Goal: Task Accomplishment & Management: Use online tool/utility

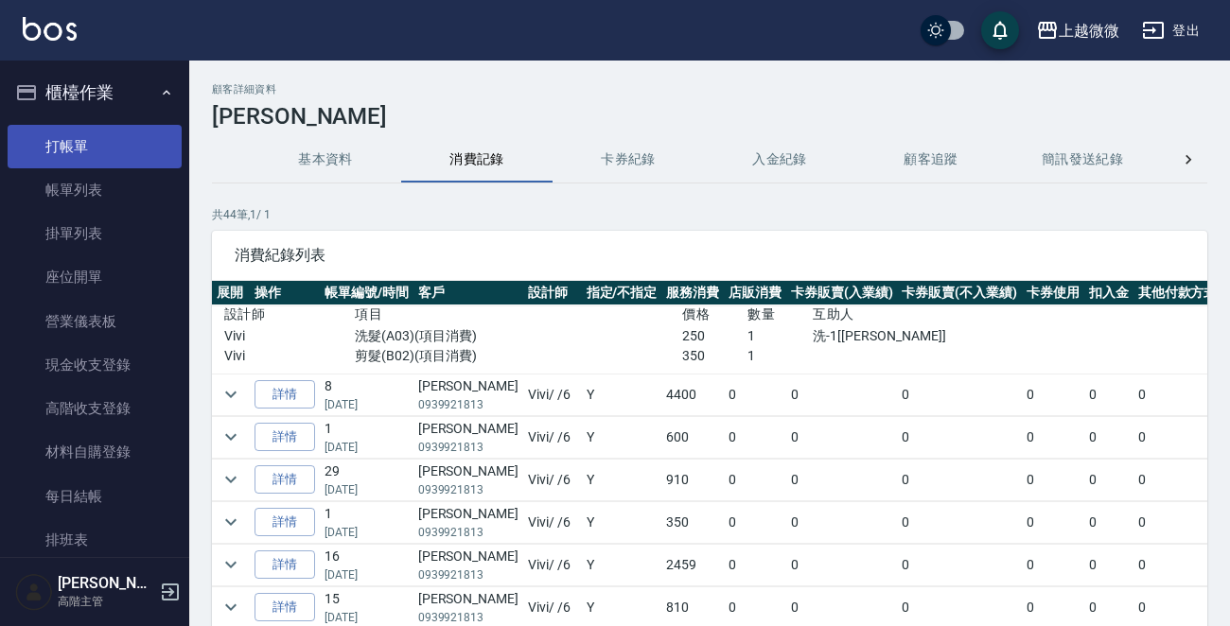
click at [79, 127] on li "打帳單" at bounding box center [95, 147] width 174 height 44
click at [83, 135] on link "打帳單" at bounding box center [95, 147] width 174 height 44
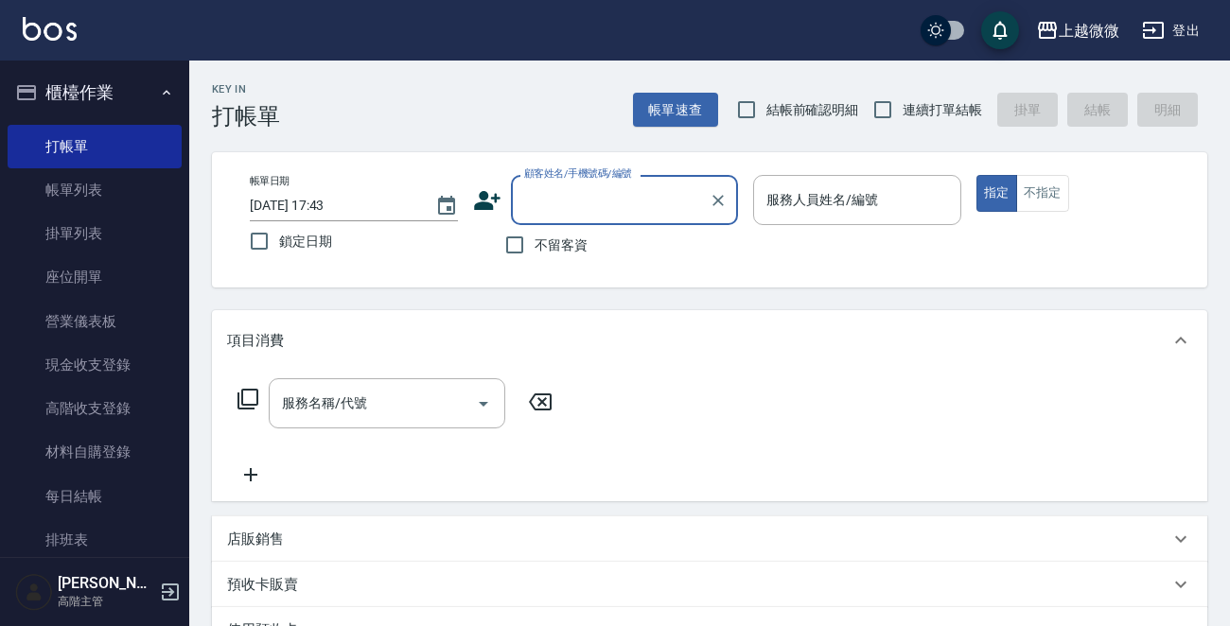
click at [600, 200] on input "顧客姓名/手機號碼/編號" at bounding box center [610, 200] width 182 height 33
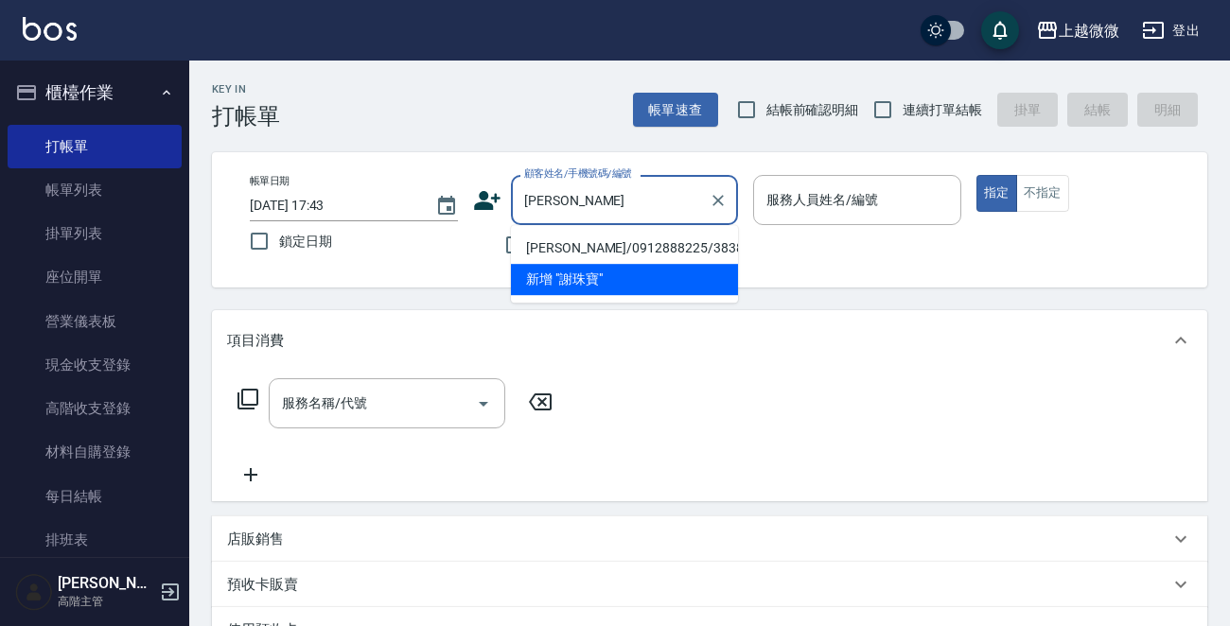
click at [664, 242] on li "[PERSON_NAME]/0912888225/3838" at bounding box center [624, 248] width 227 height 31
type input "[PERSON_NAME]/0912888225/3838"
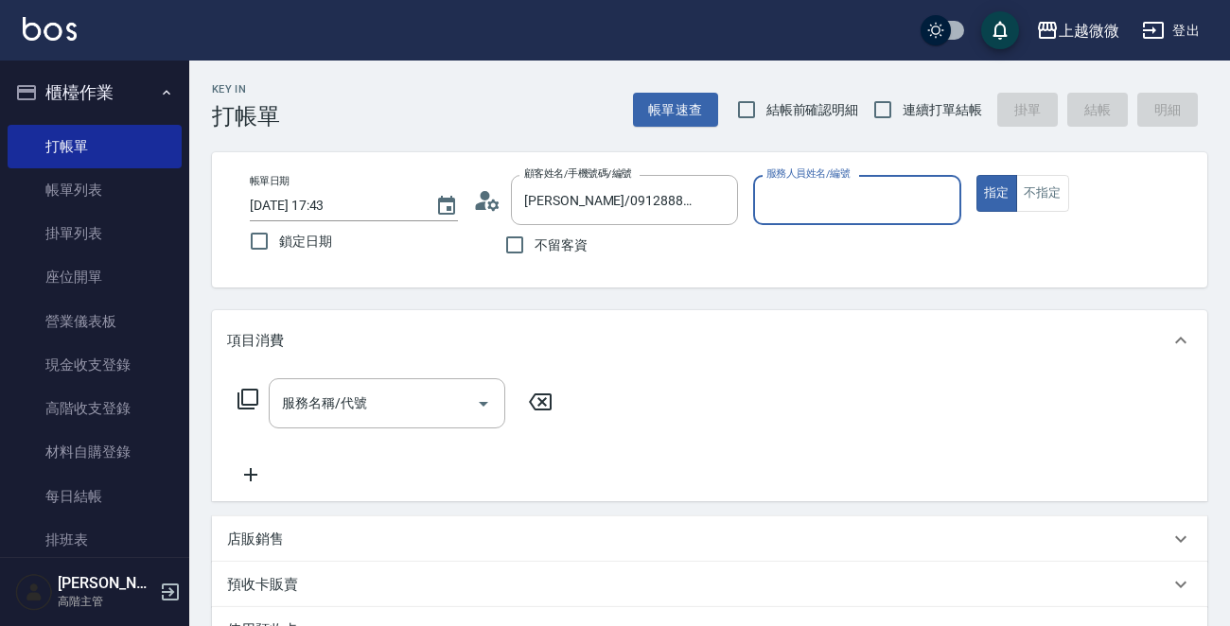
click at [892, 108] on input "連續打單結帳" at bounding box center [883, 110] width 40 height 40
checkbox input "true"
click at [257, 240] on input "鎖定日期" at bounding box center [259, 241] width 40 height 40
checkbox input "true"
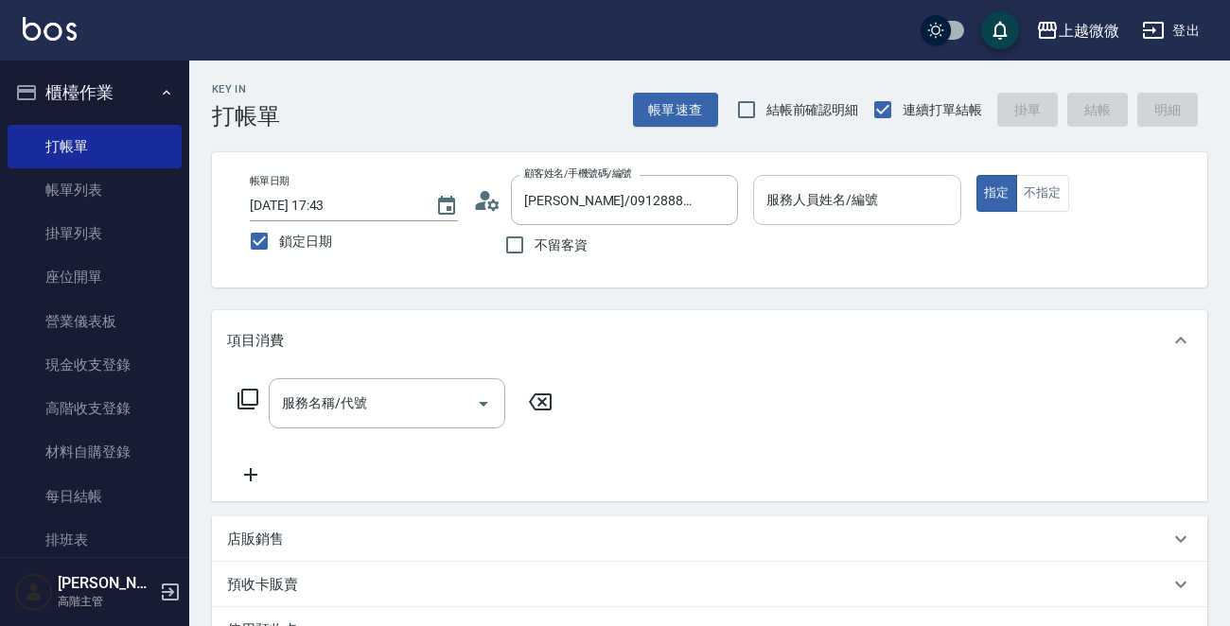
click at [858, 192] on input "服務人員姓名/編號" at bounding box center [857, 200] width 191 height 33
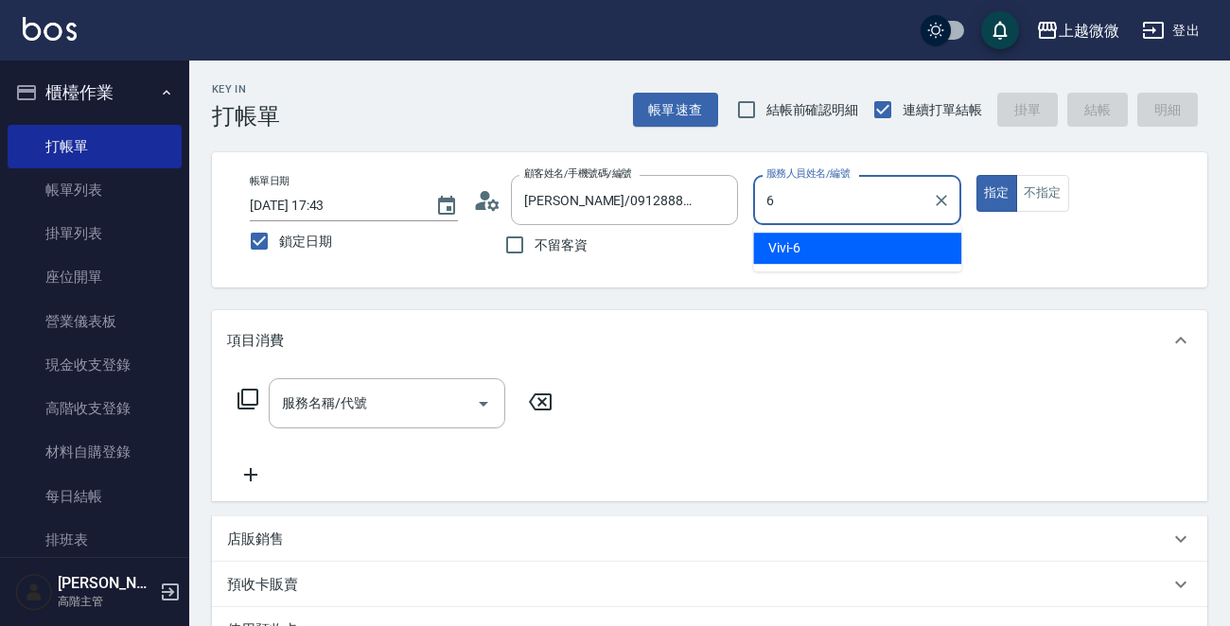
click at [853, 244] on div "Vivi -6" at bounding box center [857, 248] width 208 height 31
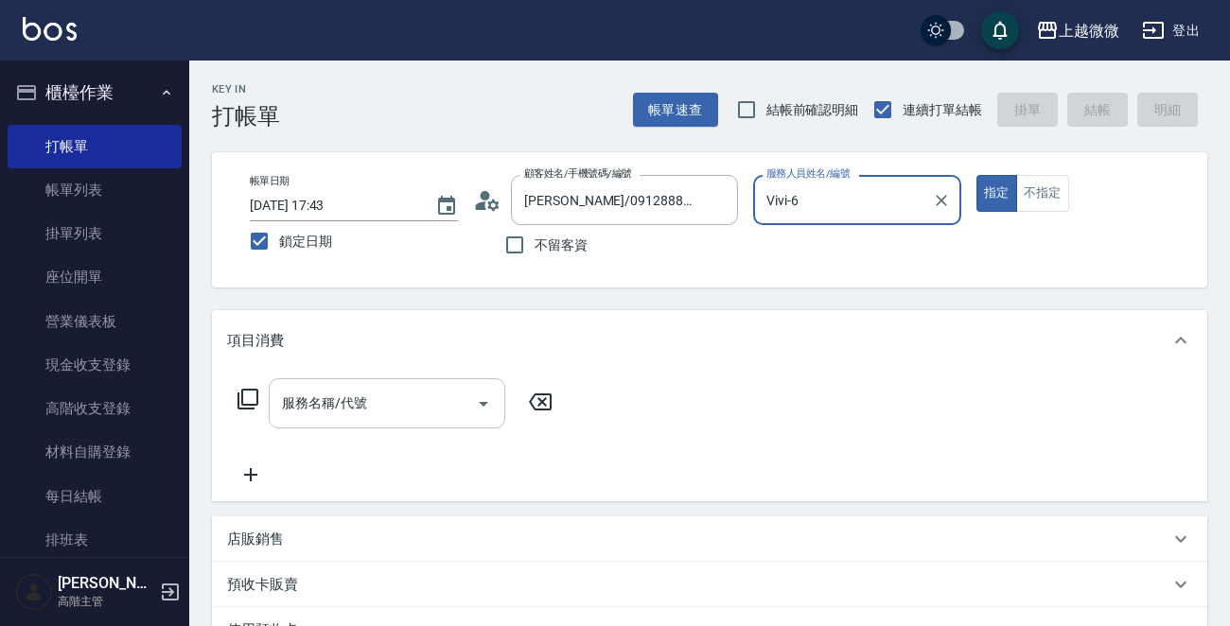
type input "Vivi-6"
click at [400, 415] on input "服務名稱/代號" at bounding box center [372, 403] width 191 height 33
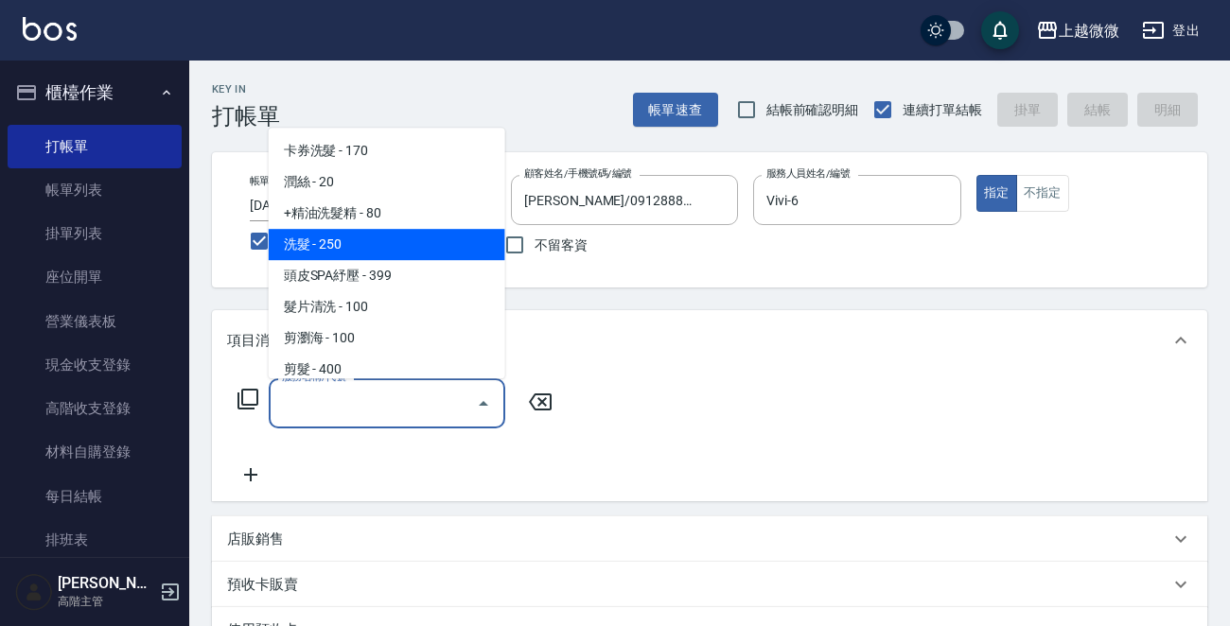
click at [397, 245] on span "洗髮 - 250" at bounding box center [387, 244] width 237 height 31
type input "洗髮(A03)"
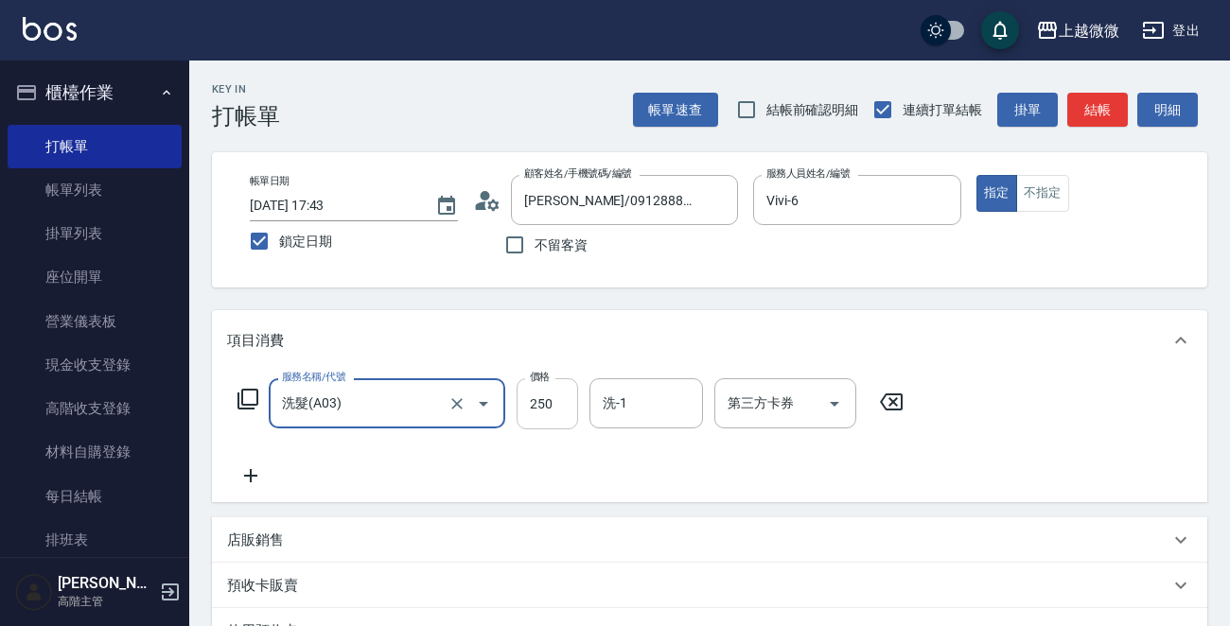
click at [549, 403] on input "250" at bounding box center [547, 403] width 61 height 51
type input "260"
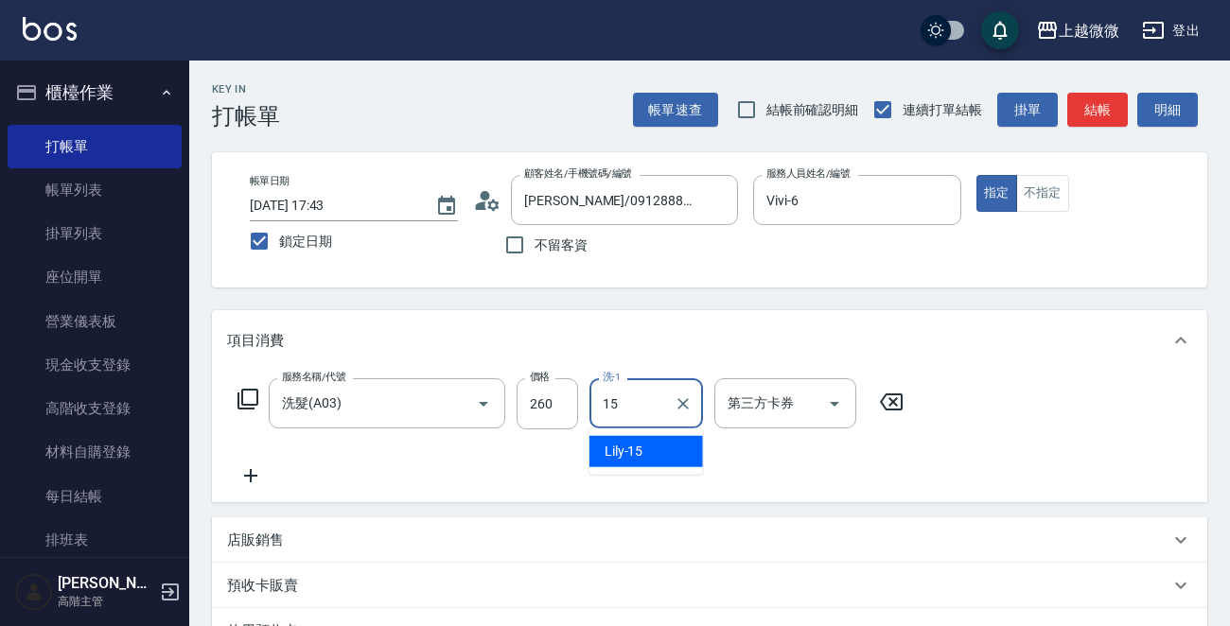
type input "Lily-15"
click at [247, 472] on icon at bounding box center [250, 476] width 47 height 23
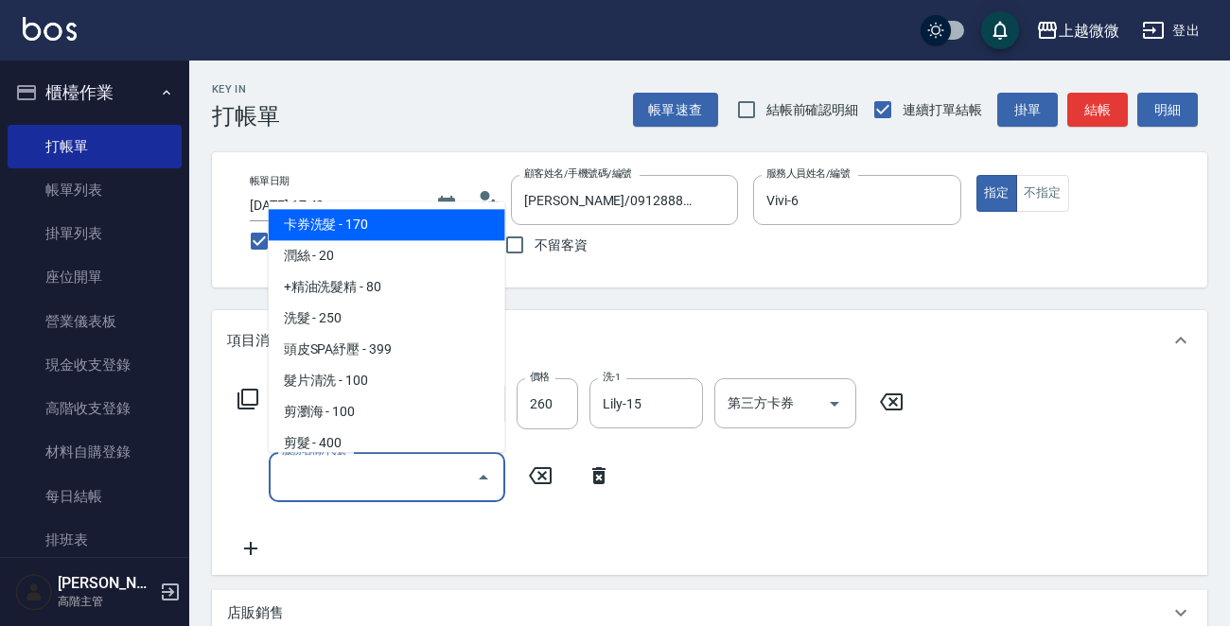
click at [341, 470] on input "服務名稱/代號" at bounding box center [372, 477] width 191 height 33
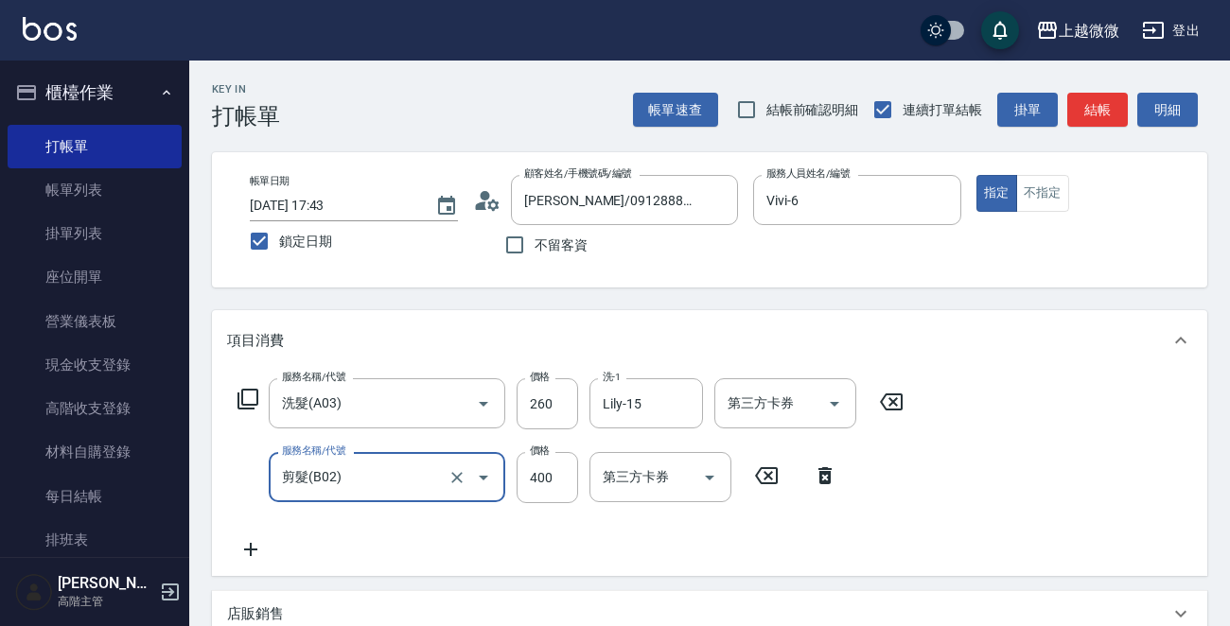
type input "剪髮(B02)"
type input "550"
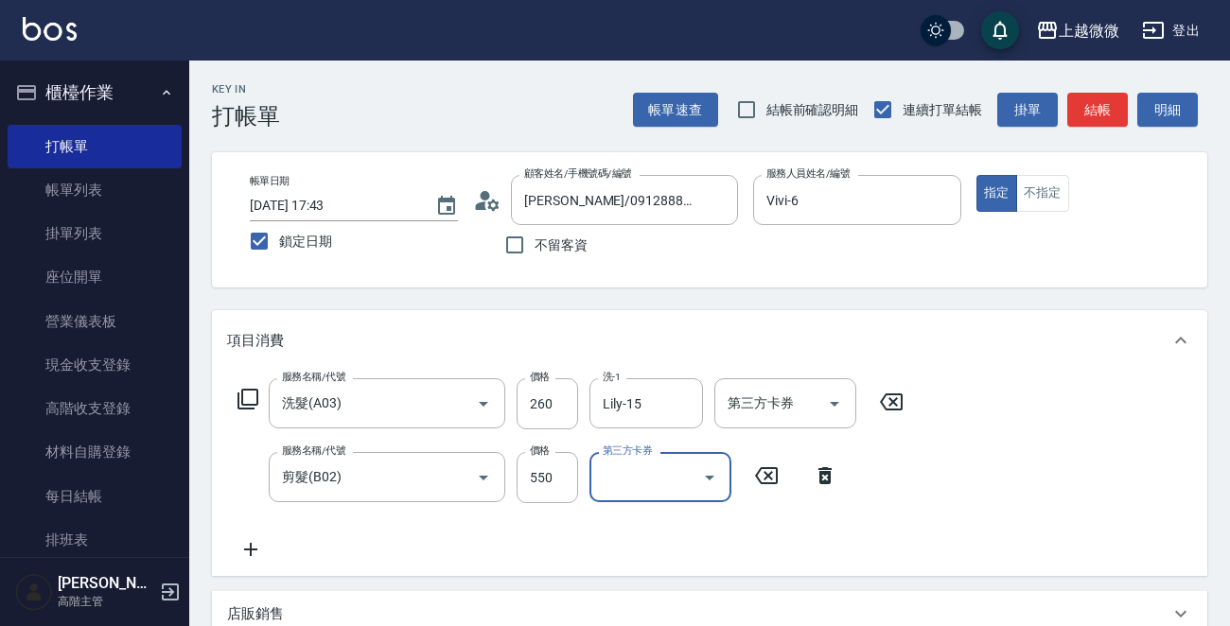
click at [252, 544] on icon at bounding box center [250, 549] width 47 height 23
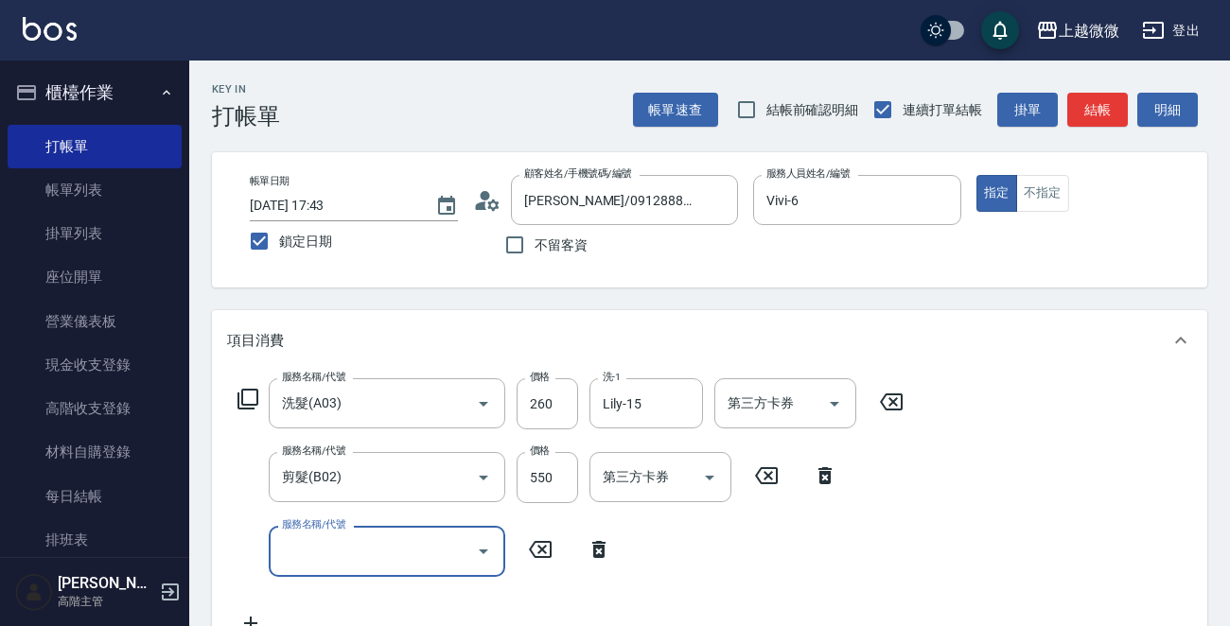
click at [328, 549] on div "服務名稱/代號 服務名稱/代號" at bounding box center [387, 551] width 237 height 50
click at [364, 557] on input "服務名稱/代號" at bounding box center [372, 551] width 191 height 33
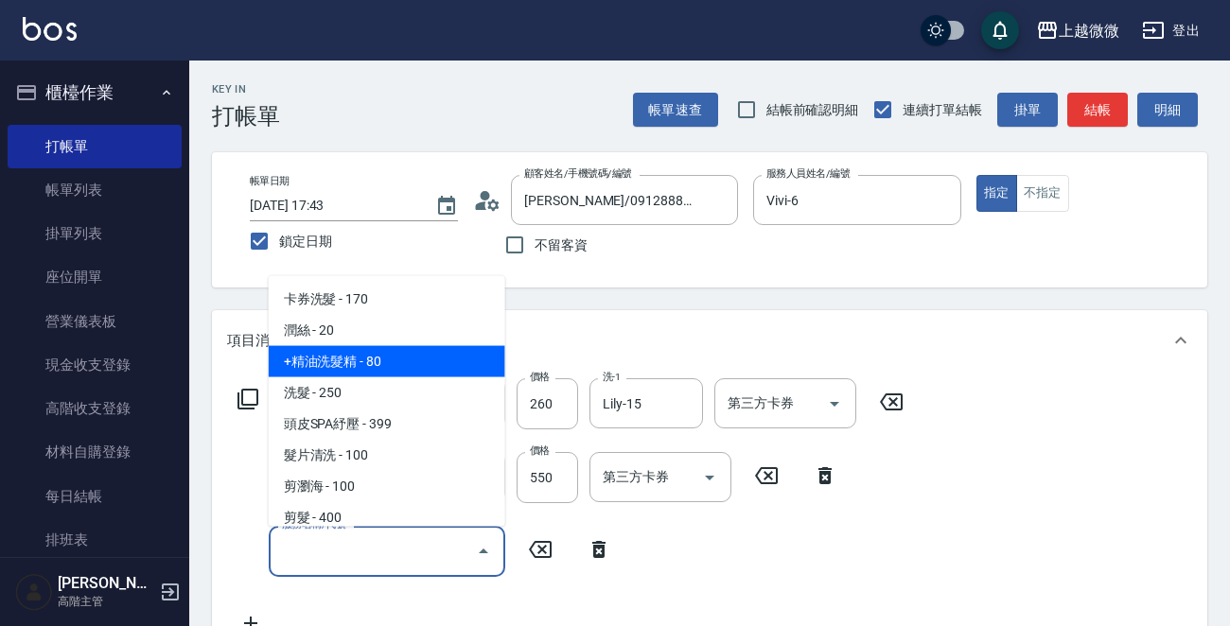
click at [378, 337] on span "潤絲 - 20" at bounding box center [387, 330] width 237 height 31
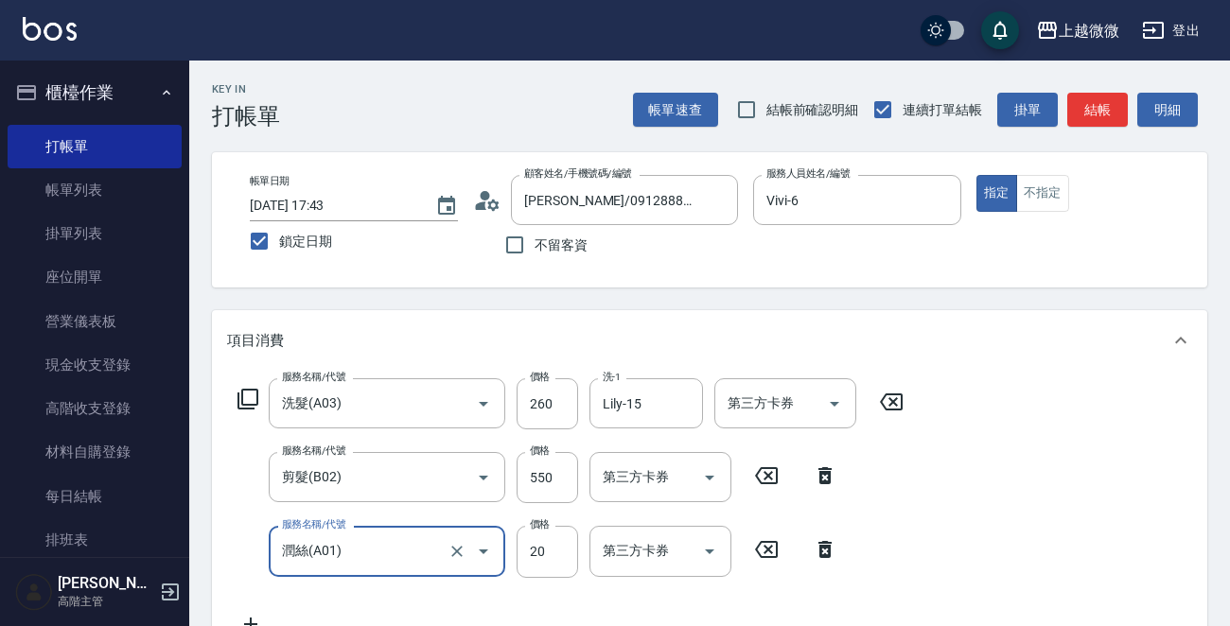
type input "潤絲(A01)"
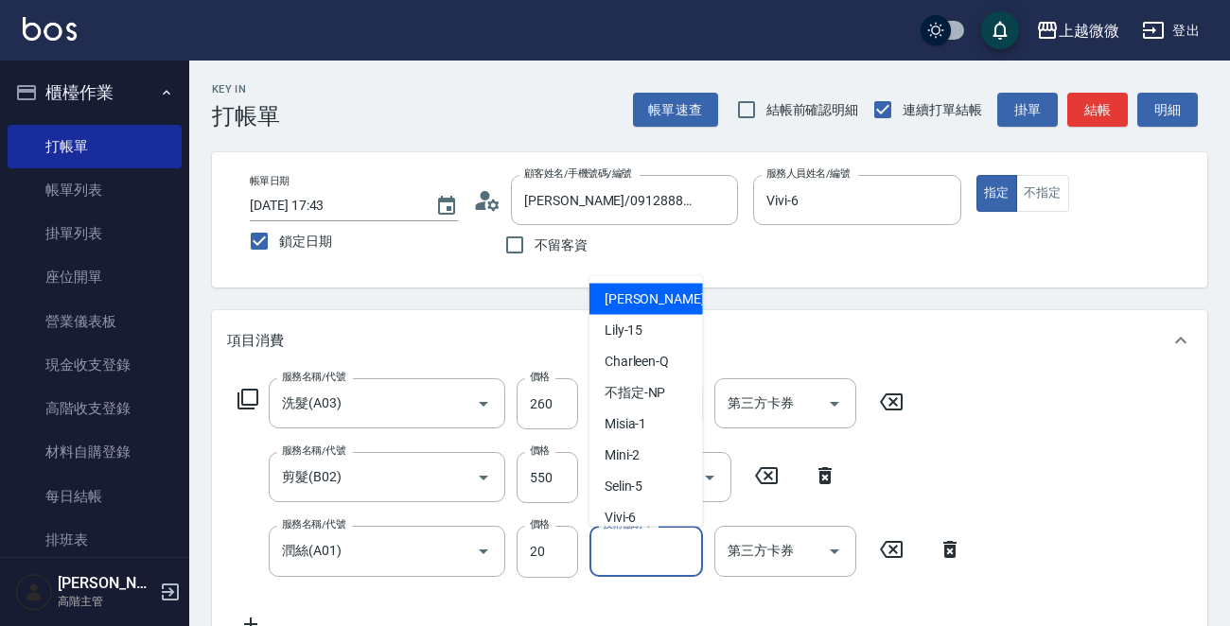
click at [643, 548] on div "技術協助-1 技術協助-1" at bounding box center [646, 551] width 114 height 50
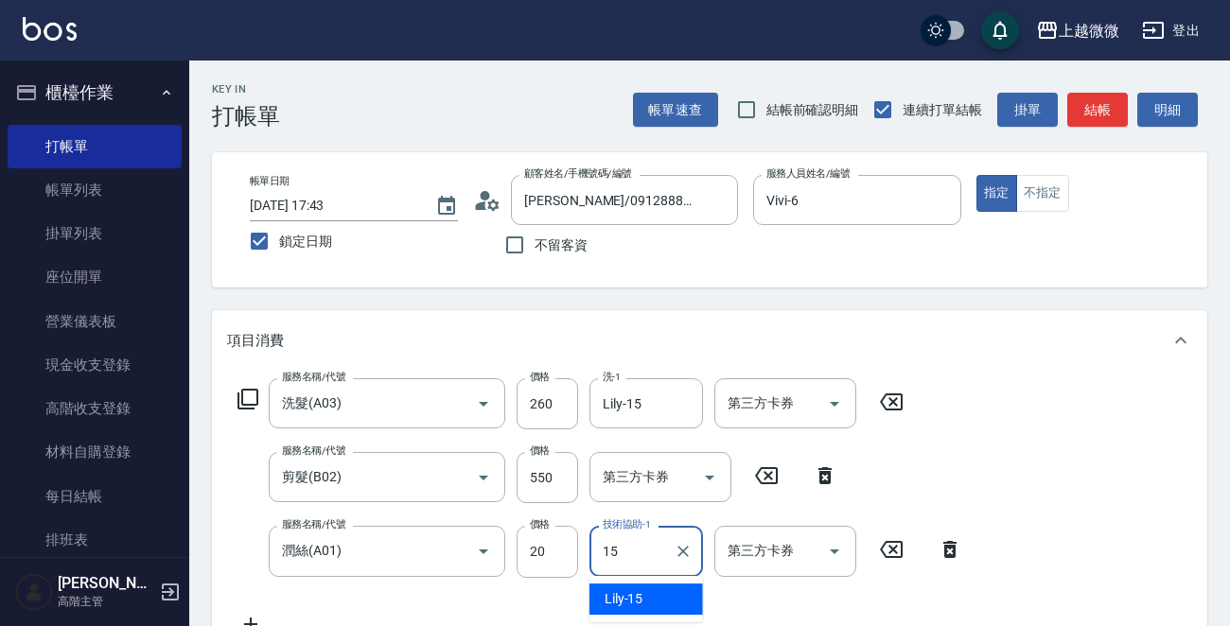
click at [649, 591] on div "Lily -15" at bounding box center [646, 599] width 114 height 31
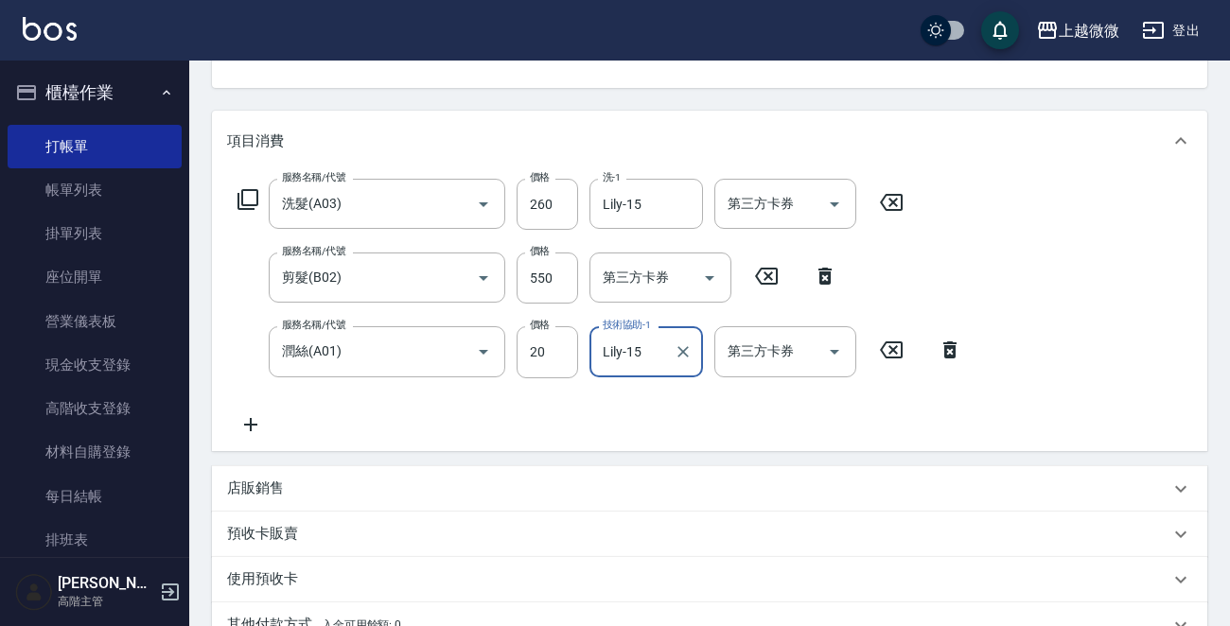
scroll to position [476, 0]
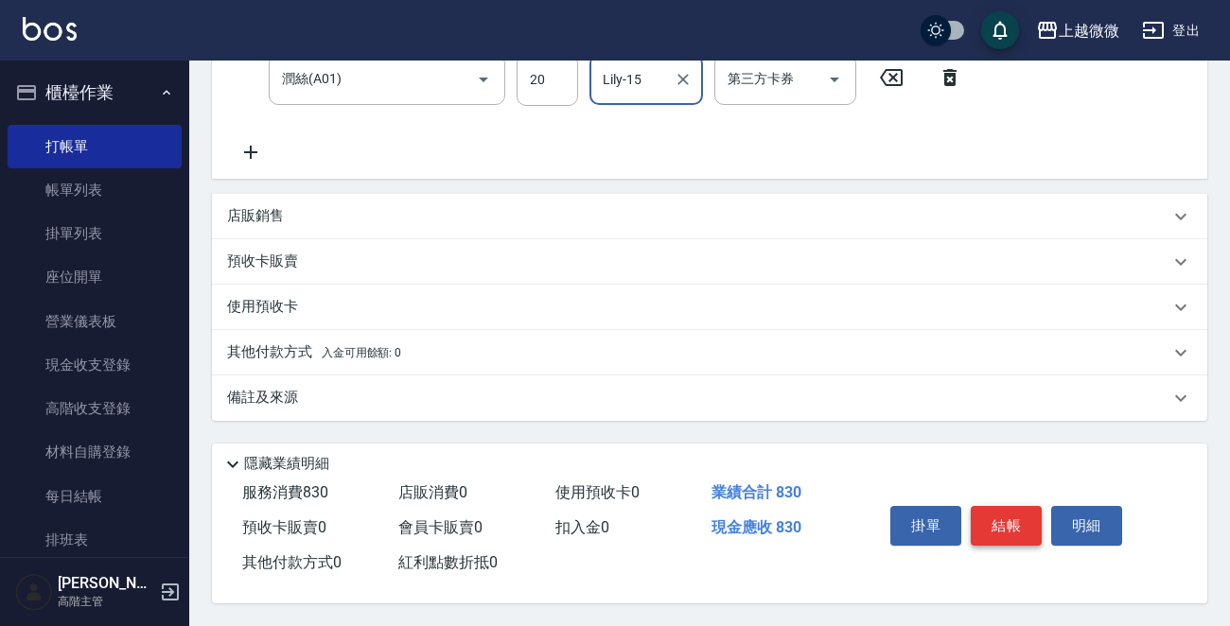
type input "Lily-15"
click at [1003, 521] on button "結帳" at bounding box center [1006, 526] width 71 height 40
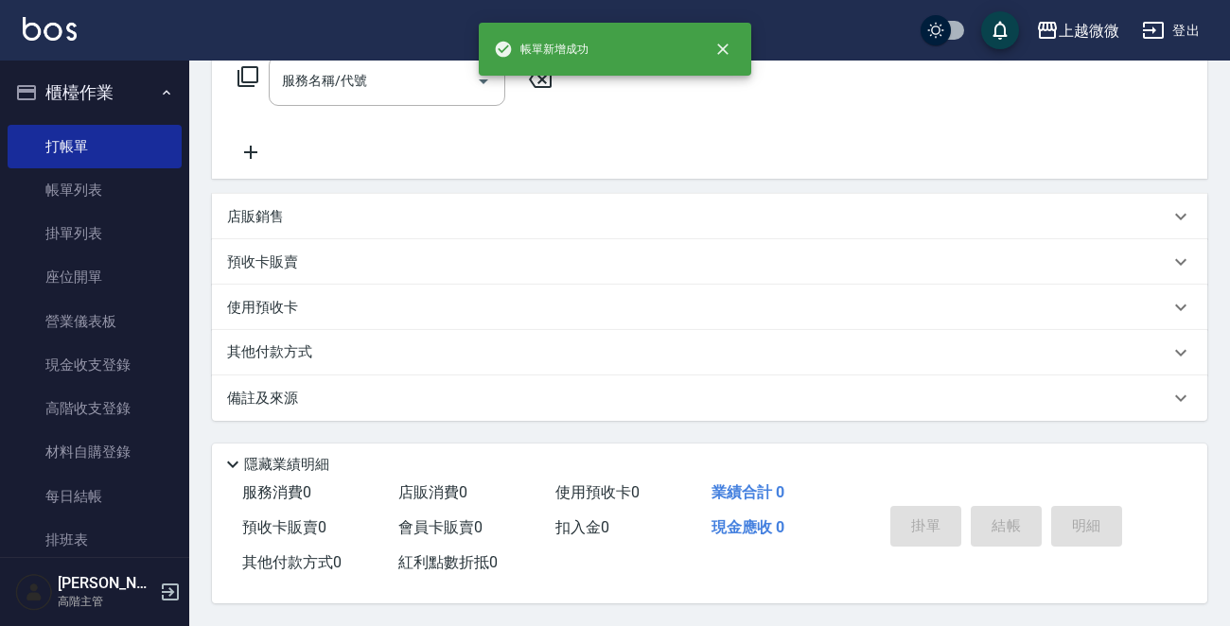
scroll to position [0, 0]
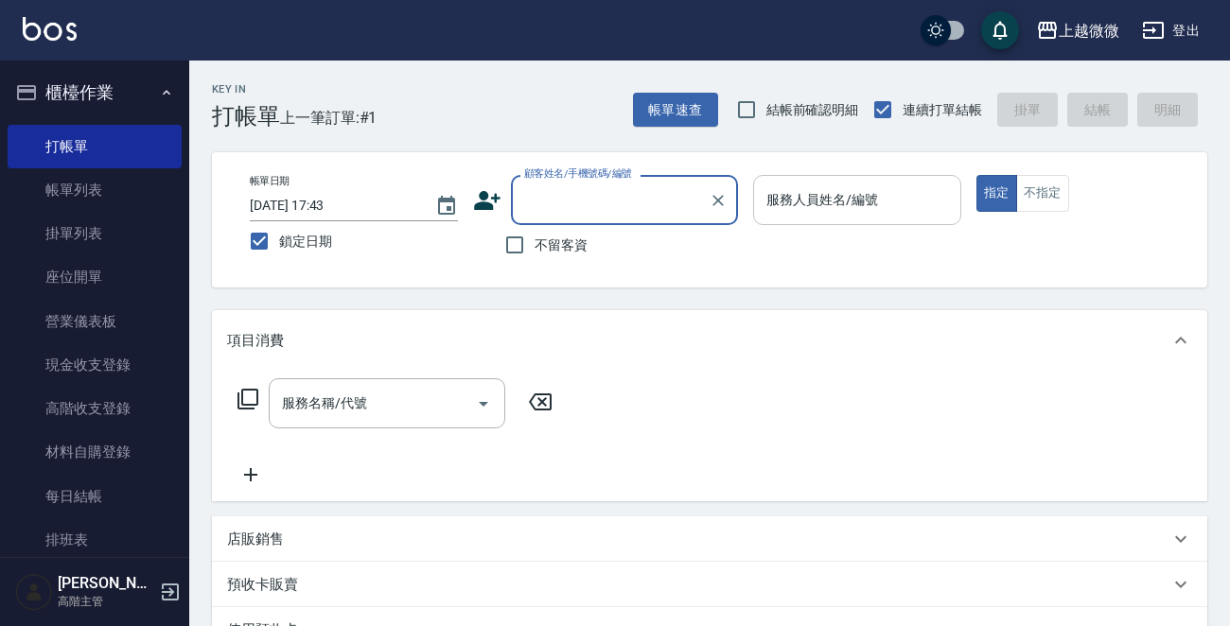
click at [860, 200] on div "服務人員姓名/編號 服務人員姓名/編號" at bounding box center [857, 200] width 208 height 50
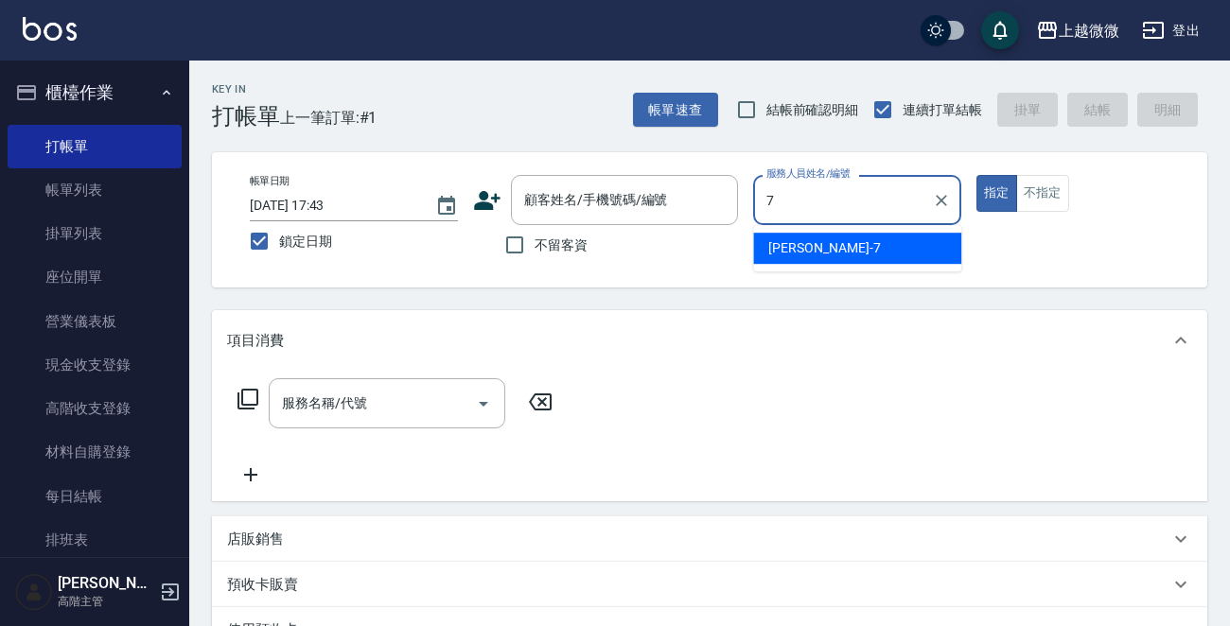
click at [826, 249] on div "[PERSON_NAME] -7" at bounding box center [857, 248] width 208 height 31
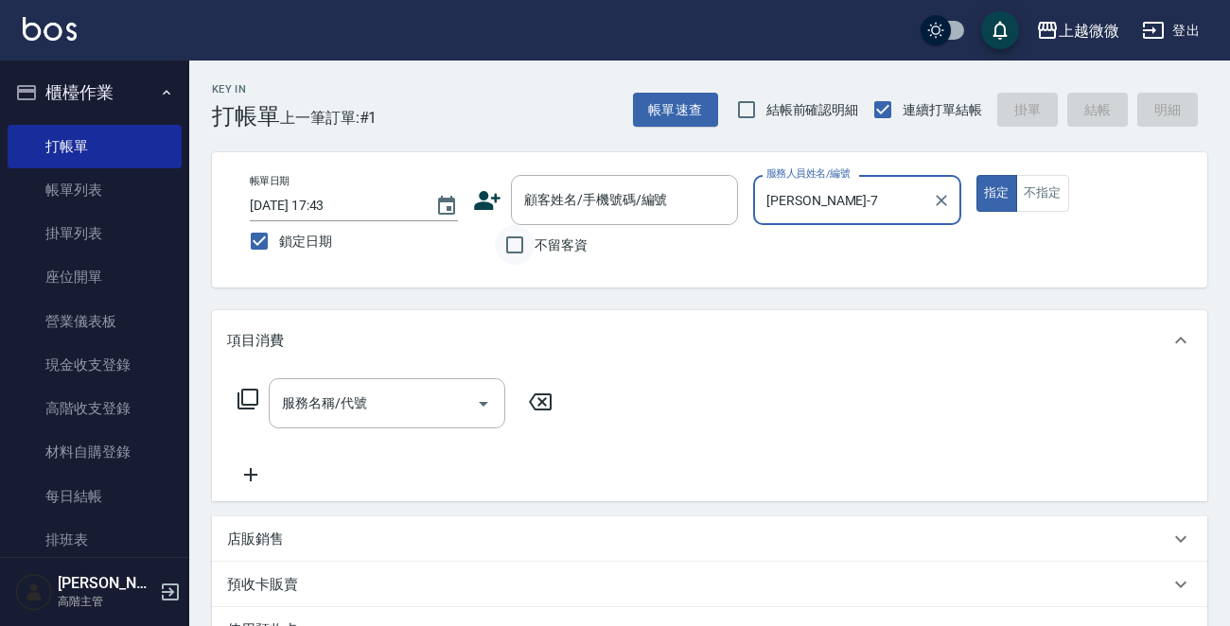
type input "[PERSON_NAME]-7"
click at [504, 248] on input "不留客資" at bounding box center [515, 245] width 40 height 40
checkbox input "true"
click at [388, 434] on div "服務名稱/代號 服務名稱/代號" at bounding box center [395, 432] width 337 height 108
click at [355, 451] on div "服務名稱/代號 服務名稱/代號" at bounding box center [395, 432] width 337 height 108
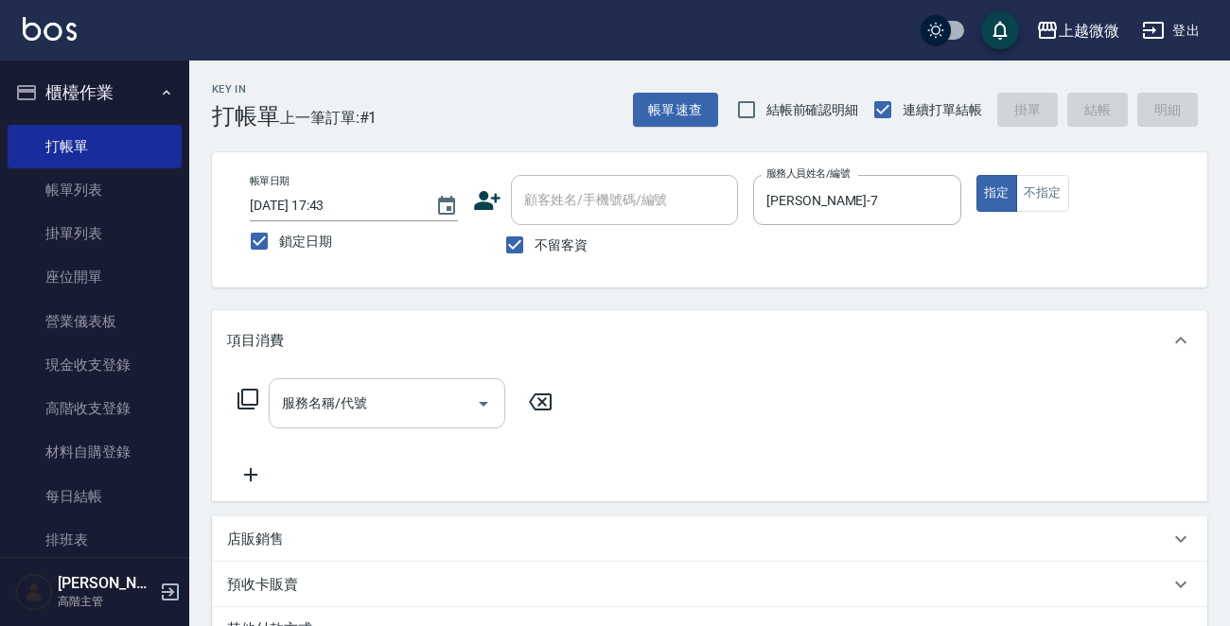
click at [399, 404] on input "服務名稱/代號" at bounding box center [372, 403] width 191 height 33
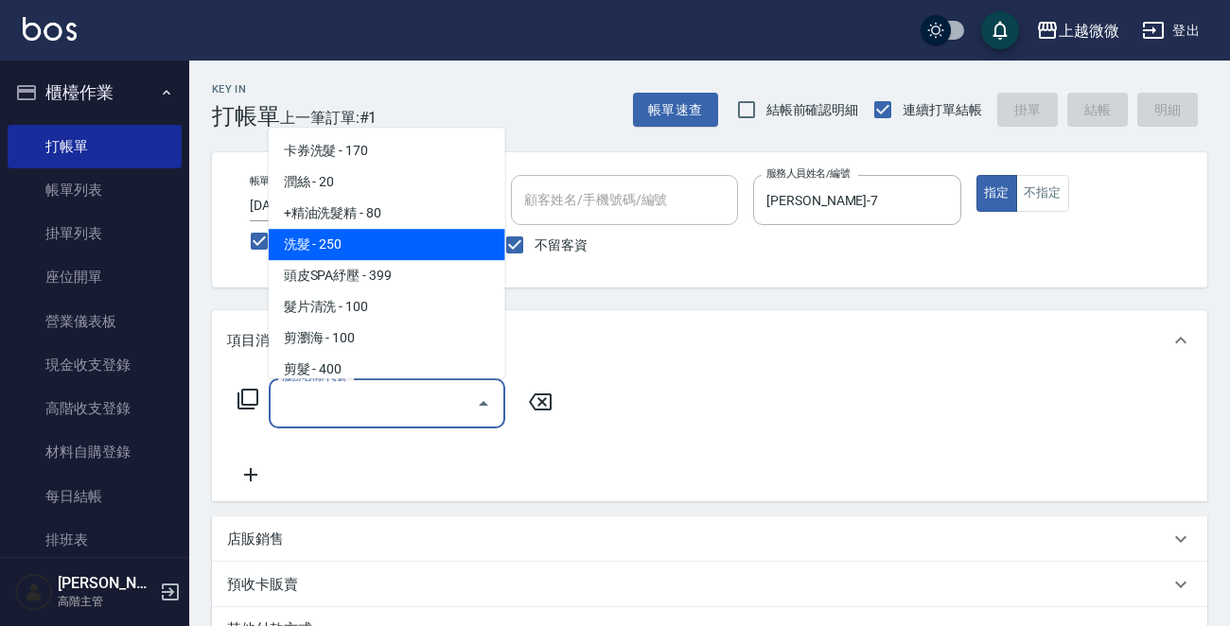
click at [387, 239] on span "洗髮 - 250" at bounding box center [387, 244] width 237 height 31
type input "洗髮(A03)"
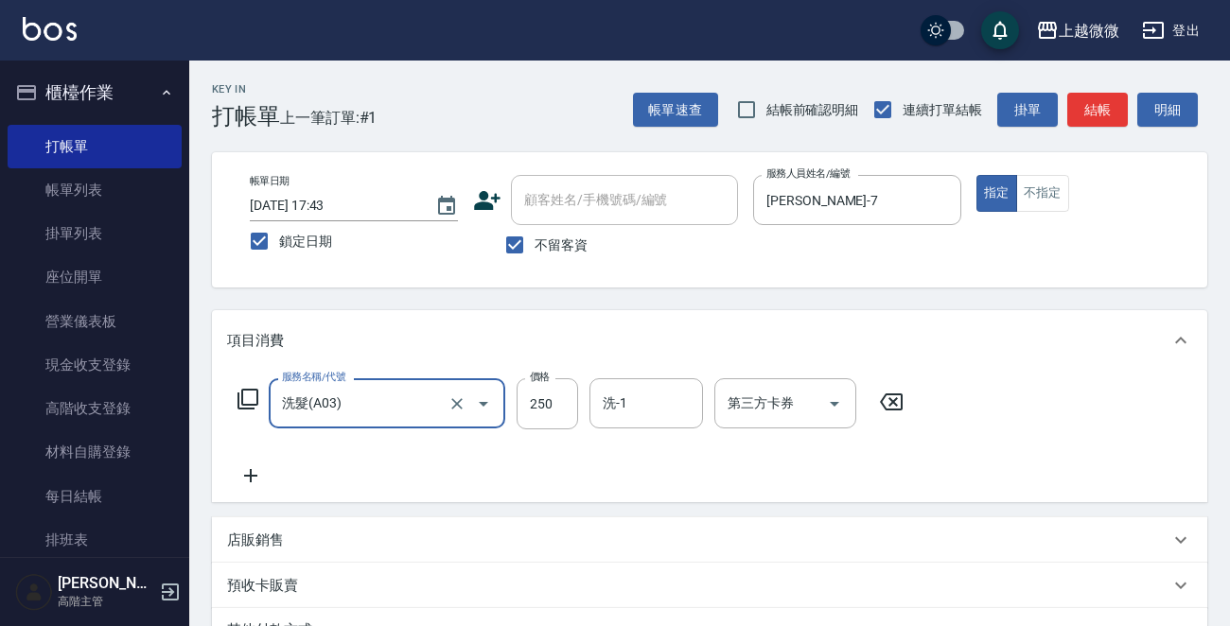
click at [237, 486] on icon at bounding box center [250, 476] width 47 height 23
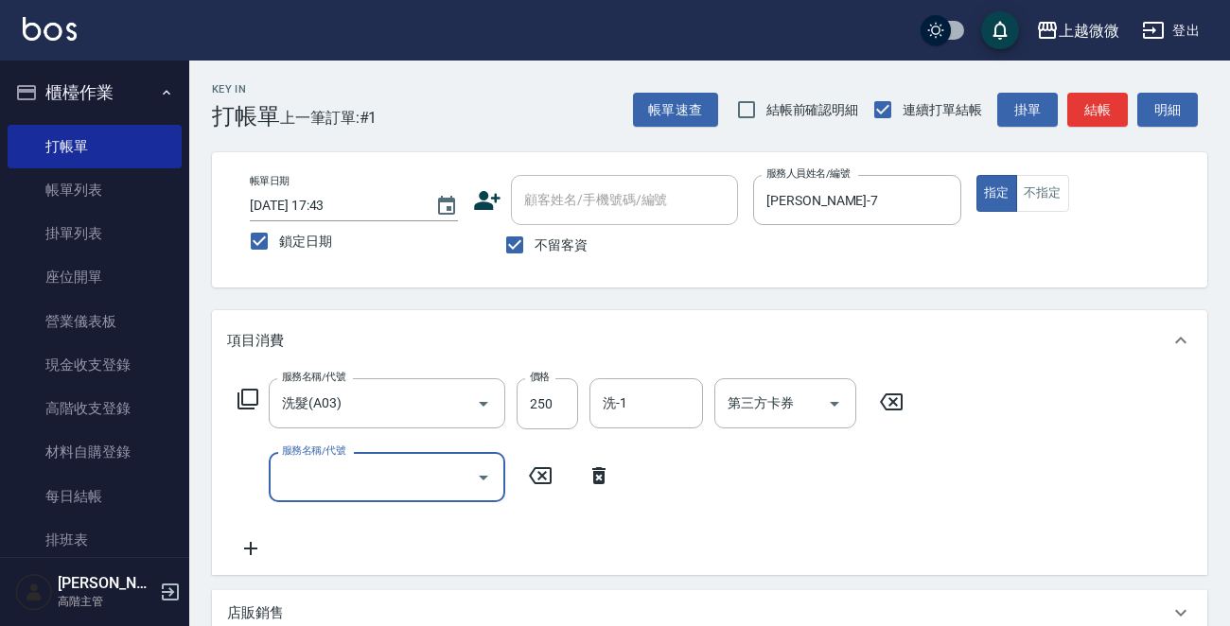
click at [303, 485] on input "服務名稱/代號" at bounding box center [372, 477] width 191 height 33
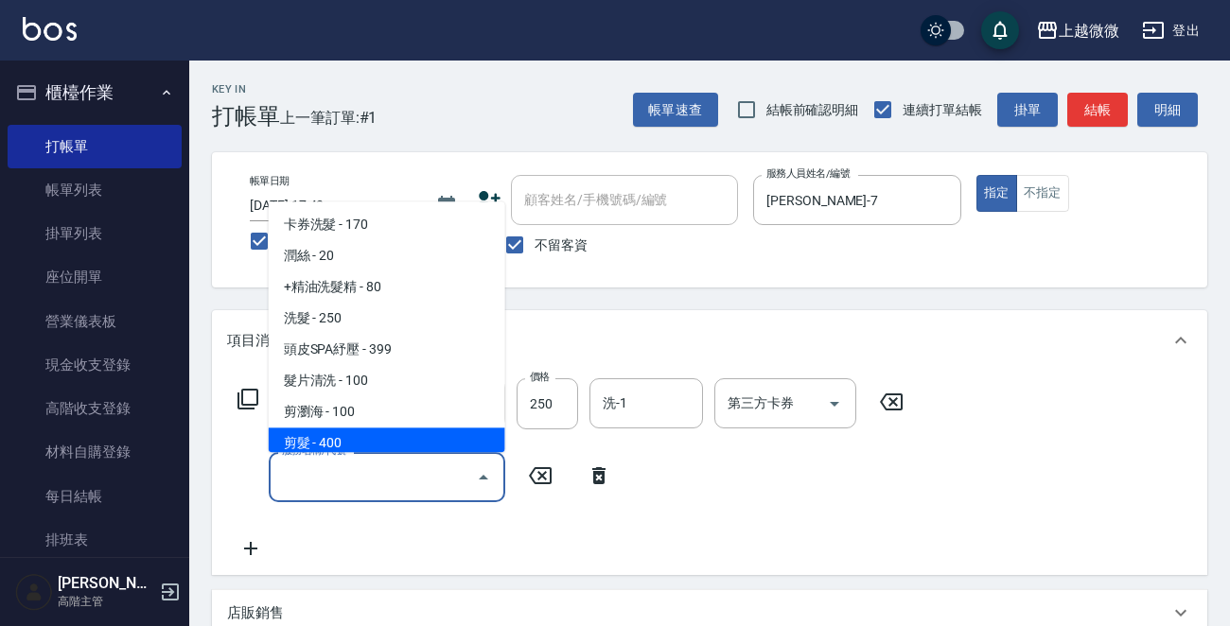
click at [360, 430] on span "剪髮 - 400" at bounding box center [387, 444] width 237 height 31
type input "剪髮(B02)"
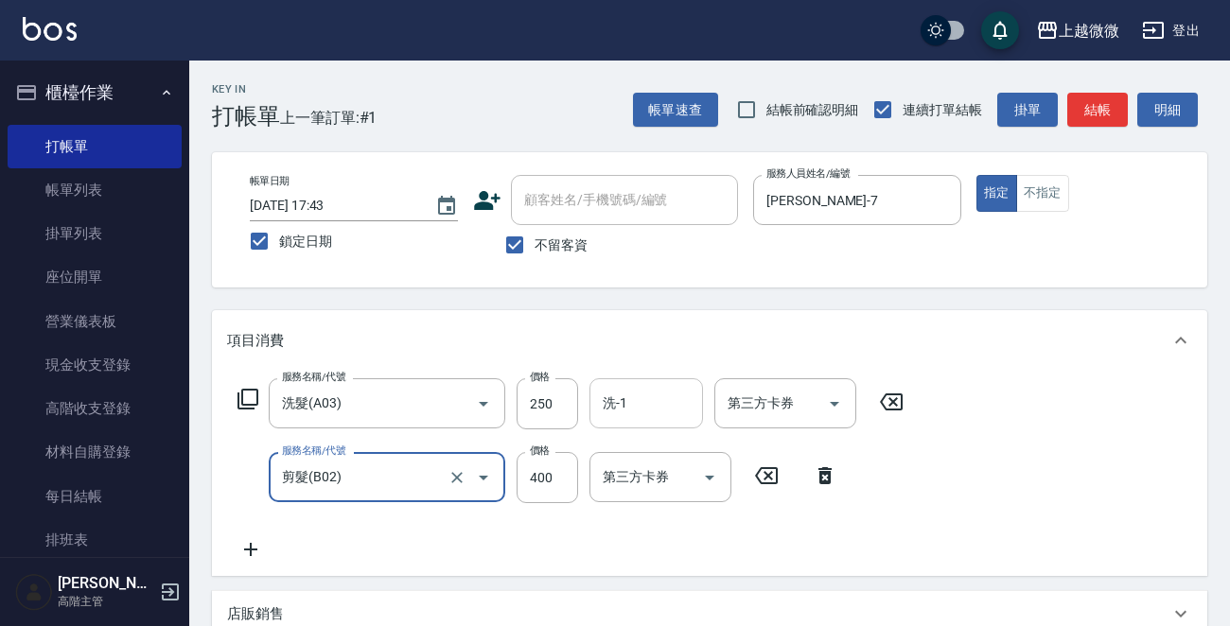
click at [672, 403] on input "洗-1" at bounding box center [646, 403] width 97 height 33
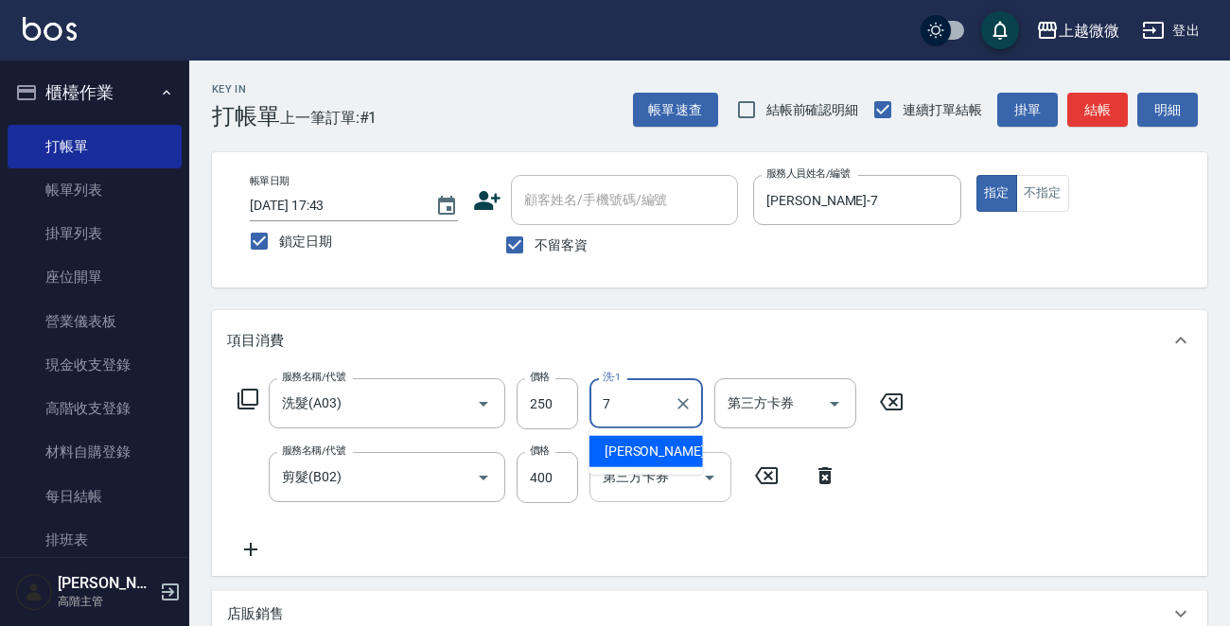
drag, startPoint x: 642, startPoint y: 446, endPoint x: 635, endPoint y: 453, distance: 10.7
click at [641, 448] on span "[PERSON_NAME] -7" at bounding box center [661, 452] width 112 height 20
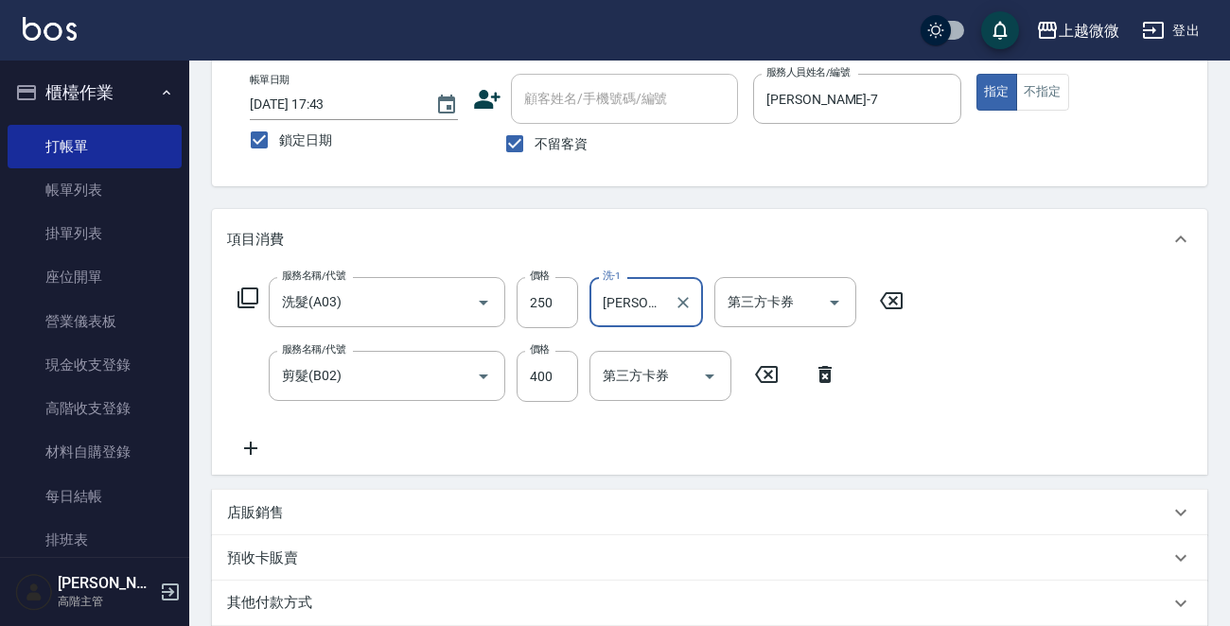
scroll to position [189, 0]
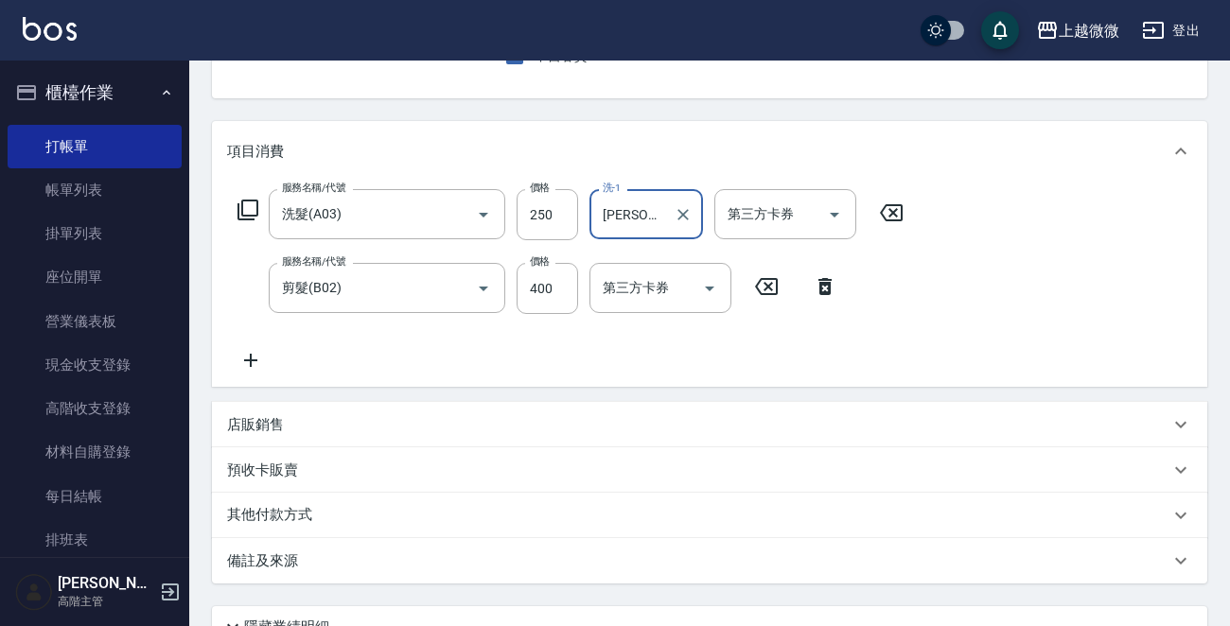
type input "[PERSON_NAME]-7"
click at [256, 422] on p "店販銷售" at bounding box center [255, 425] width 57 height 20
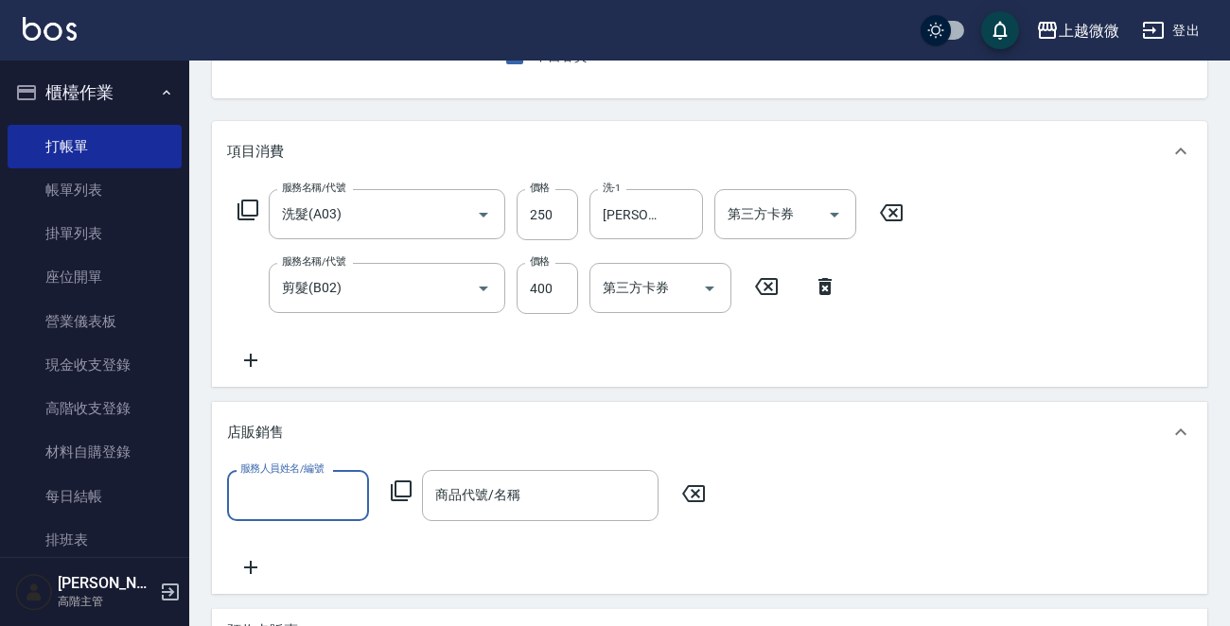
scroll to position [0, 0]
click at [293, 489] on input "服務人員姓名/編號" at bounding box center [298, 495] width 125 height 33
click at [325, 539] on div "[PERSON_NAME] -7" at bounding box center [298, 543] width 142 height 31
type input "[PERSON_NAME]-7"
click at [524, 487] on input "商品代號/名稱" at bounding box center [540, 495] width 220 height 33
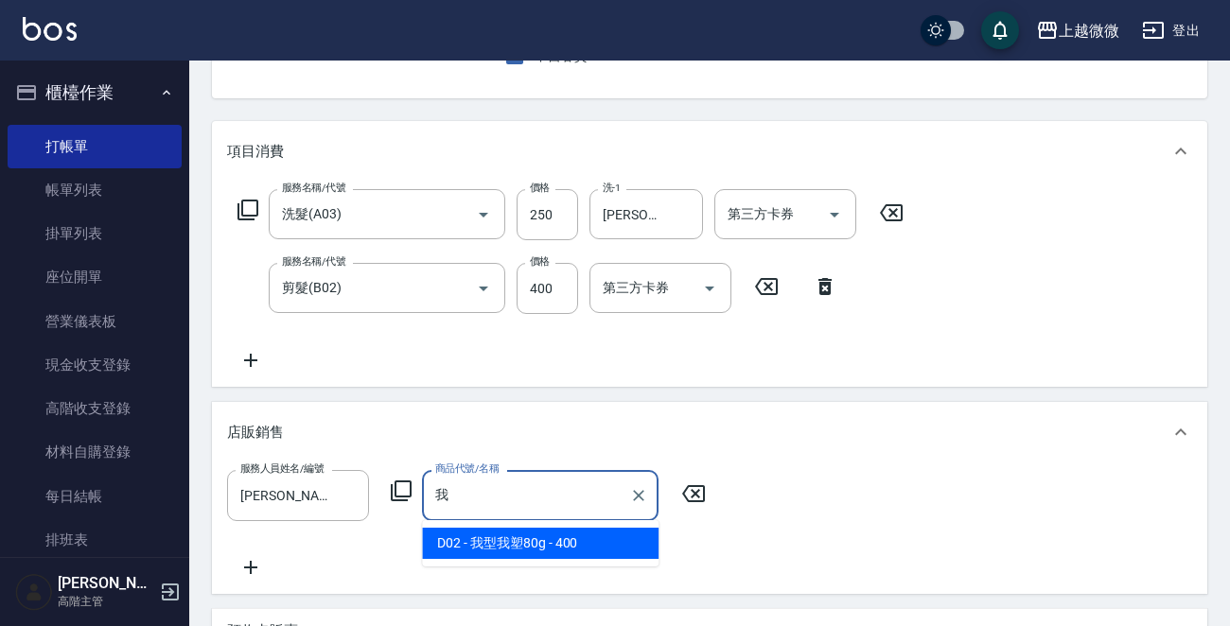
type input "我"
click at [558, 545] on div "服務人員姓名/編號 [PERSON_NAME]-7 服務人員姓名/編號 商品代號/名稱 我 商品代號/名稱" at bounding box center [709, 524] width 965 height 108
click at [544, 545] on span "D02 - 我型我塑80g - 400" at bounding box center [540, 543] width 237 height 31
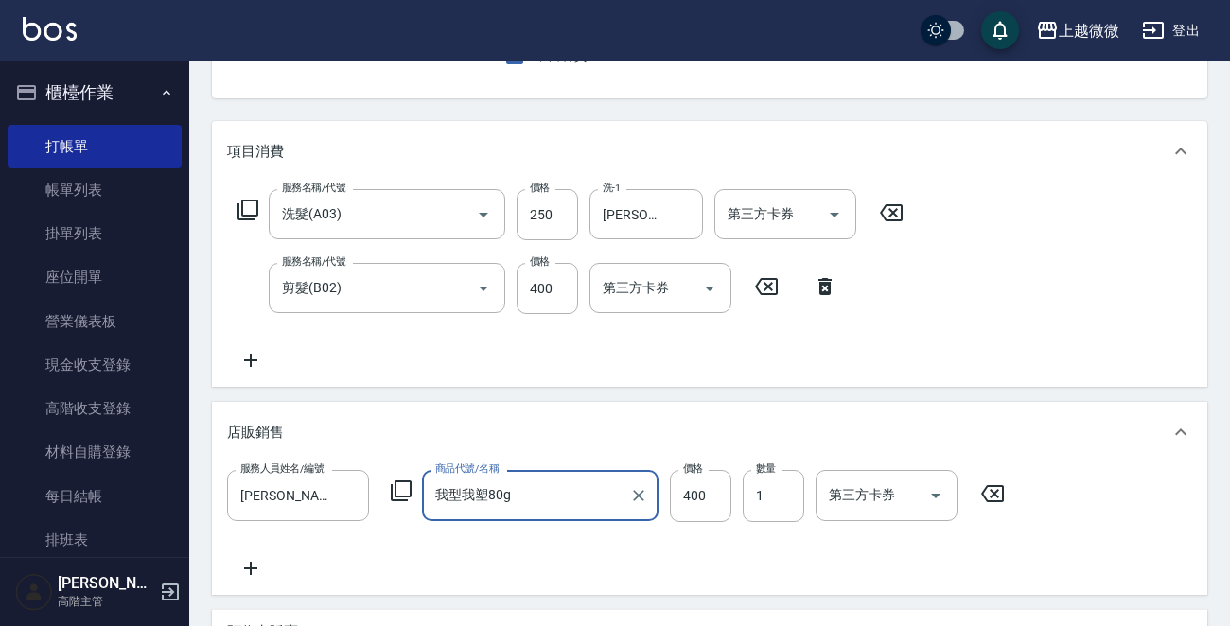
type input "我型我塑80g"
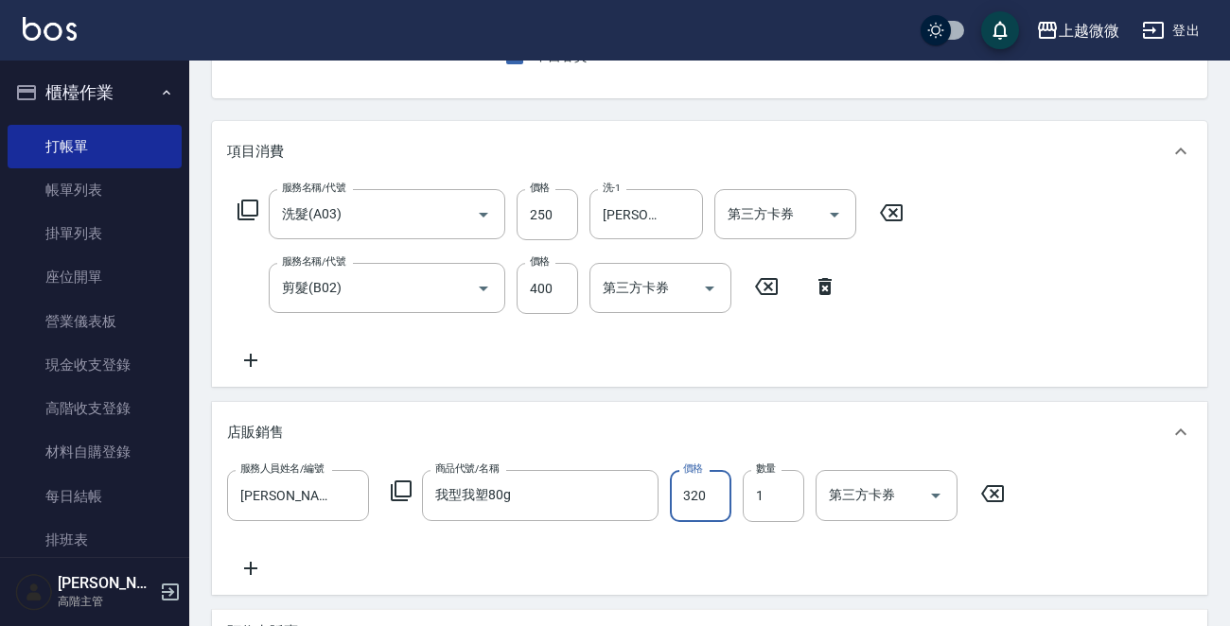
type input "320"
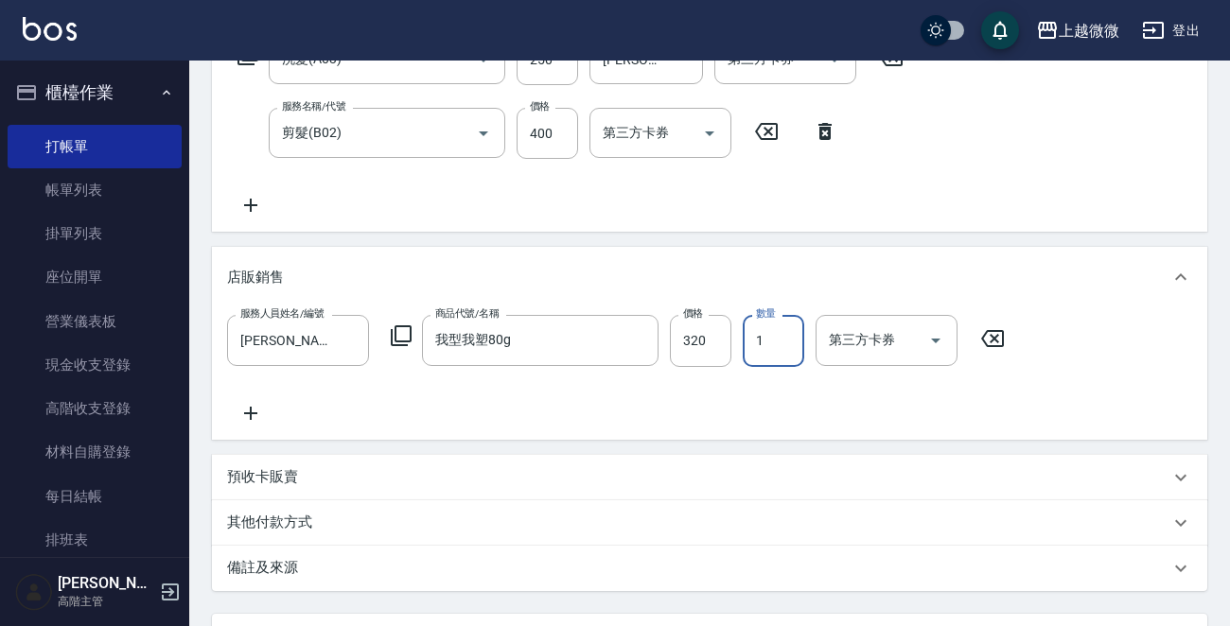
scroll to position [518, 0]
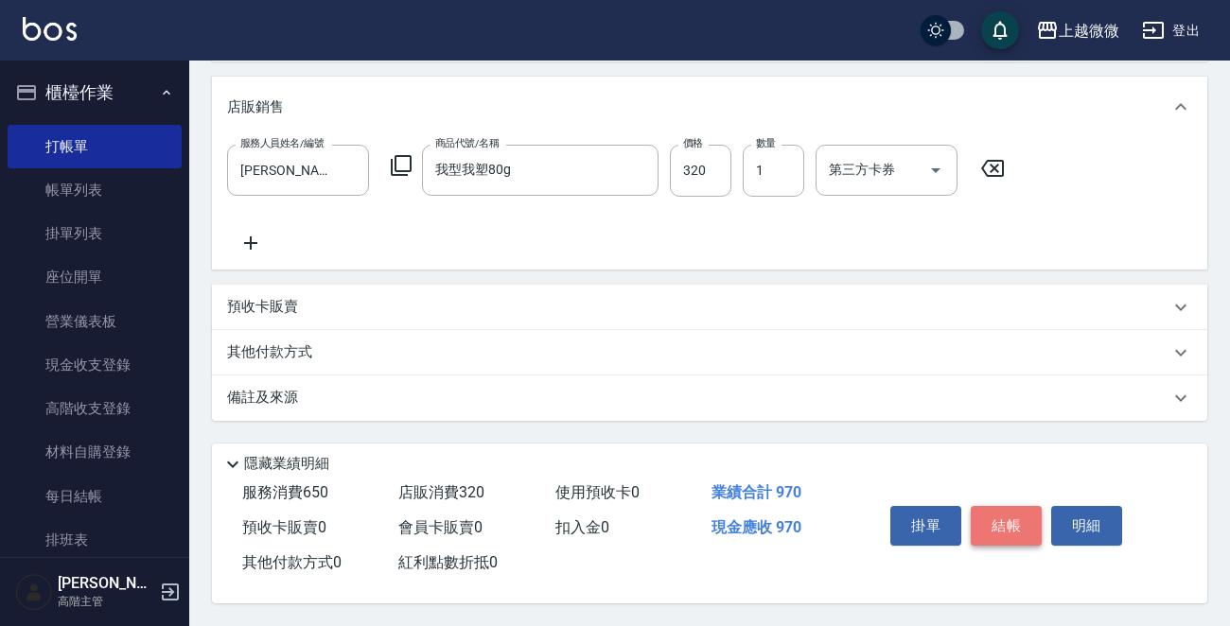
click at [1010, 519] on button "結帳" at bounding box center [1006, 526] width 71 height 40
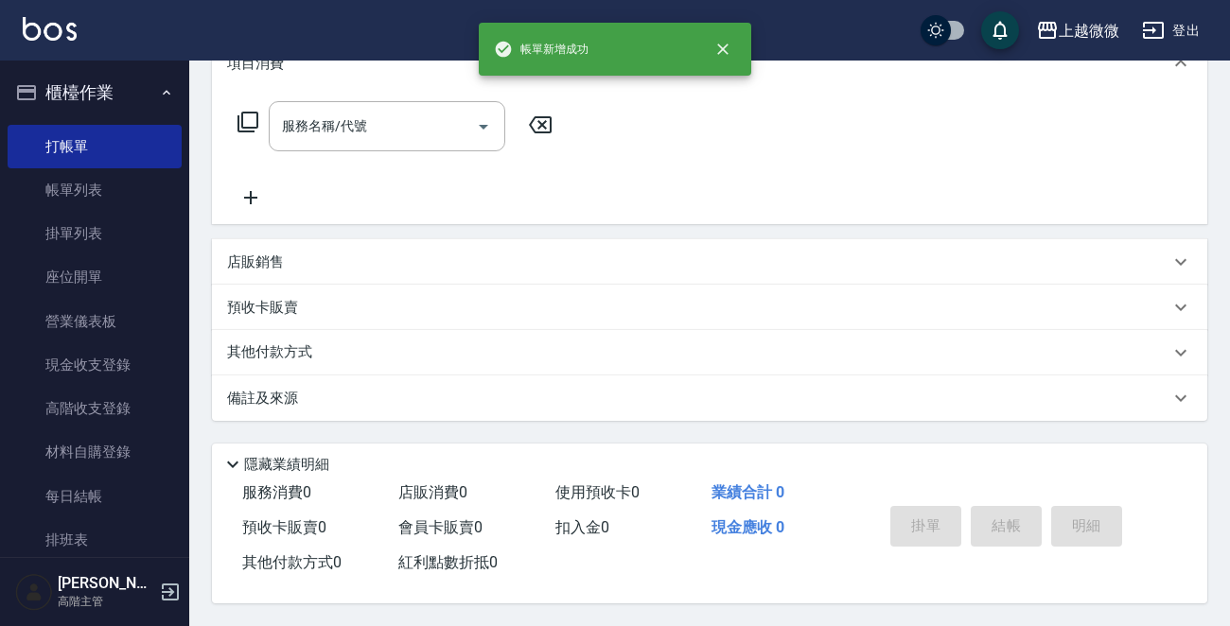
scroll to position [0, 0]
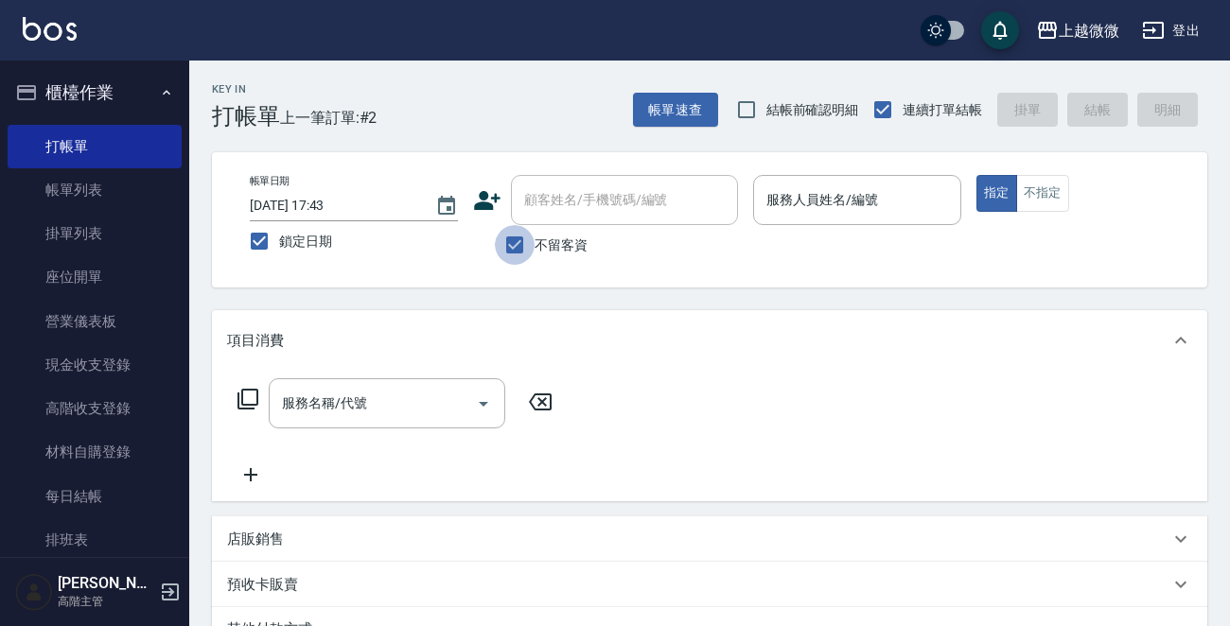
click at [517, 235] on input "不留客資" at bounding box center [515, 245] width 40 height 40
checkbox input "false"
click at [577, 194] on div "顧客姓名/手機號碼/編號 顧客姓名/手機號碼/編號" at bounding box center [624, 200] width 227 height 50
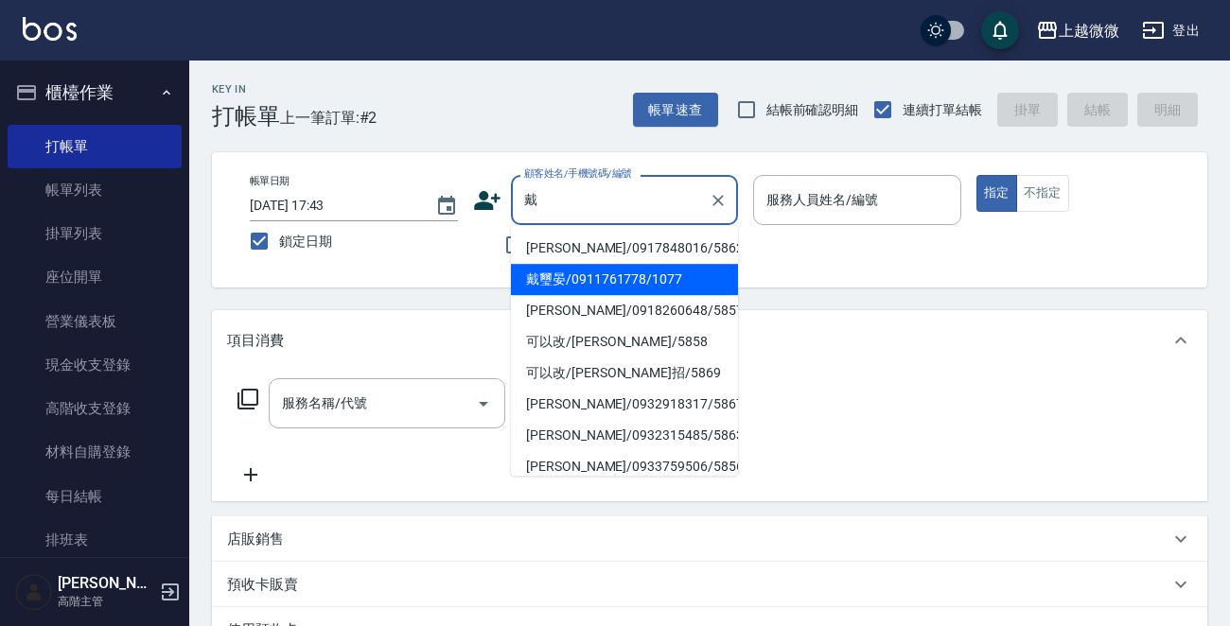
click at [619, 274] on li "戴璽晏/0911761778/1077" at bounding box center [624, 279] width 227 height 31
type input "戴璽晏/0911761778/1077"
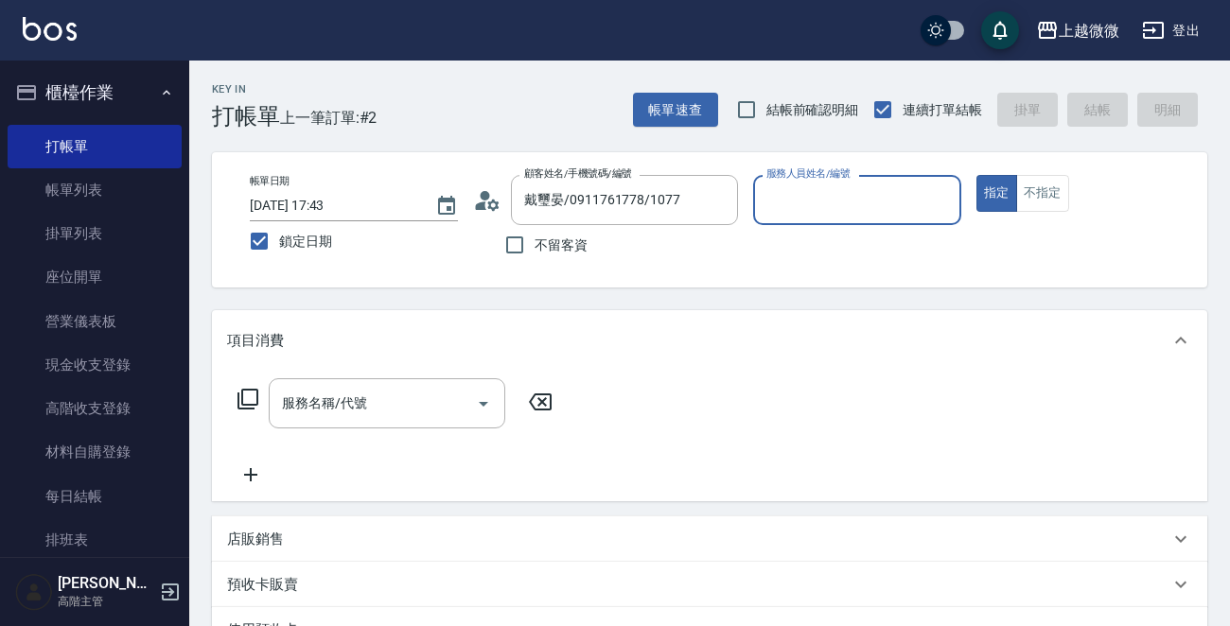
type input "Selin-5"
click at [344, 393] on div "服務名稱/代號 服務名稱/代號" at bounding box center [387, 403] width 237 height 50
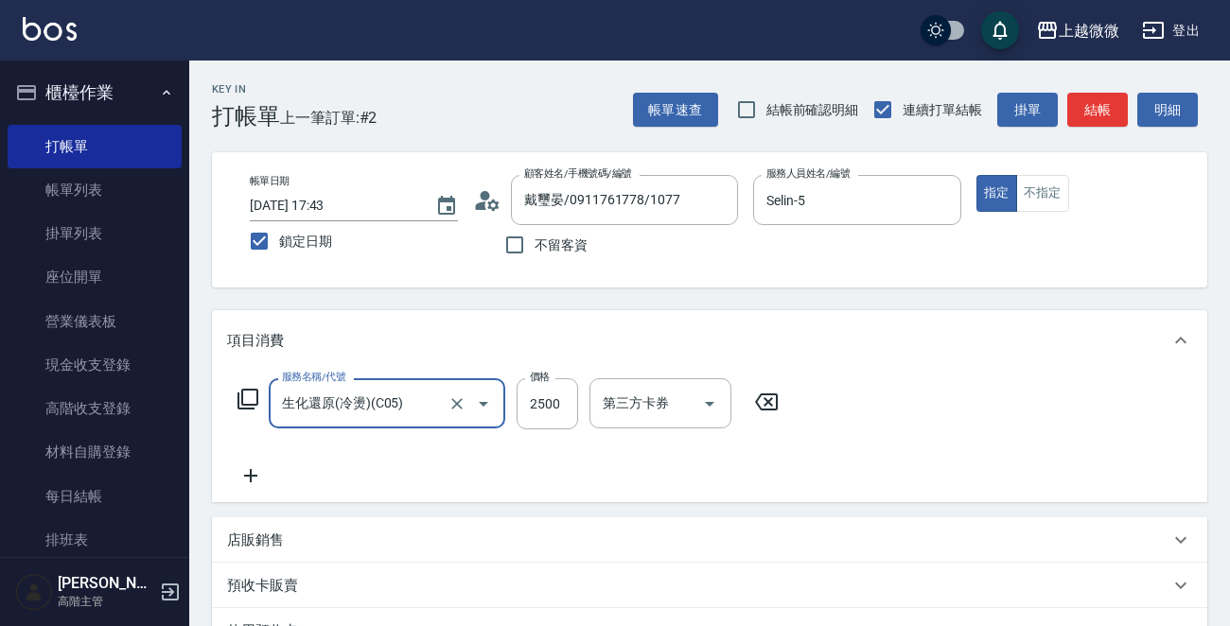
type input "生化還原(冷燙)(C05)"
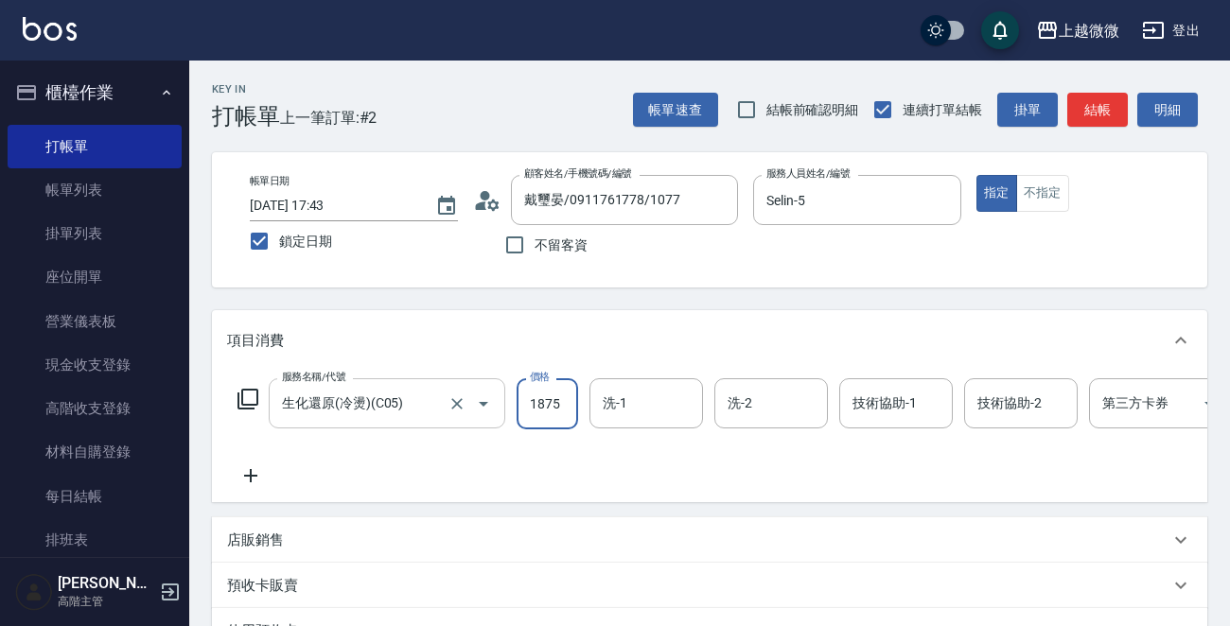
type input "1875"
type input "Selin-5"
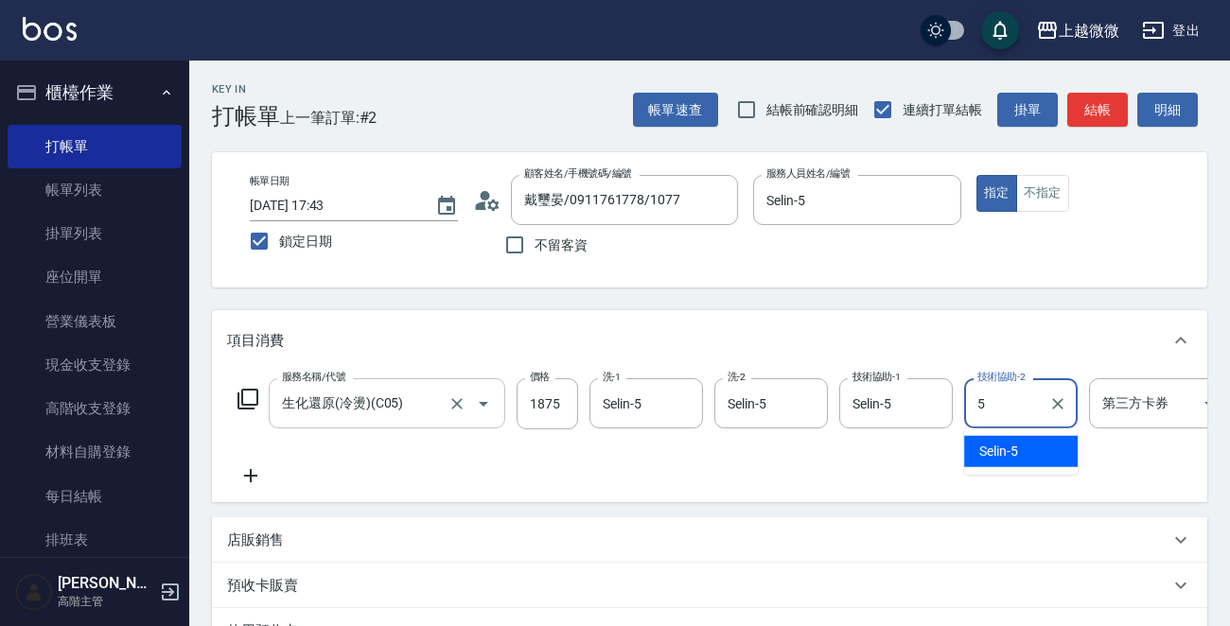
type input "Selin-5"
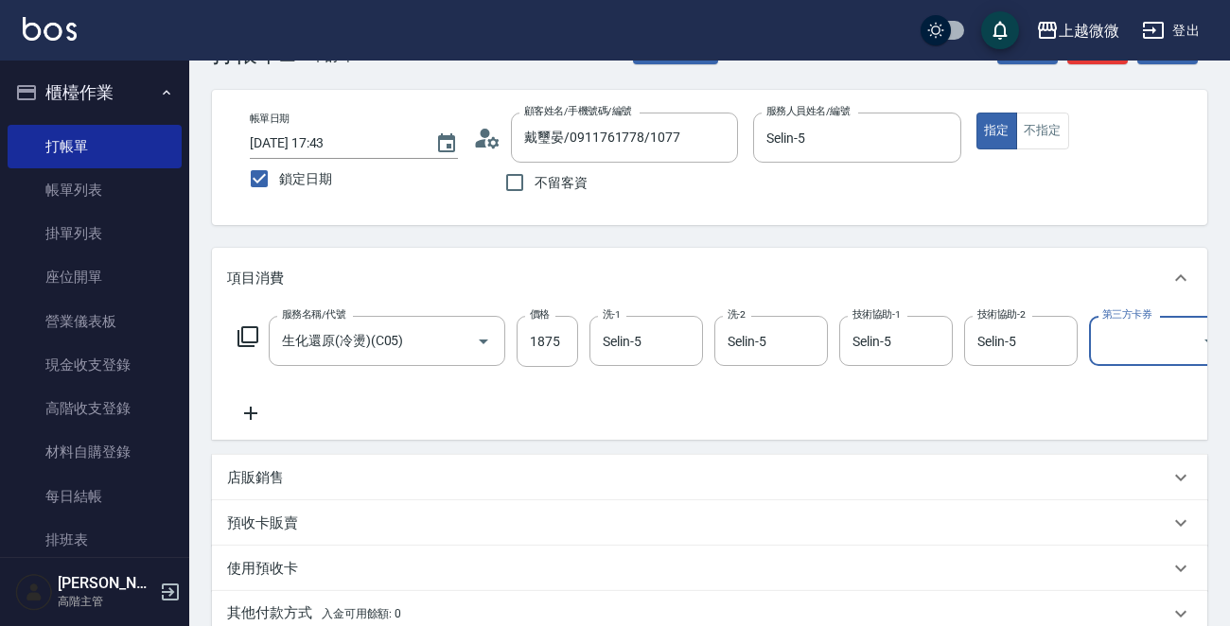
scroll to position [343, 0]
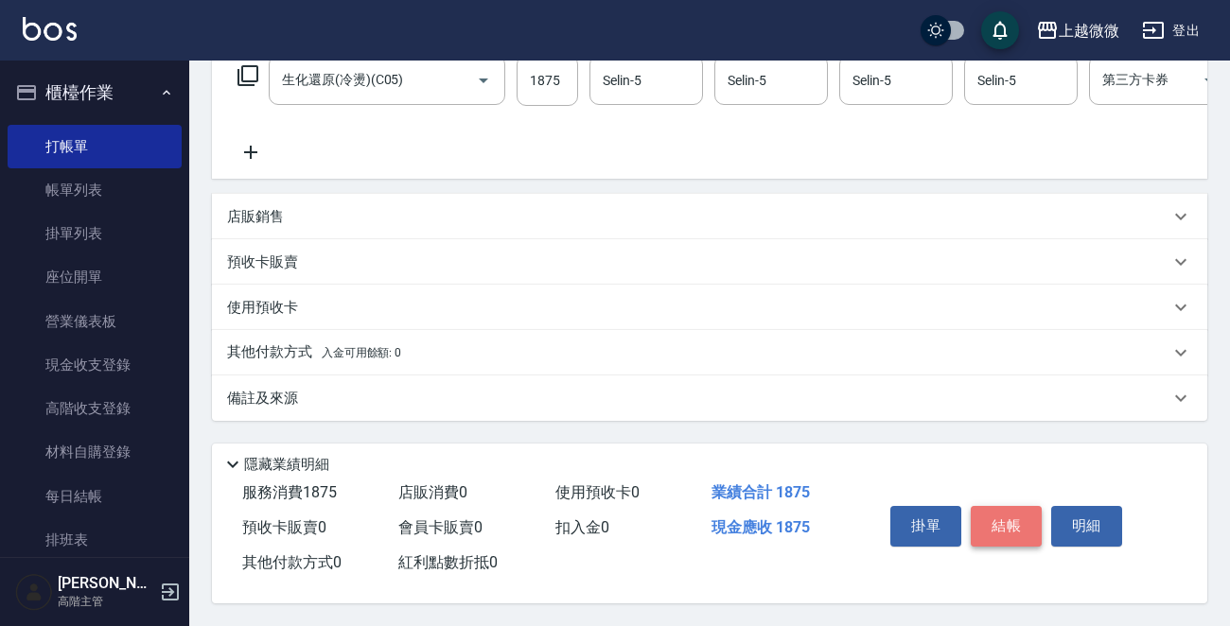
click at [995, 518] on button "結帳" at bounding box center [1006, 526] width 71 height 40
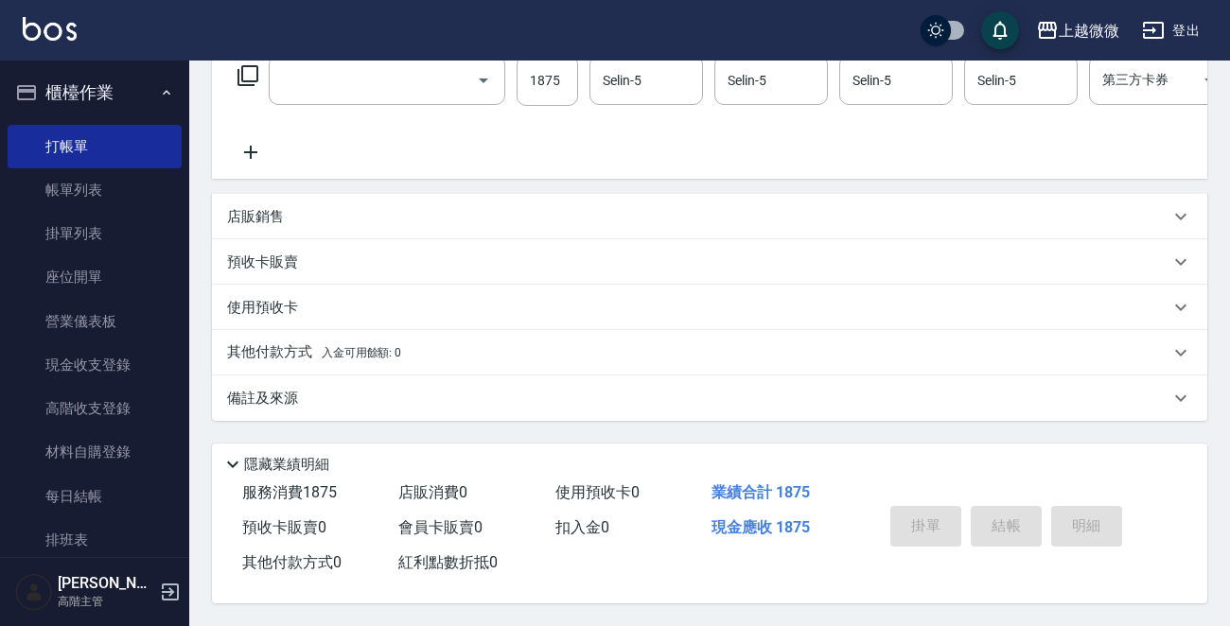
scroll to position [0, 0]
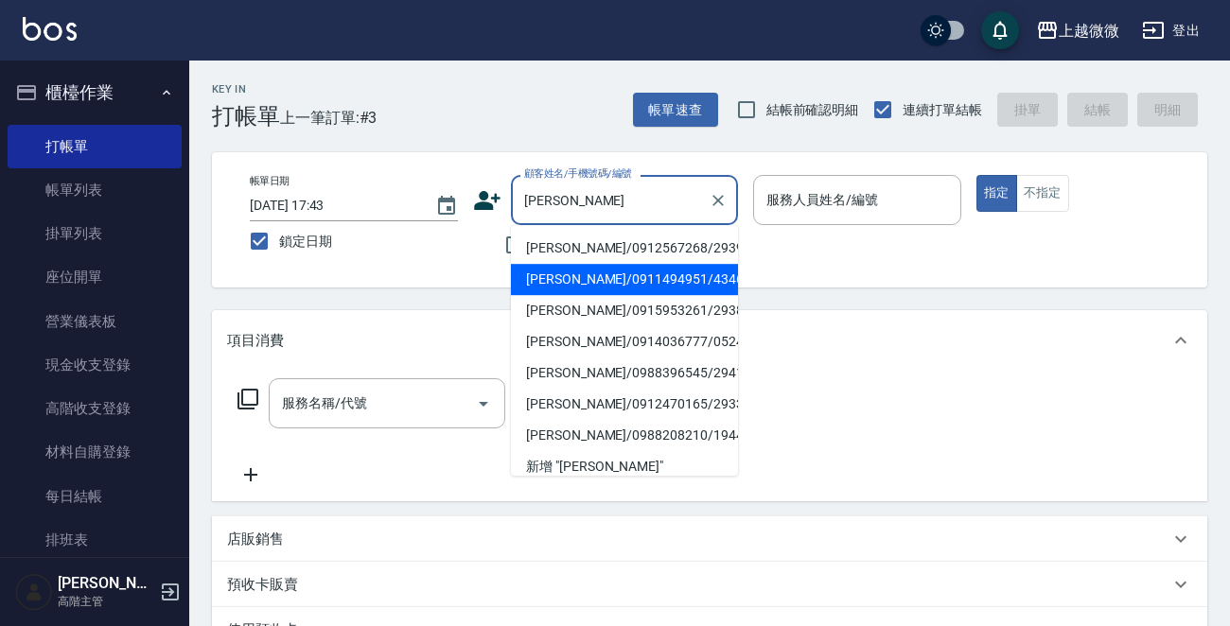
click at [622, 272] on li "[PERSON_NAME]/0911494951/4346" at bounding box center [624, 279] width 227 height 31
type input "[PERSON_NAME]/0911494951/4346"
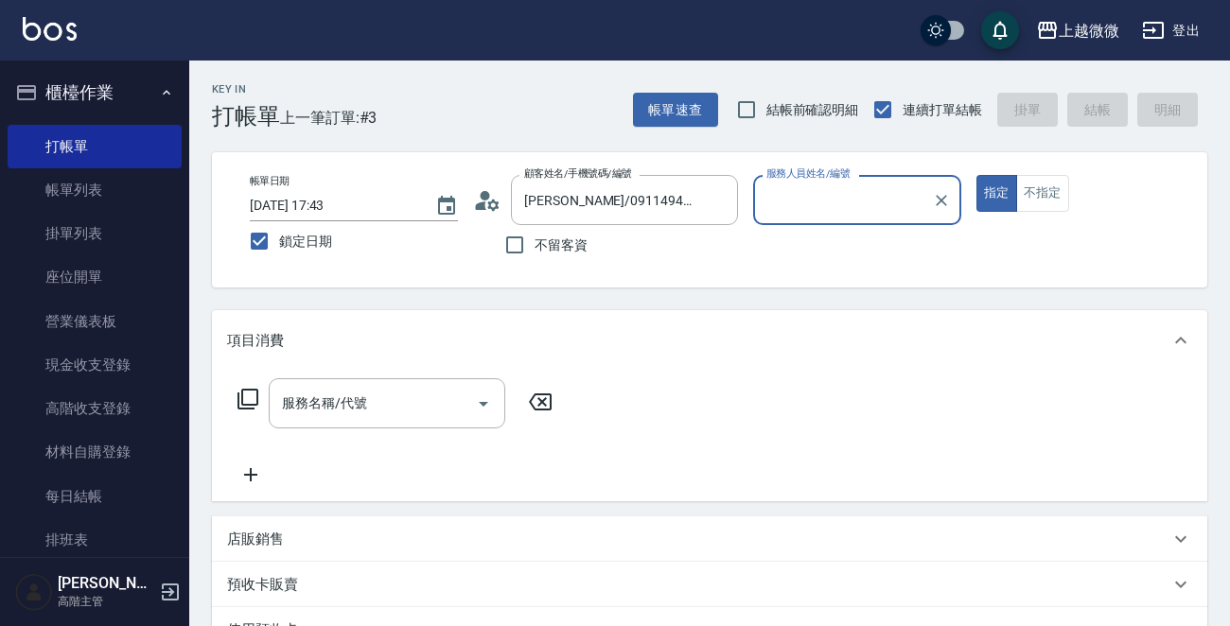
type input "[PERSON_NAME]-7"
click at [365, 408] on input "服務名稱/代號" at bounding box center [372, 403] width 191 height 33
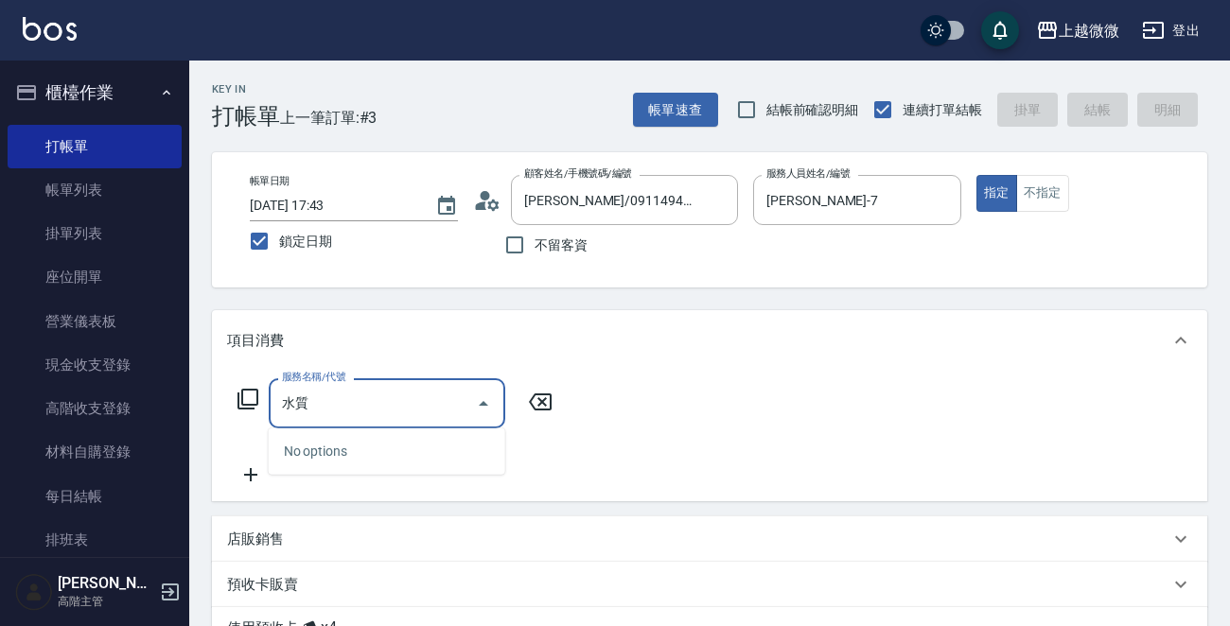
type input "水"
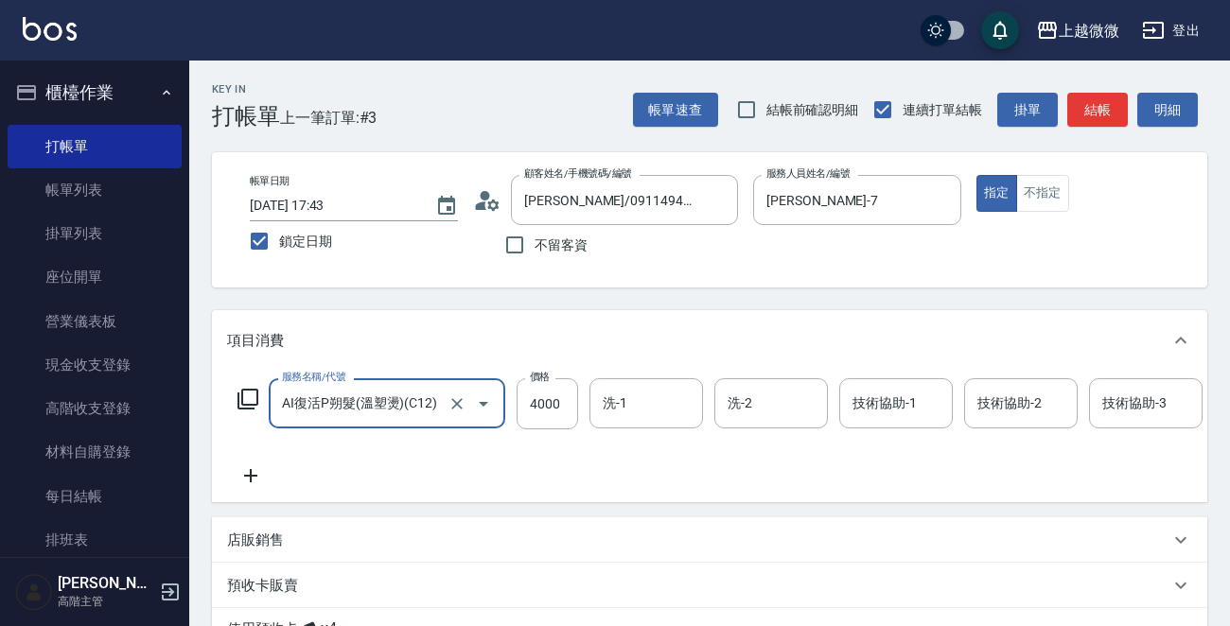
type input "AI復活P朔髮(溫塑燙)(C12)"
type input "3150"
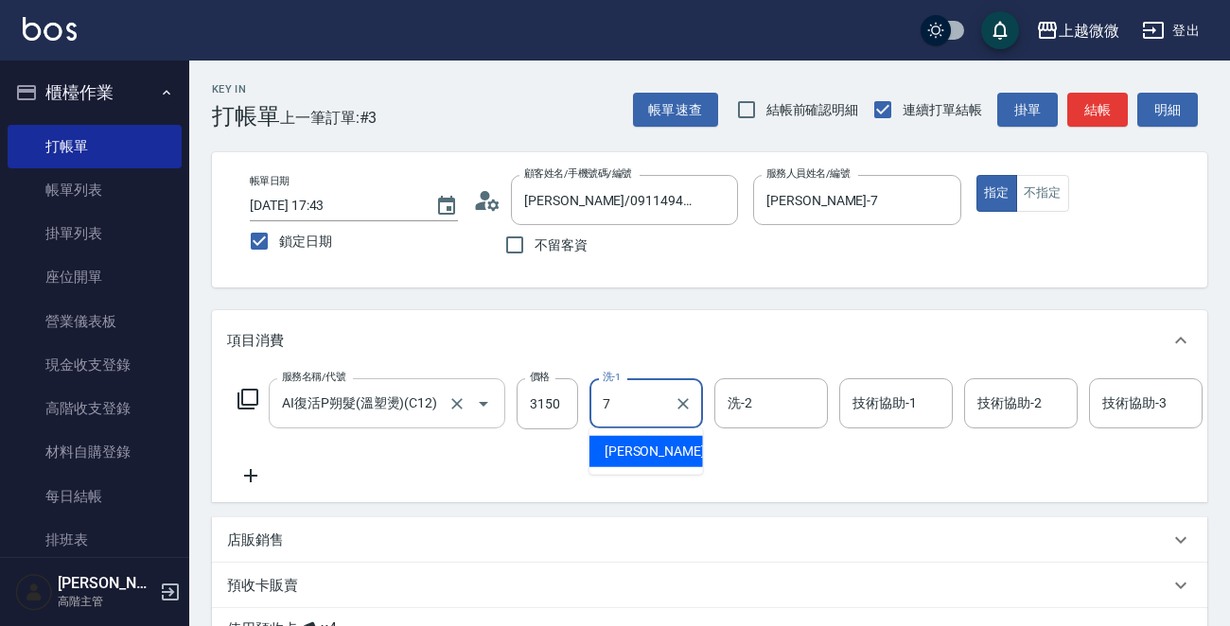
type input "[PERSON_NAME]-7"
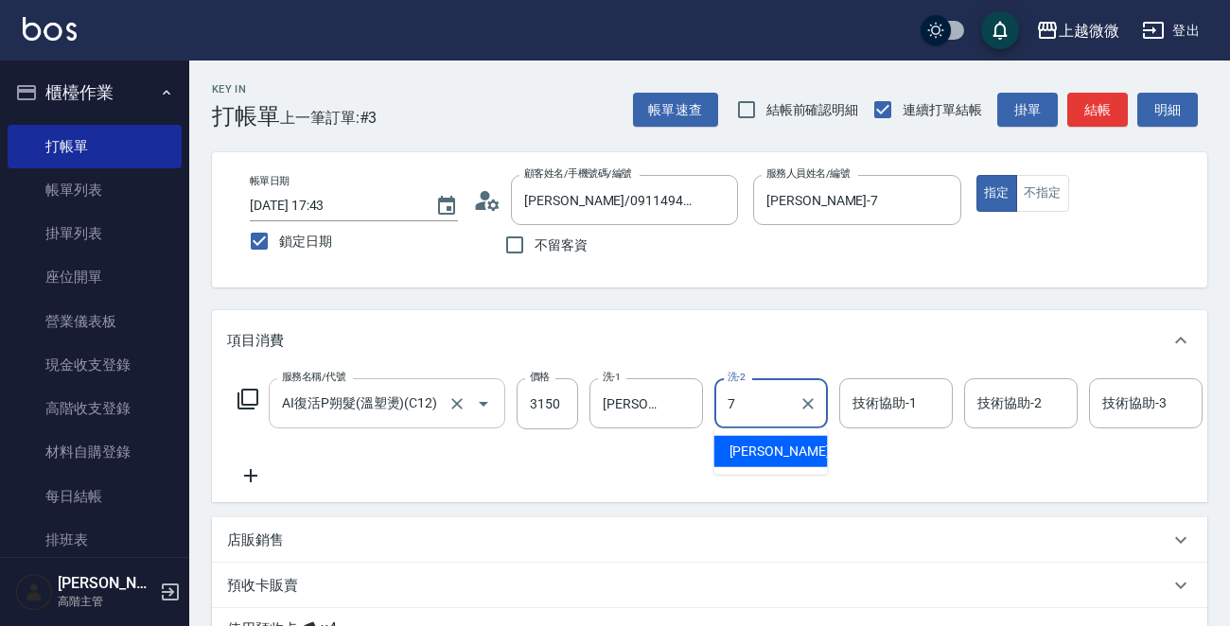
type input "[PERSON_NAME]-7"
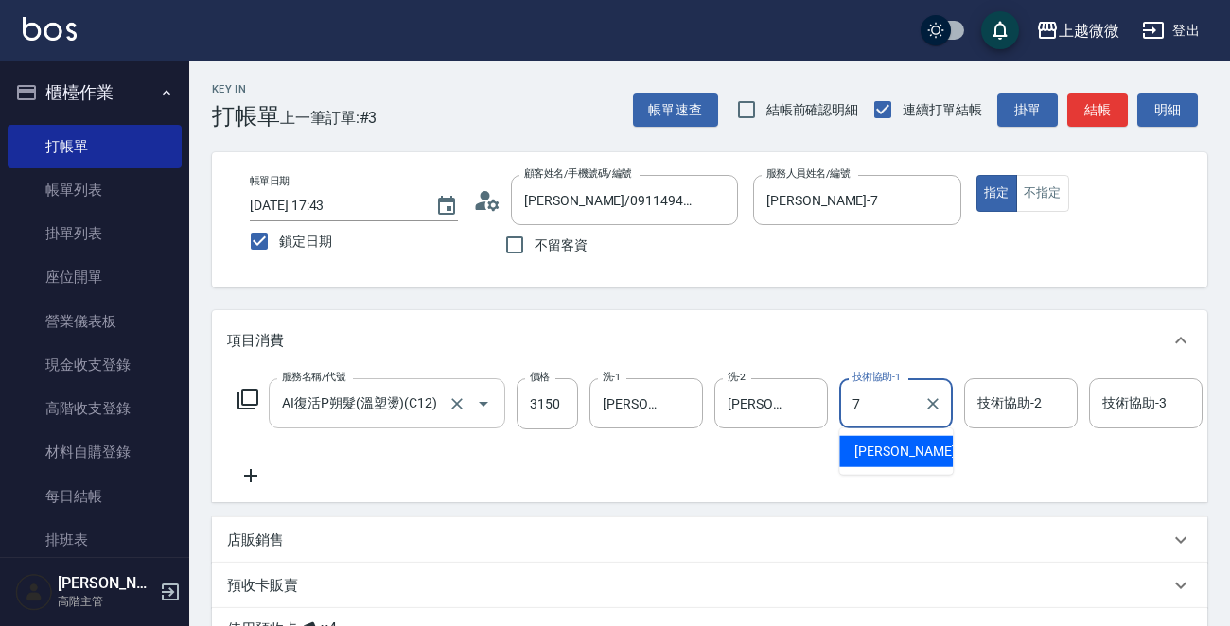
type input "[PERSON_NAME]-7"
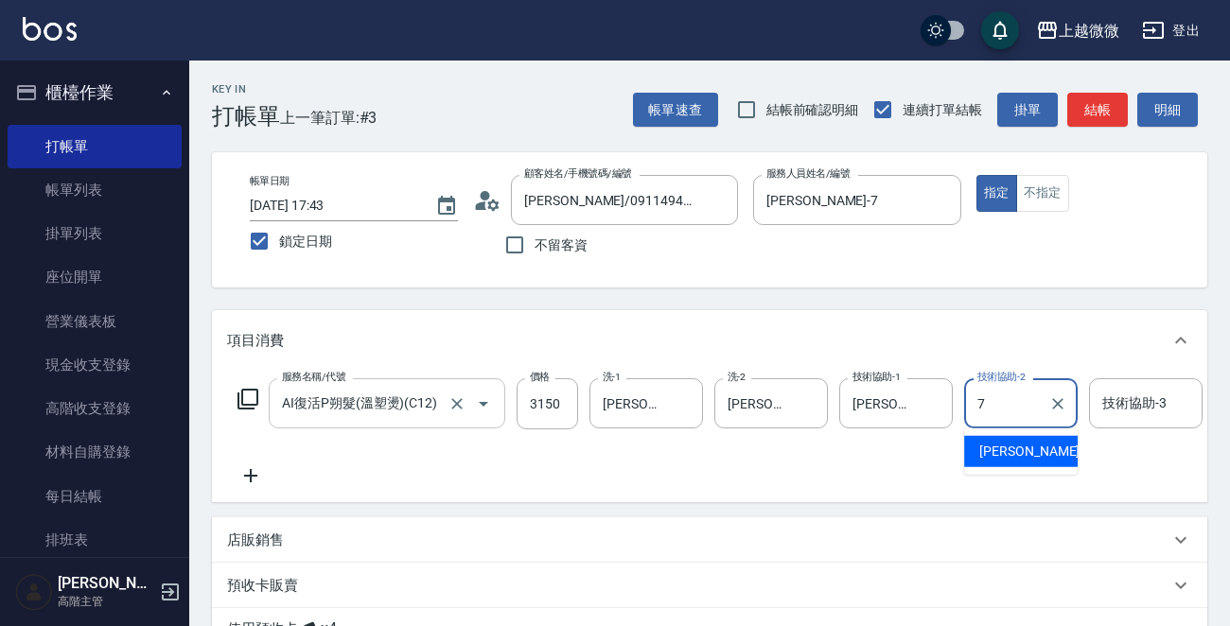
type input "[PERSON_NAME]-7"
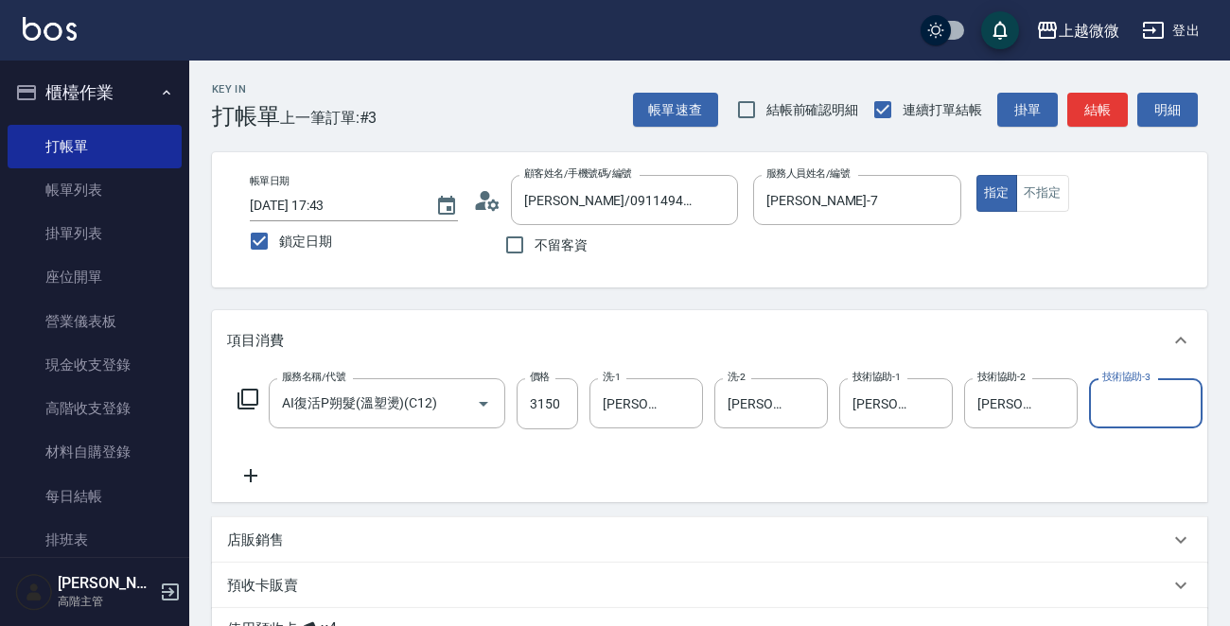
click at [253, 472] on icon at bounding box center [250, 476] width 47 height 23
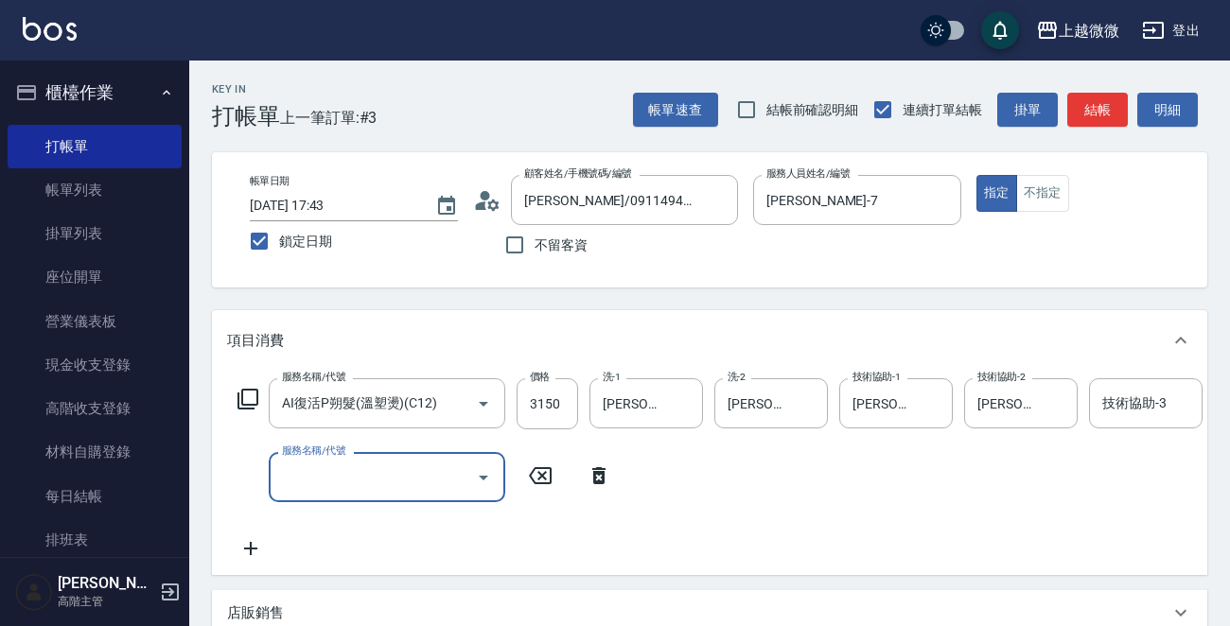
click at [334, 482] on div "服務名稱/代號 服務名稱/代號" at bounding box center [387, 477] width 237 height 50
type input "小蒼蘭護髮(E12)"
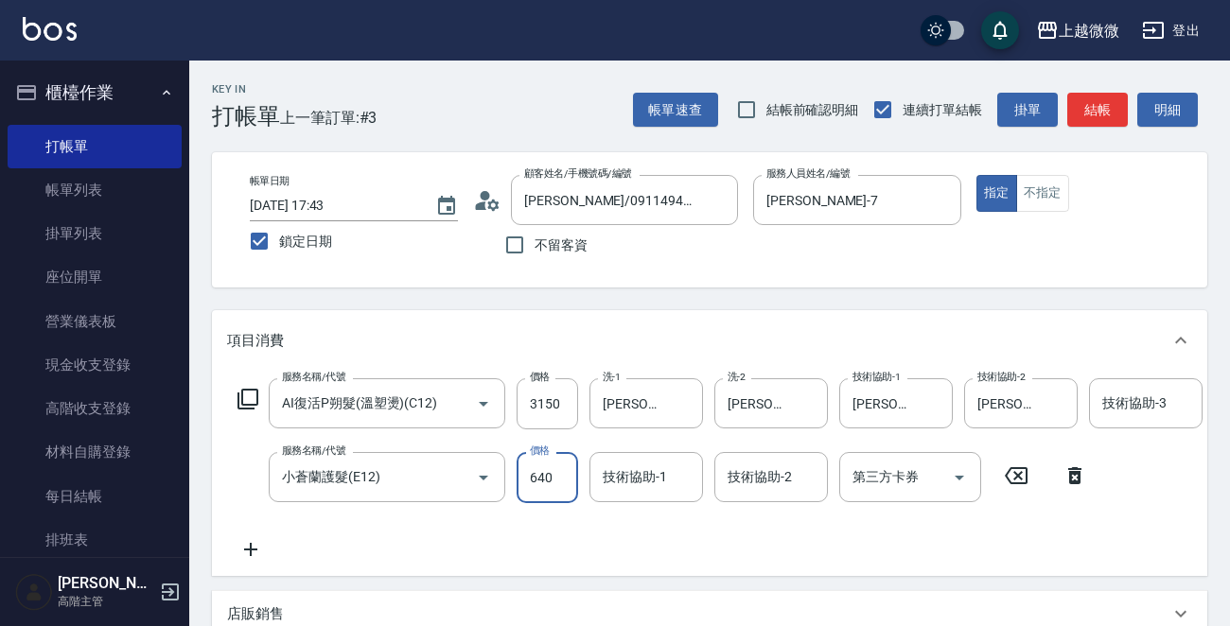
type input "640"
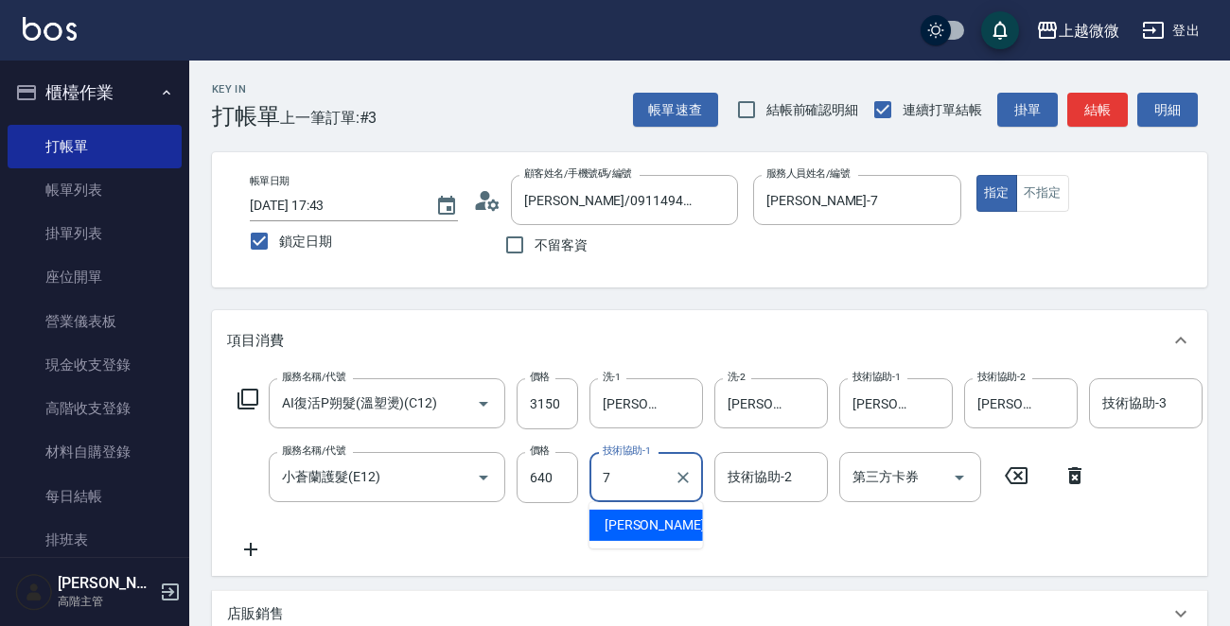
type input "[PERSON_NAME]-7"
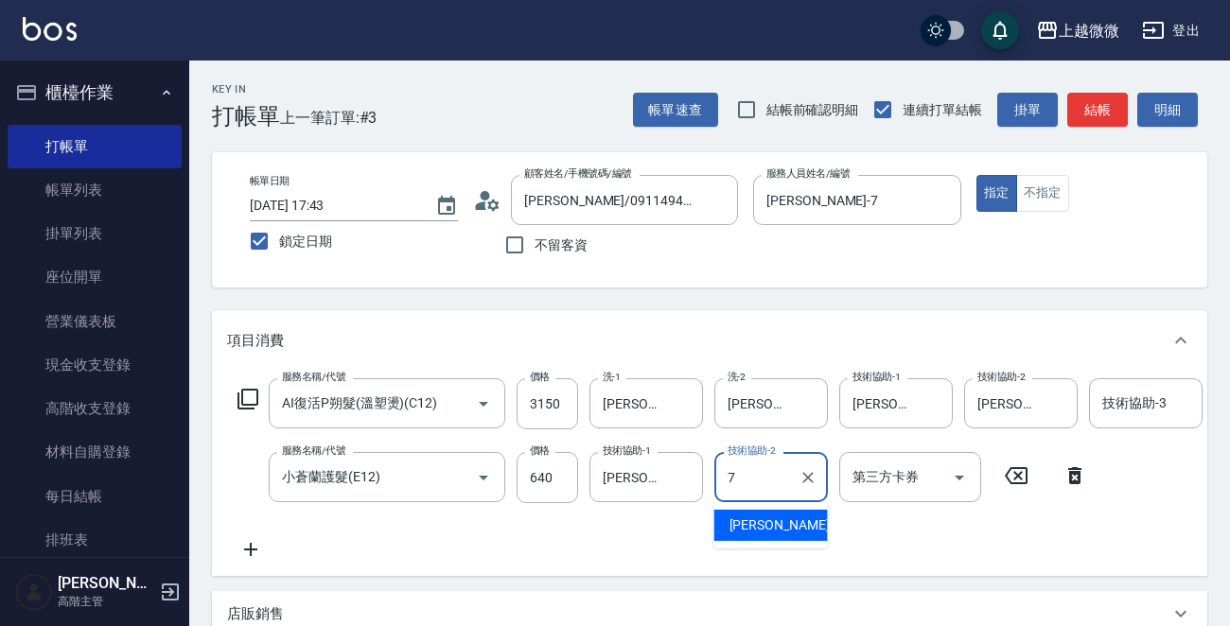
type input "[PERSON_NAME]-7"
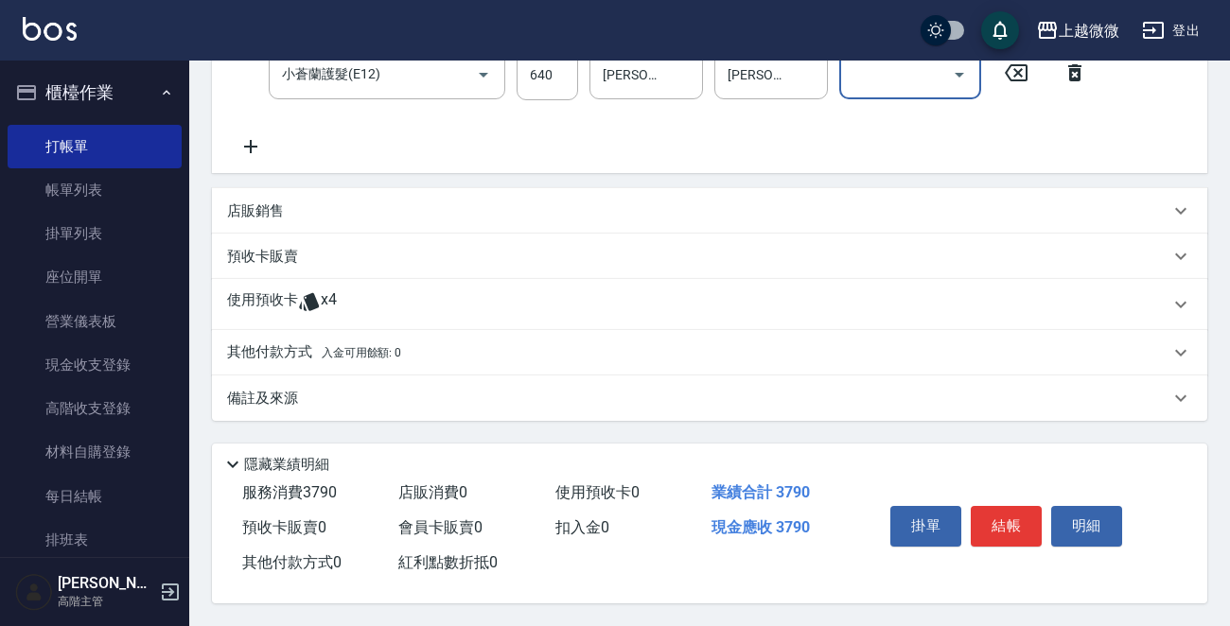
scroll to position [422, 0]
click at [999, 522] on button "結帳" at bounding box center [1006, 526] width 71 height 40
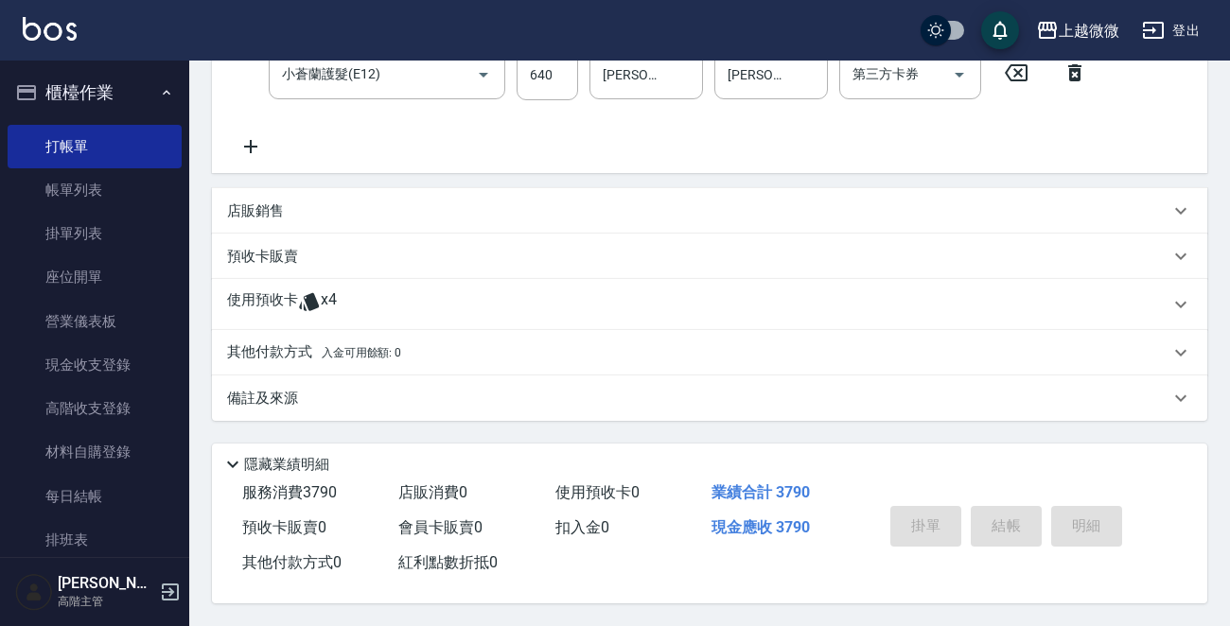
scroll to position [0, 0]
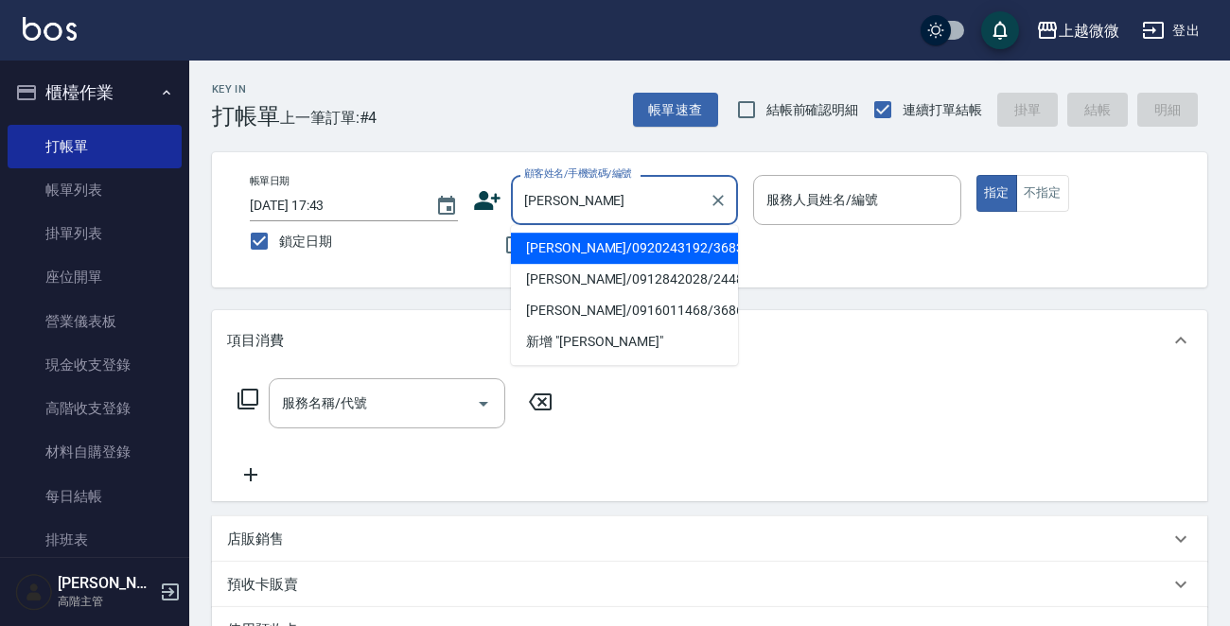
click at [565, 253] on li "[PERSON_NAME]/0920243192/3683" at bounding box center [624, 248] width 227 height 31
type input "[PERSON_NAME]/0920243192/3683"
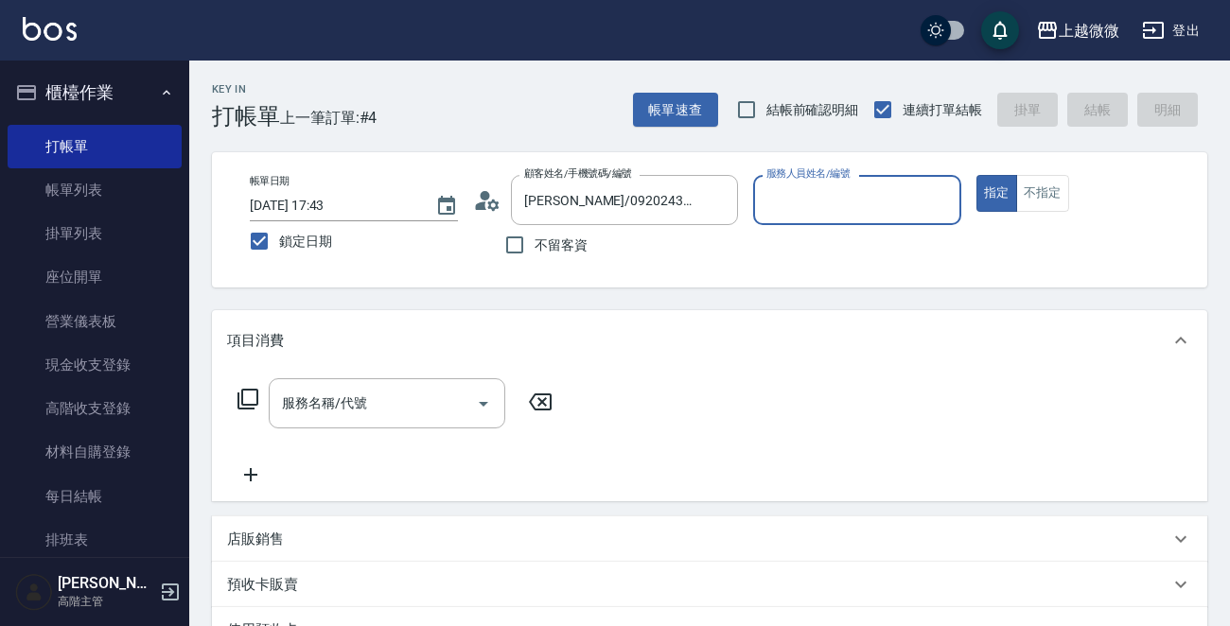
type input "Vivi-6"
click at [409, 400] on input "服務名稱/代號" at bounding box center [372, 403] width 191 height 33
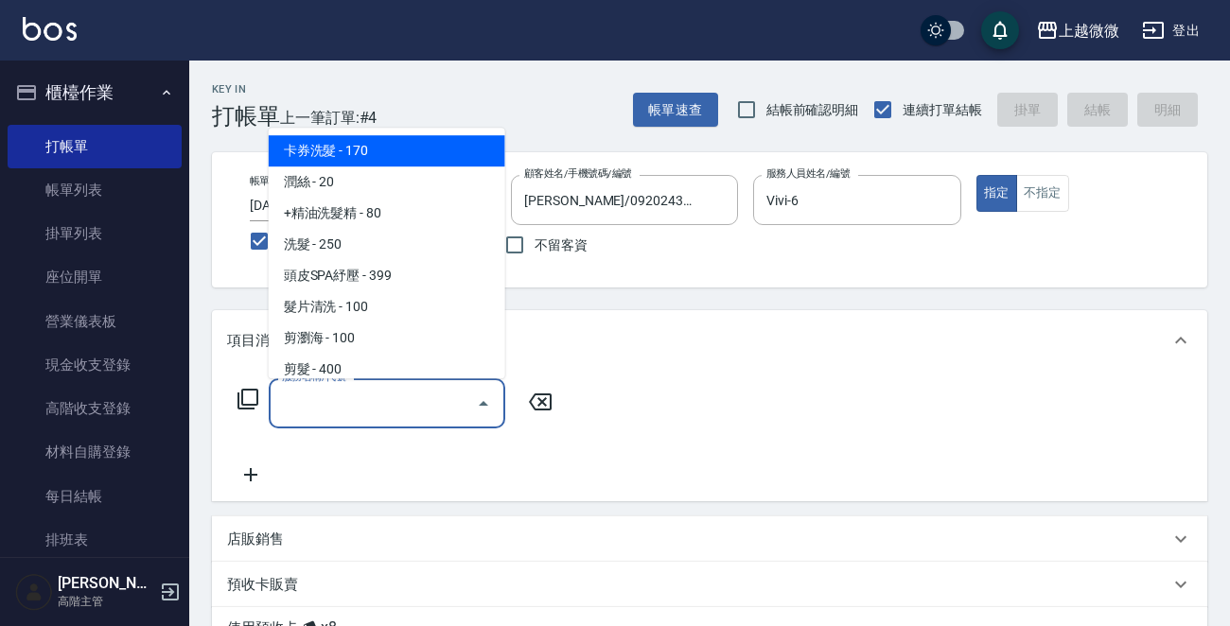
type input "ㄕ"
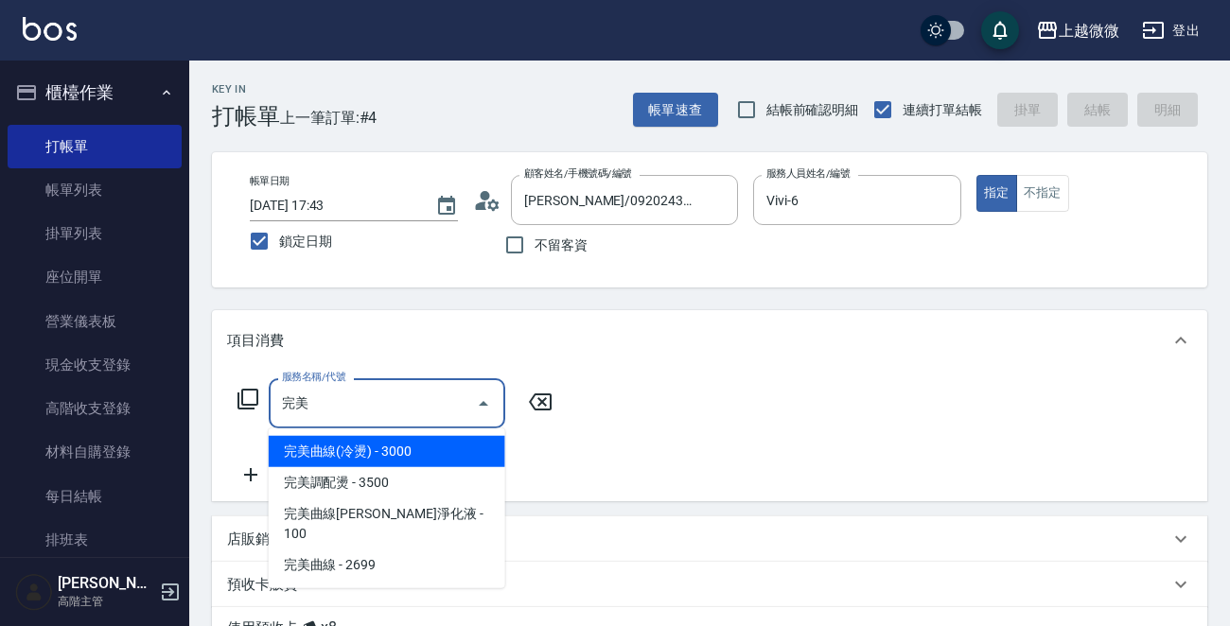
type input "丸"
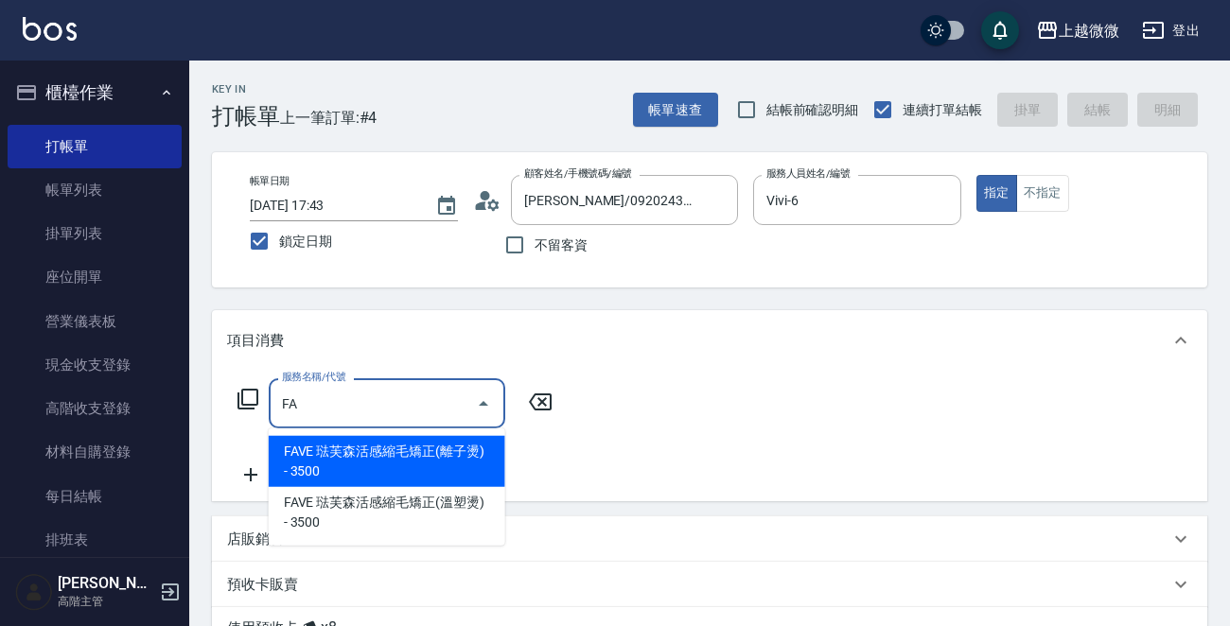
type input "F"
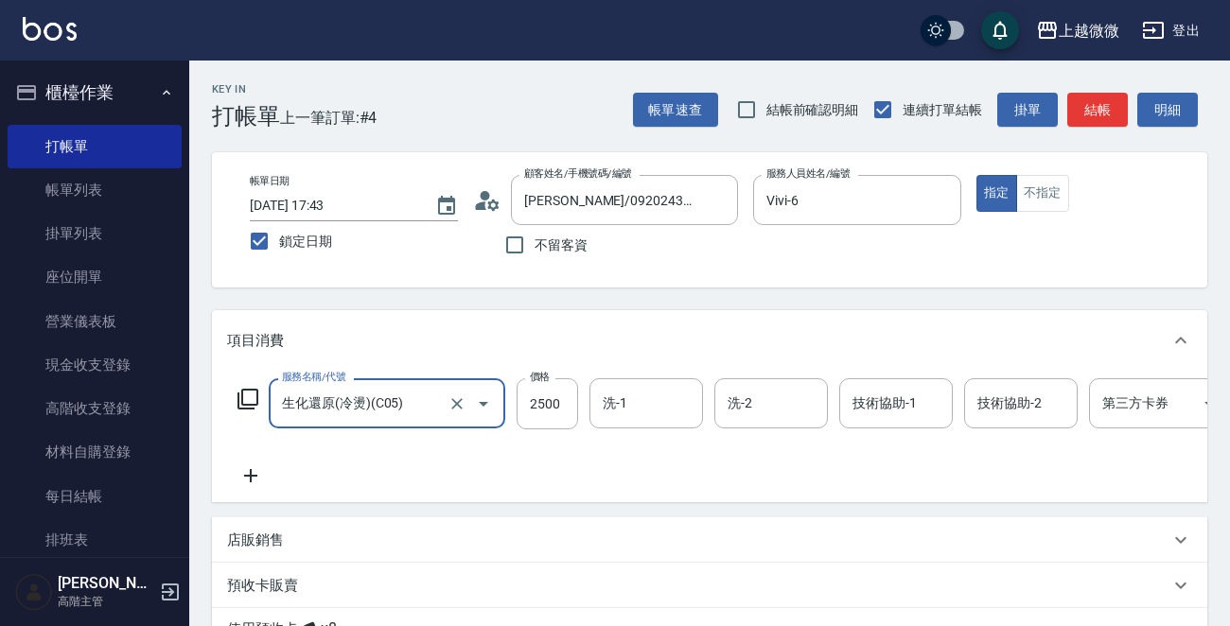
type input "生化還原(冷燙)(C05)"
type input "2250"
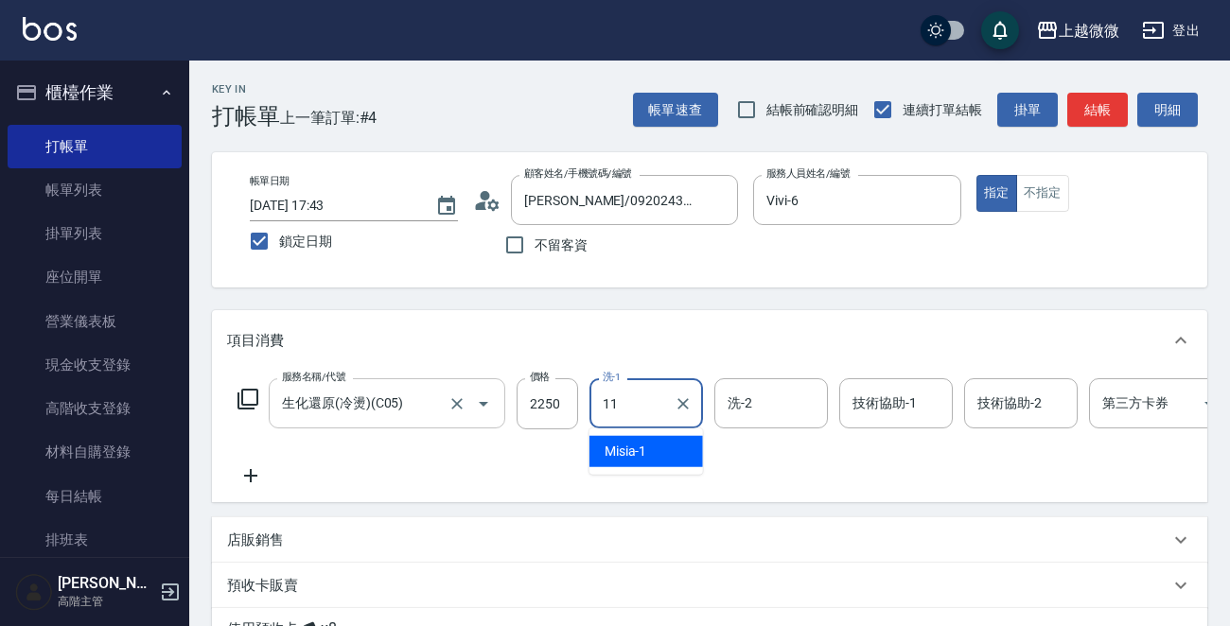
type input "[PERSON_NAME]-11"
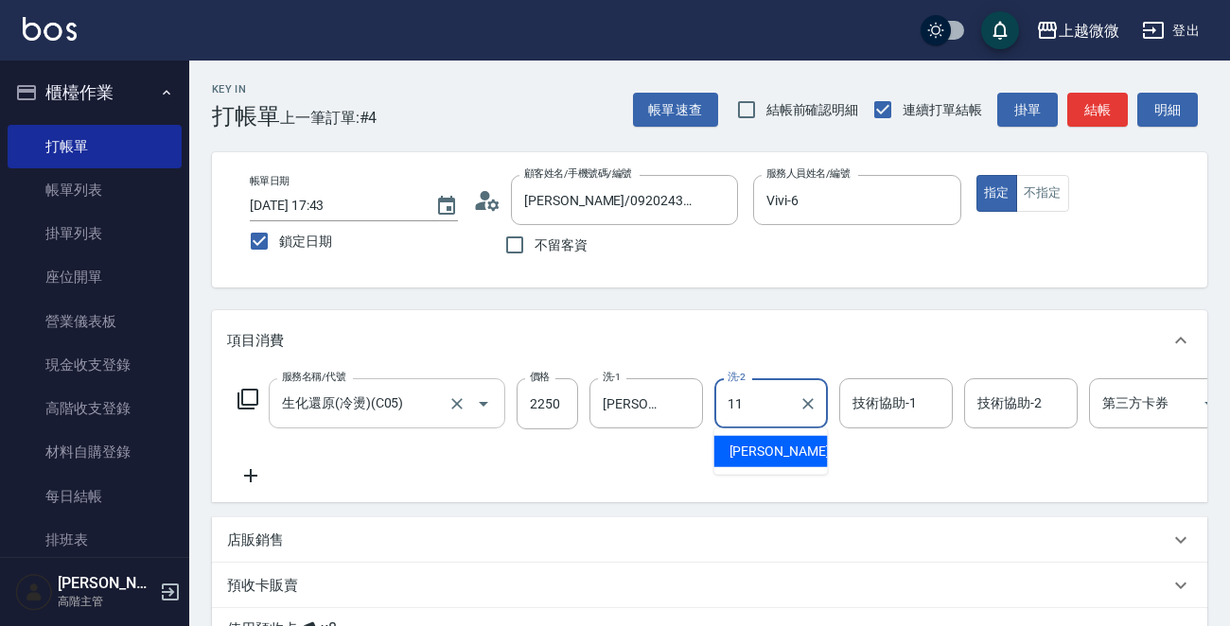
type input "[PERSON_NAME]-11"
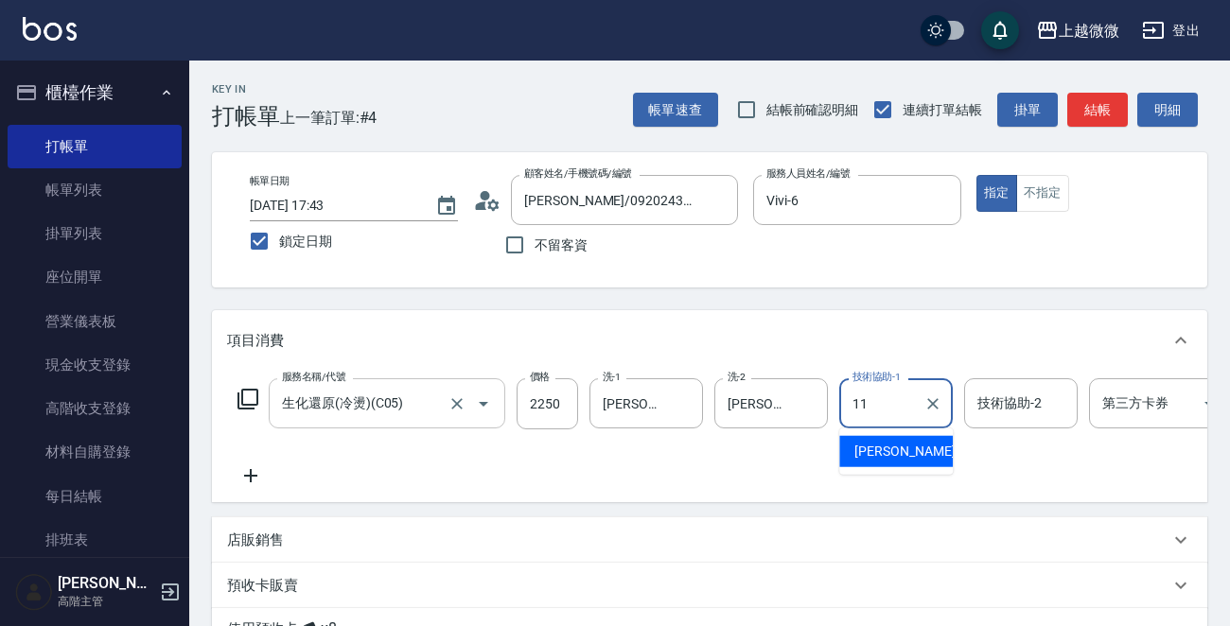
type input "[PERSON_NAME]-11"
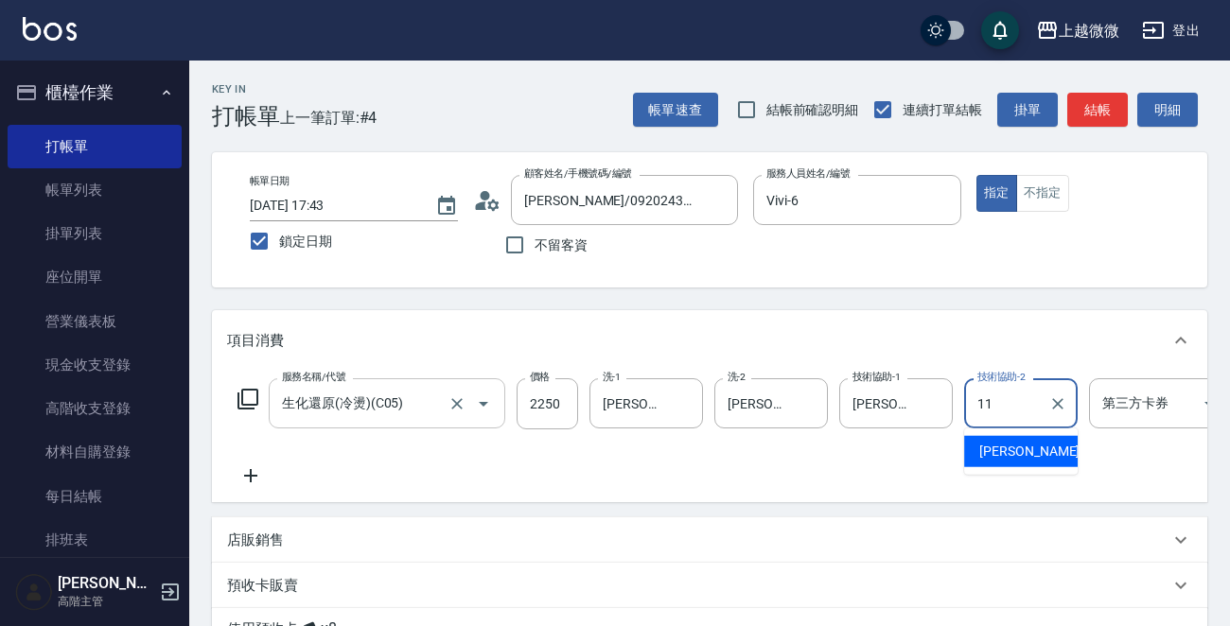
type input "[PERSON_NAME]-11"
click at [252, 471] on icon at bounding box center [250, 476] width 47 height 23
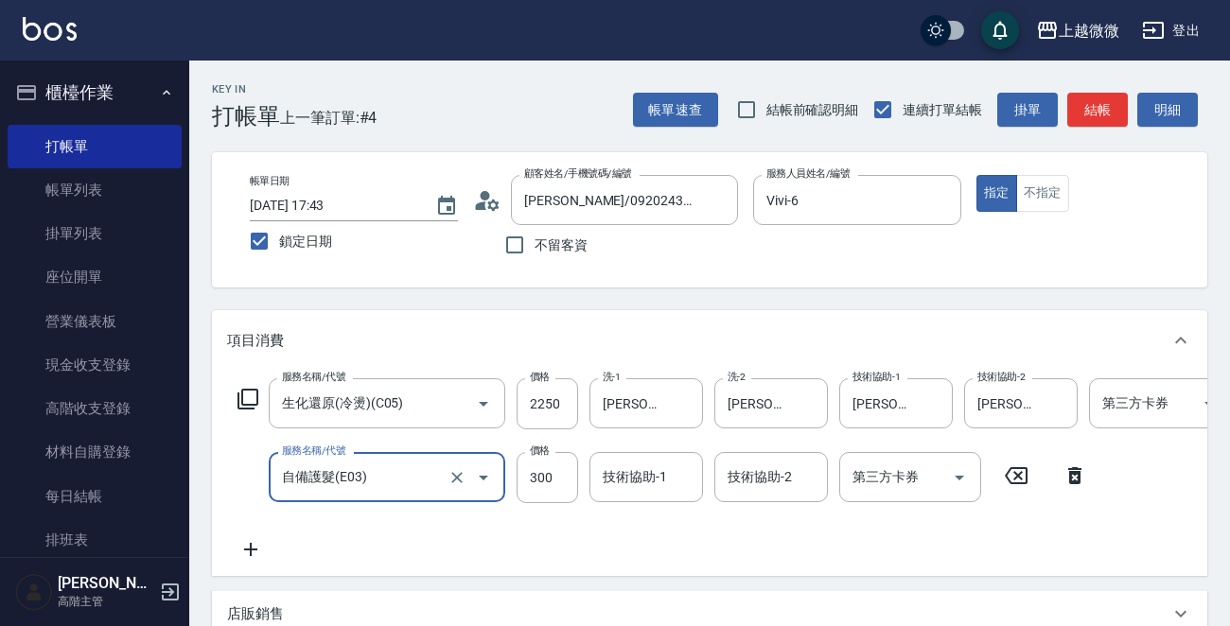
type input "自備護髮(E03)"
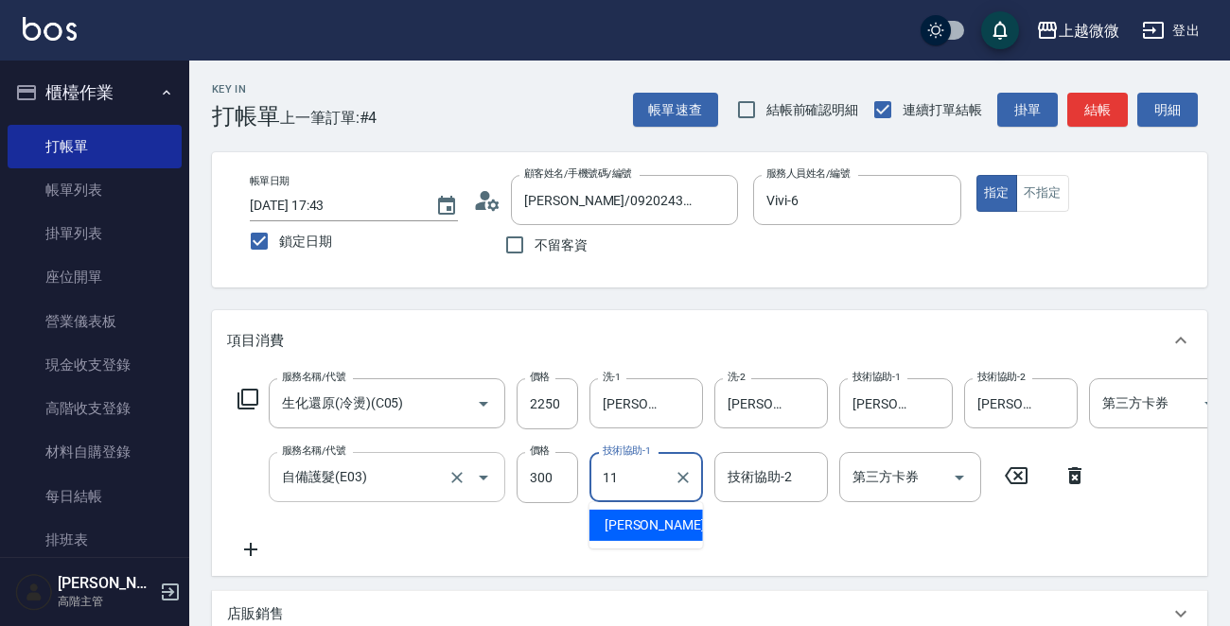
type input "[PERSON_NAME]-11"
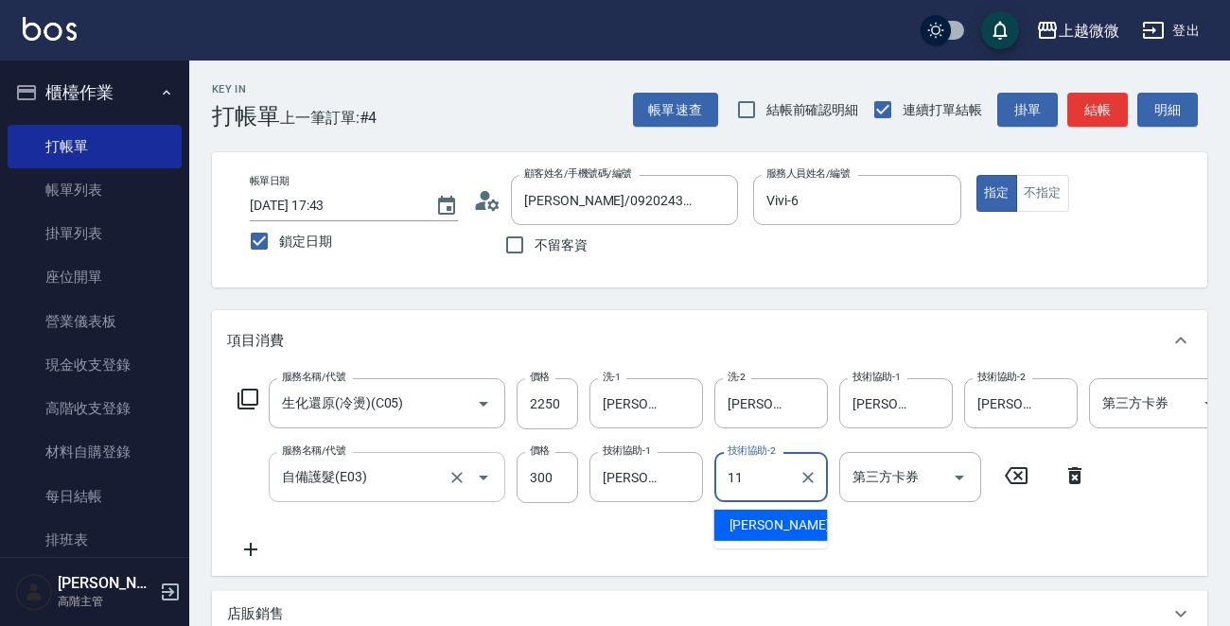
type input "[PERSON_NAME]-11"
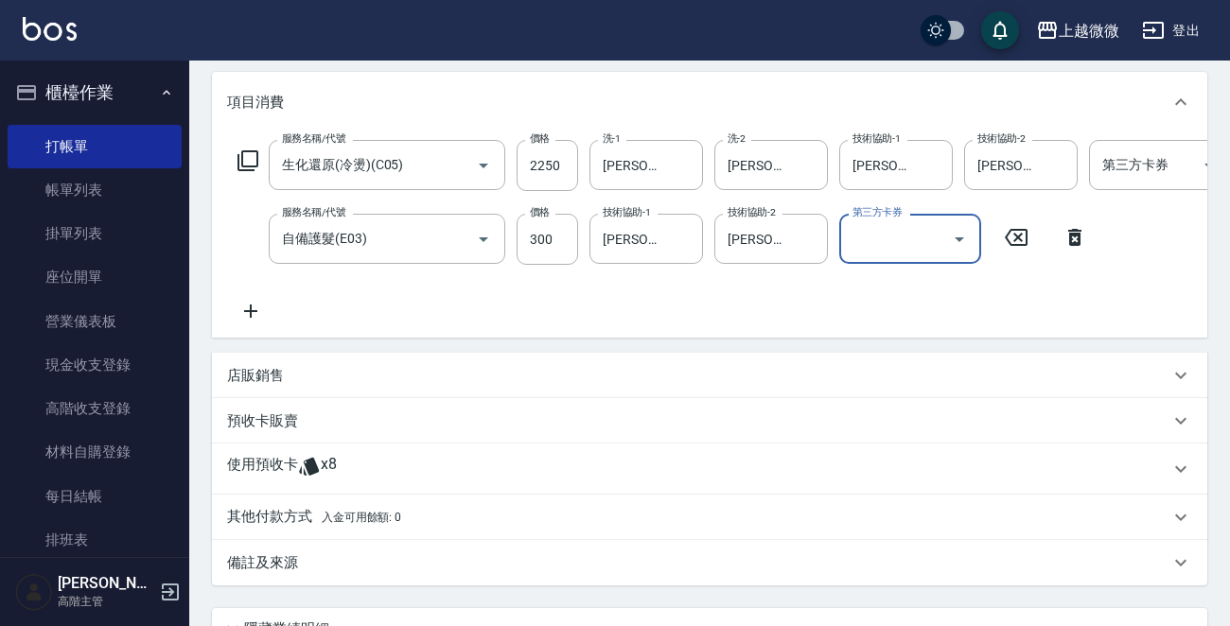
scroll to position [233, 0]
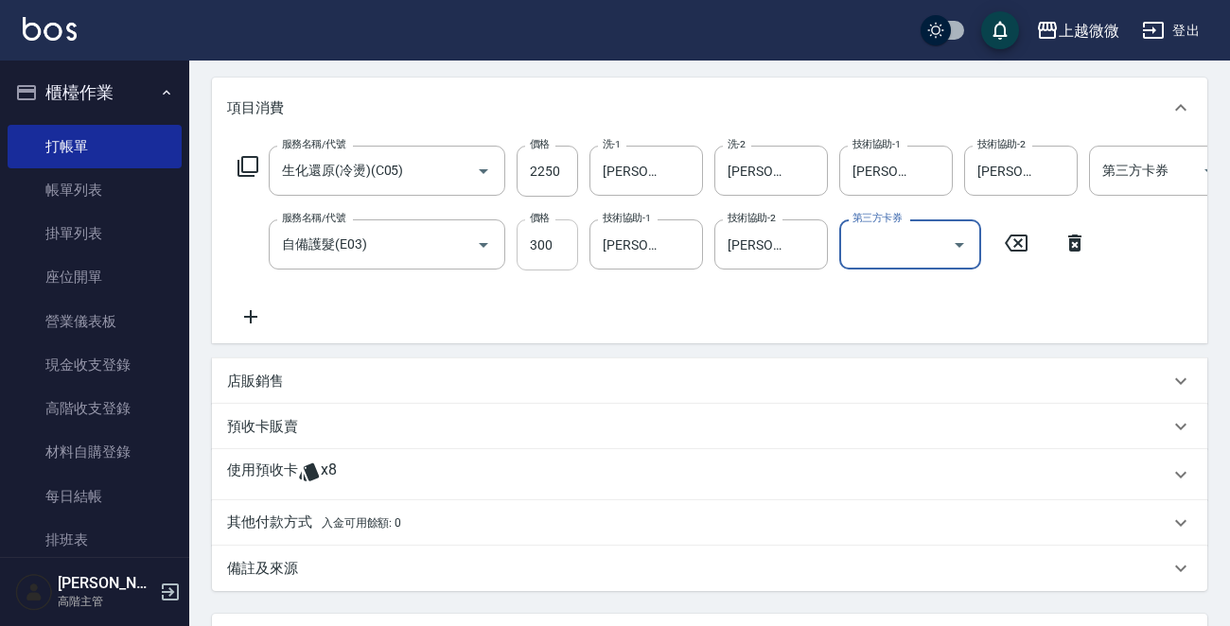
click at [536, 235] on input "300" at bounding box center [547, 245] width 61 height 51
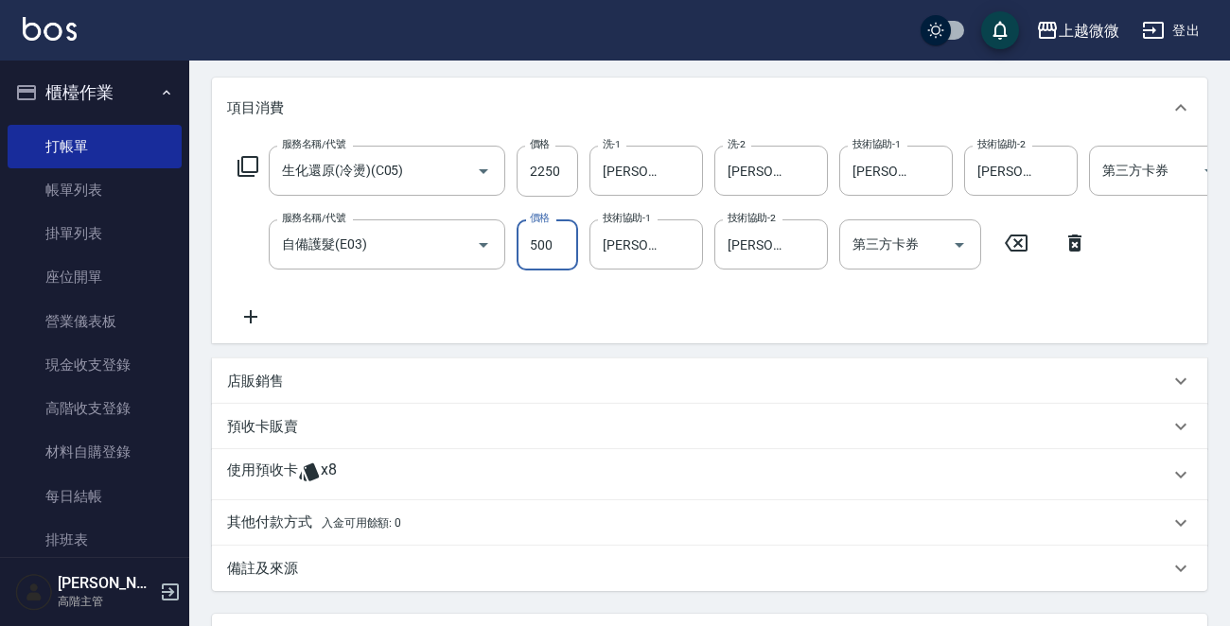
type input "500"
click at [927, 299] on div "服務名稱/代號 生化還原(冷燙)(C05) 服務名稱/代號 價格 2250 價格 洗-1 Kristin-11 洗-1 洗-2 Kristin-11 洗-2 …" at bounding box center [758, 237] width 1063 height 183
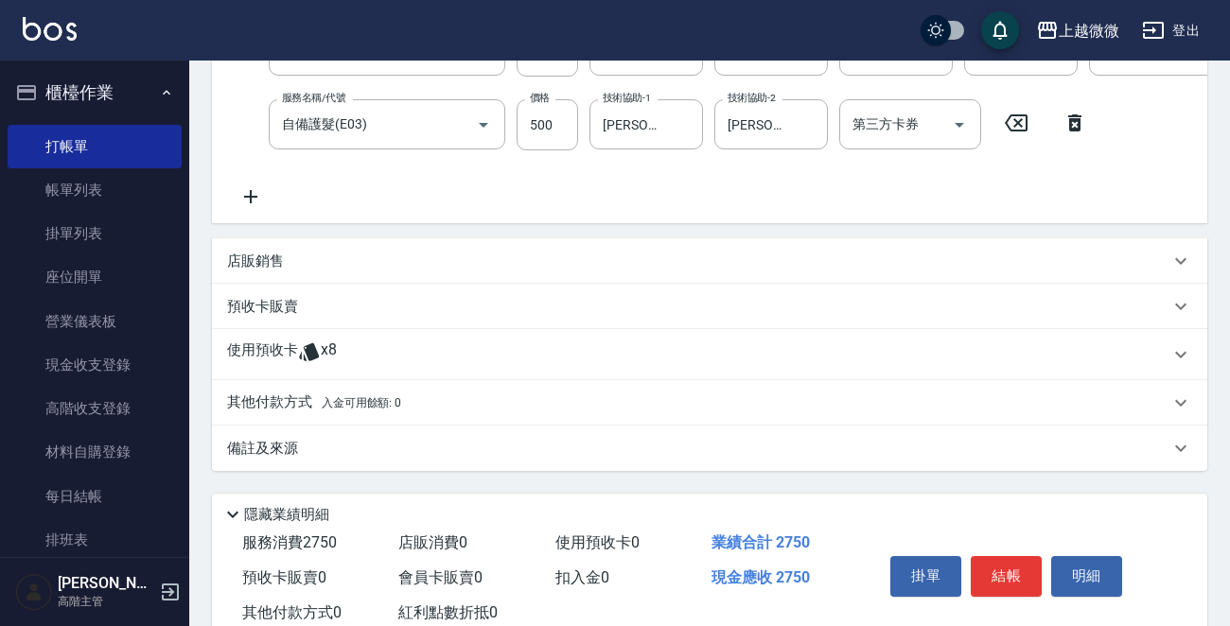
scroll to position [422, 0]
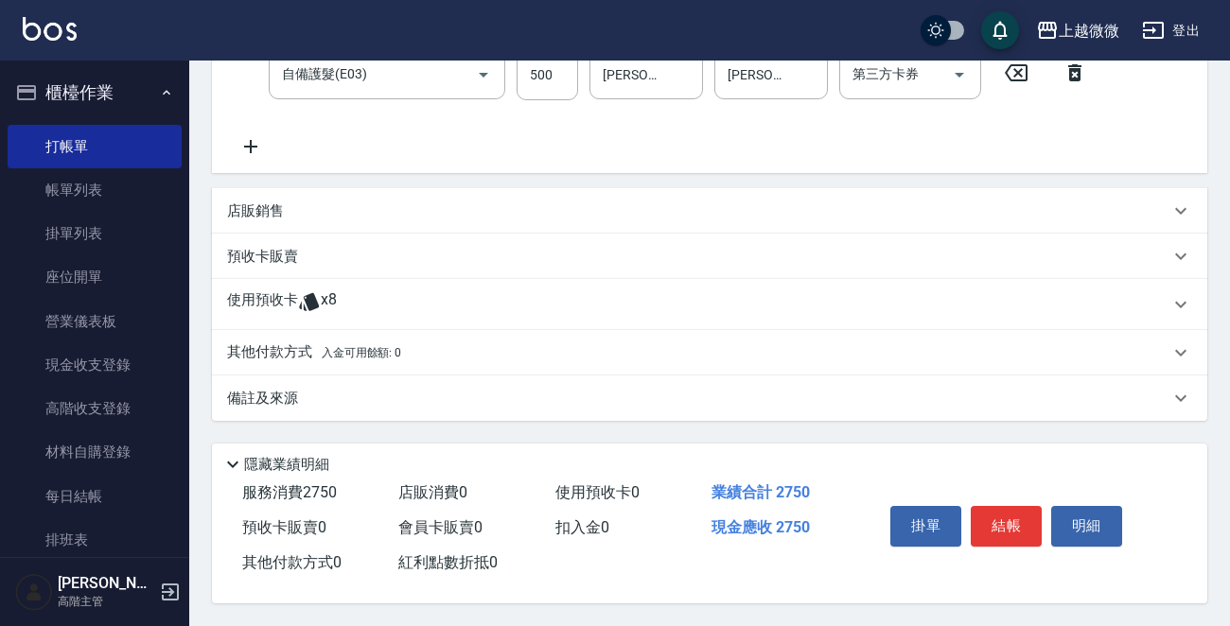
click at [260, 396] on p "備註及來源" at bounding box center [262, 399] width 71 height 20
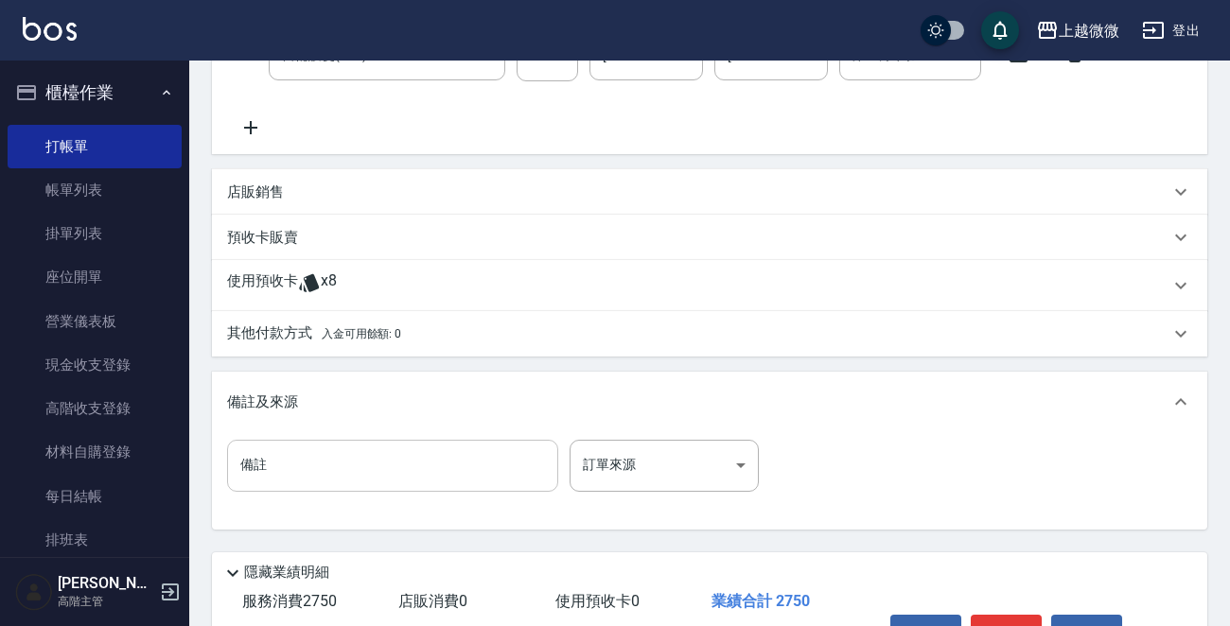
click at [341, 491] on input "備註" at bounding box center [392, 465] width 331 height 51
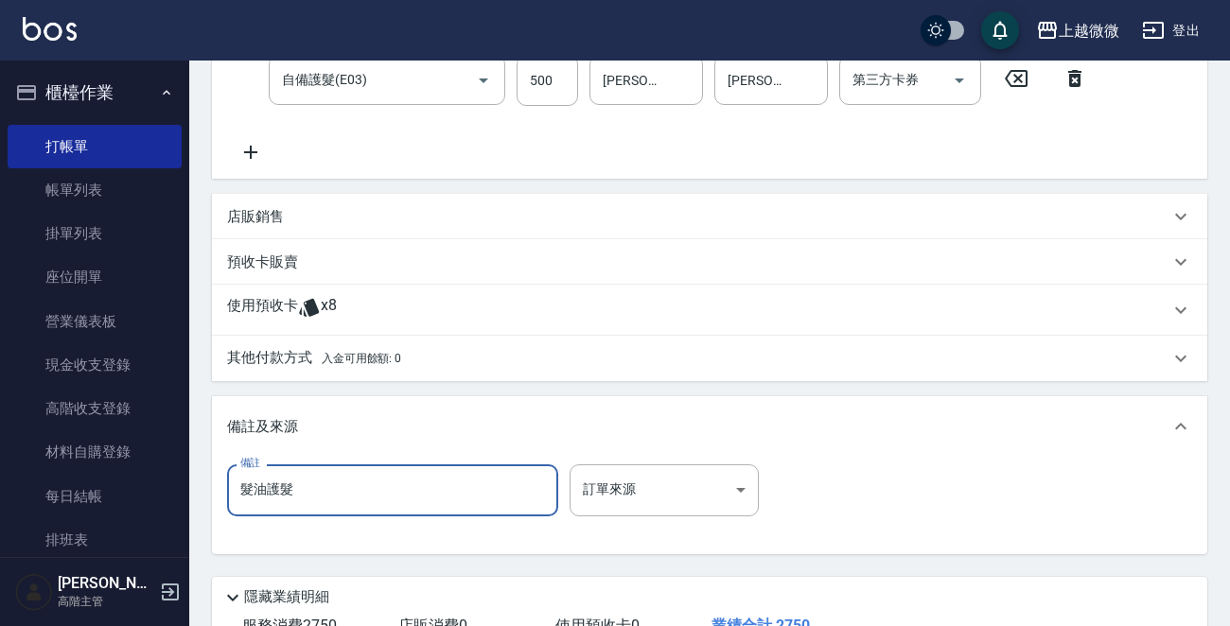
scroll to position [549, 0]
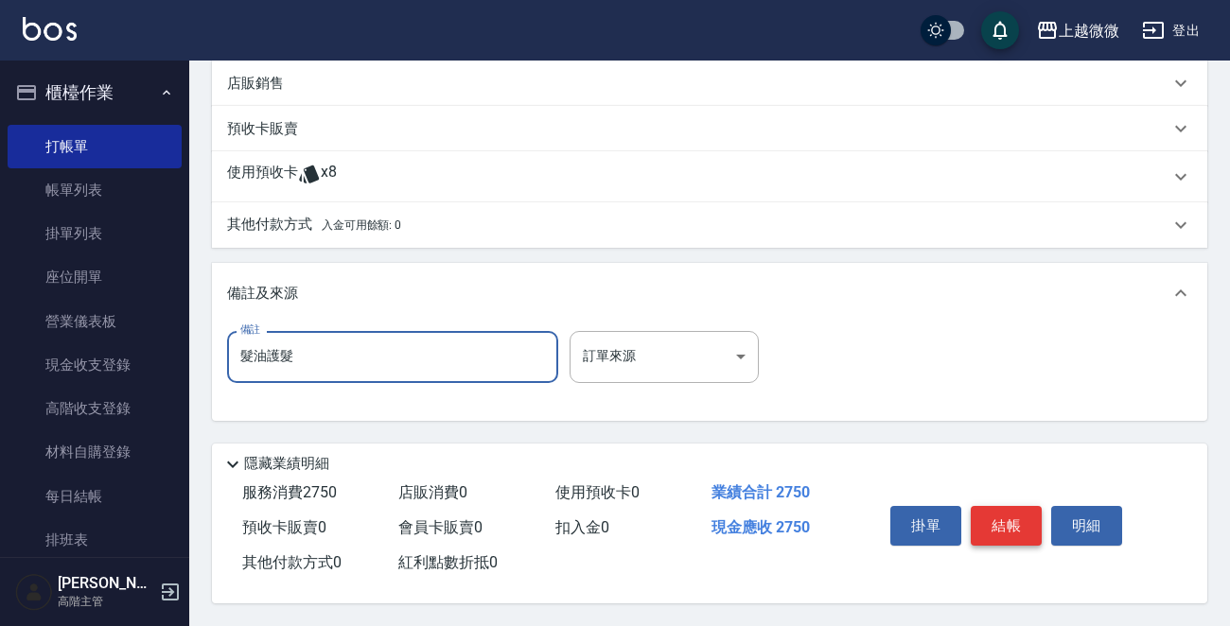
type input "髮油護髮"
click at [1011, 519] on button "結帳" at bounding box center [1006, 526] width 71 height 40
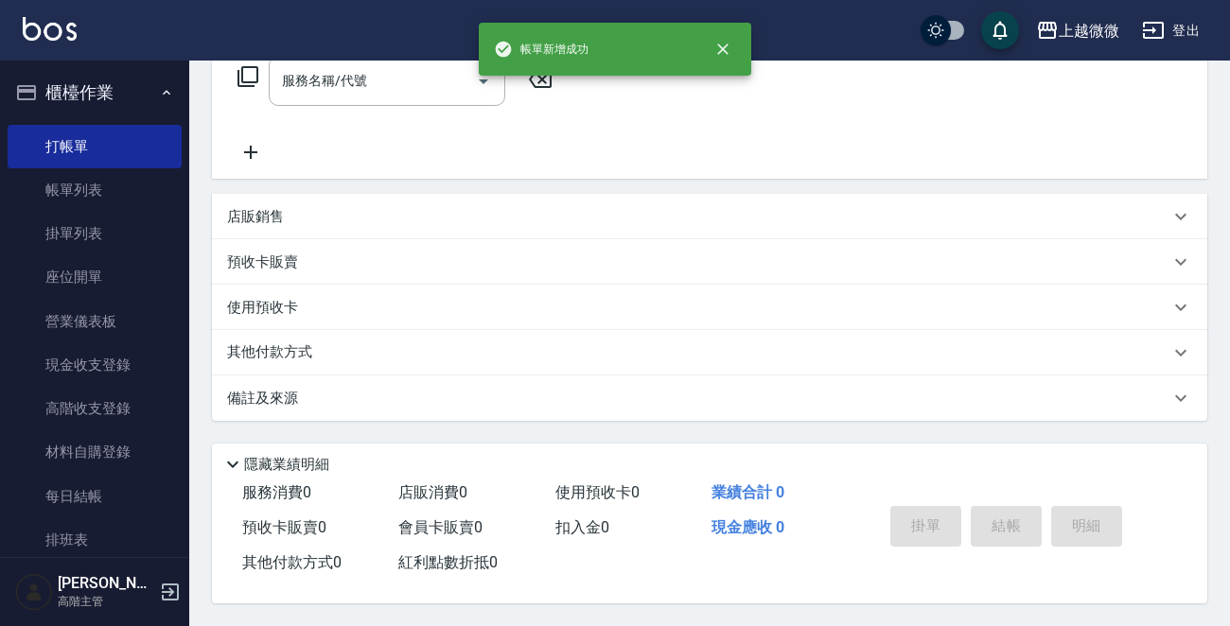
scroll to position [0, 0]
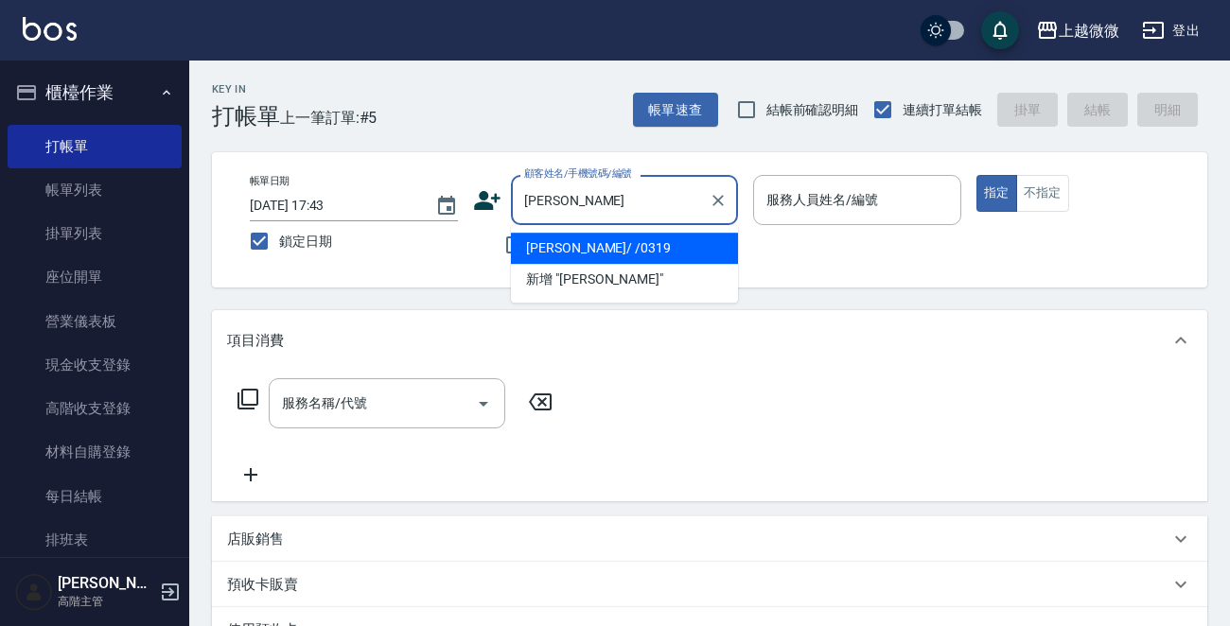
click at [644, 246] on li "[PERSON_NAME]/ /0319" at bounding box center [624, 248] width 227 height 31
type input "[PERSON_NAME]/ /0319"
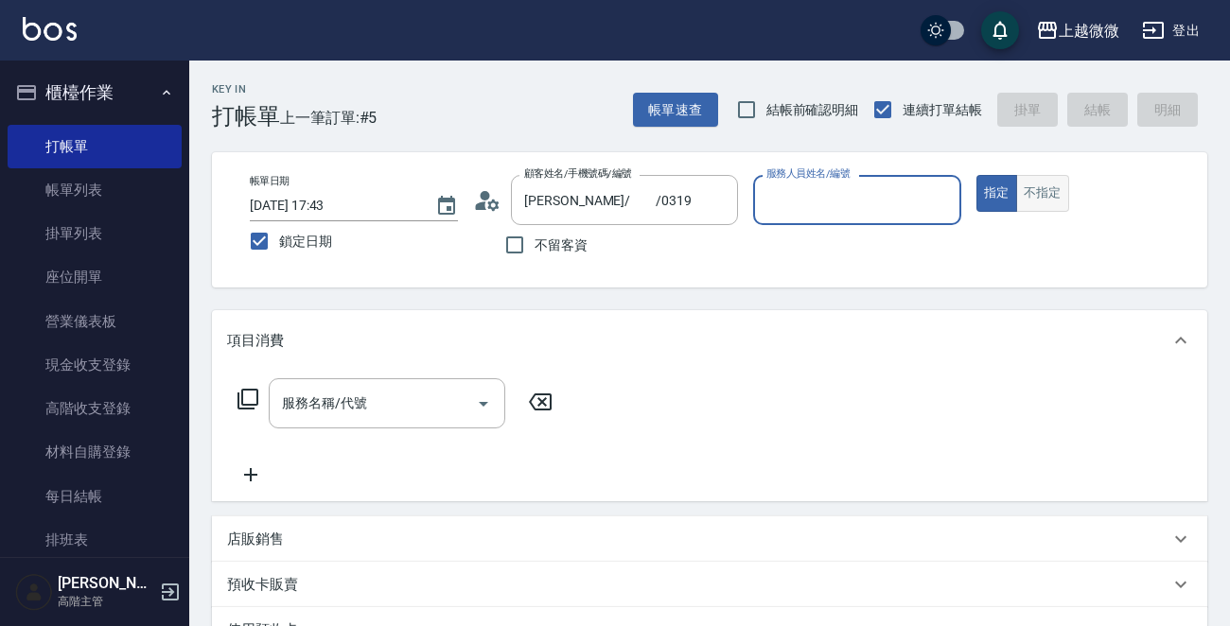
type input "Selin-5"
click at [355, 404] on div "服務名稱/代號 服務名稱/代號" at bounding box center [387, 403] width 237 height 50
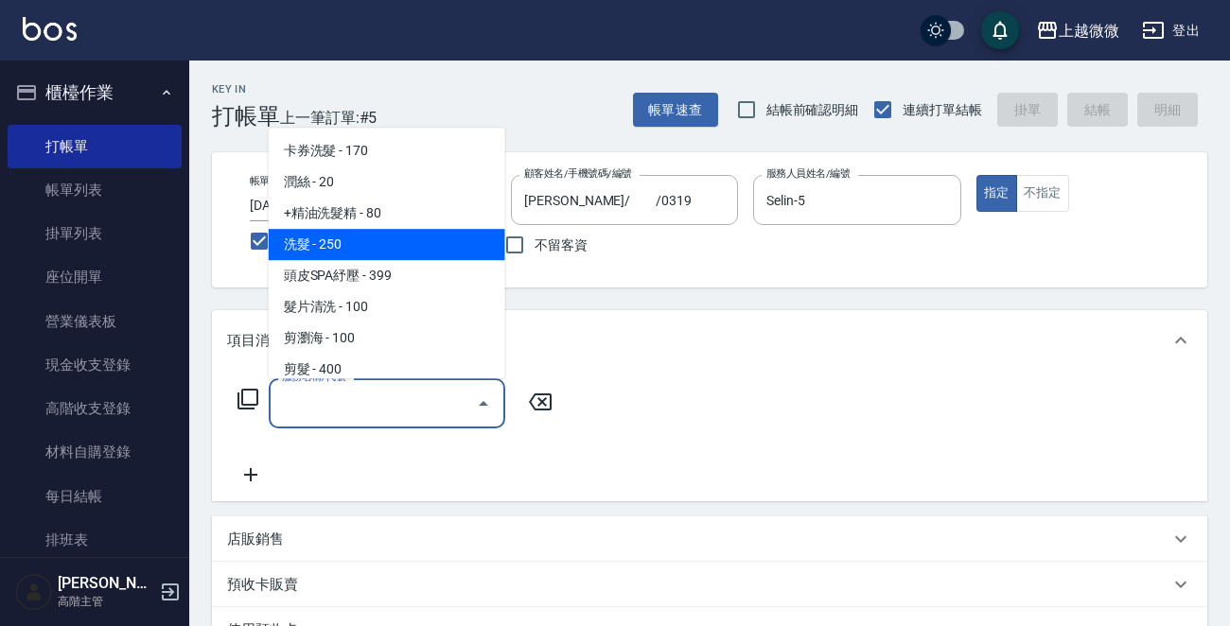
click at [315, 242] on span "洗髮 - 250" at bounding box center [387, 244] width 237 height 31
type input "洗髮(A03)"
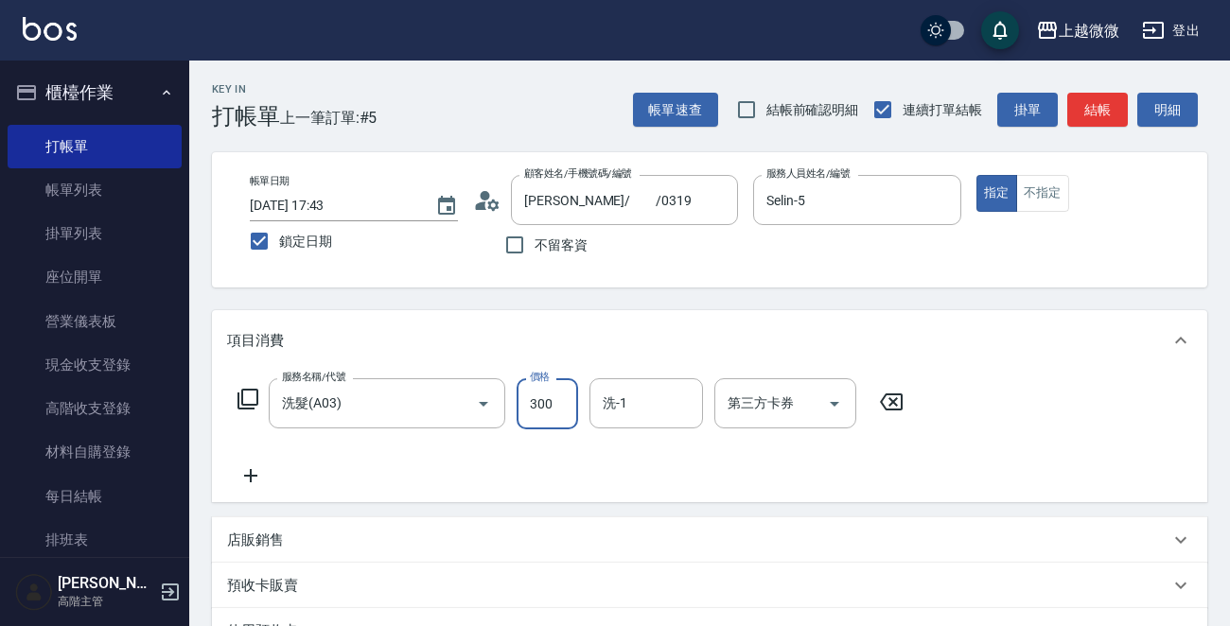
type input "300"
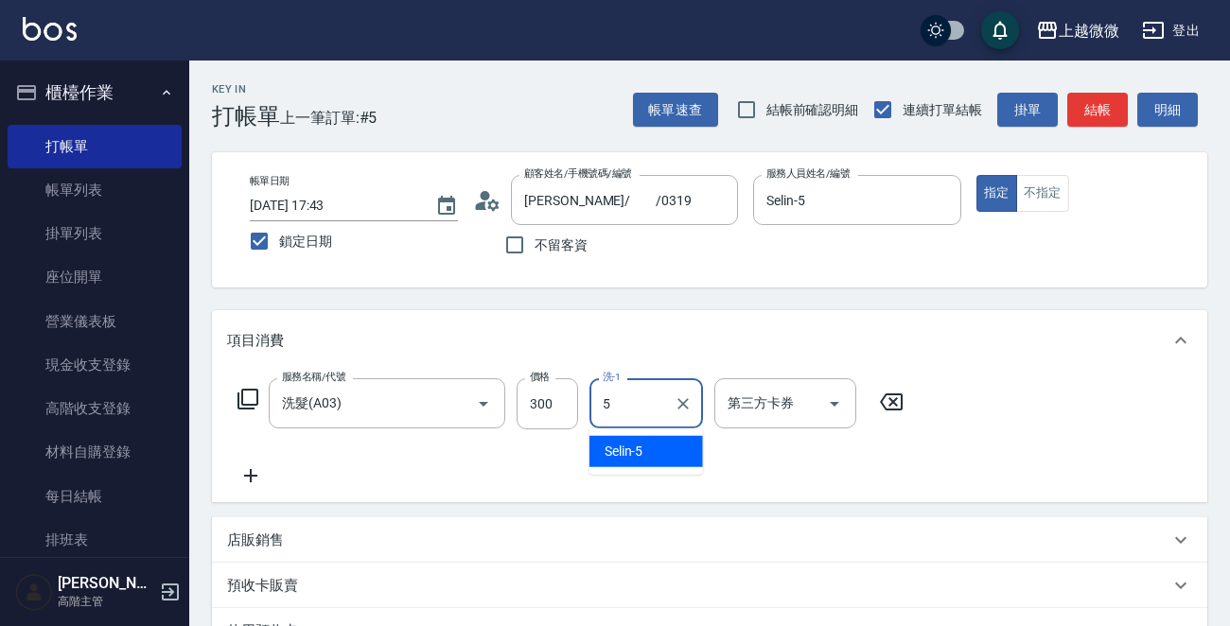
type input "Selin-5"
click at [249, 476] on icon at bounding box center [250, 475] width 13 height 13
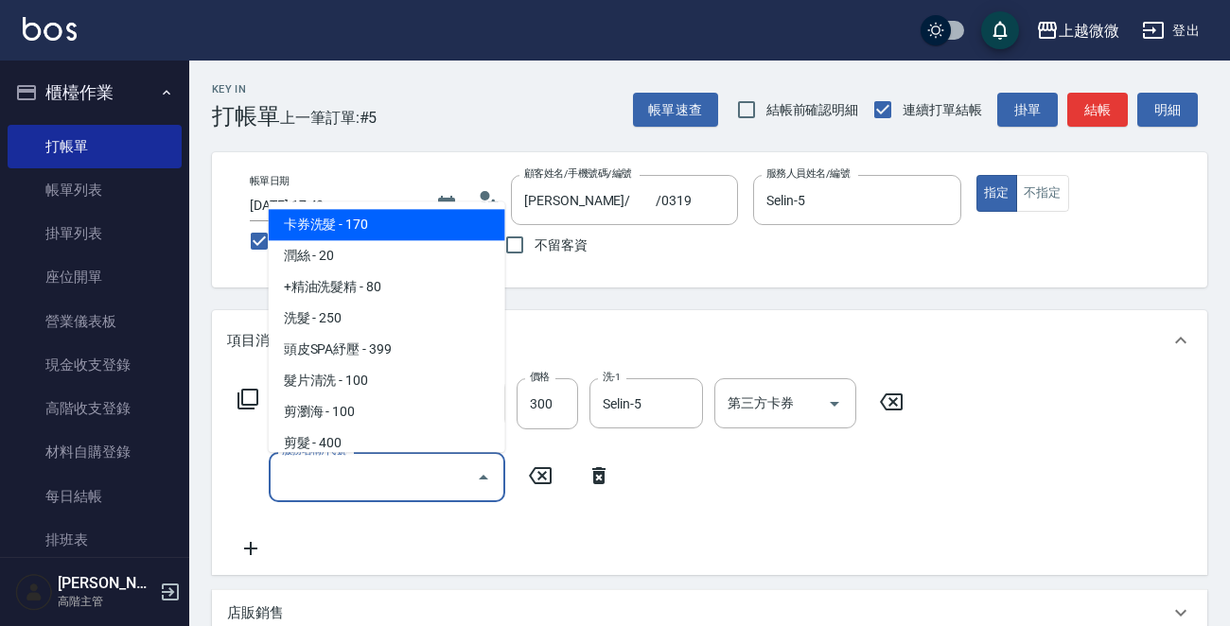
click at [334, 482] on input "服務名稱/代號" at bounding box center [372, 477] width 191 height 33
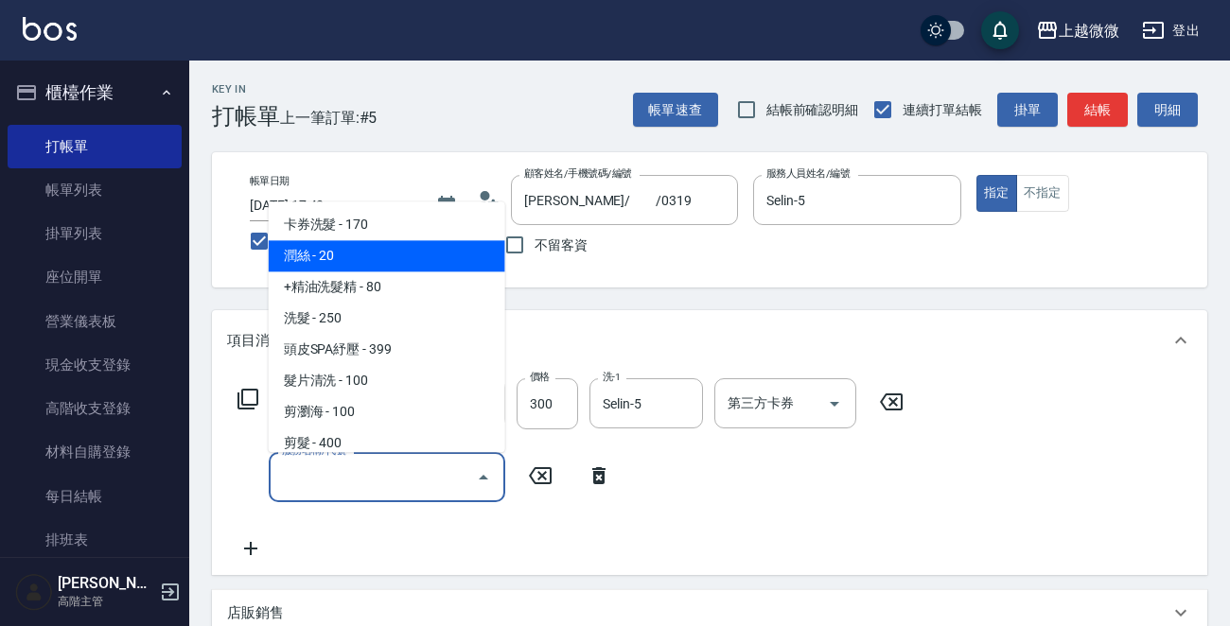
click at [354, 260] on span "潤絲 - 20" at bounding box center [387, 256] width 237 height 31
type input "潤絲(A01)"
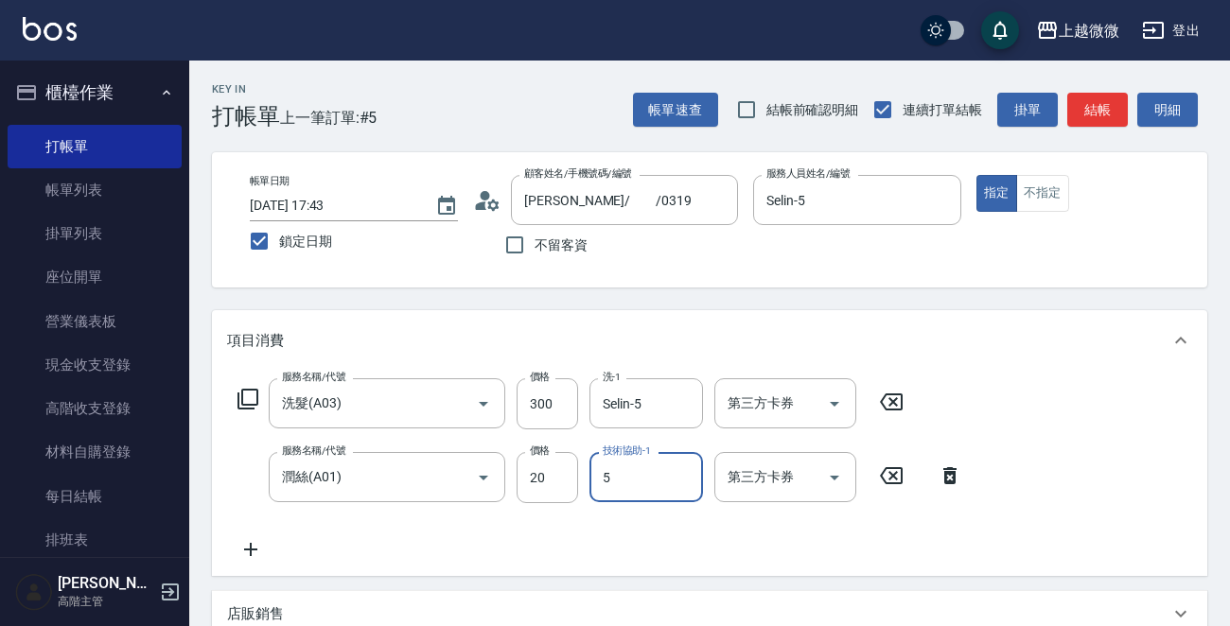
type input "Selin-5"
click at [549, 483] on input "20" at bounding box center [547, 477] width 61 height 51
type input "0"
click at [563, 509] on div "服務名稱/代號 洗髮(A03) 服務名稱/代號 價格 300 價格 洗-1 Selin-5 洗-1 第三方卡券 第三方卡券 服務名稱/代號 潤絲(A01) 服…" at bounding box center [600, 469] width 747 height 183
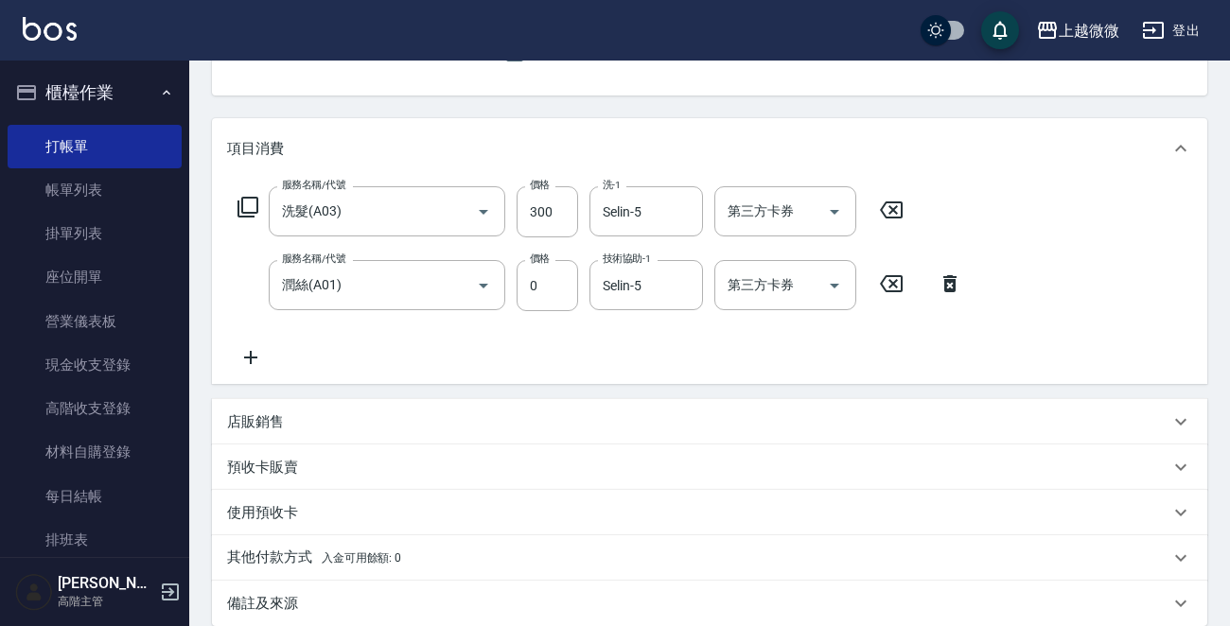
scroll to position [402, 0]
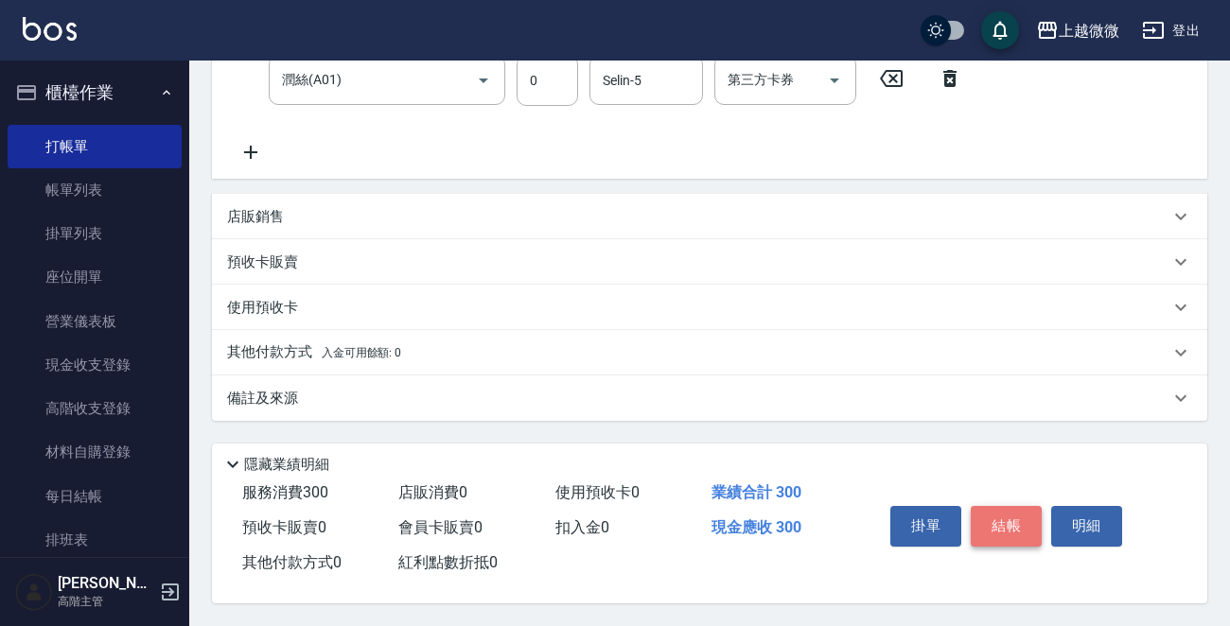
click at [1008, 522] on button "結帳" at bounding box center [1006, 526] width 71 height 40
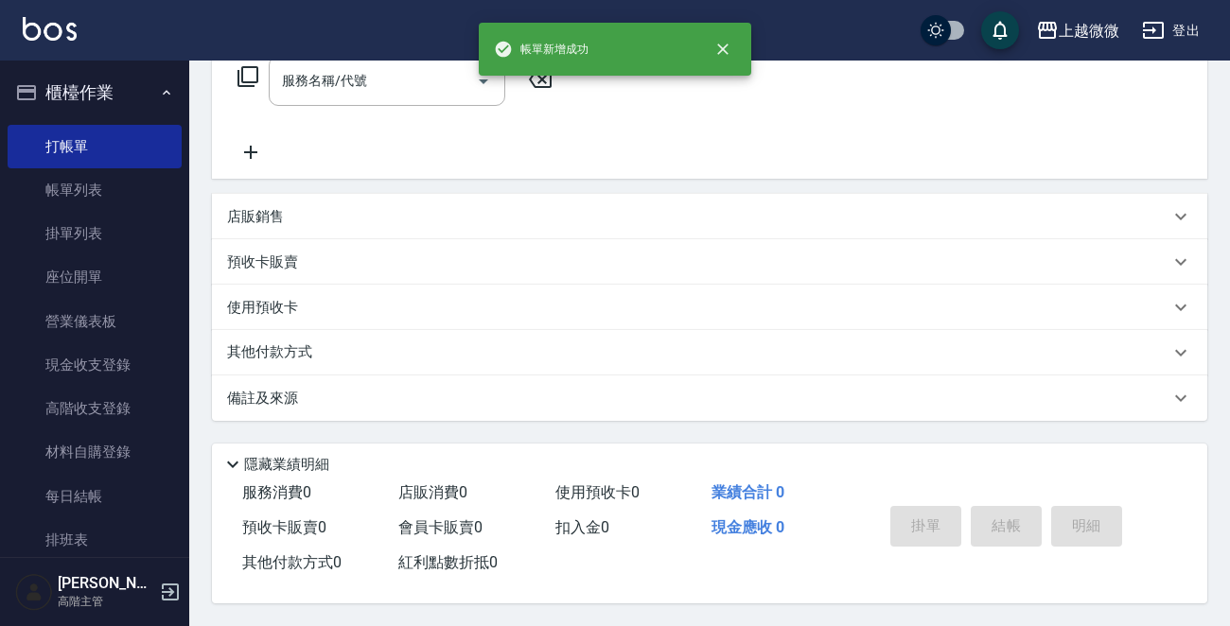
scroll to position [0, 0]
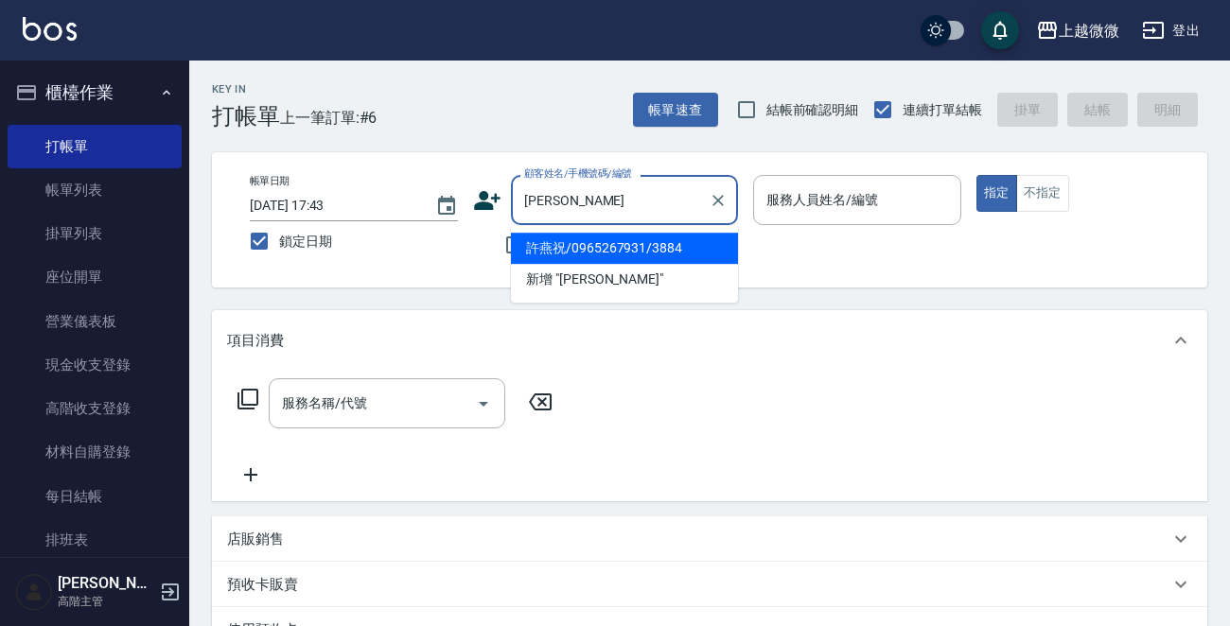
click at [613, 253] on li "許燕祝/0965267931/3884" at bounding box center [624, 248] width 227 height 31
type input "許燕祝/0965267931/3884"
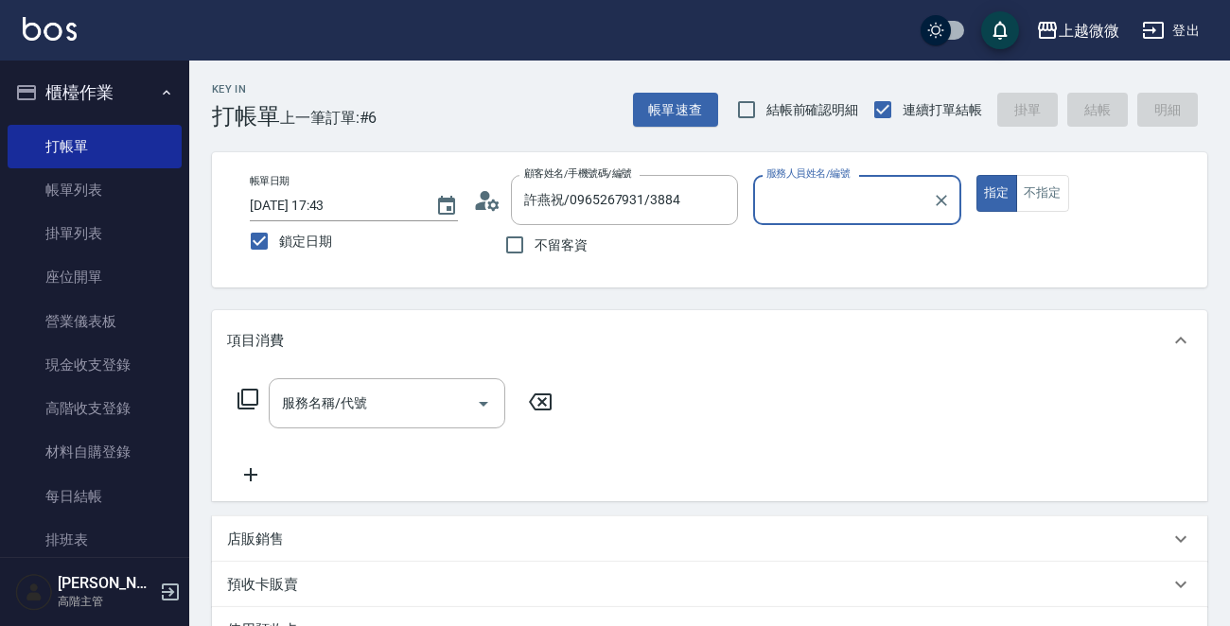
type input "Mini-2"
click at [394, 425] on div "服務名稱/代號" at bounding box center [387, 403] width 237 height 50
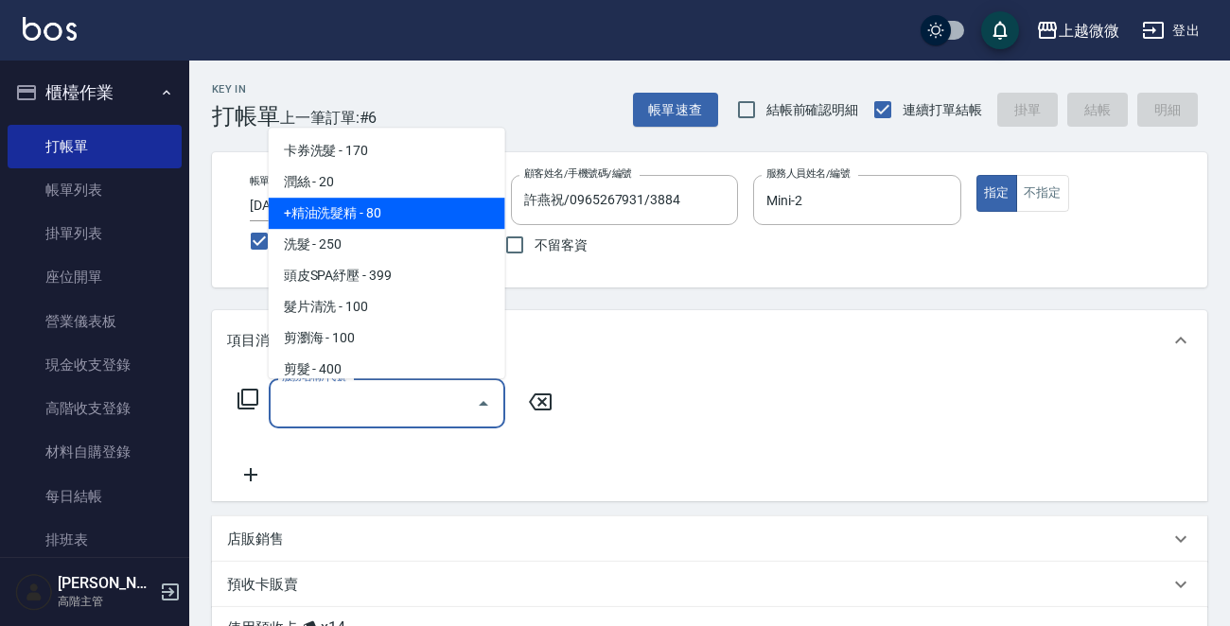
click at [415, 209] on span "+精油洗髮精 - 80" at bounding box center [387, 213] width 237 height 31
type input "+精油洗髮精(A02)"
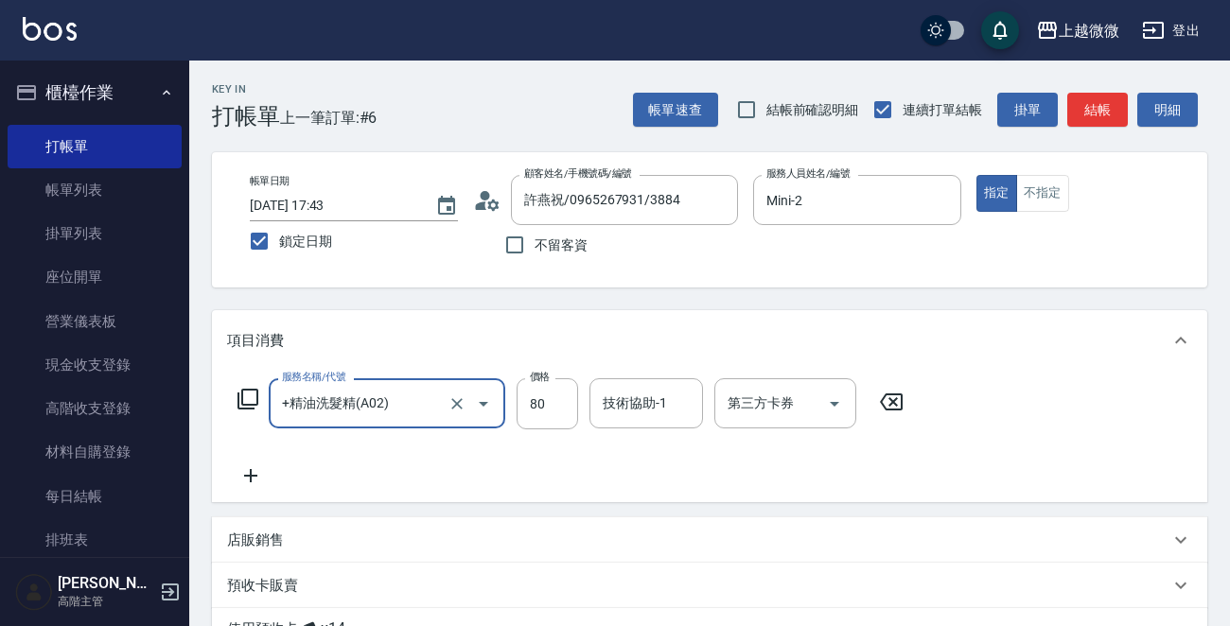
click at [251, 472] on icon at bounding box center [250, 475] width 13 height 13
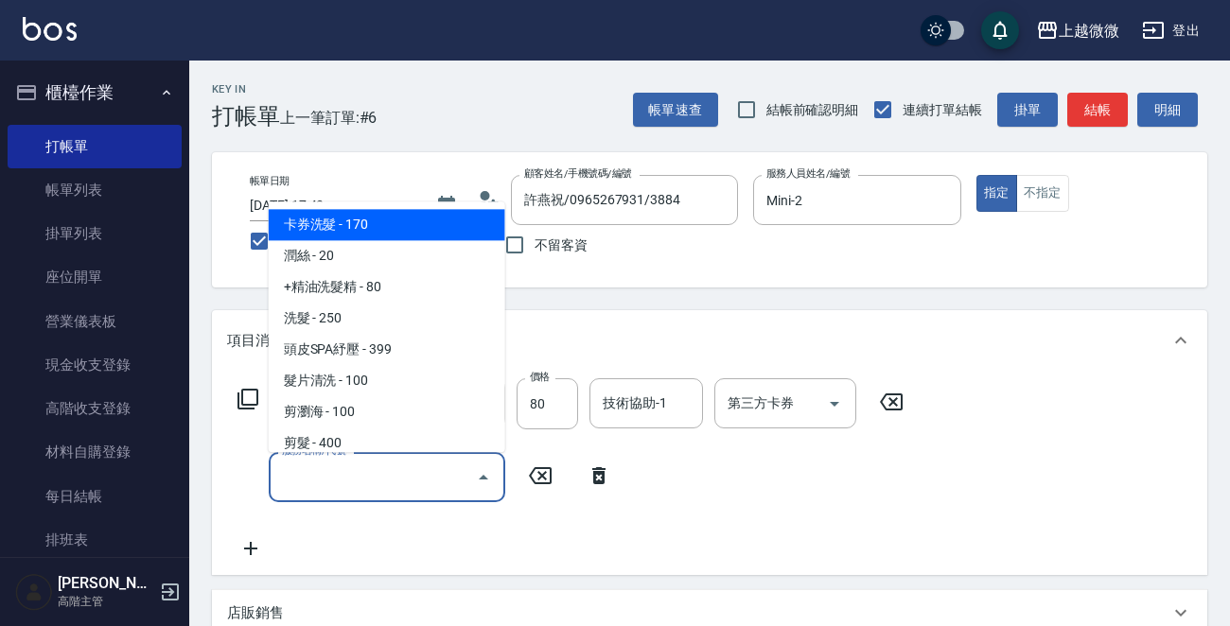
click at [324, 473] on input "服務名稱/代號" at bounding box center [372, 477] width 191 height 33
type input "ㄑ"
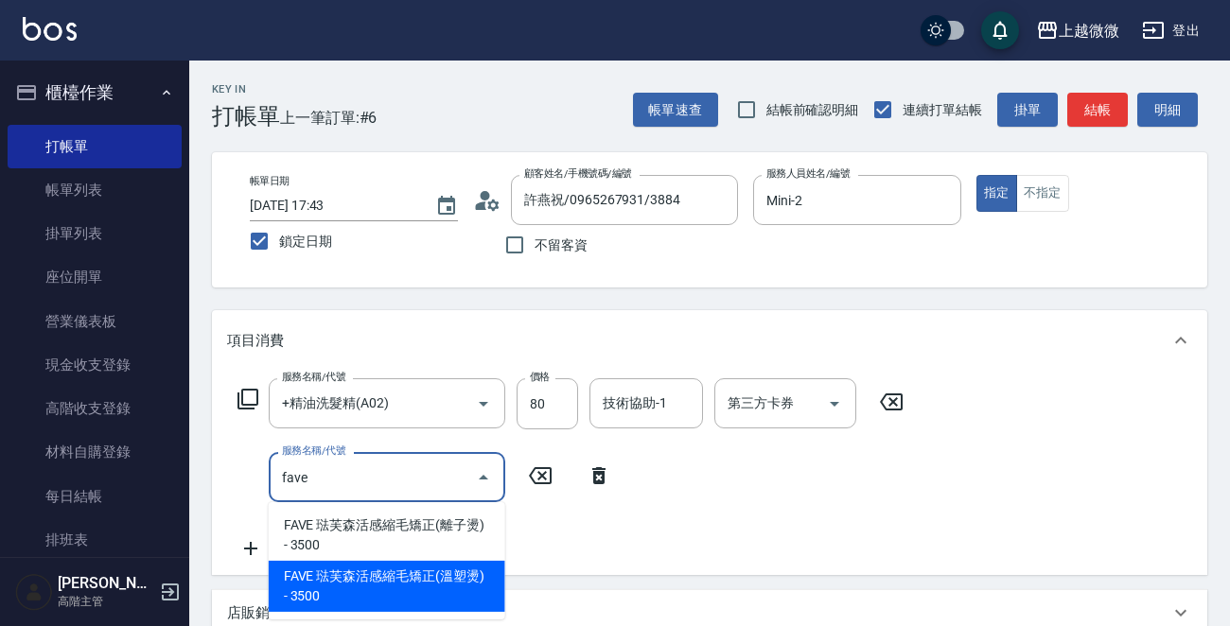
click at [456, 578] on span "FAVE 琺芙森活感縮毛矯正(溫塑燙) - 3500" at bounding box center [387, 586] width 237 height 51
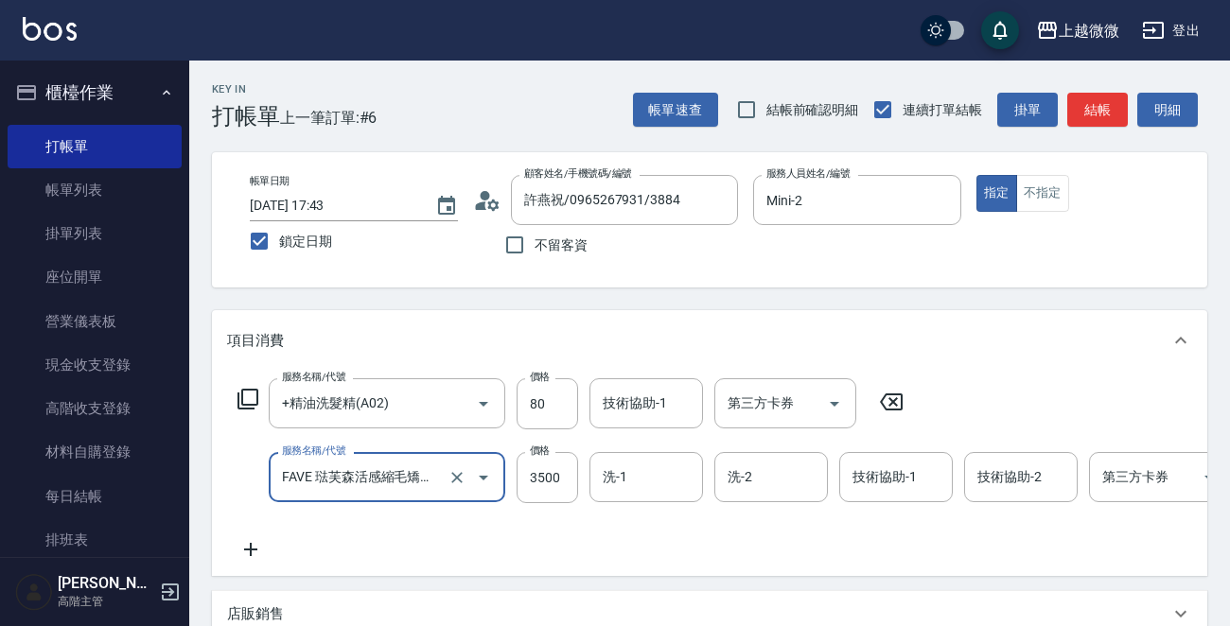
type input "FAVE 琺芙森活感縮毛矯正(溫塑燙)(C10)"
type input "3000"
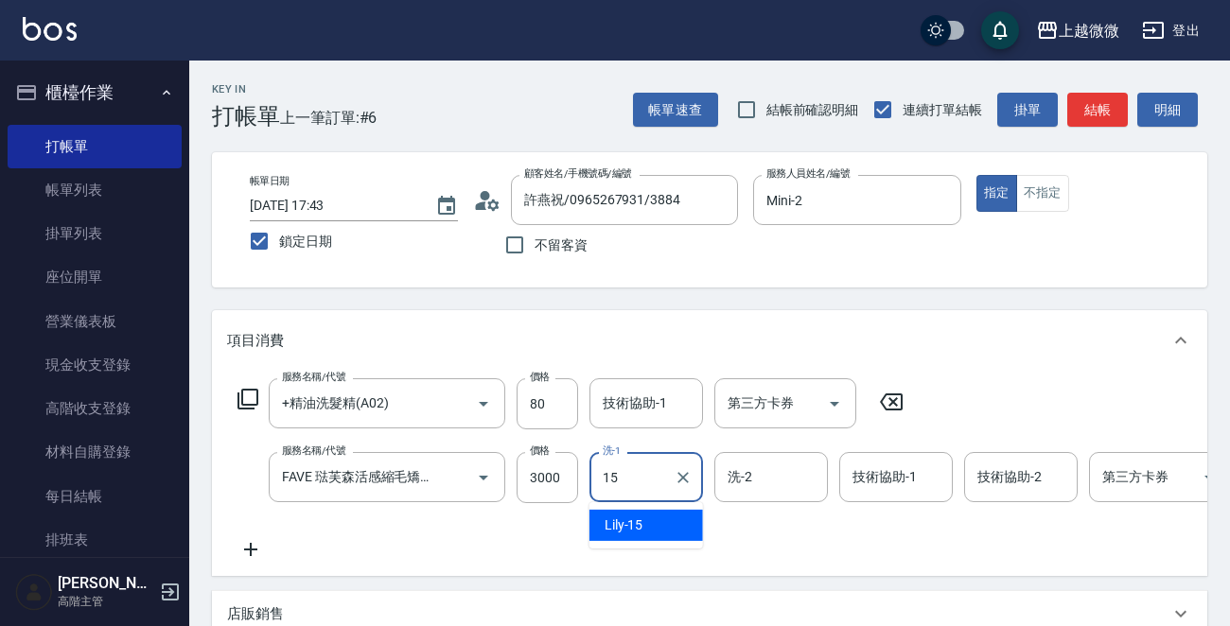
type input "Lily-15"
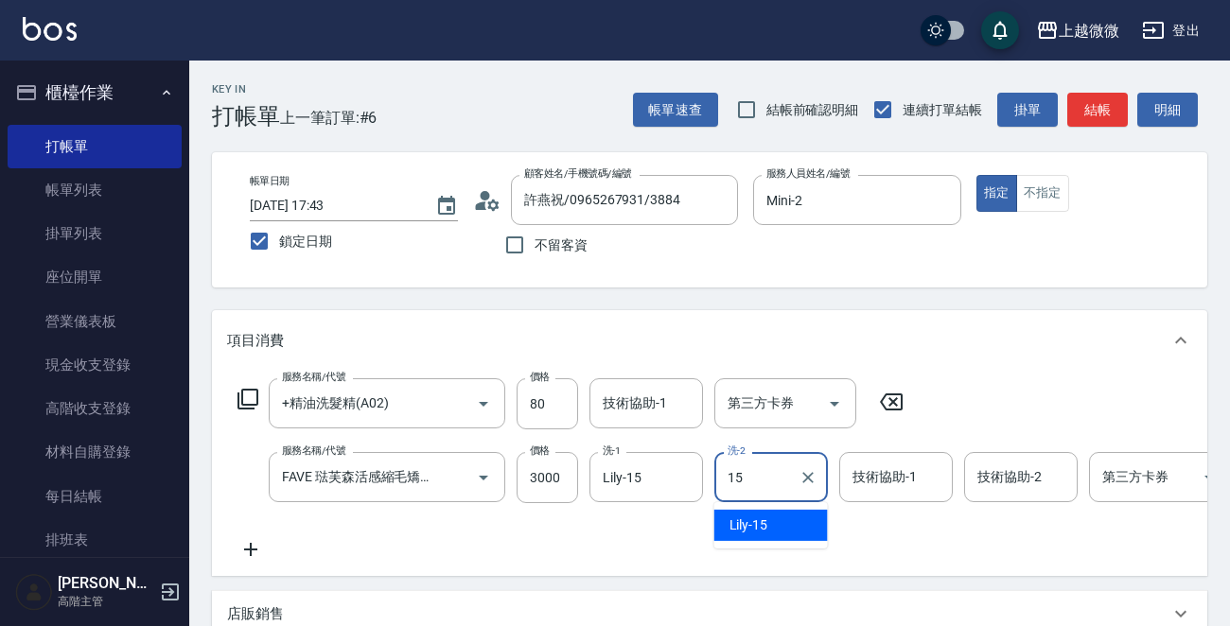
type input "Lily-15"
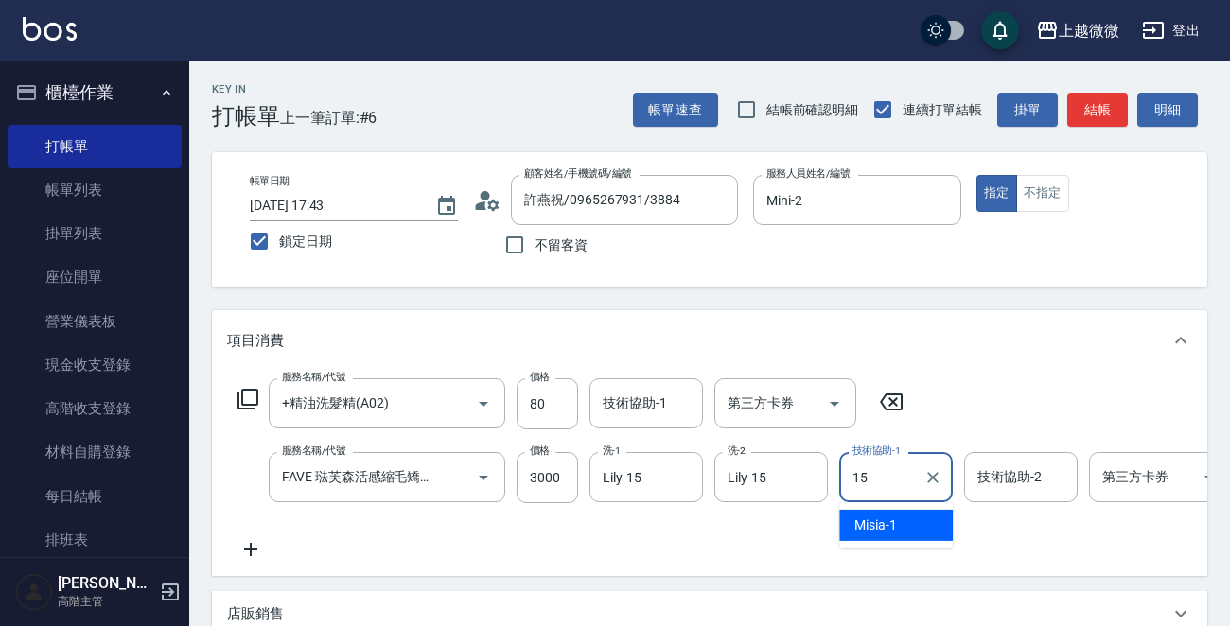
type input "Lily-15"
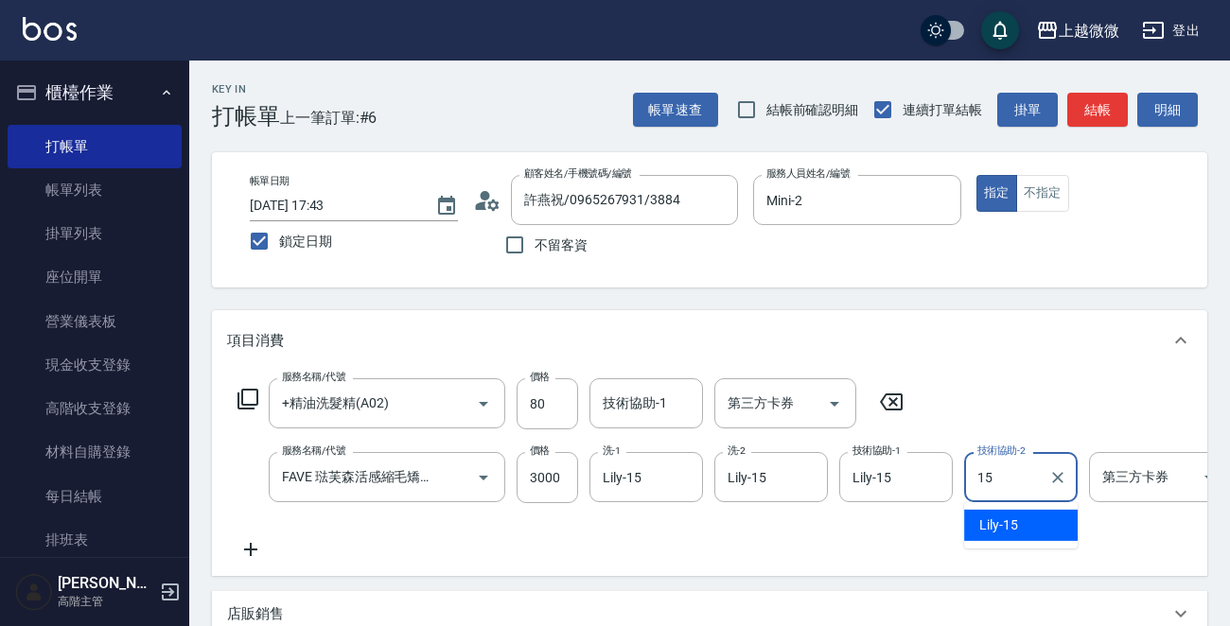
type input "Lily-15"
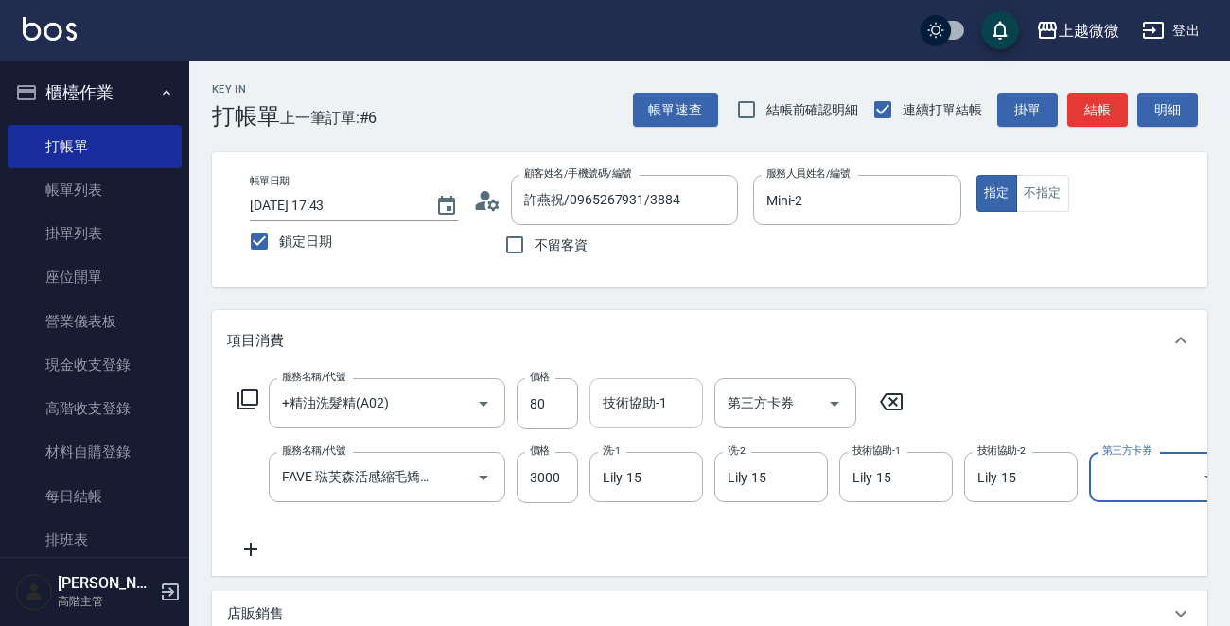
click at [644, 414] on input "技術協助-1" at bounding box center [646, 403] width 97 height 33
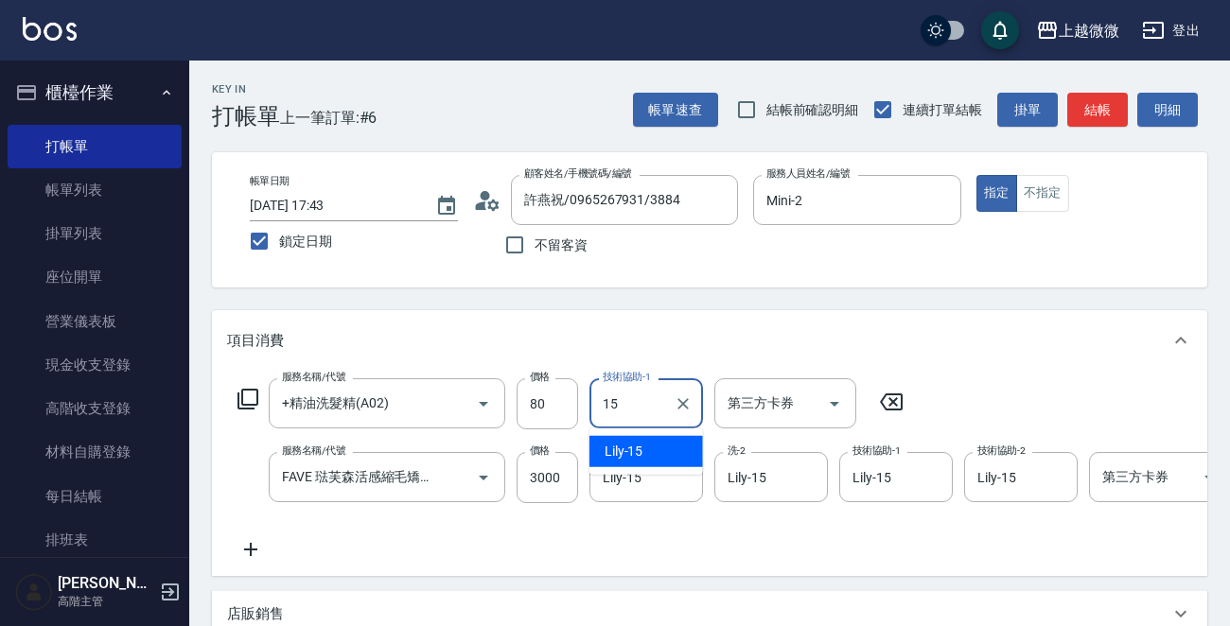
click at [654, 446] on div "Lily -15" at bounding box center [646, 451] width 114 height 31
type input "Lily-15"
click at [254, 552] on icon at bounding box center [250, 549] width 47 height 23
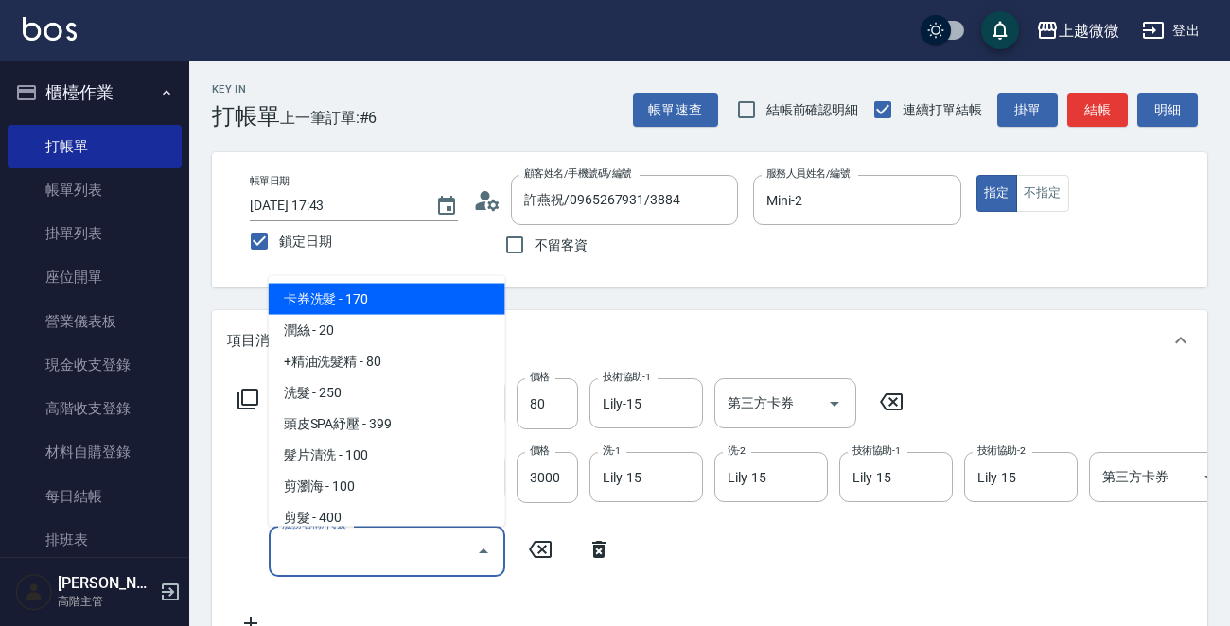
click at [307, 552] on input "服務名稱/代號" at bounding box center [372, 551] width 191 height 33
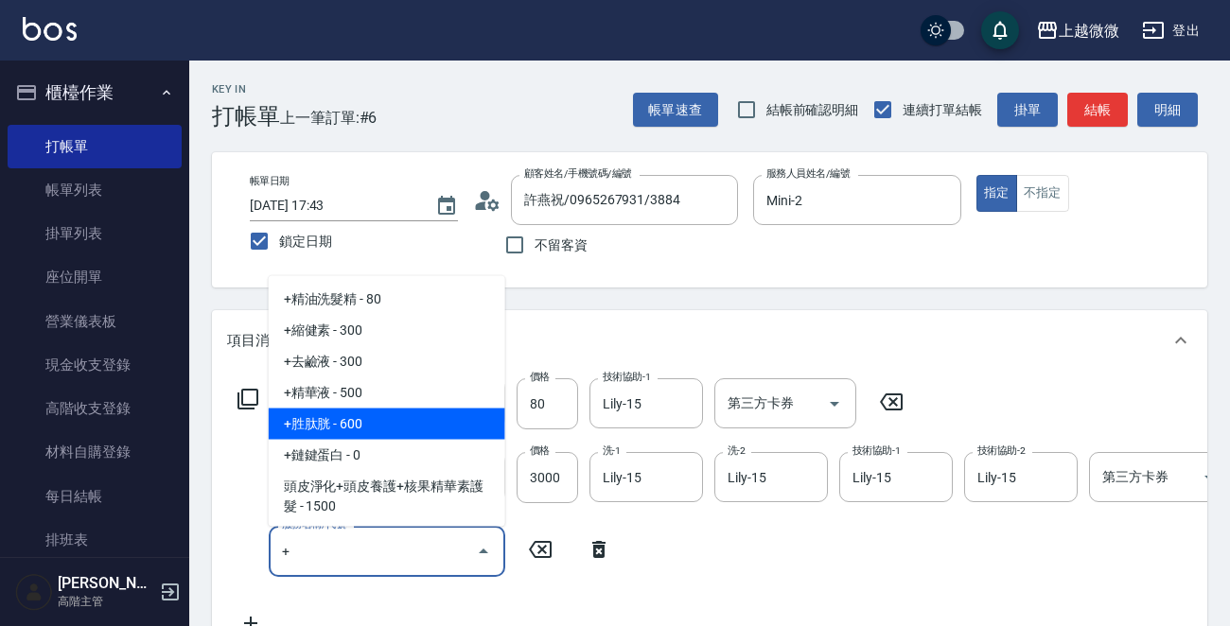
click at [397, 413] on span "+胜肽胱 - 600" at bounding box center [387, 424] width 237 height 31
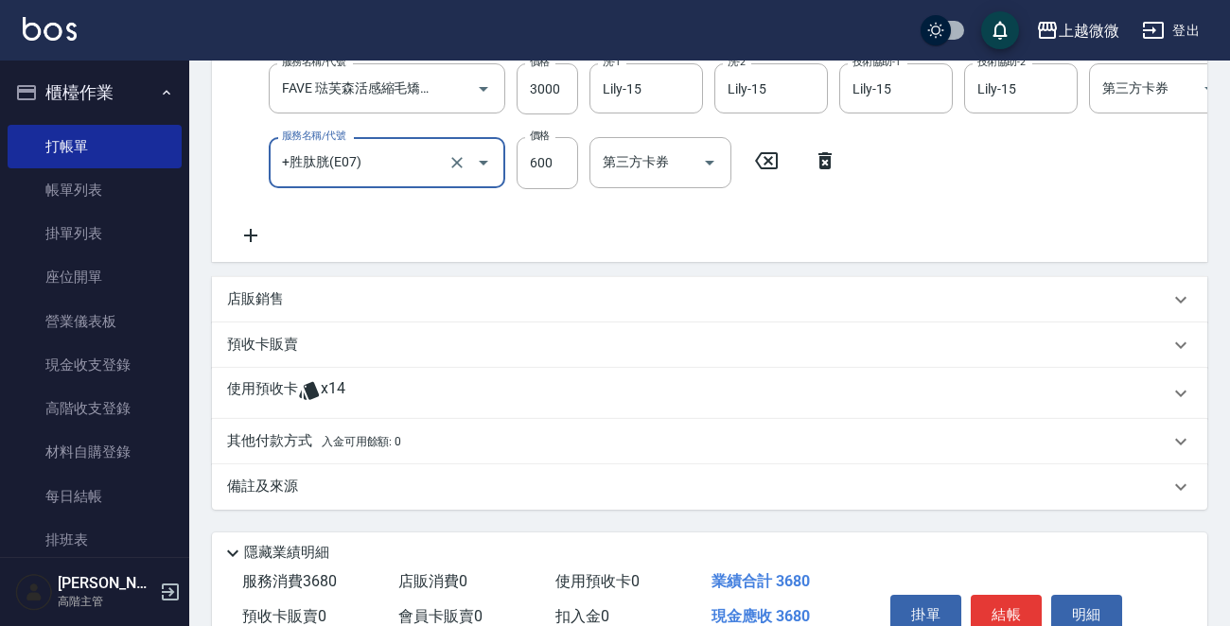
scroll to position [496, 0]
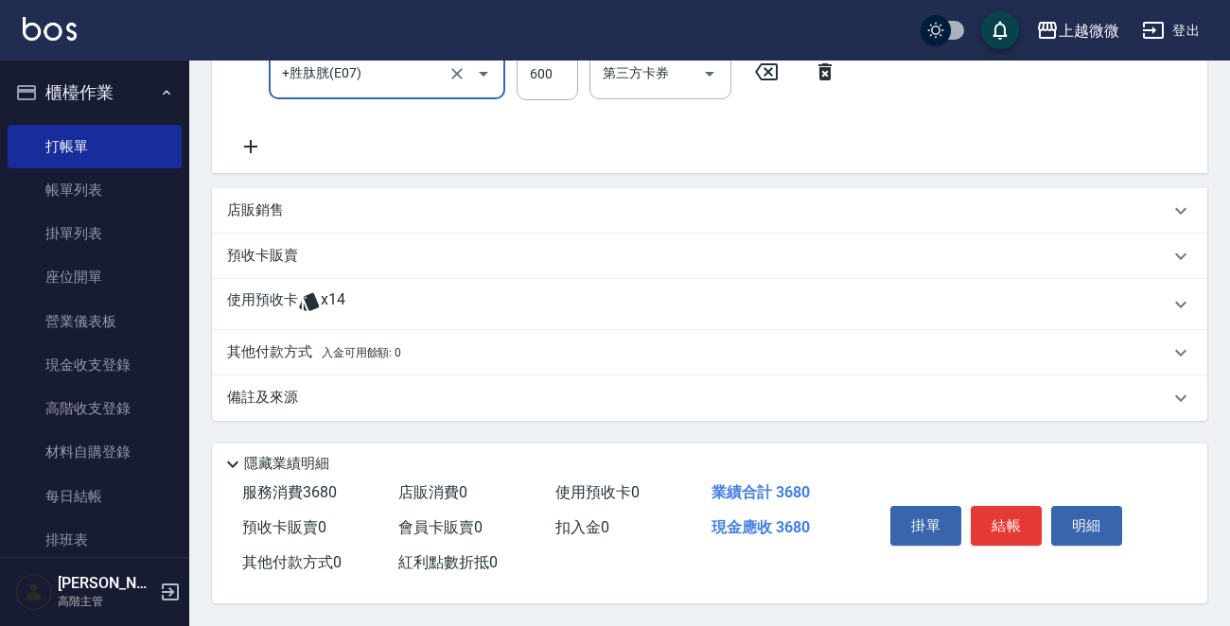
type input "+胜肽胱(E07)"
click at [270, 343] on p "其他付款方式 入金可用餘額: 0" at bounding box center [314, 353] width 174 height 21
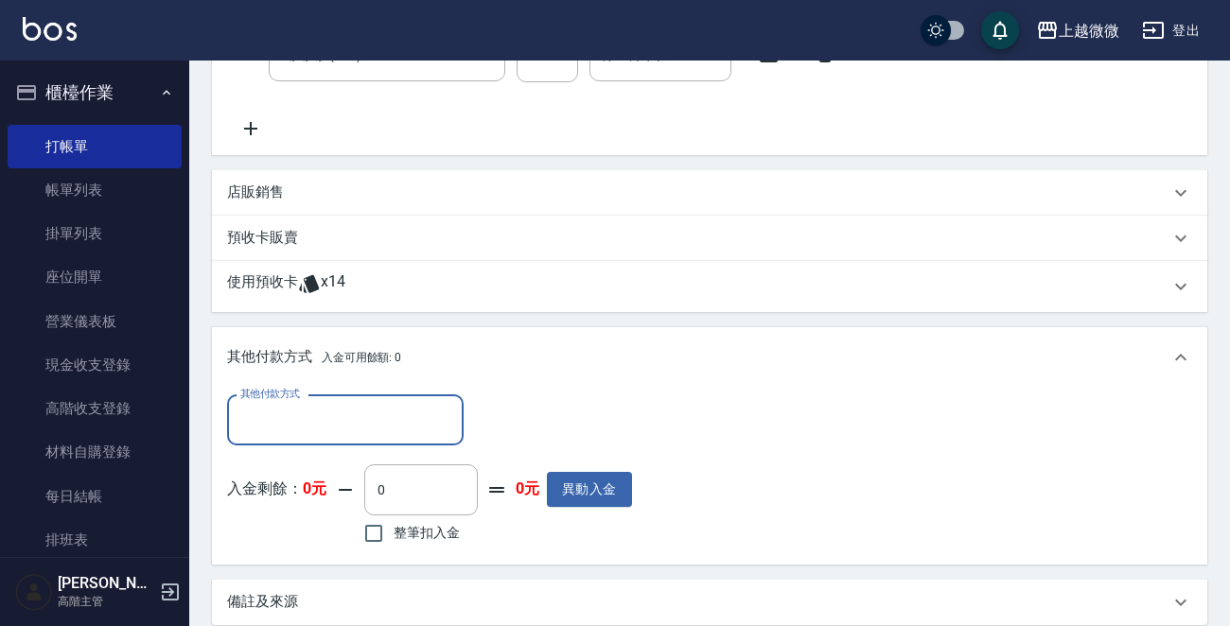
scroll to position [0, 0]
click at [290, 425] on input "其他付款方式" at bounding box center [346, 420] width 220 height 33
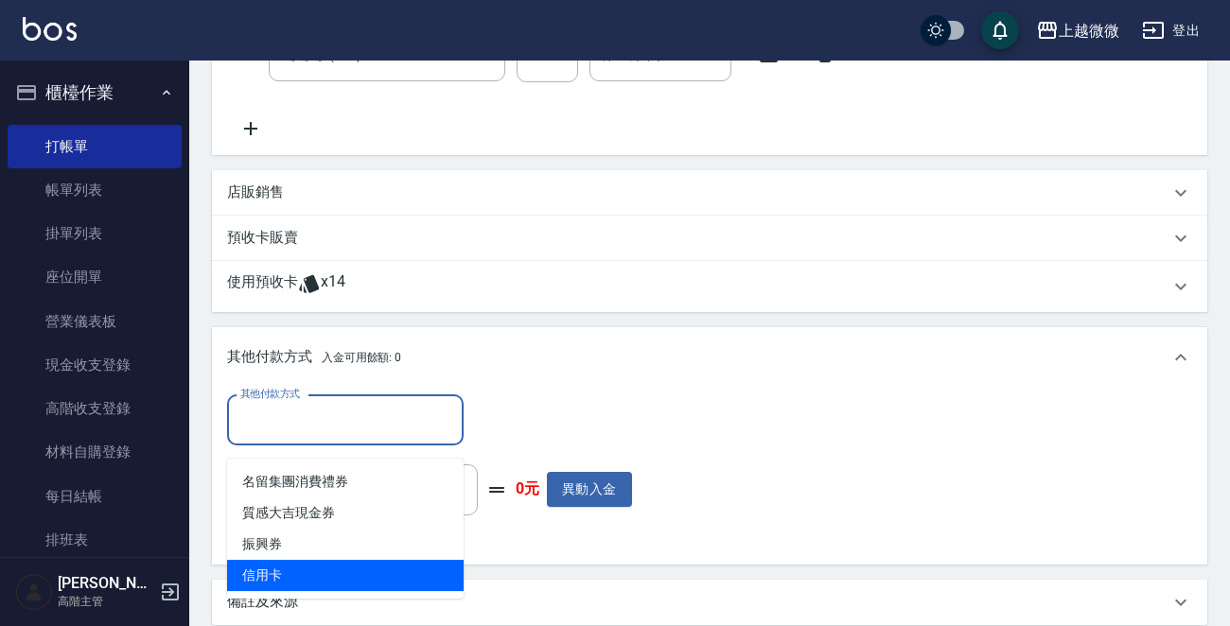
click at [315, 564] on span "信用卡" at bounding box center [345, 575] width 237 height 31
type input "信用卡"
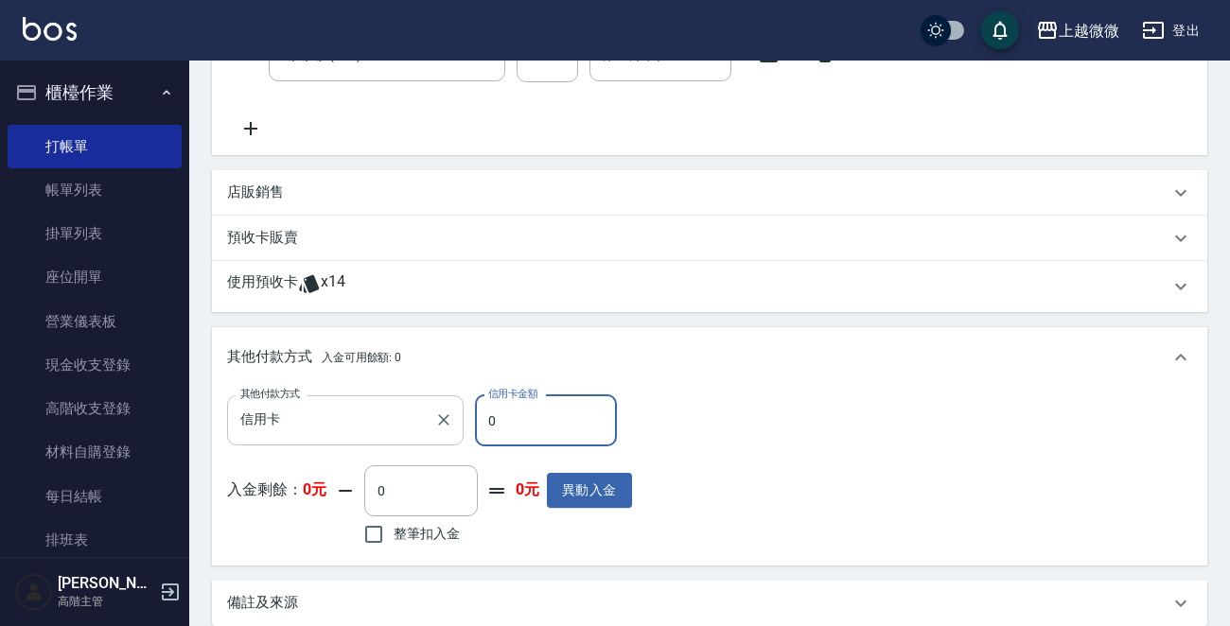
drag, startPoint x: 536, startPoint y: 433, endPoint x: 356, endPoint y: 411, distance: 182.1
click at [369, 415] on div "其他付款方式 信用卡 其他付款方式 信用卡金額 0 信用卡金額" at bounding box center [429, 420] width 405 height 51
type input "3680"
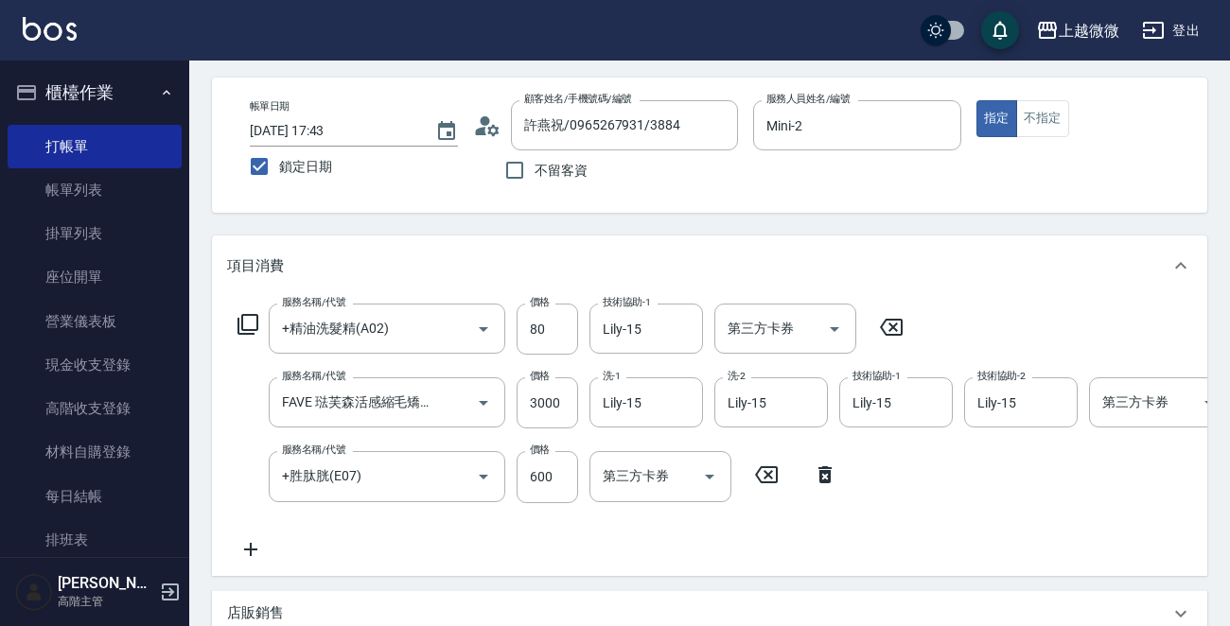
scroll to position [189, 0]
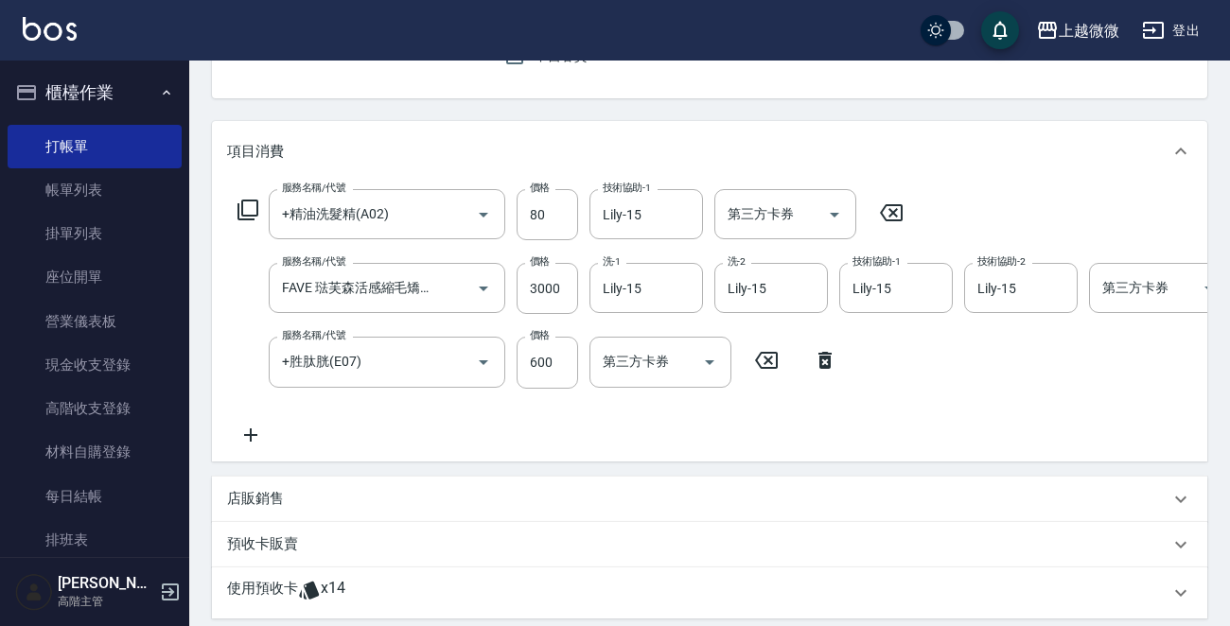
click at [240, 436] on icon at bounding box center [250, 435] width 47 height 23
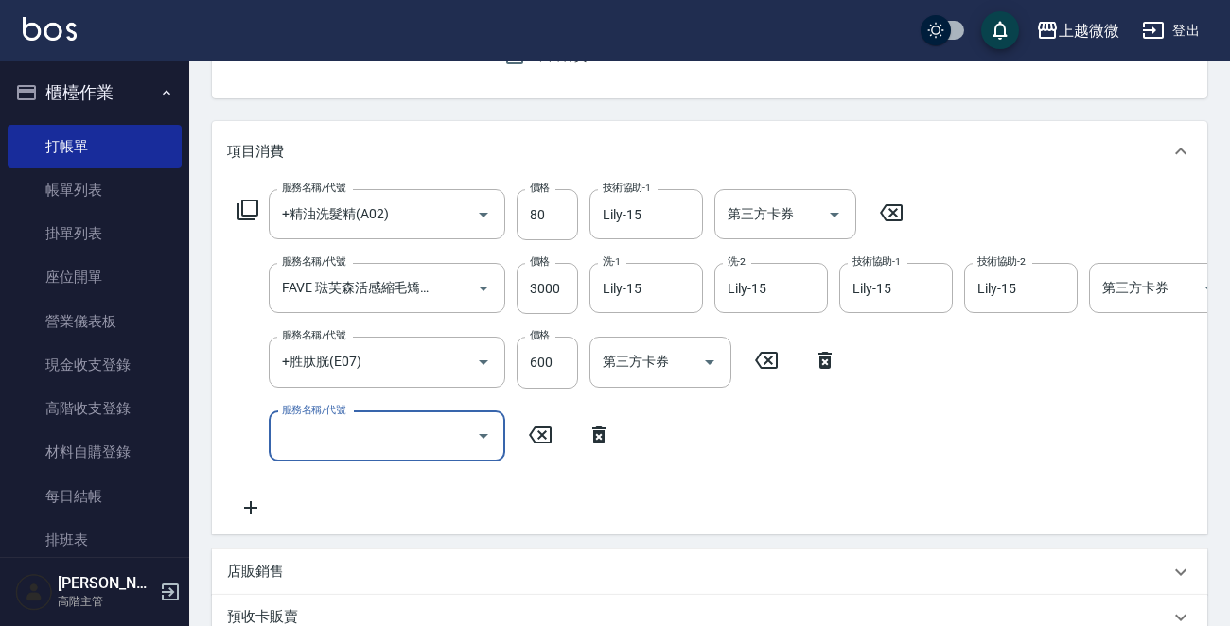
click at [333, 436] on input "服務名稱/代號" at bounding box center [372, 436] width 191 height 33
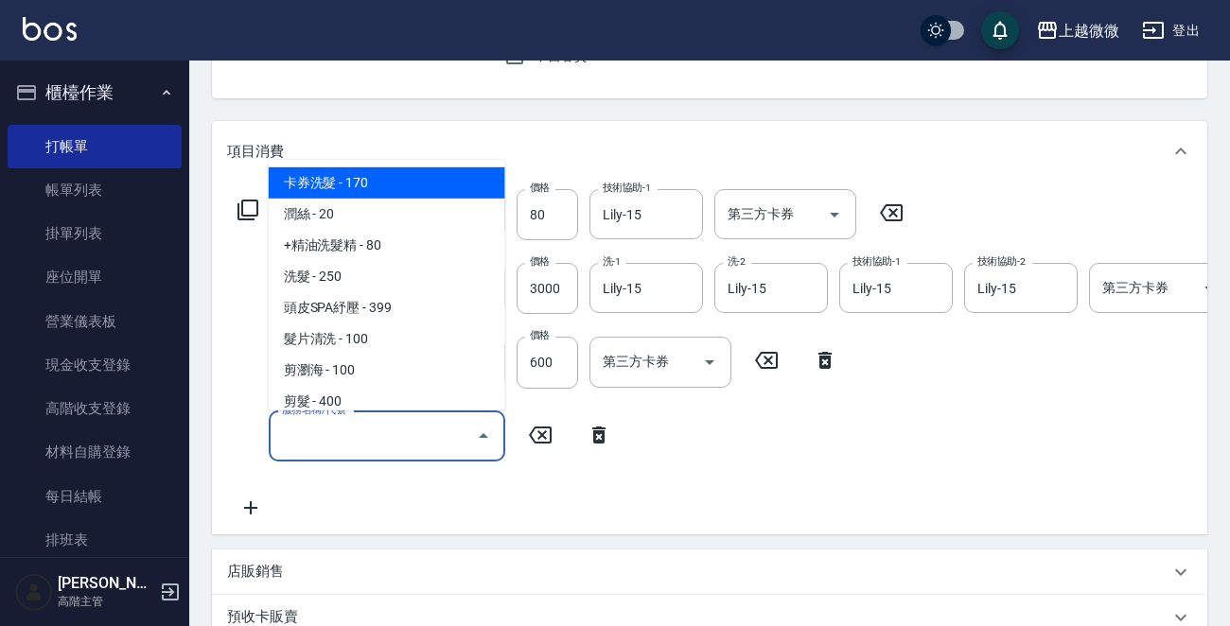
type input "M"
type input "0"
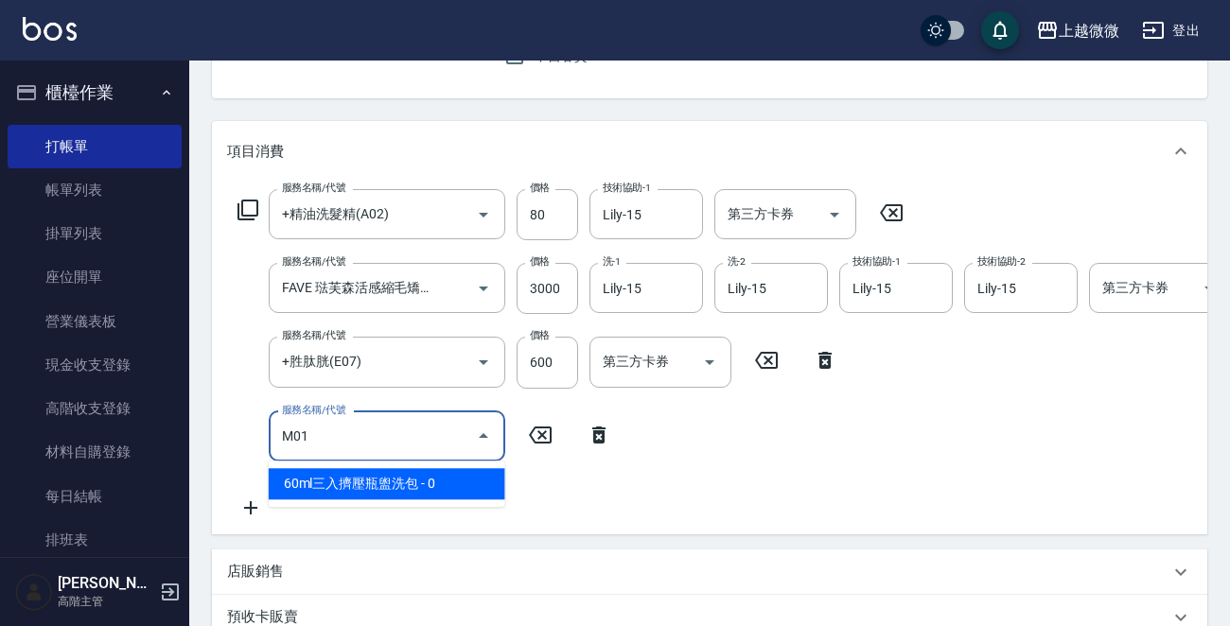
click at [375, 480] on span "60ml三入擠壓瓶盥洗包 - 0" at bounding box center [387, 483] width 237 height 31
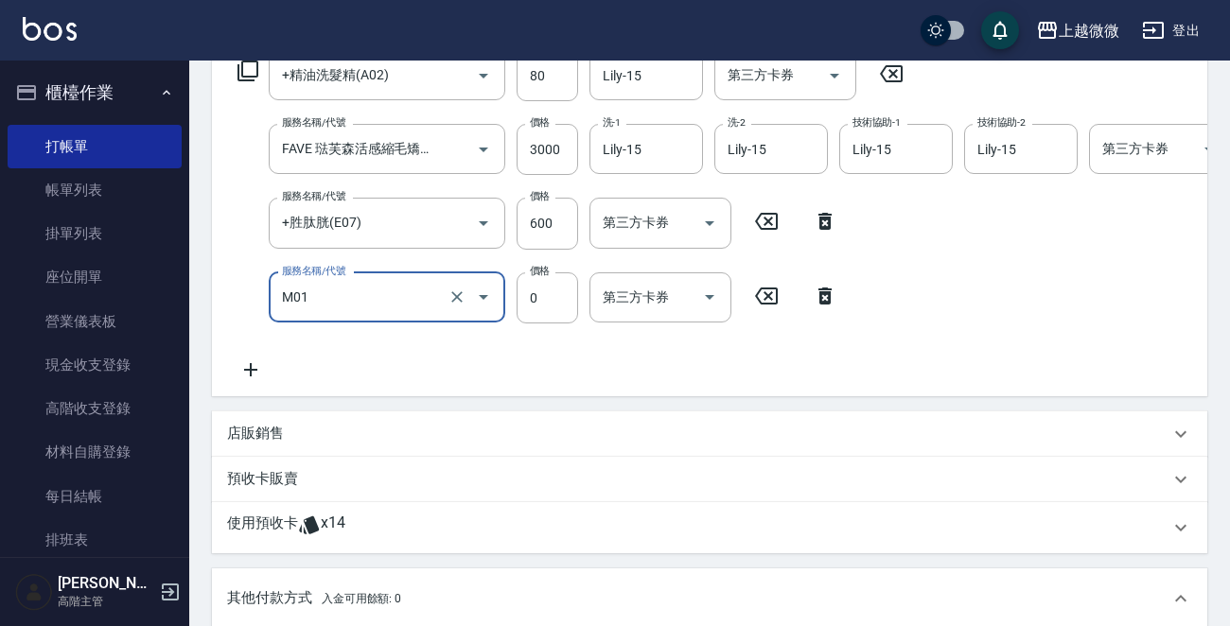
scroll to position [794, 0]
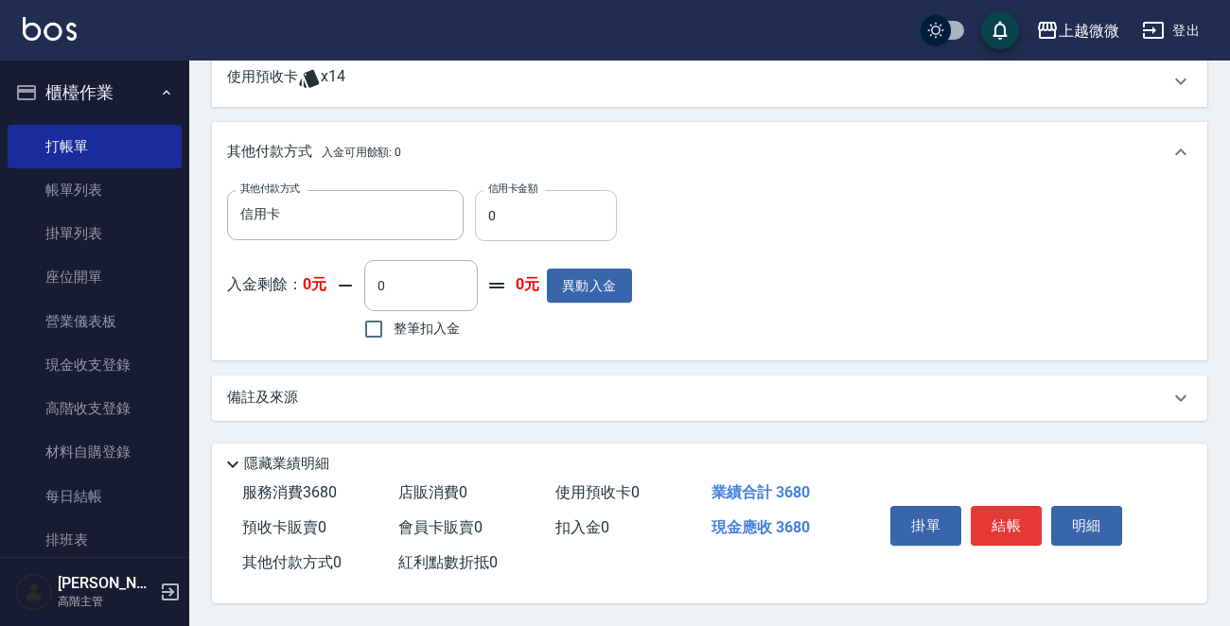
type input "60ml三入擠壓瓶盥洗包(M01)"
drag, startPoint x: 553, startPoint y: 202, endPoint x: 411, endPoint y: 203, distance: 141.9
click at [413, 203] on div "其他付款方式 信用卡 其他付款方式 信用卡金額 0 信用卡金額" at bounding box center [429, 215] width 405 height 51
type input "3680"
click at [993, 510] on button "結帳" at bounding box center [1006, 526] width 71 height 40
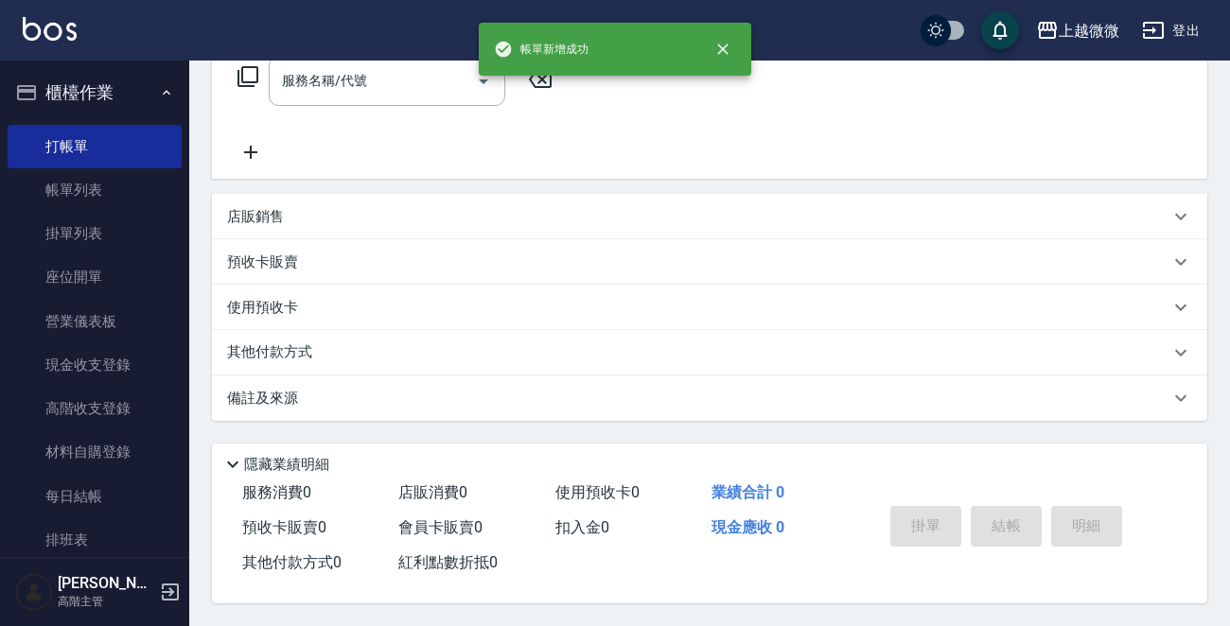
scroll to position [0, 0]
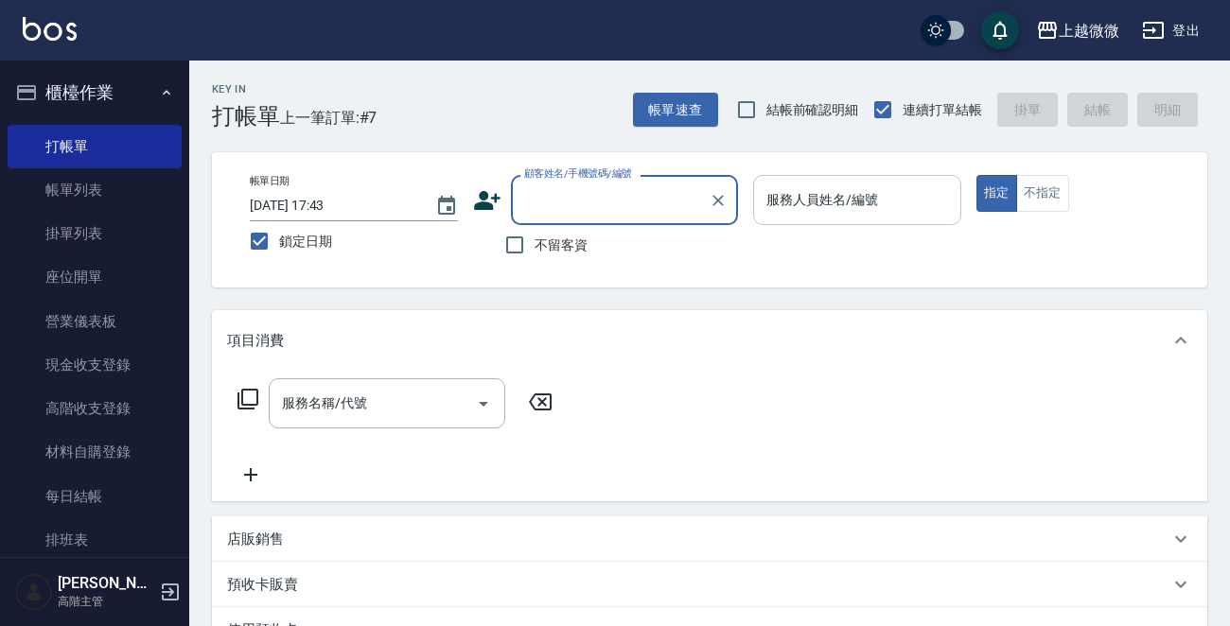
click at [883, 198] on input "服務人員姓名/編號" at bounding box center [857, 200] width 191 height 33
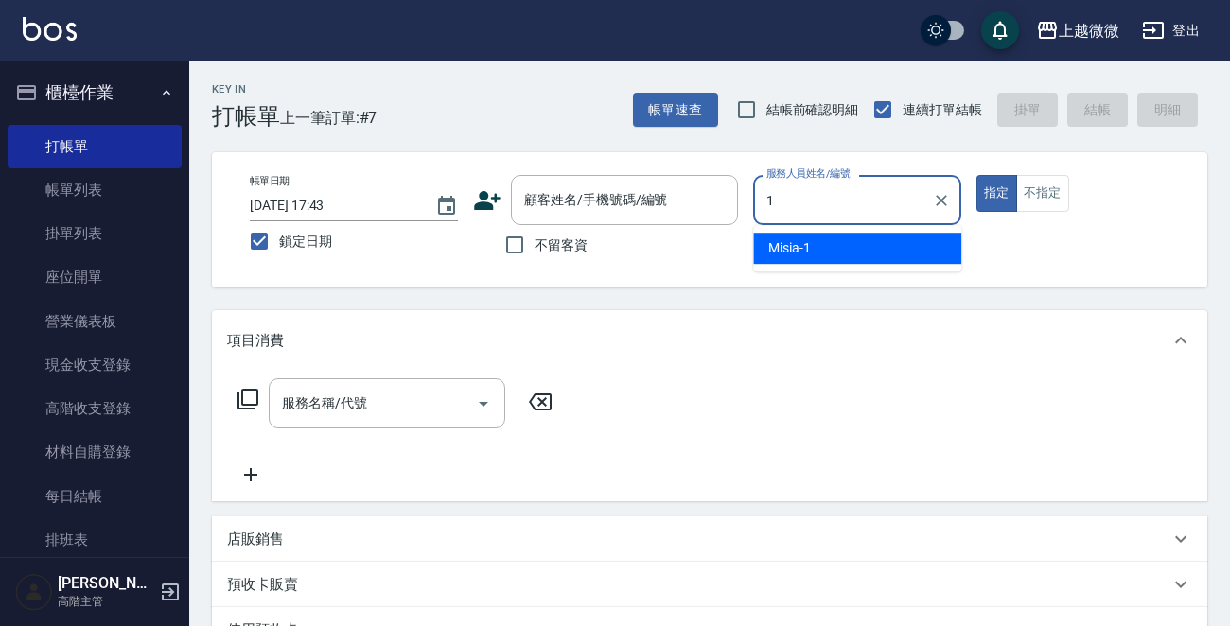
drag, startPoint x: 873, startPoint y: 238, endPoint x: 921, endPoint y: 223, distance: 49.7
click at [873, 241] on div "Misia -1" at bounding box center [857, 248] width 208 height 31
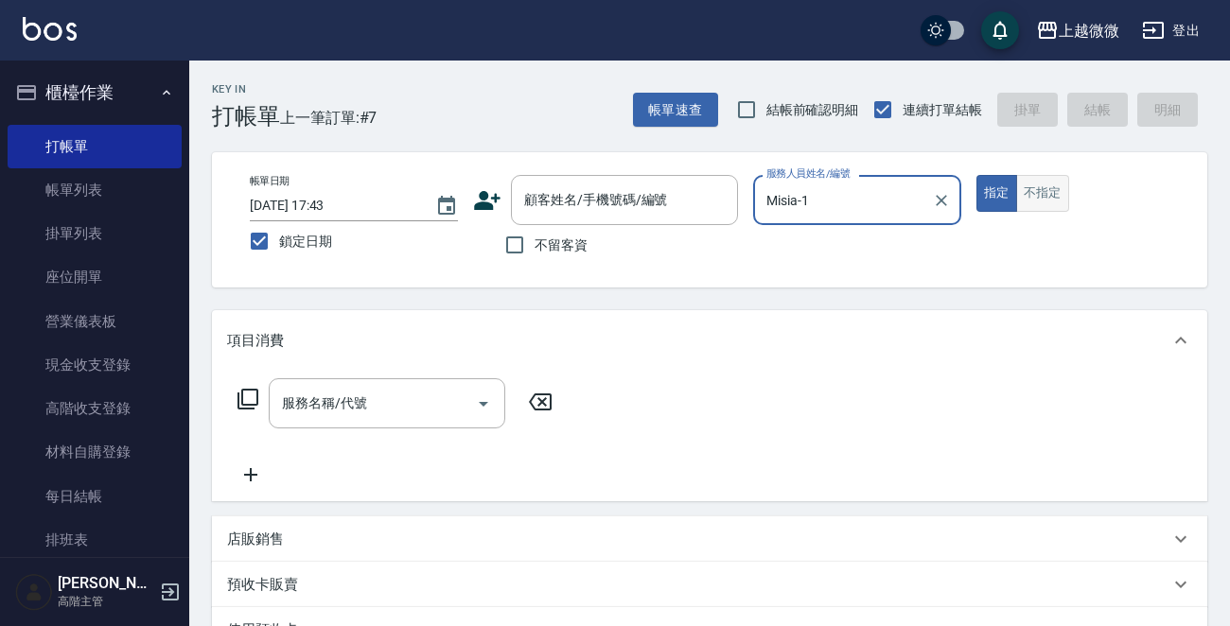
type input "Misia-1"
click at [1029, 188] on button "不指定" at bounding box center [1042, 193] width 53 height 37
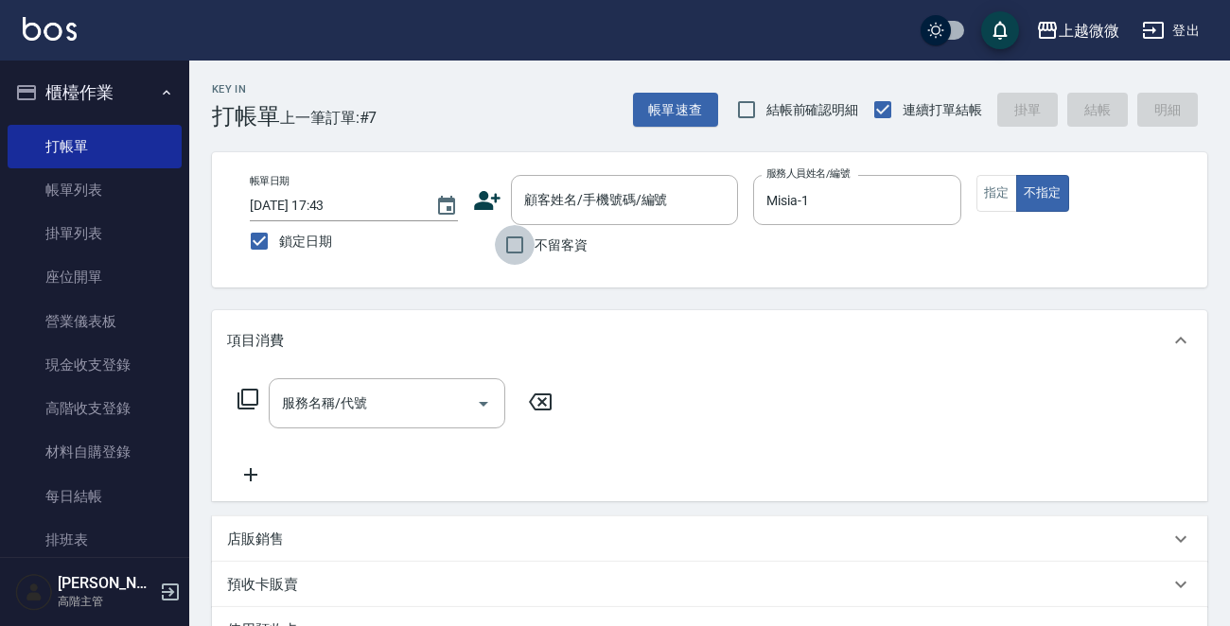
click at [520, 247] on input "不留客資" at bounding box center [515, 245] width 40 height 40
checkbox input "true"
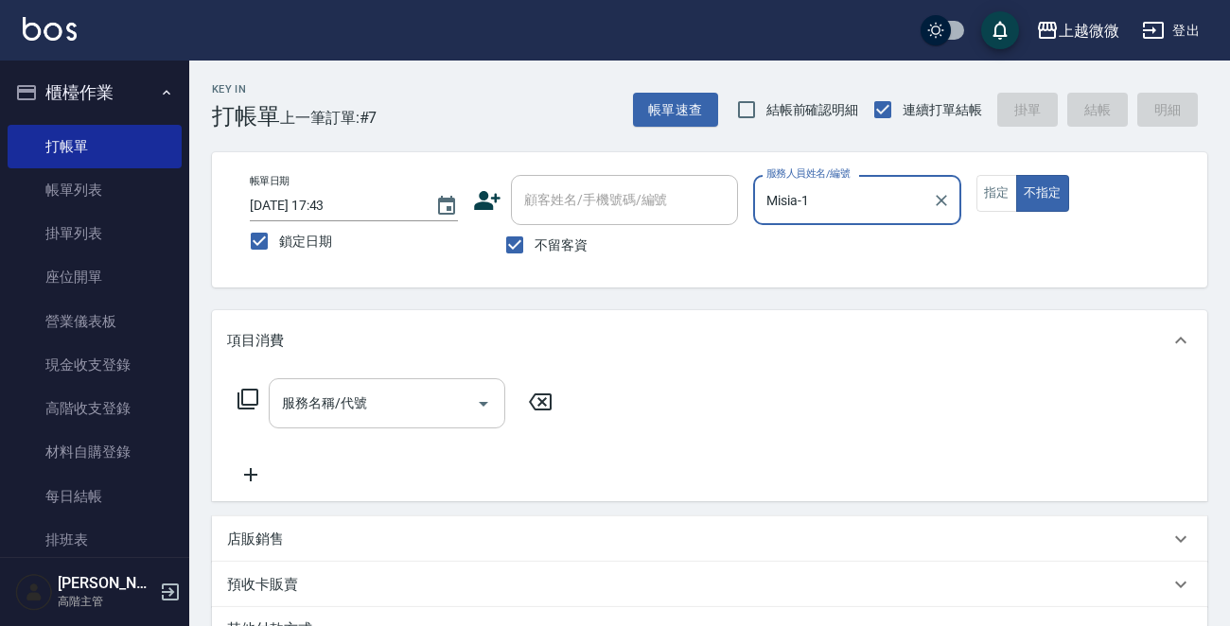
click at [383, 413] on input "服務名稱/代號" at bounding box center [372, 403] width 191 height 33
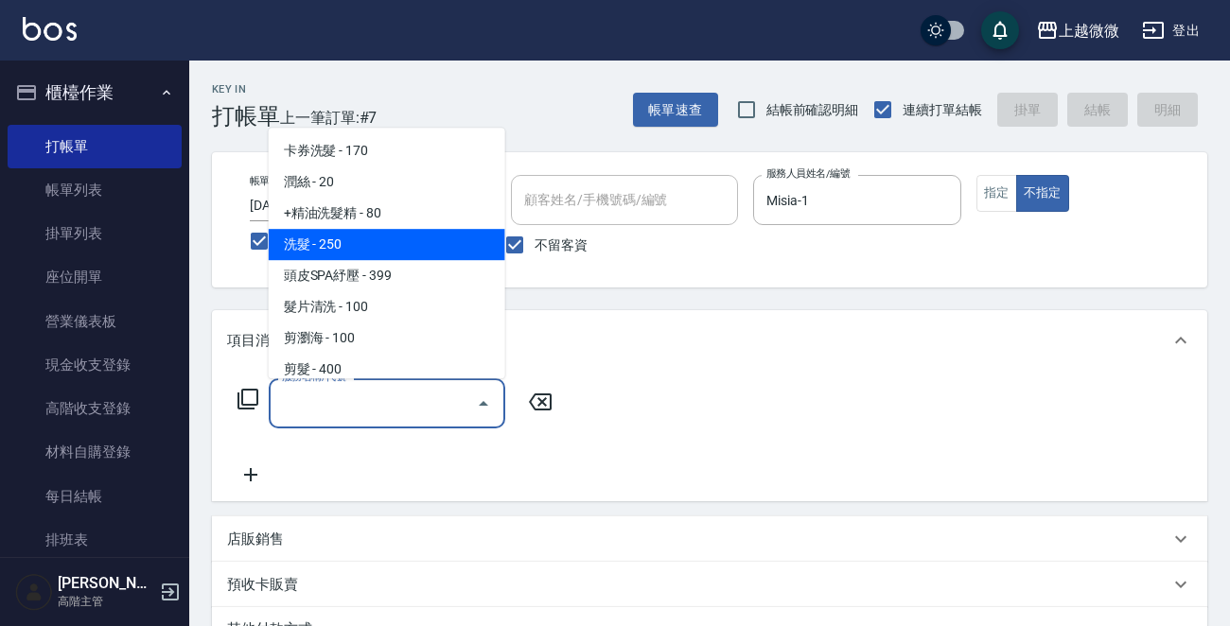
click at [364, 251] on span "洗髮 - 250" at bounding box center [387, 244] width 237 height 31
type input "洗髮(A03)"
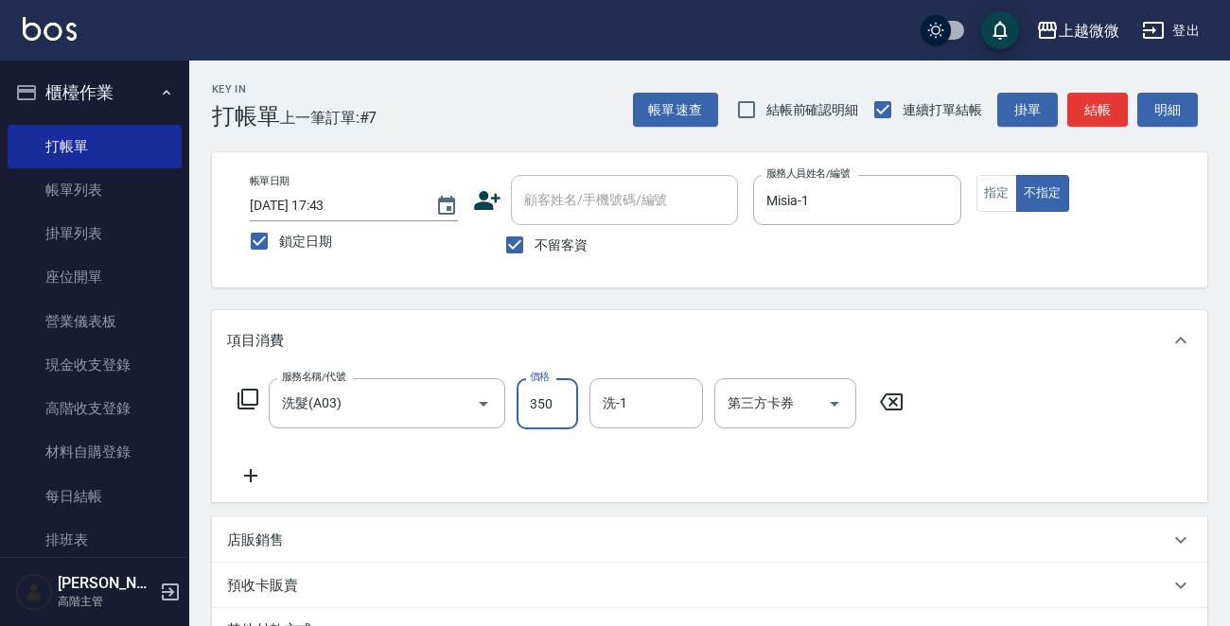
type input "350"
type input "[PERSON_NAME]-0"
click at [247, 476] on icon at bounding box center [250, 476] width 47 height 23
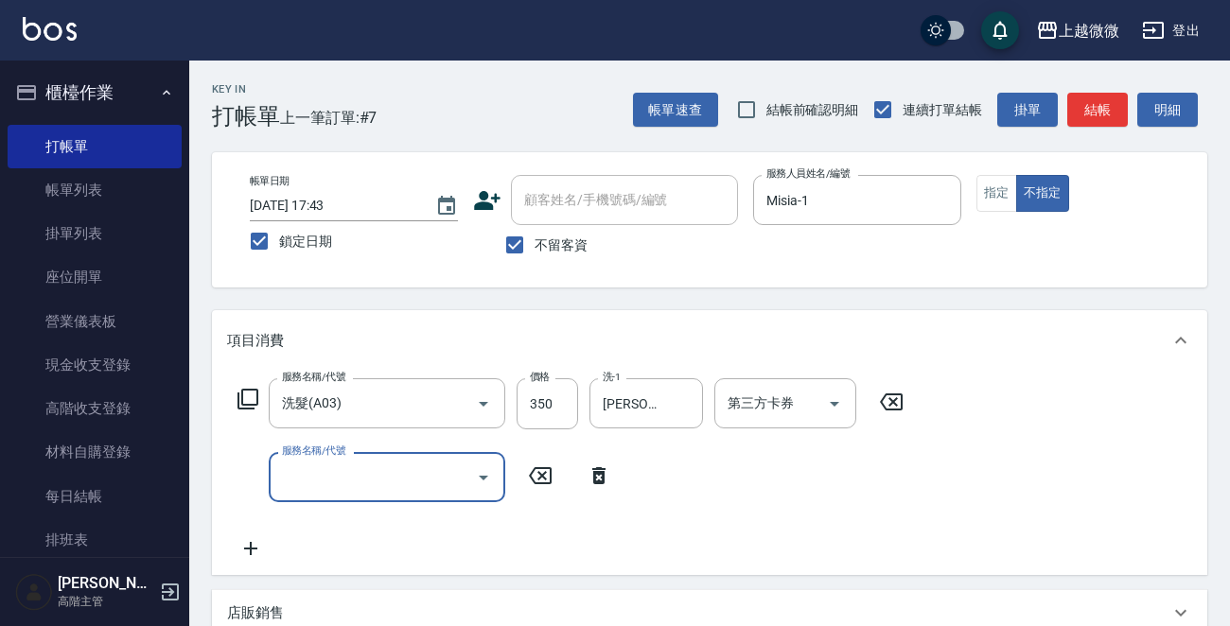
drag, startPoint x: 247, startPoint y: 476, endPoint x: 323, endPoint y: 470, distance: 75.9
click at [324, 477] on input "服務名稱/代號" at bounding box center [372, 477] width 191 height 33
type input "b"
type input "潤絲(A01)"
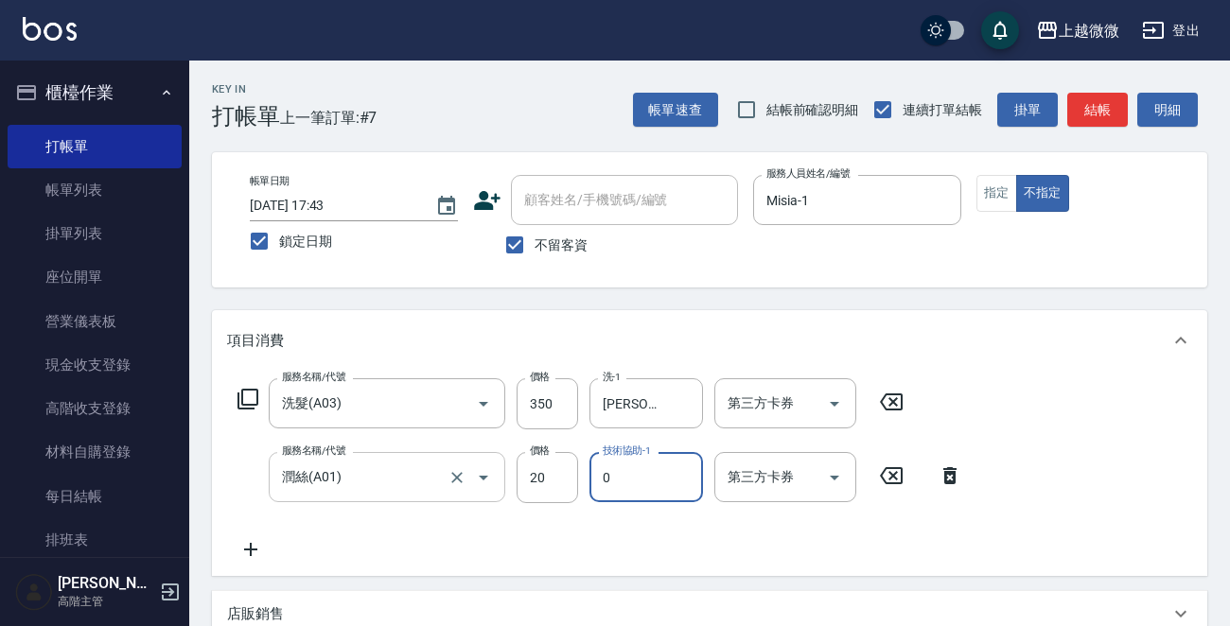
type input "[PERSON_NAME]-0"
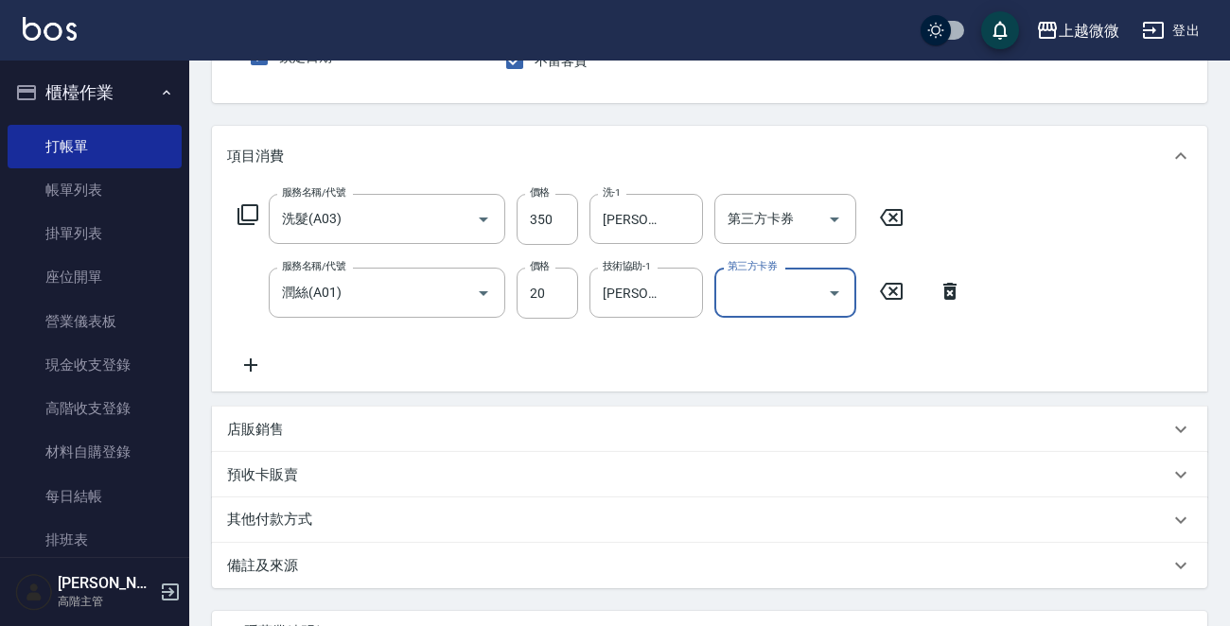
scroll to position [189, 0]
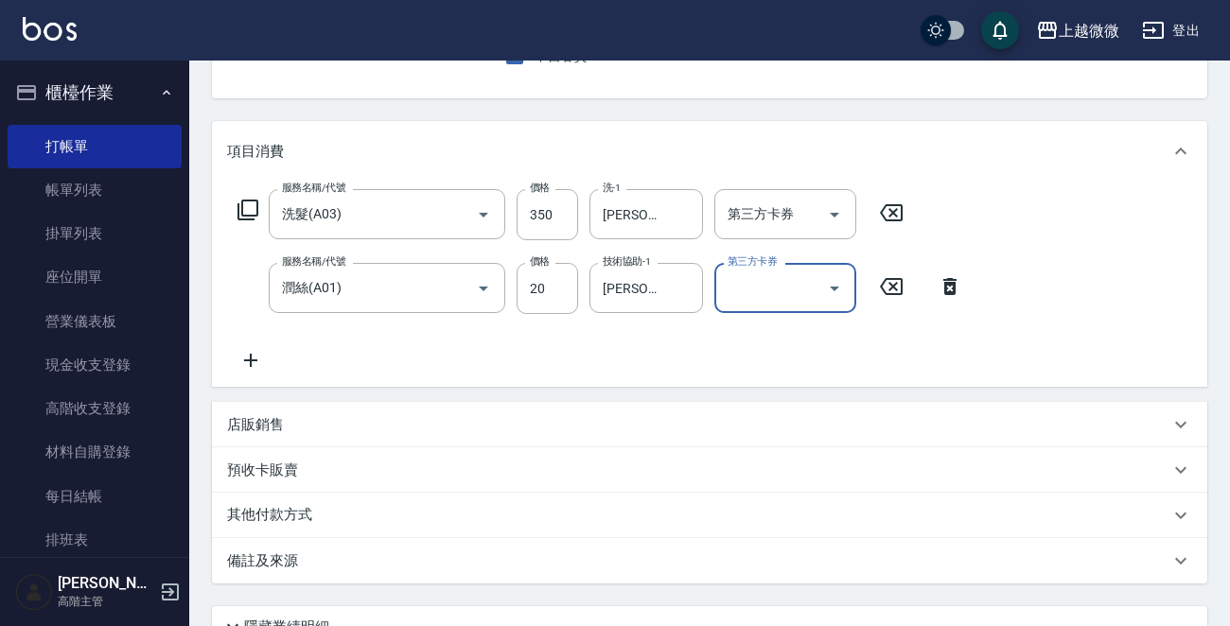
click at [252, 433] on p "店販銷售" at bounding box center [255, 425] width 57 height 20
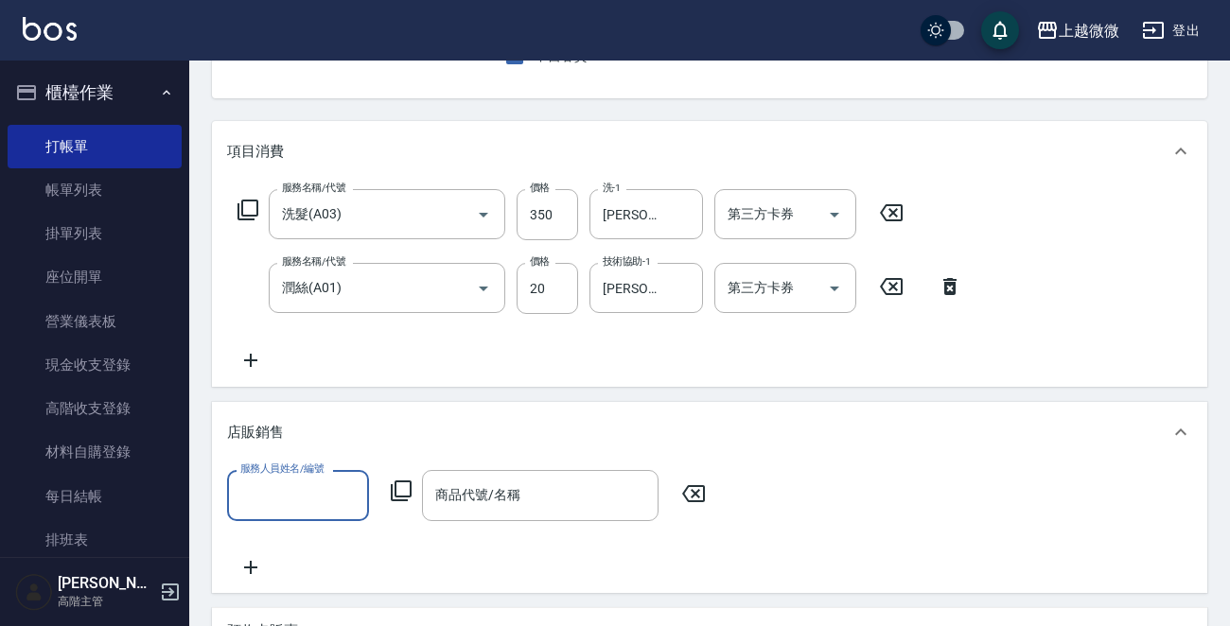
scroll to position [0, 0]
click at [280, 500] on input "服務人員姓名/編號" at bounding box center [298, 495] width 125 height 33
type input "Misia-1"
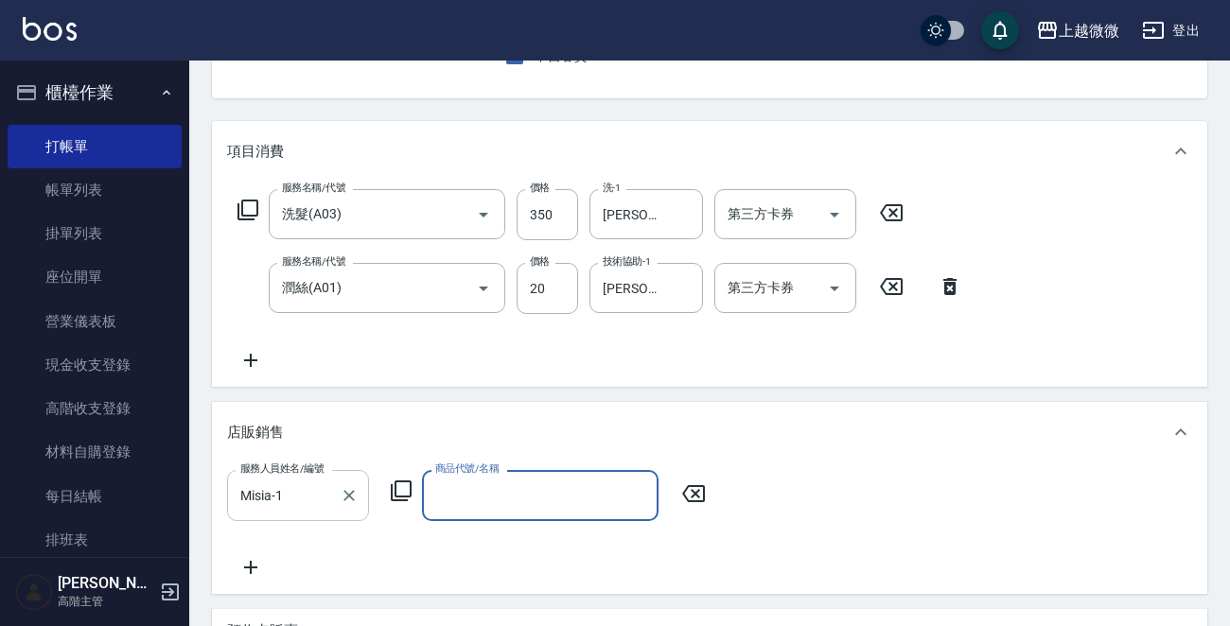
type input "ㄐ"
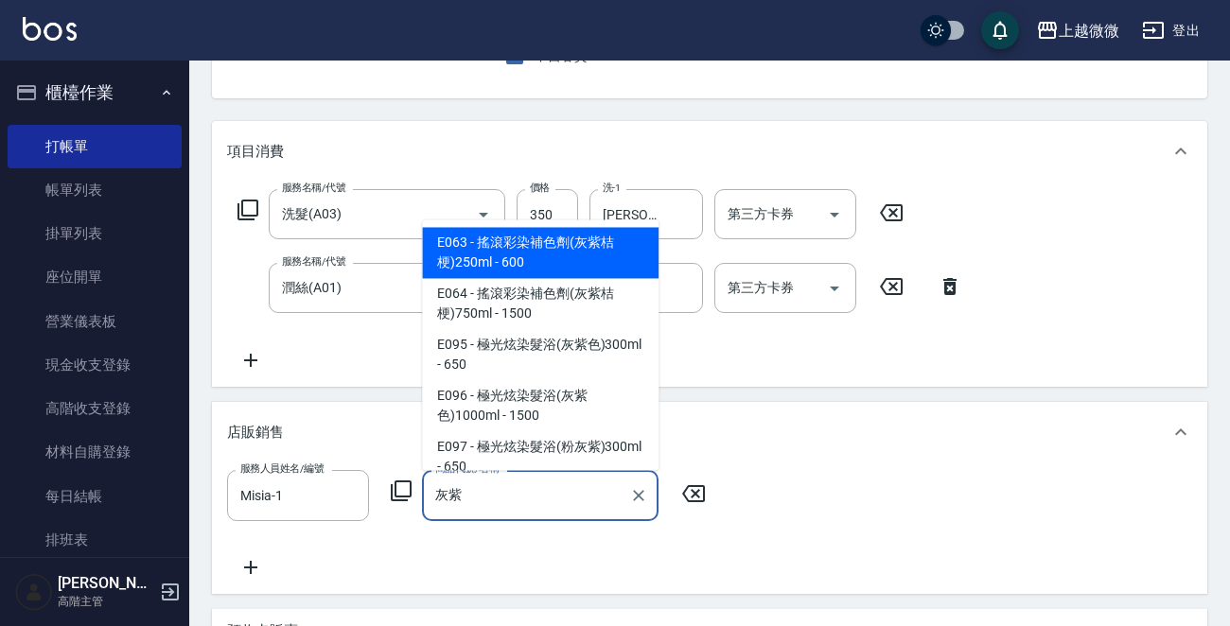
click at [607, 258] on span "E063 - 搖滾彩染補色劑(灰紫桔梗)250ml - 600" at bounding box center [540, 253] width 237 height 51
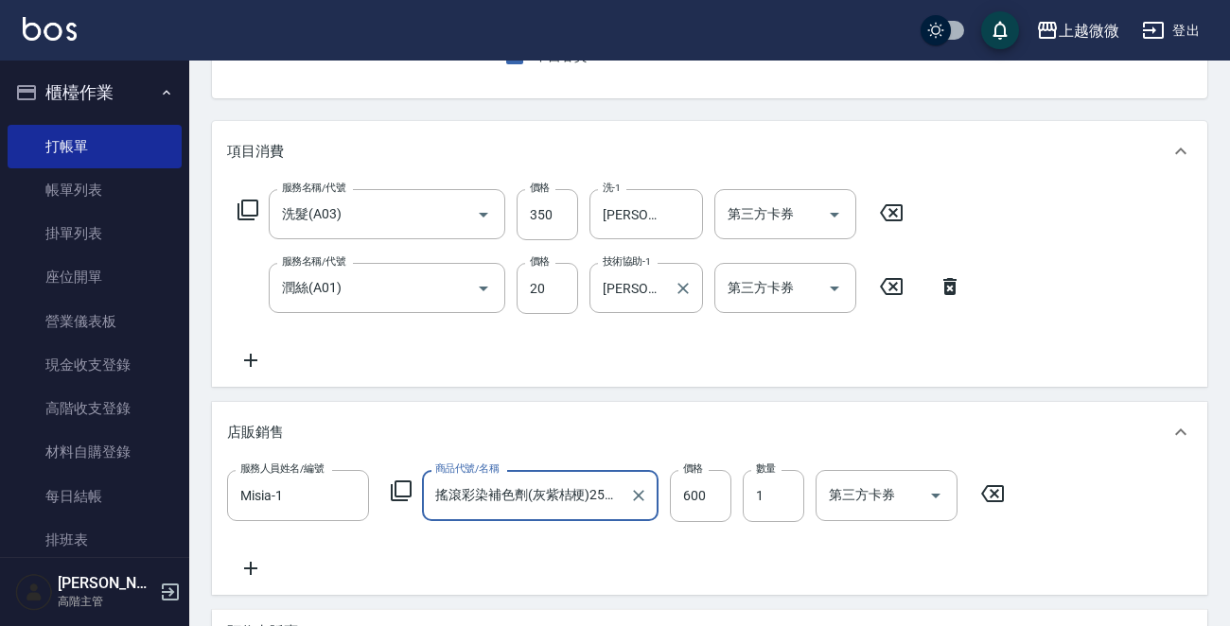
type input "搖滾彩染補色劑(灰紫桔梗)250ml"
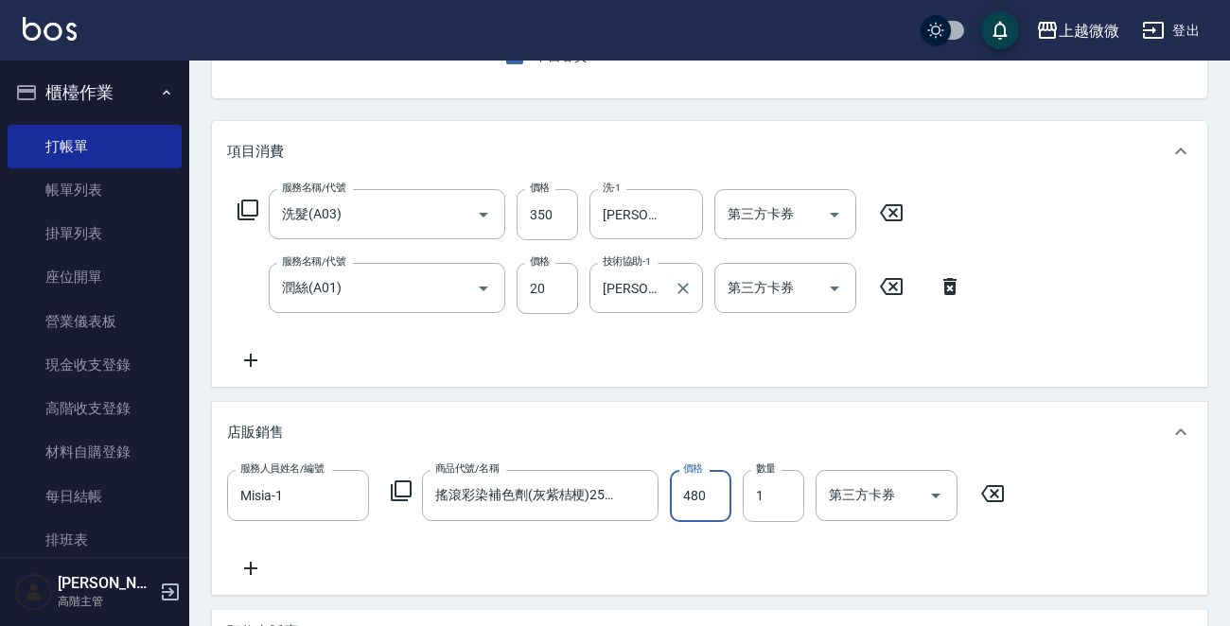
type input "480"
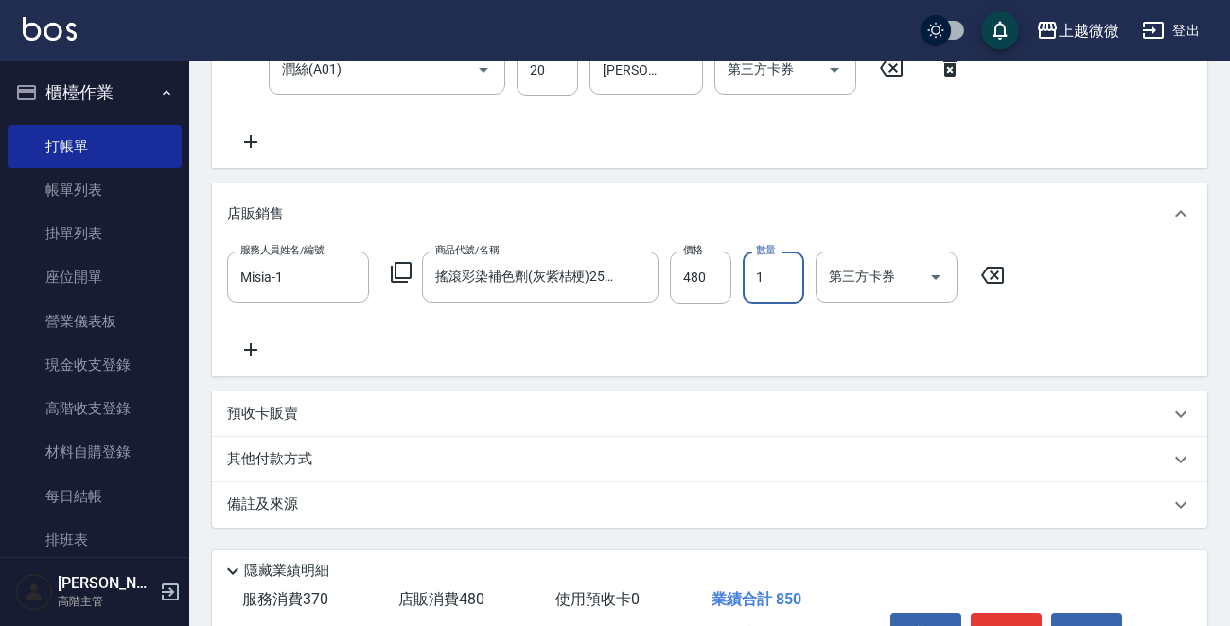
scroll to position [518, 0]
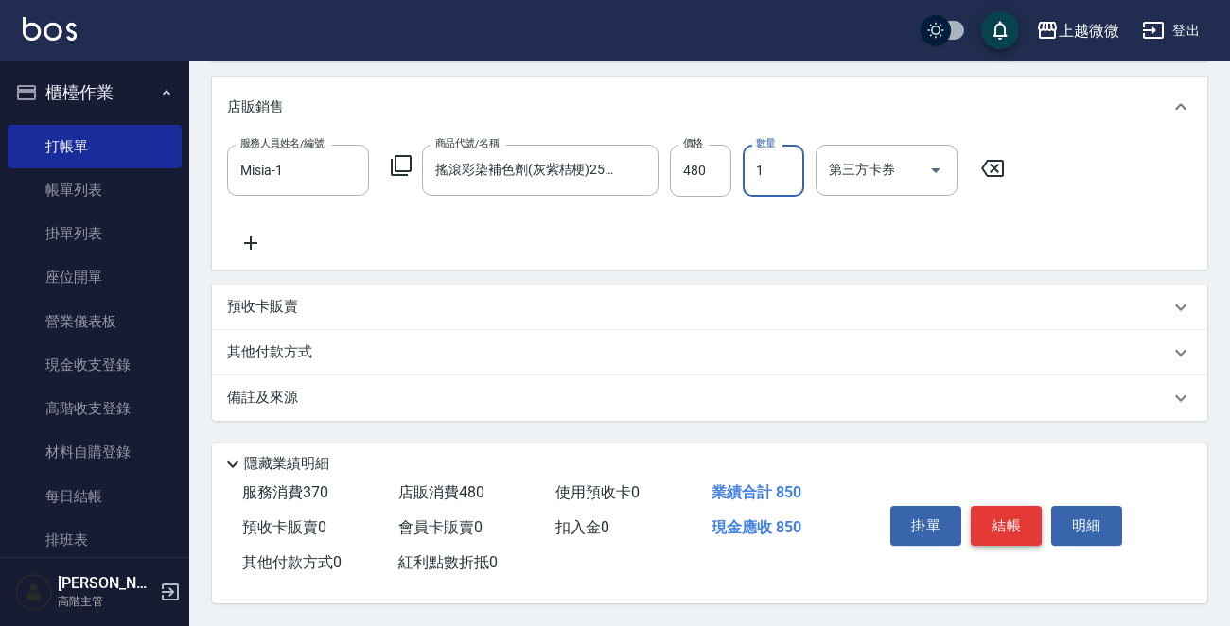
click at [1028, 519] on button "結帳" at bounding box center [1006, 526] width 71 height 40
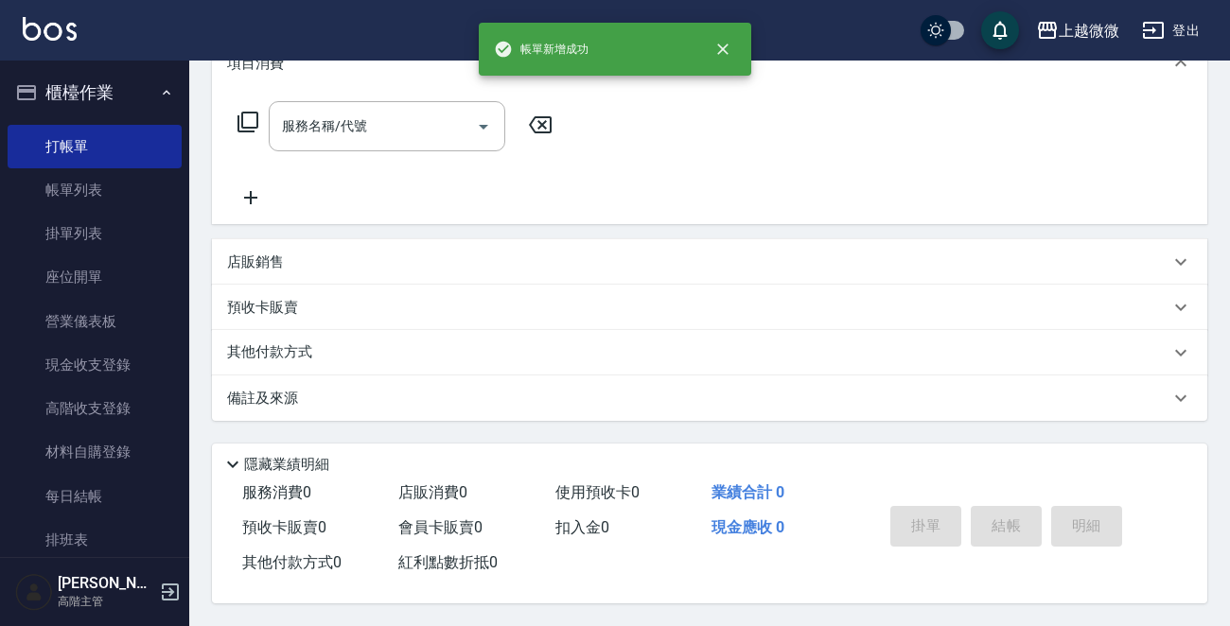
scroll to position [0, 0]
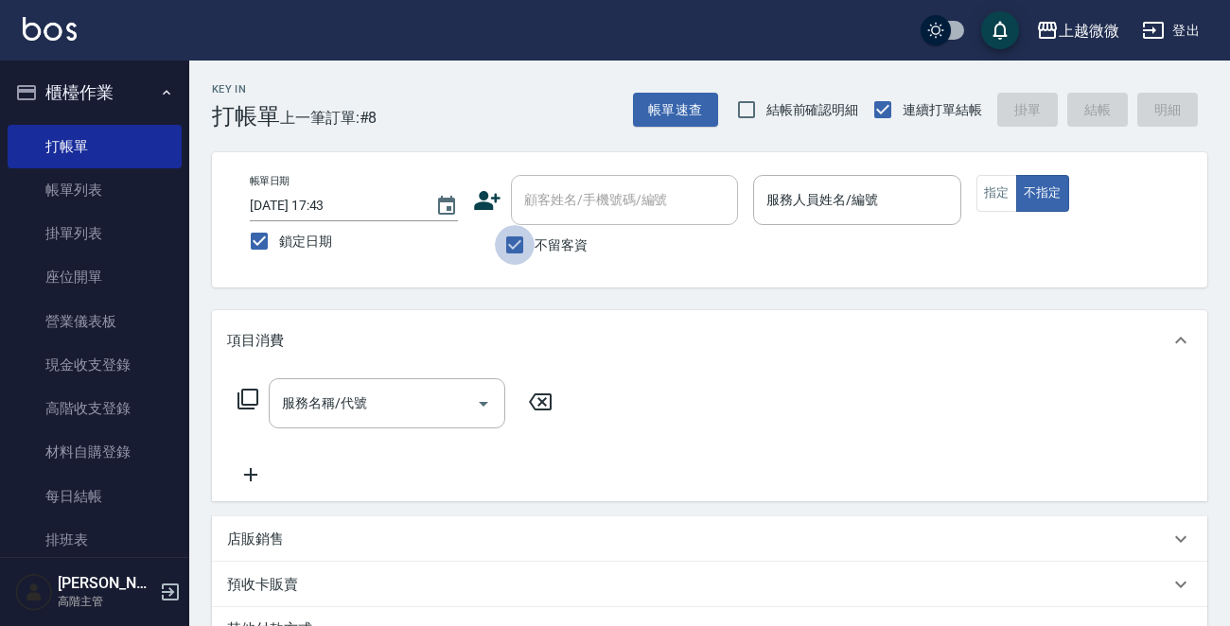
drag, startPoint x: 505, startPoint y: 253, endPoint x: 556, endPoint y: 225, distance: 58.0
click at [510, 249] on input "不留客資" at bounding box center [515, 245] width 40 height 40
checkbox input "false"
click at [611, 193] on div "顧客姓名/手機號碼/編號 顧客姓名/手機號碼/編號" at bounding box center [624, 200] width 227 height 50
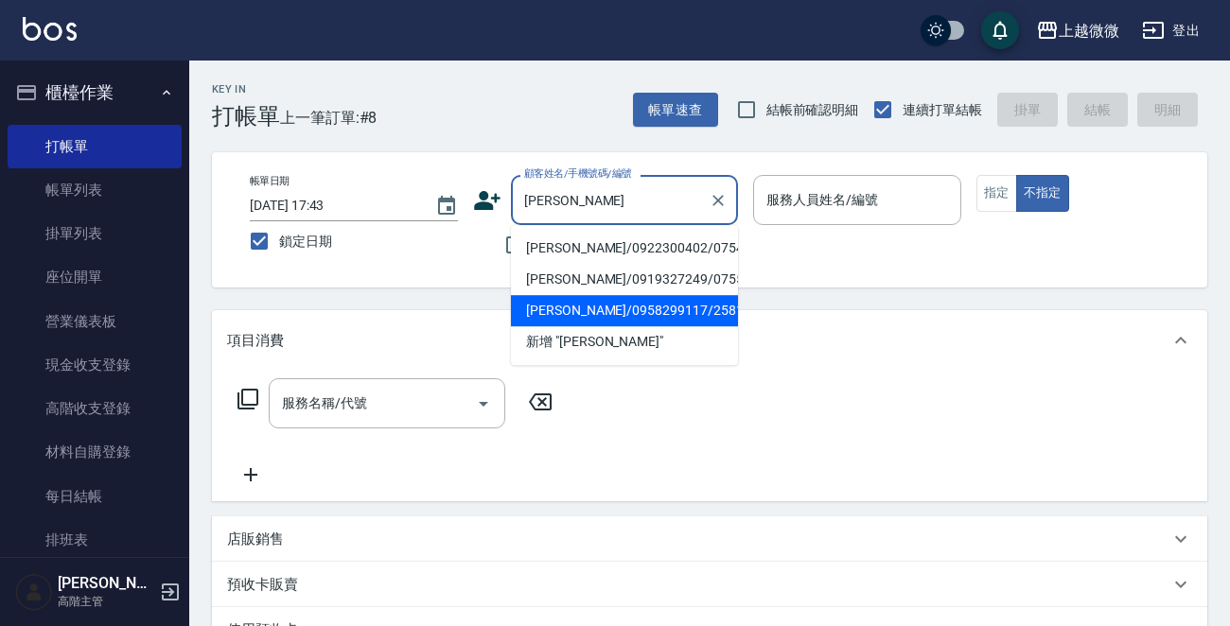
click at [606, 305] on li "[PERSON_NAME]/0958299117/2581" at bounding box center [624, 310] width 227 height 31
type input "[PERSON_NAME]/0958299117/2581"
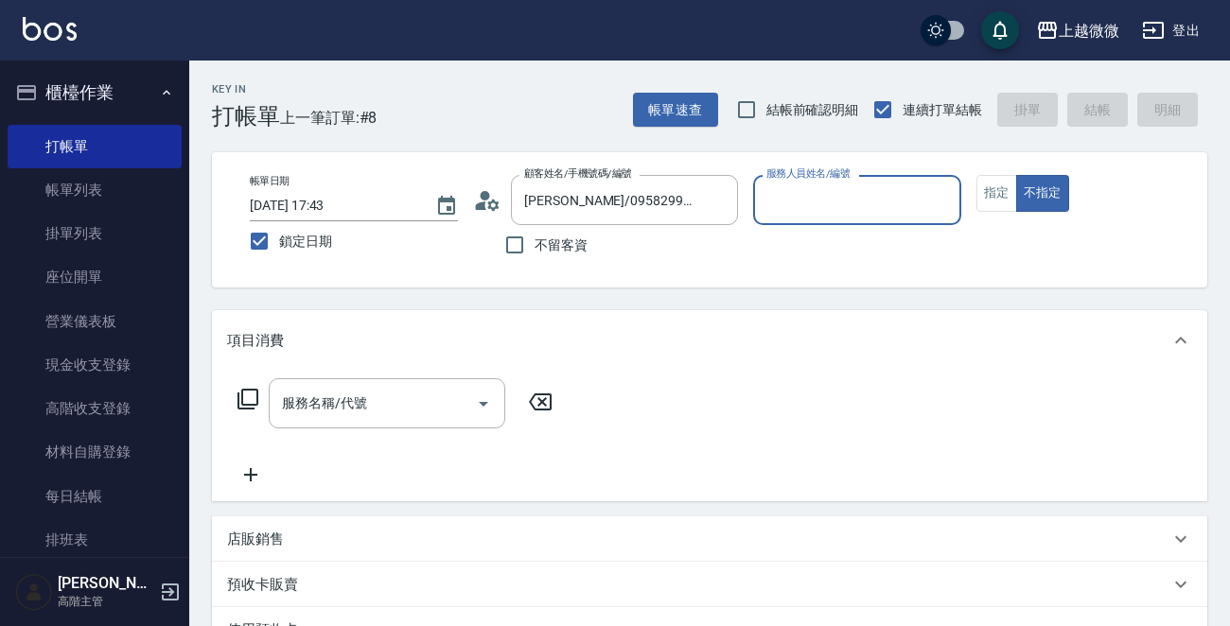
type input "Mini-2"
click at [992, 194] on button "指定" at bounding box center [996, 193] width 41 height 37
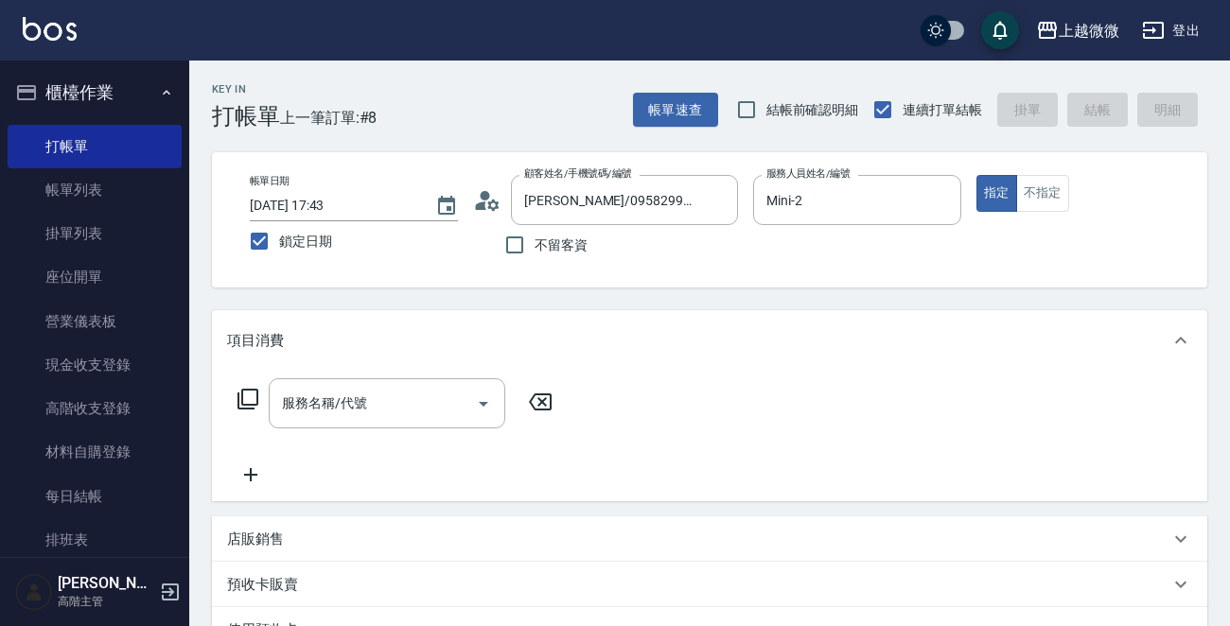
click at [349, 411] on div "服務名稱/代號 服務名稱/代號" at bounding box center [387, 403] width 237 height 50
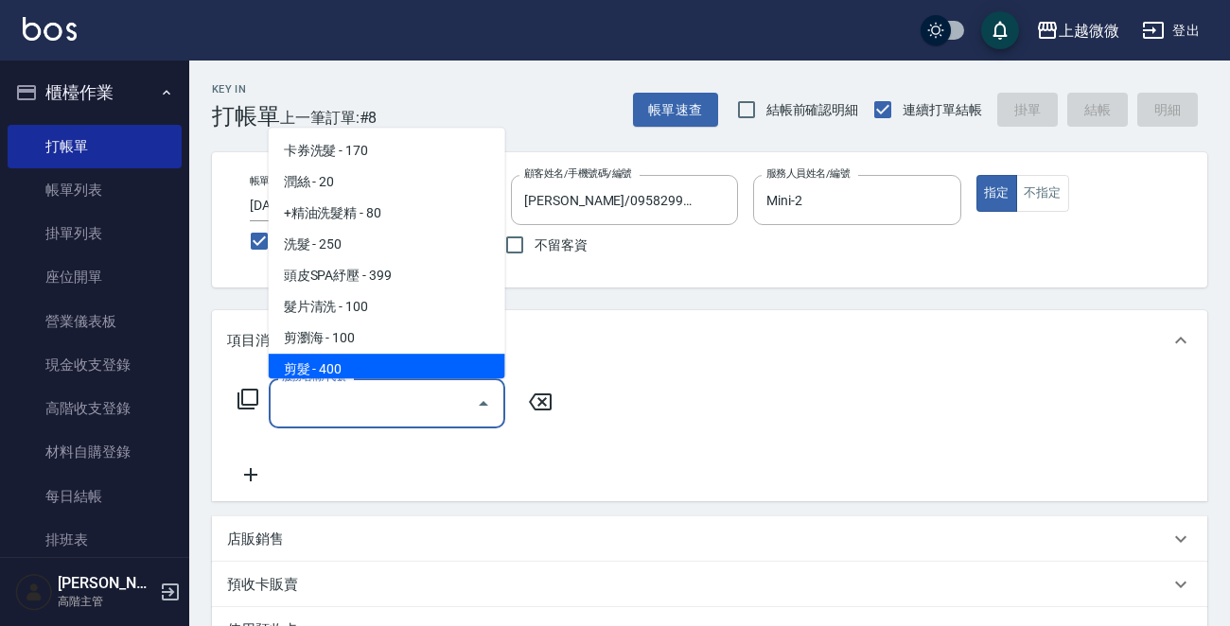
click at [360, 360] on span "剪髮 - 400" at bounding box center [387, 369] width 237 height 31
type input "剪髮(B02)"
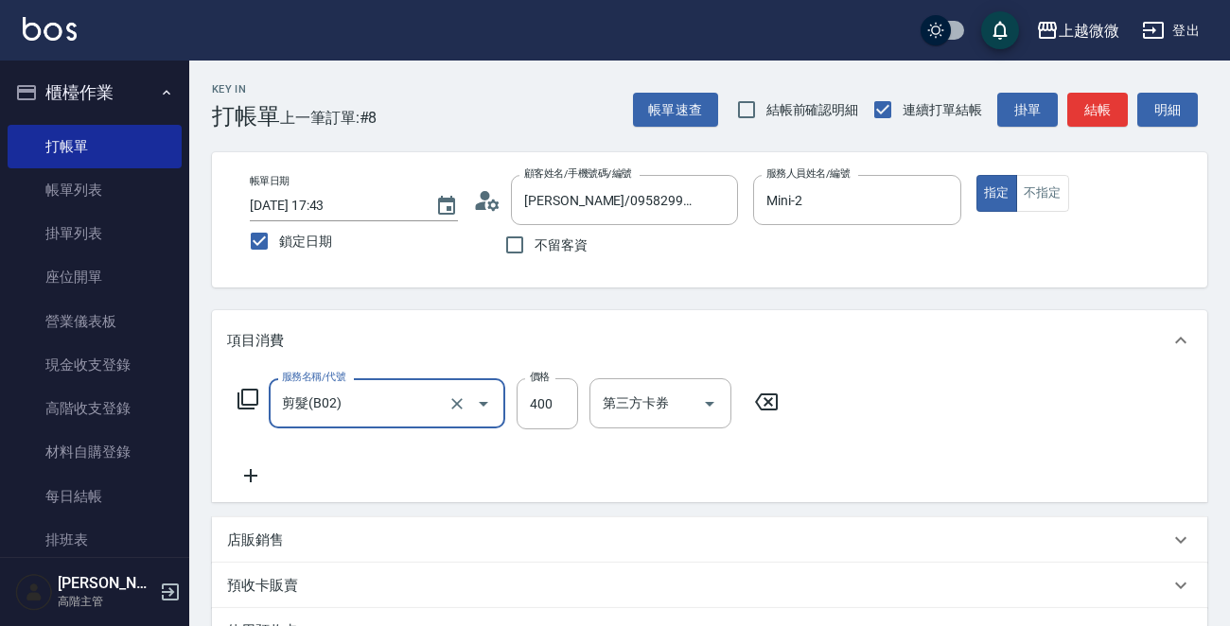
click at [254, 482] on icon at bounding box center [250, 476] width 47 height 23
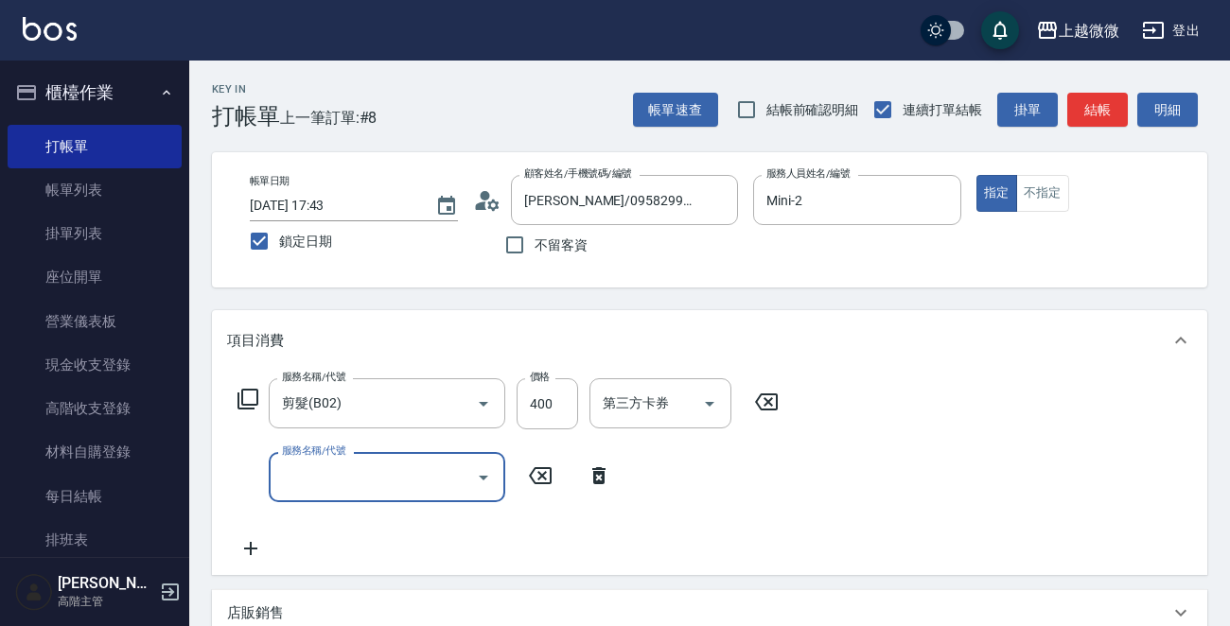
click at [350, 476] on input "服務名稱/代號" at bounding box center [372, 477] width 191 height 33
type input "染髮(D02)"
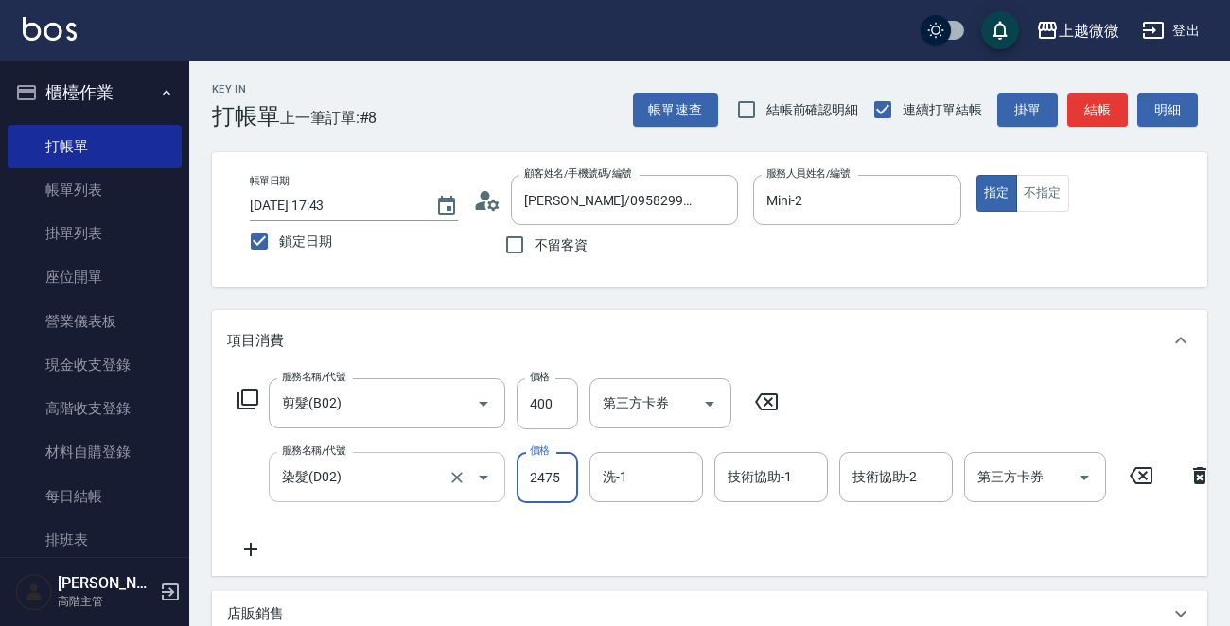
type input "2475"
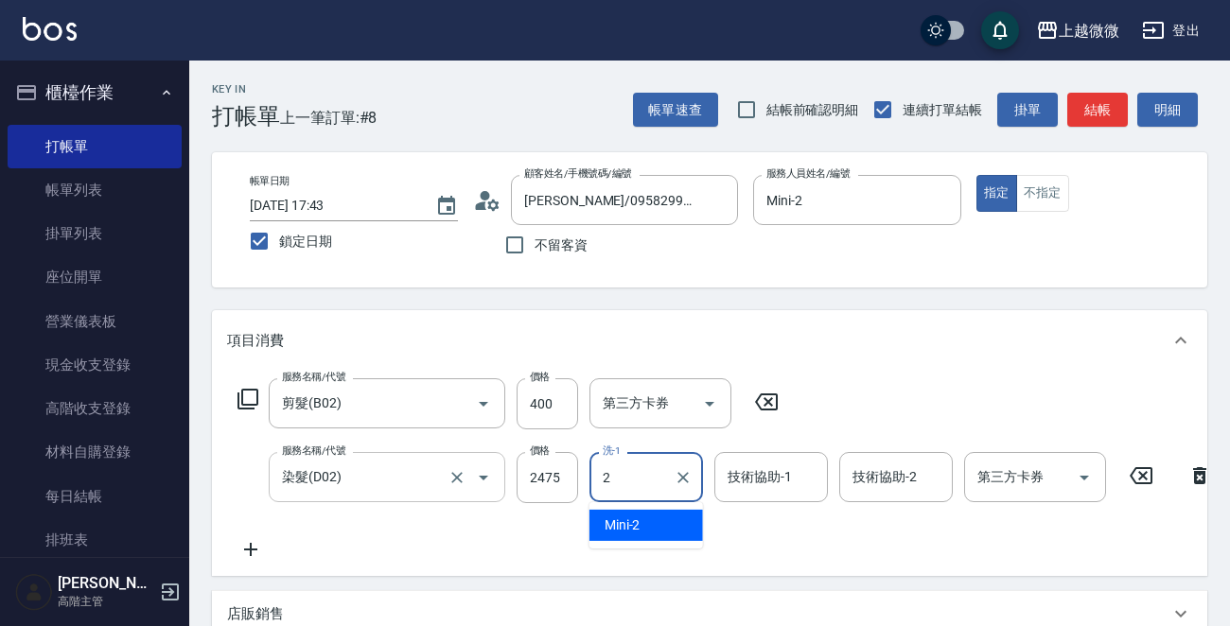
type input "Mini-2"
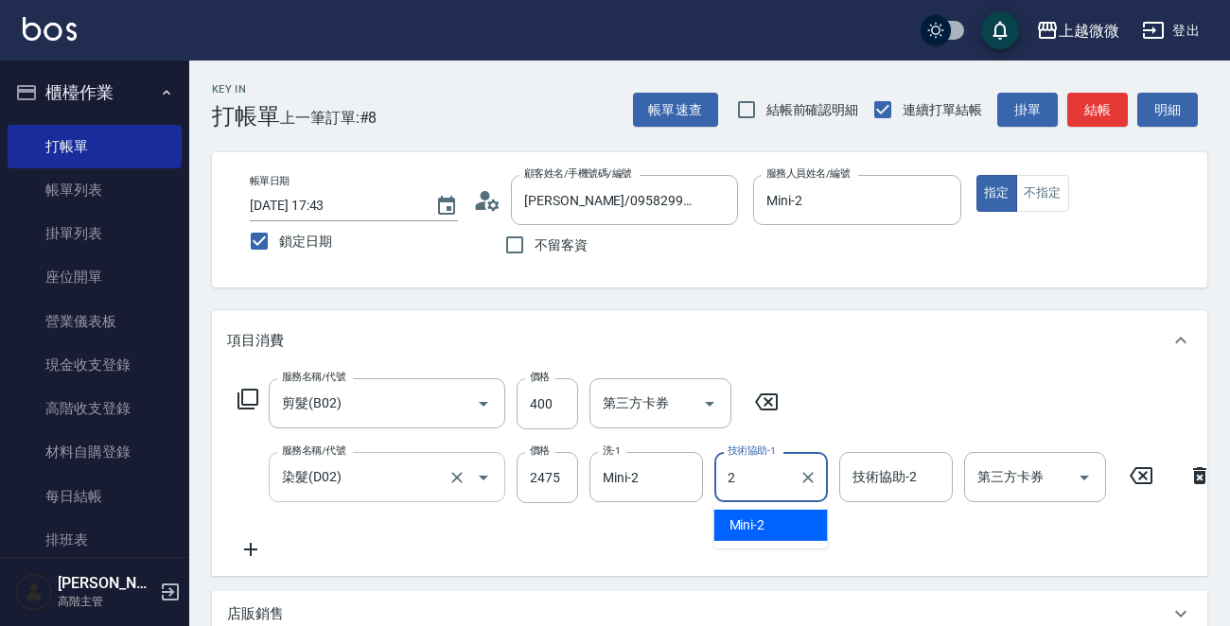
type input "Mini-2"
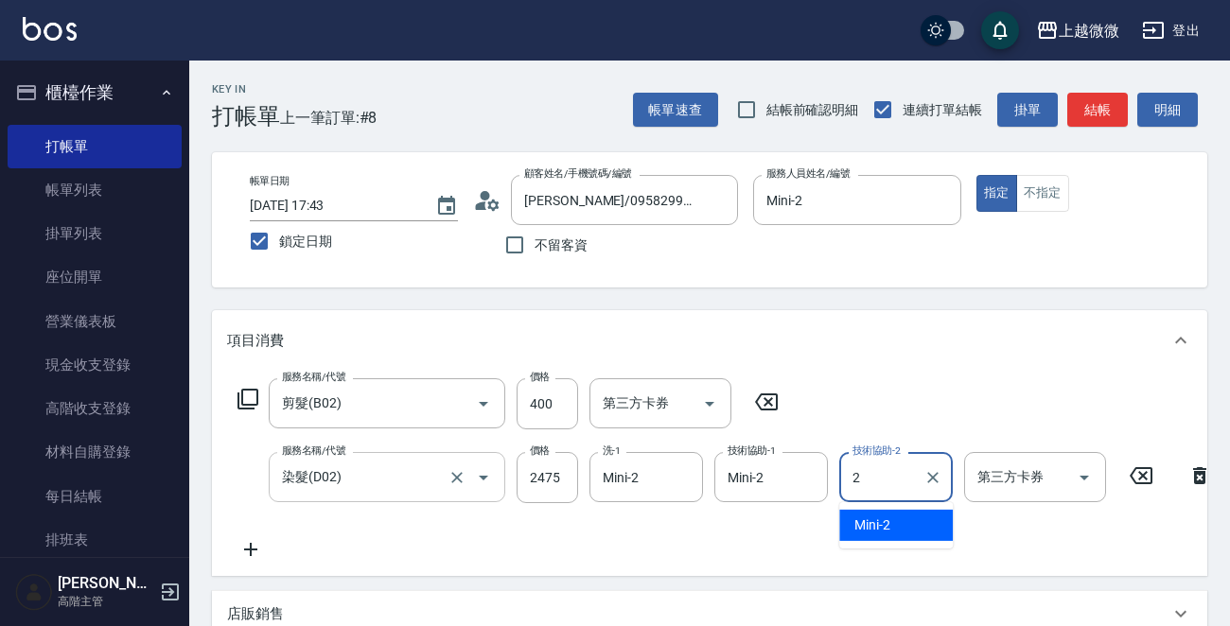
type input "Mini-2"
drag, startPoint x: 255, startPoint y: 536, endPoint x: 246, endPoint y: 551, distance: 16.6
click at [248, 546] on div "服務名稱/代號 剪髮(B02) 服務名稱/代號 價格 400 價格 第三方卡券 第三方卡券 服務名稱/代號 染髮(D02) 服務名稱/代號 價格 2475 價…" at bounding box center [725, 469] width 996 height 183
click at [248, 551] on icon at bounding box center [250, 549] width 47 height 23
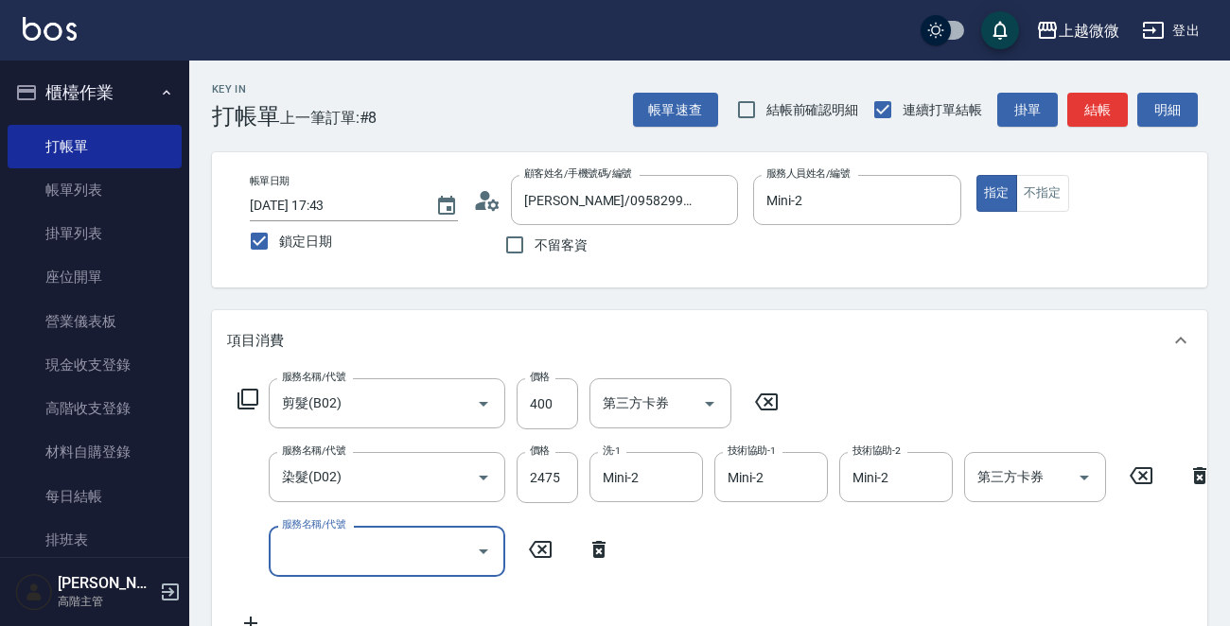
drag, startPoint x: 248, startPoint y: 551, endPoint x: 341, endPoint y: 550, distance: 92.7
click at [339, 553] on input "服務名稱/代號" at bounding box center [372, 551] width 191 height 33
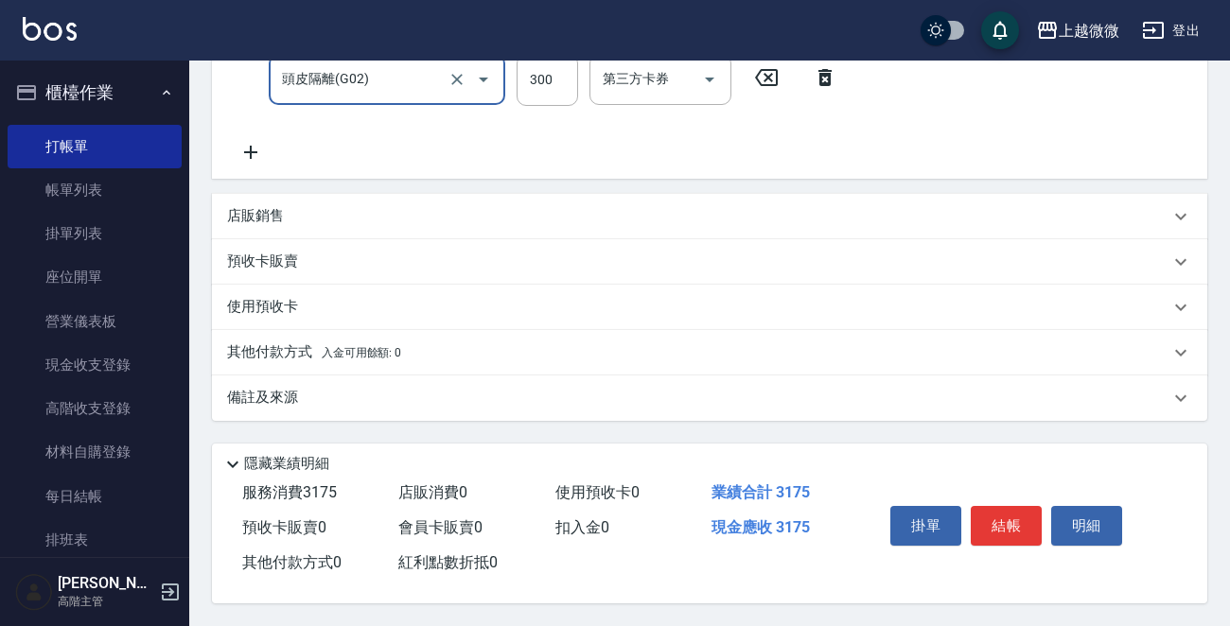
scroll to position [396, 0]
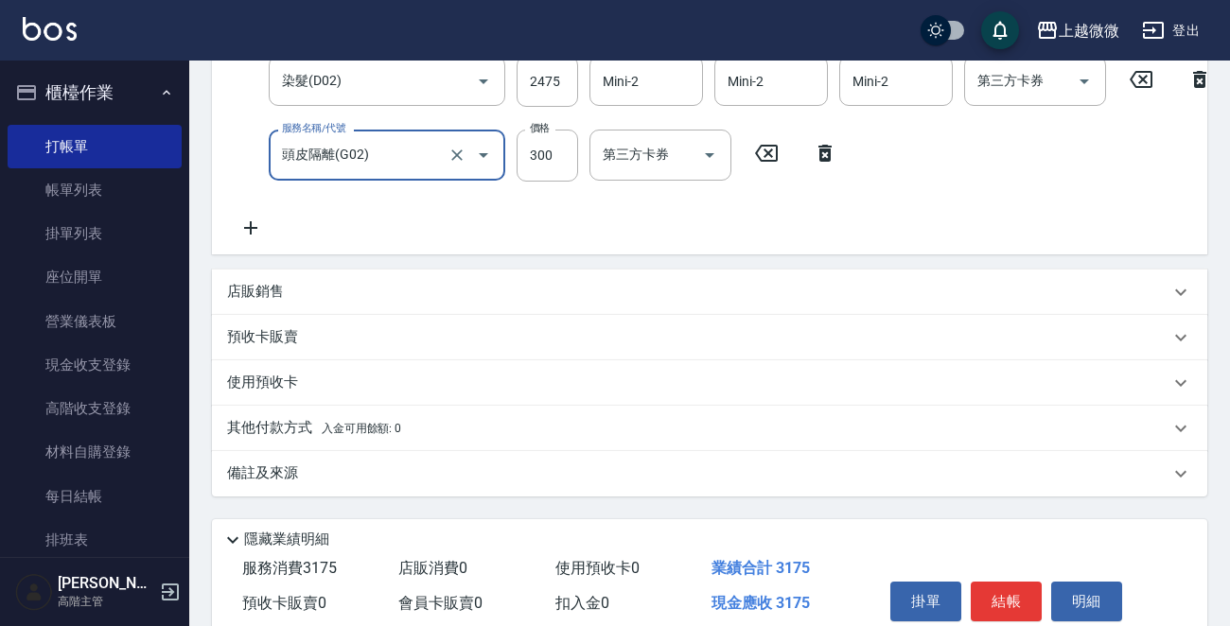
type input "頭皮隔離(G02)"
click at [256, 229] on icon at bounding box center [250, 228] width 47 height 23
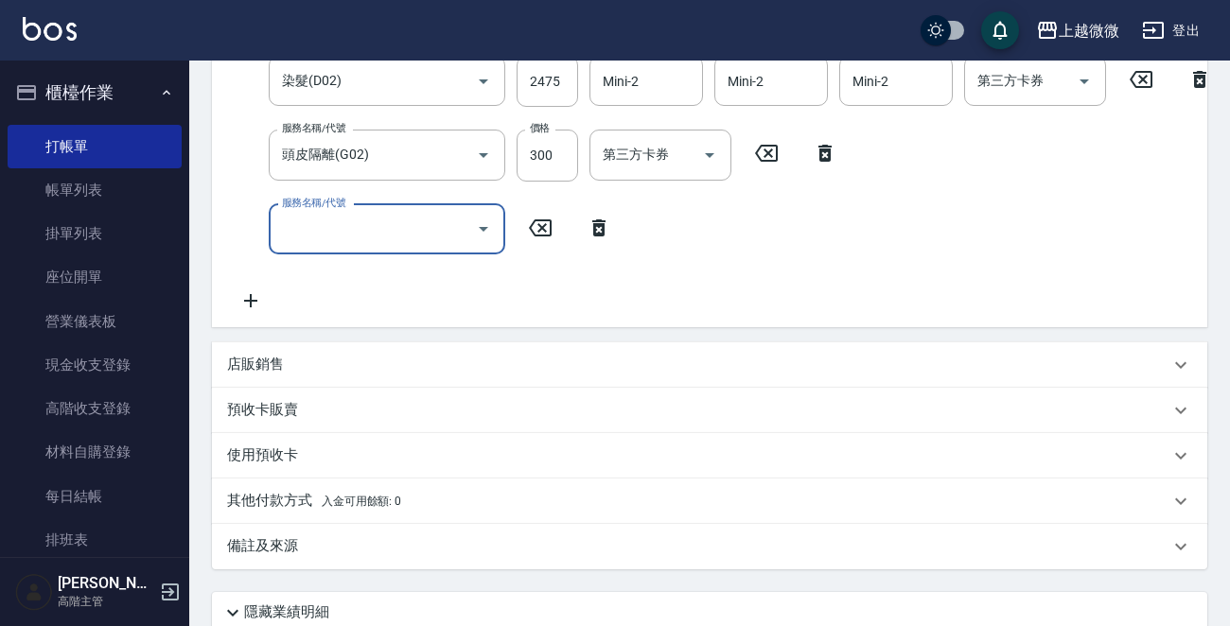
click at [349, 227] on input "服務名稱/代號" at bounding box center [372, 229] width 191 height 33
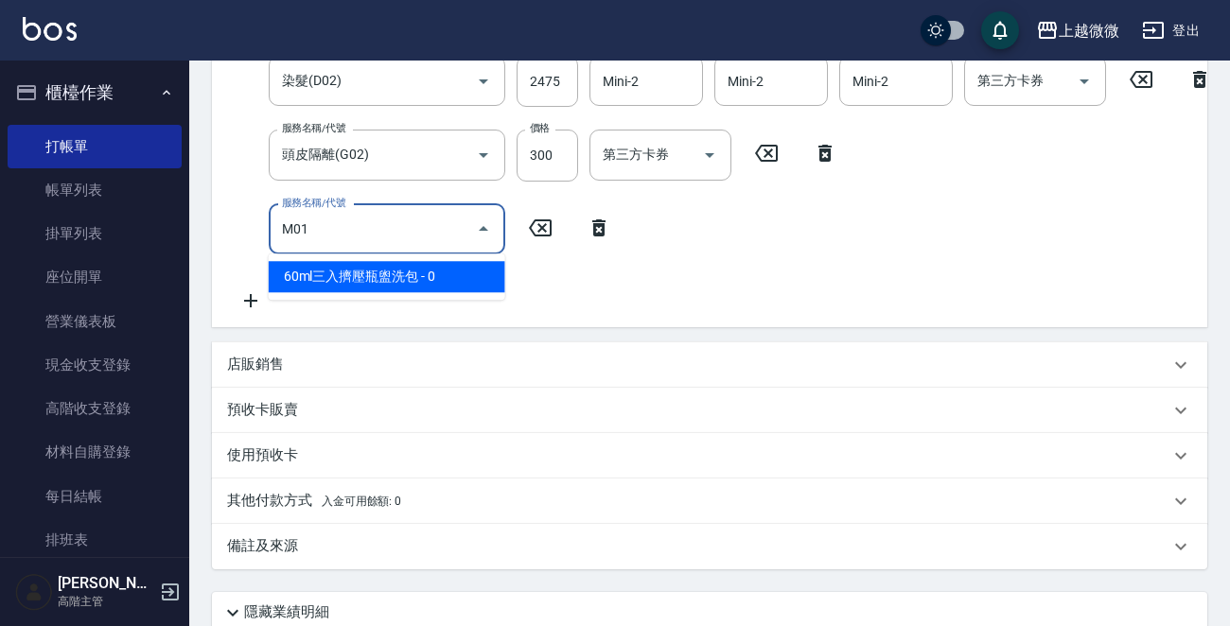
click at [377, 277] on span "60ml三入擠壓瓶盥洗包 - 0" at bounding box center [387, 276] width 237 height 31
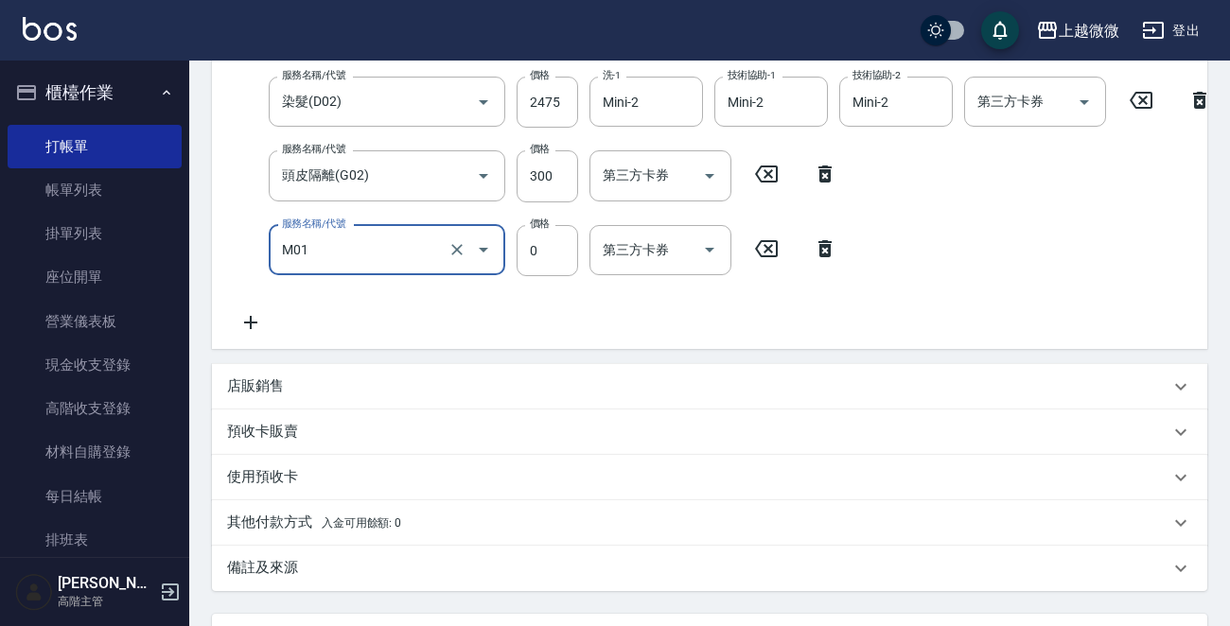
scroll to position [565, 0]
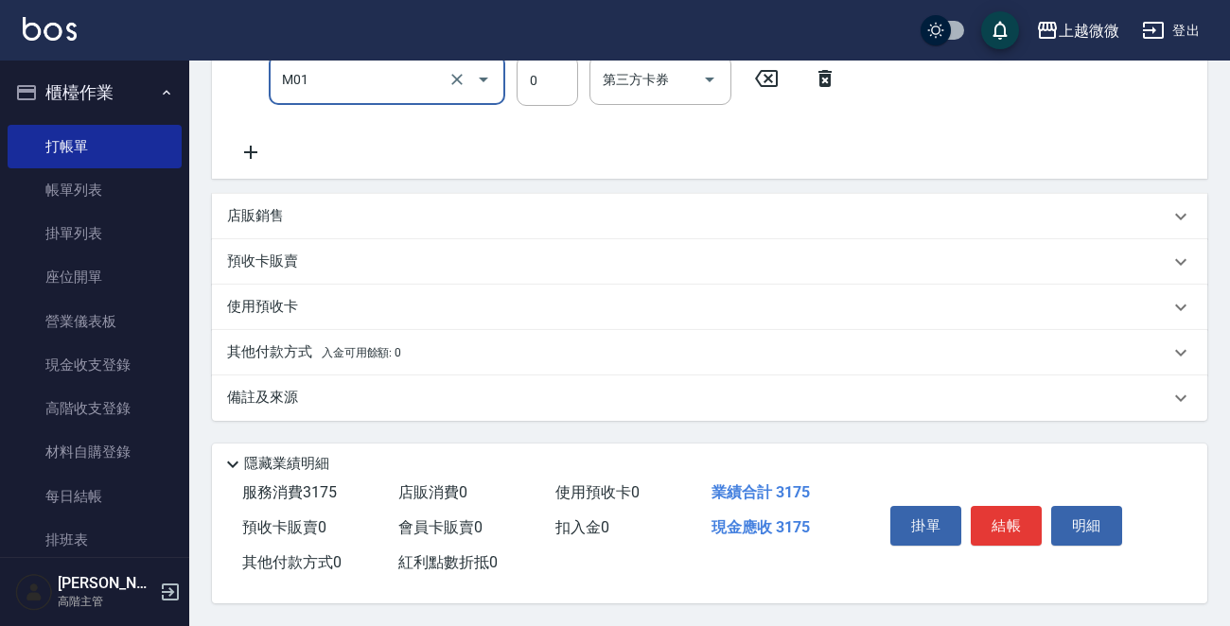
type input "60ml三入擠壓瓶盥洗包(M01)"
click at [1001, 509] on button "結帳" at bounding box center [1006, 526] width 71 height 40
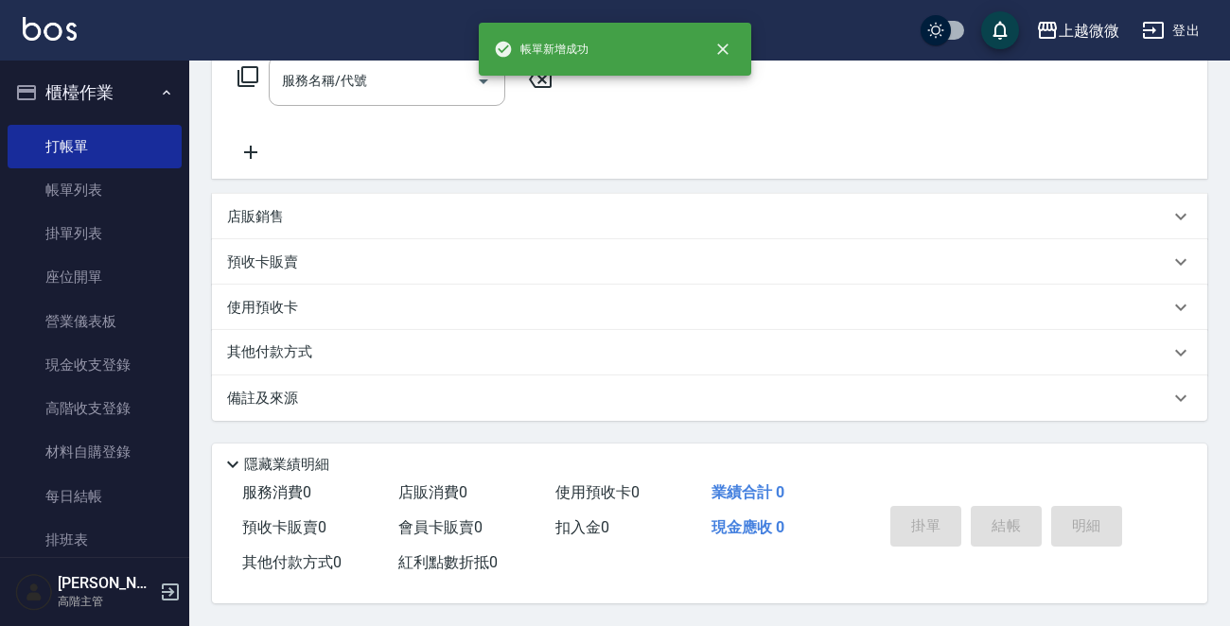
scroll to position [0, 0]
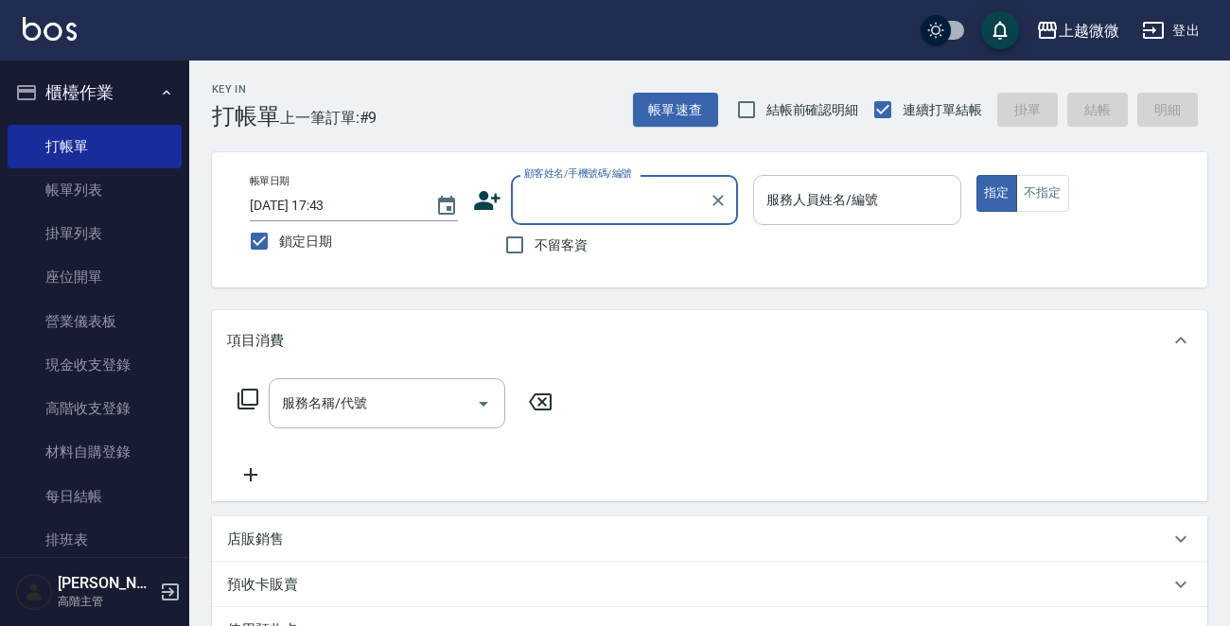
click at [813, 196] on div "服務人員姓名/編號 服務人員姓名/編號" at bounding box center [857, 200] width 208 height 50
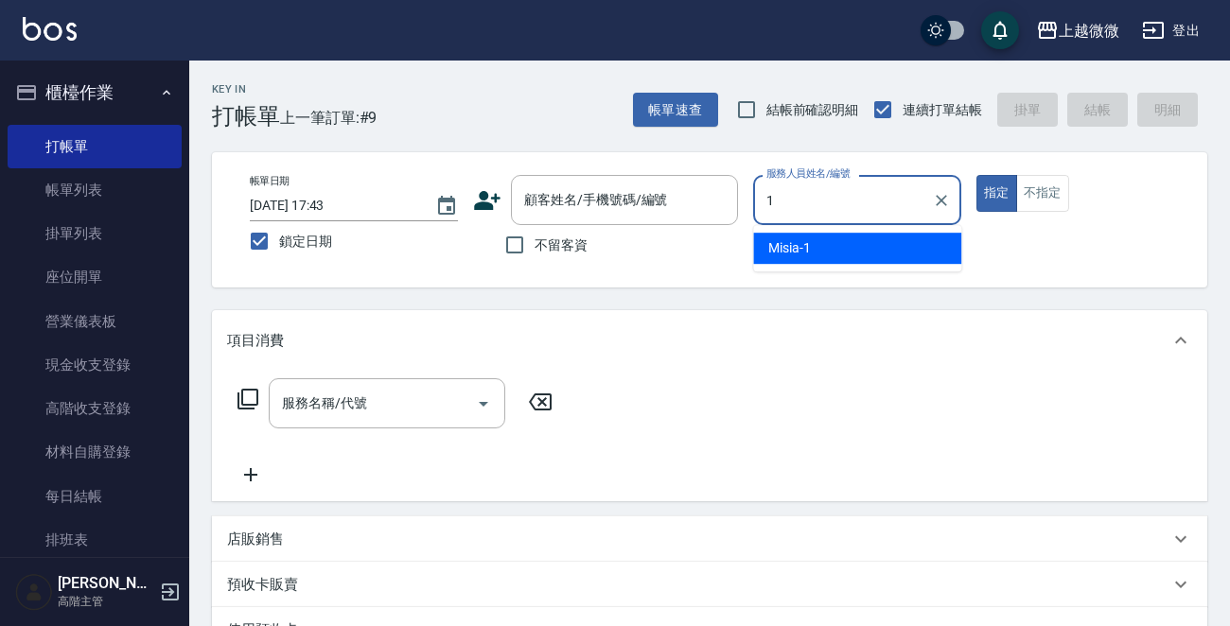
click at [804, 237] on div "Misia -1" at bounding box center [857, 248] width 208 height 31
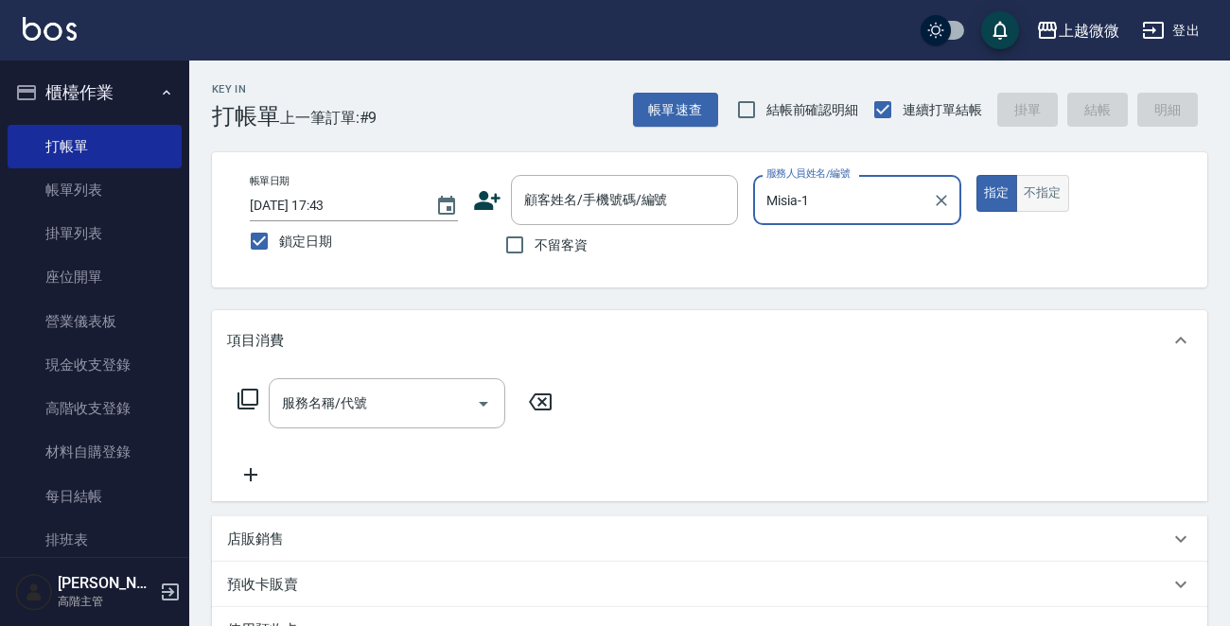
type input "Misia-1"
click at [1025, 192] on button "不指定" at bounding box center [1042, 193] width 53 height 37
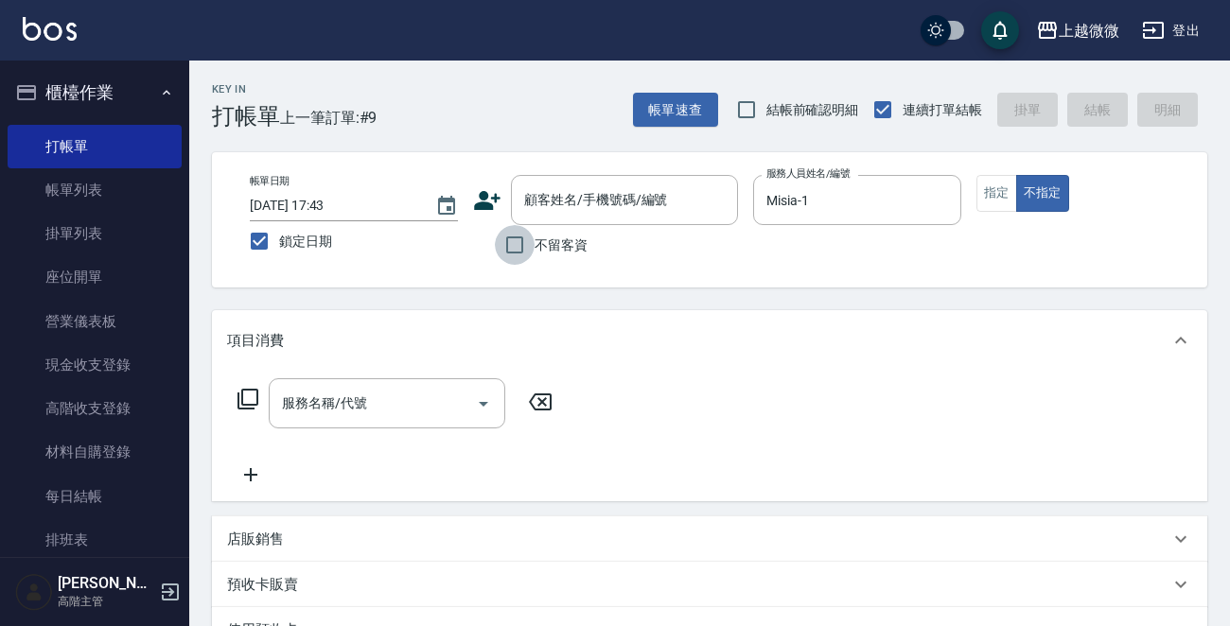
click at [511, 239] on input "不留客資" at bounding box center [515, 245] width 40 height 40
checkbox input "true"
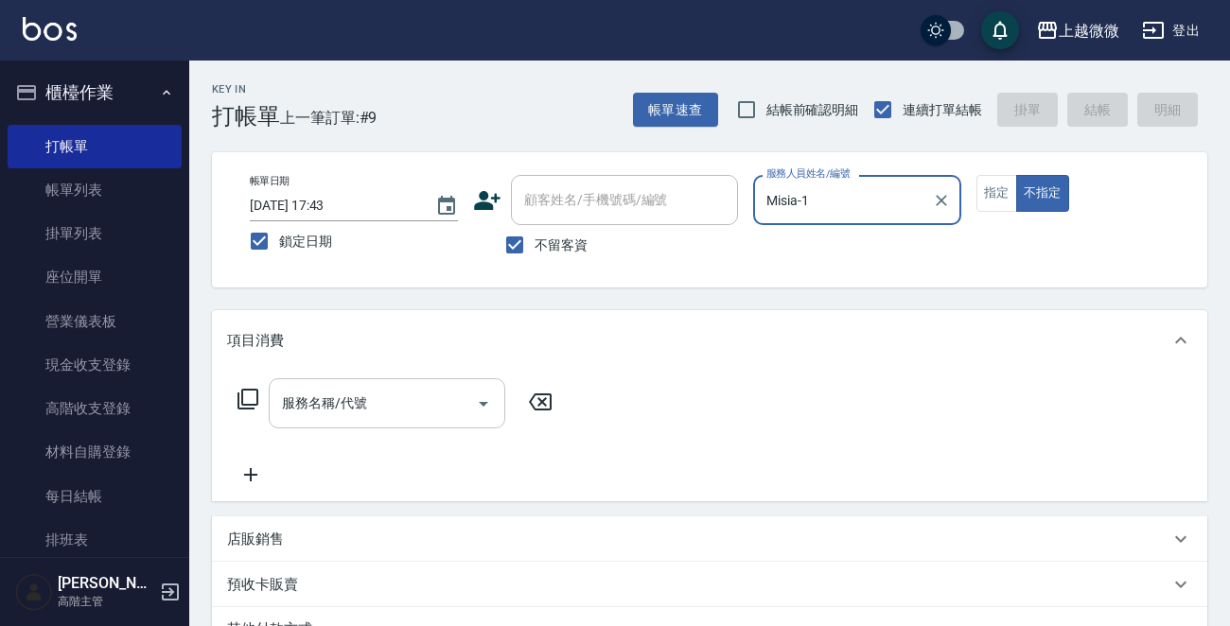
click at [378, 421] on div "服務名稱/代號" at bounding box center [387, 403] width 237 height 50
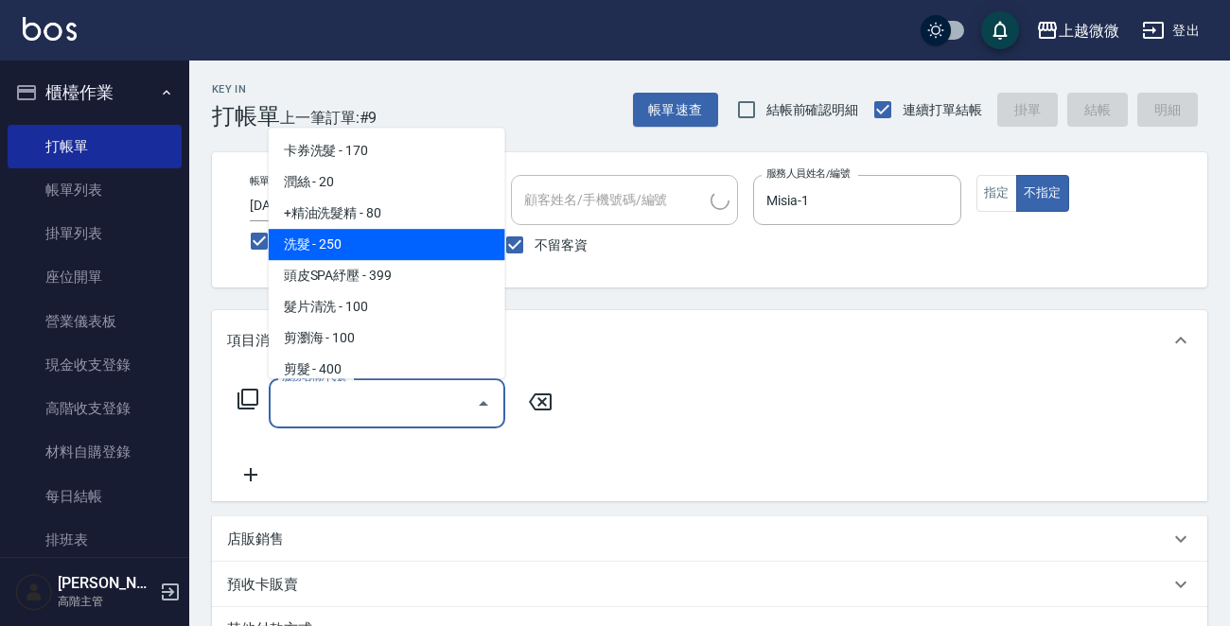
click at [358, 245] on span "洗髮 - 250" at bounding box center [387, 244] width 237 height 31
type input "洗髮(A03)"
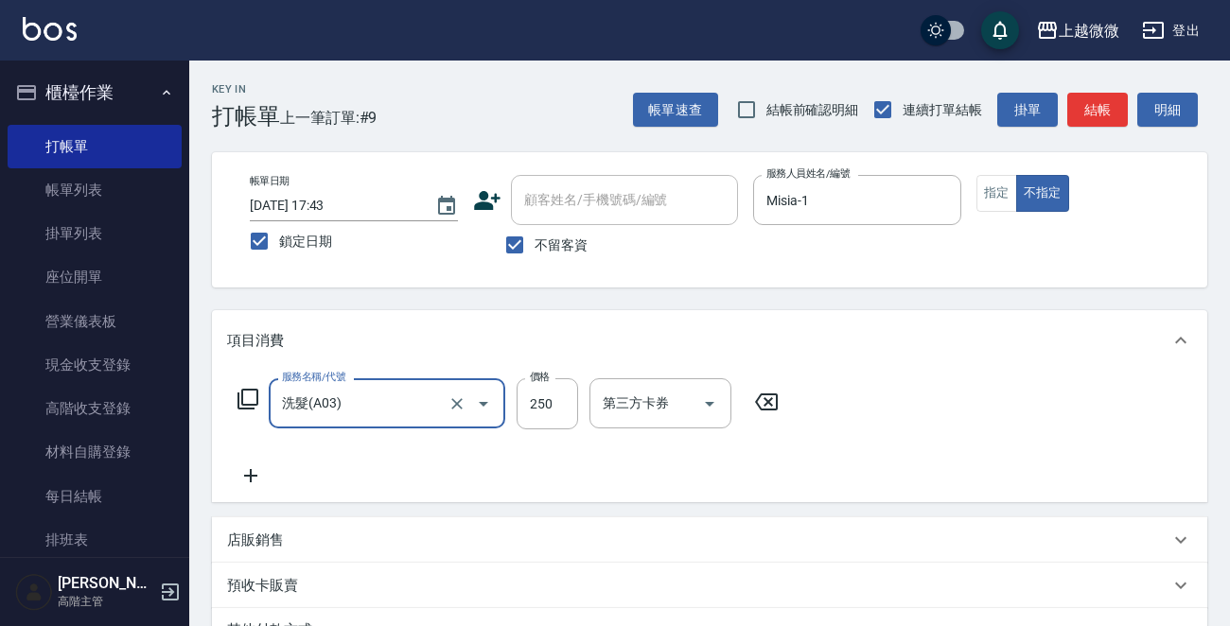
click at [239, 476] on icon at bounding box center [250, 476] width 47 height 23
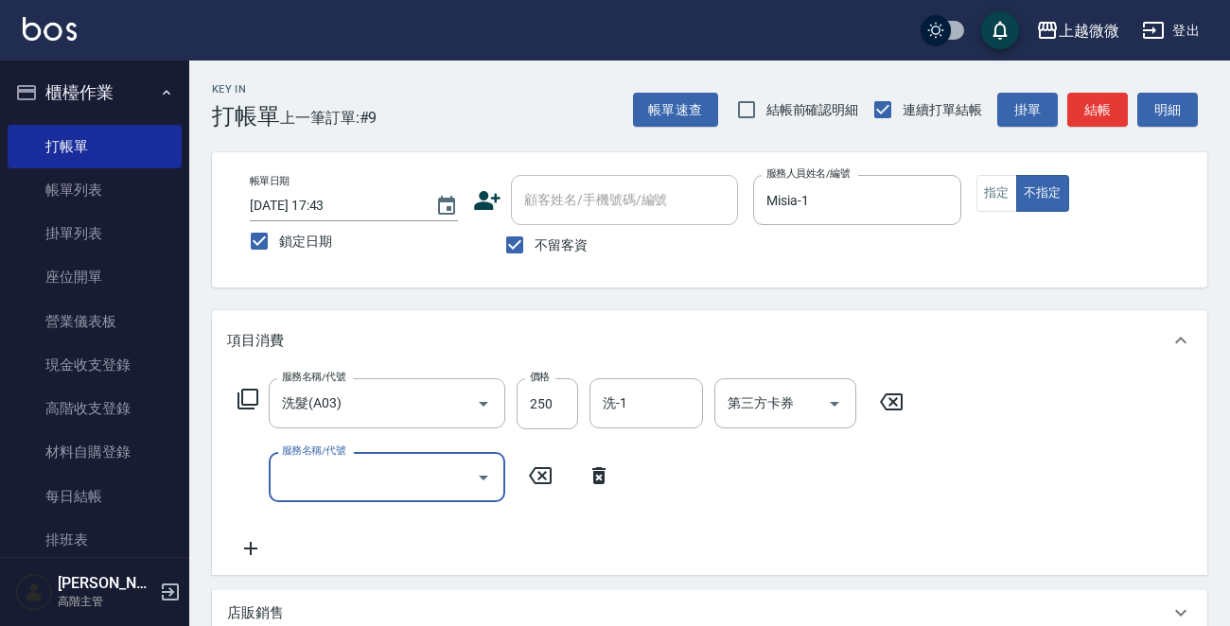
click at [325, 480] on input "服務名稱/代號" at bounding box center [372, 477] width 191 height 33
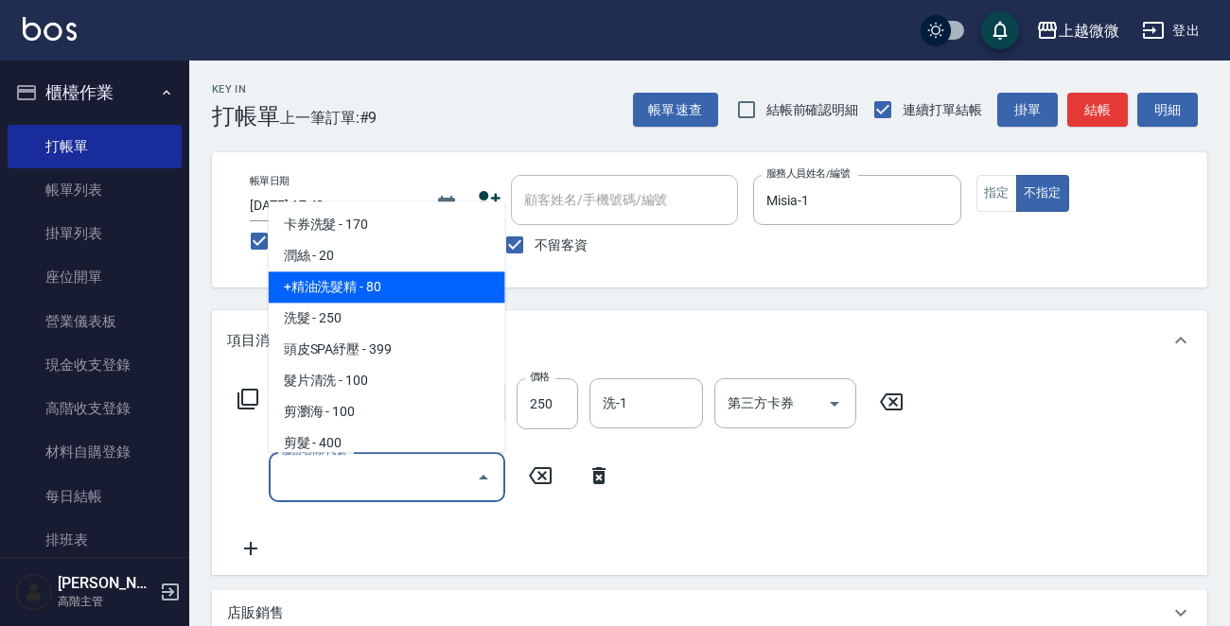
click at [375, 290] on span "+精油洗髮精 - 80" at bounding box center [387, 287] width 237 height 31
type input "+精油洗髮精(A02)"
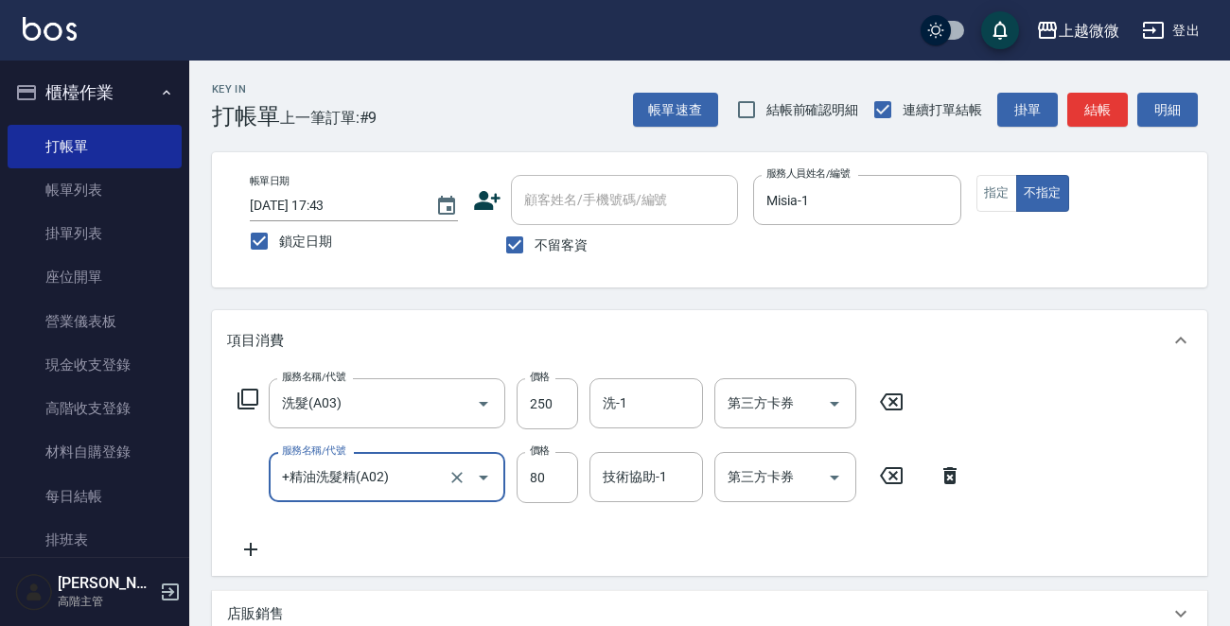
click at [245, 543] on icon at bounding box center [250, 549] width 47 height 23
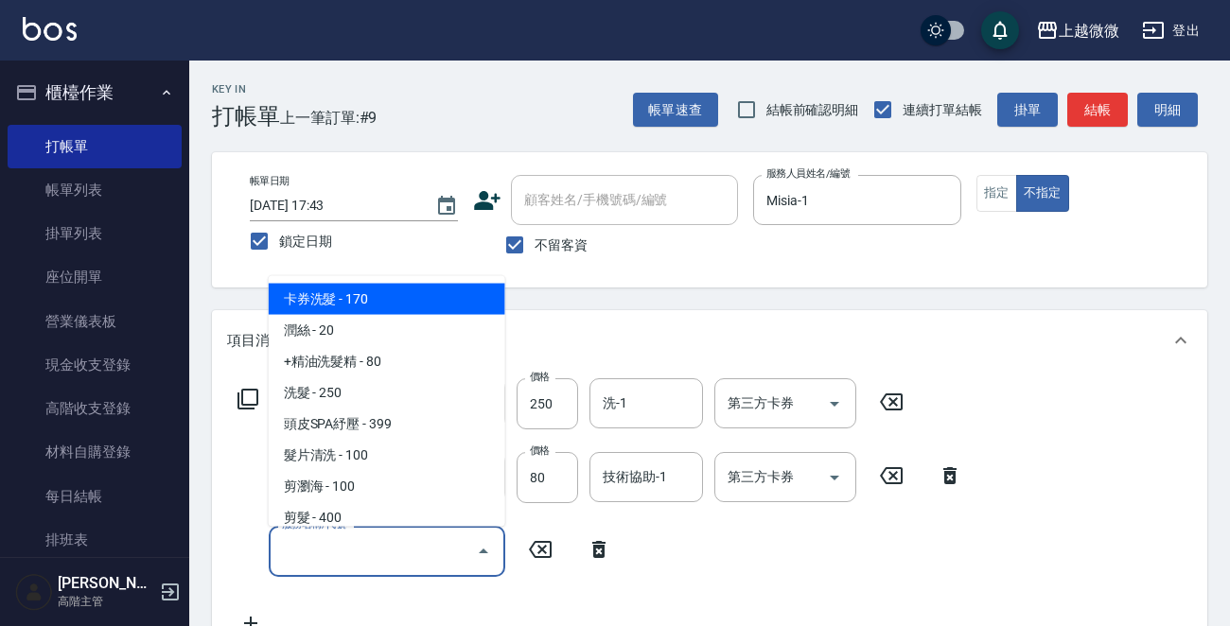
click at [329, 551] on input "服務名稱/代號" at bounding box center [372, 551] width 191 height 33
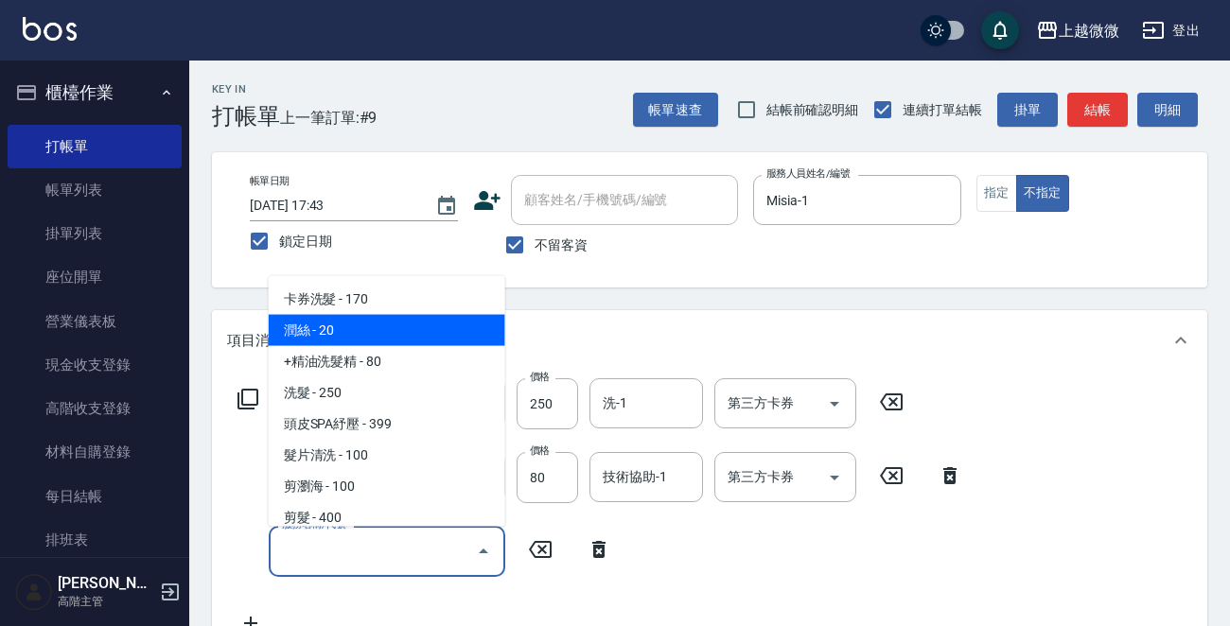
click at [374, 332] on span "潤絲 - 20" at bounding box center [387, 330] width 237 height 31
type input "潤絲(A01)"
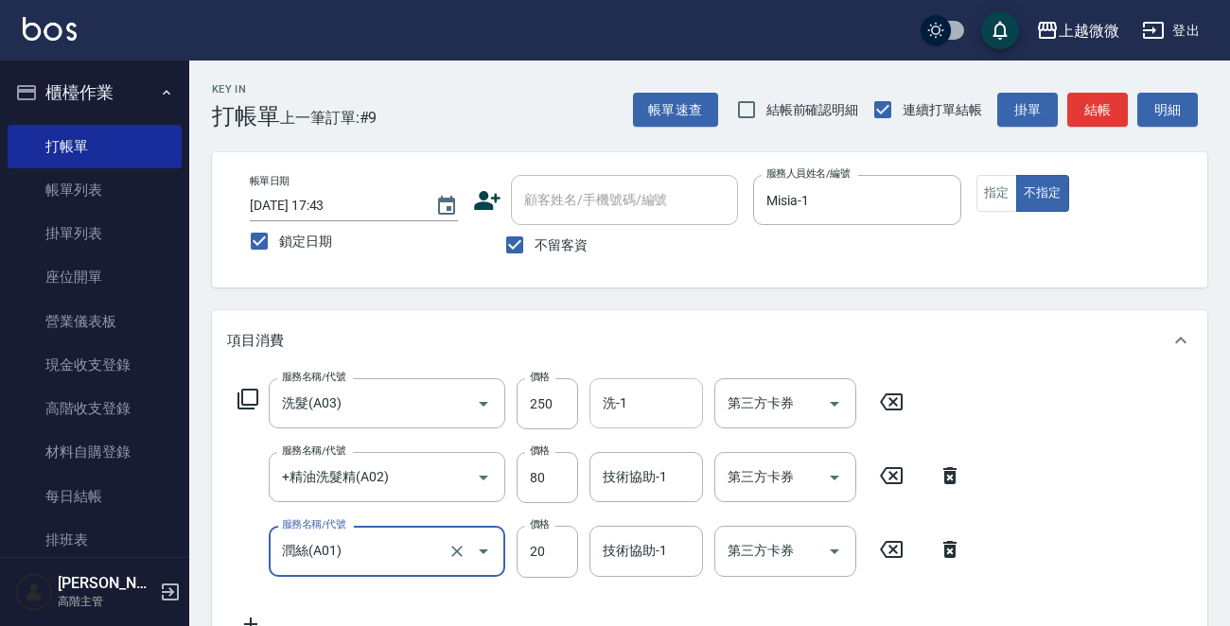
click at [643, 399] on input "洗-1" at bounding box center [646, 403] width 97 height 33
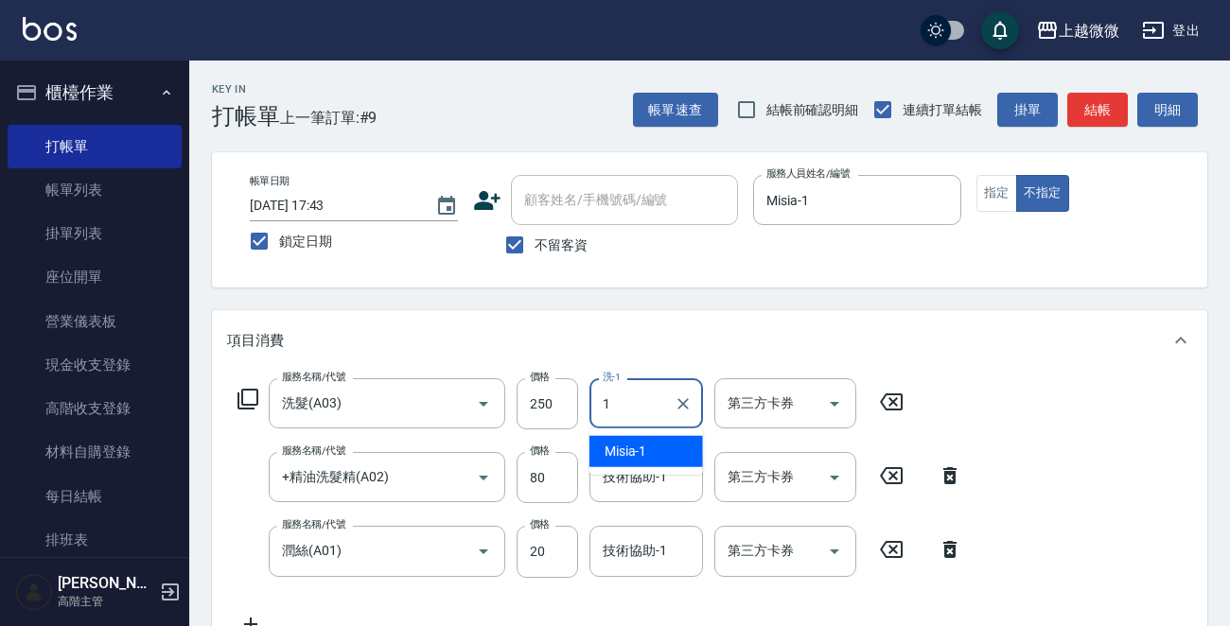
click at [630, 440] on div "Misia -1" at bounding box center [646, 451] width 114 height 31
type input "Misia-1"
click at [644, 482] on div "技術協助-1 技術協助-1" at bounding box center [646, 477] width 114 height 50
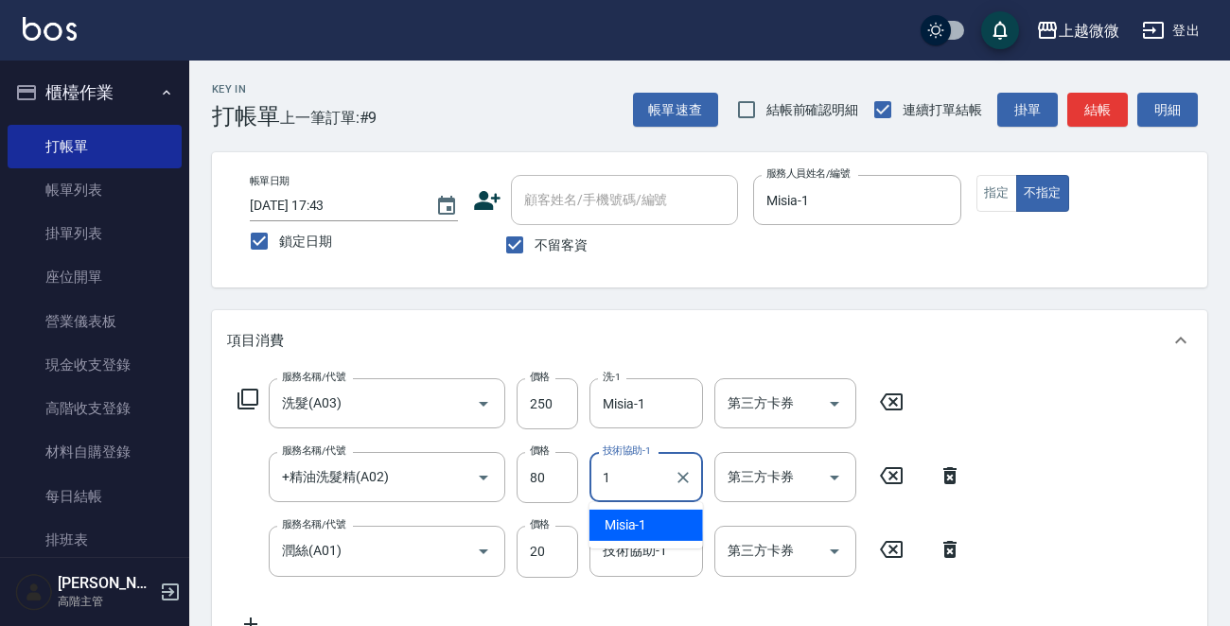
click at [644, 522] on span "Misia -1" at bounding box center [626, 526] width 43 height 20
click at [643, 571] on div "技術協助-1" at bounding box center [646, 551] width 114 height 50
type input "Misia-1"
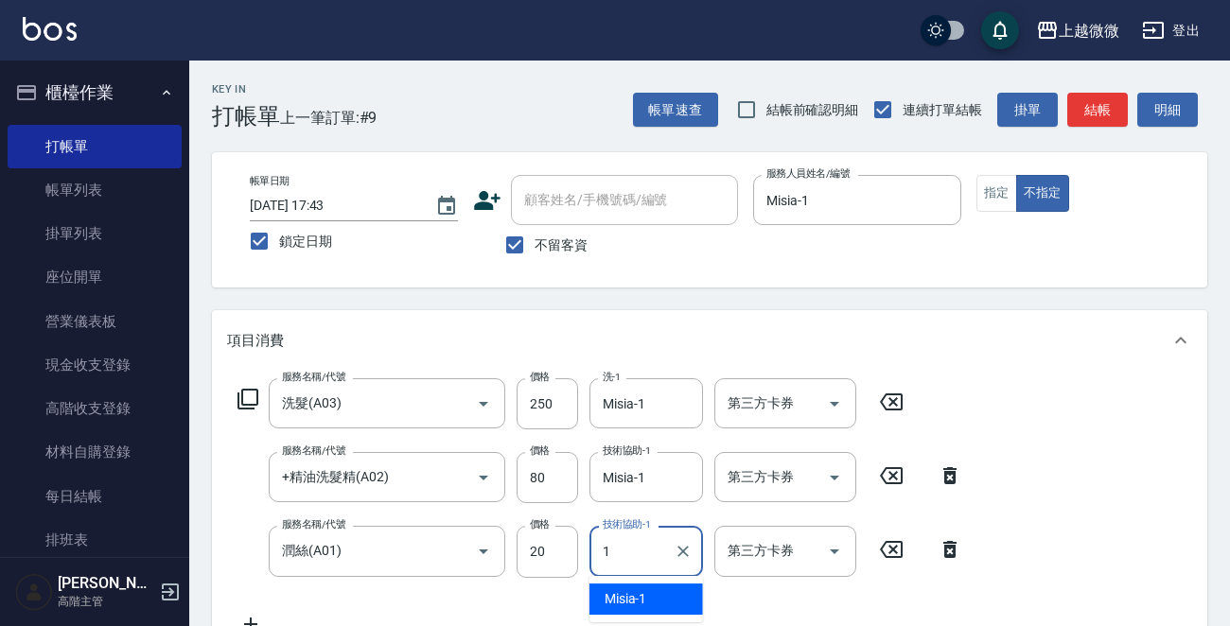
click at [644, 596] on span "Misia -1" at bounding box center [626, 599] width 43 height 20
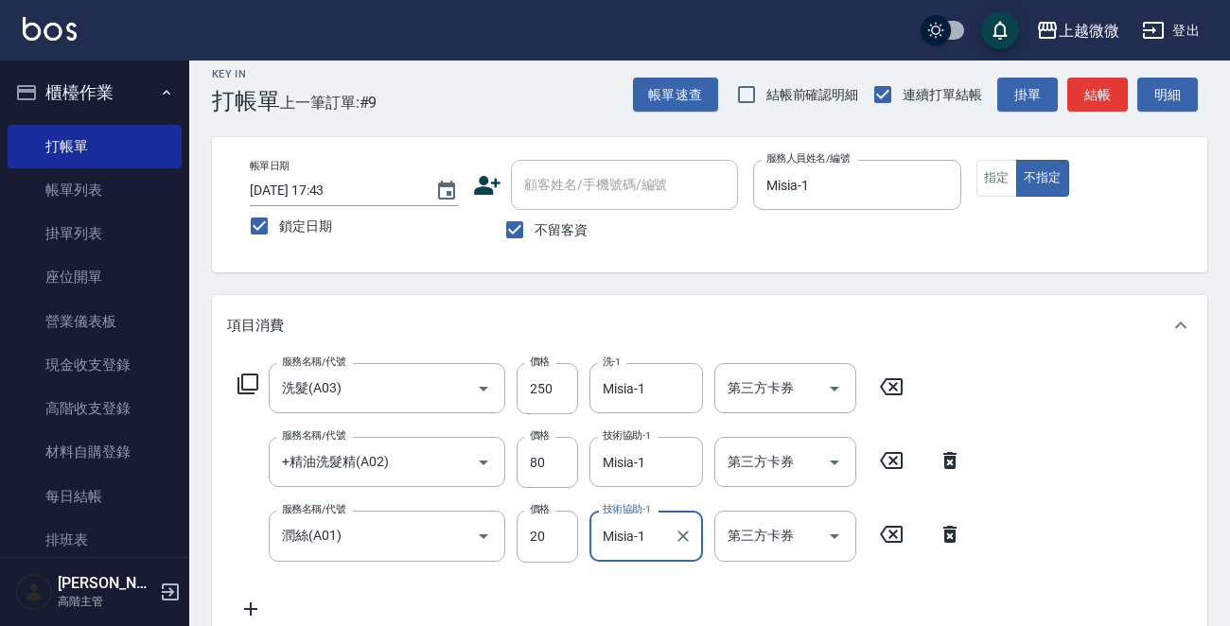
scroll to position [430, 0]
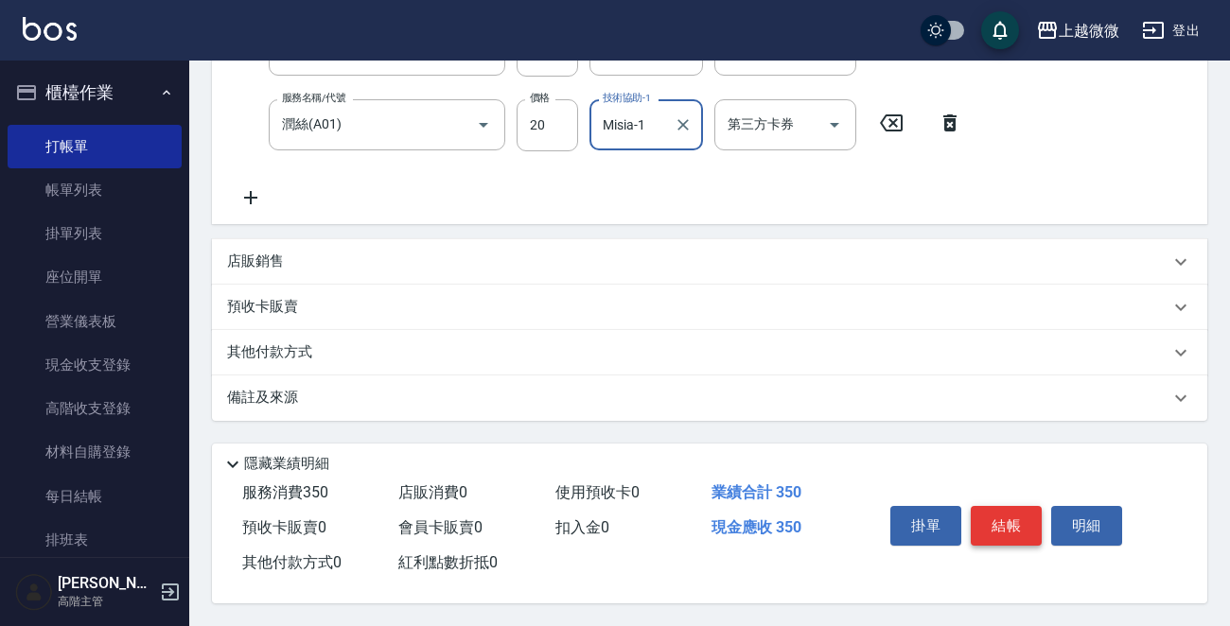
type input "Misia-1"
click at [1000, 518] on button "結帳" at bounding box center [1006, 526] width 71 height 40
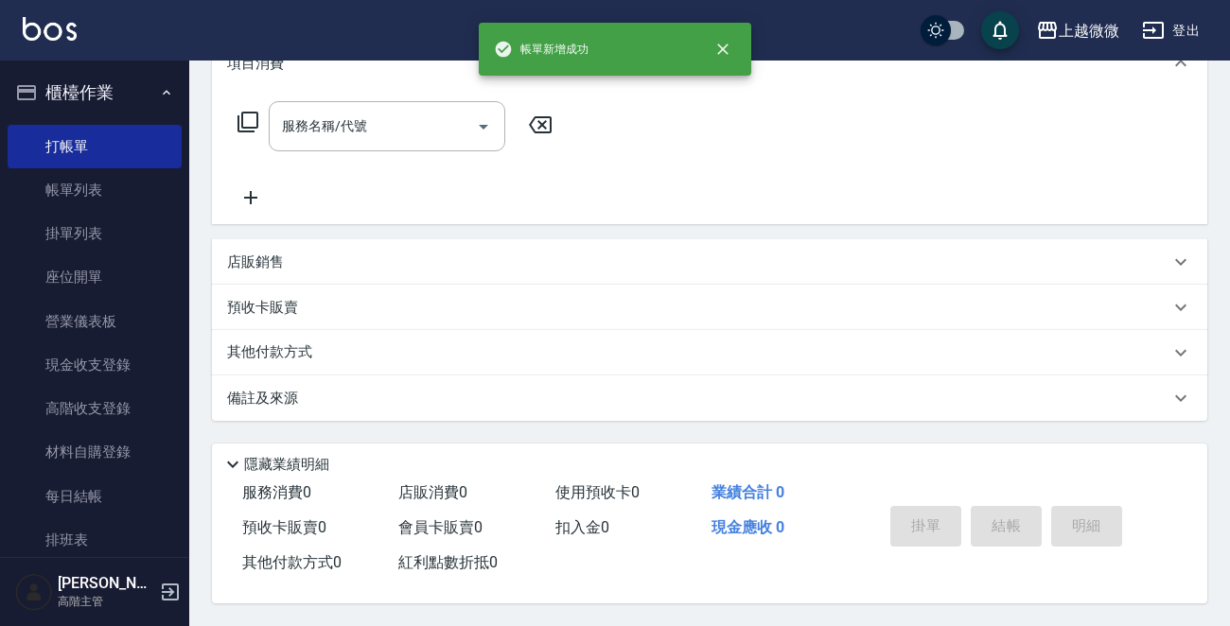
scroll to position [0, 0]
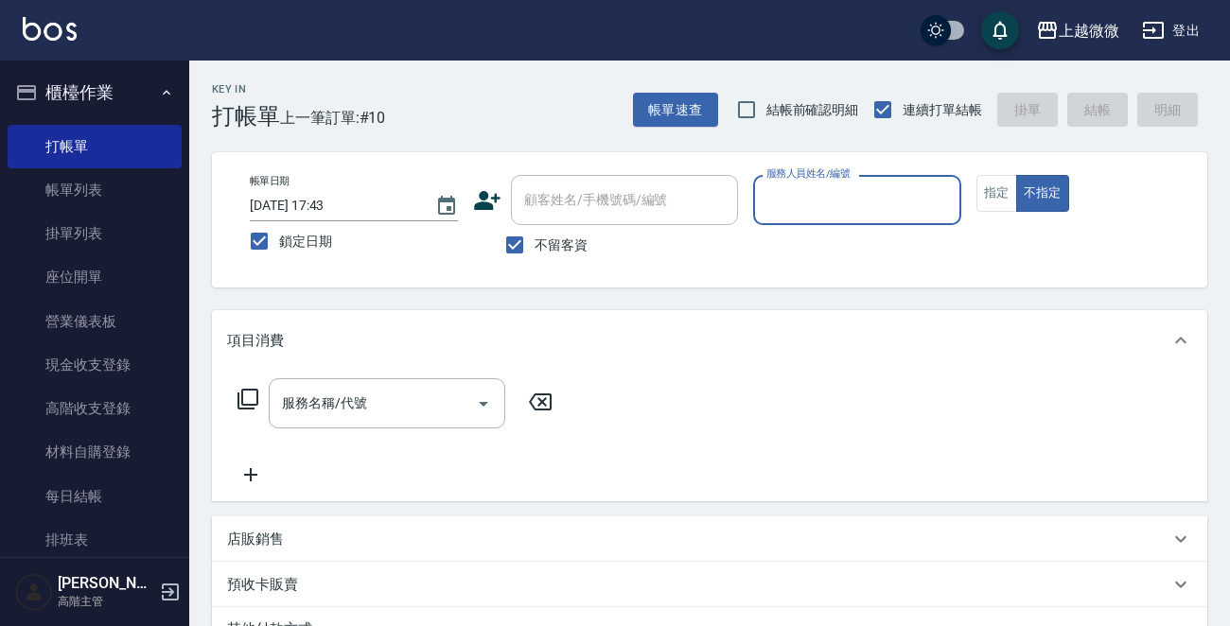
drag, startPoint x: 513, startPoint y: 239, endPoint x: 620, endPoint y: 208, distance: 111.4
click at [527, 237] on input "不留客資" at bounding box center [515, 245] width 40 height 40
checkbox input "false"
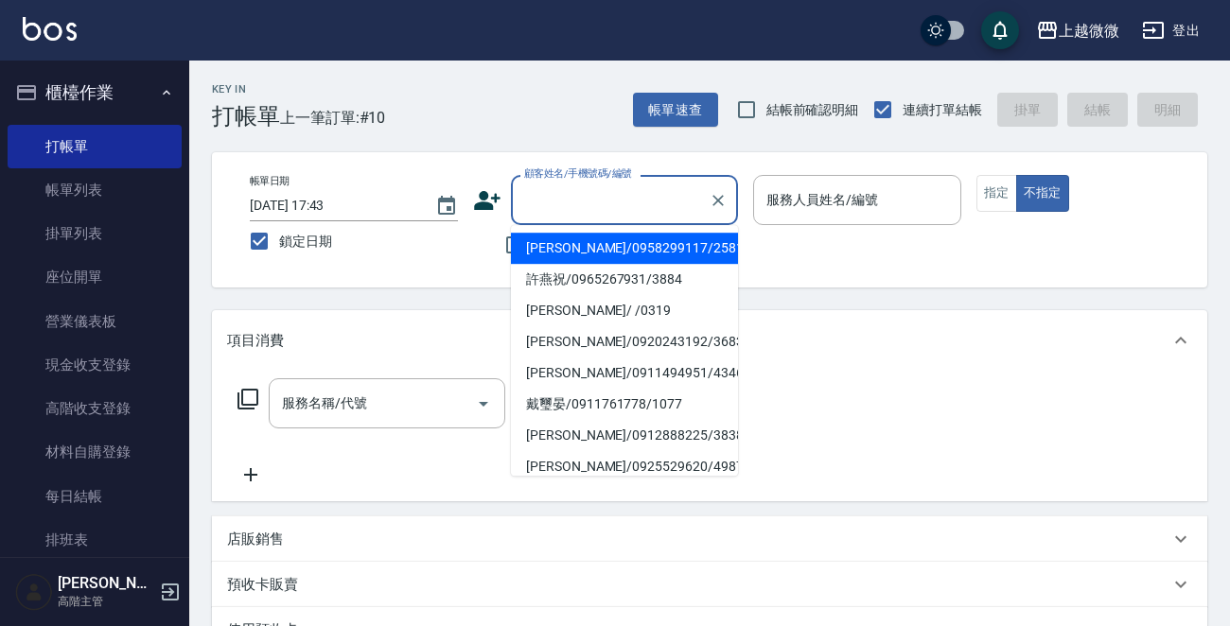
drag, startPoint x: 620, startPoint y: 208, endPoint x: 627, endPoint y: 152, distance: 56.3
click at [627, 205] on input "顧客姓名/手機號碼/編號" at bounding box center [610, 200] width 182 height 33
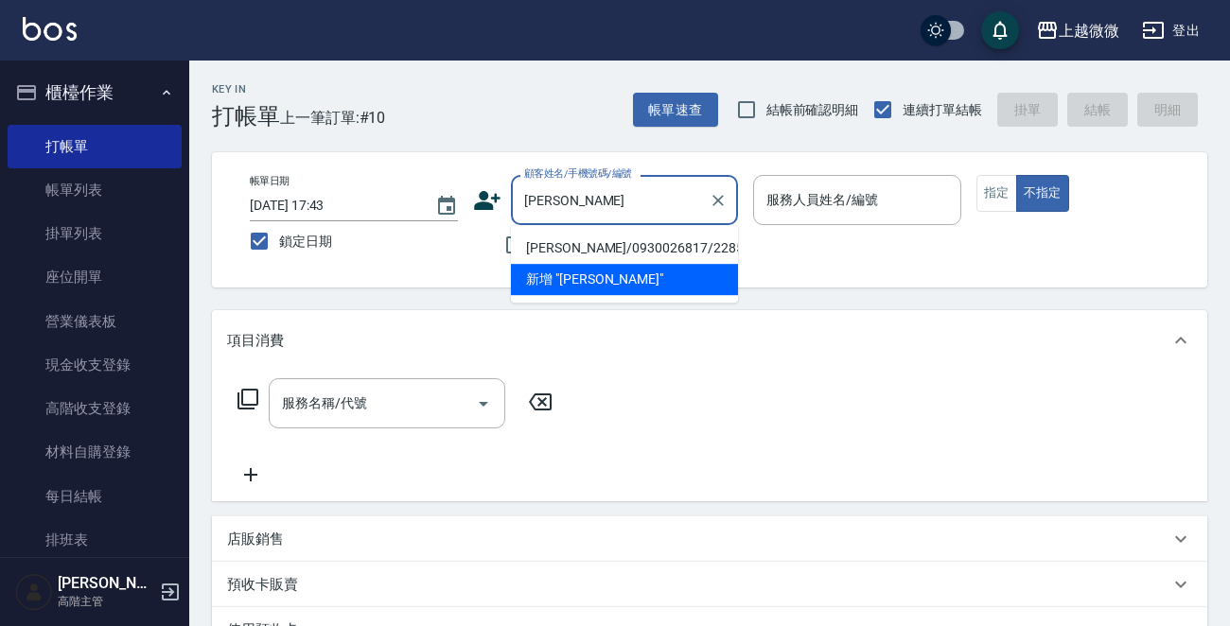
click at [608, 253] on li "[PERSON_NAME]/0930026817/2285" at bounding box center [624, 248] width 227 height 31
type input "[PERSON_NAME]/0930026817/2285"
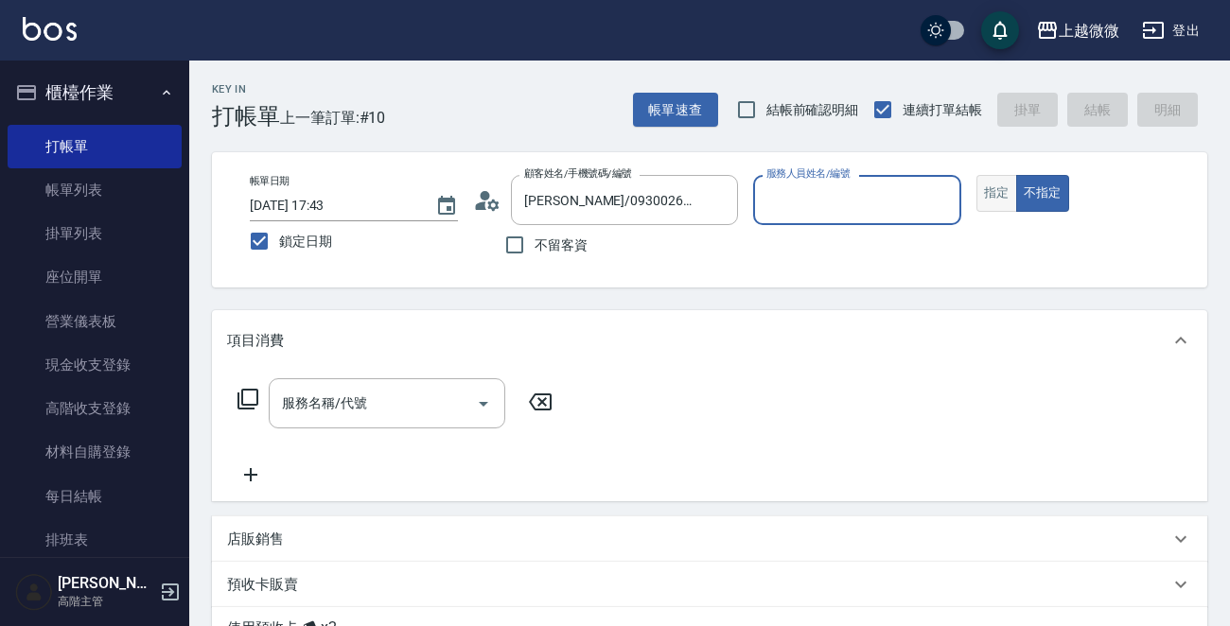
click at [1000, 190] on button "指定" at bounding box center [996, 193] width 41 height 37
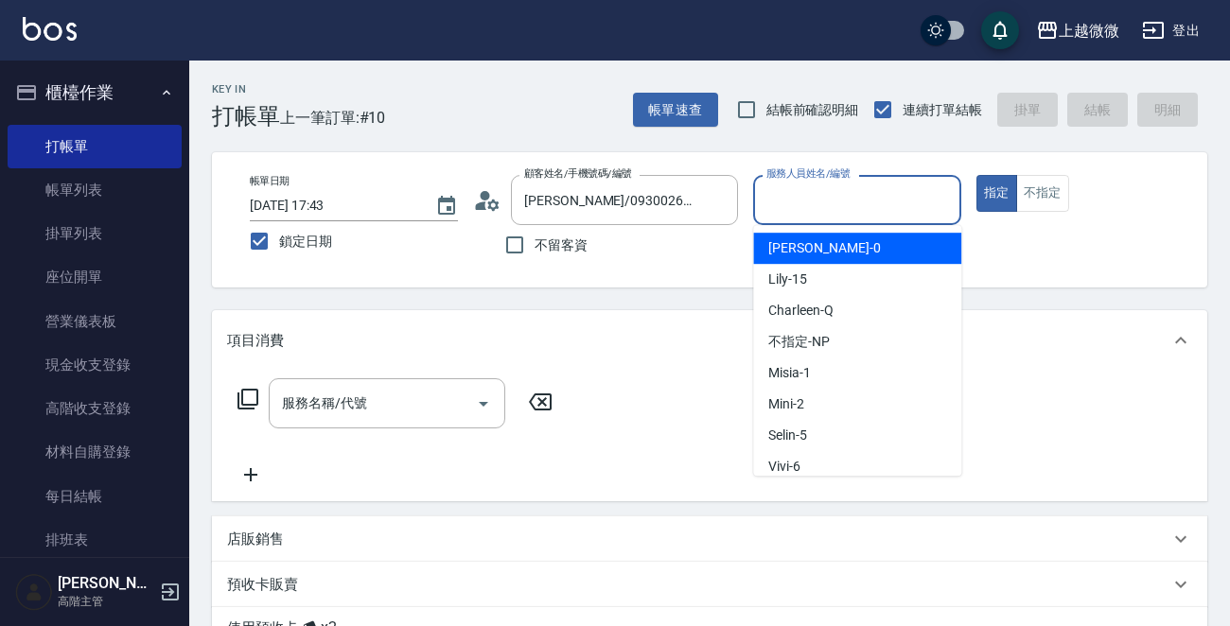
click at [906, 210] on input "服務人員姓名/編號" at bounding box center [857, 200] width 191 height 33
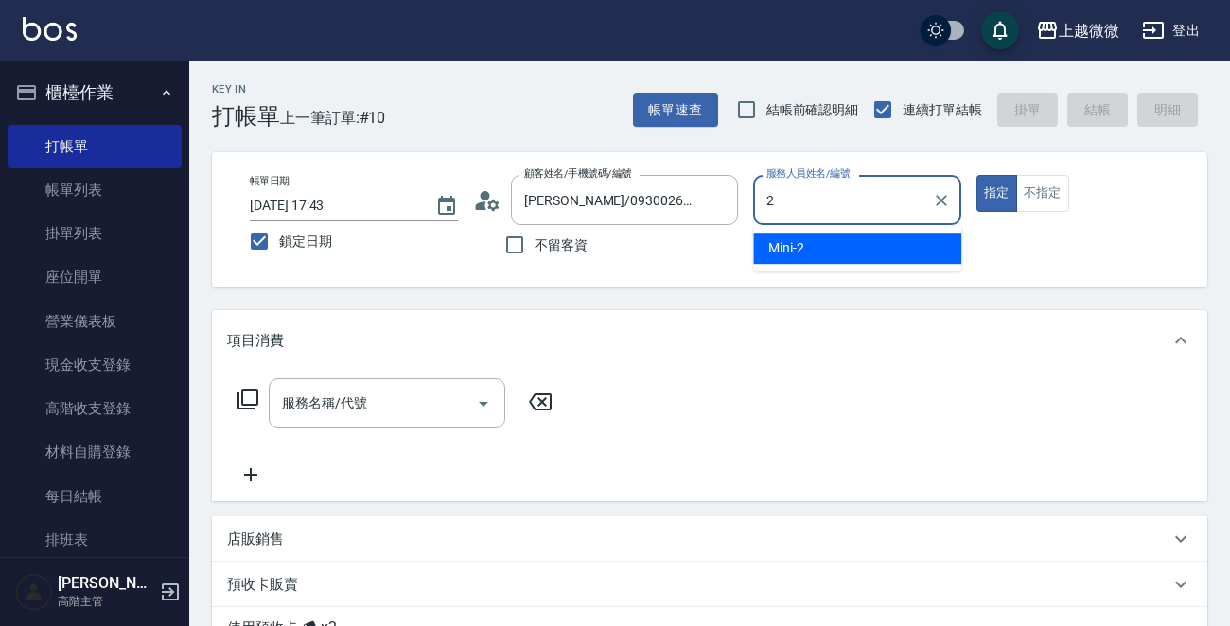
click at [863, 246] on div "Mini -2" at bounding box center [857, 248] width 208 height 31
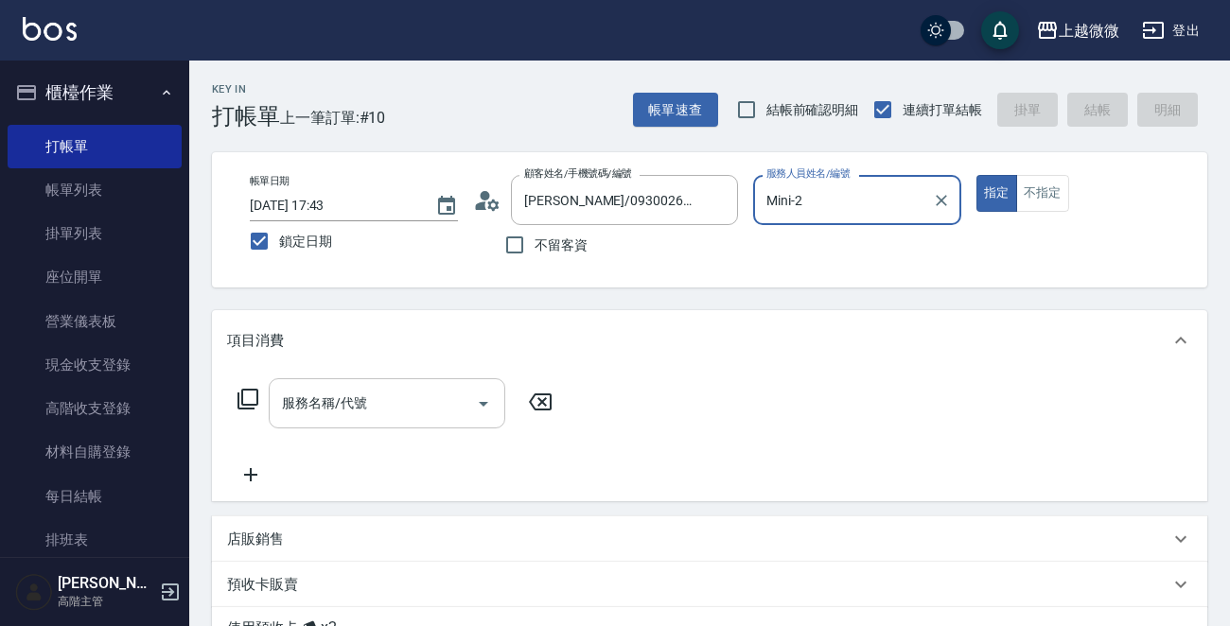
type input "Mini-2"
click at [392, 398] on input "服務名稱/代號" at bounding box center [372, 403] width 191 height 33
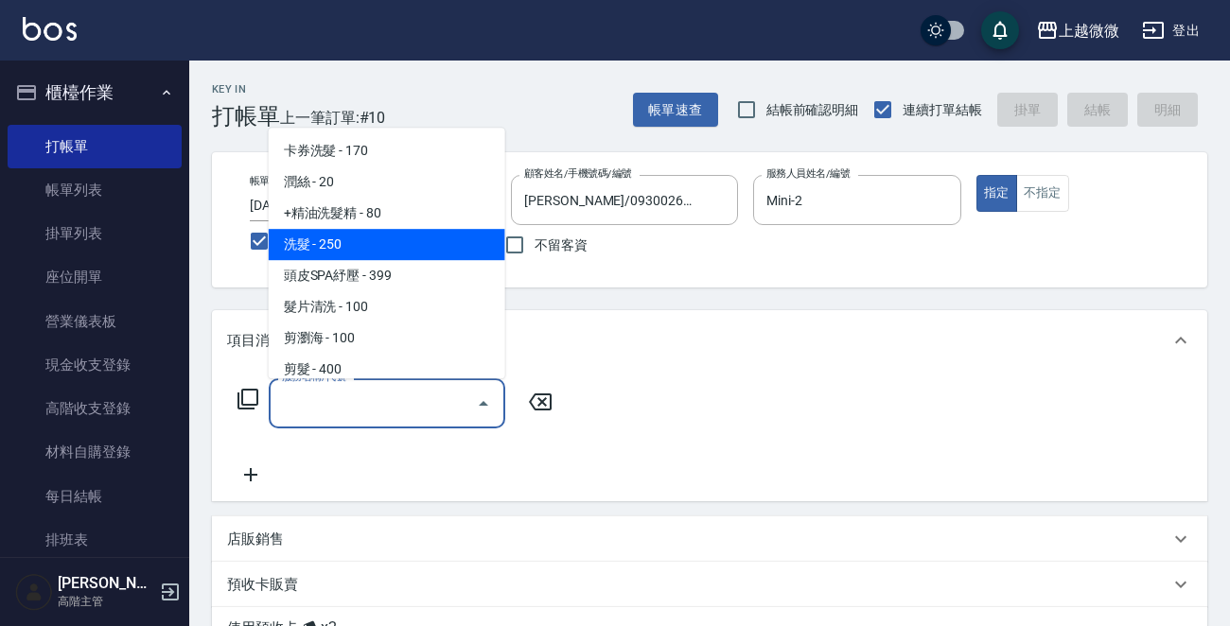
drag, startPoint x: 375, startPoint y: 244, endPoint x: 296, endPoint y: 399, distance: 173.9
click at [372, 244] on span "洗髮 - 250" at bounding box center [387, 244] width 237 height 31
type input "洗髮(A03)"
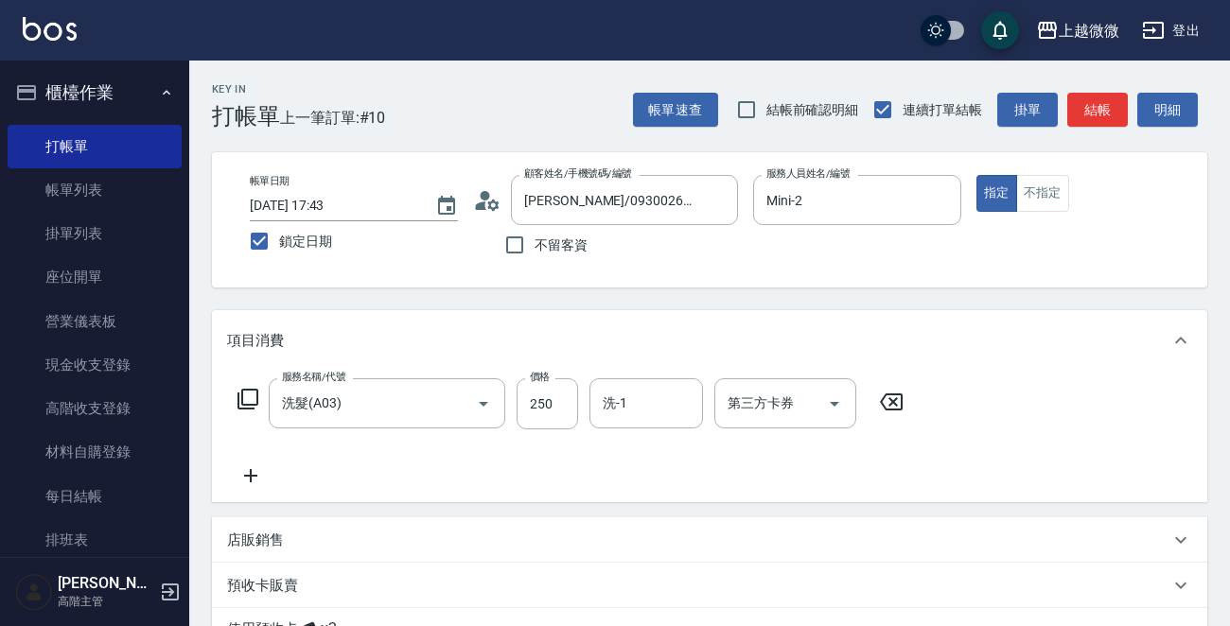
click at [237, 471] on icon at bounding box center [250, 476] width 47 height 23
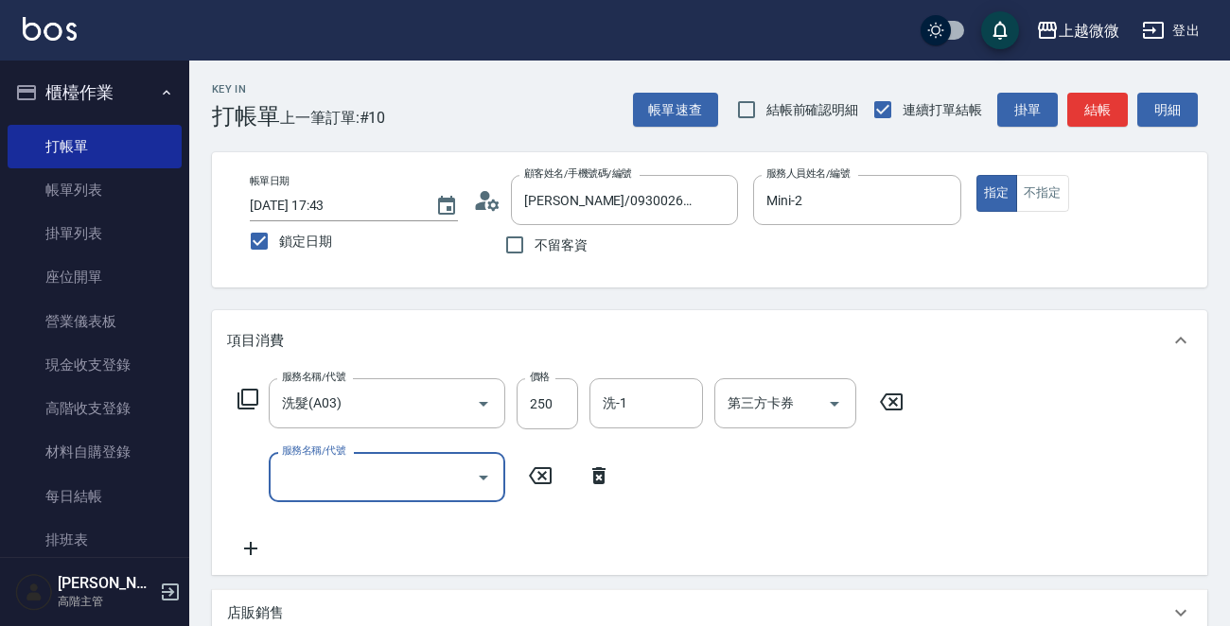
click at [325, 477] on input "服務名稱/代號" at bounding box center [372, 477] width 191 height 33
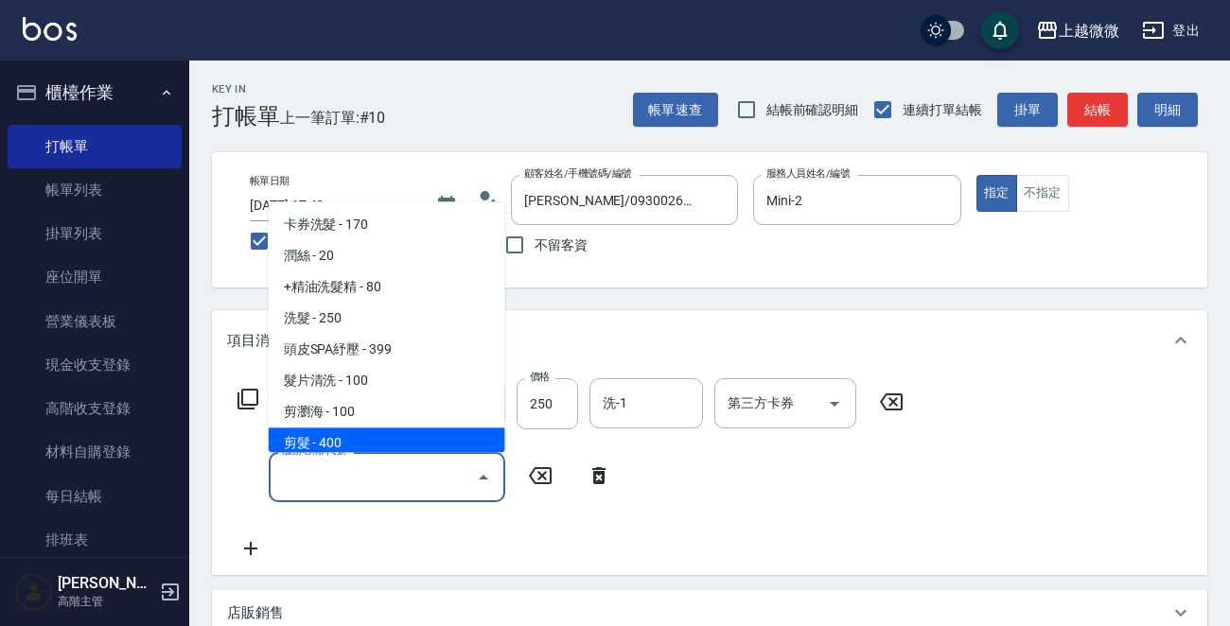
click at [354, 438] on span "剪髮 - 400" at bounding box center [387, 444] width 237 height 31
type input "剪髮(B02)"
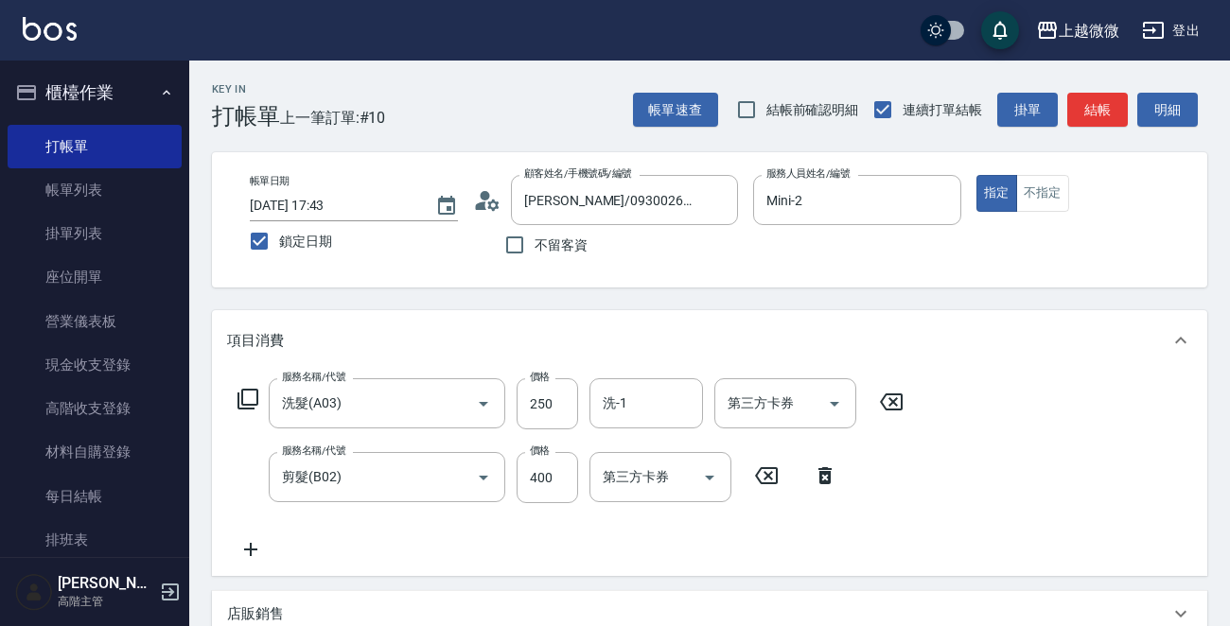
click at [258, 549] on icon at bounding box center [250, 549] width 47 height 23
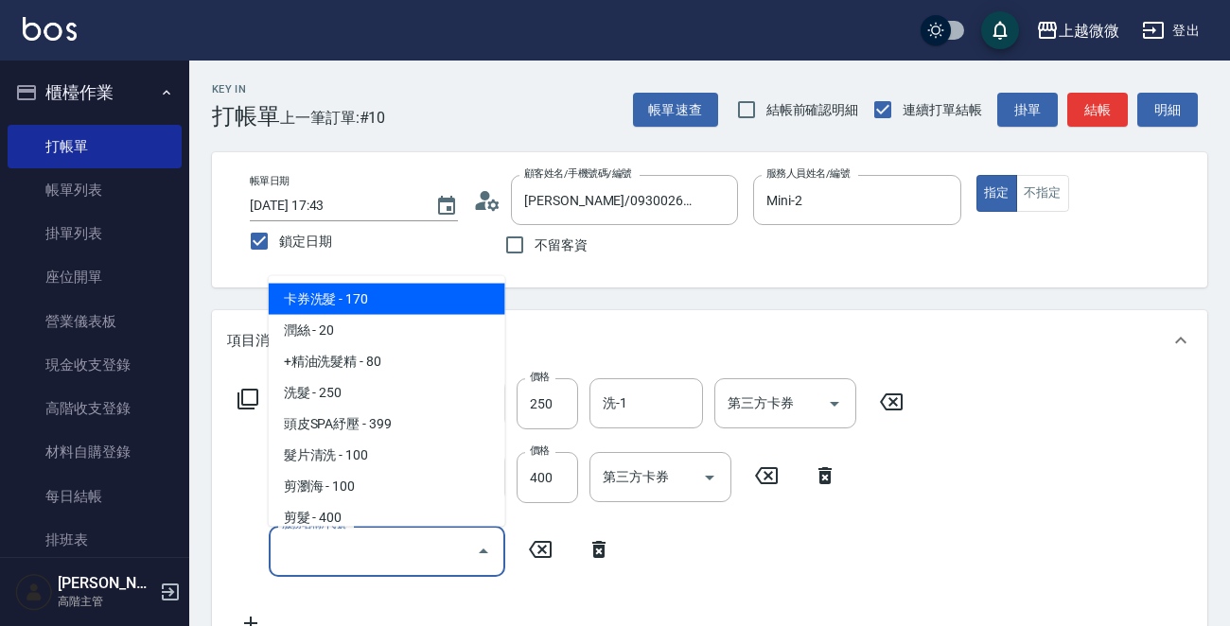
click at [360, 561] on input "服務名稱/代號" at bounding box center [372, 551] width 191 height 33
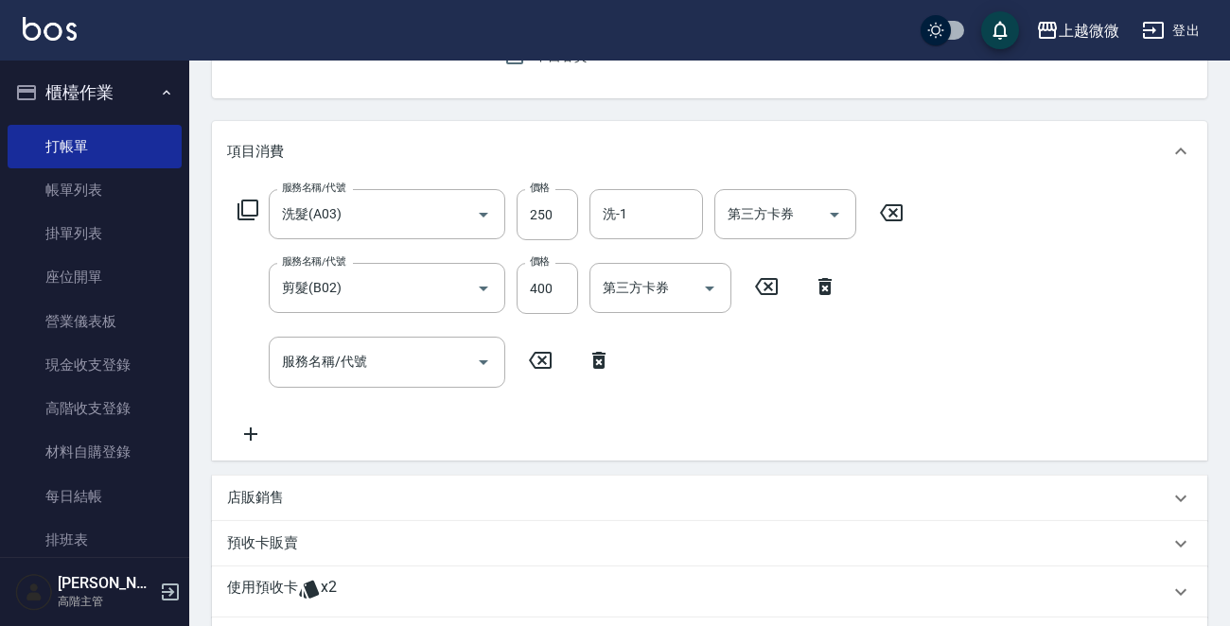
click at [853, 425] on div "服務名稱/代號 洗髮(A03) 服務名稱/代號 價格 250 價格 洗-1 洗-1 第三方卡券 第三方卡券 服務名稱/代號 剪髮(B02) 服務名稱/代號 價…" at bounding box center [571, 316] width 688 height 255
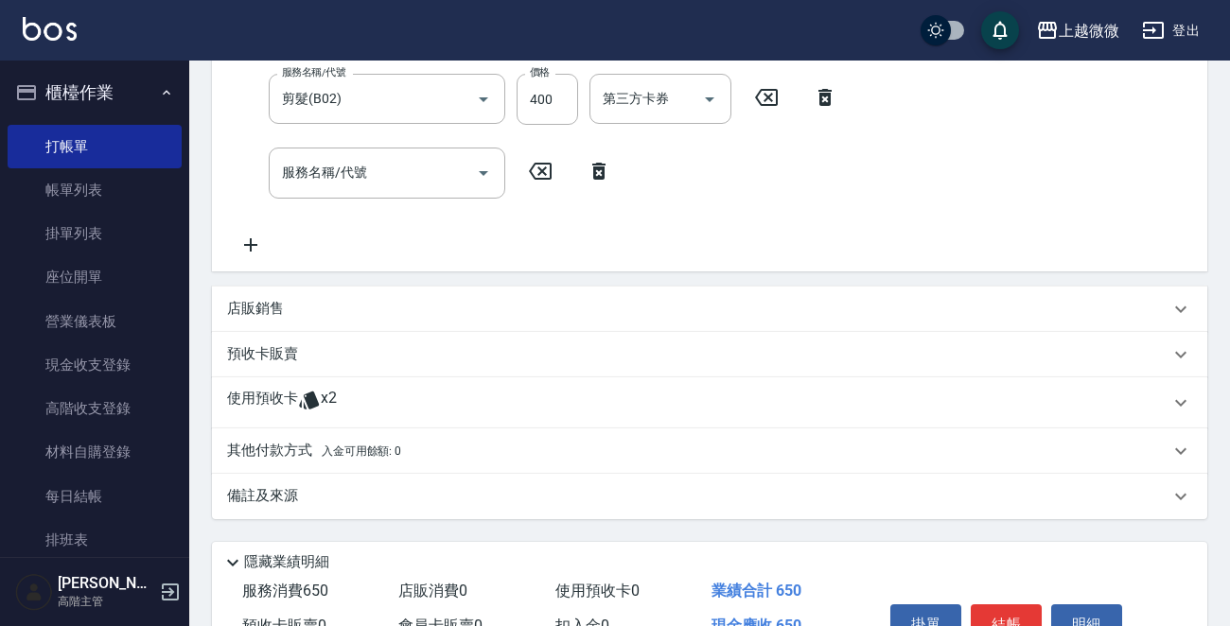
click at [267, 397] on p "使用預收卡" at bounding box center [262, 403] width 71 height 28
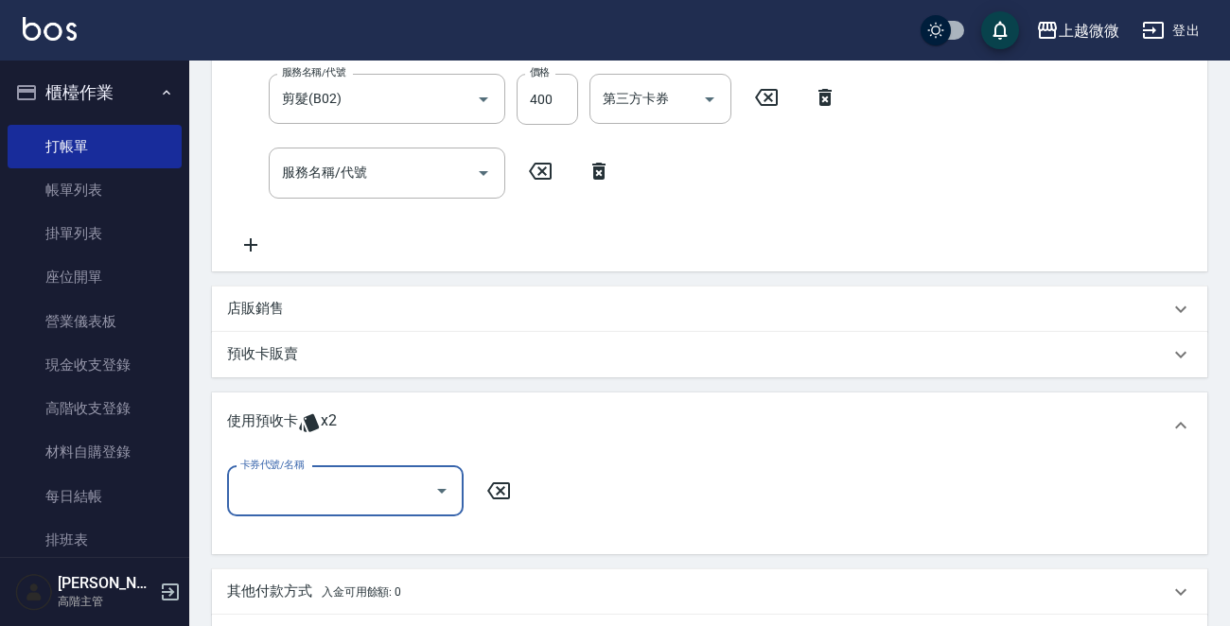
scroll to position [0, 0]
click at [312, 482] on input "卡券代號/名稱" at bounding box center [331, 491] width 191 height 33
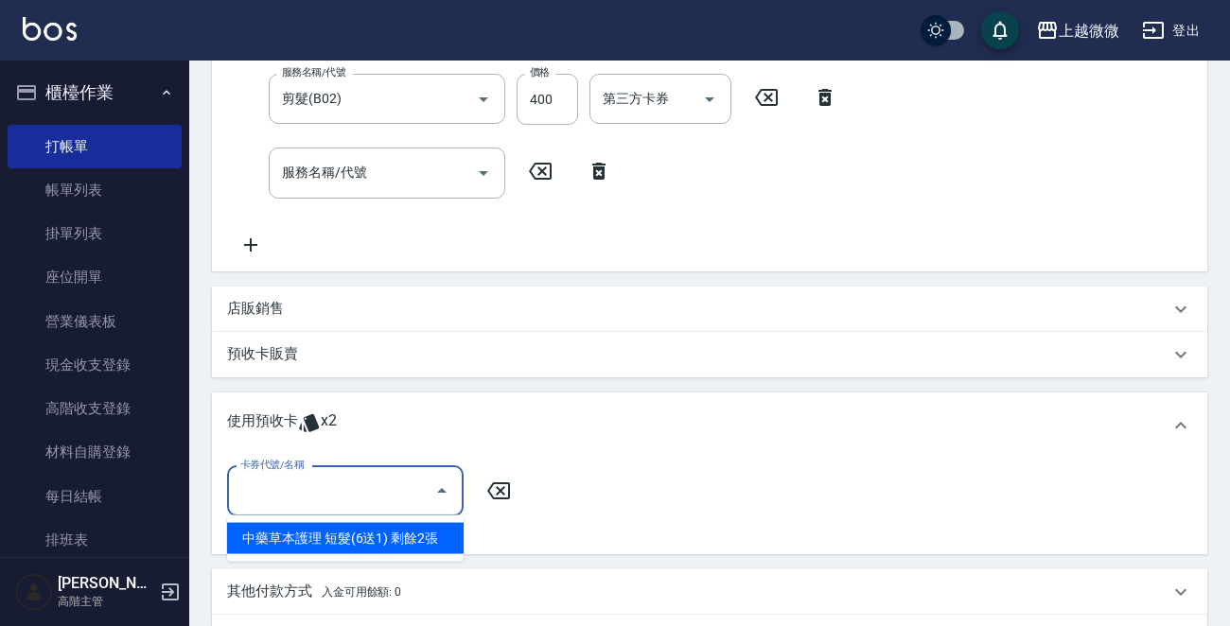
click at [410, 532] on div "中藥草本護理 短髮(6送1) 剩餘2張" at bounding box center [345, 538] width 237 height 31
type input "中藥草本護理 短髮(6送1)"
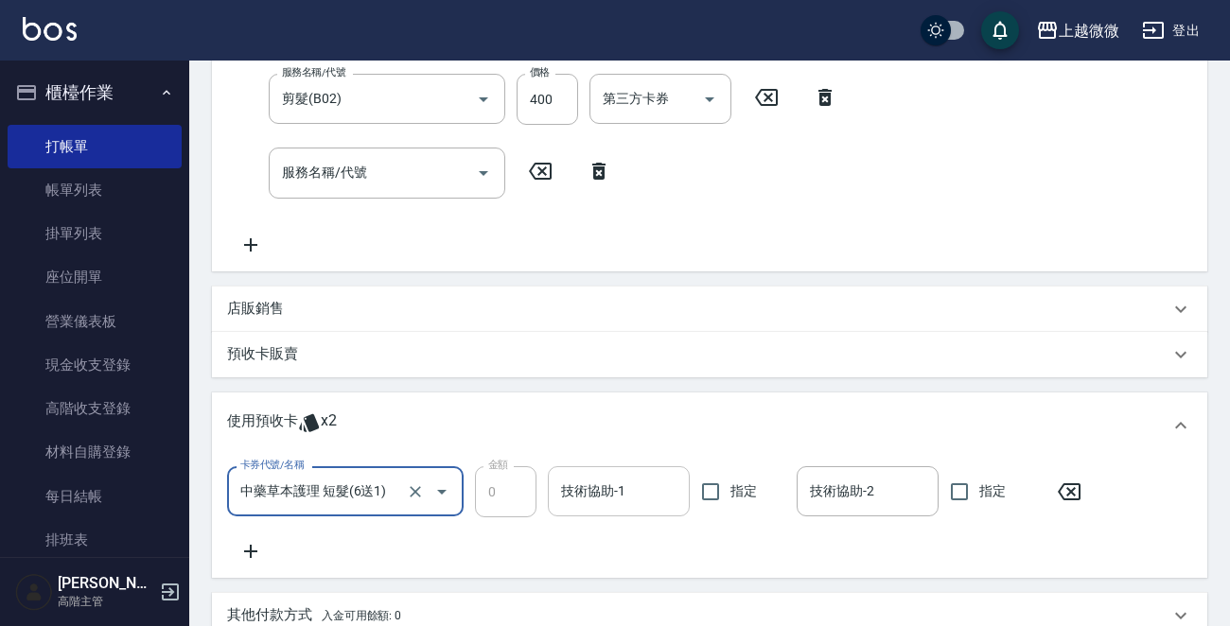
click at [637, 482] on input "技術協助-1" at bounding box center [618, 491] width 125 height 33
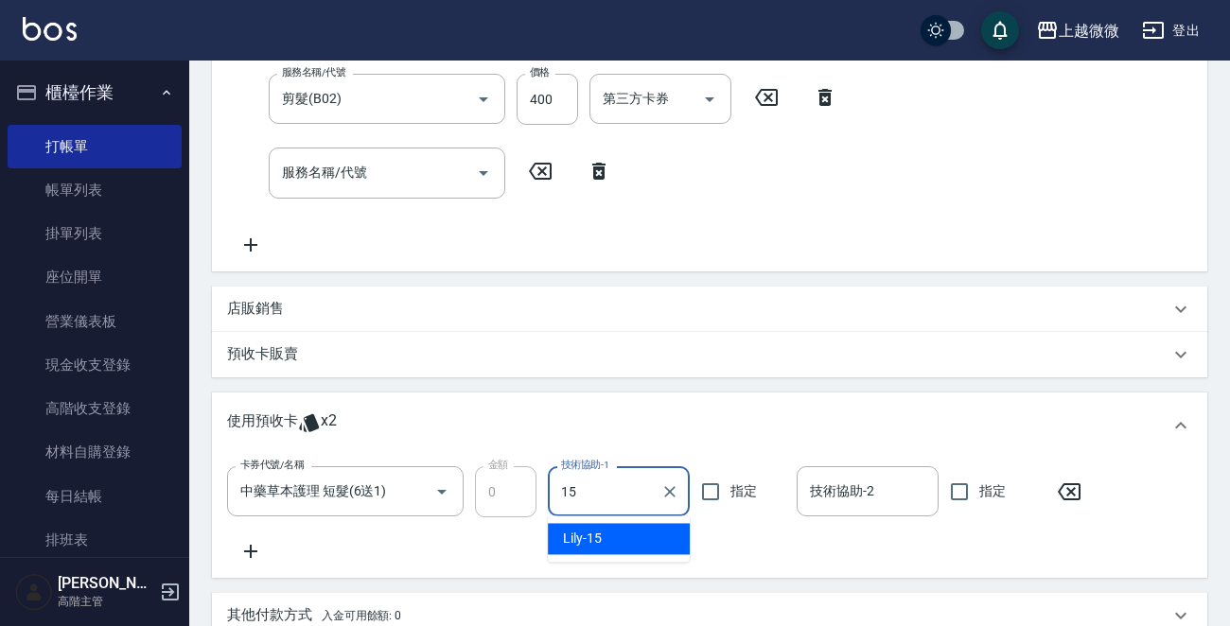
click at [623, 533] on div "Lily -15" at bounding box center [619, 538] width 142 height 31
type input "Lily-15"
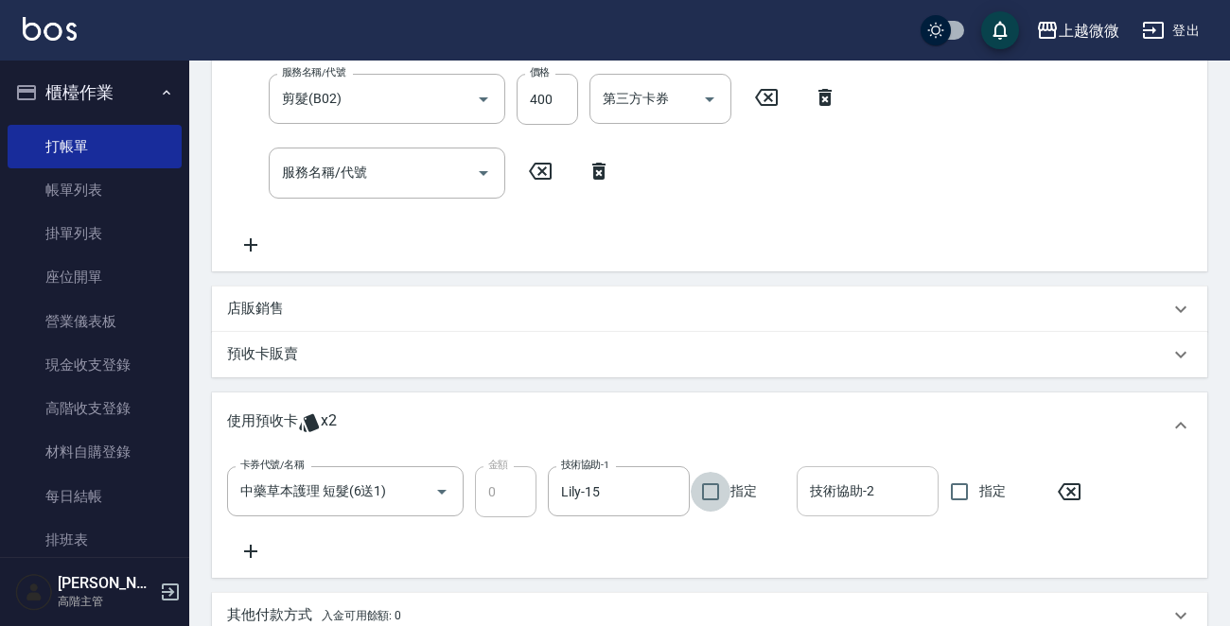
drag, startPoint x: 907, startPoint y: 497, endPoint x: 897, endPoint y: 496, distance: 10.5
click at [903, 496] on input "技術協助-2" at bounding box center [867, 491] width 125 height 33
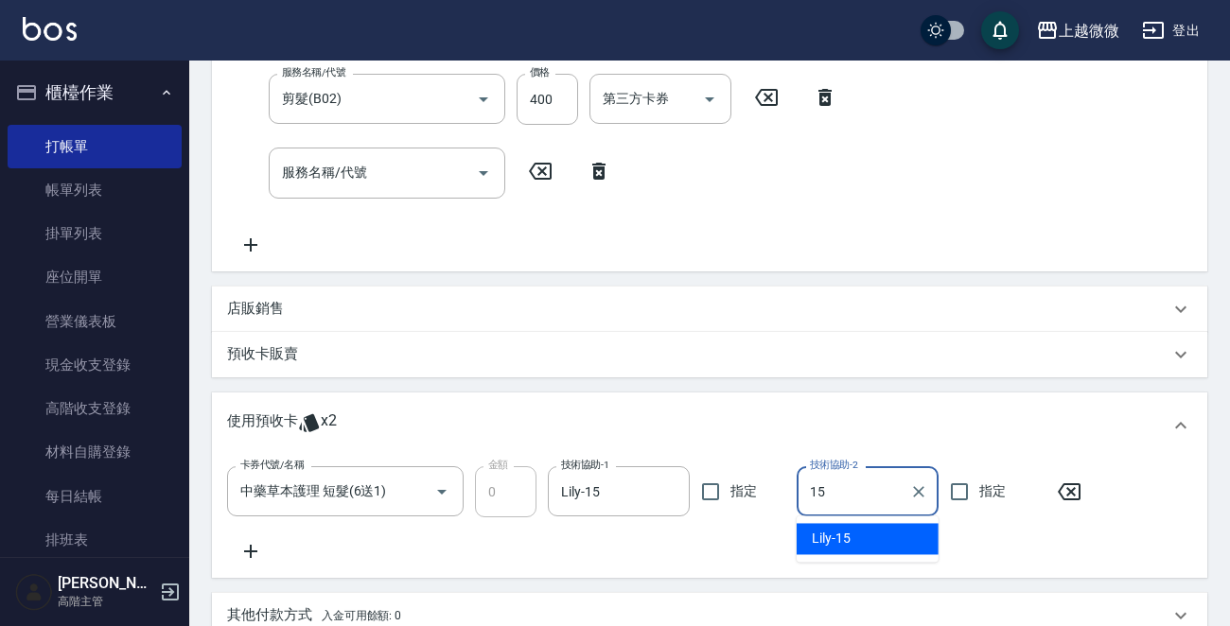
click at [836, 547] on span "Lily -15" at bounding box center [831, 539] width 39 height 20
type input "Lily-15"
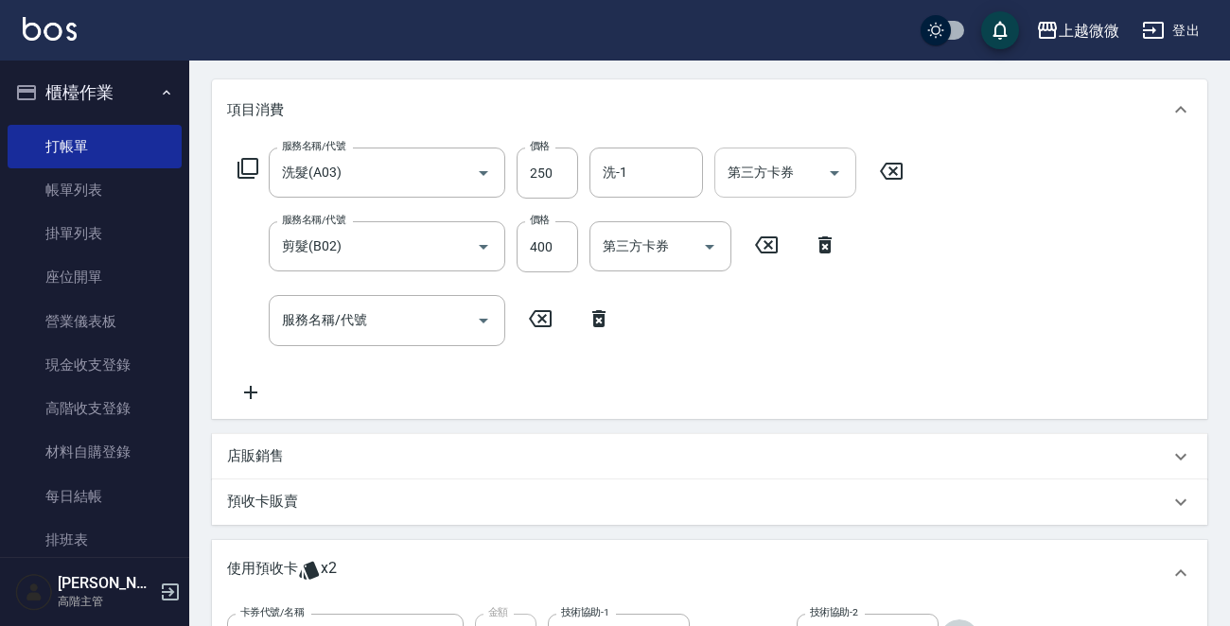
scroll to position [95, 0]
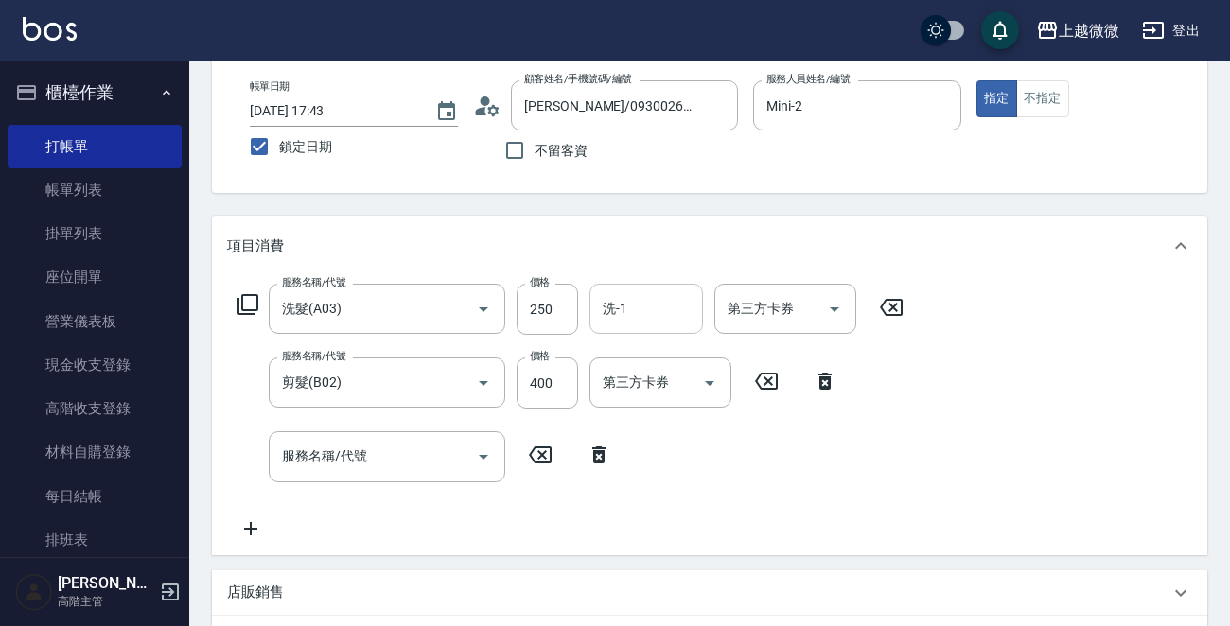
click at [654, 300] on input "洗-1" at bounding box center [646, 308] width 97 height 33
click at [674, 351] on div "Lily -15" at bounding box center [646, 357] width 114 height 31
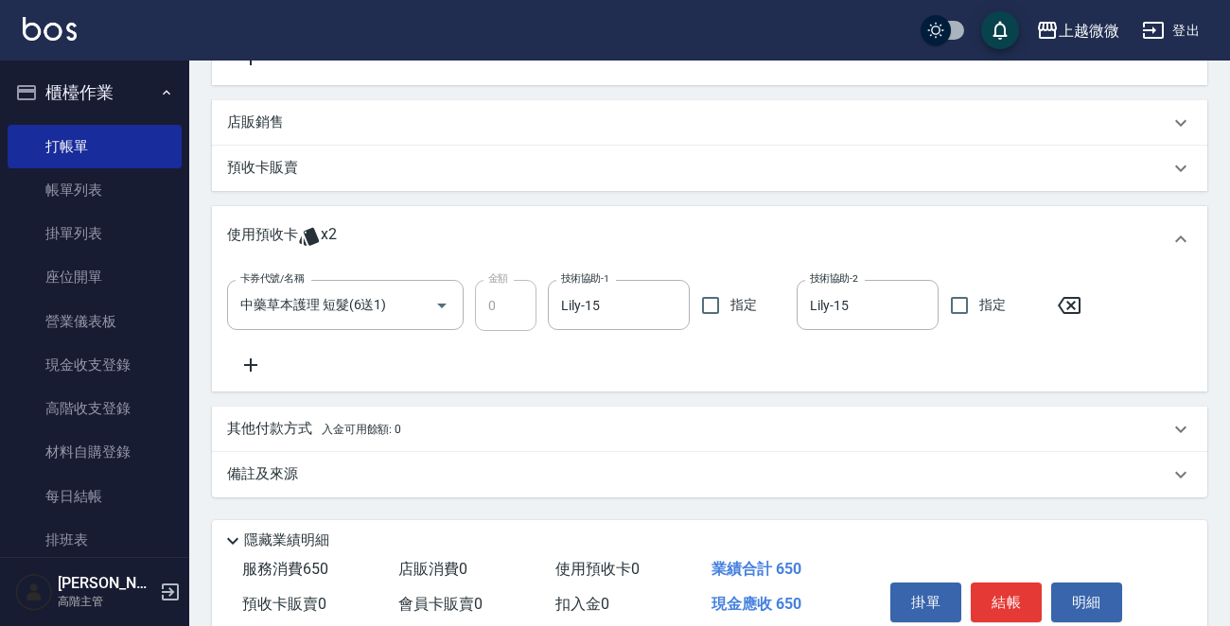
scroll to position [644, 0]
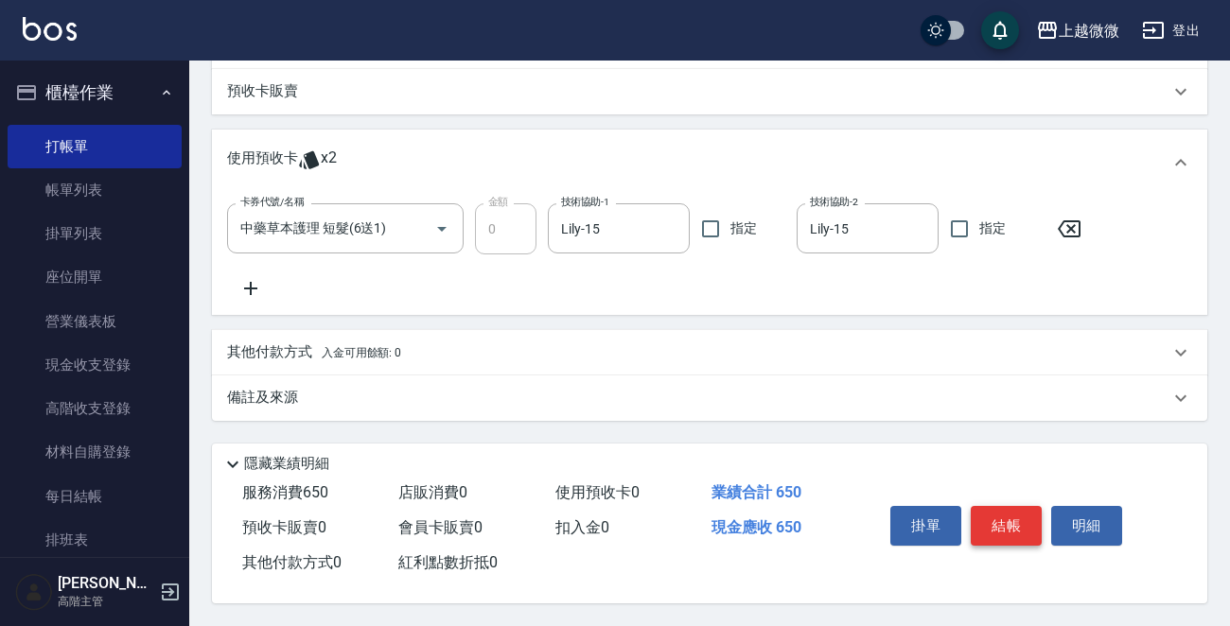
type input "Lily-15"
click at [1006, 524] on button "結帳" at bounding box center [1006, 526] width 71 height 40
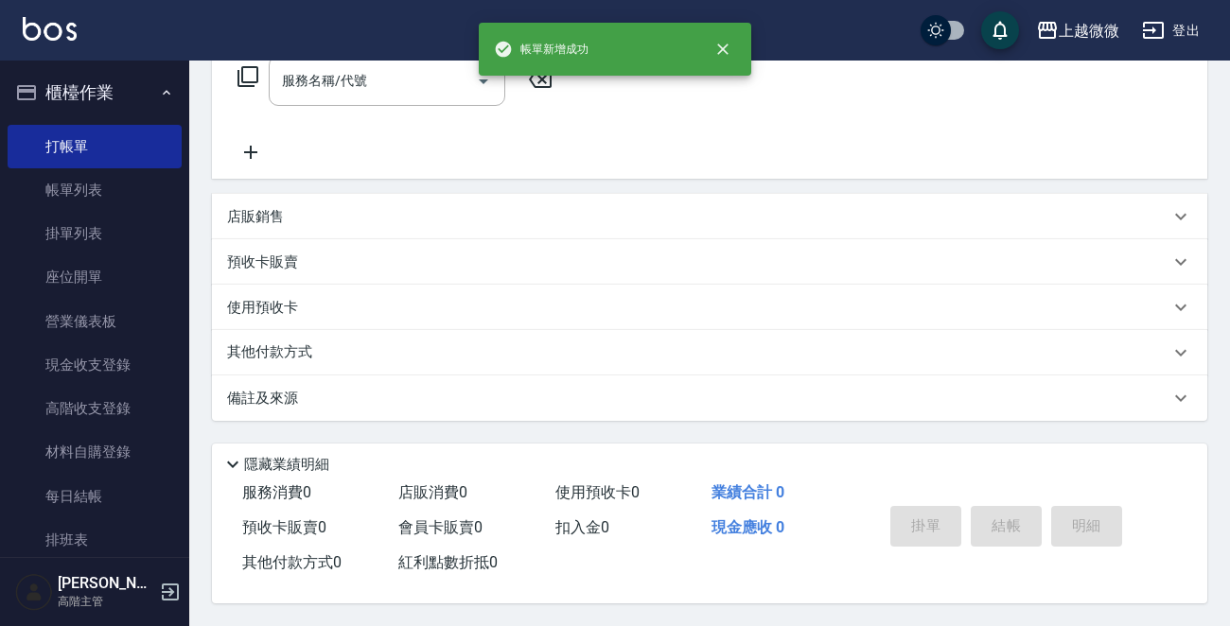
scroll to position [0, 0]
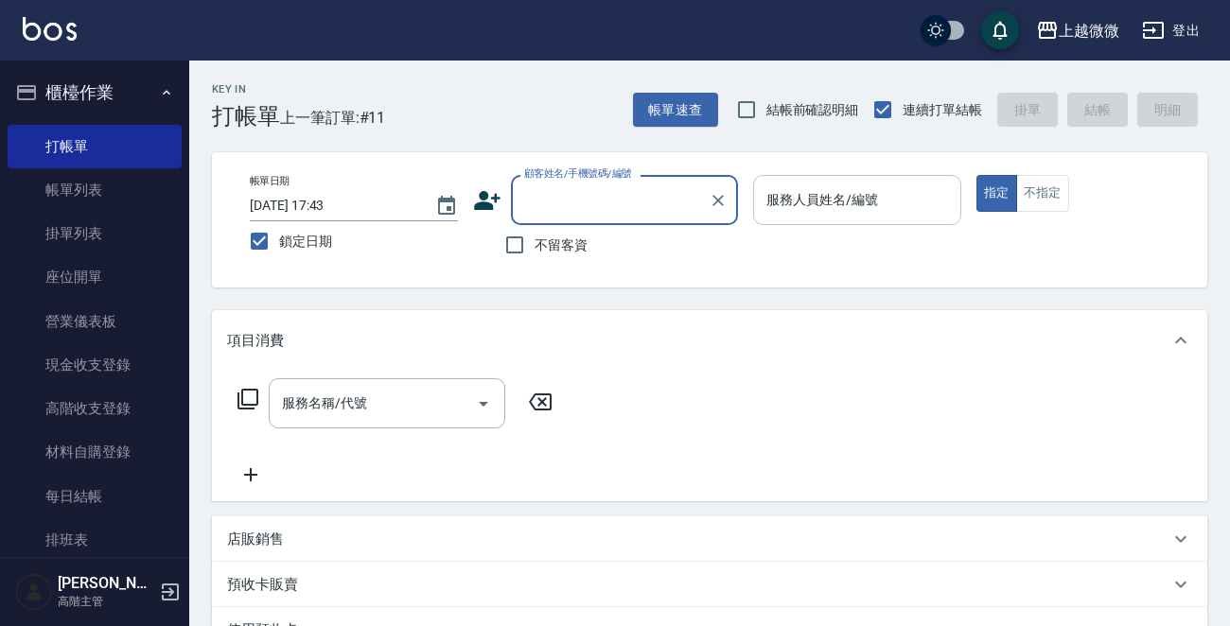
click at [857, 212] on input "服務人員姓名/編號" at bounding box center [857, 200] width 191 height 33
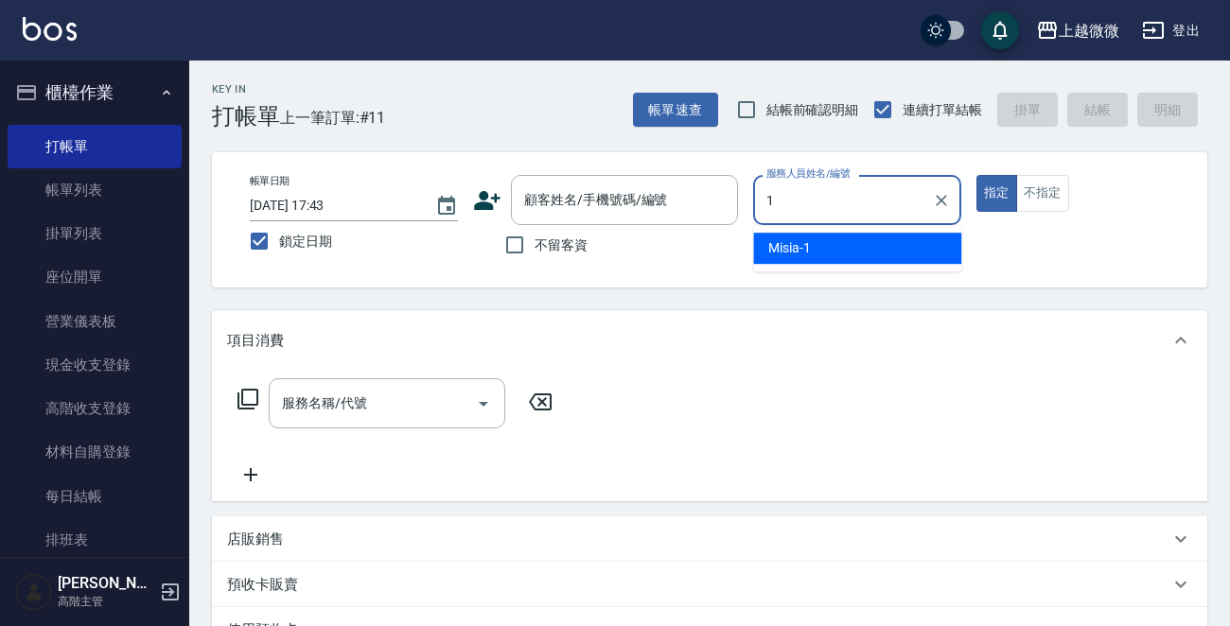
click at [845, 242] on div "Misia -1" at bounding box center [857, 248] width 208 height 31
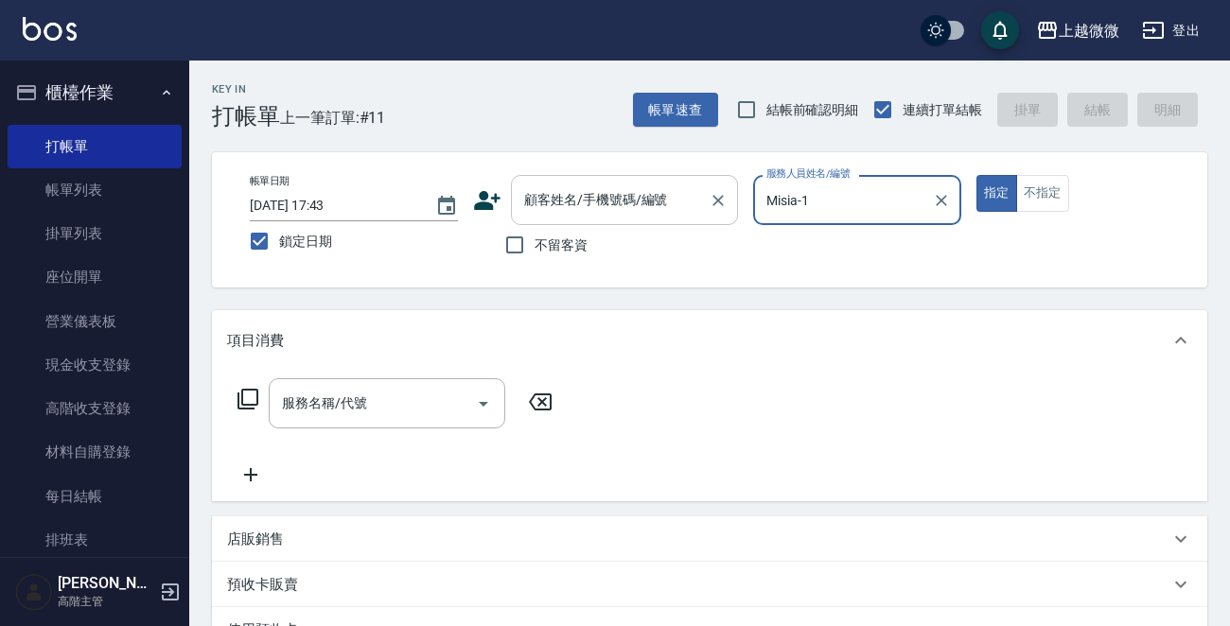
type input "Misia-1"
click at [651, 192] on div "顧客姓名/手機號碼/編號 顧客姓名/手機號碼/編號" at bounding box center [624, 200] width 227 height 50
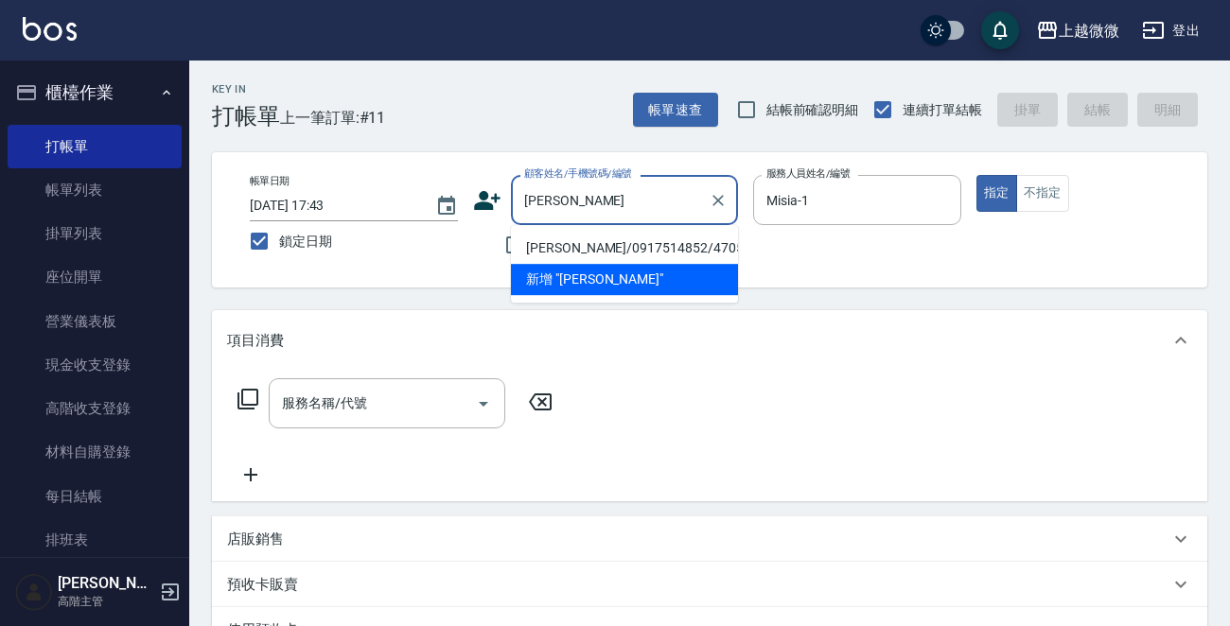
click at [575, 241] on li "[PERSON_NAME]/0917514852/4705" at bounding box center [624, 248] width 227 height 31
type input "[PERSON_NAME]/0917514852/4705"
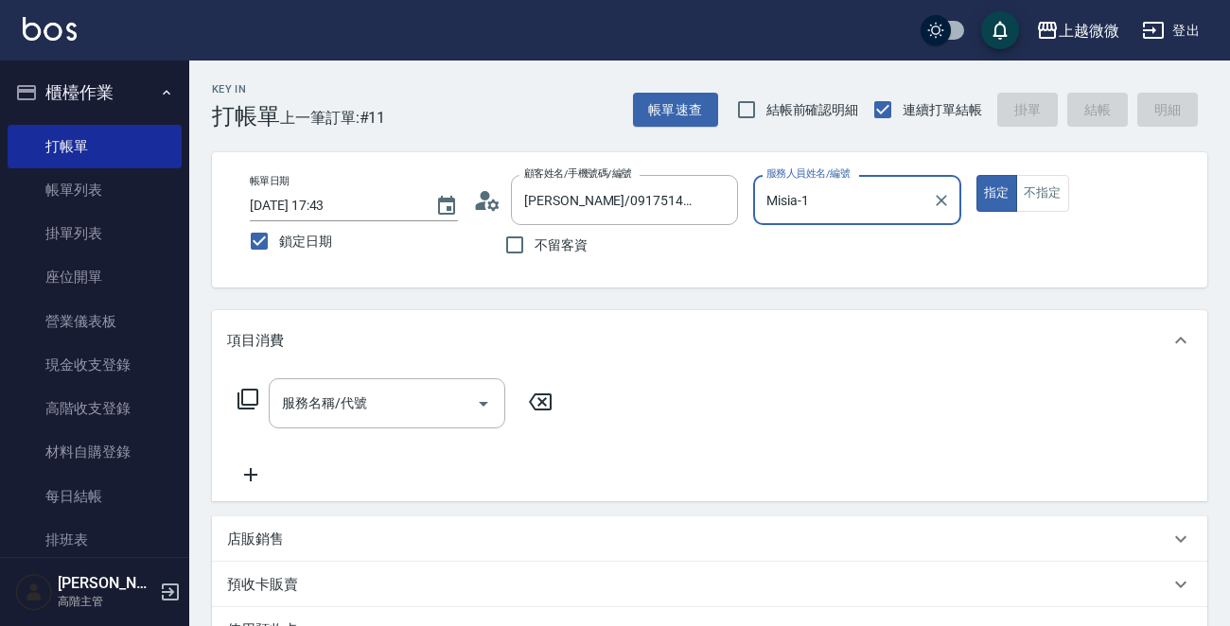
type input "[PERSON_NAME]-7"
click at [384, 408] on input "服務名稱/代號" at bounding box center [372, 403] width 191 height 33
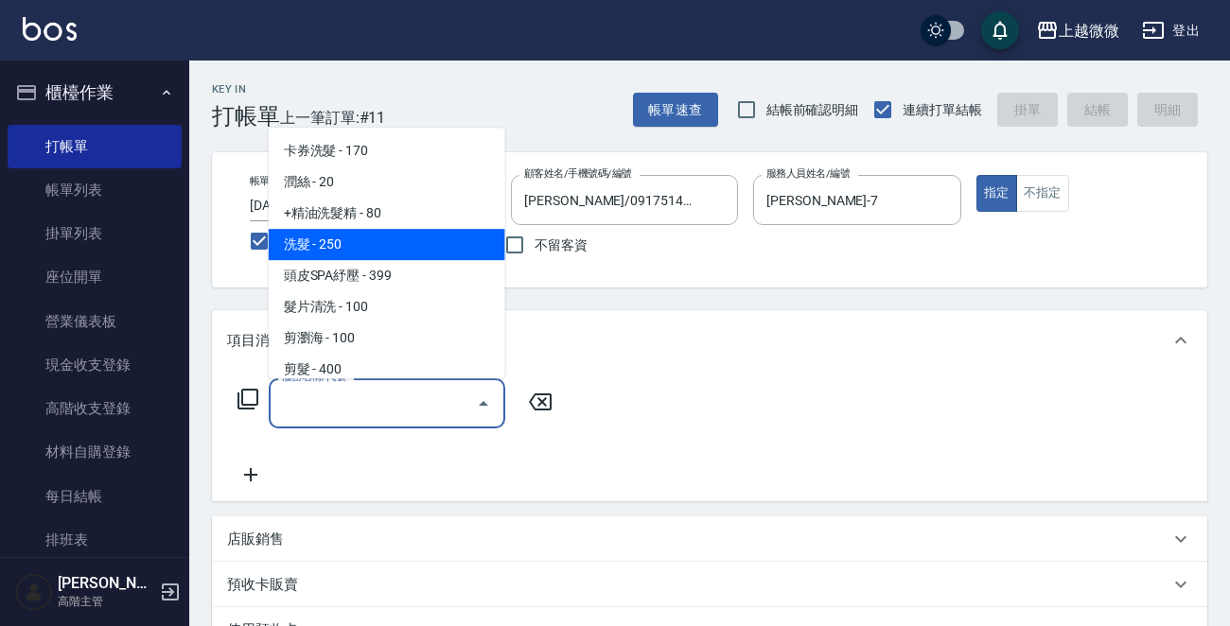
click at [384, 240] on span "洗髮 - 250" at bounding box center [387, 244] width 237 height 31
type input "洗髮(A03)"
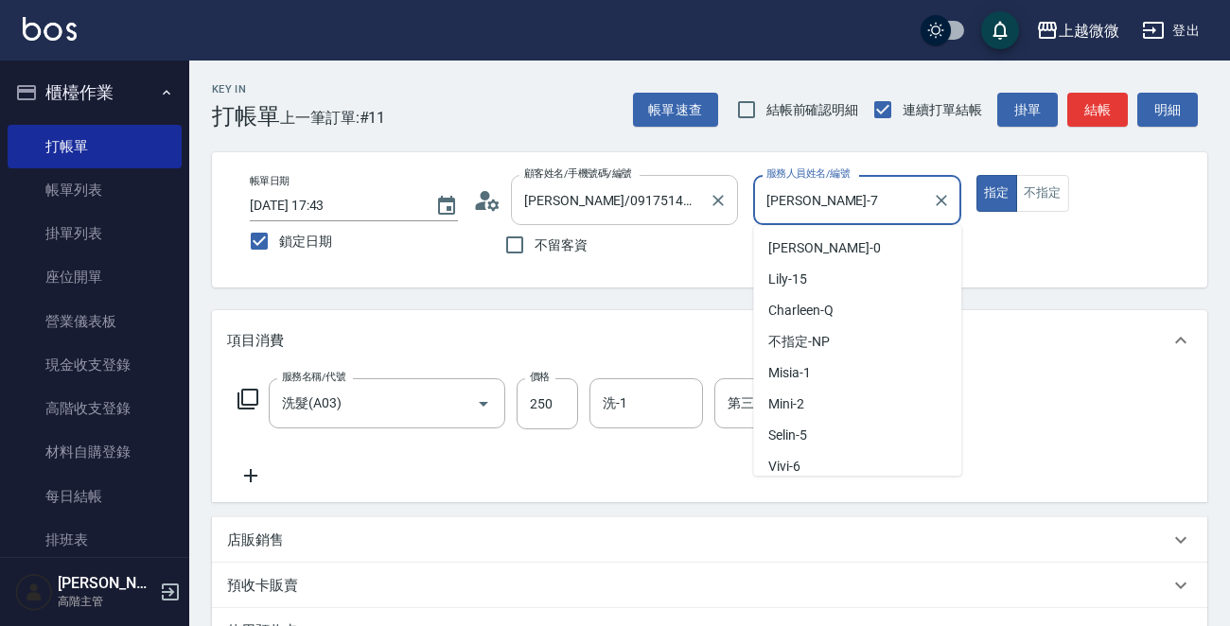
drag, startPoint x: 826, startPoint y: 189, endPoint x: 695, endPoint y: 189, distance: 130.6
click at [697, 189] on div "帳單日期 [DATE] 17:43 鎖定日期 顧客姓名/手機號碼/編號 [PERSON_NAME]/0917514852/4705 顧客姓名/手機號碼/編號 …" at bounding box center [710, 220] width 950 height 90
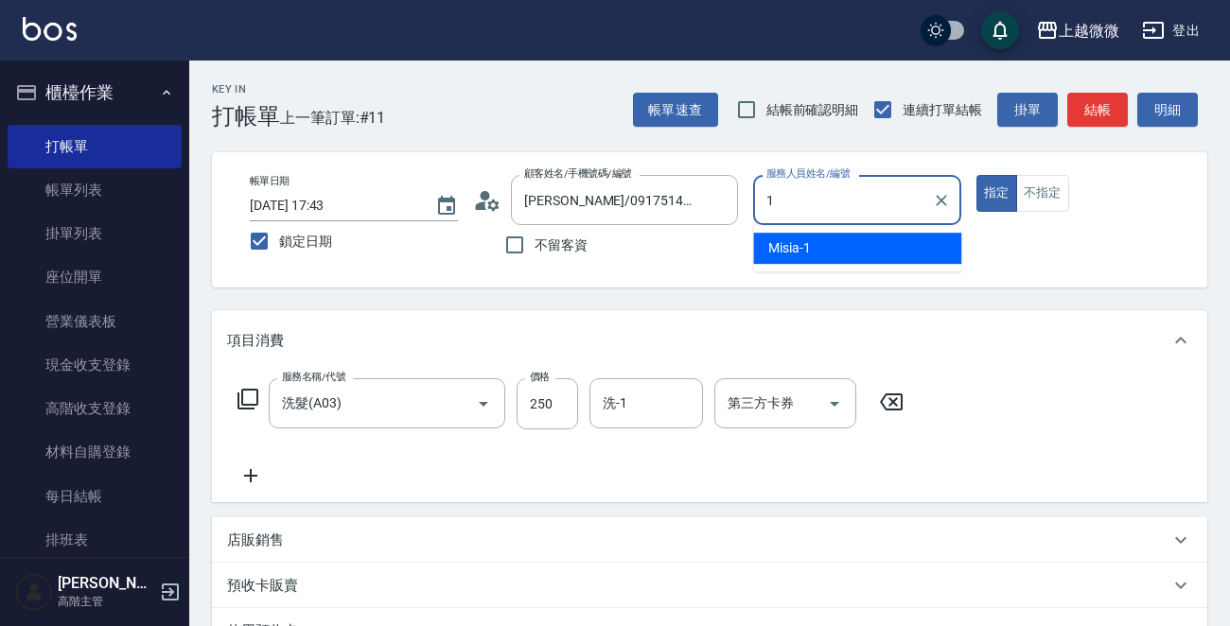
click at [850, 239] on div "Misia -1" at bounding box center [857, 248] width 208 height 31
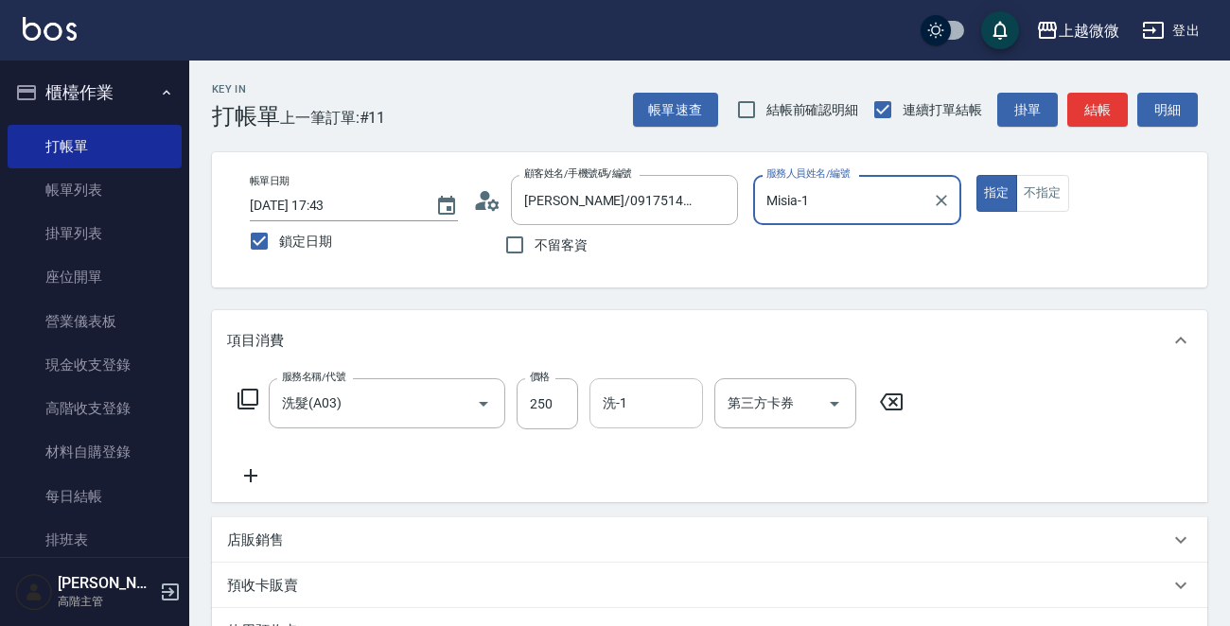
type input "Misia-1"
click at [646, 419] on input "洗-1" at bounding box center [646, 403] width 97 height 33
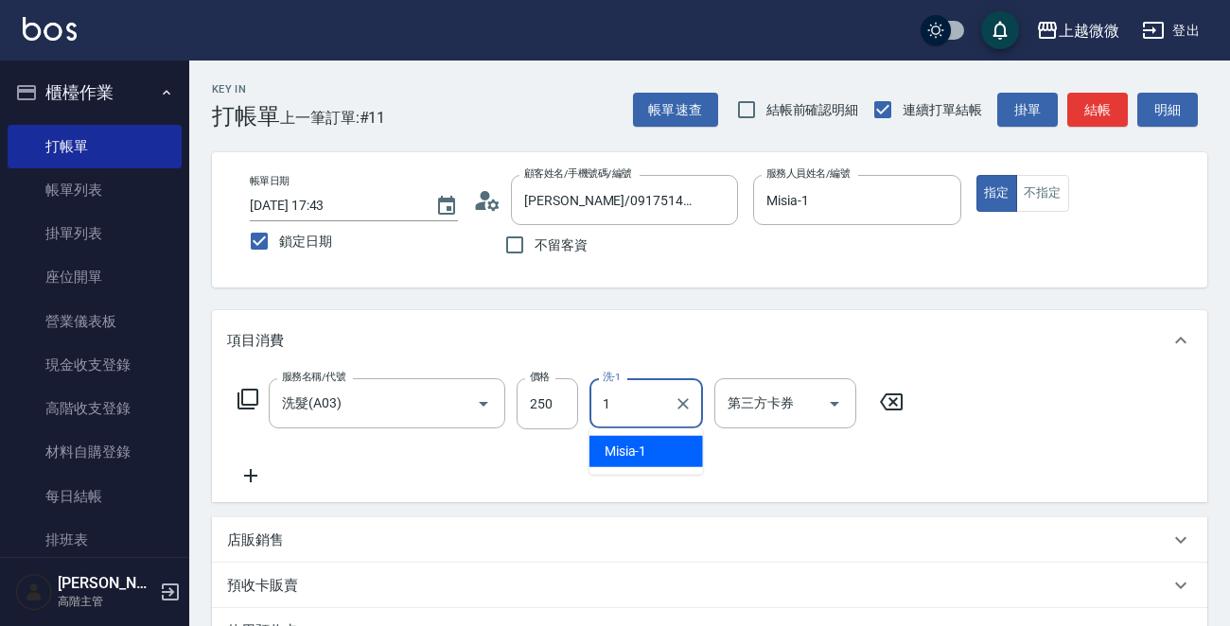
click at [653, 440] on div "Misia -1" at bounding box center [646, 451] width 114 height 31
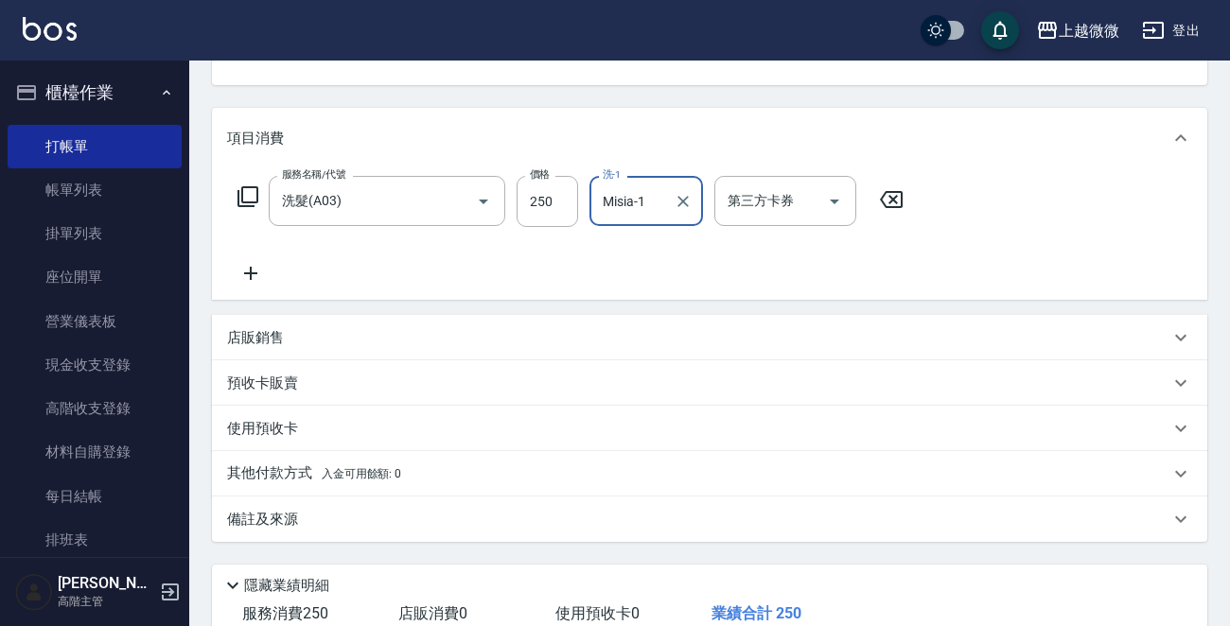
scroll to position [328, 0]
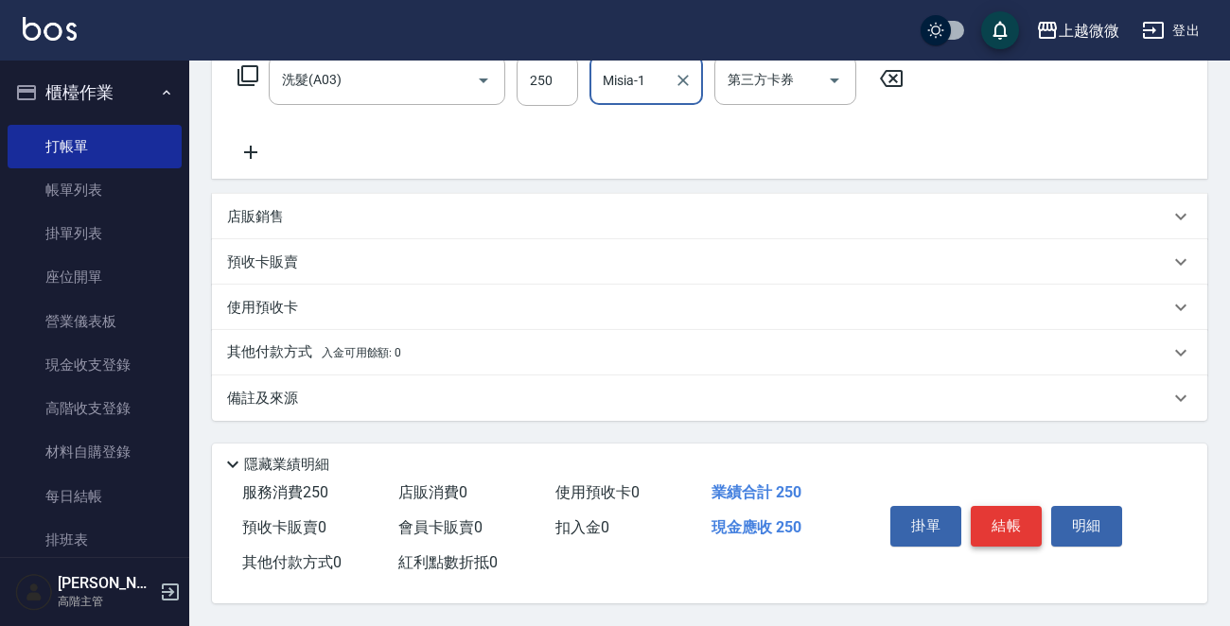
type input "Misia-1"
click at [1003, 525] on button "結帳" at bounding box center [1006, 526] width 71 height 40
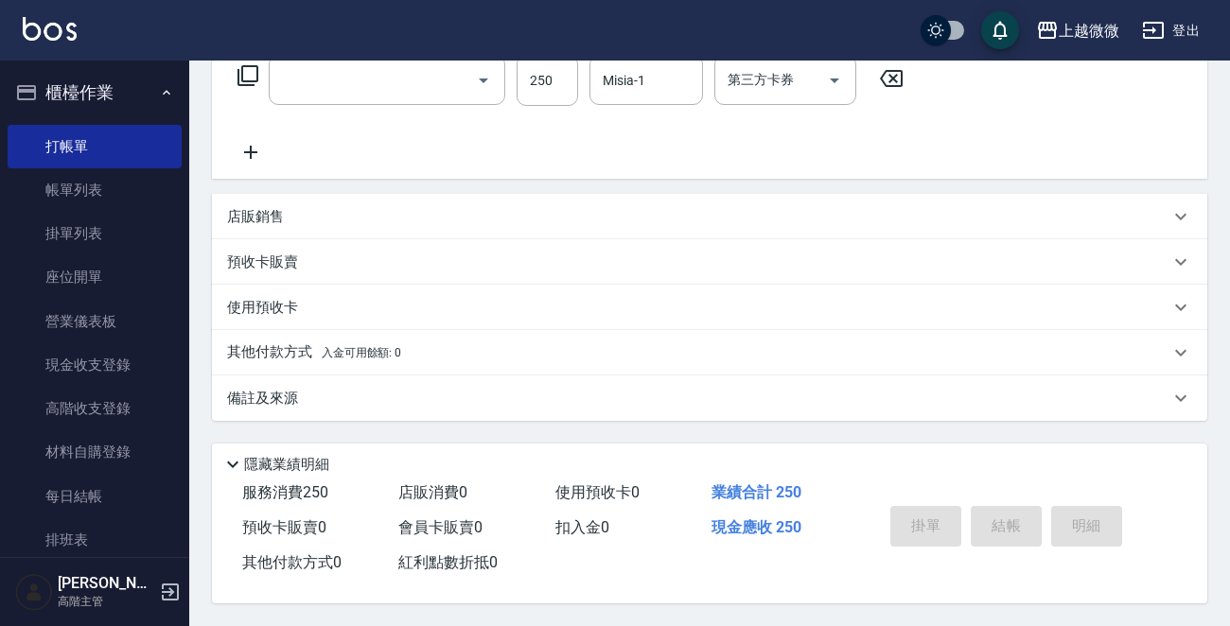
scroll to position [0, 0]
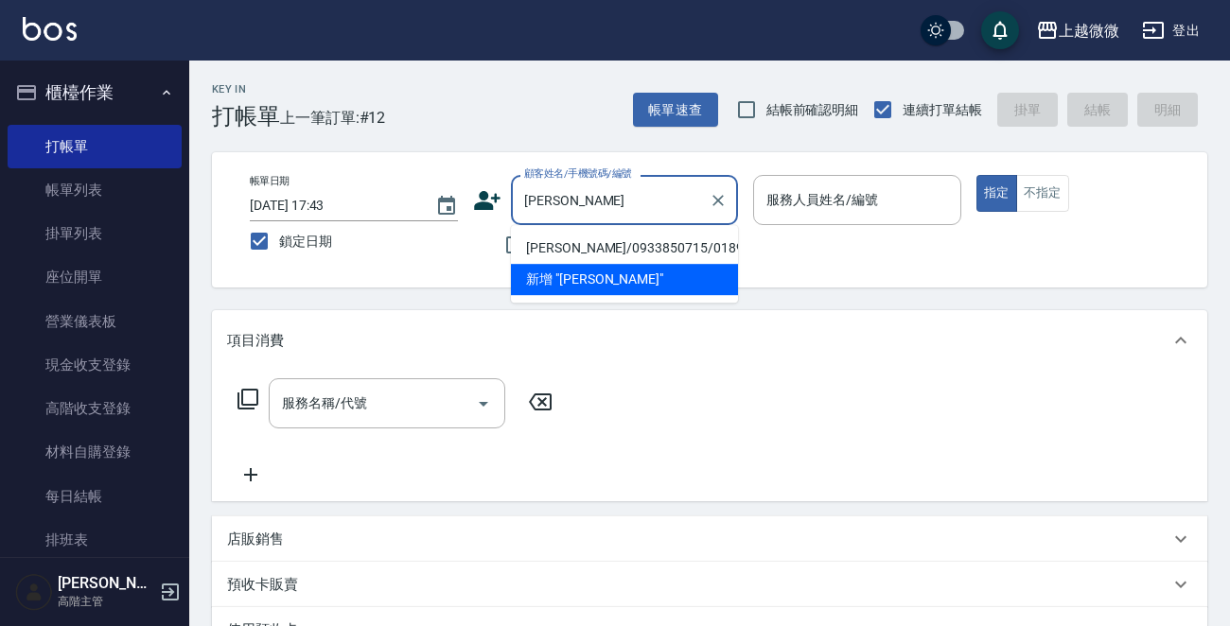
click at [588, 246] on li "[PERSON_NAME]/0933850715/0189" at bounding box center [624, 248] width 227 height 31
type input "[PERSON_NAME]/0933850715/0189"
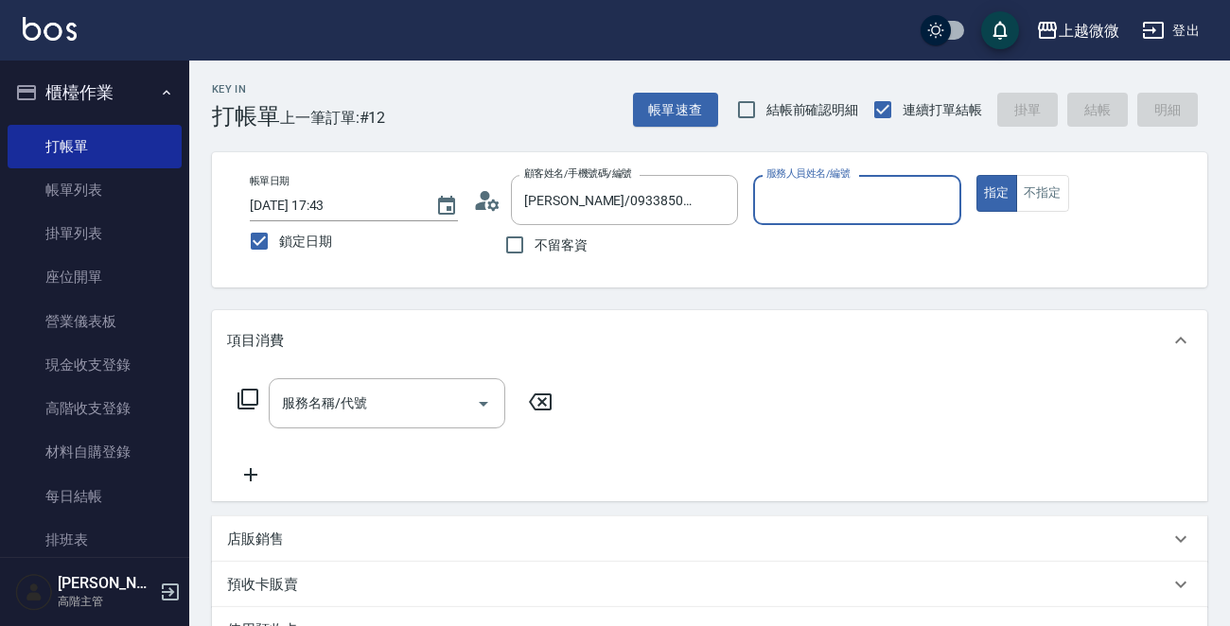
type input "Vivi-6"
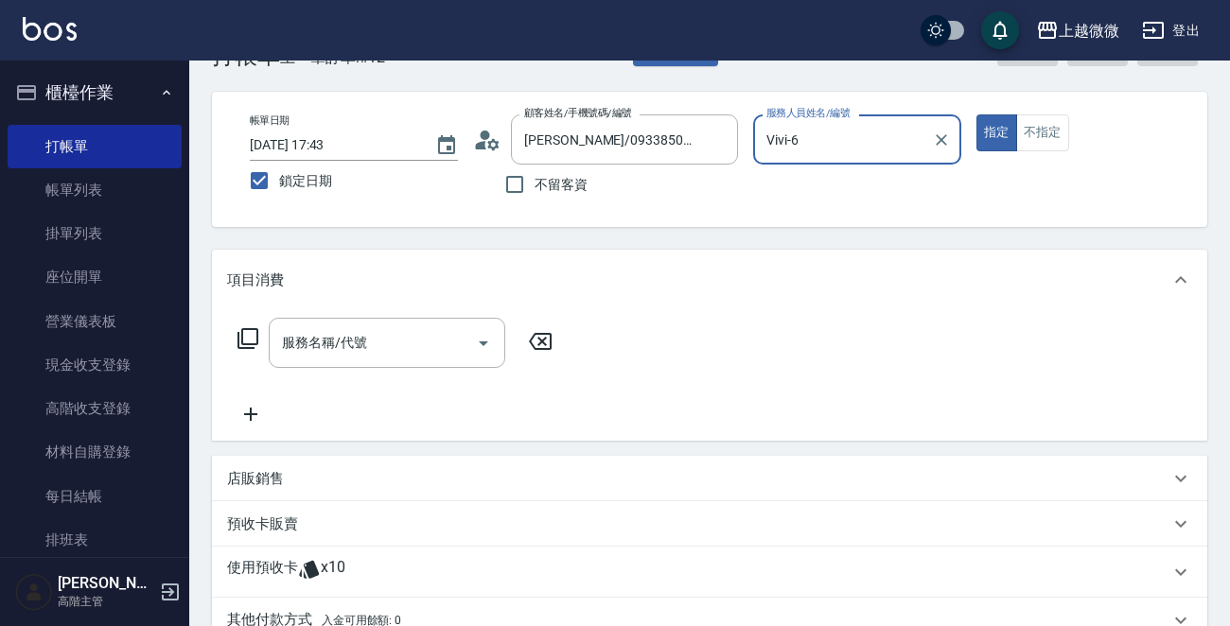
scroll to position [95, 0]
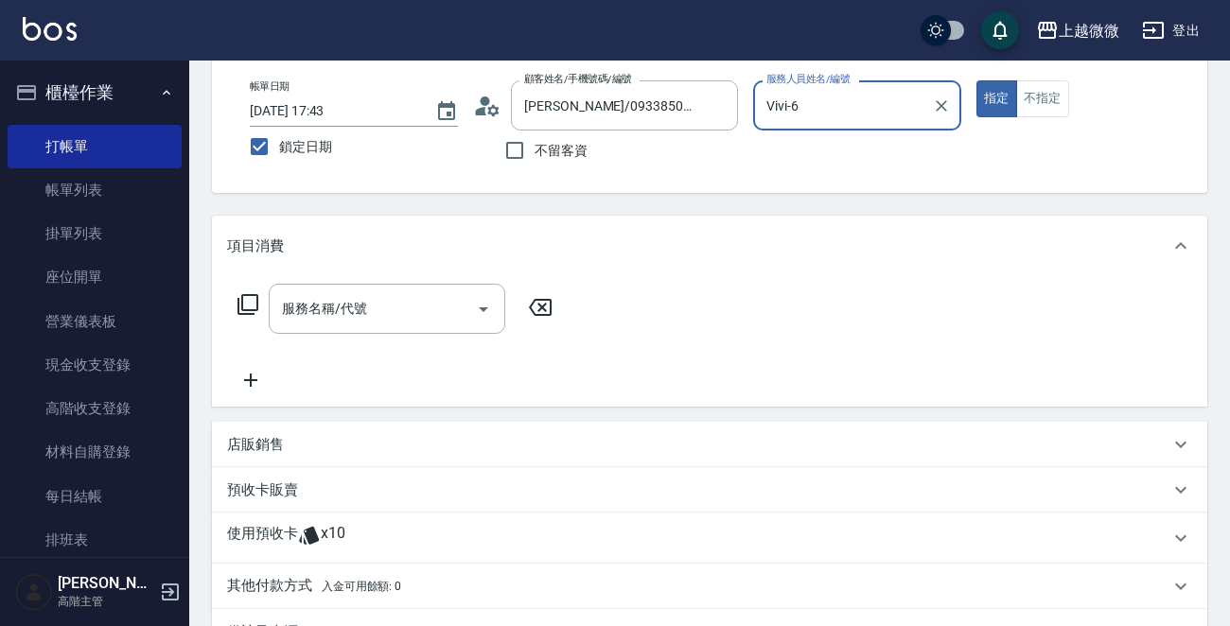
click at [256, 524] on p "使用預收卡" at bounding box center [262, 538] width 71 height 28
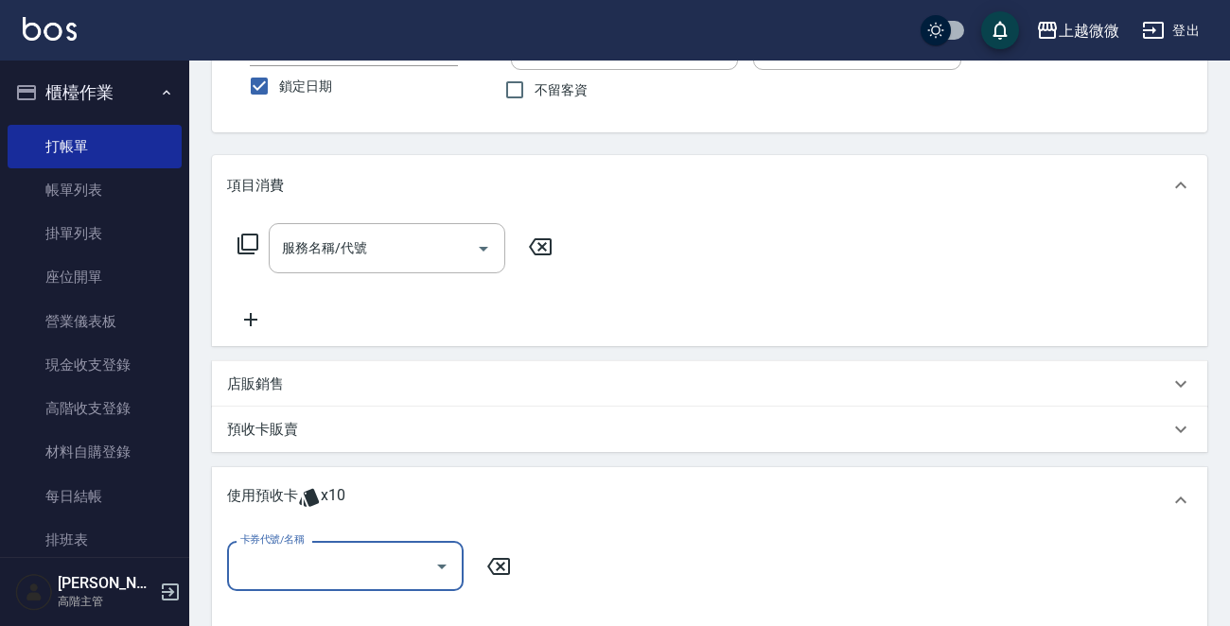
scroll to position [284, 0]
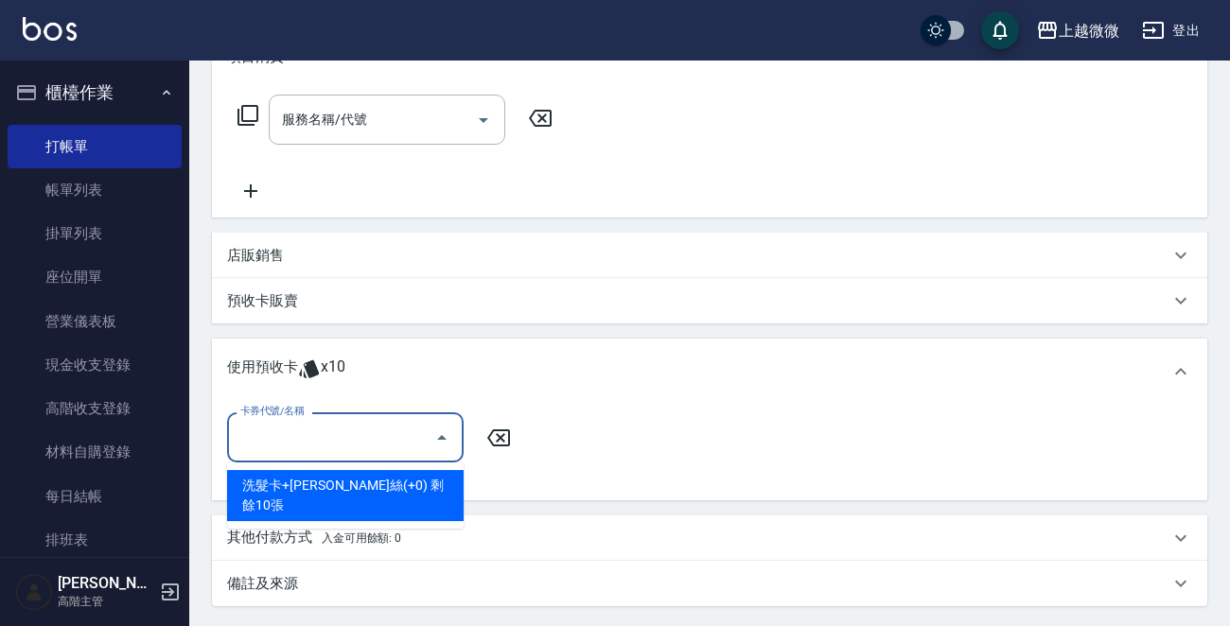
click at [338, 429] on input "卡券代號/名稱" at bounding box center [331, 437] width 191 height 33
click at [360, 470] on div "洗髮卡+[PERSON_NAME]絲(+0) 剩餘10張" at bounding box center [345, 495] width 237 height 51
type input "洗髮卡+[PERSON_NAME]絲(+0)"
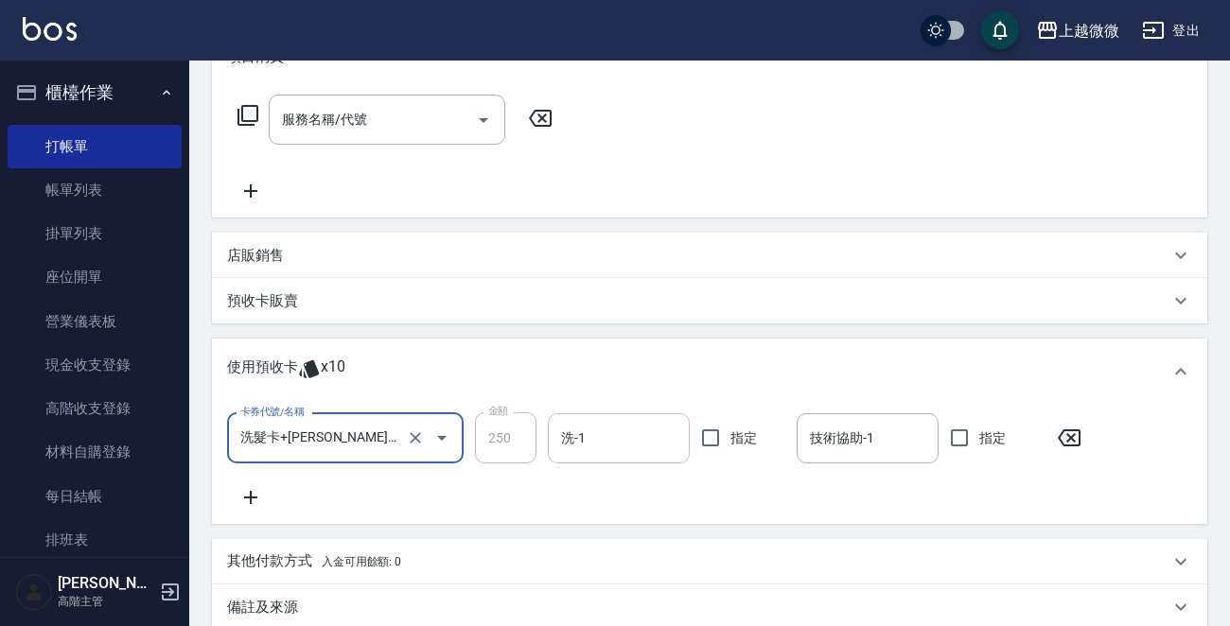
click at [587, 434] on input "洗-1" at bounding box center [618, 438] width 125 height 33
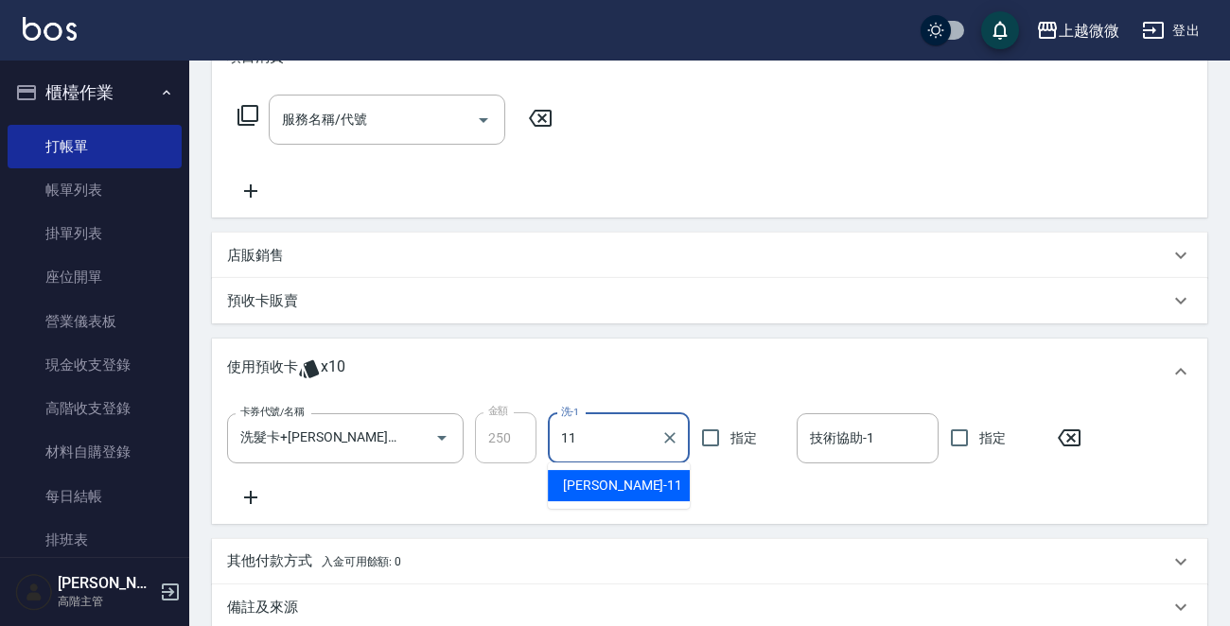
click at [607, 494] on span "[PERSON_NAME] -11" at bounding box center [622, 486] width 119 height 20
type input "[PERSON_NAME]-11"
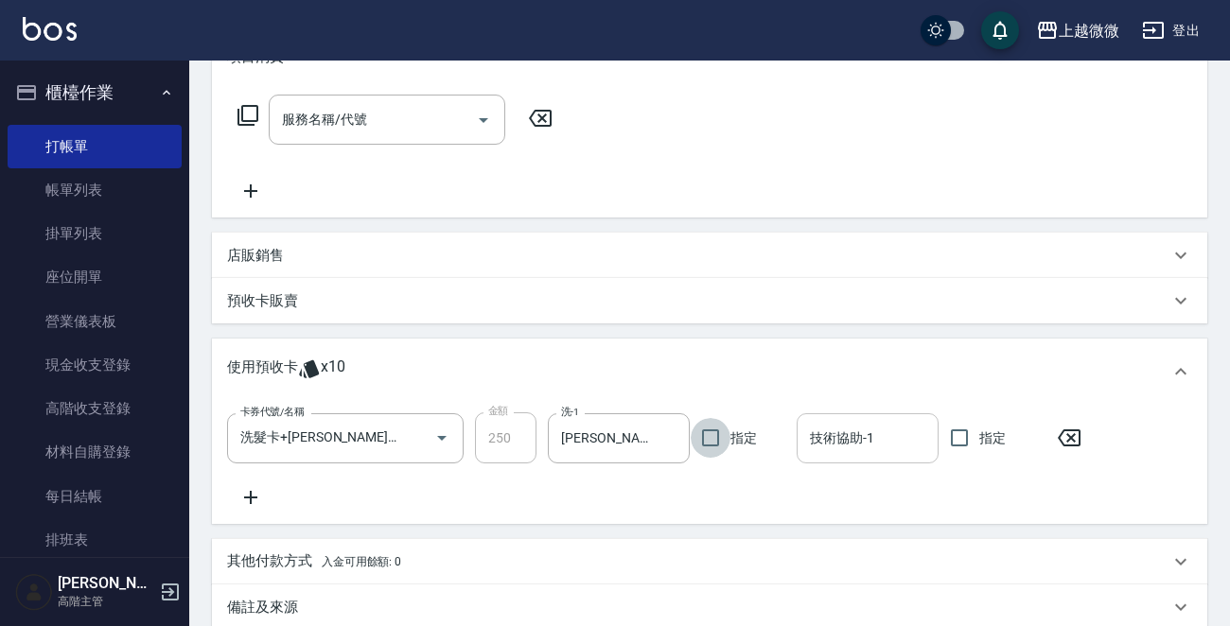
click at [860, 441] on input "技術協助-1" at bounding box center [867, 438] width 125 height 33
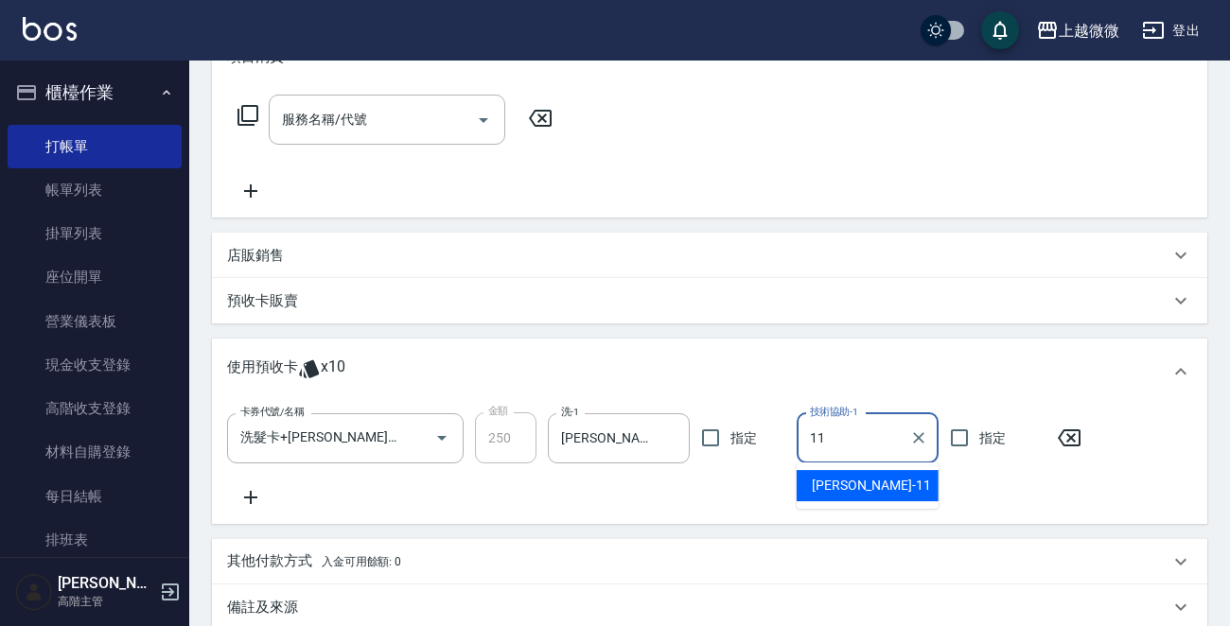
click at [869, 482] on div "[PERSON_NAME] -11" at bounding box center [868, 485] width 142 height 31
type input "[PERSON_NAME]-11"
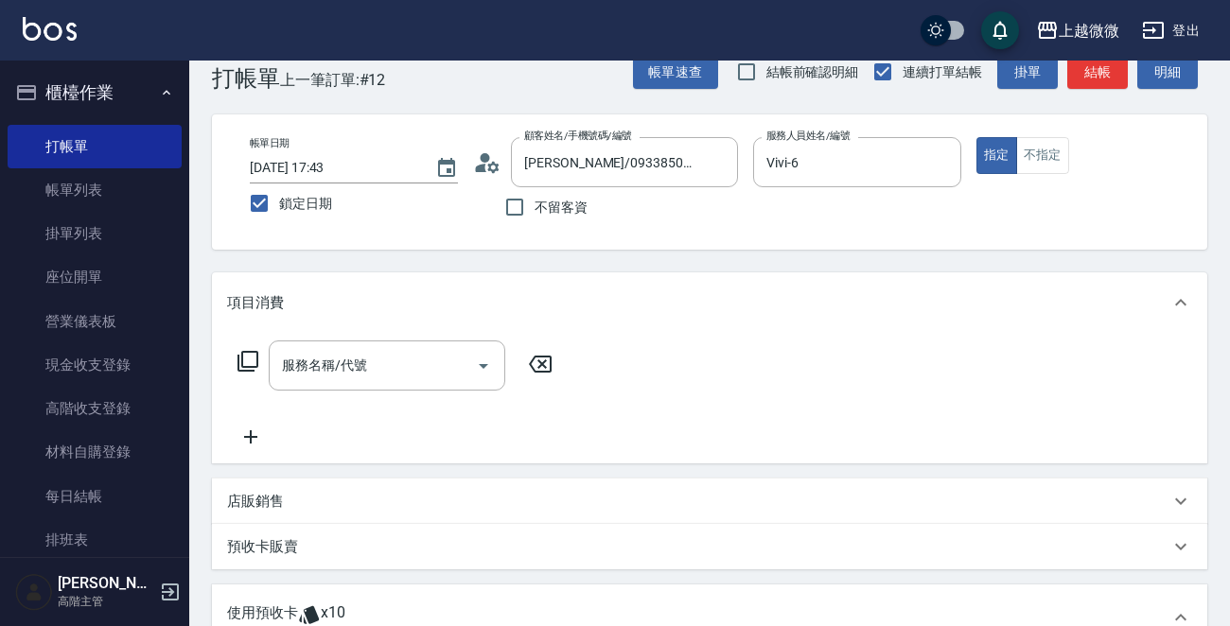
scroll to position [498, 0]
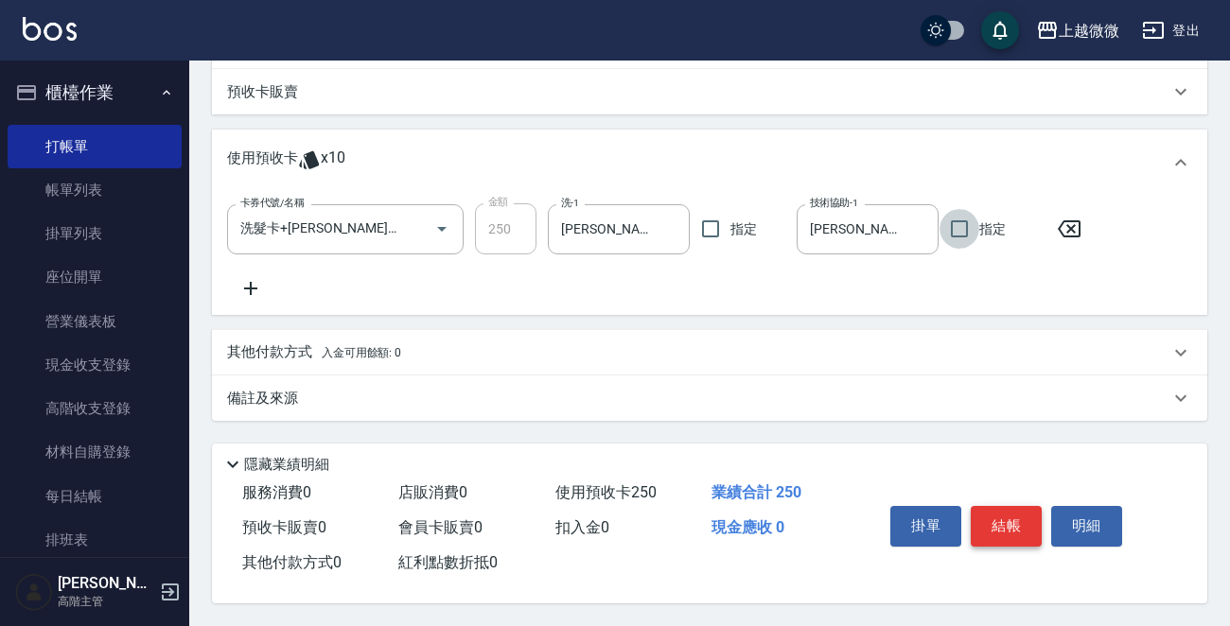
click at [1010, 508] on button "結帳" at bounding box center [1006, 526] width 71 height 40
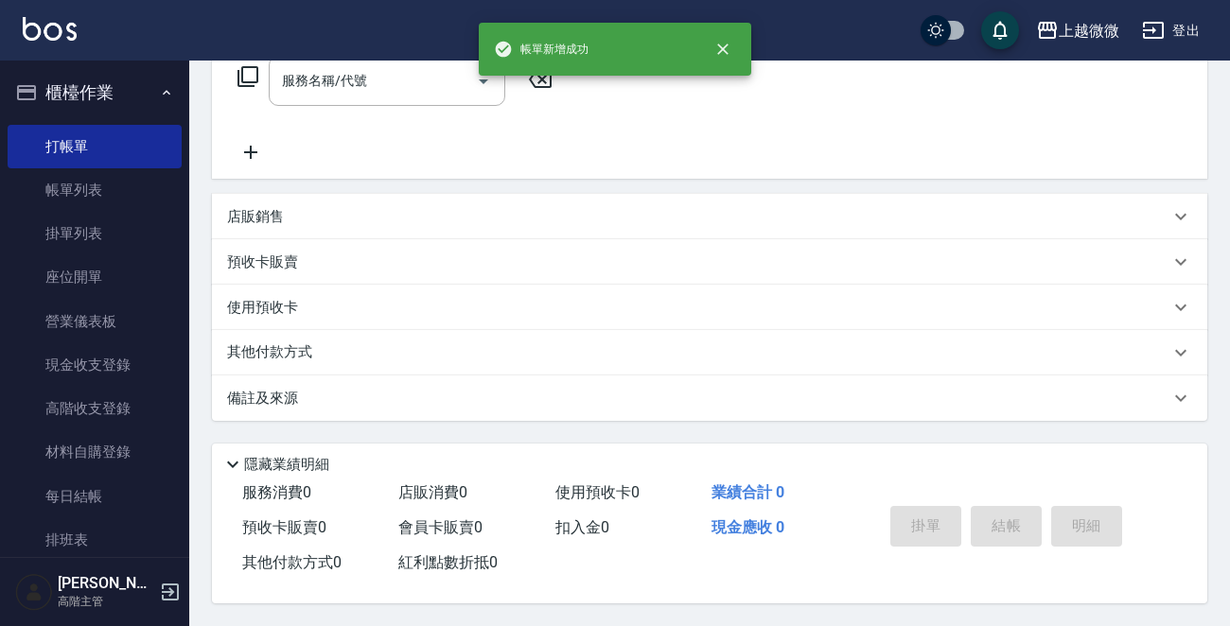
scroll to position [0, 0]
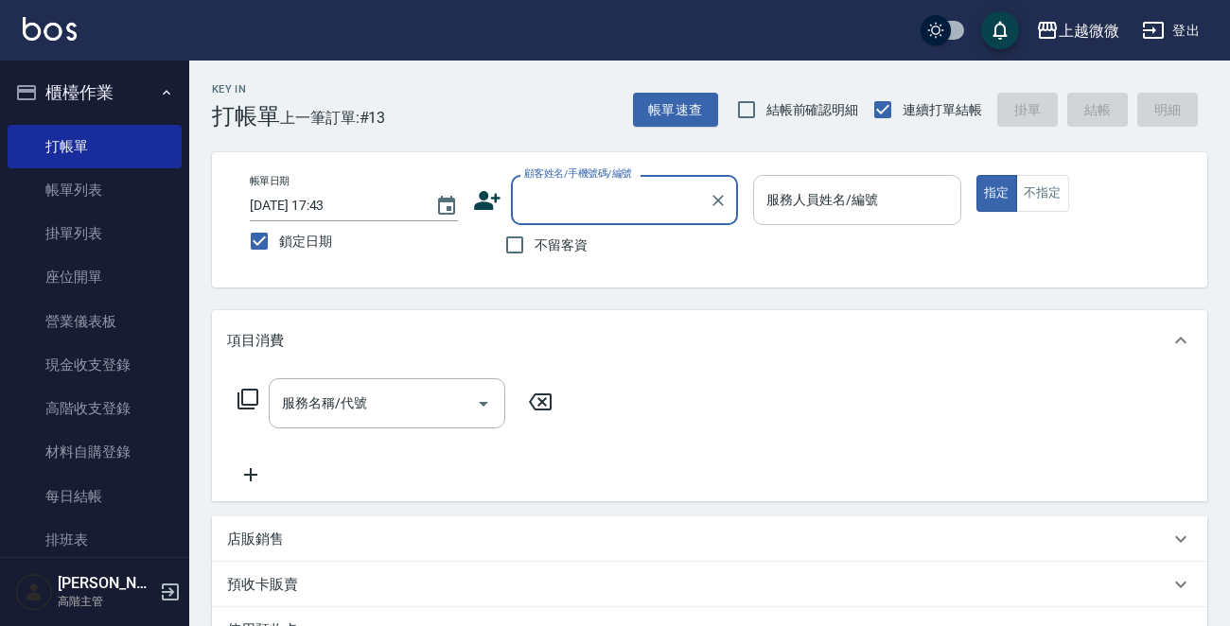
click at [820, 214] on input "服務人員姓名/編號" at bounding box center [857, 200] width 191 height 33
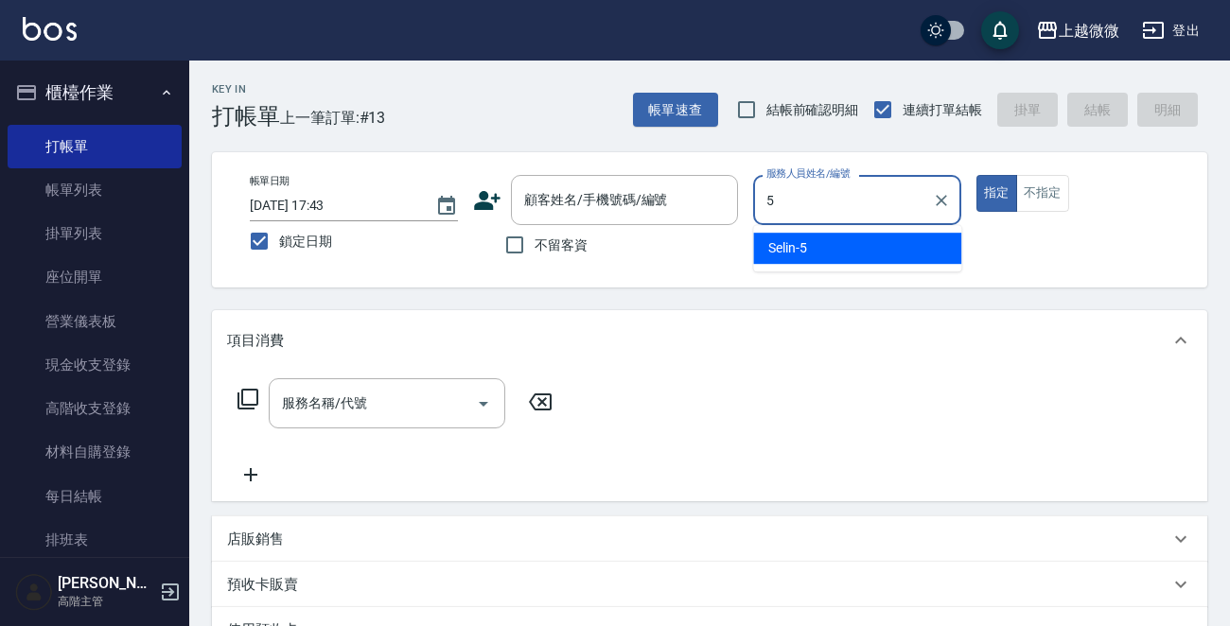
click at [817, 241] on div "Selin -5" at bounding box center [857, 248] width 208 height 31
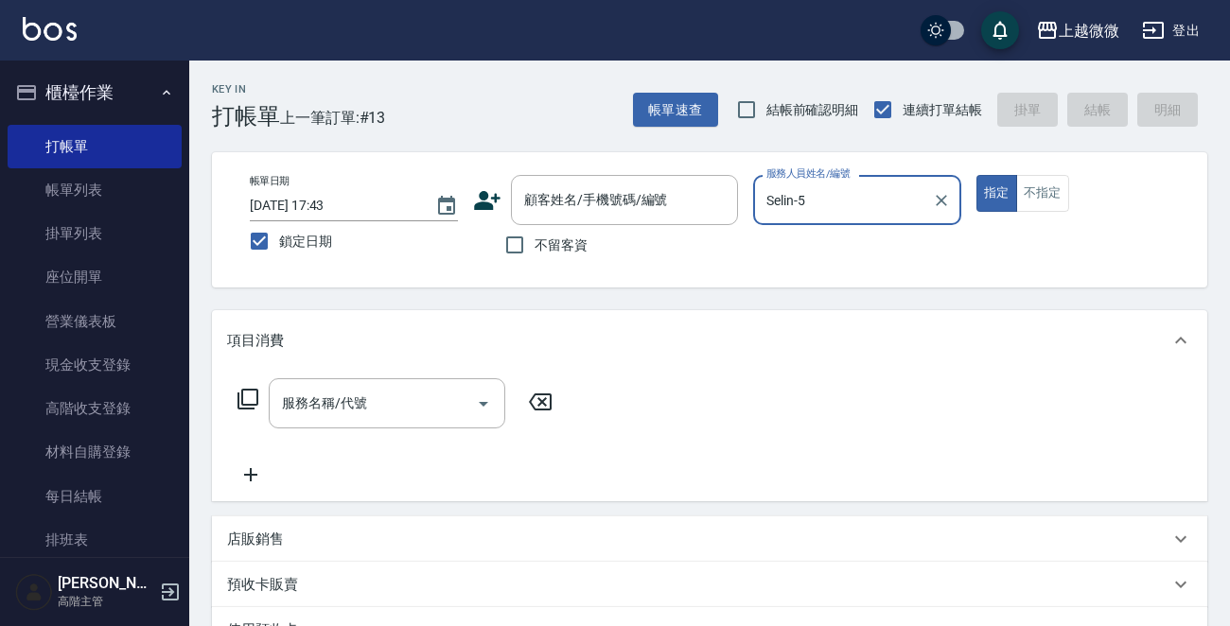
type input "Selin-5"
drag, startPoint x: 1127, startPoint y: 181, endPoint x: 1068, endPoint y: 184, distance: 58.8
click at [1125, 181] on div "指定 不指定" at bounding box center [1080, 193] width 208 height 37
click at [1045, 189] on button "不指定" at bounding box center [1042, 193] width 53 height 37
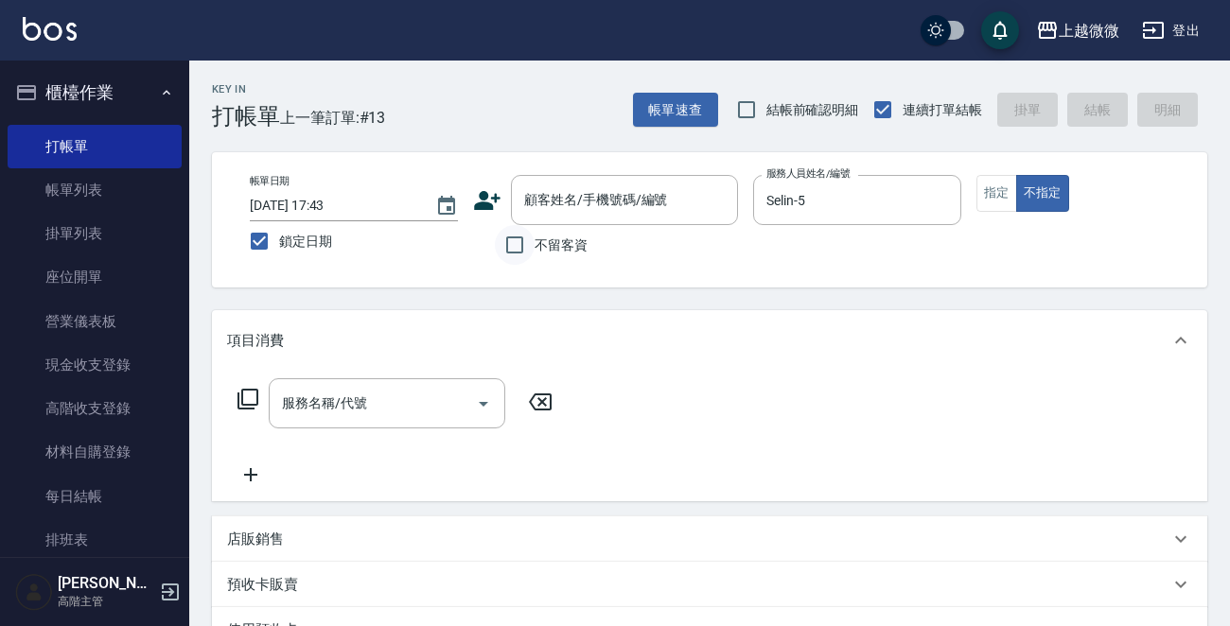
click at [507, 247] on input "不留客資" at bounding box center [515, 245] width 40 height 40
checkbox input "true"
click at [394, 409] on input "服務名稱/代號" at bounding box center [372, 403] width 191 height 33
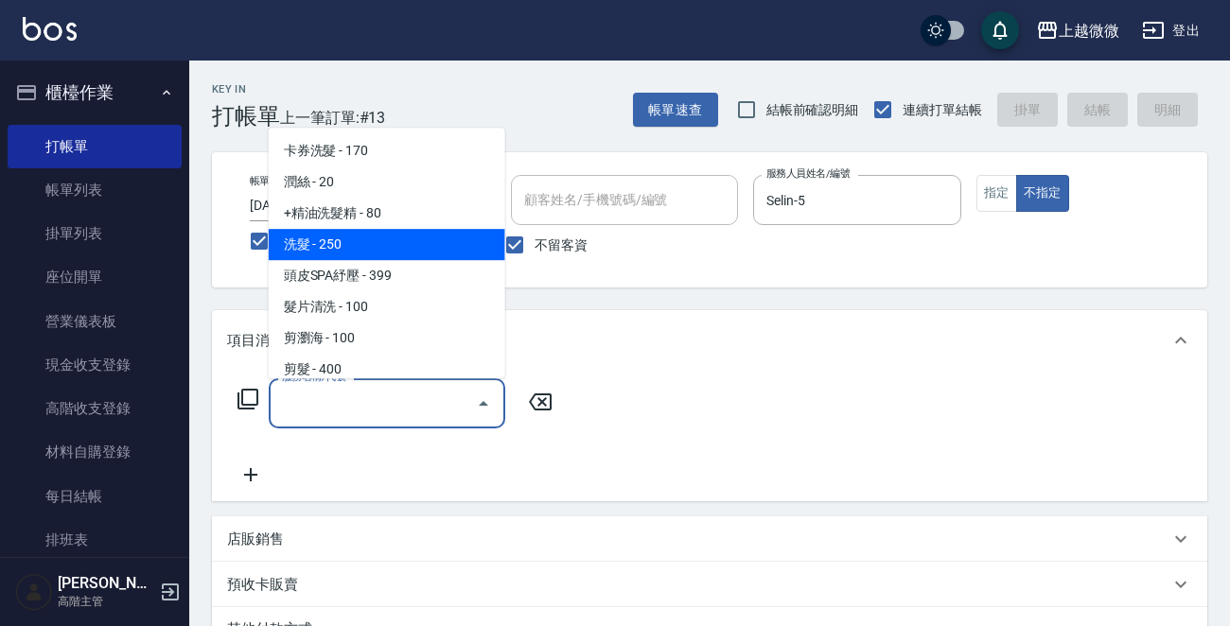
click at [364, 238] on span "洗髮 - 250" at bounding box center [387, 244] width 237 height 31
type input "洗髮(A03)"
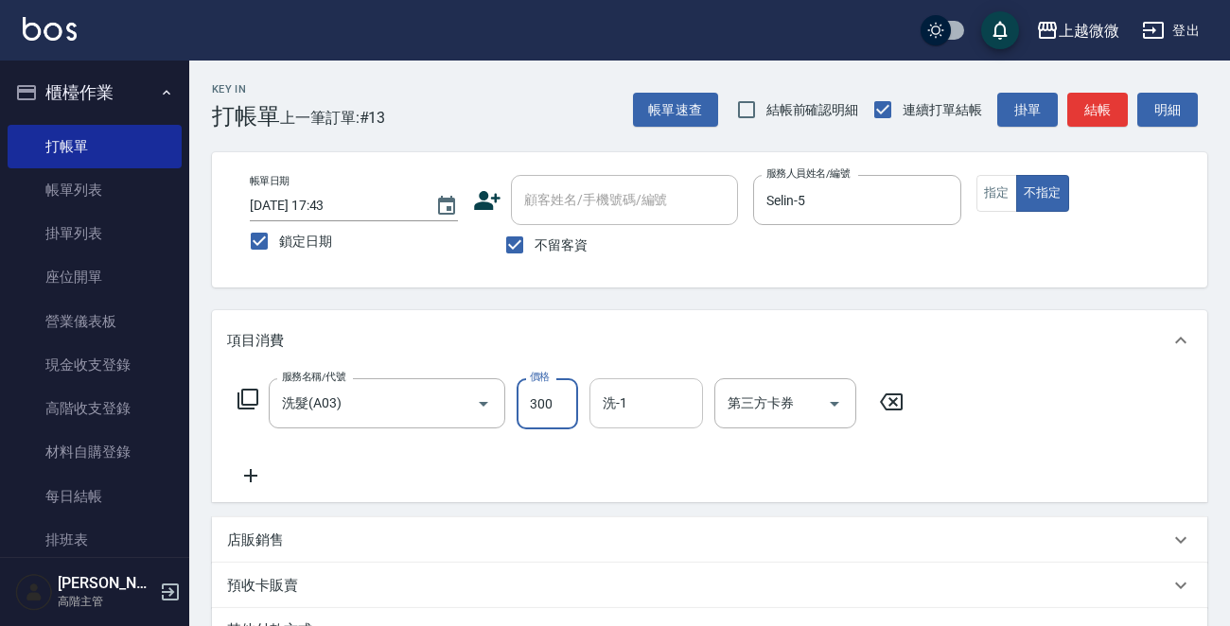
type input "300"
click at [635, 406] on input "洗-1" at bounding box center [646, 403] width 97 height 33
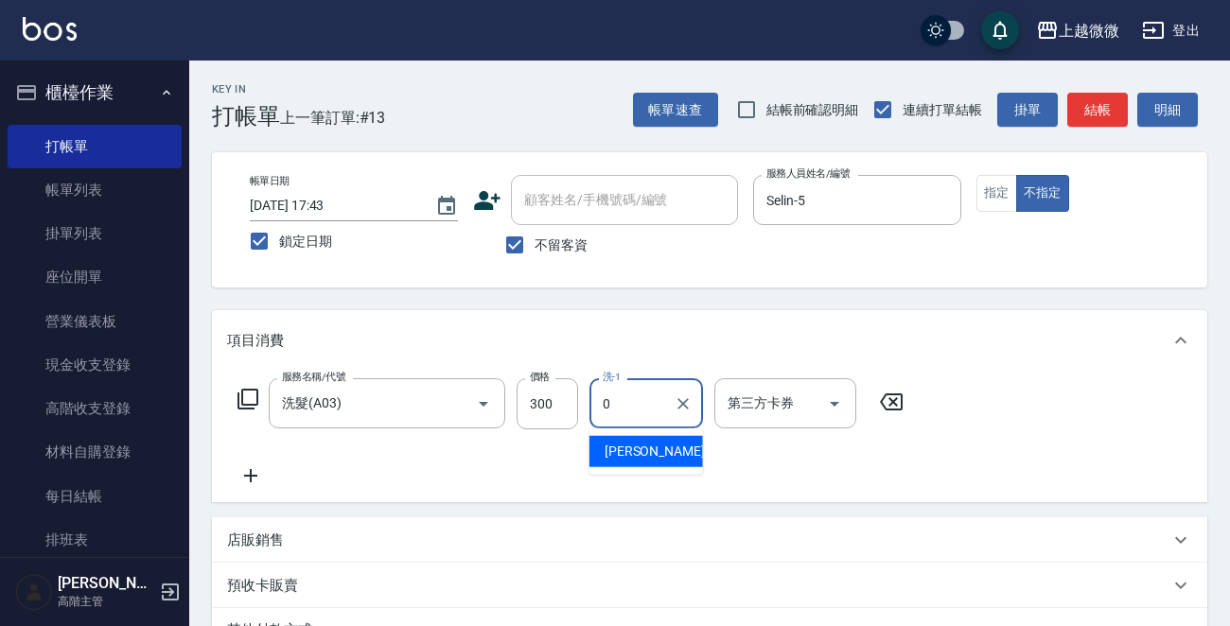
click at [618, 448] on span "[PERSON_NAME] -0" at bounding box center [661, 452] width 112 height 20
type input "[PERSON_NAME]-0"
click at [240, 483] on icon at bounding box center [250, 476] width 47 height 23
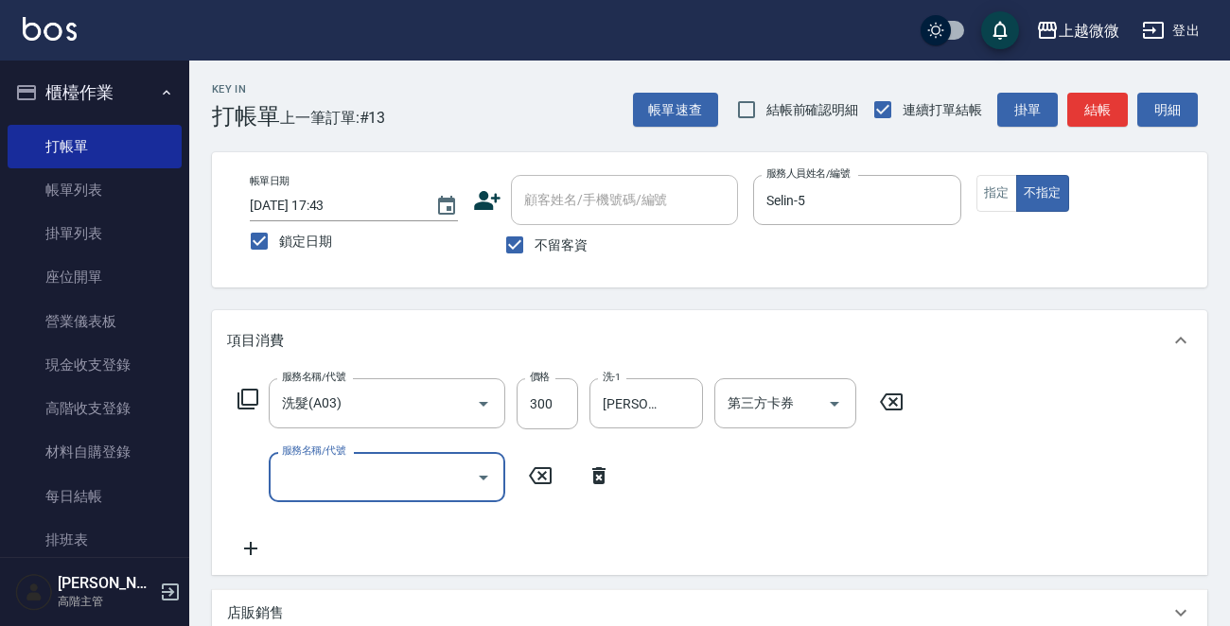
drag, startPoint x: 240, startPoint y: 483, endPoint x: 384, endPoint y: 481, distance: 143.8
click at [379, 483] on input "服務名稱/代號" at bounding box center [372, 477] width 191 height 33
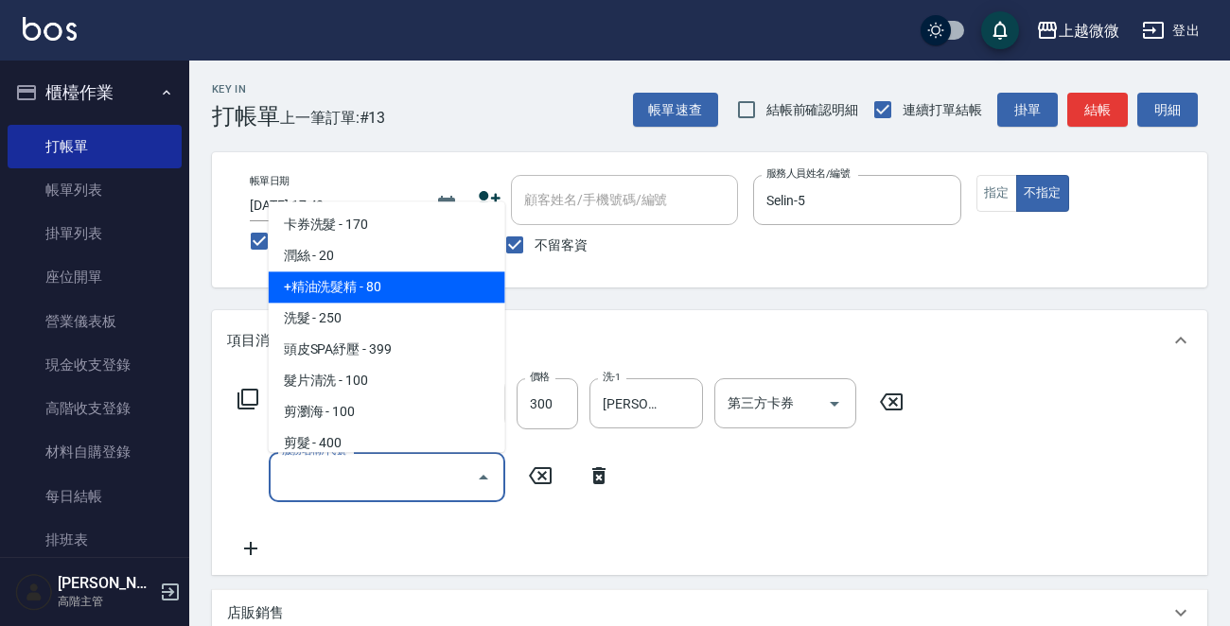
click at [426, 281] on span "+精油洗髮精 - 80" at bounding box center [387, 287] width 237 height 31
type input "+精油洗髮精(A02)"
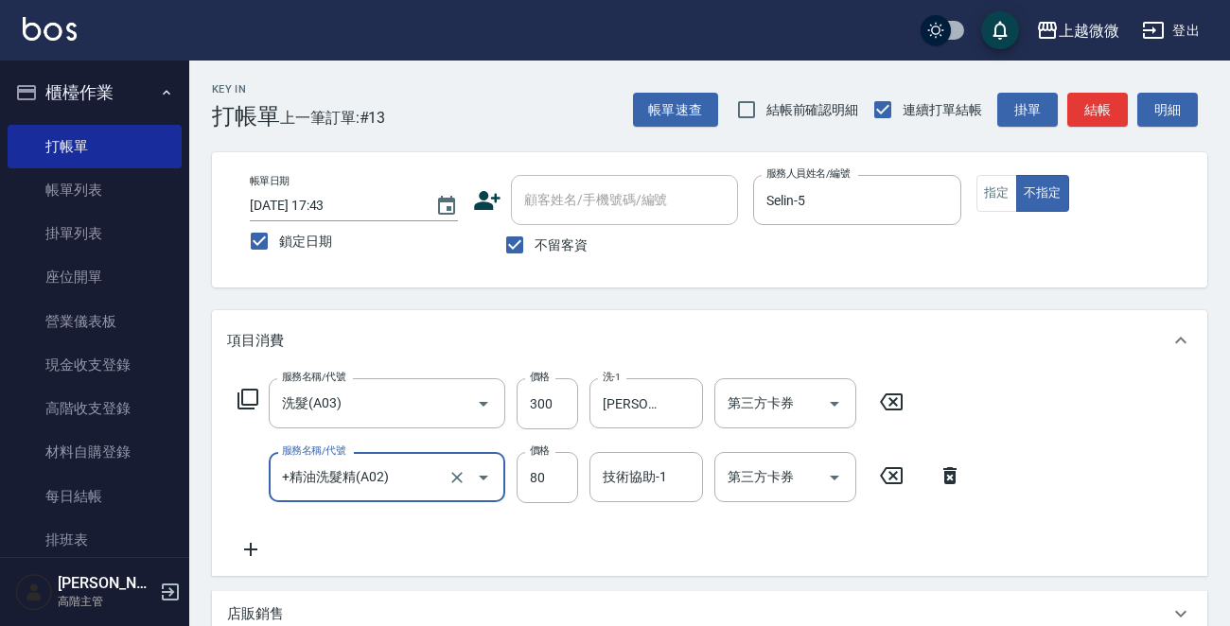
click at [241, 550] on icon at bounding box center [250, 549] width 47 height 23
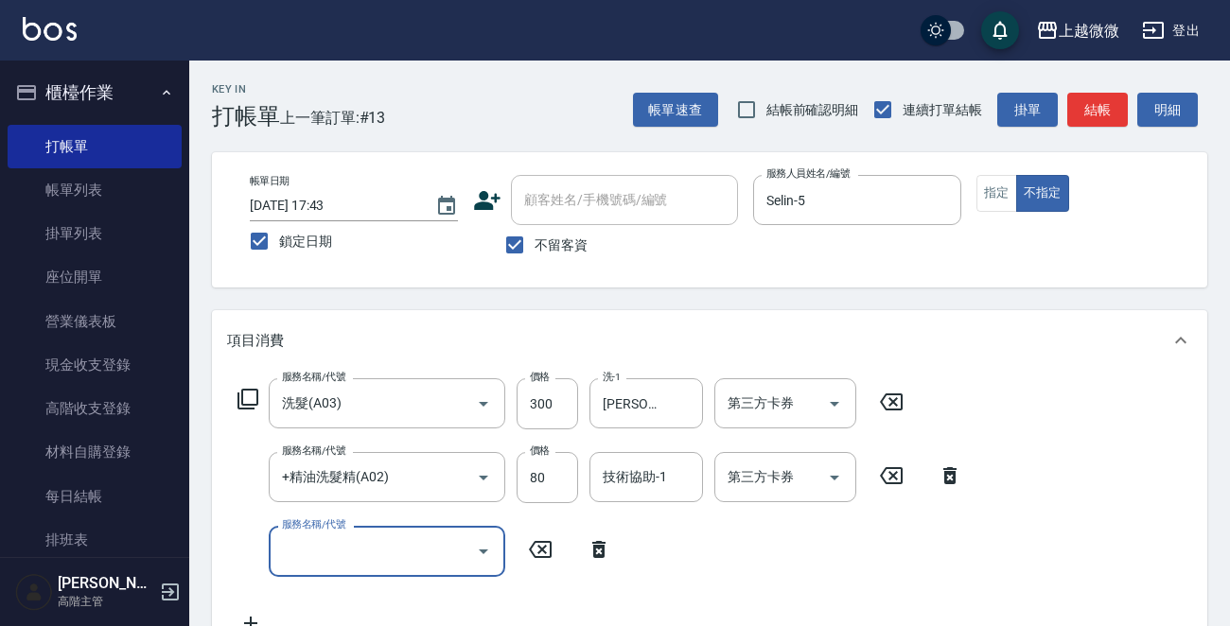
click at [337, 554] on input "服務名稱/代號" at bounding box center [372, 551] width 191 height 33
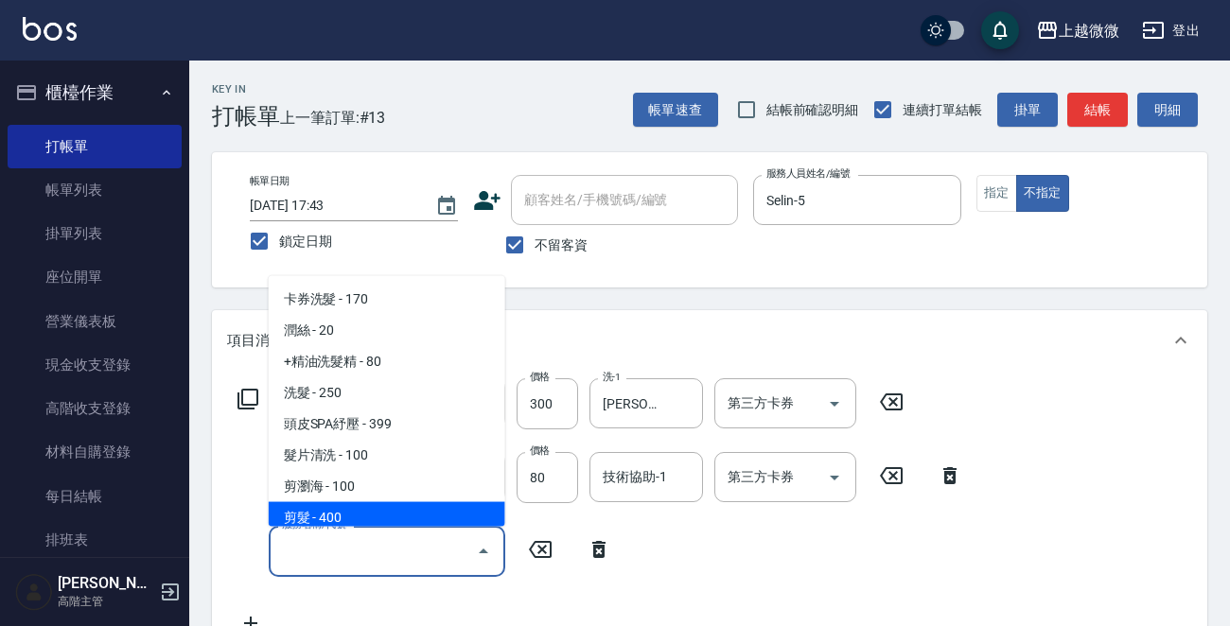
click at [360, 506] on span "剪髮 - 400" at bounding box center [387, 517] width 237 height 31
type input "剪髮(B02)"
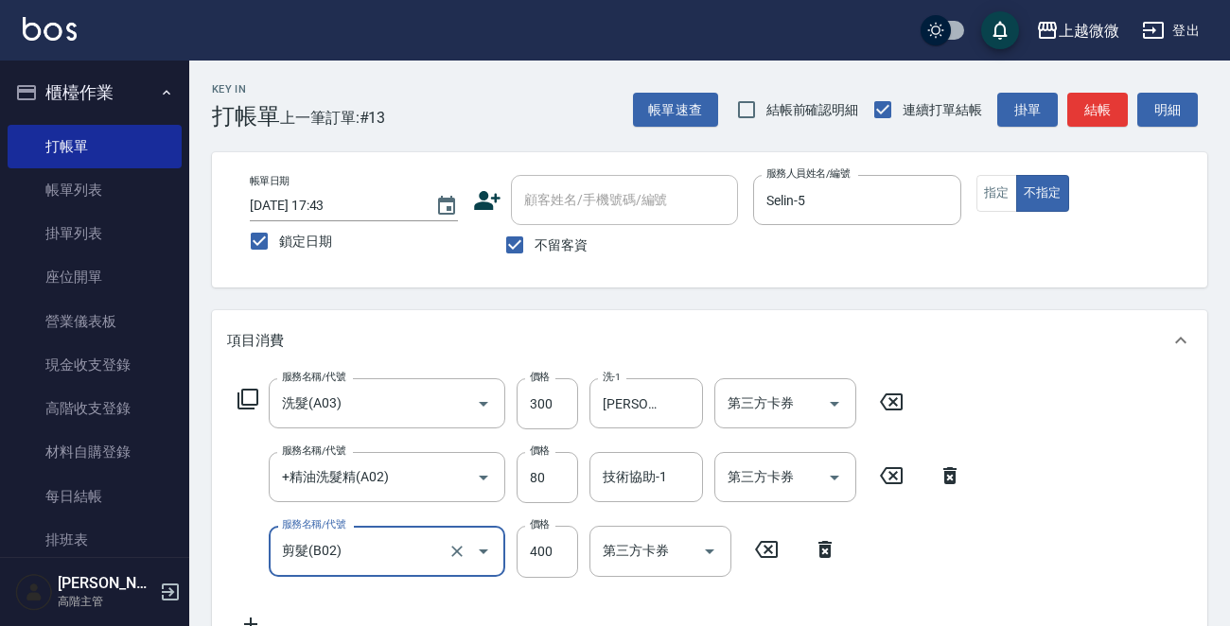
click at [252, 619] on icon at bounding box center [250, 624] width 47 height 23
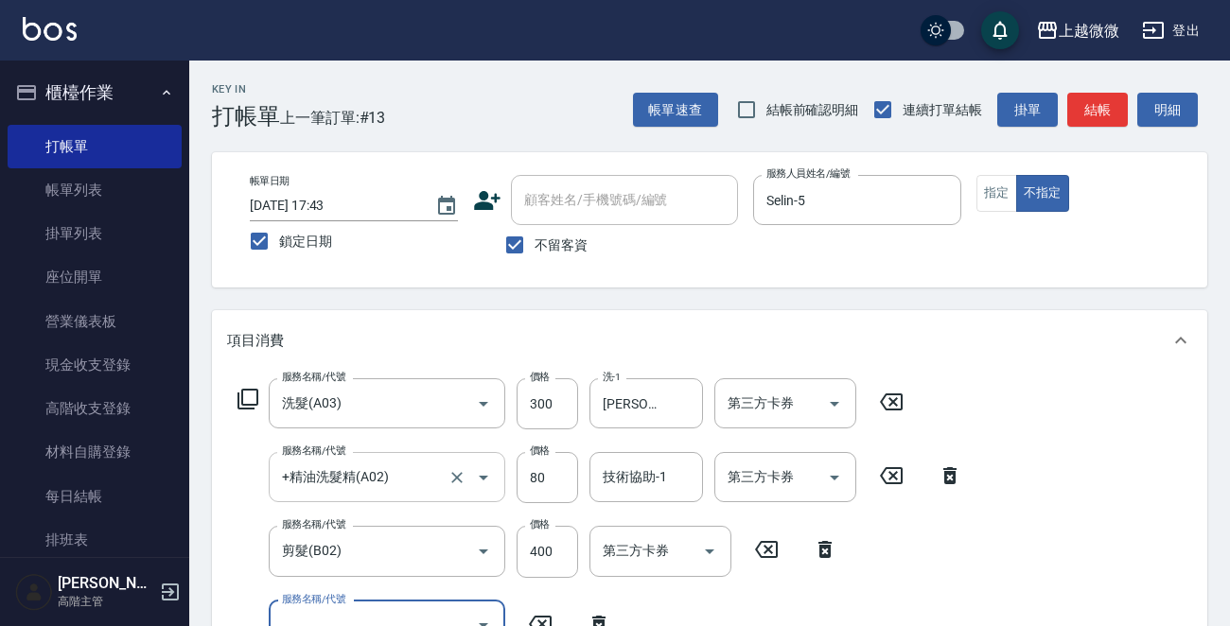
scroll to position [15, 0]
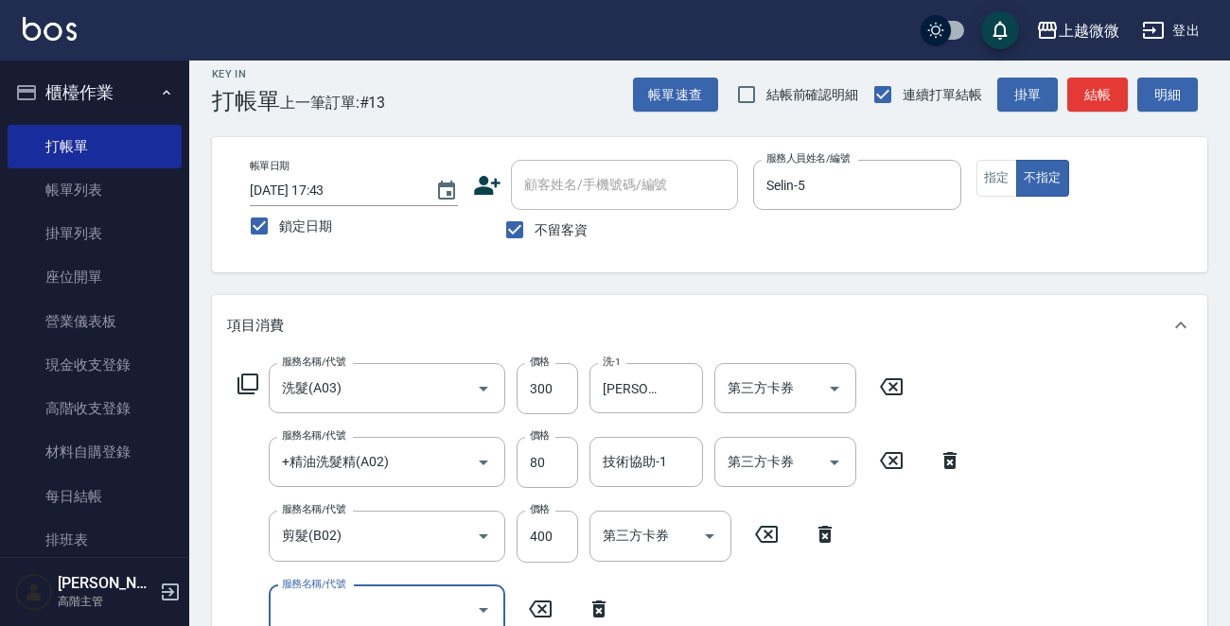
click at [382, 600] on input "服務名稱/代號" at bounding box center [372, 610] width 191 height 33
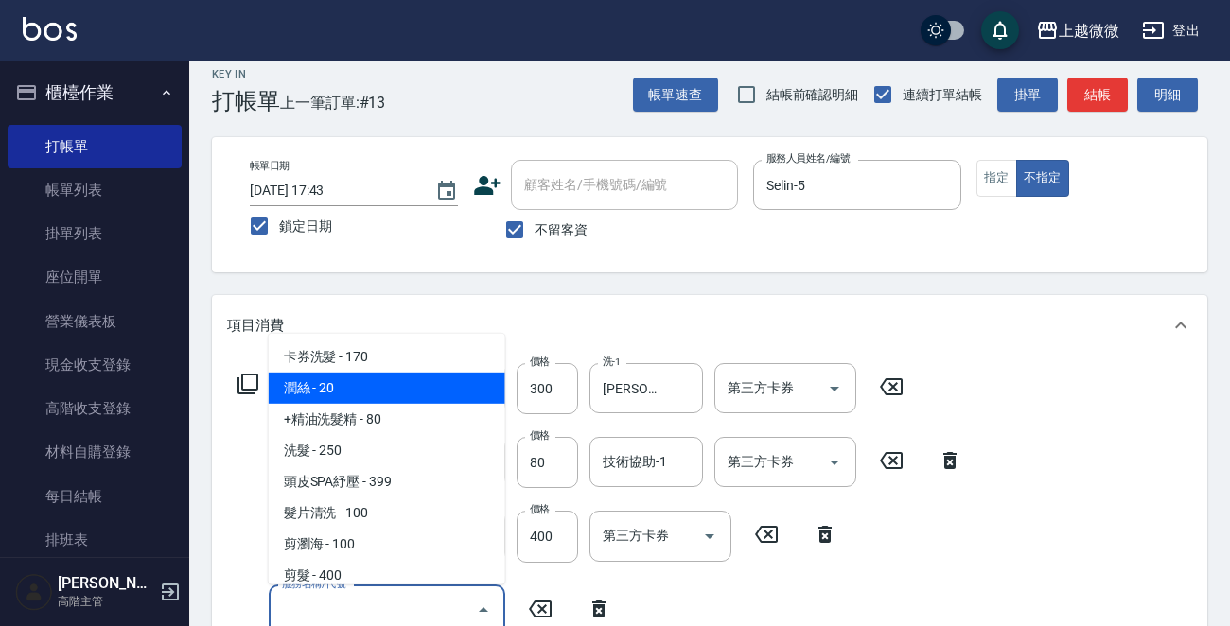
click at [380, 390] on span "潤絲 - 20" at bounding box center [387, 388] width 237 height 31
type input "潤絲(A01)"
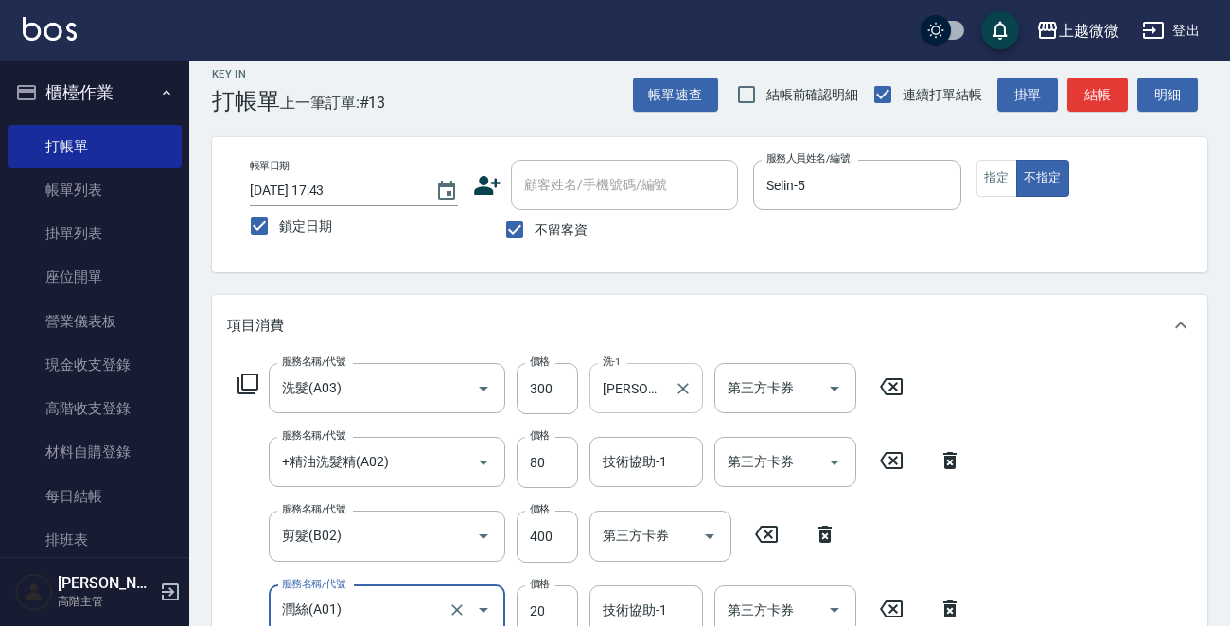
click at [642, 385] on input "[PERSON_NAME]-0" at bounding box center [632, 388] width 68 height 33
type input "[PERSON_NAME]-0"
drag, startPoint x: 659, startPoint y: 444, endPoint x: 657, endPoint y: 486, distance: 42.7
click at [659, 444] on div "技術協助-1" at bounding box center [646, 462] width 114 height 50
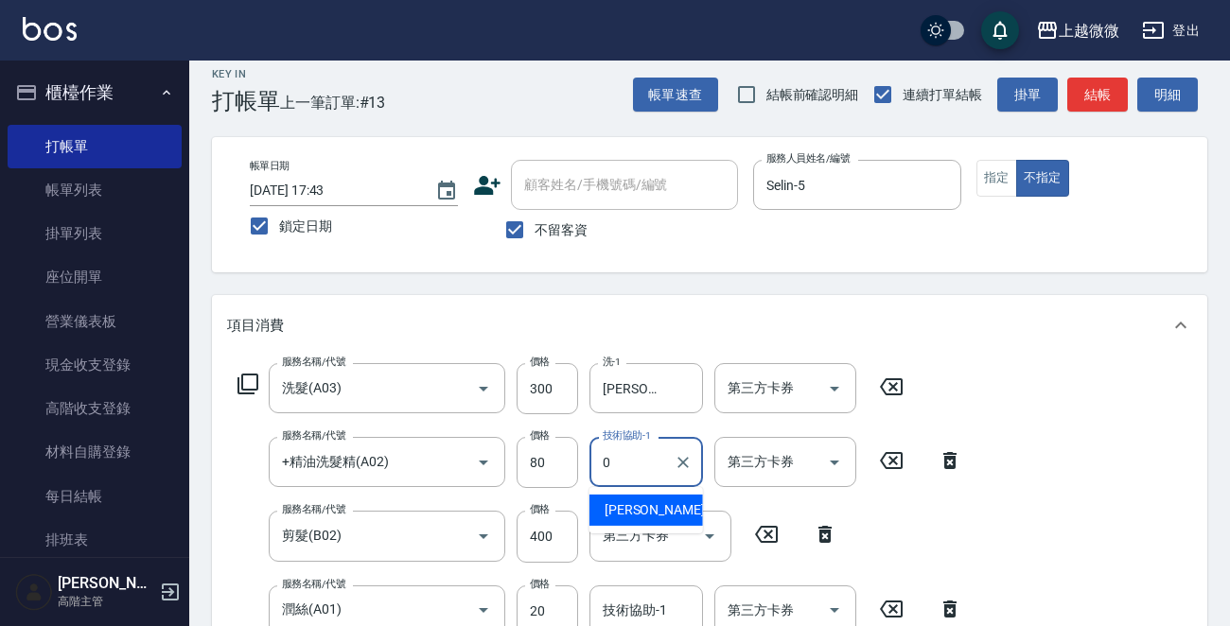
click at [641, 505] on div "[PERSON_NAME] -0" at bounding box center [646, 510] width 114 height 31
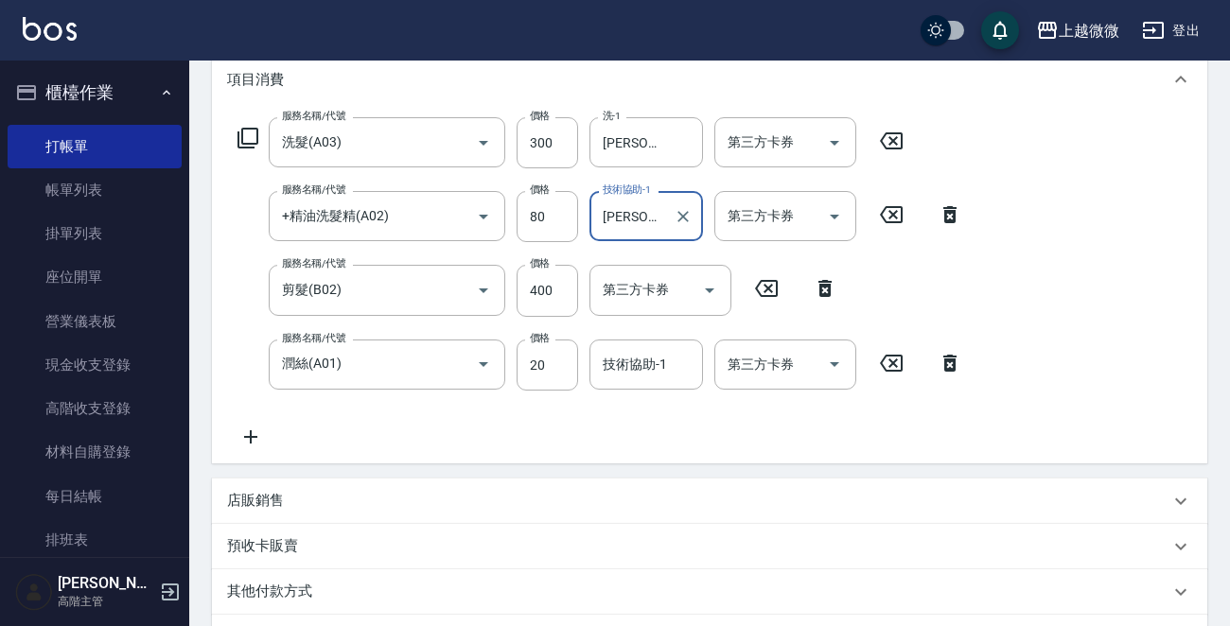
scroll to position [299, 0]
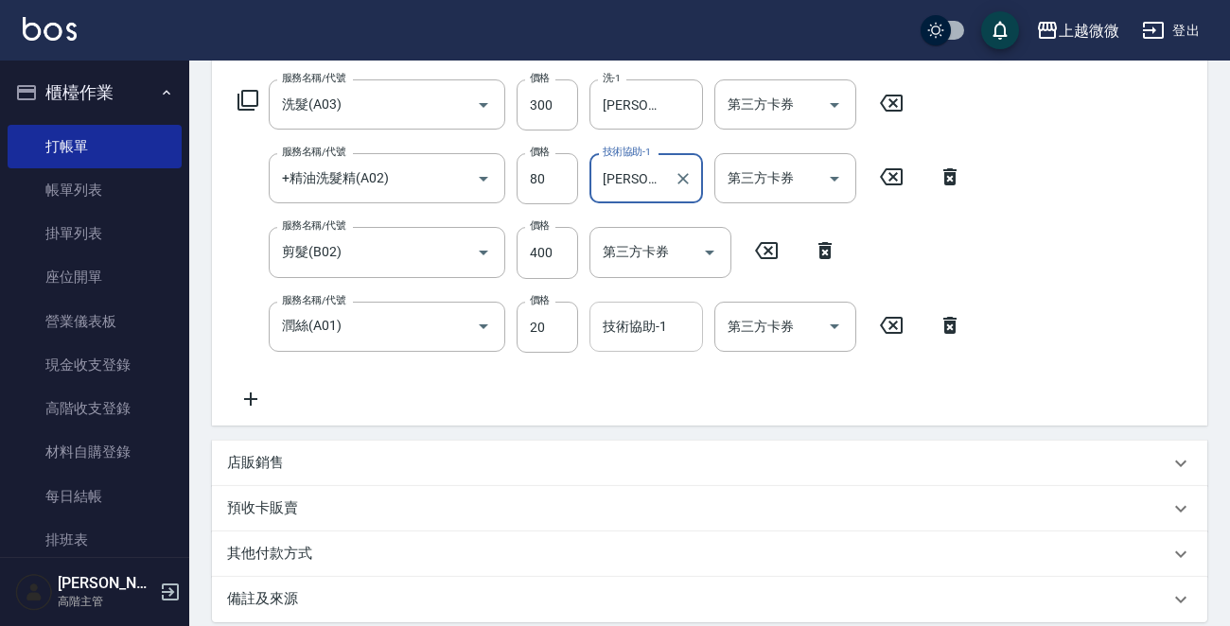
type input "[PERSON_NAME]-0"
click at [642, 328] on input "技術協助-1" at bounding box center [646, 326] width 97 height 33
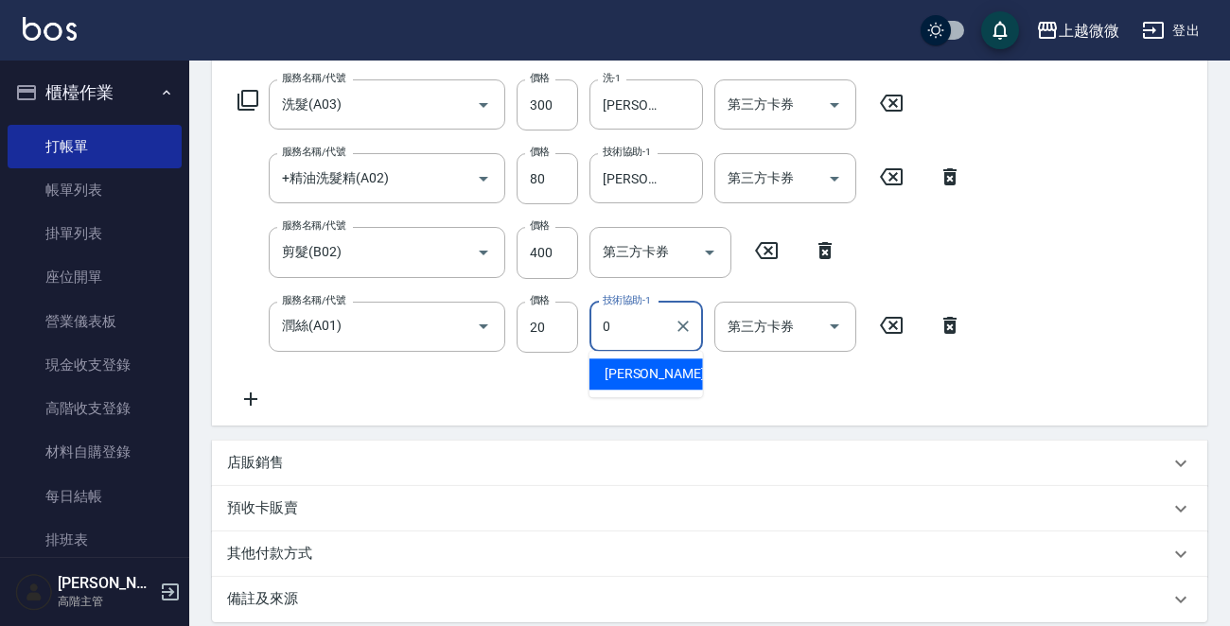
click at [657, 378] on div "[PERSON_NAME] -0" at bounding box center [646, 374] width 114 height 31
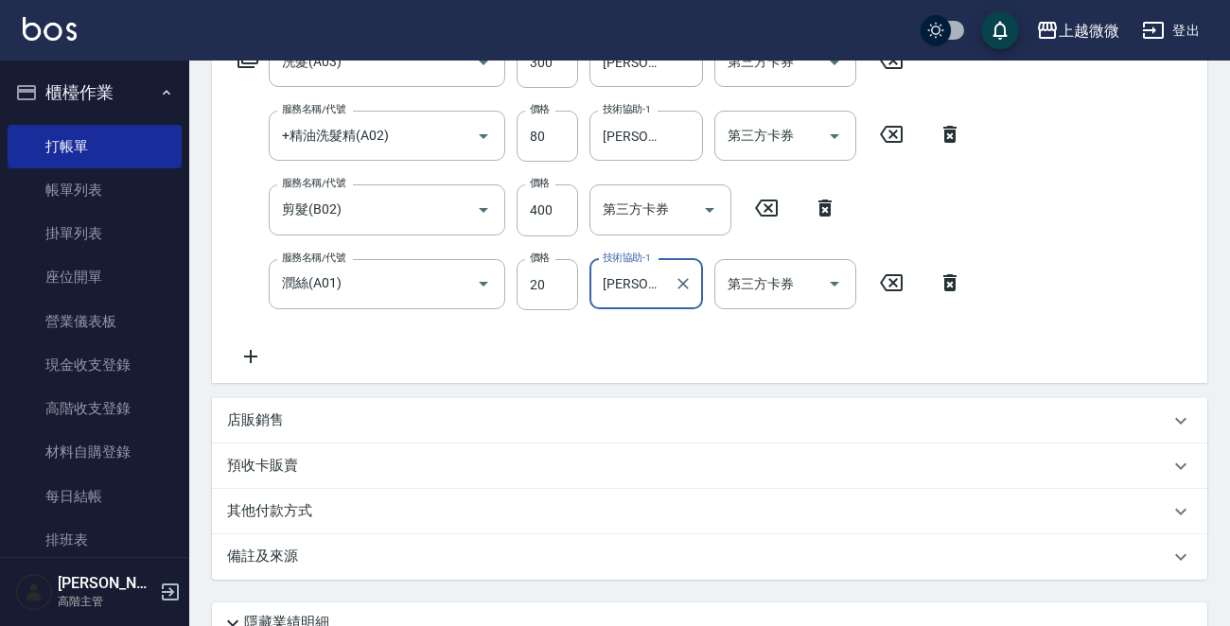
scroll to position [504, 0]
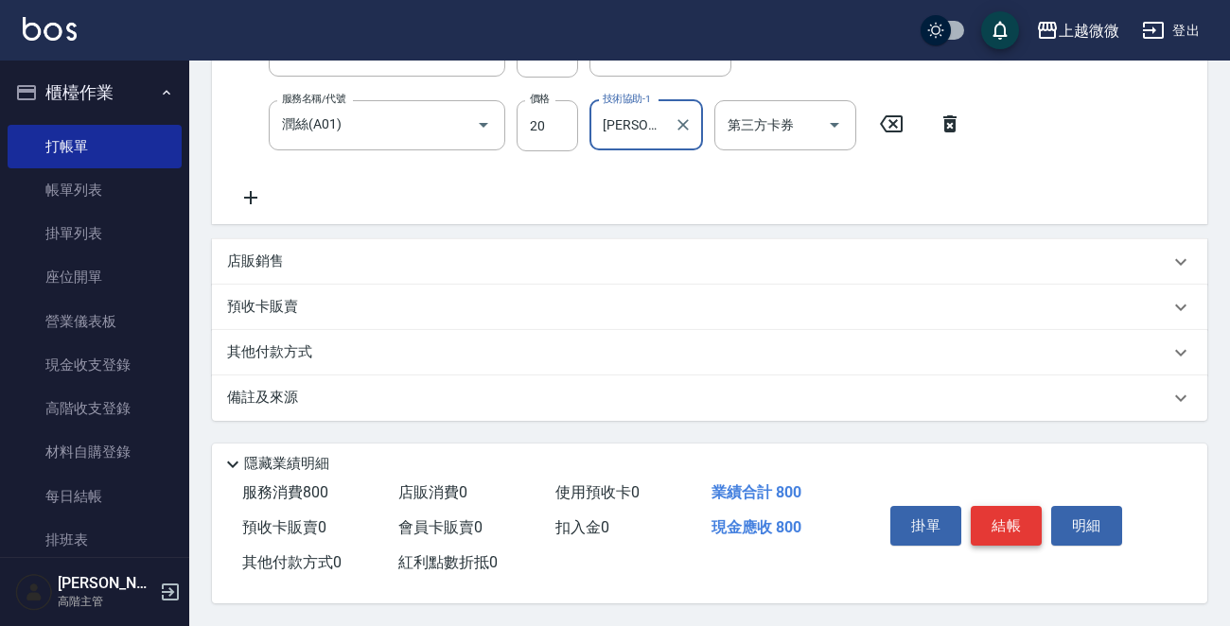
type input "[PERSON_NAME]-0"
click at [1022, 521] on button "結帳" at bounding box center [1006, 526] width 71 height 40
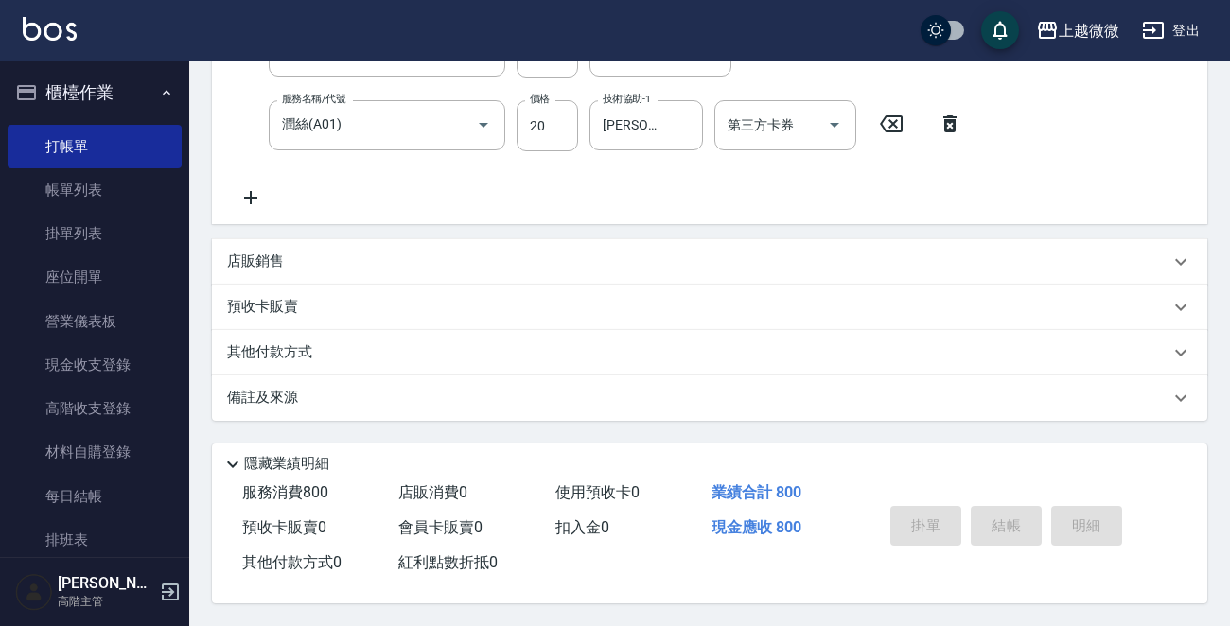
scroll to position [0, 0]
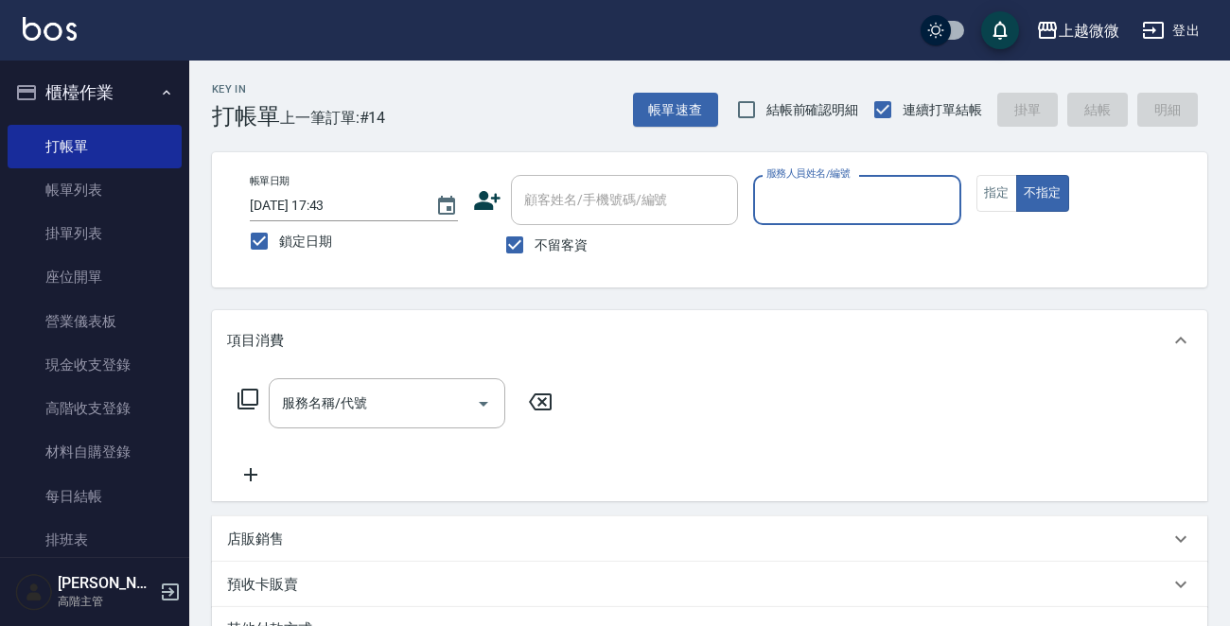
drag, startPoint x: 890, startPoint y: 199, endPoint x: 879, endPoint y: 207, distance: 14.2
click at [888, 200] on input "服務人員姓名/編號" at bounding box center [857, 200] width 191 height 33
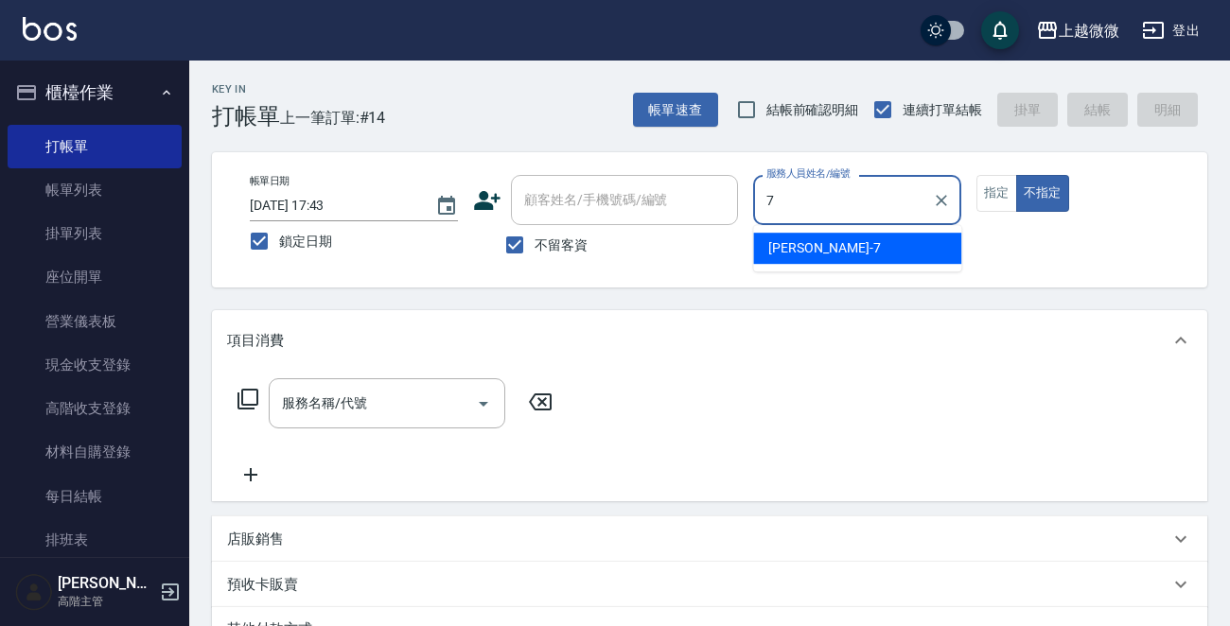
click at [853, 240] on div "[PERSON_NAME] -7" at bounding box center [857, 248] width 208 height 31
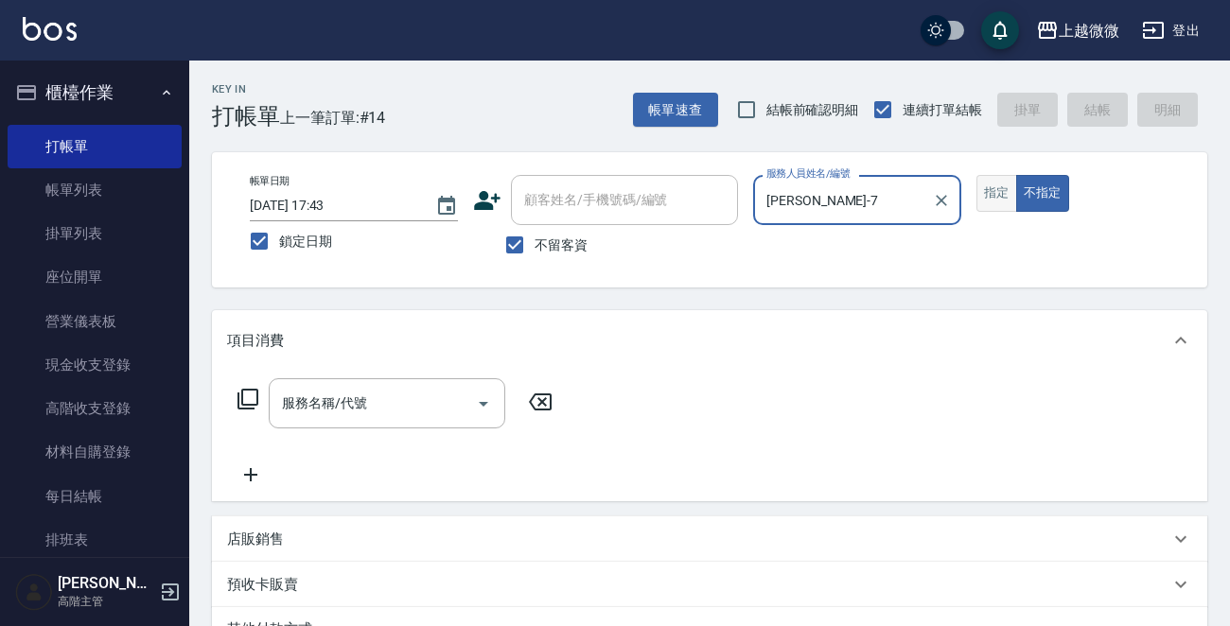
type input "[PERSON_NAME]-7"
click at [993, 200] on button "指定" at bounding box center [996, 193] width 41 height 37
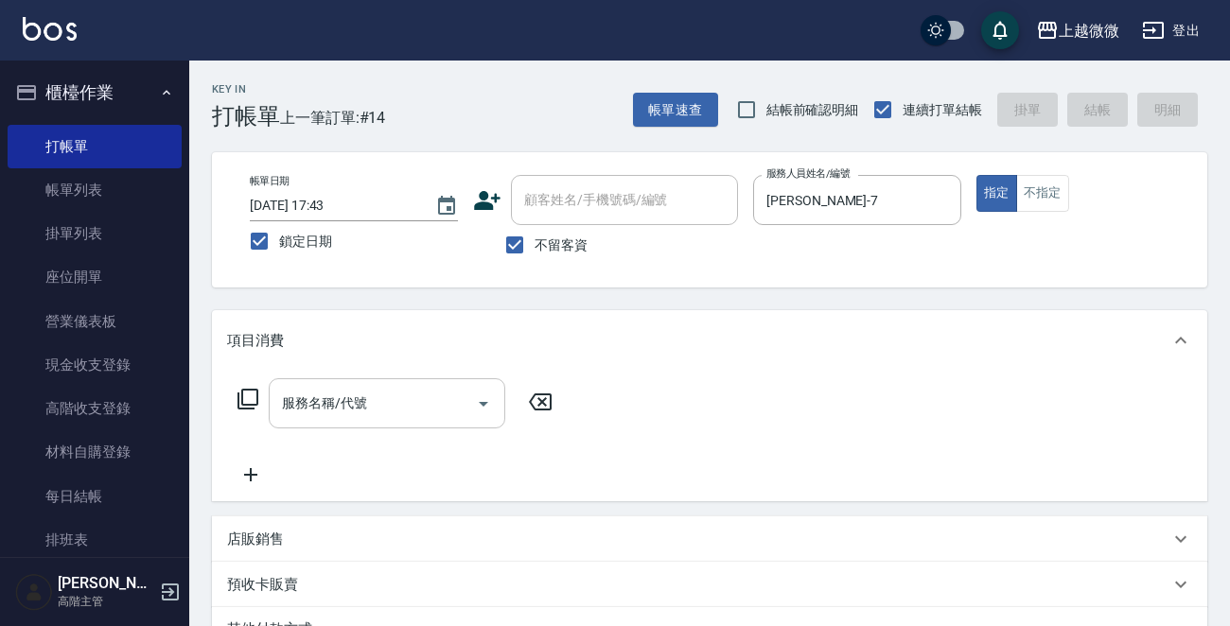
click at [397, 404] on input "服務名稱/代號" at bounding box center [372, 403] width 191 height 33
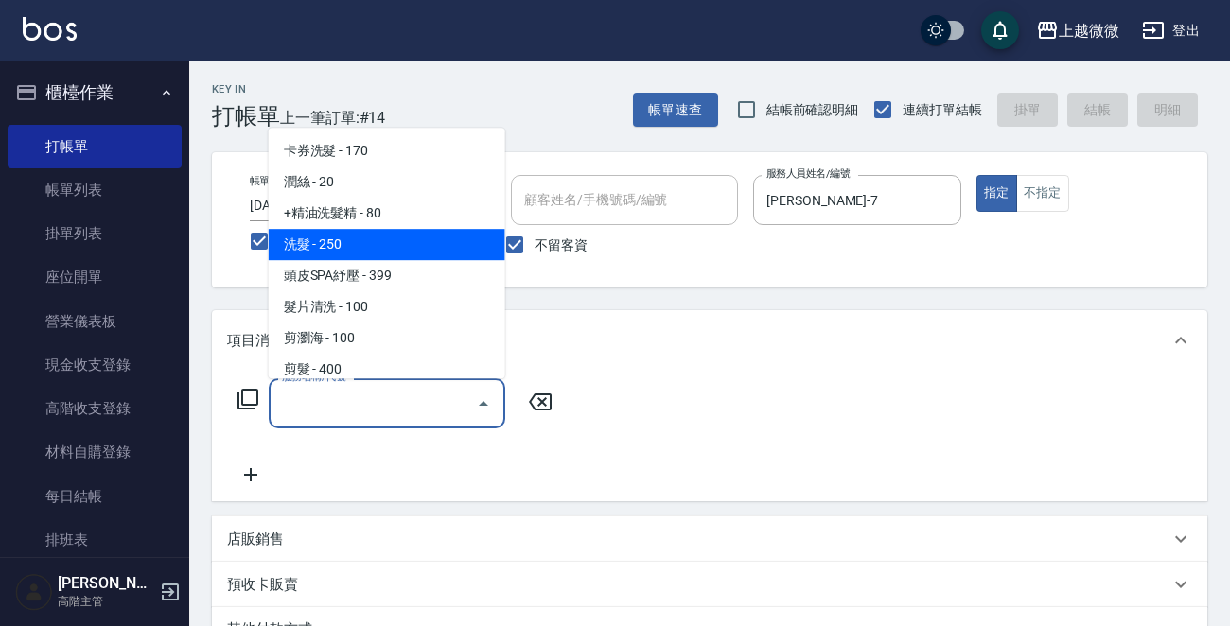
click at [378, 255] on span "洗髮 - 250" at bounding box center [387, 244] width 237 height 31
type input "洗髮(A03)"
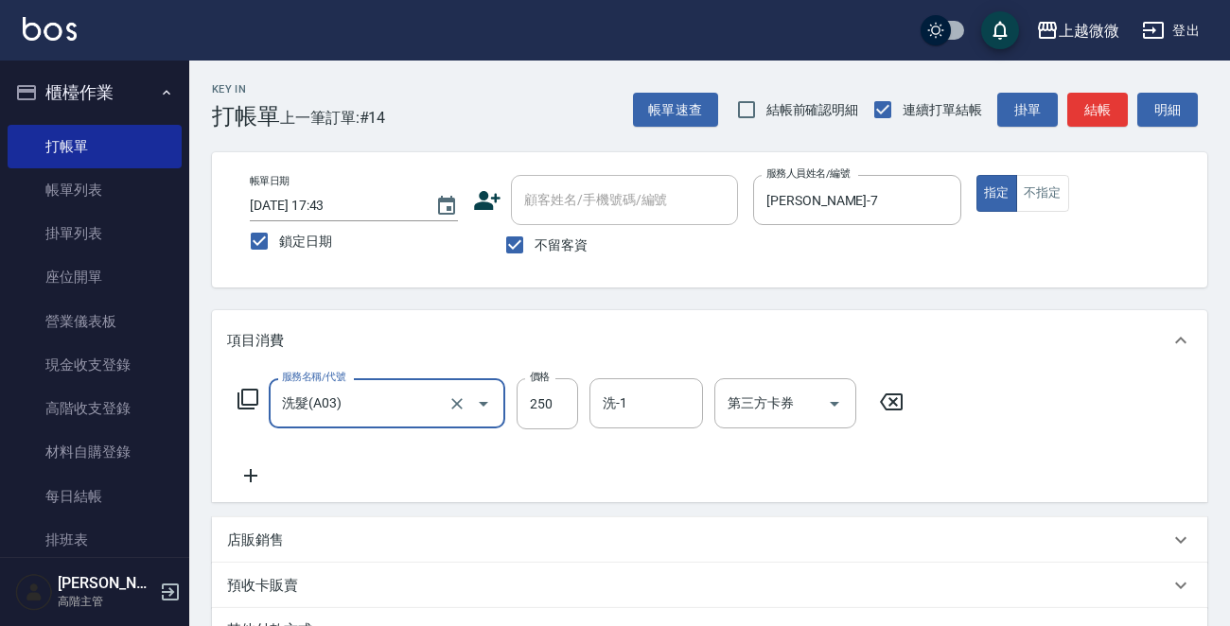
click at [250, 467] on icon at bounding box center [250, 476] width 47 height 23
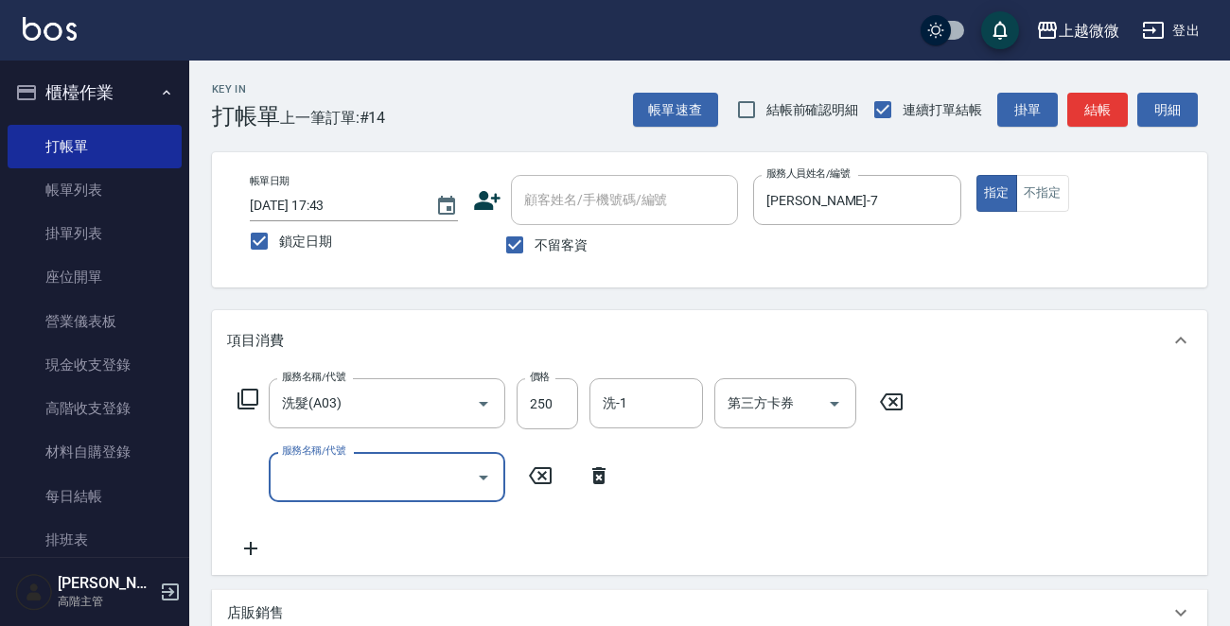
click at [329, 467] on input "服務名稱/代號" at bounding box center [372, 477] width 191 height 33
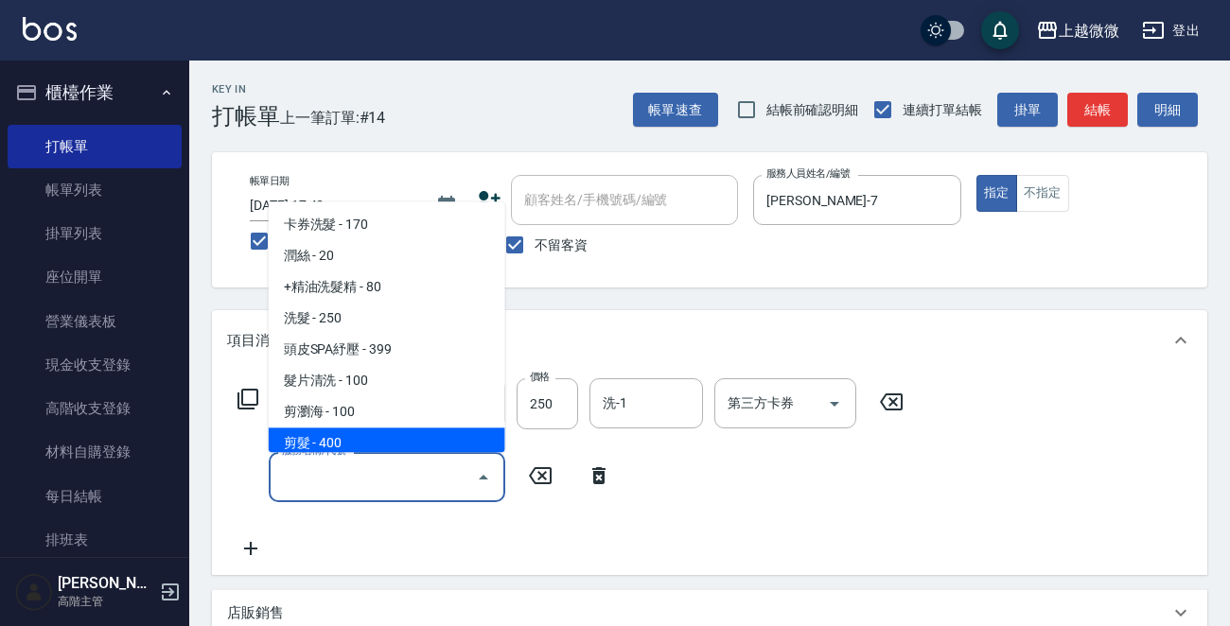
click at [337, 442] on span "剪髮 - 400" at bounding box center [387, 444] width 237 height 31
type input "剪髮(B02)"
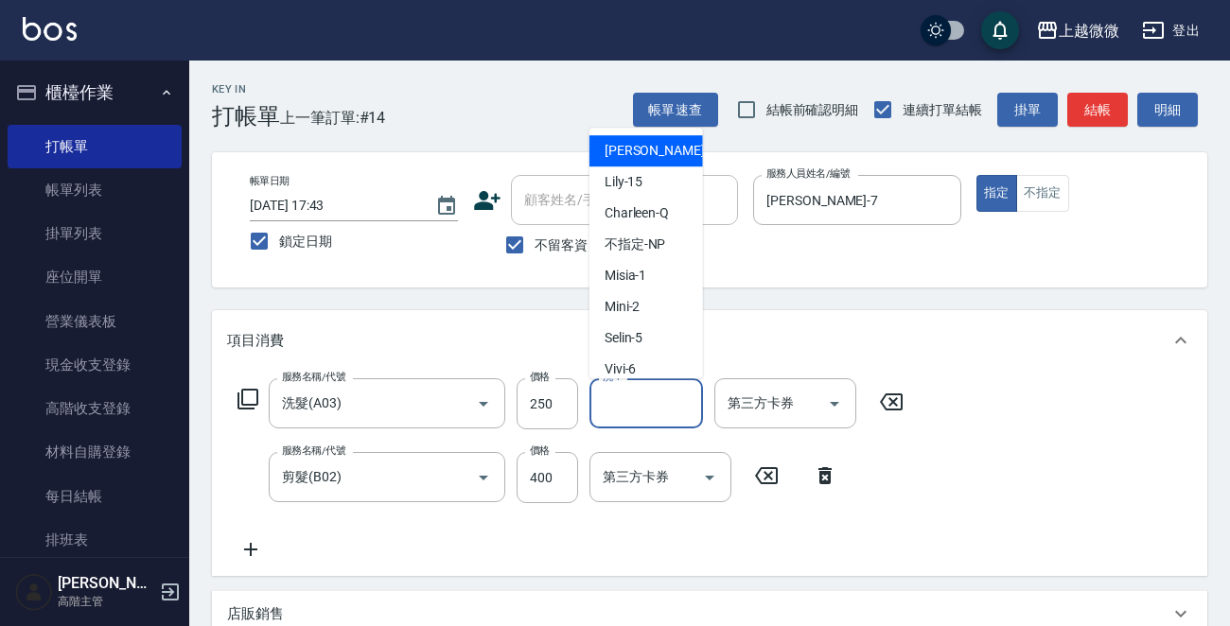
click at [639, 399] on input "洗-1" at bounding box center [646, 403] width 97 height 33
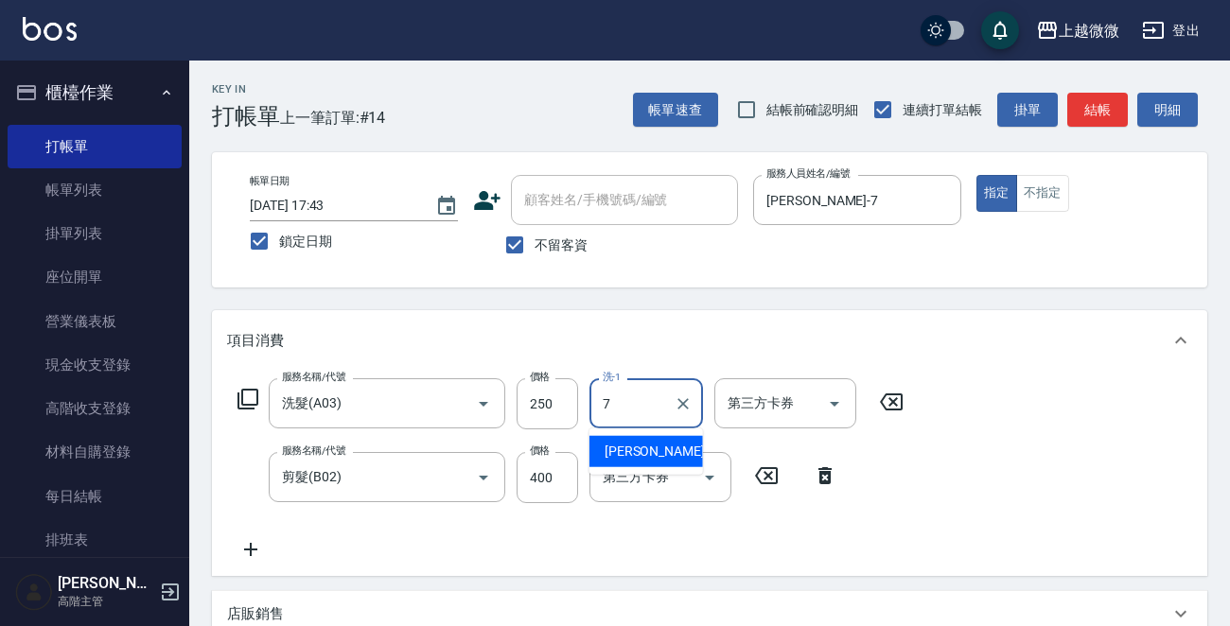
click at [642, 434] on ul "[PERSON_NAME] -7" at bounding box center [646, 452] width 114 height 46
click at [642, 440] on div "[PERSON_NAME] -7" at bounding box center [646, 451] width 114 height 31
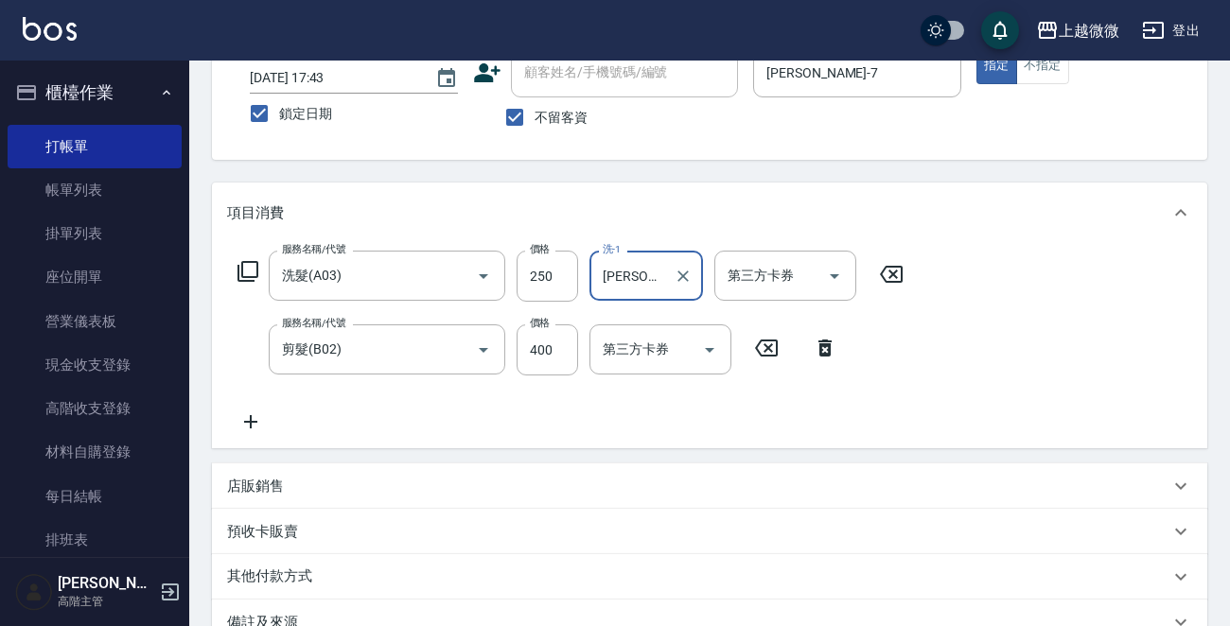
scroll to position [357, 0]
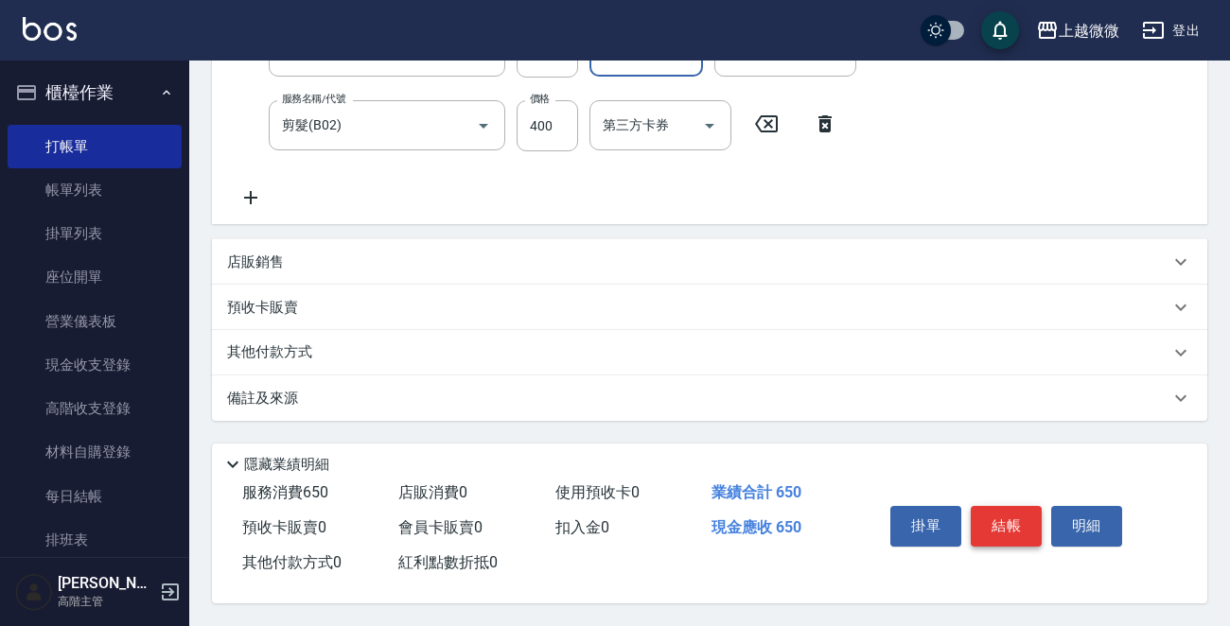
type input "[PERSON_NAME]-7"
click at [996, 531] on button "結帳" at bounding box center [1006, 526] width 71 height 40
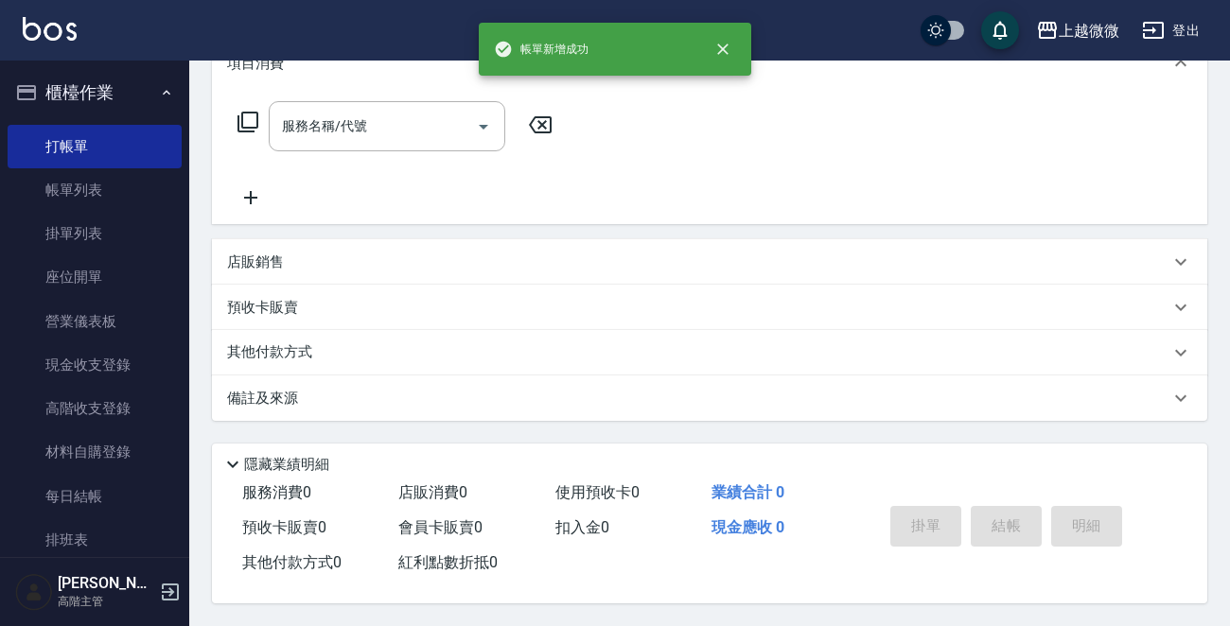
scroll to position [0, 0]
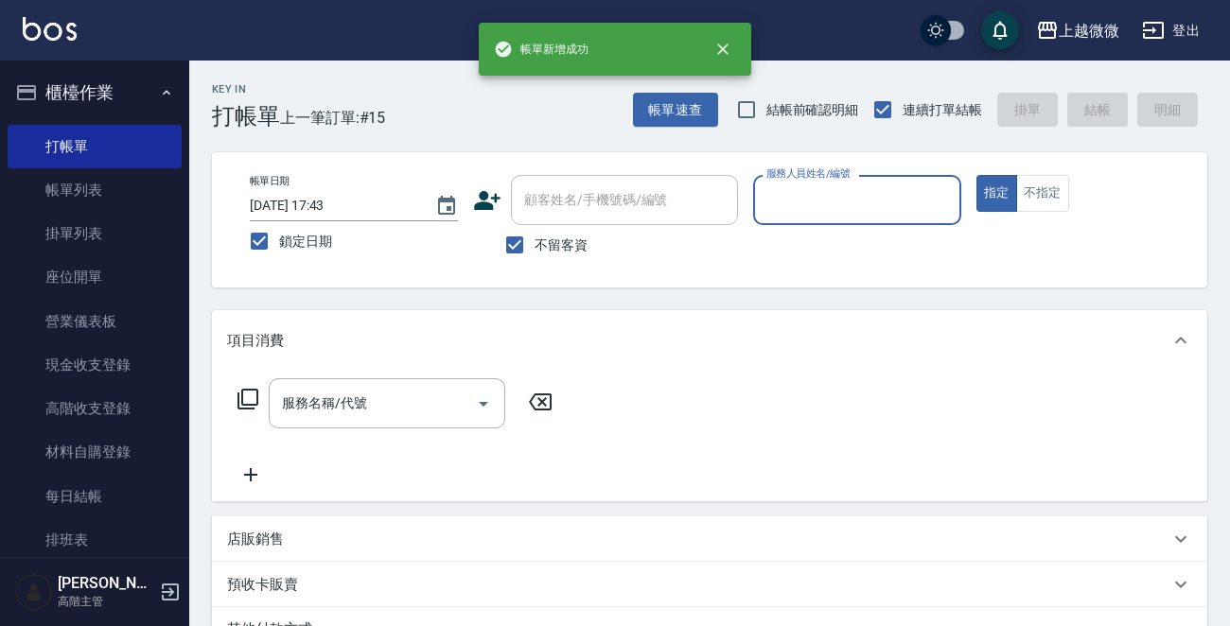
click at [895, 196] on input "服務人員姓名/編號" at bounding box center [857, 200] width 191 height 33
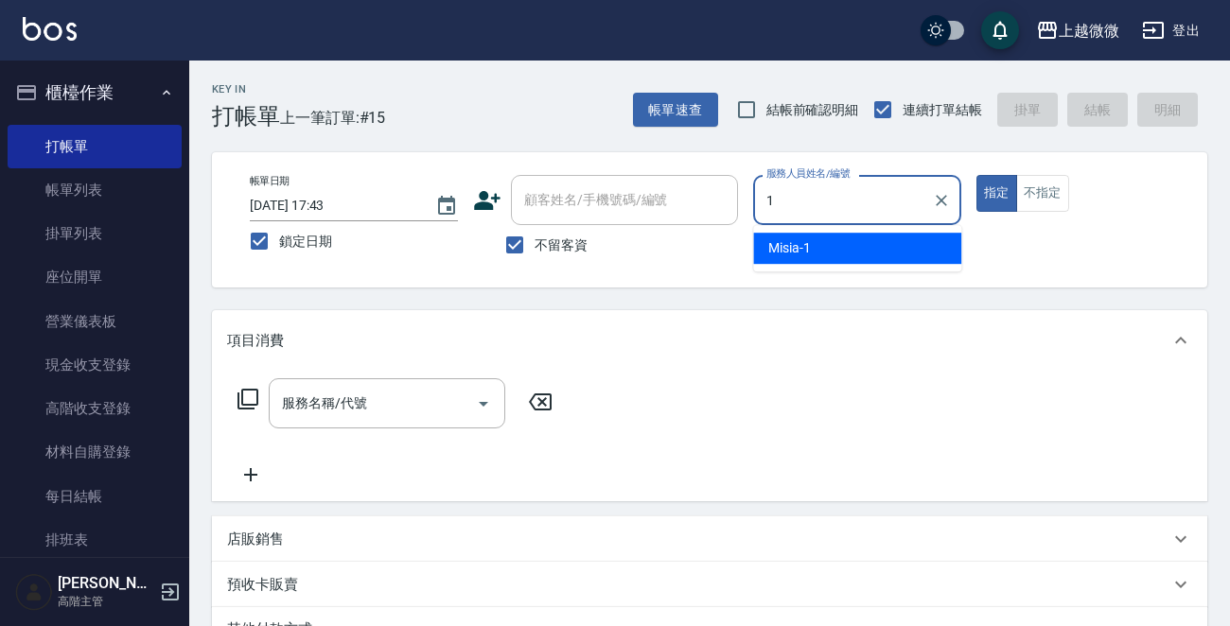
click at [837, 255] on div "Misia -1" at bounding box center [857, 248] width 208 height 31
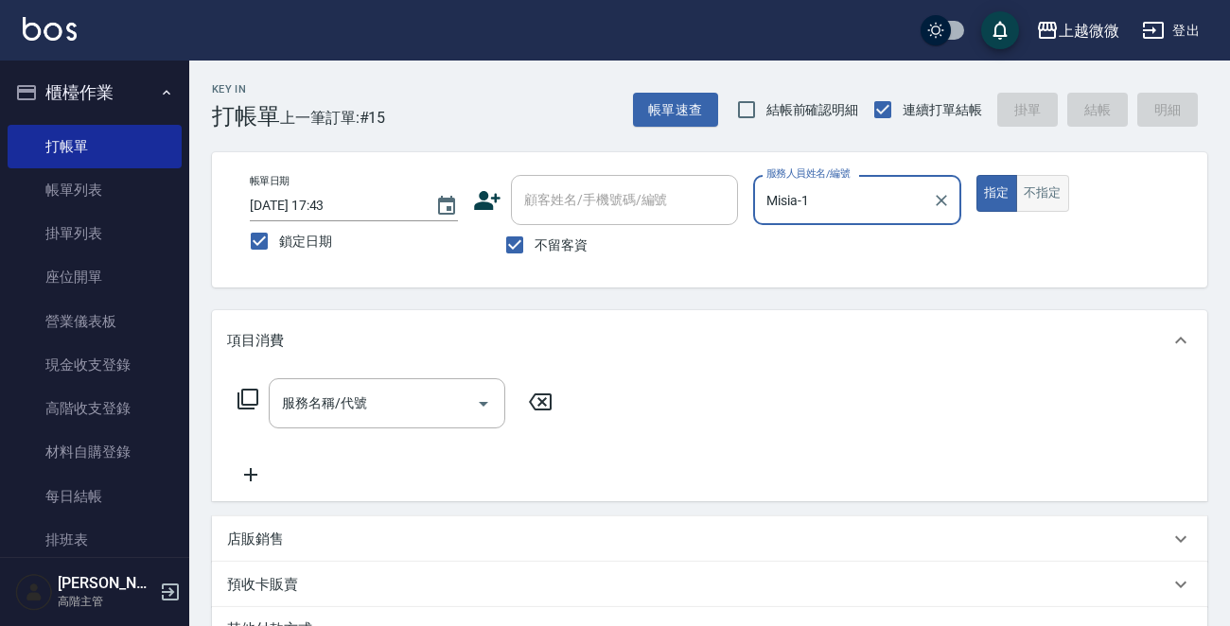
type input "Misia-1"
click at [1047, 200] on button "不指定" at bounding box center [1042, 193] width 53 height 37
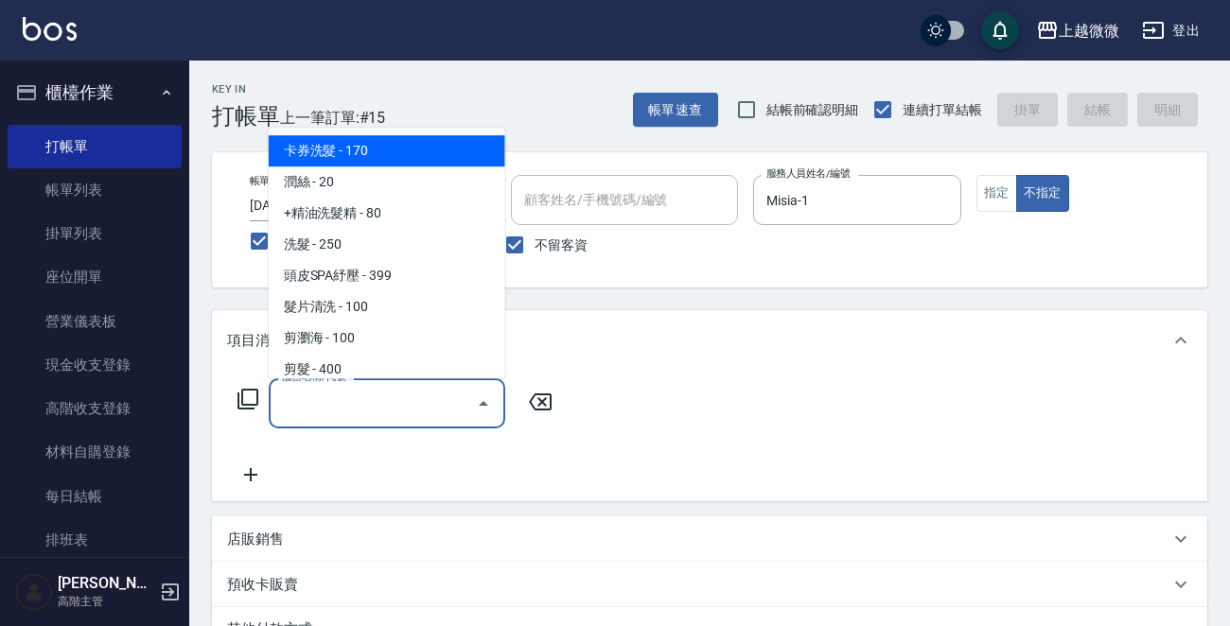
click at [398, 417] on input "服務名稱/代號" at bounding box center [372, 403] width 191 height 33
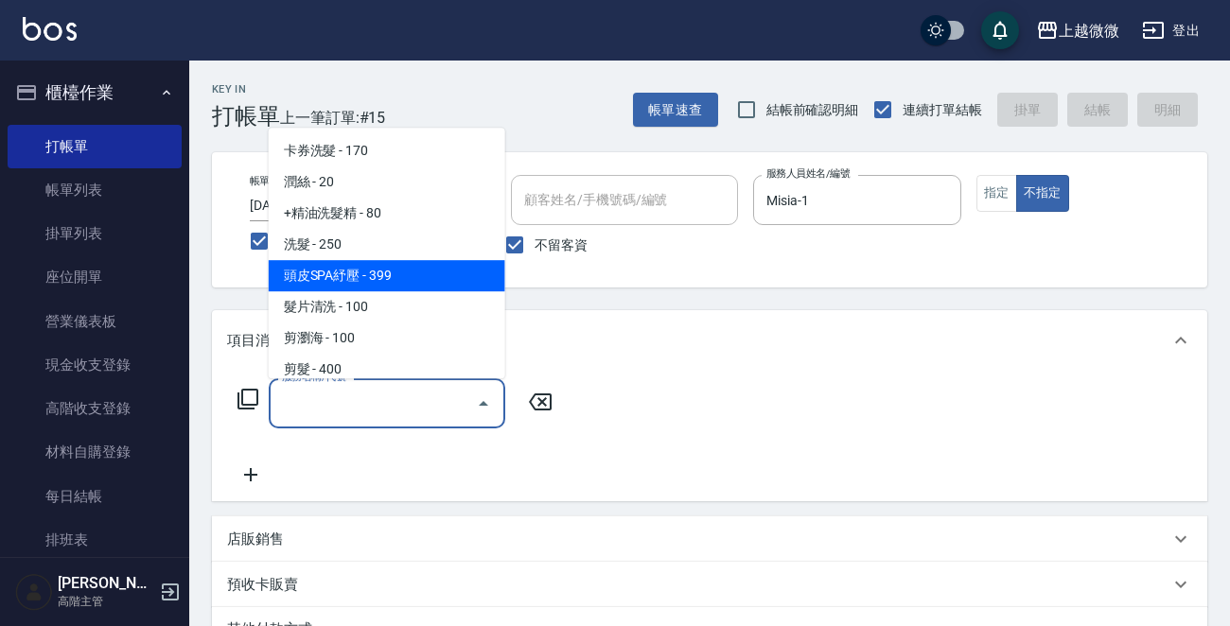
click at [425, 269] on span "頭皮SPA紓壓 - 399" at bounding box center [387, 275] width 237 height 31
type input "頭皮SPA紓壓(A04)"
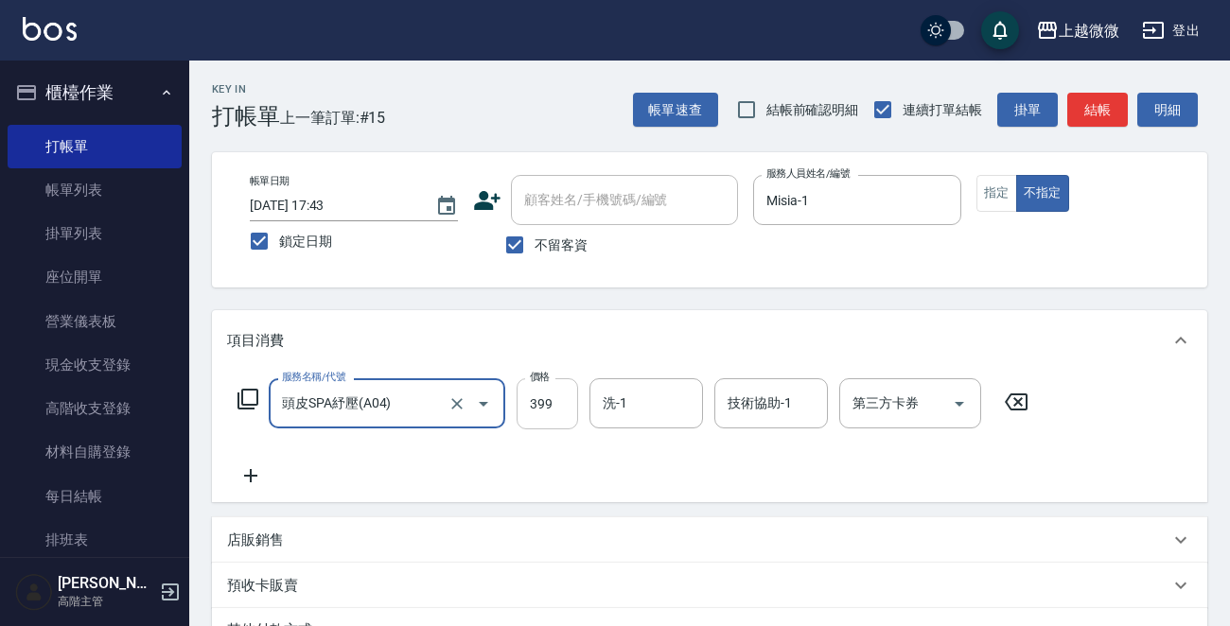
click at [560, 391] on input "399" at bounding box center [547, 403] width 61 height 51
type input "449"
click at [644, 413] on input "洗-1" at bounding box center [646, 403] width 97 height 33
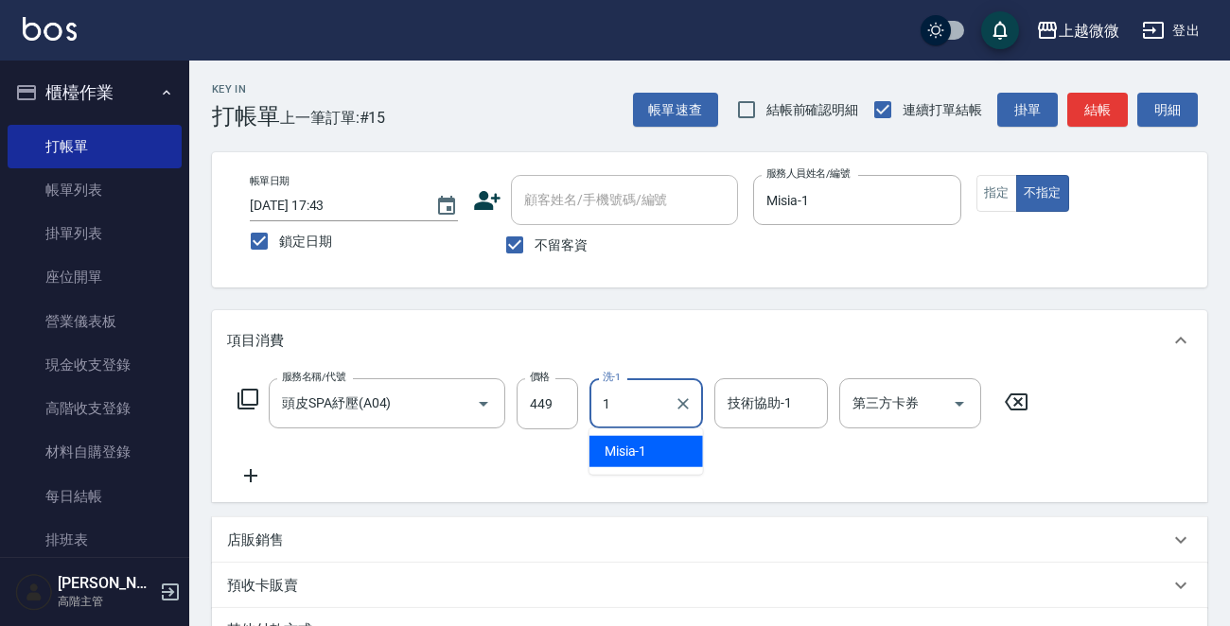
click at [629, 442] on span "Misia -1" at bounding box center [626, 452] width 43 height 20
type input "Misia-1"
drag, startPoint x: 765, startPoint y: 398, endPoint x: 764, endPoint y: 425, distance: 26.6
click at [765, 397] on div "技術協助-1 技術協助-1" at bounding box center [771, 403] width 114 height 50
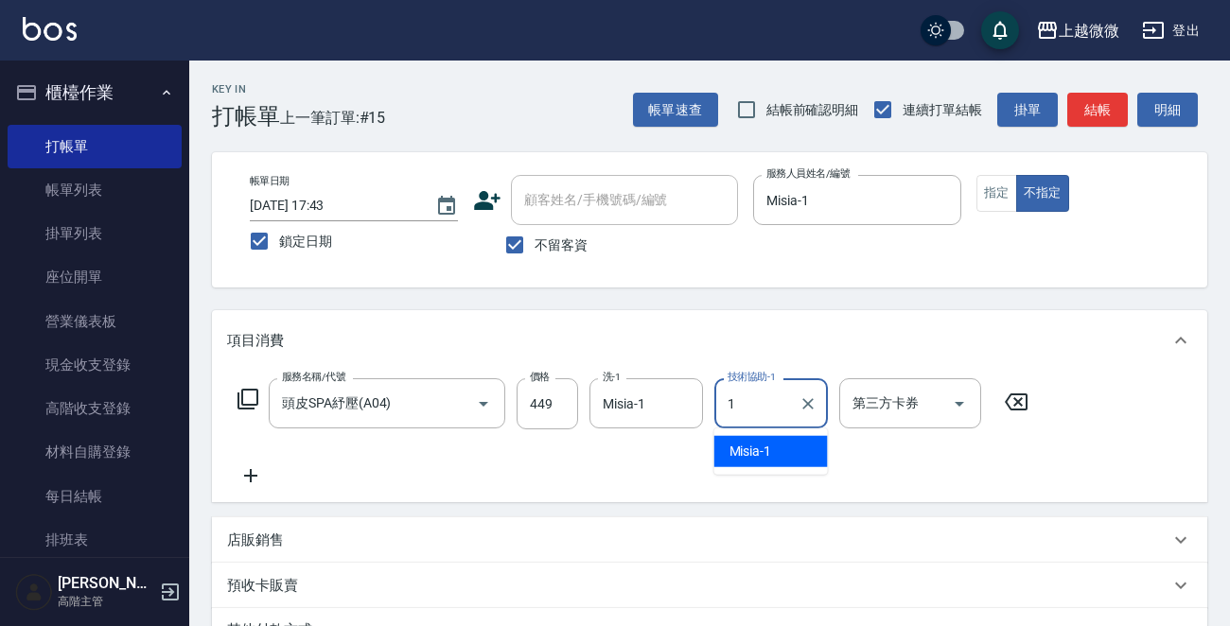
click at [757, 442] on span "Misia -1" at bounding box center [750, 452] width 43 height 20
type input "Misia-1"
click at [247, 478] on icon at bounding box center [250, 476] width 47 height 23
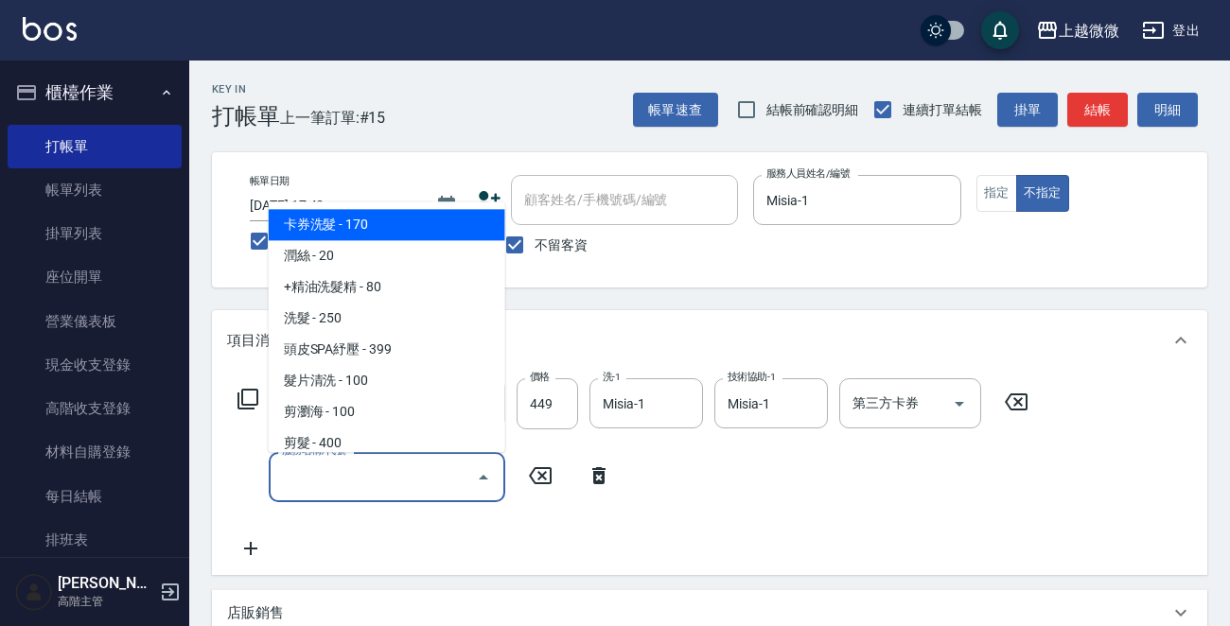
click at [390, 480] on input "服務名稱/代號" at bounding box center [372, 477] width 191 height 33
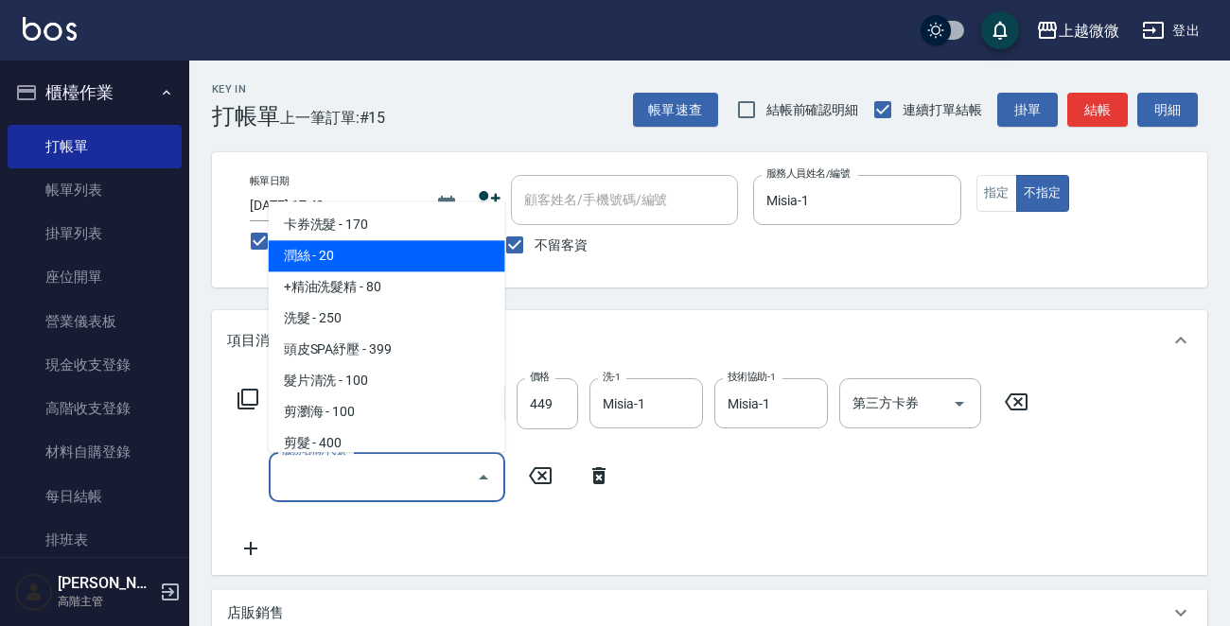
click at [403, 256] on span "潤絲 - 20" at bounding box center [387, 256] width 237 height 31
type input "潤絲(A01)"
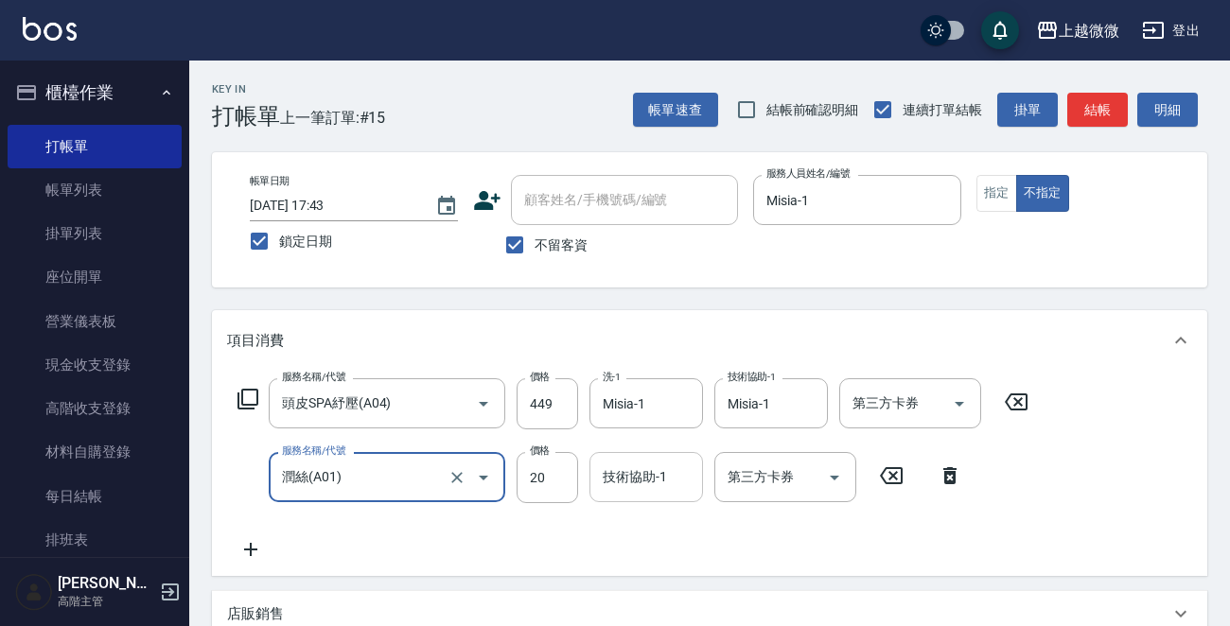
click at [646, 472] on div "技術協助-1 技術協助-1" at bounding box center [646, 477] width 114 height 50
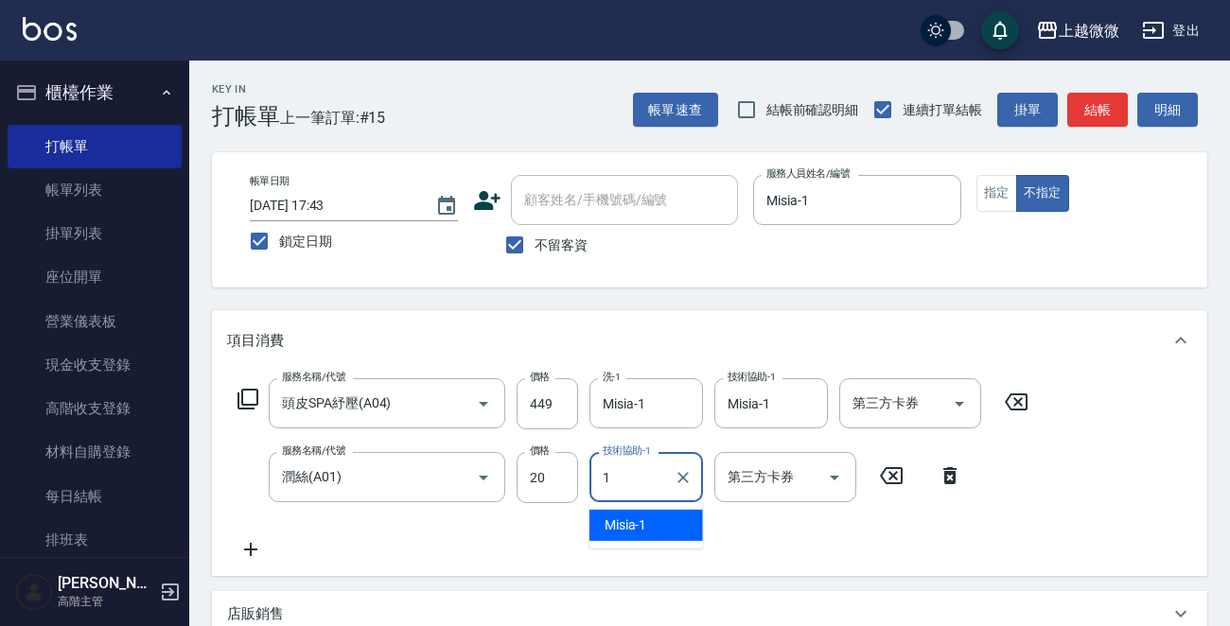
click at [644, 510] on ul "Misia -1" at bounding box center [646, 525] width 114 height 46
click at [643, 514] on div "Misia -1" at bounding box center [646, 525] width 114 height 31
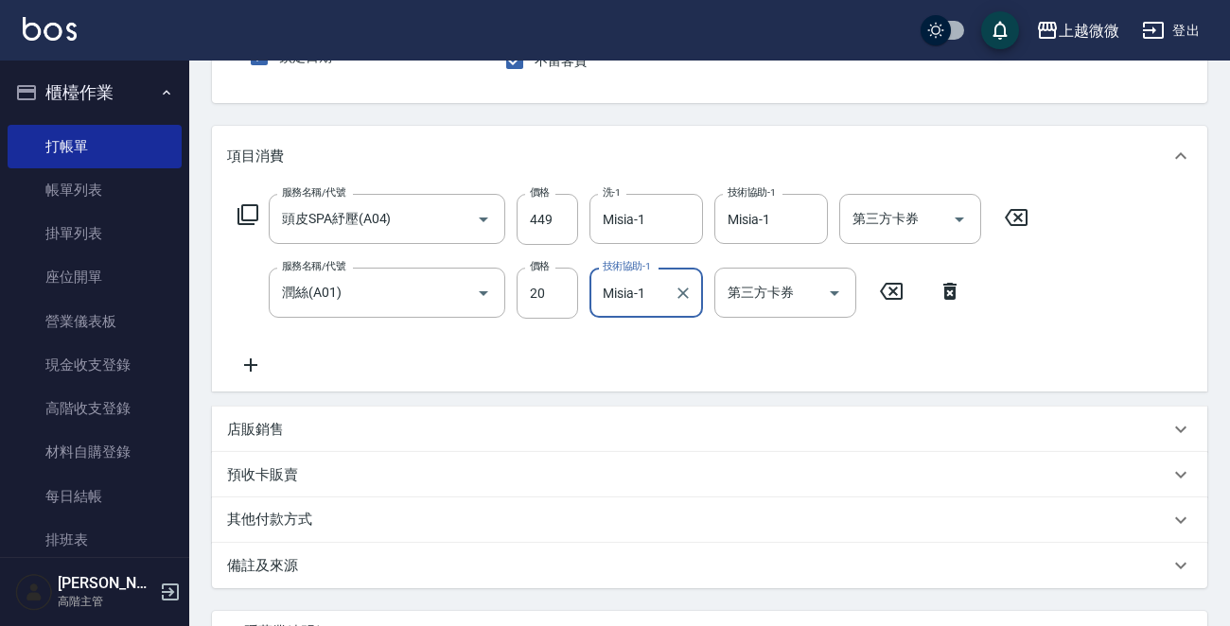
scroll to position [357, 0]
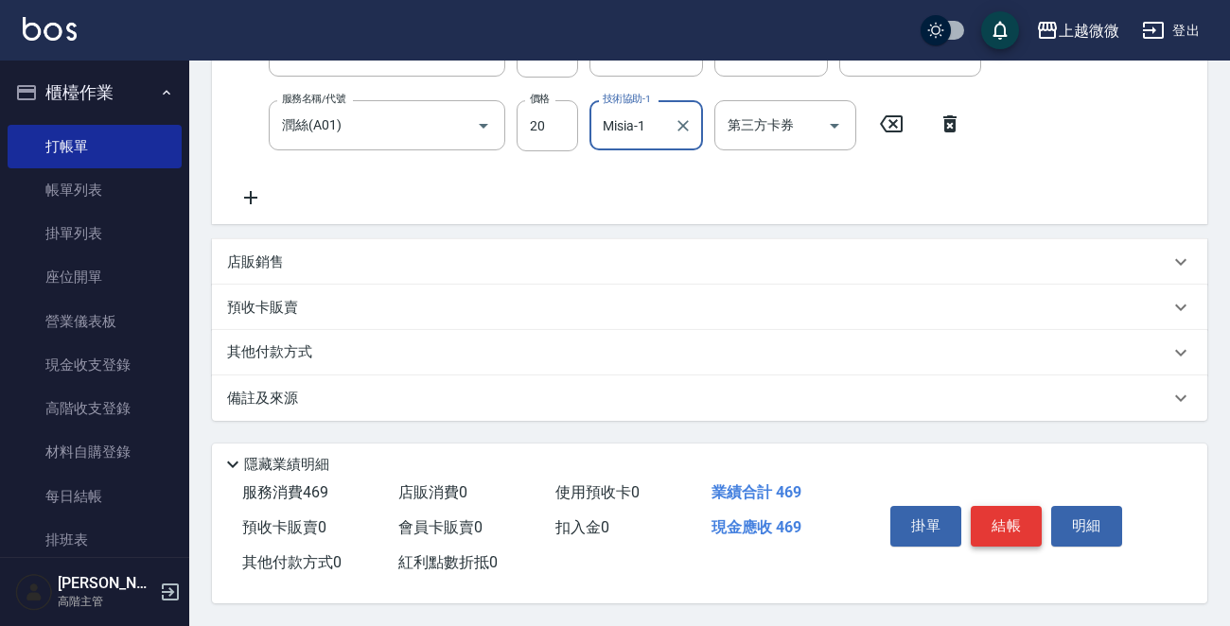
click at [992, 518] on button "結帳" at bounding box center [1006, 526] width 71 height 40
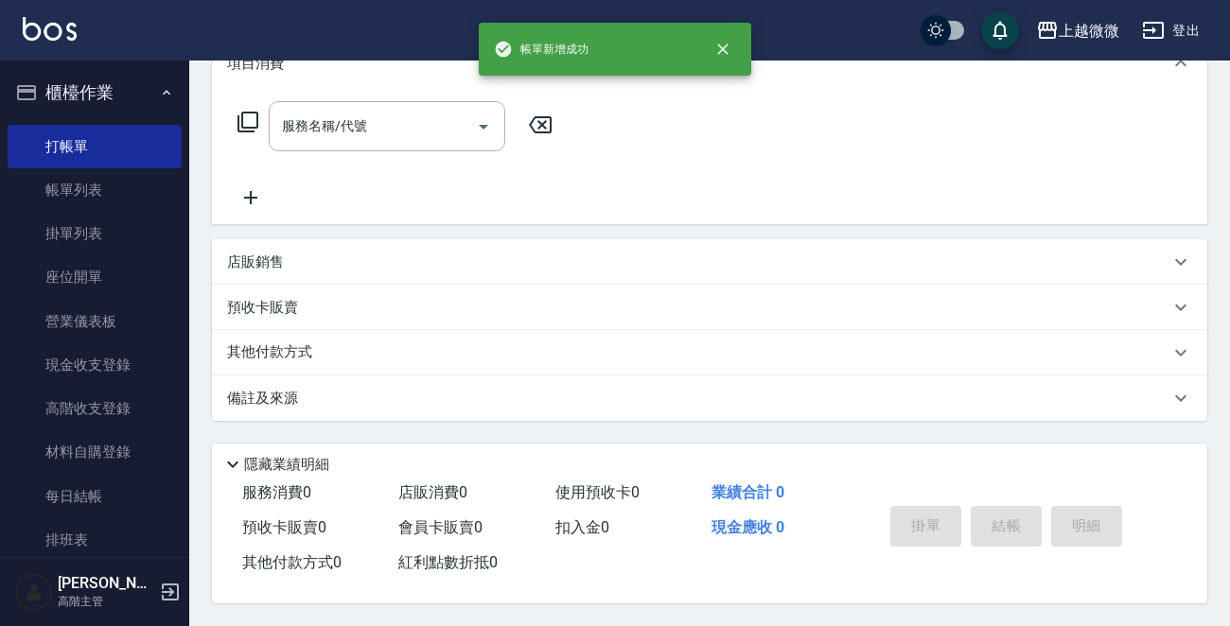
scroll to position [0, 0]
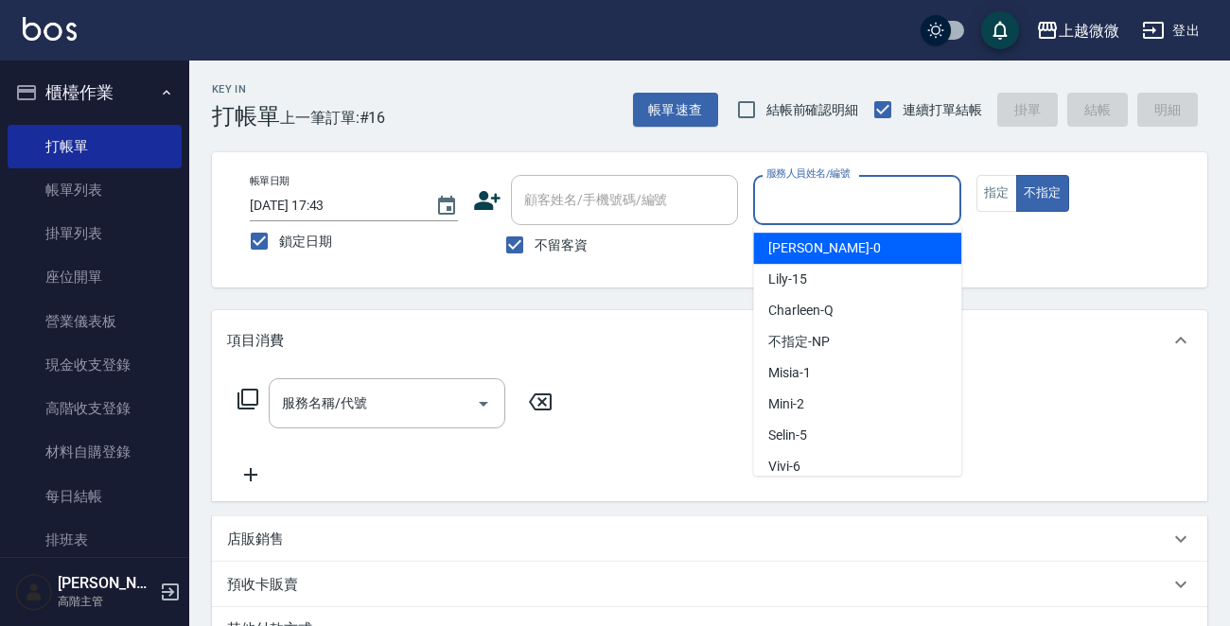
click at [843, 203] on input "服務人員姓名/編號" at bounding box center [857, 200] width 191 height 33
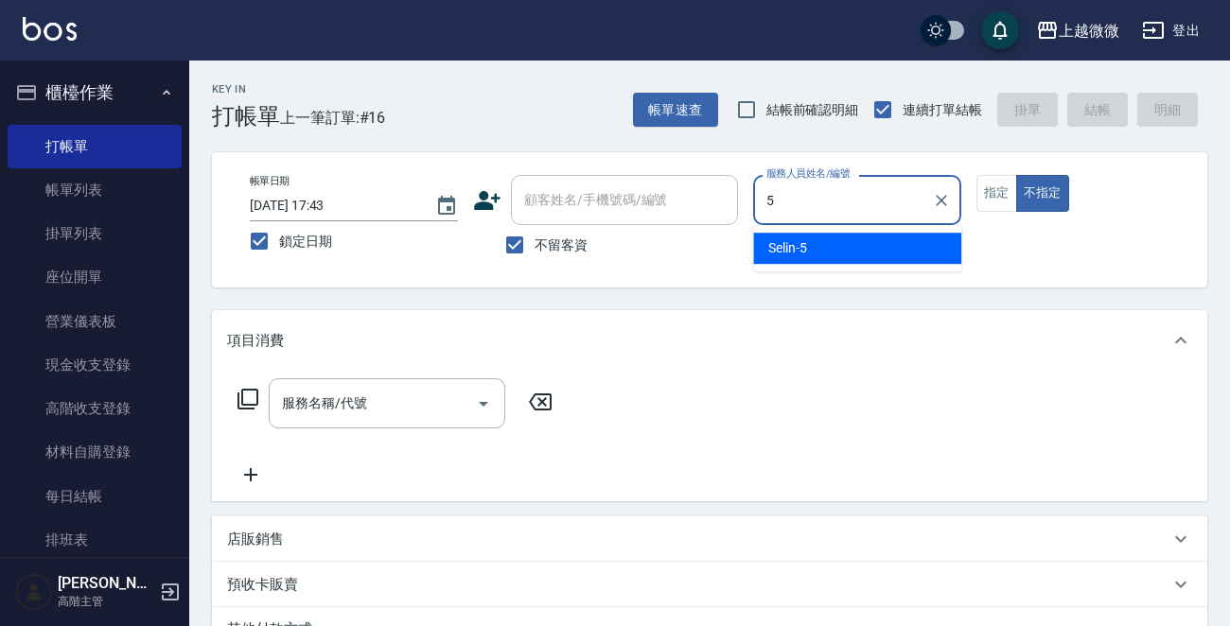
click at [830, 253] on div "Selin -5" at bounding box center [857, 248] width 208 height 31
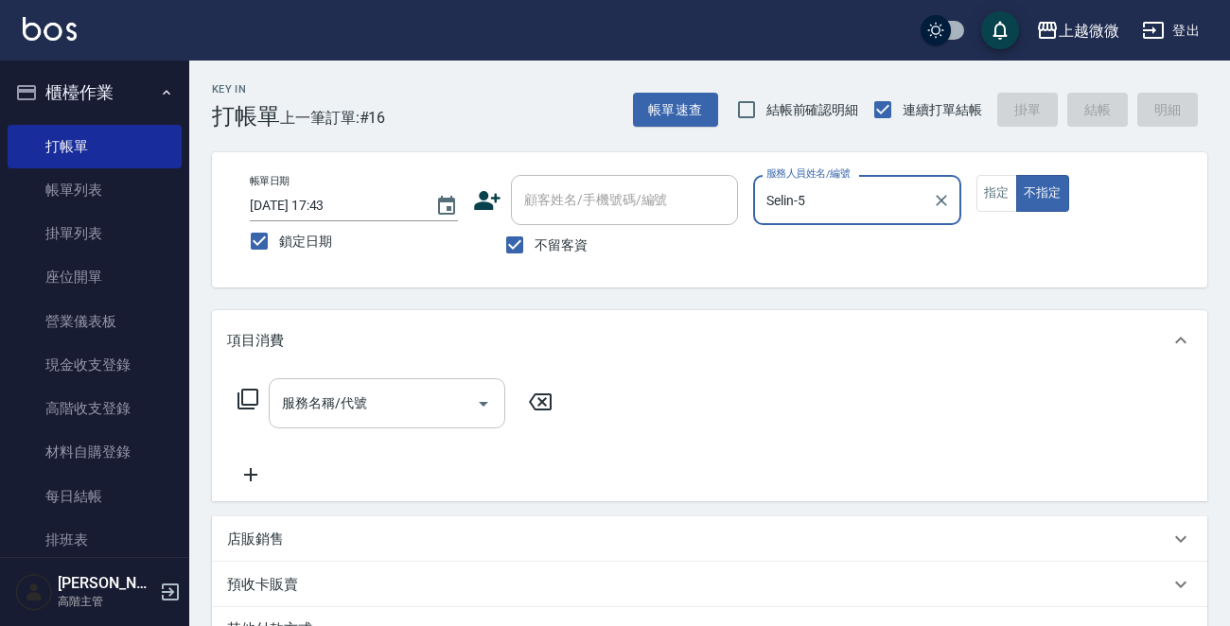
click at [401, 413] on input "服務名稱/代號" at bounding box center [372, 403] width 191 height 33
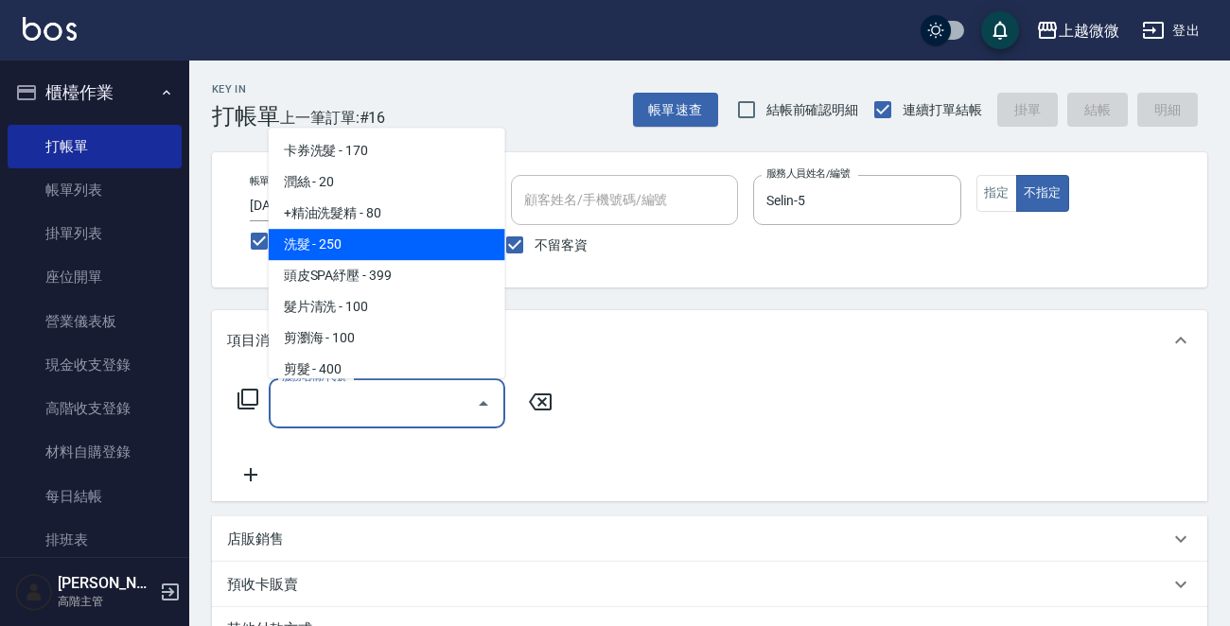
click at [406, 242] on span "洗髮 - 250" at bounding box center [387, 244] width 237 height 31
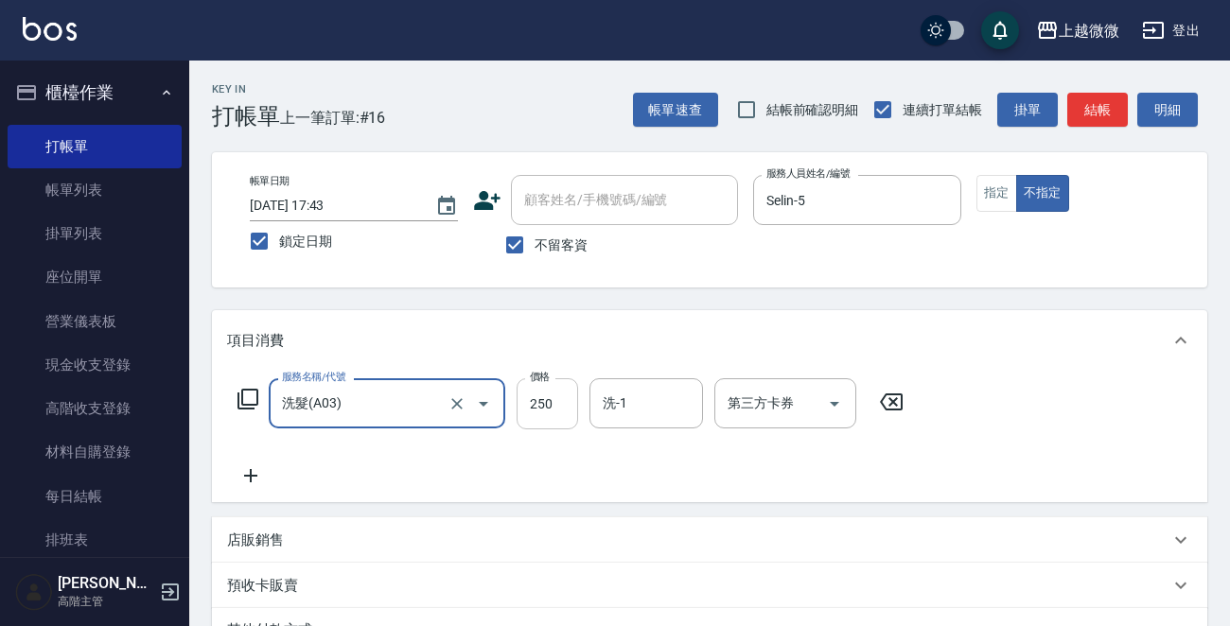
click at [547, 395] on input "250" at bounding box center [547, 403] width 61 height 51
drag, startPoint x: 555, startPoint y: 404, endPoint x: 503, endPoint y: 403, distance: 52.0
click at [503, 403] on div "服務名稱/代號 洗髮(A03) 服務名稱/代號 價格 3200 價格 洗-1 洗-1 第三方卡券 第三方卡券" at bounding box center [571, 403] width 688 height 51
click at [653, 410] on input "洗-1" at bounding box center [646, 403] width 97 height 33
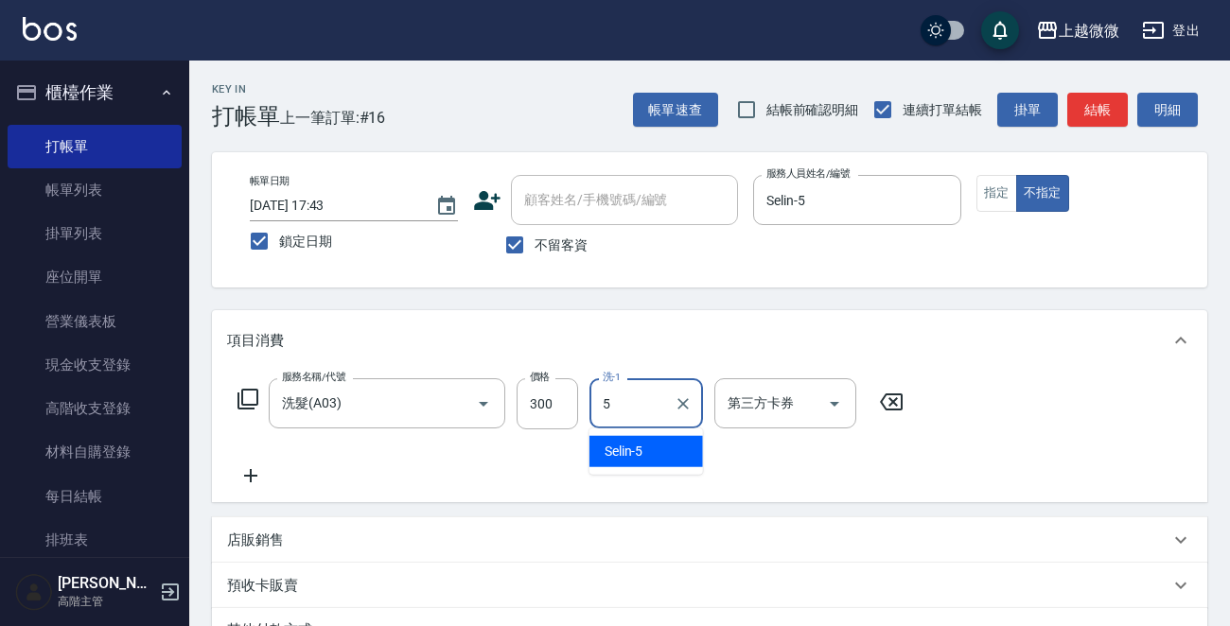
drag, startPoint x: 643, startPoint y: 443, endPoint x: 378, endPoint y: 464, distance: 265.7
click at [641, 443] on div "Selin -5" at bounding box center [646, 451] width 114 height 31
click at [253, 473] on icon at bounding box center [250, 476] width 47 height 23
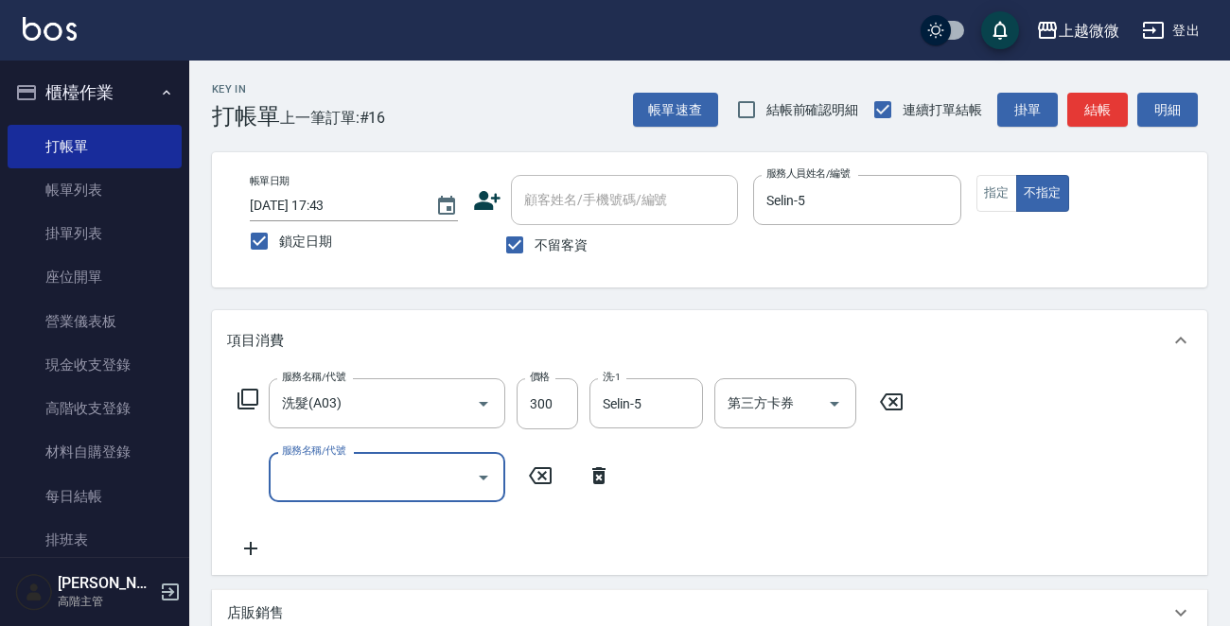
click at [377, 474] on input "服務名稱/代號" at bounding box center [372, 477] width 191 height 33
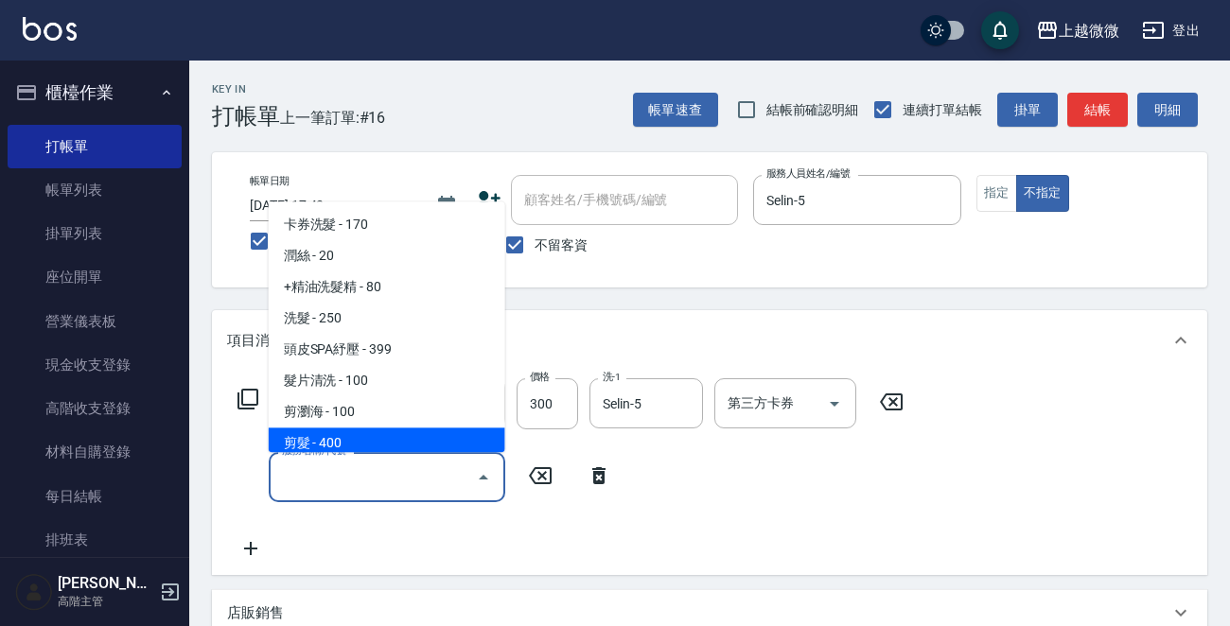
click at [366, 433] on span "剪髮 - 400" at bounding box center [387, 444] width 237 height 31
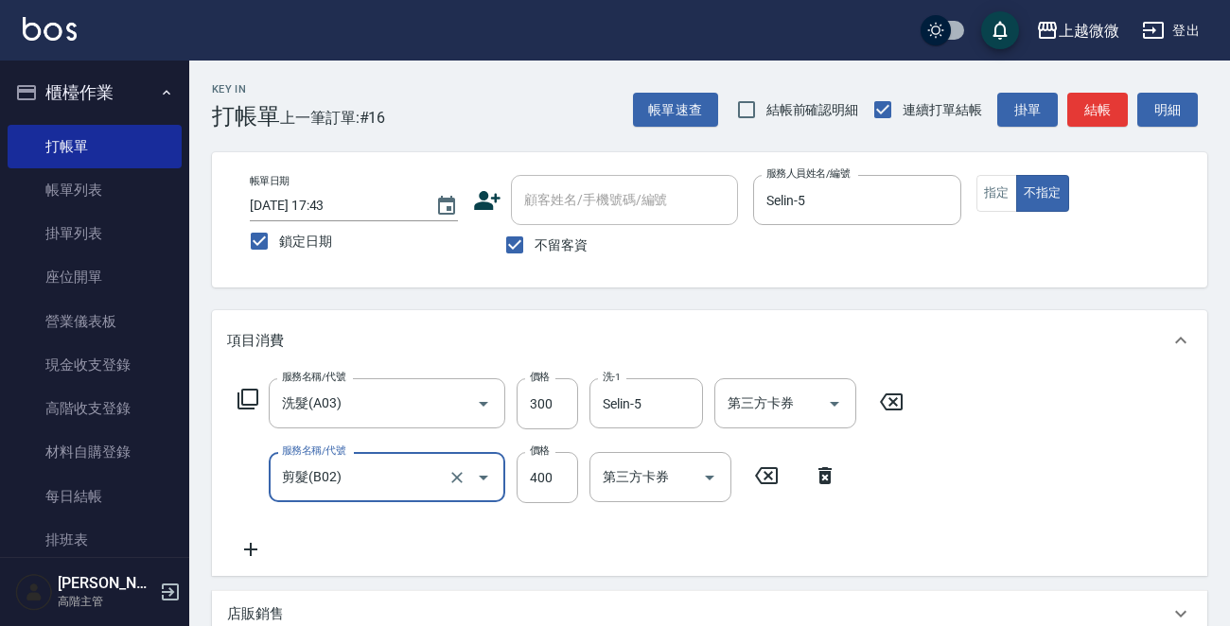
click at [246, 547] on icon at bounding box center [250, 549] width 47 height 23
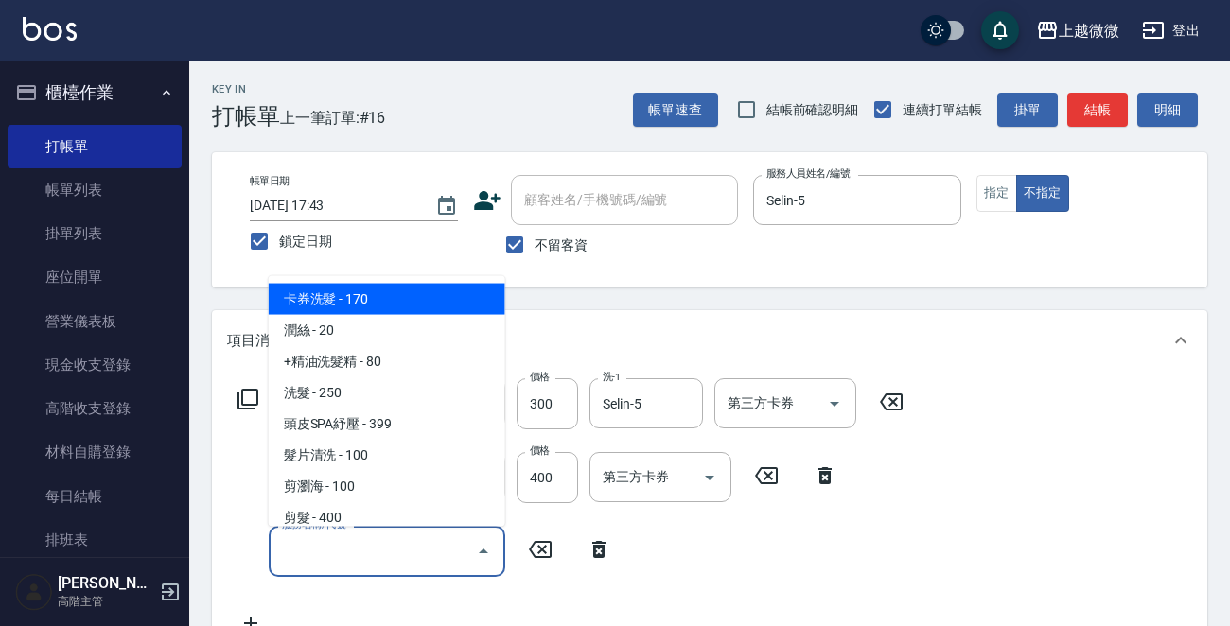
click at [341, 547] on input "服務名稱/代號" at bounding box center [372, 551] width 191 height 33
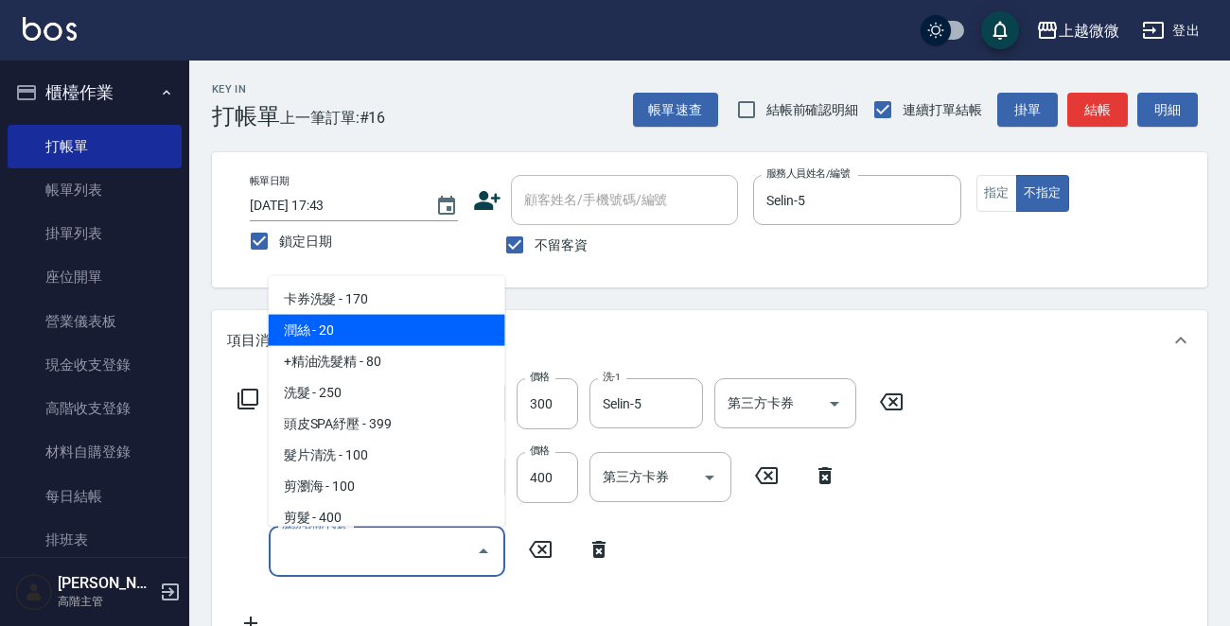
click at [367, 332] on span "潤絲 - 20" at bounding box center [387, 330] width 237 height 31
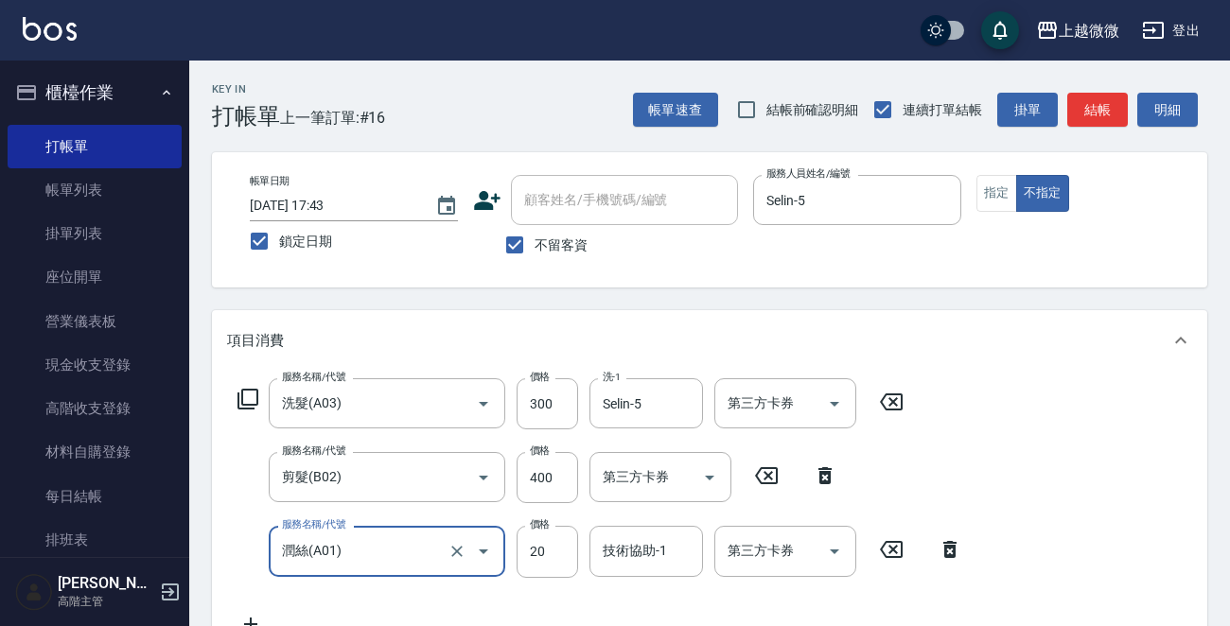
click at [624, 550] on div "技術協助-1 技術協助-1" at bounding box center [646, 551] width 114 height 50
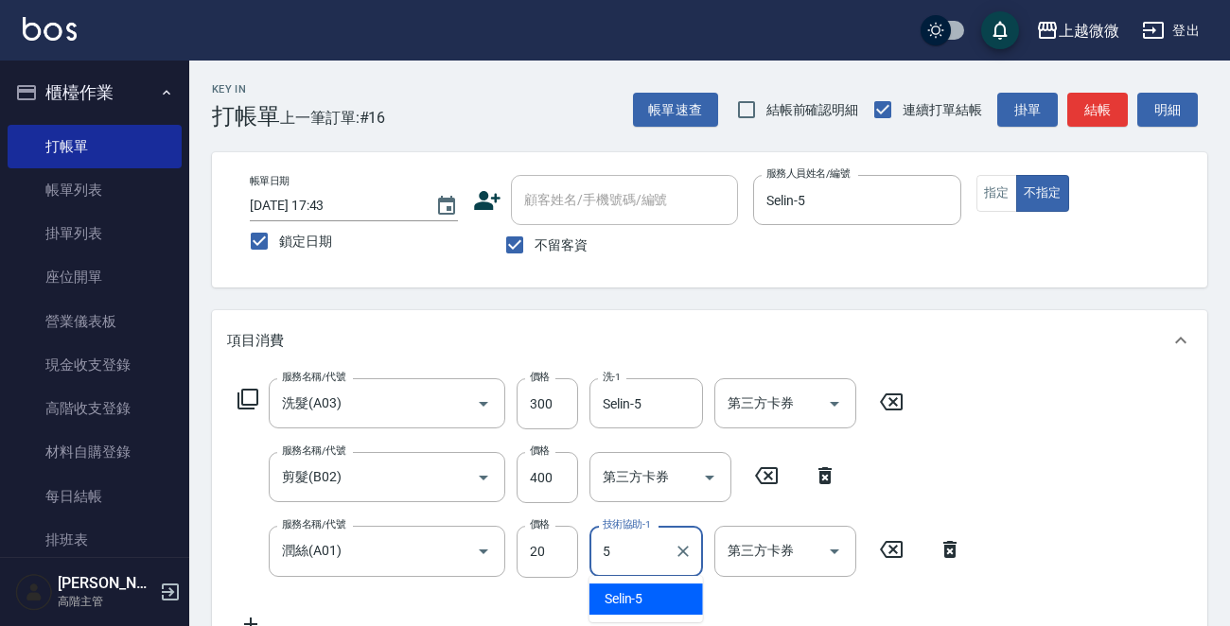
click at [622, 596] on span "Selin -5" at bounding box center [624, 599] width 39 height 20
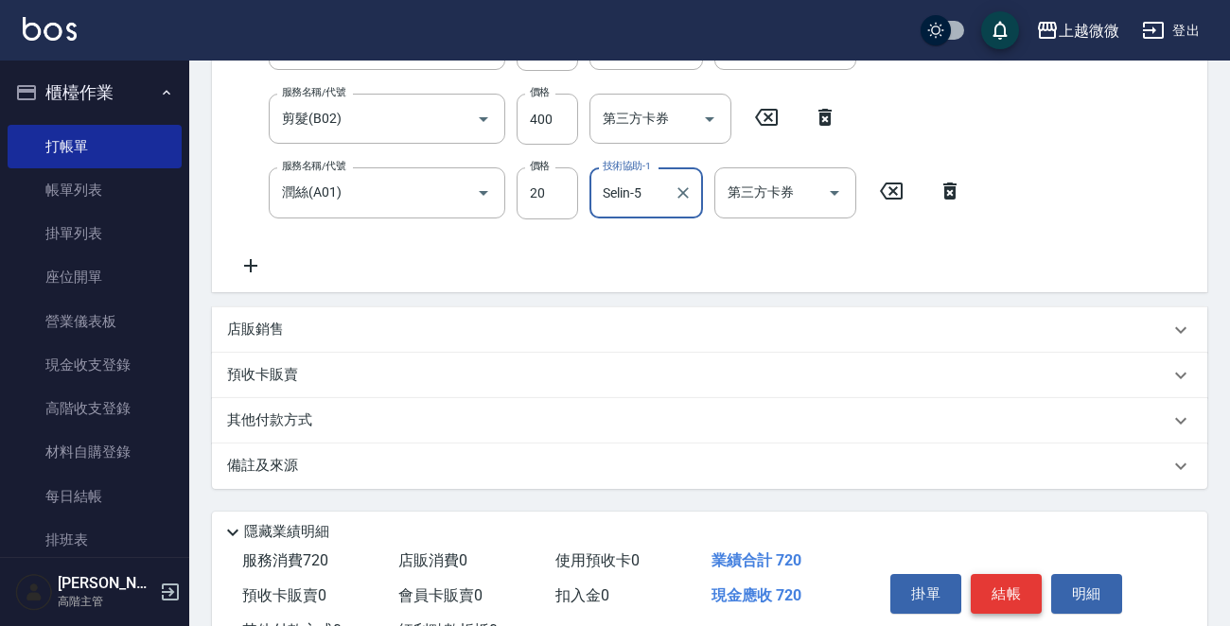
scroll to position [430, 0]
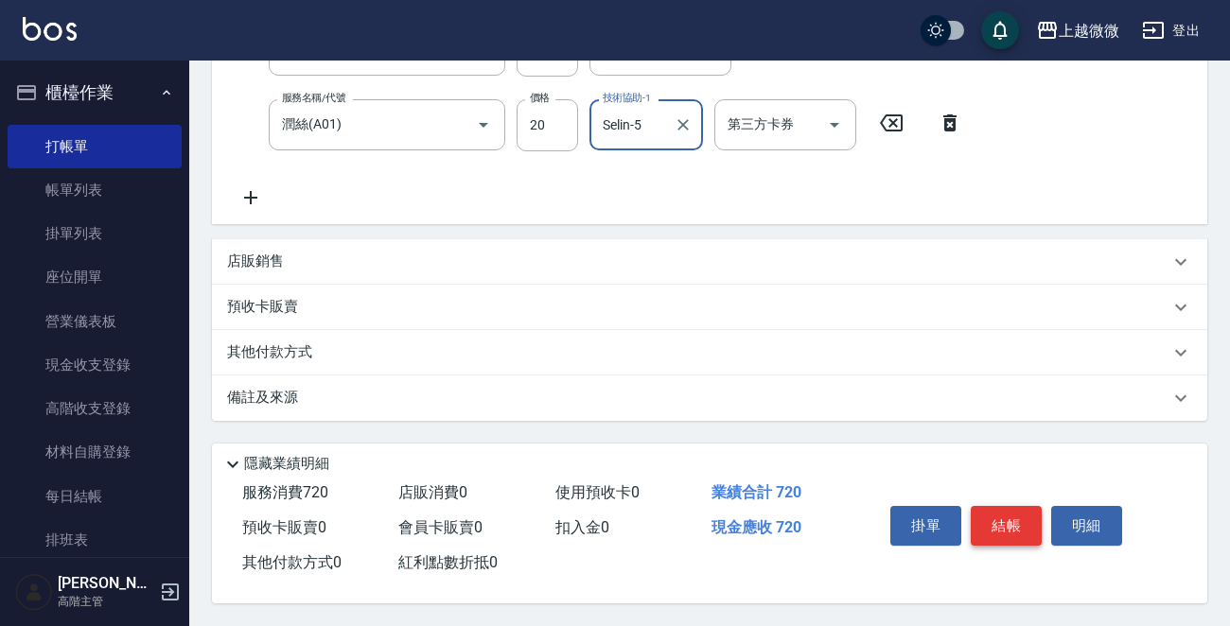
click at [993, 518] on button "結帳" at bounding box center [1006, 526] width 71 height 40
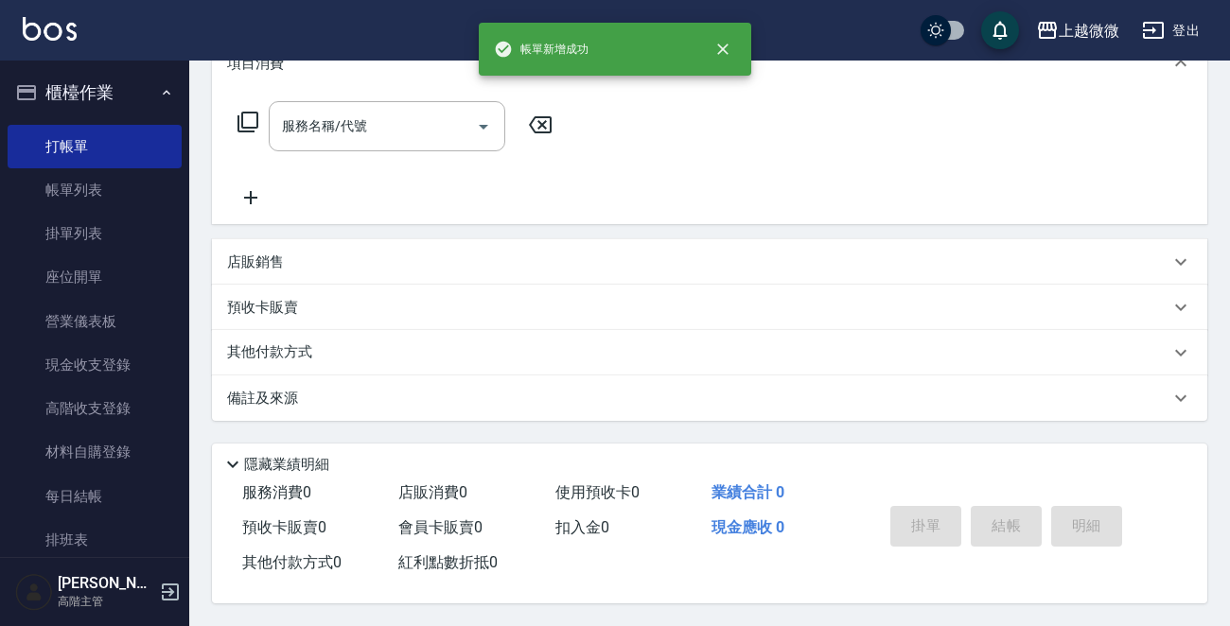
scroll to position [0, 0]
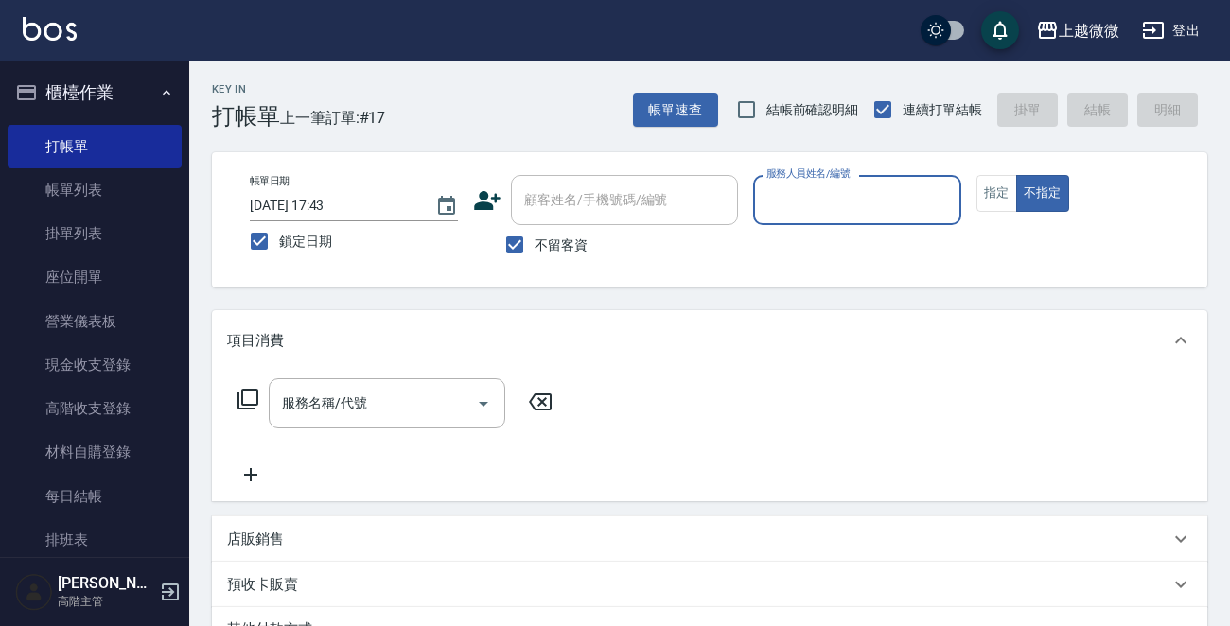
click at [834, 202] on input "服務人員姓名/編號" at bounding box center [857, 200] width 191 height 33
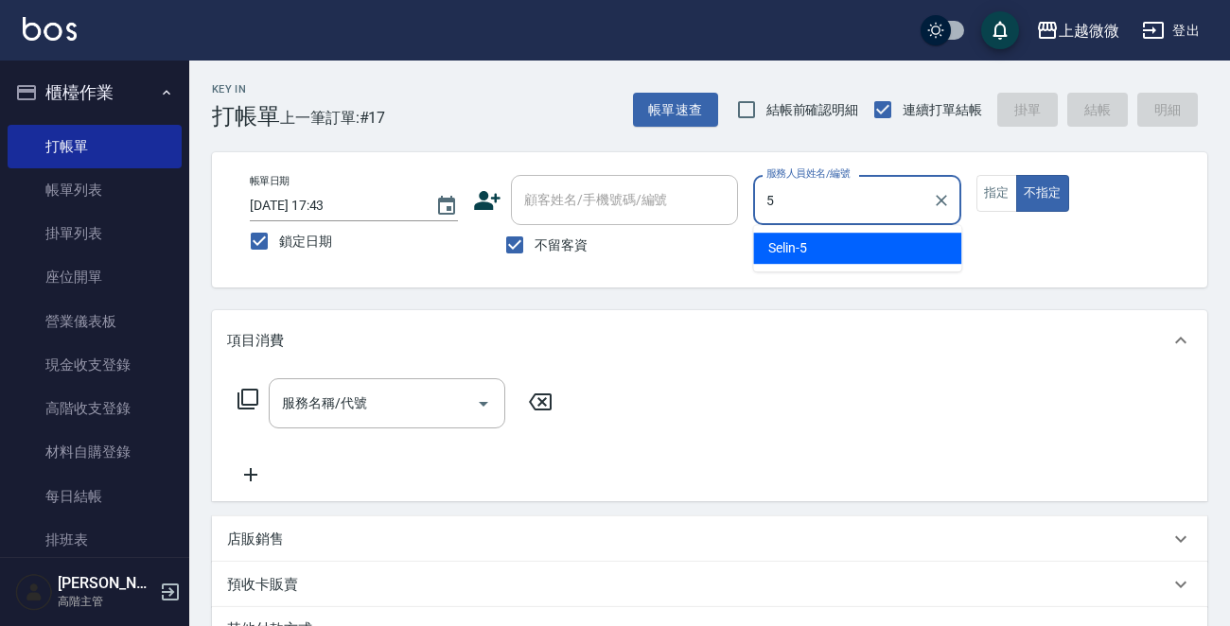
click at [844, 240] on div "Selin -5" at bounding box center [857, 248] width 208 height 31
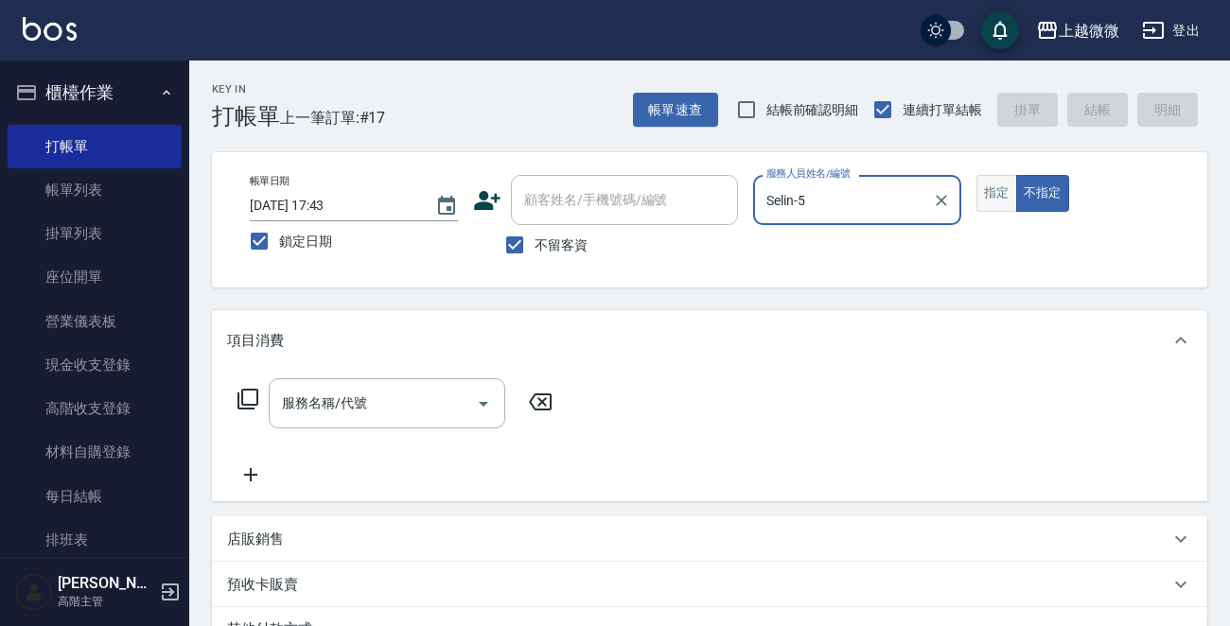
click at [999, 187] on button "指定" at bounding box center [996, 193] width 41 height 37
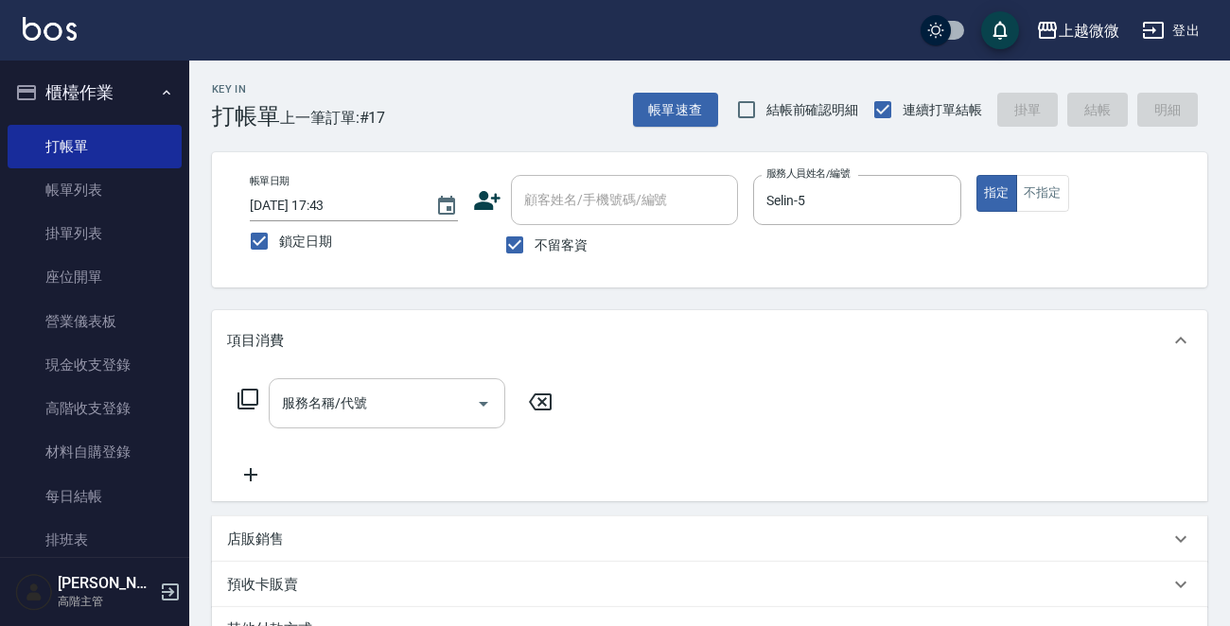
click at [367, 382] on div "服務名稱/代號" at bounding box center [387, 403] width 237 height 50
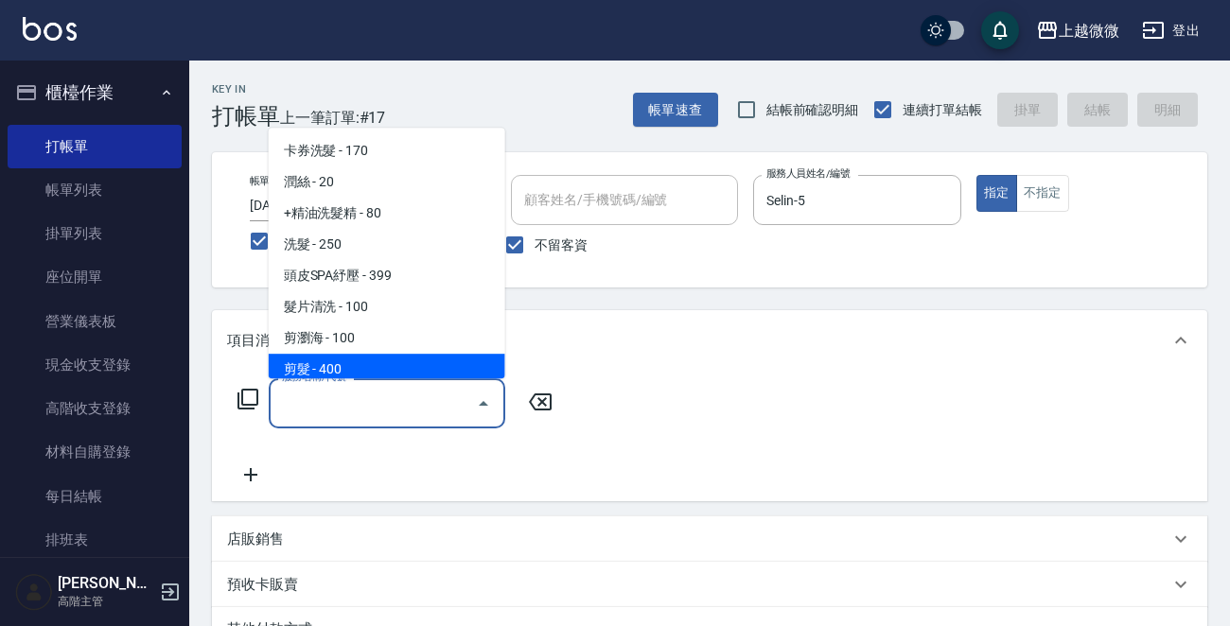
click at [375, 360] on span "剪髮 - 400" at bounding box center [387, 369] width 237 height 31
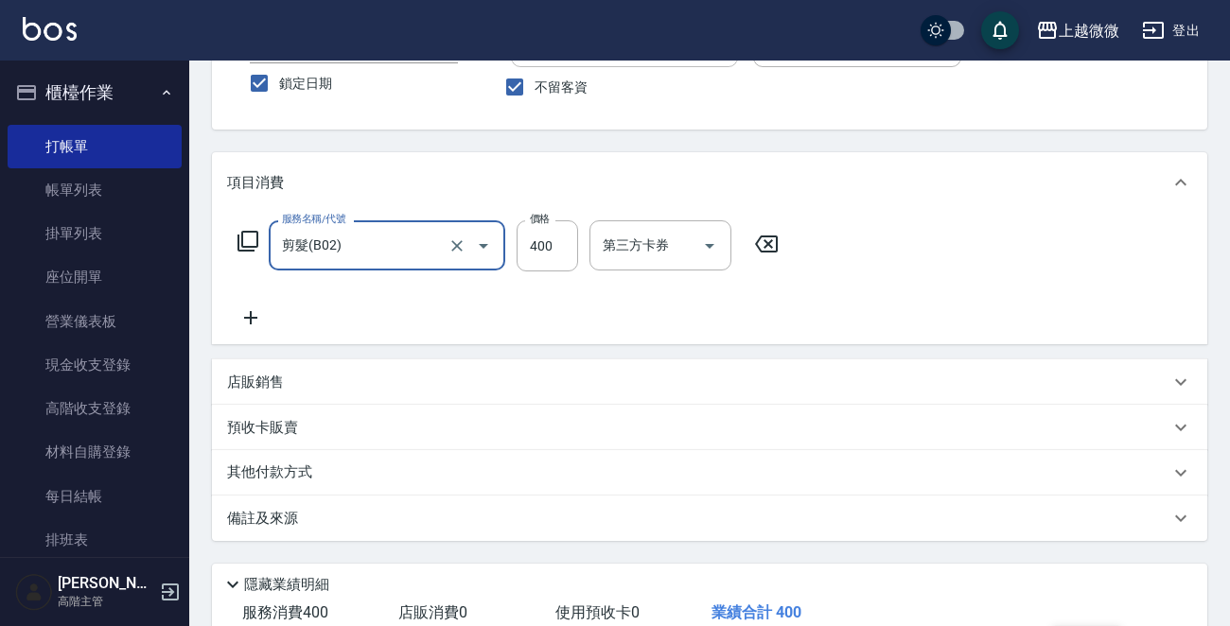
scroll to position [283, 0]
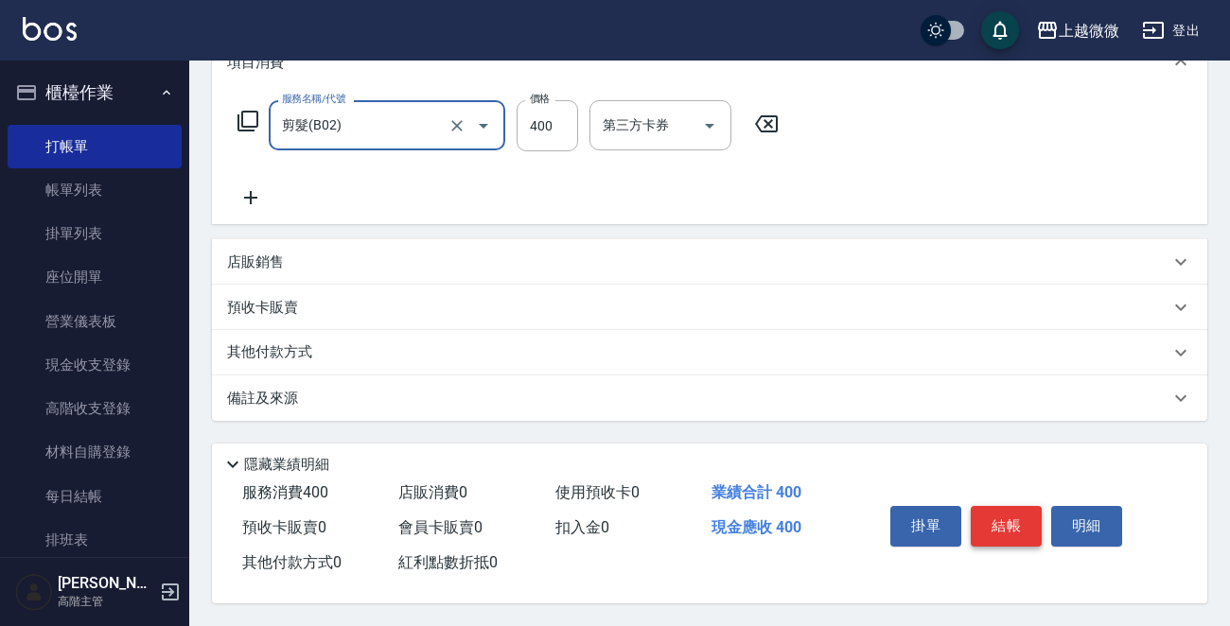
click at [1007, 508] on button "結帳" at bounding box center [1006, 526] width 71 height 40
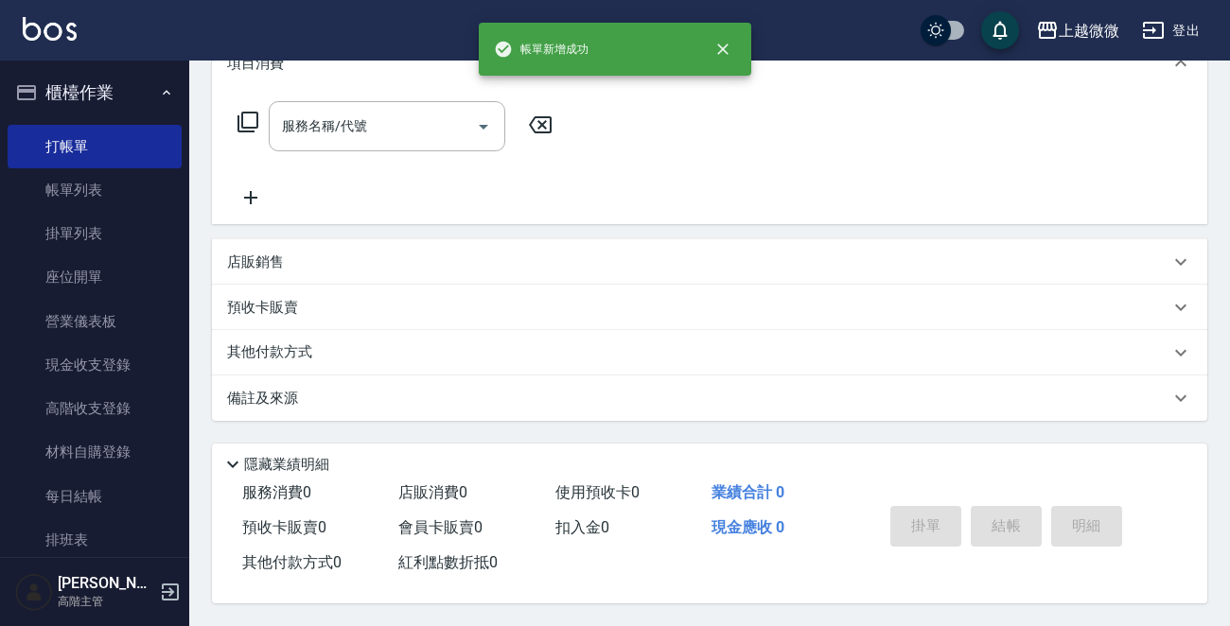
scroll to position [0, 0]
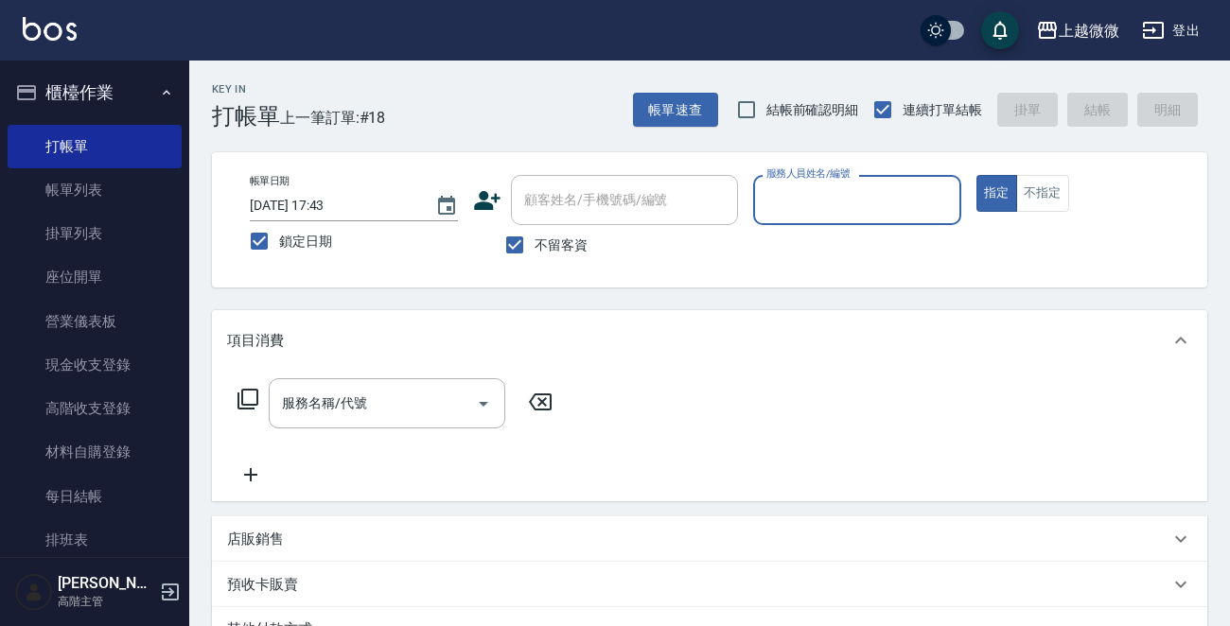
click at [831, 206] on input "服務人員姓名/編號" at bounding box center [857, 200] width 191 height 33
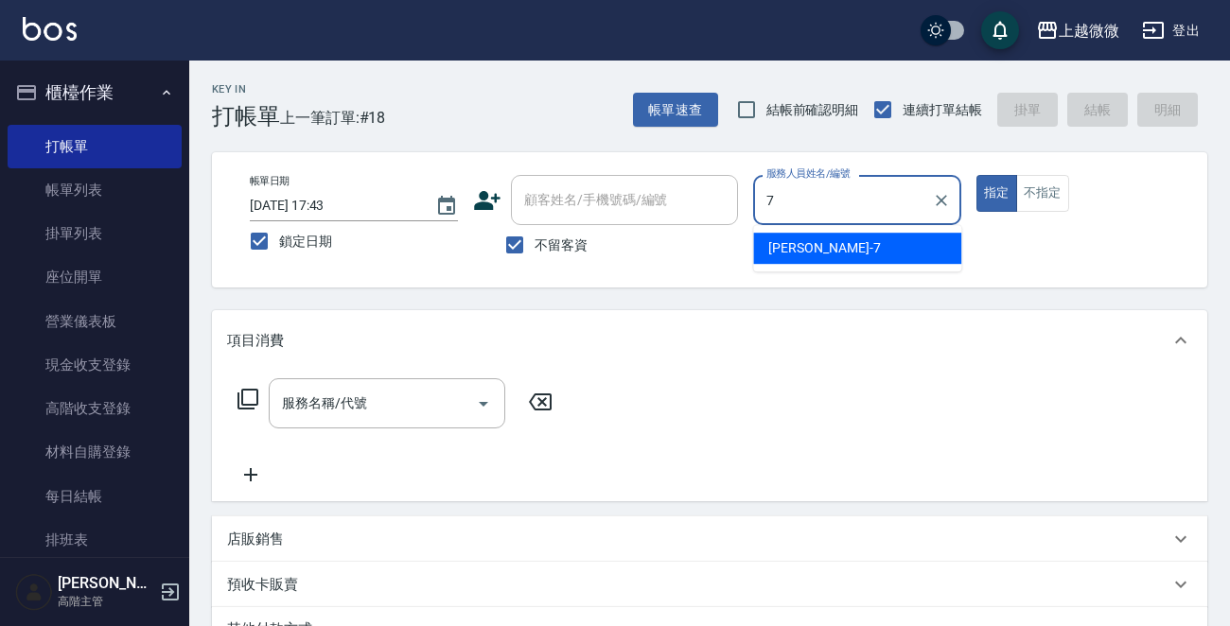
click at [815, 239] on div "[PERSON_NAME] -7" at bounding box center [857, 248] width 208 height 31
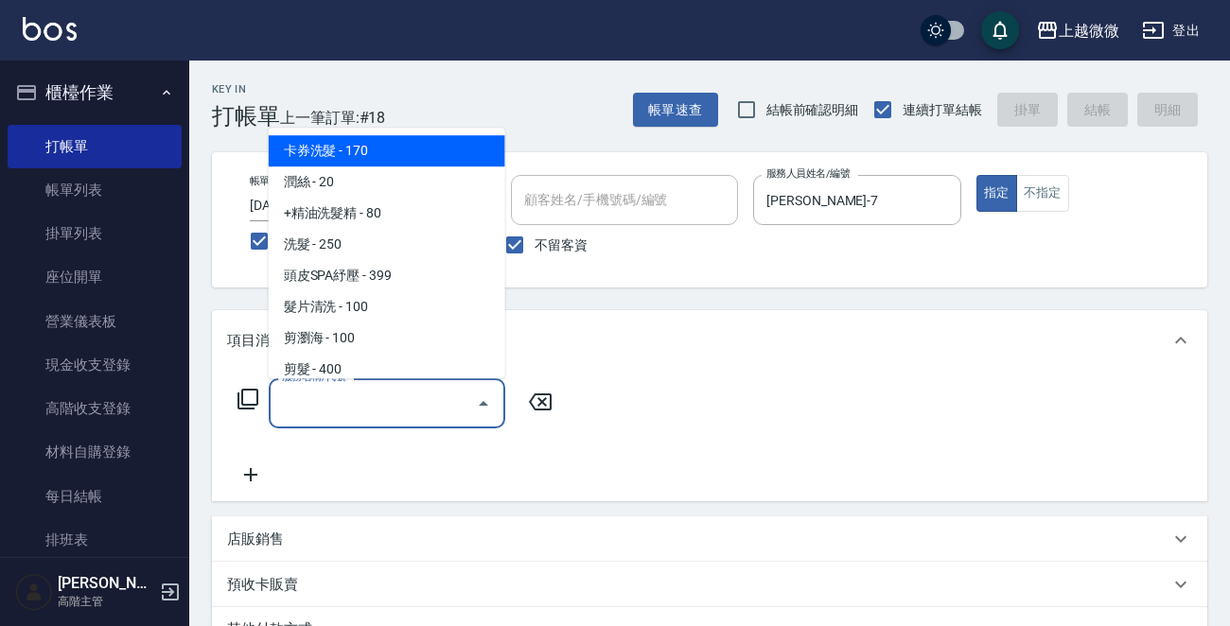
click at [400, 407] on input "服務名稱/代號" at bounding box center [372, 403] width 191 height 33
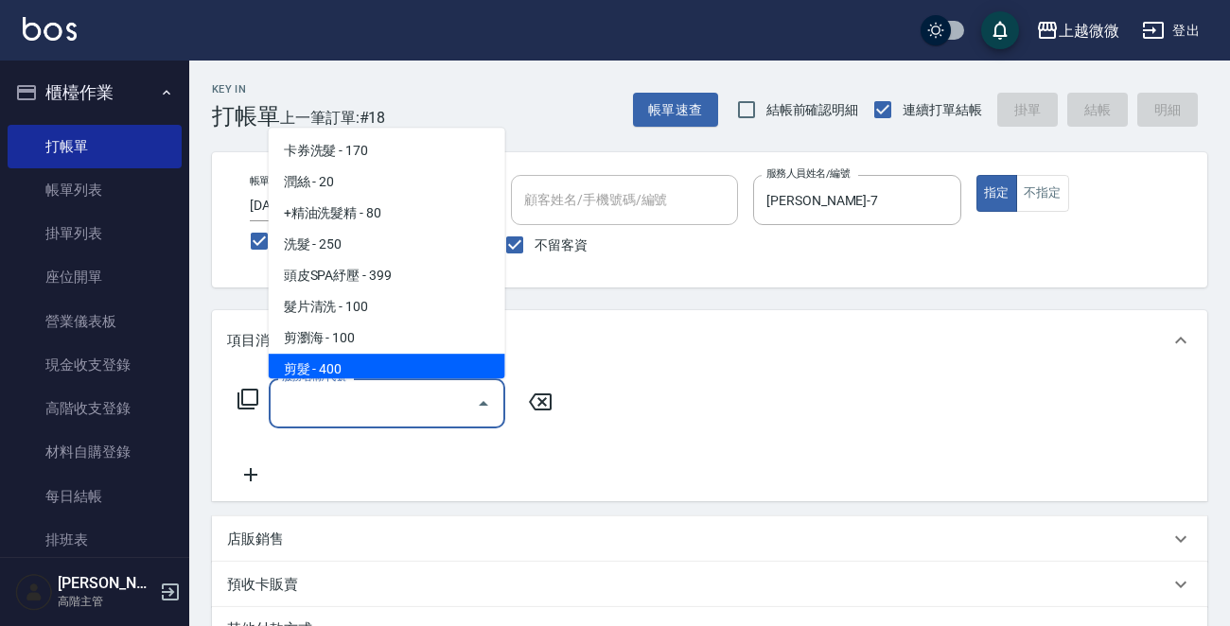
click at [366, 359] on span "剪髮 - 400" at bounding box center [387, 369] width 237 height 31
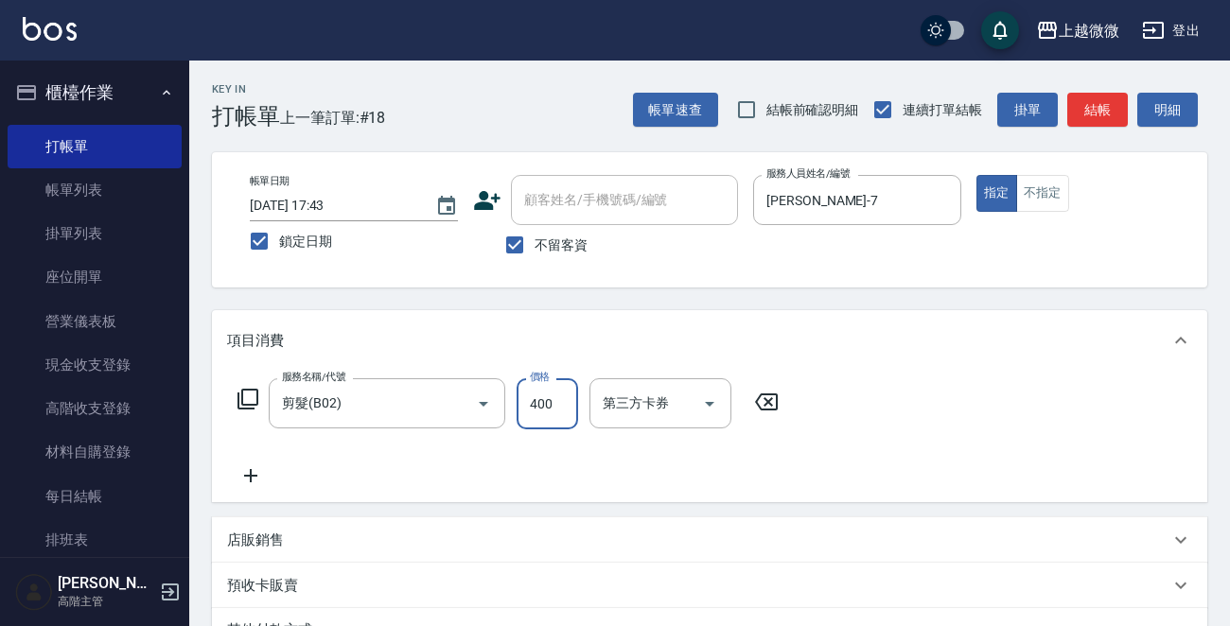
click at [556, 405] on input "400" at bounding box center [547, 403] width 61 height 51
click at [252, 472] on icon at bounding box center [250, 476] width 47 height 23
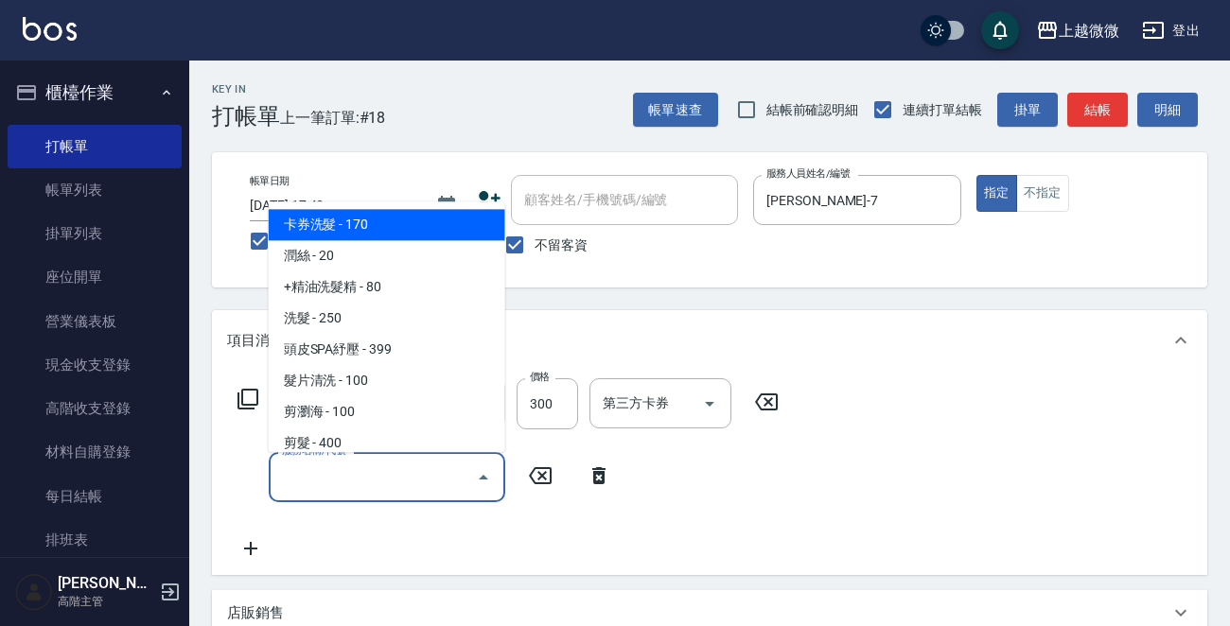
click at [328, 478] on input "服務名稱/代號" at bounding box center [372, 477] width 191 height 33
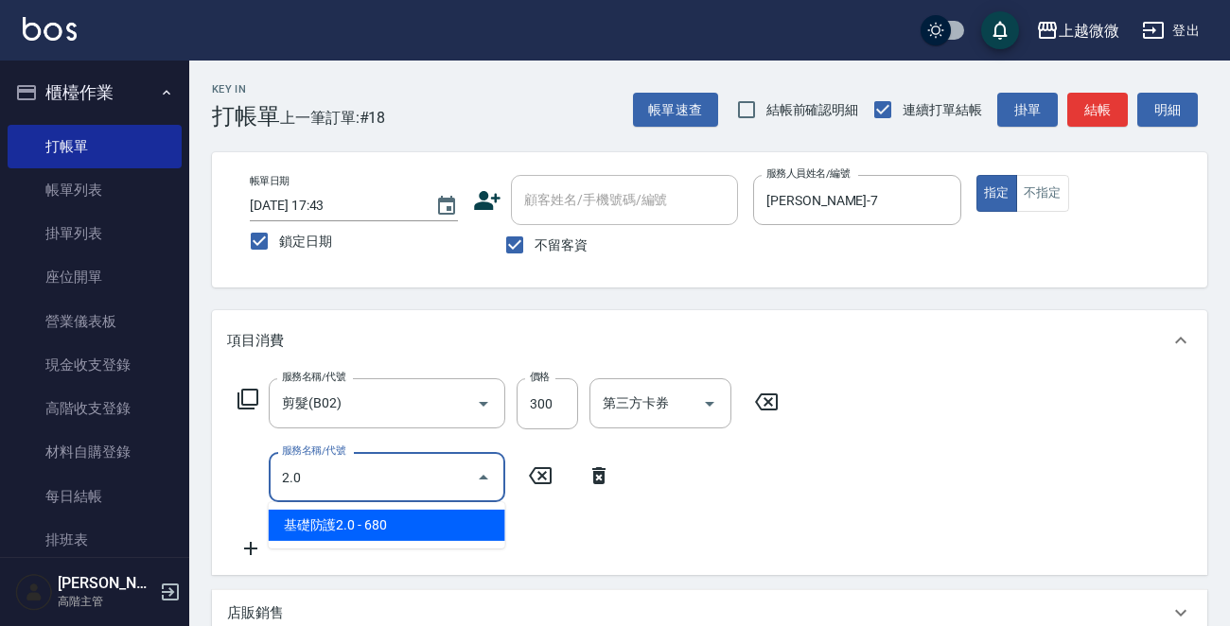
click at [379, 520] on span "基礎防護2.0 - 680" at bounding box center [387, 525] width 237 height 31
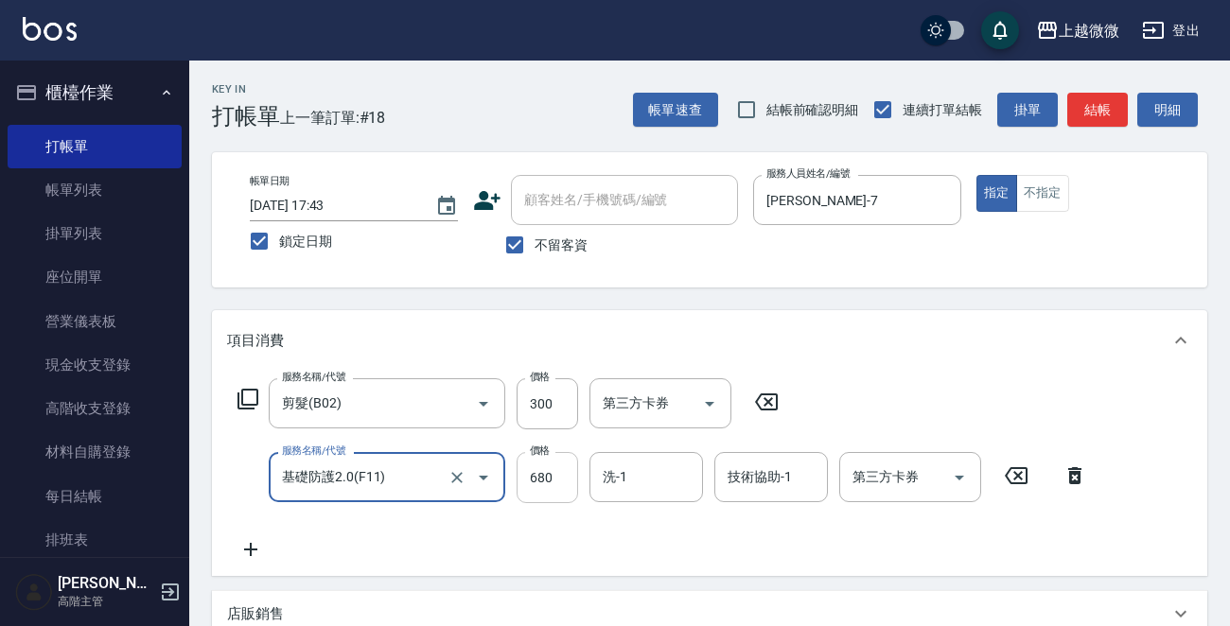
click at [557, 476] on input "680" at bounding box center [547, 477] width 61 height 51
click at [643, 479] on input "洗-1" at bounding box center [646, 477] width 97 height 33
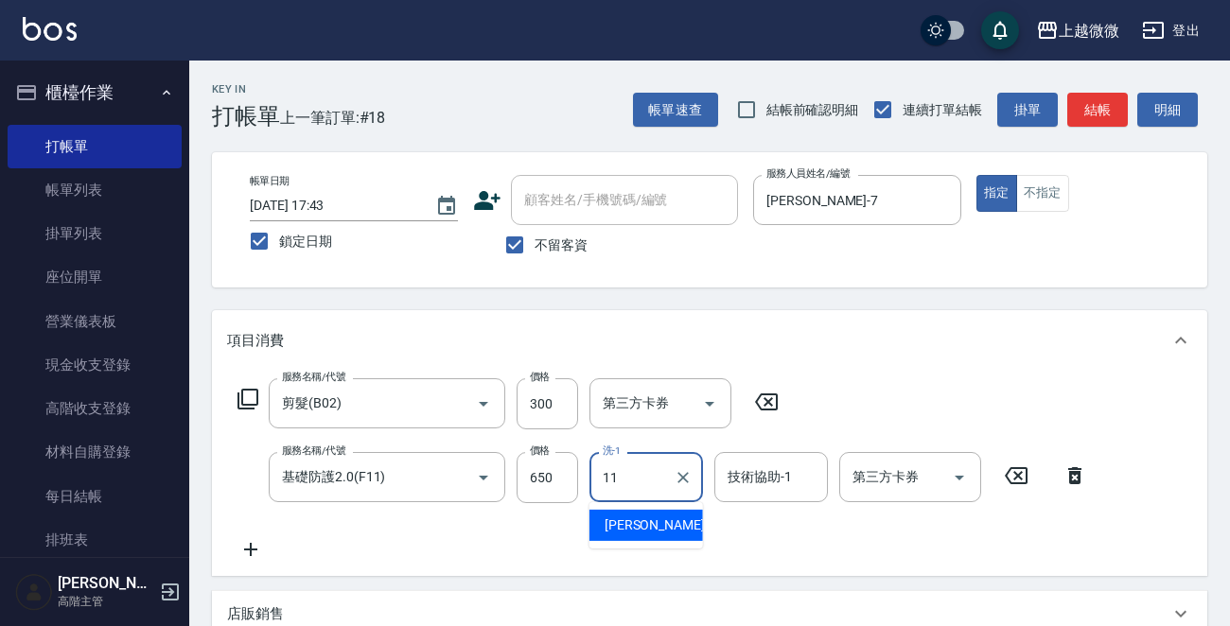
click at [650, 519] on span "[PERSON_NAME] -11" at bounding box center [664, 526] width 119 height 20
click at [799, 478] on input "技術協助-1" at bounding box center [771, 477] width 97 height 33
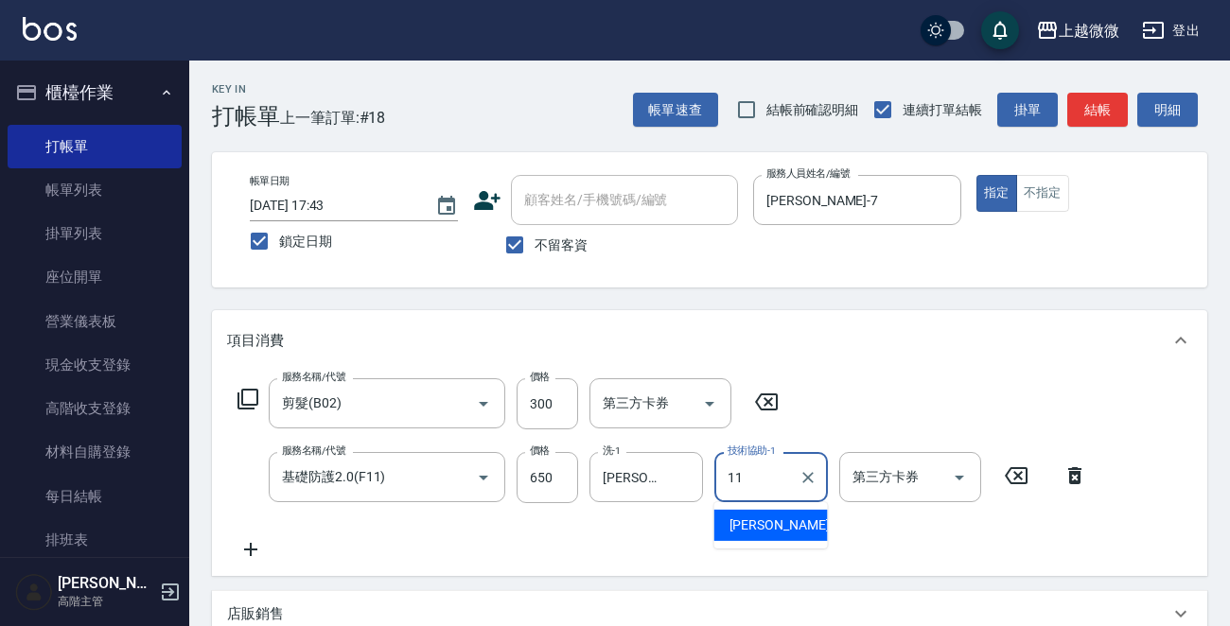
click at [771, 521] on span "[PERSON_NAME] -11" at bounding box center [788, 526] width 119 height 20
drag, startPoint x: 513, startPoint y: 248, endPoint x: 557, endPoint y: 228, distance: 48.7
click at [513, 245] on input "不留客資" at bounding box center [515, 245] width 40 height 40
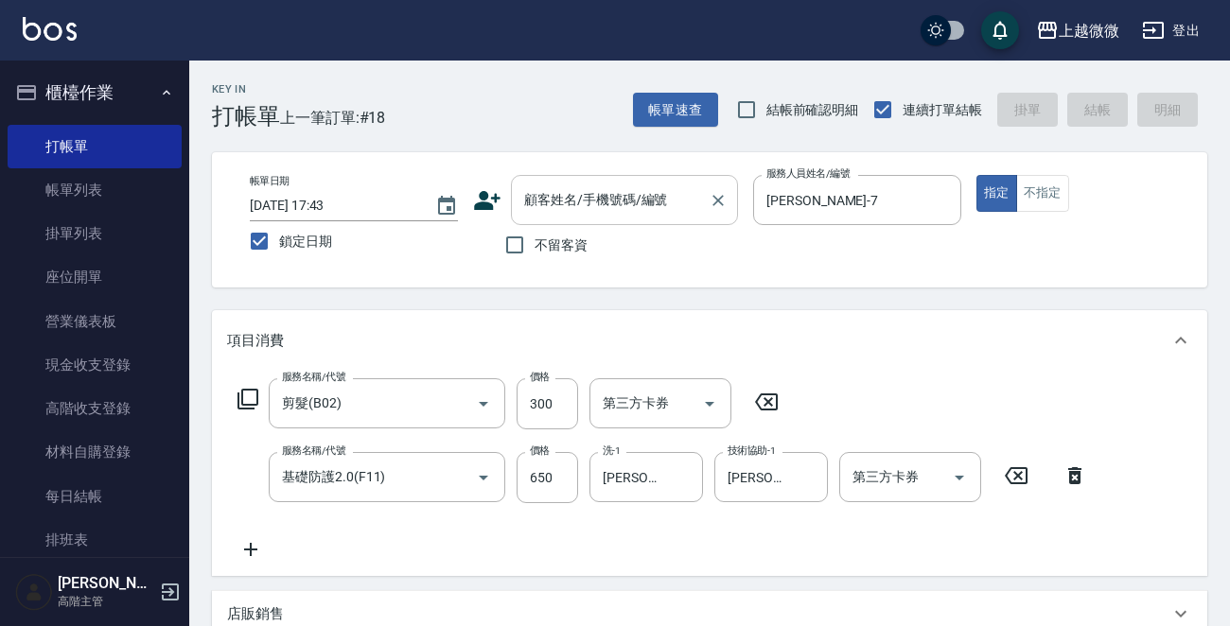
click at [595, 205] on input "顧客姓名/手機號碼/編號" at bounding box center [610, 200] width 182 height 33
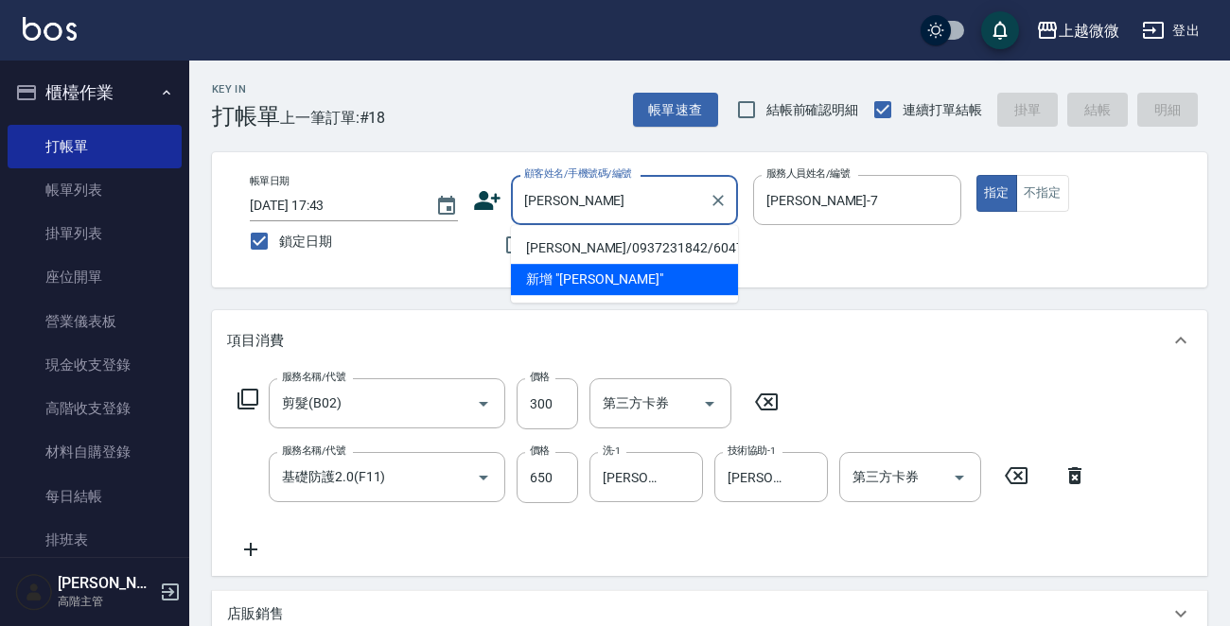
click at [590, 245] on li "[PERSON_NAME]/0937231842/6047" at bounding box center [624, 248] width 227 height 31
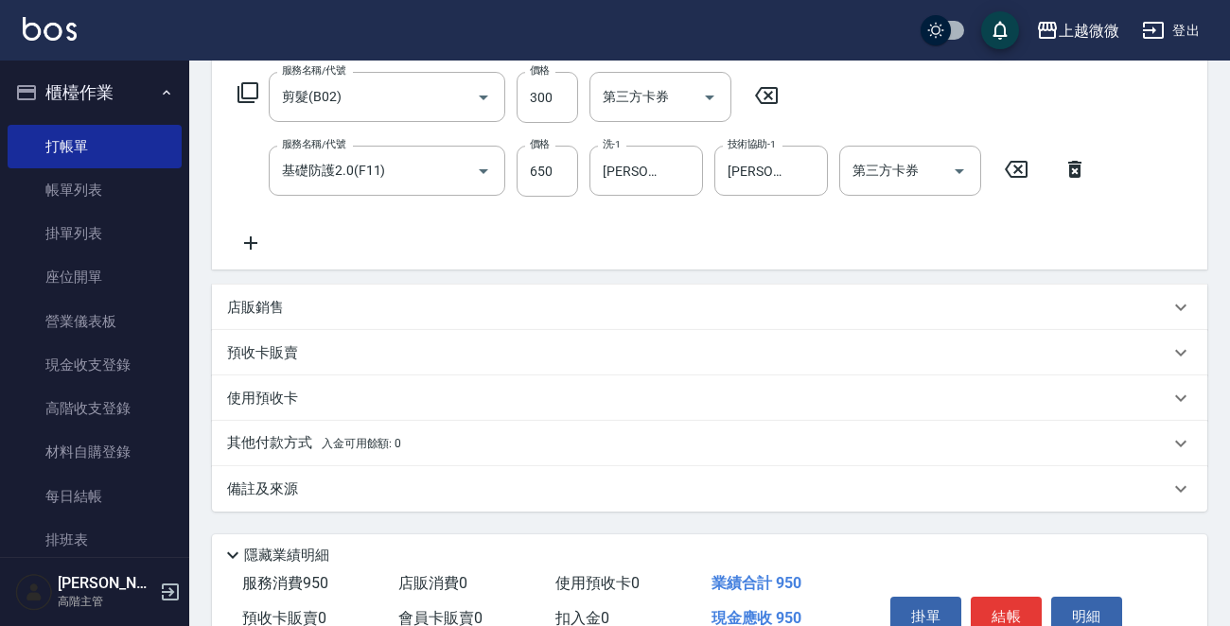
scroll to position [402, 0]
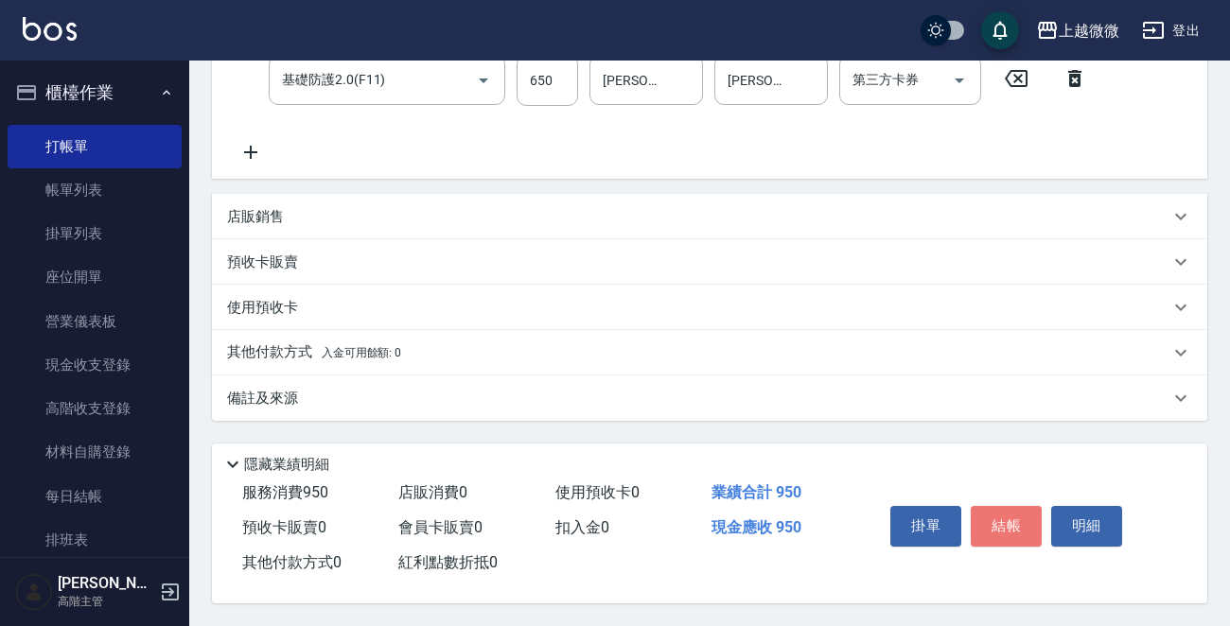
click at [1001, 518] on button "結帳" at bounding box center [1006, 526] width 71 height 40
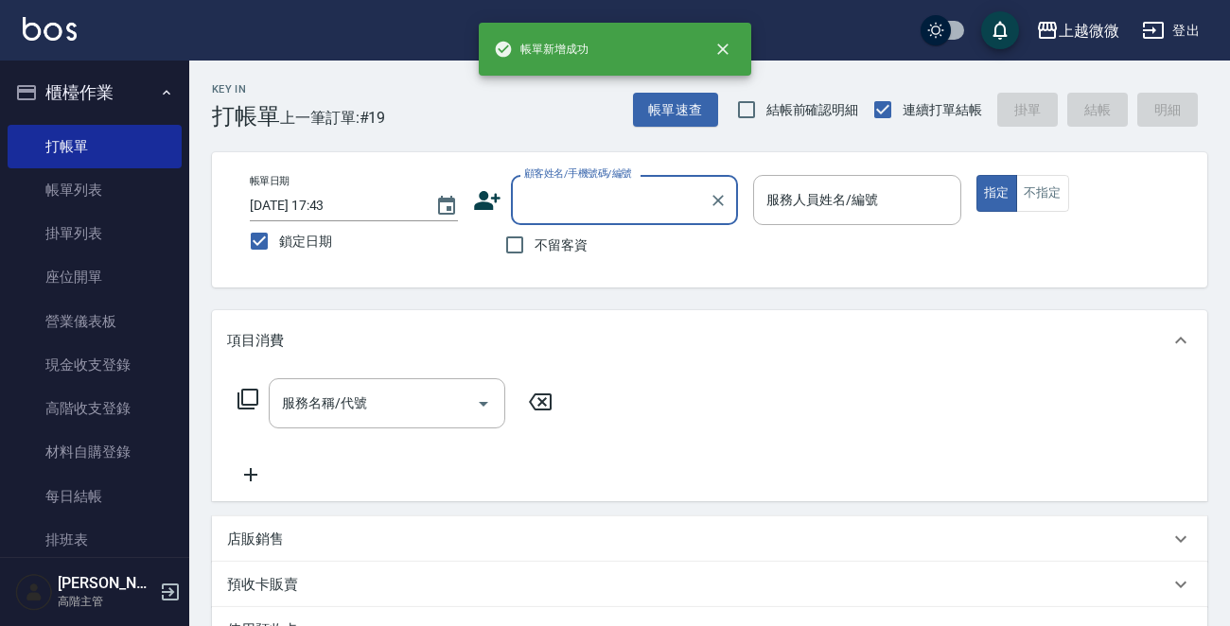
scroll to position [378, 0]
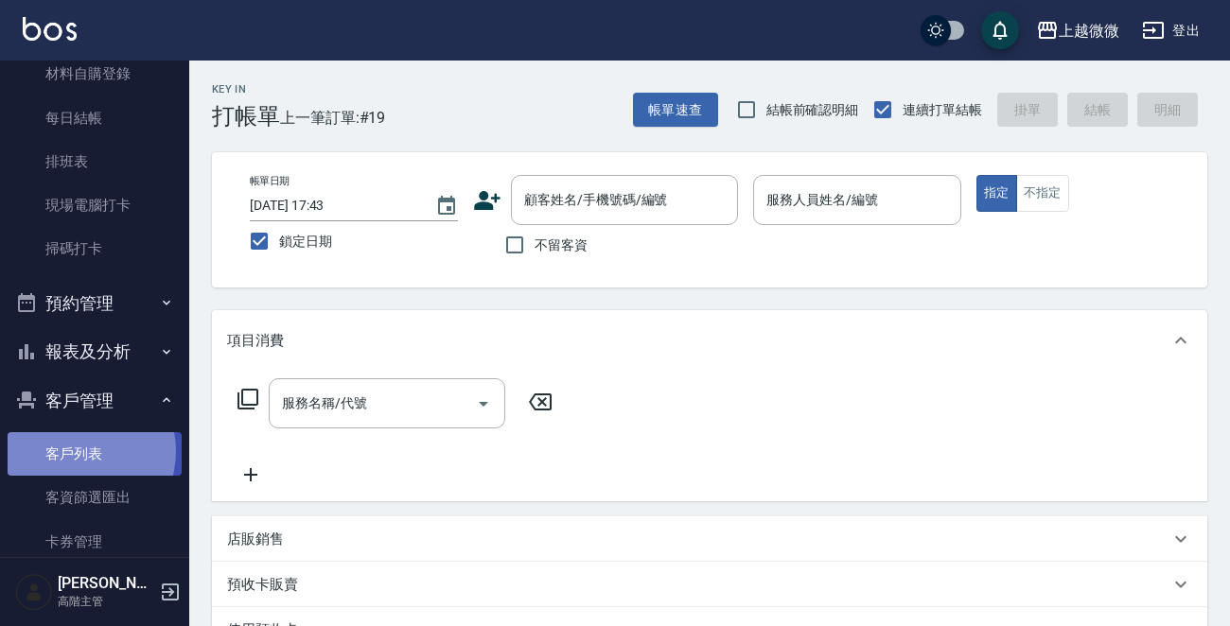
click at [76, 451] on link "客戶列表" at bounding box center [95, 454] width 174 height 44
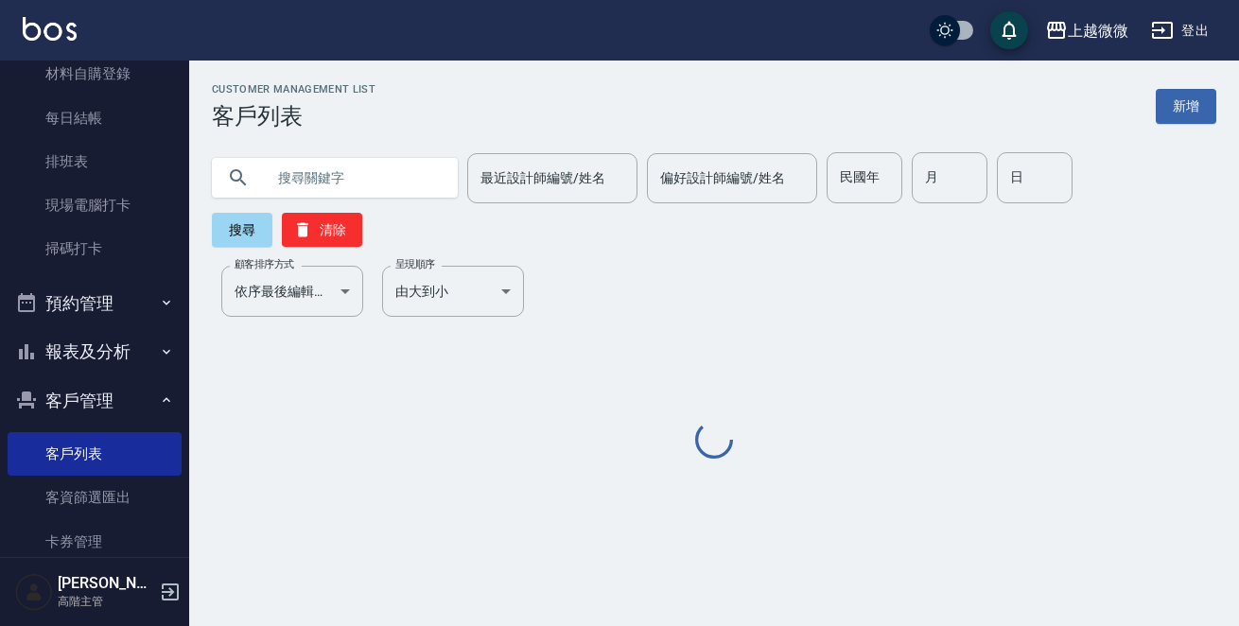
click at [340, 182] on input "text" at bounding box center [354, 177] width 178 height 51
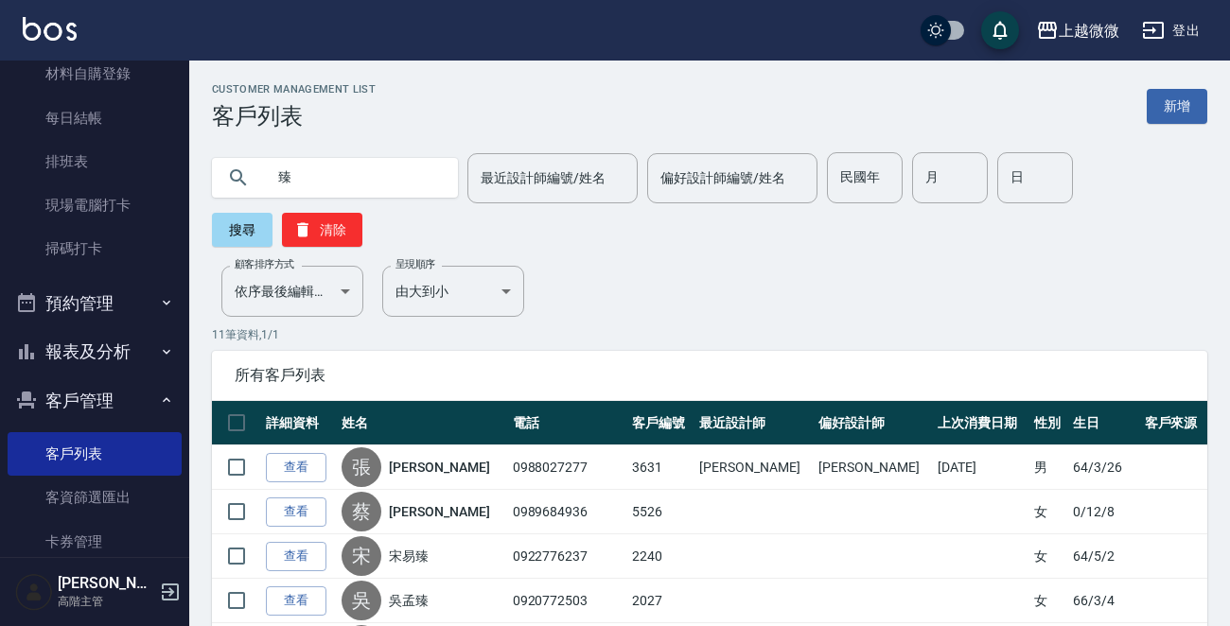
click at [337, 177] on input "臻" at bounding box center [354, 177] width 178 height 51
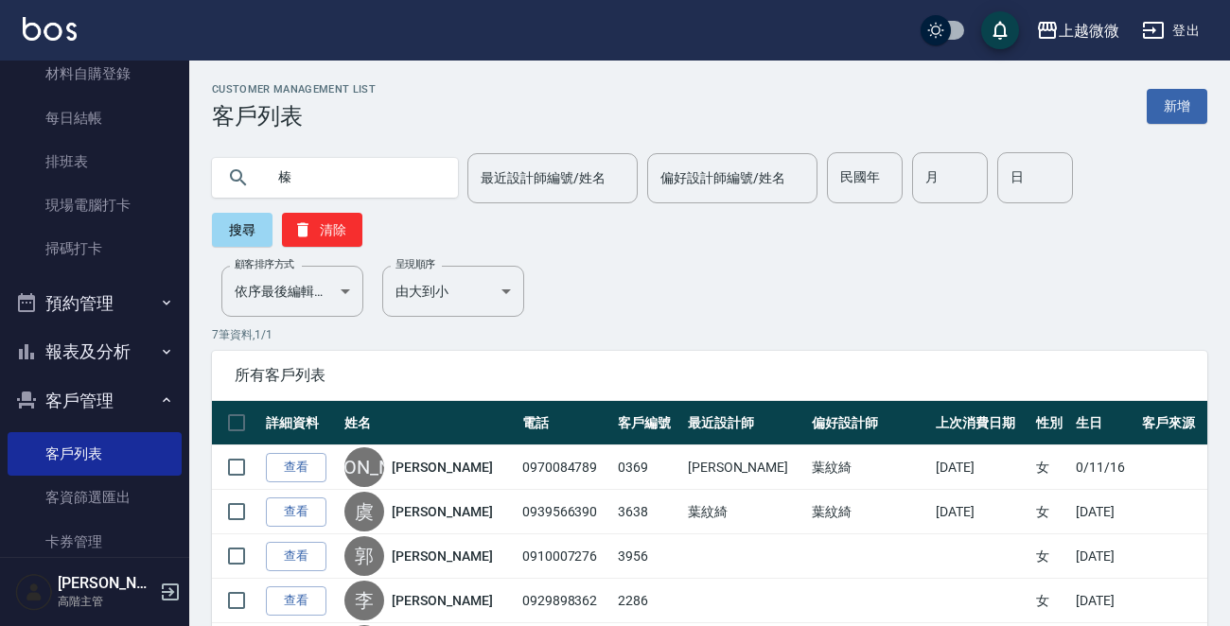
click at [332, 196] on input "榛" at bounding box center [354, 177] width 178 height 51
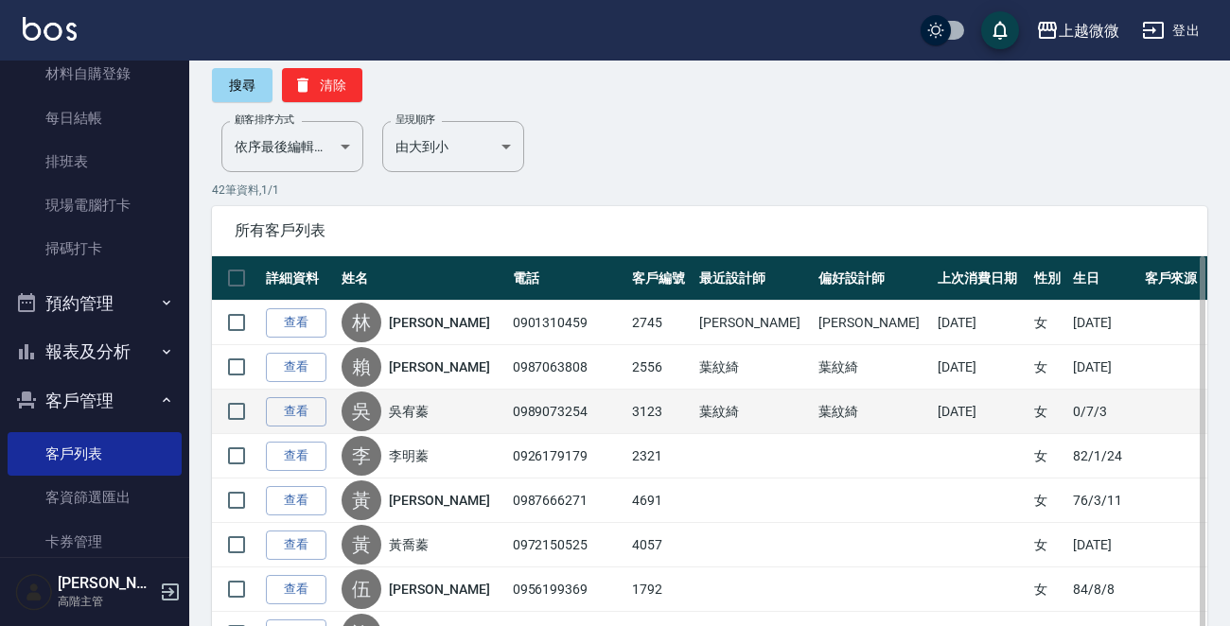
scroll to position [189, 0]
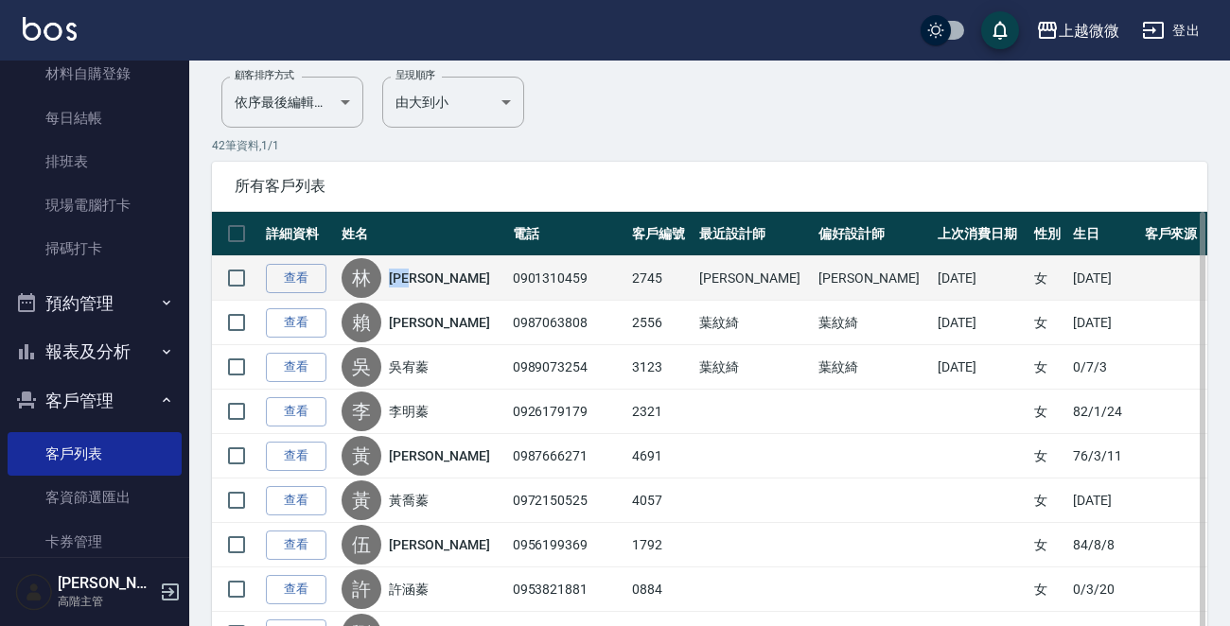
drag, startPoint x: 453, startPoint y: 281, endPoint x: 408, endPoint y: 281, distance: 45.4
click at [408, 281] on div "[PERSON_NAME]" at bounding box center [422, 278] width 161 height 40
click at [474, 275] on div "[PERSON_NAME]" at bounding box center [422, 278] width 161 height 40
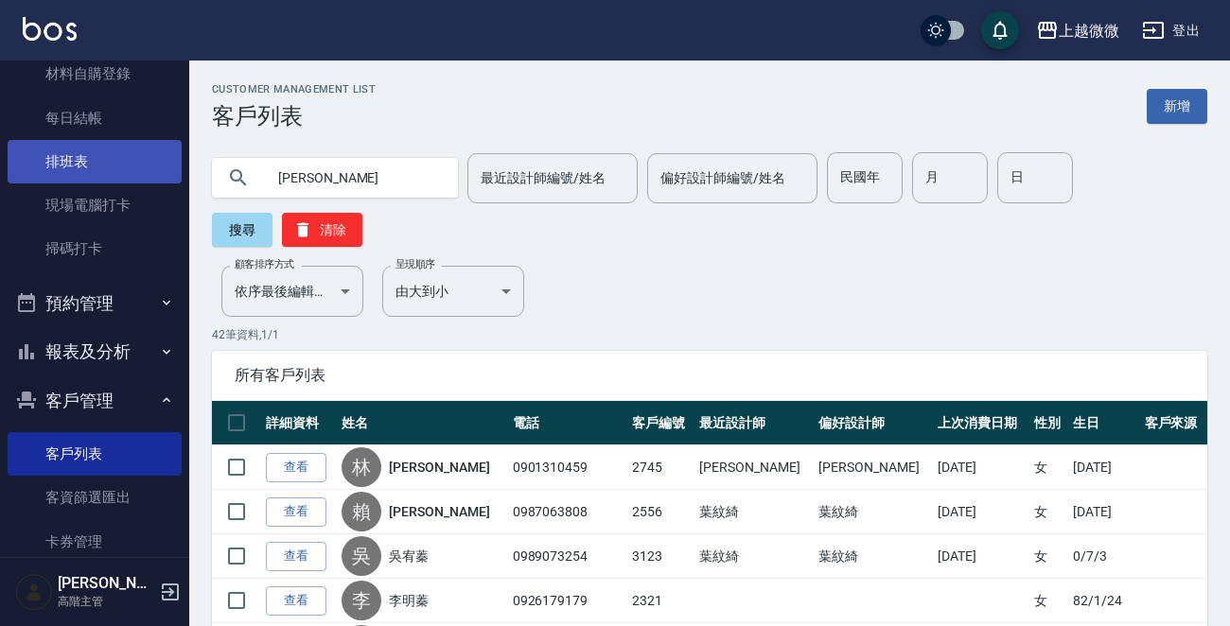
scroll to position [0, 0]
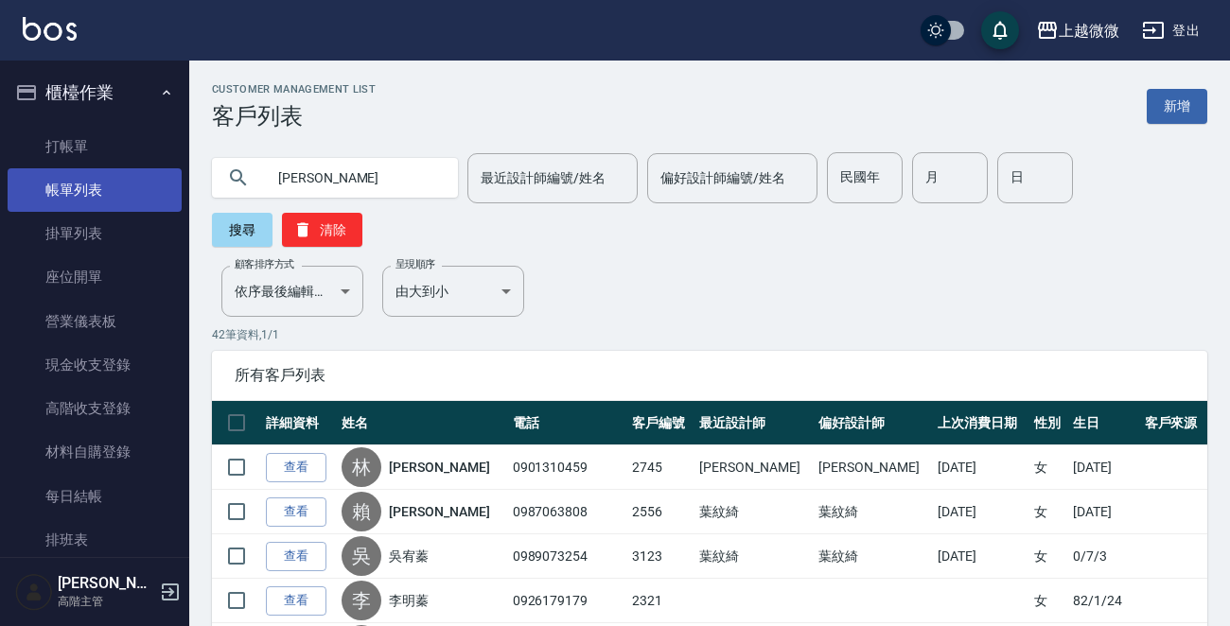
click at [94, 190] on link "帳單列表" at bounding box center [95, 190] width 174 height 44
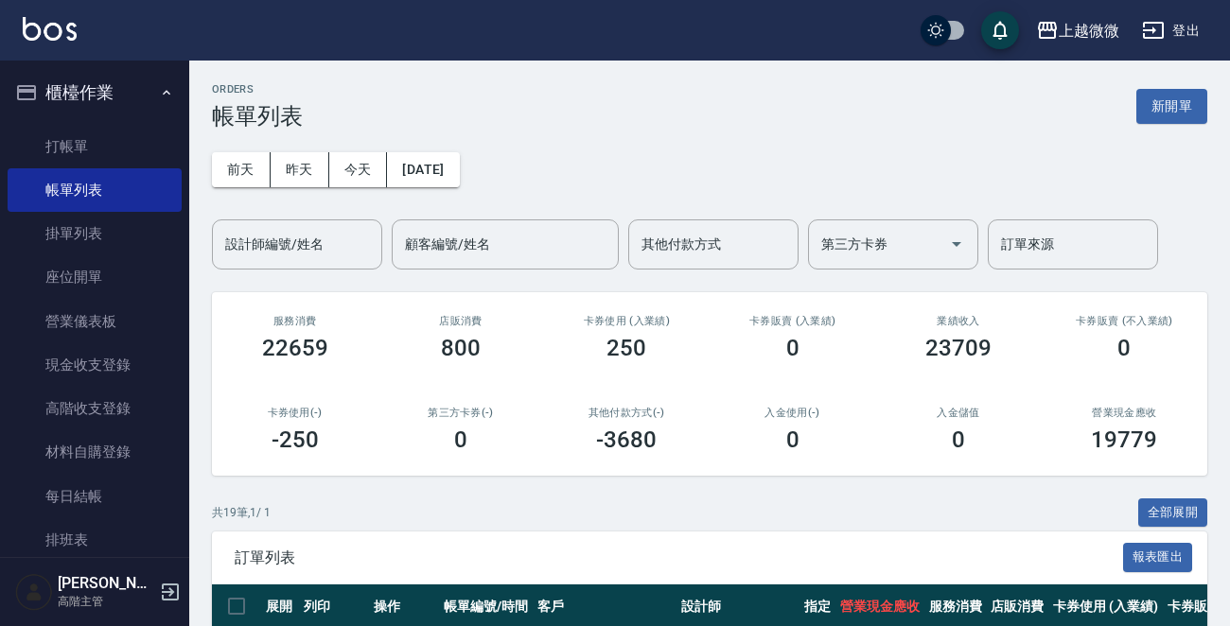
scroll to position [284, 0]
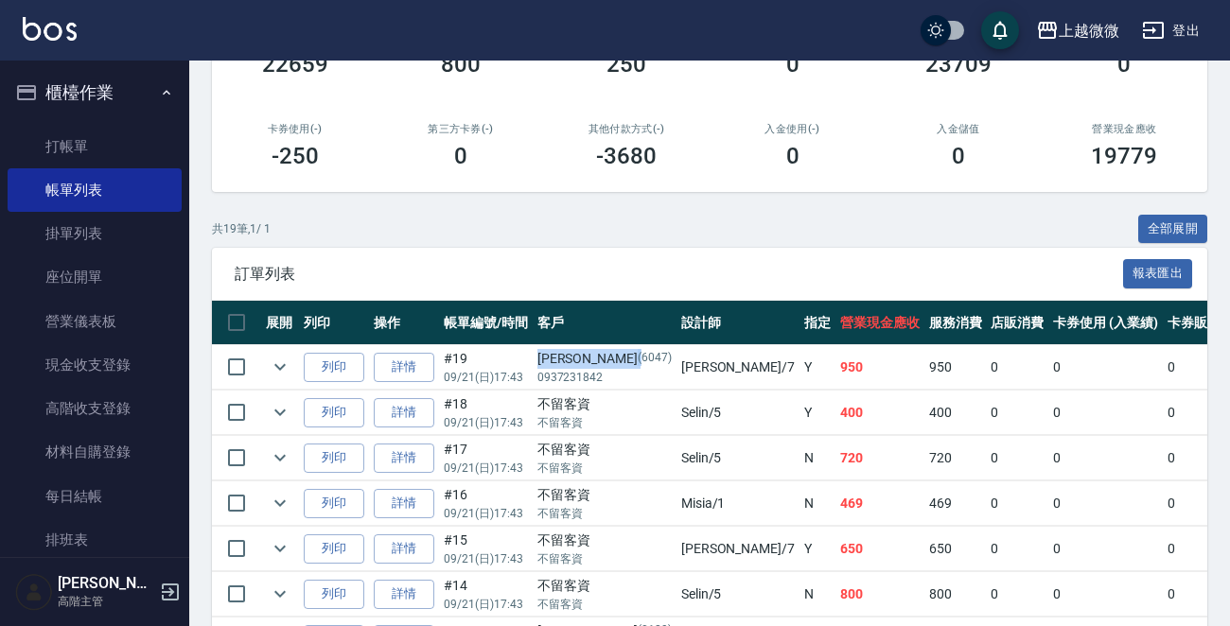
drag, startPoint x: 530, startPoint y: 352, endPoint x: 577, endPoint y: 359, distance: 47.8
click at [577, 359] on td "[PERSON_NAME][PHONE_NUMBER]" at bounding box center [605, 367] width 144 height 44
click at [570, 350] on div "[PERSON_NAME](6047)" at bounding box center [604, 359] width 134 height 20
drag, startPoint x: 573, startPoint y: 360, endPoint x: 537, endPoint y: 352, distance: 36.9
click at [537, 352] on div "[PERSON_NAME](6047)" at bounding box center [604, 359] width 134 height 20
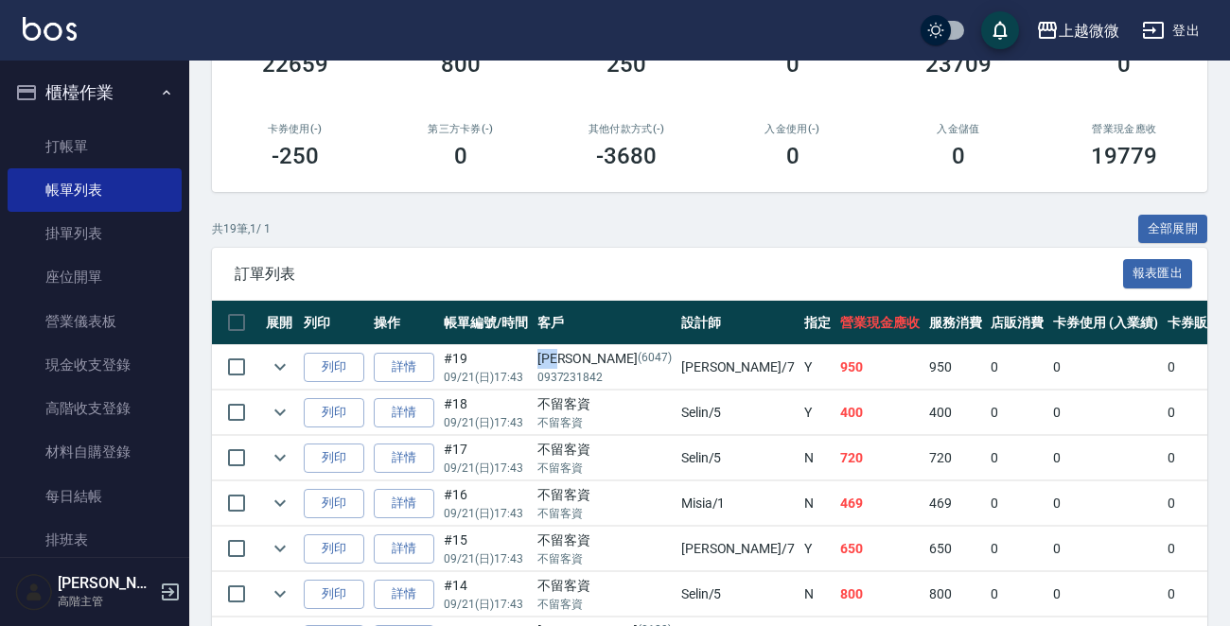
copy div "[PERSON_NAME]"
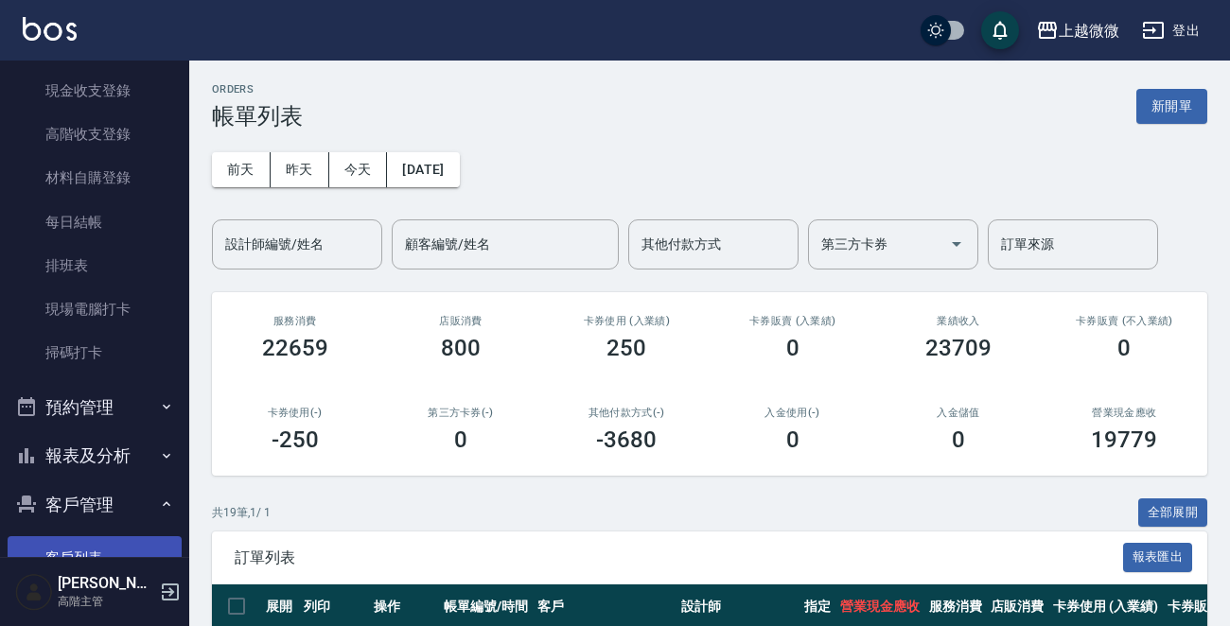
scroll to position [378, 0]
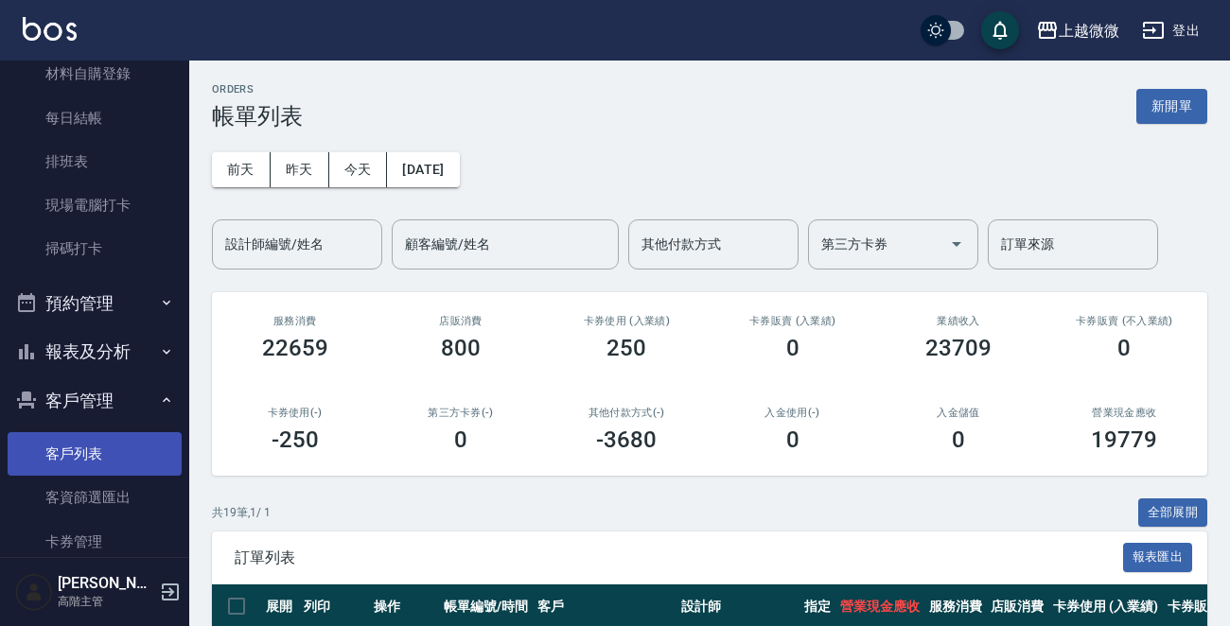
click at [78, 449] on link "客戶列表" at bounding box center [95, 454] width 174 height 44
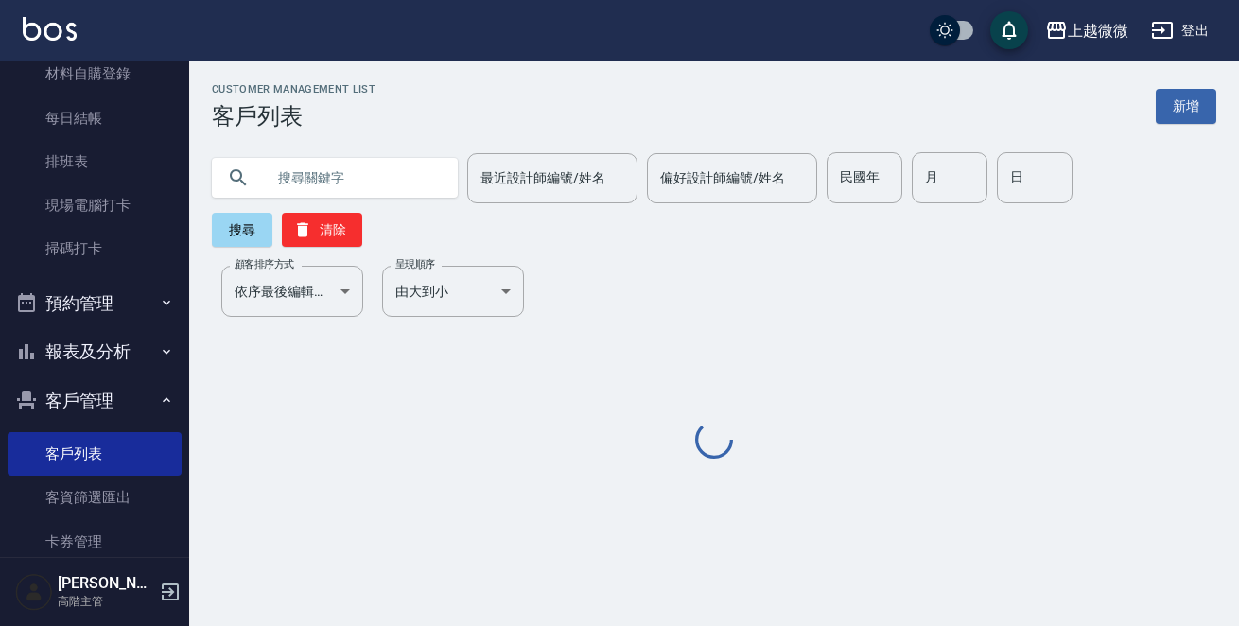
click at [326, 179] on input "text" at bounding box center [354, 177] width 178 height 51
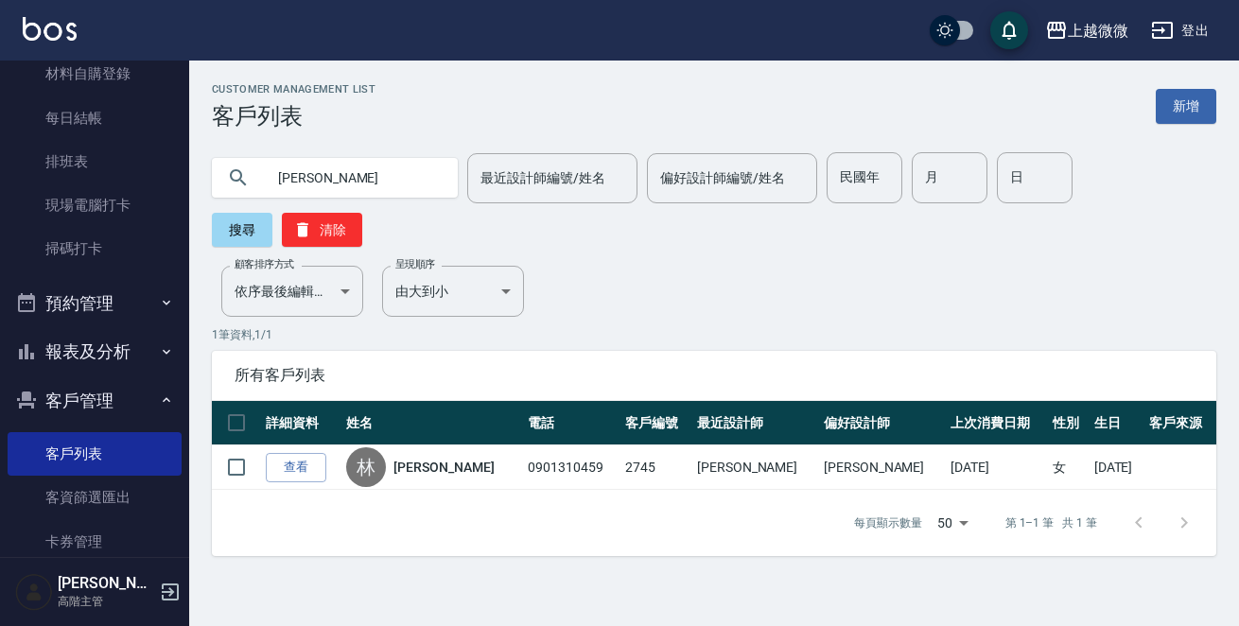
drag, startPoint x: 431, startPoint y: 425, endPoint x: 448, endPoint y: 307, distance: 118.4
click at [431, 458] on link "[PERSON_NAME]" at bounding box center [444, 467] width 100 height 19
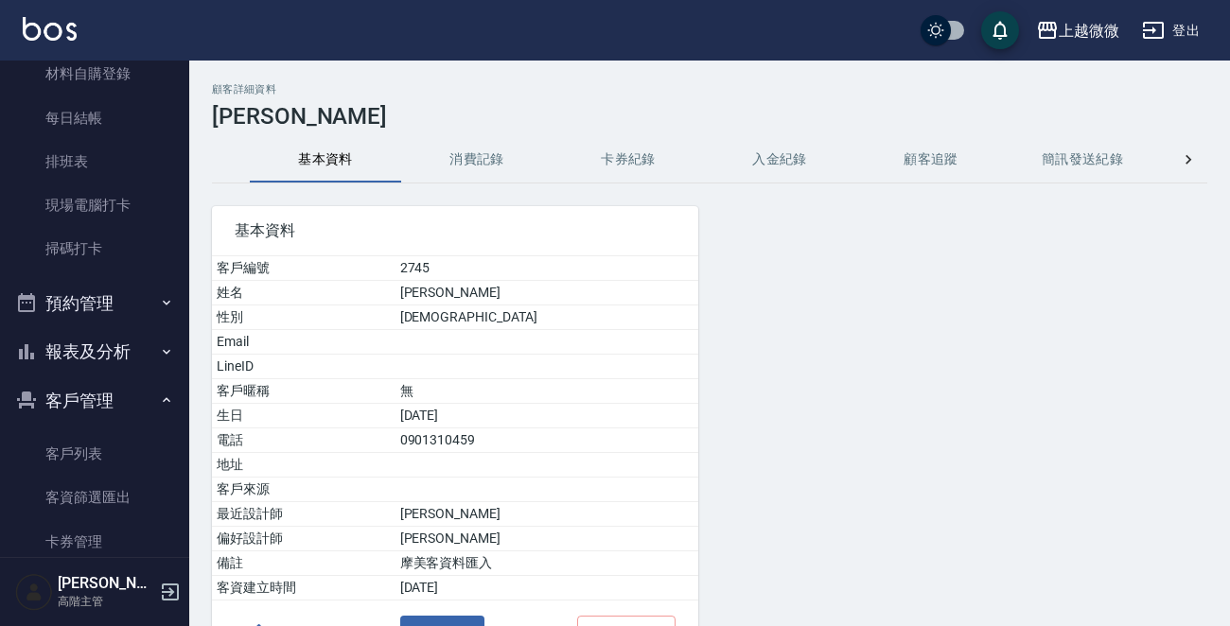
click at [494, 166] on button "消費記錄" at bounding box center [476, 159] width 151 height 45
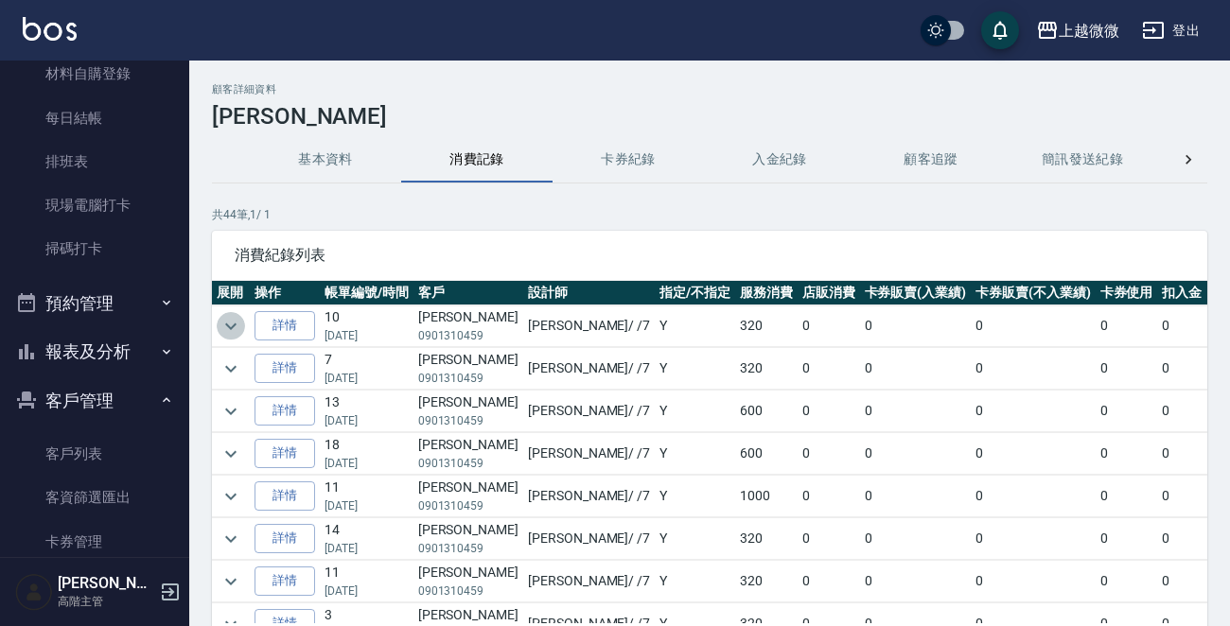
click at [225, 324] on icon "expand row" at bounding box center [231, 326] width 23 height 23
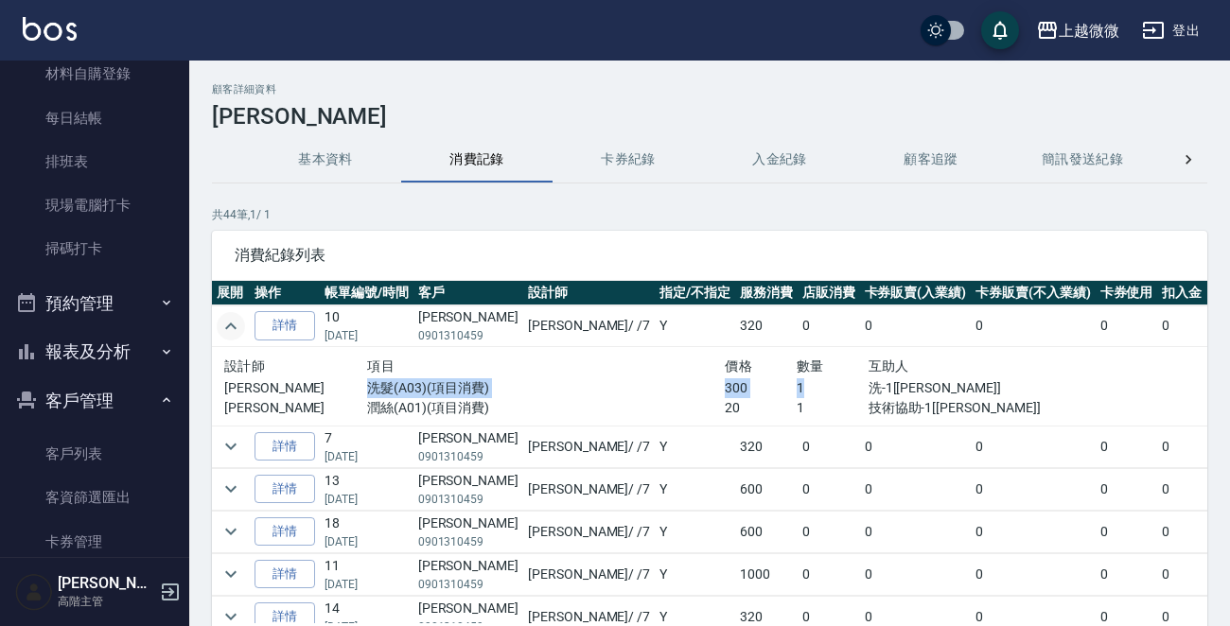
drag, startPoint x: 350, startPoint y: 390, endPoint x: 727, endPoint y: 381, distance: 376.7
click at [727, 381] on div "[PERSON_NAME] 洗髮(A03)(項目消費) 300 1 洗-1[[PERSON_NAME]]" at bounding box center [653, 388] width 859 height 20
click at [527, 385] on p "洗髮(A03)(項目消費)" at bounding box center [546, 388] width 358 height 20
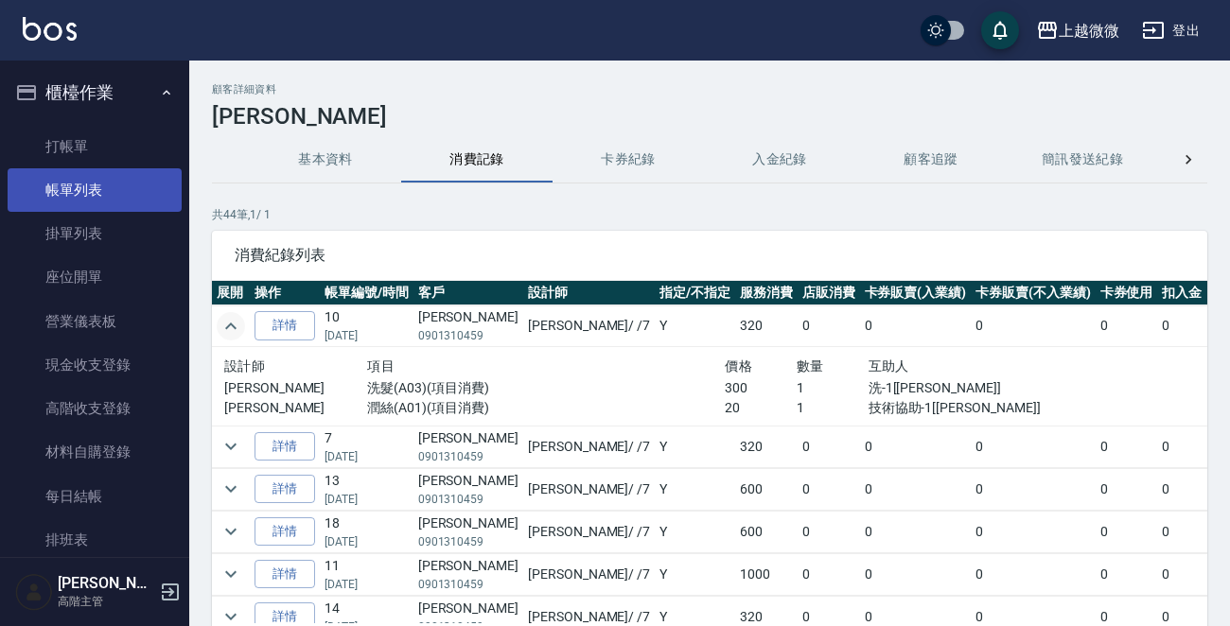
click at [95, 187] on link "帳單列表" at bounding box center [95, 190] width 174 height 44
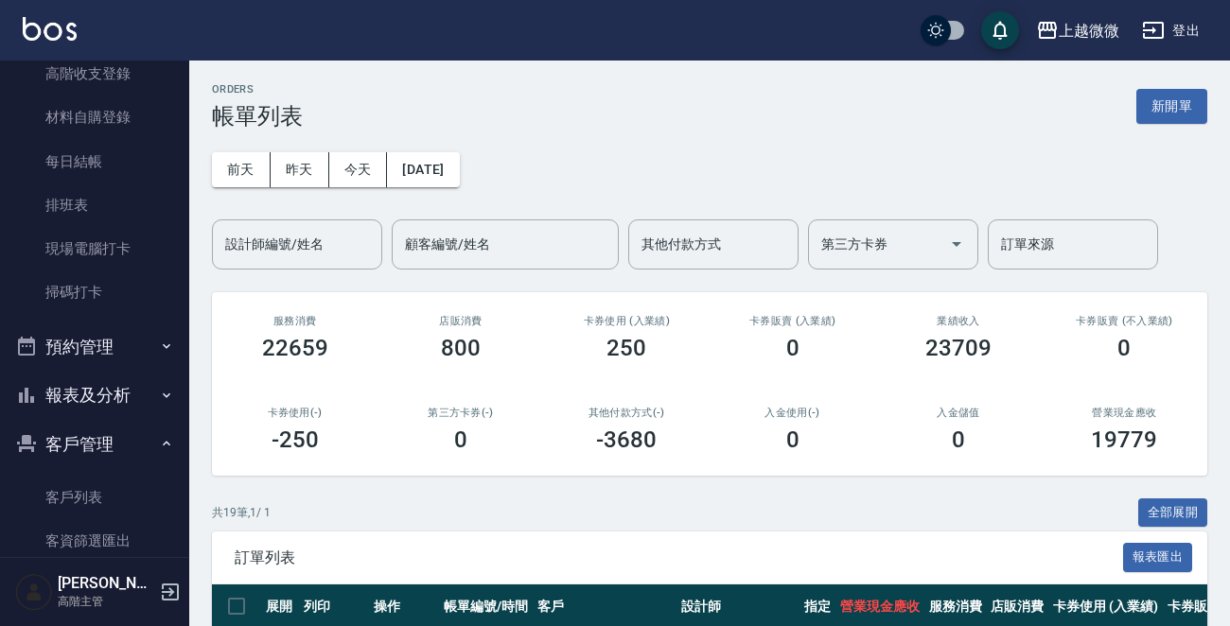
scroll to position [378, 0]
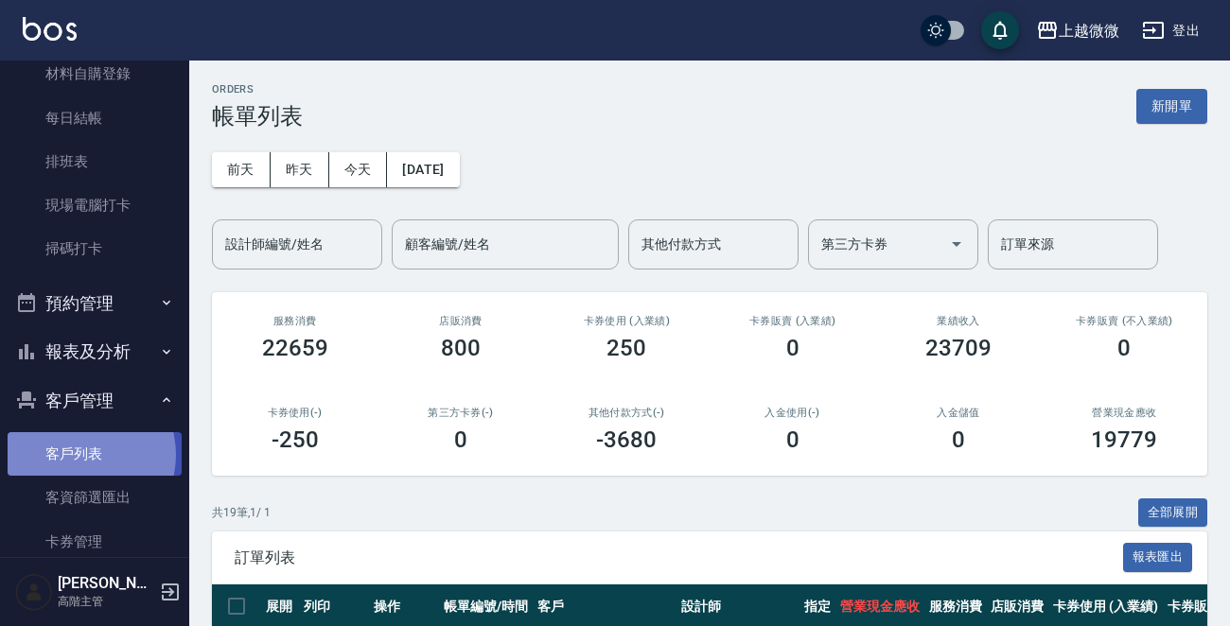
click at [77, 456] on link "客戶列表" at bounding box center [95, 454] width 174 height 44
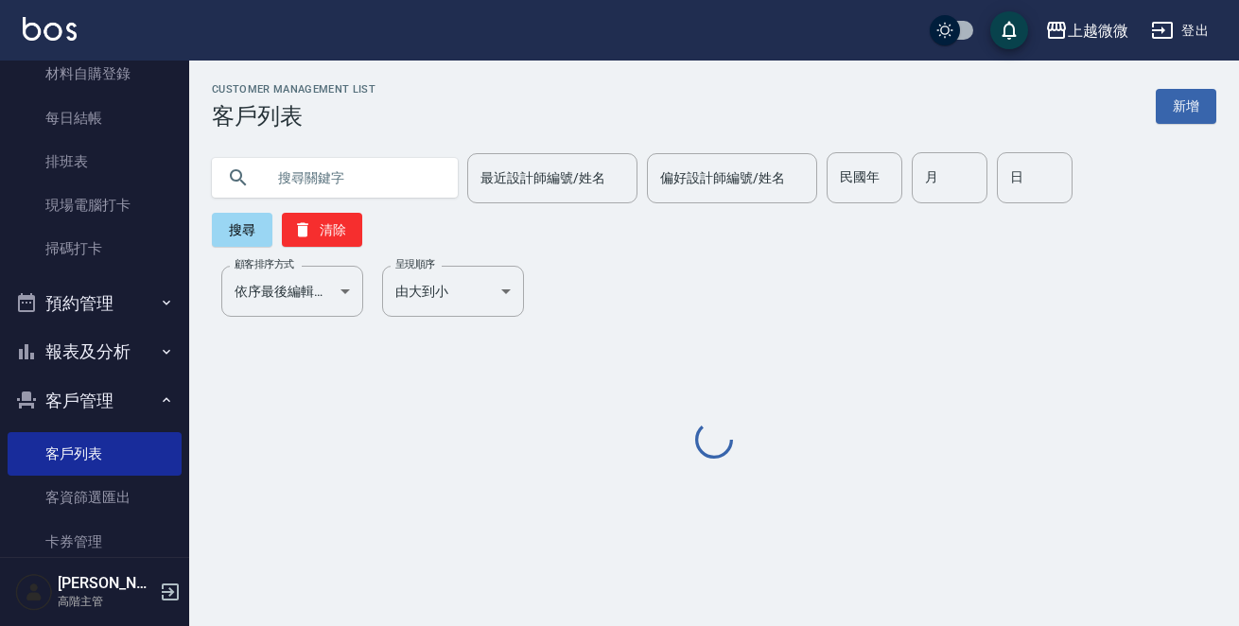
click at [371, 176] on input "text" at bounding box center [354, 177] width 178 height 51
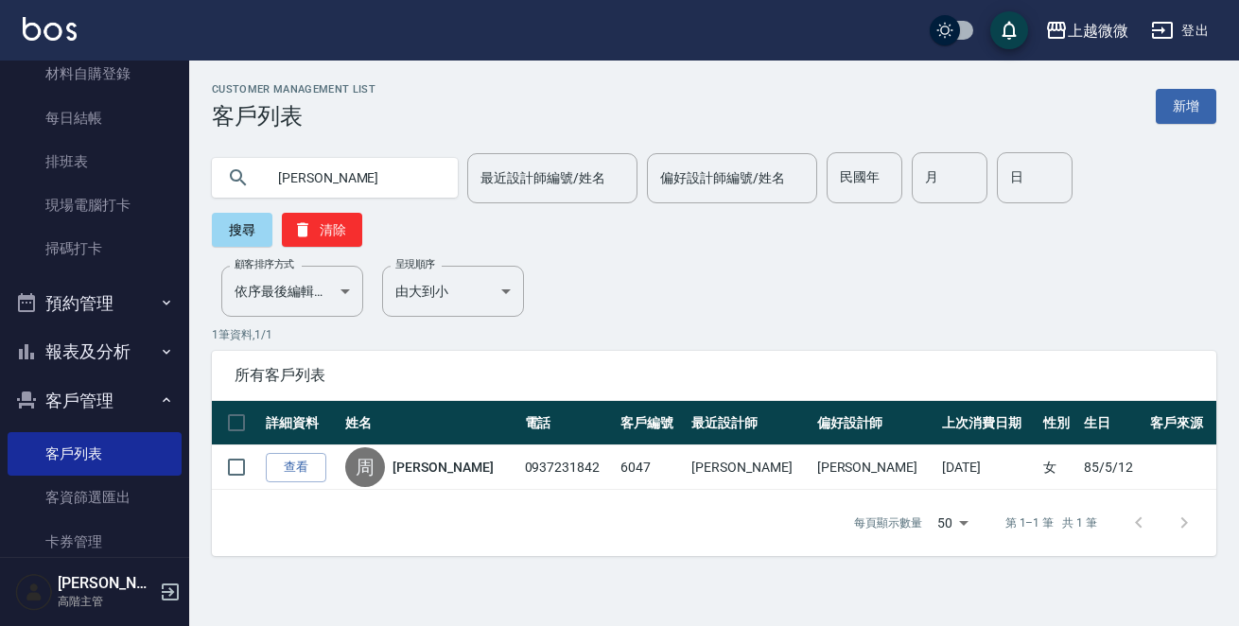
click at [425, 458] on link "[PERSON_NAME]" at bounding box center [443, 467] width 100 height 19
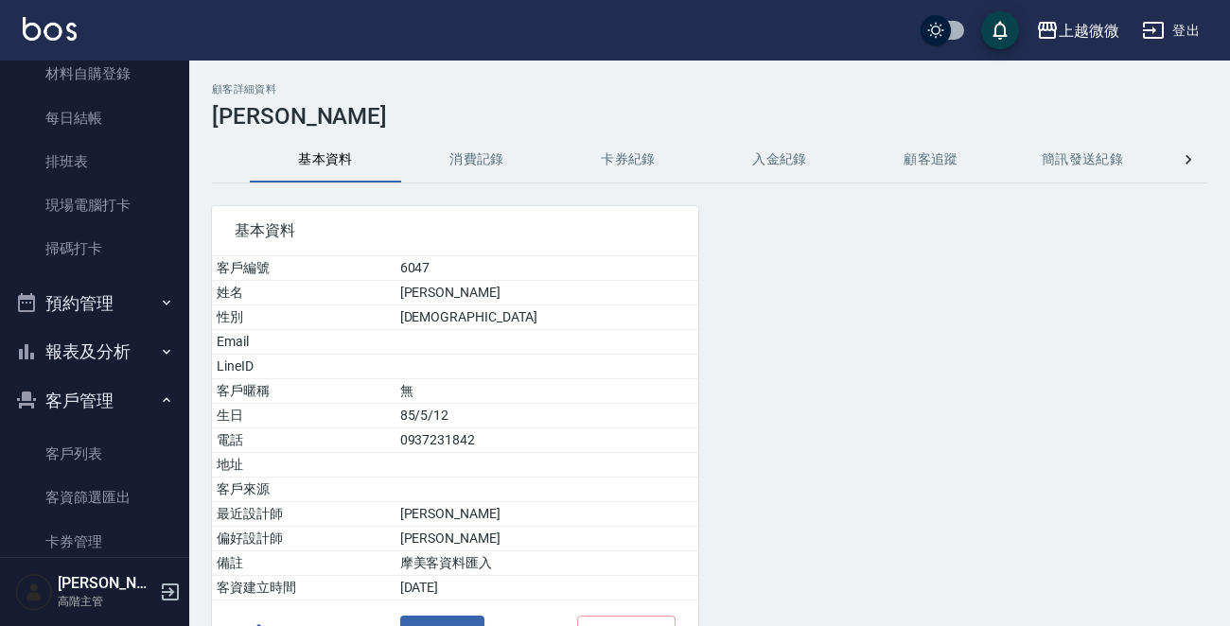
click at [464, 166] on button "消費記錄" at bounding box center [476, 159] width 151 height 45
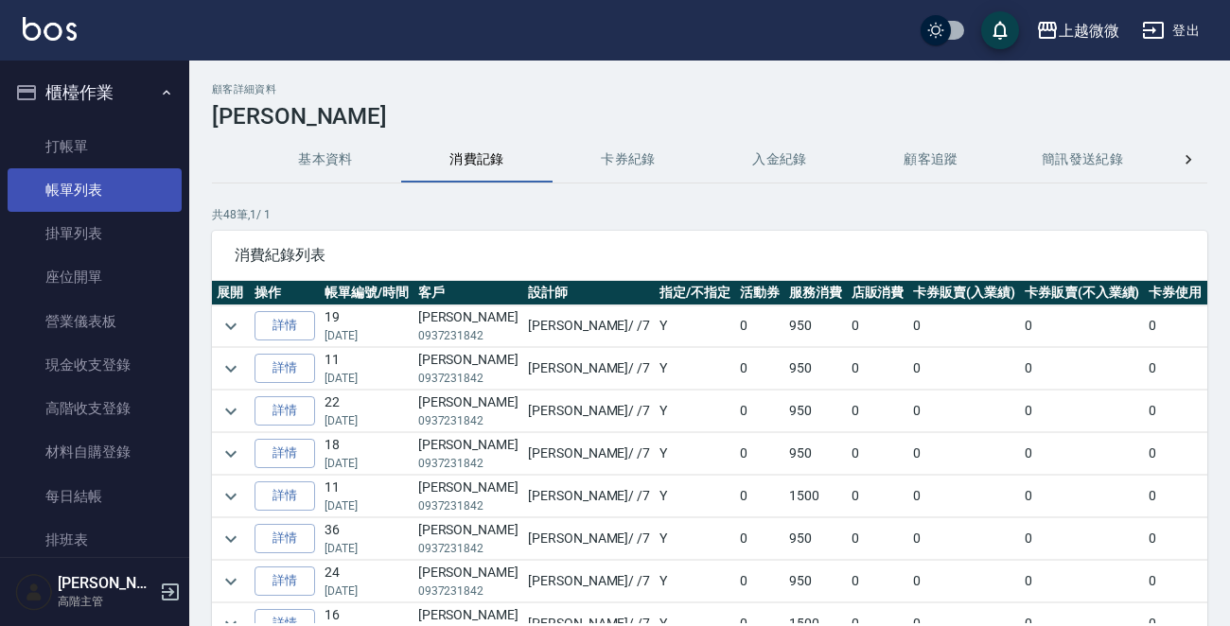
click at [77, 190] on link "帳單列表" at bounding box center [95, 190] width 174 height 44
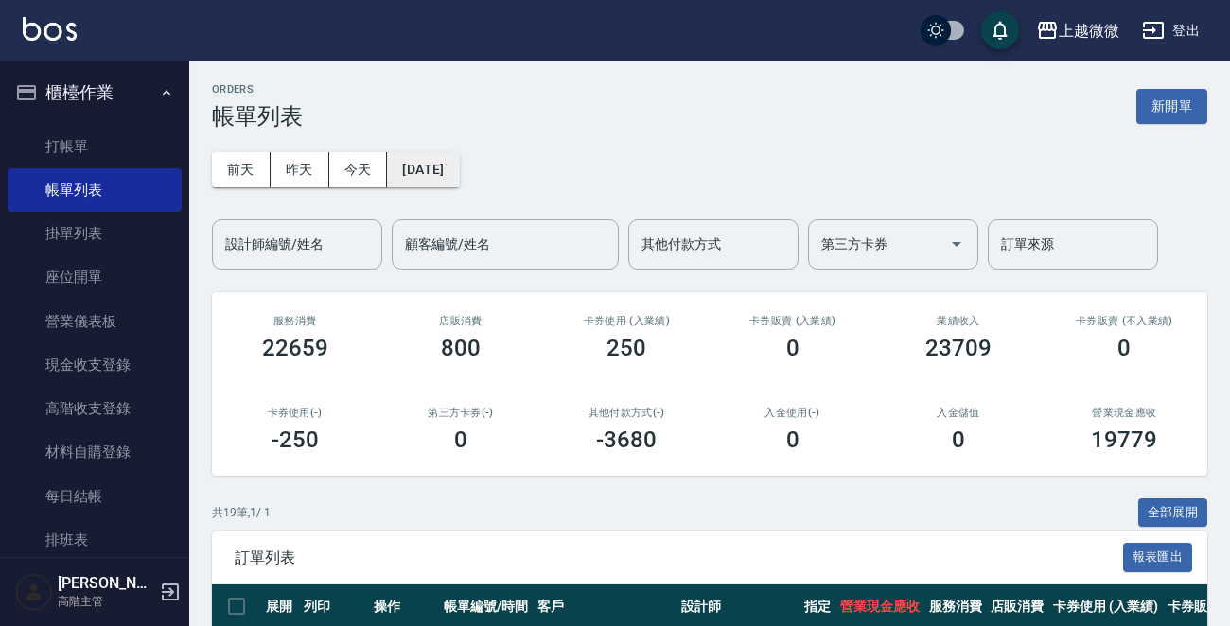
click at [453, 167] on button "[DATE]" at bounding box center [423, 169] width 72 height 35
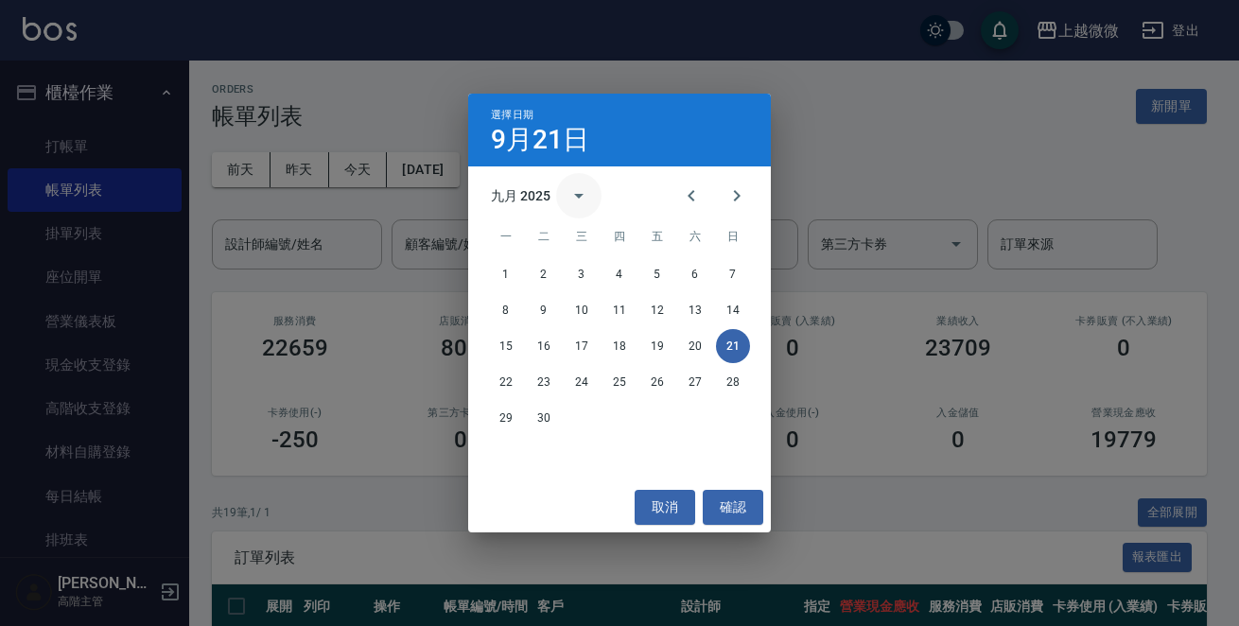
click at [585, 190] on icon "calendar view is open, switch to year view" at bounding box center [579, 195] width 23 height 23
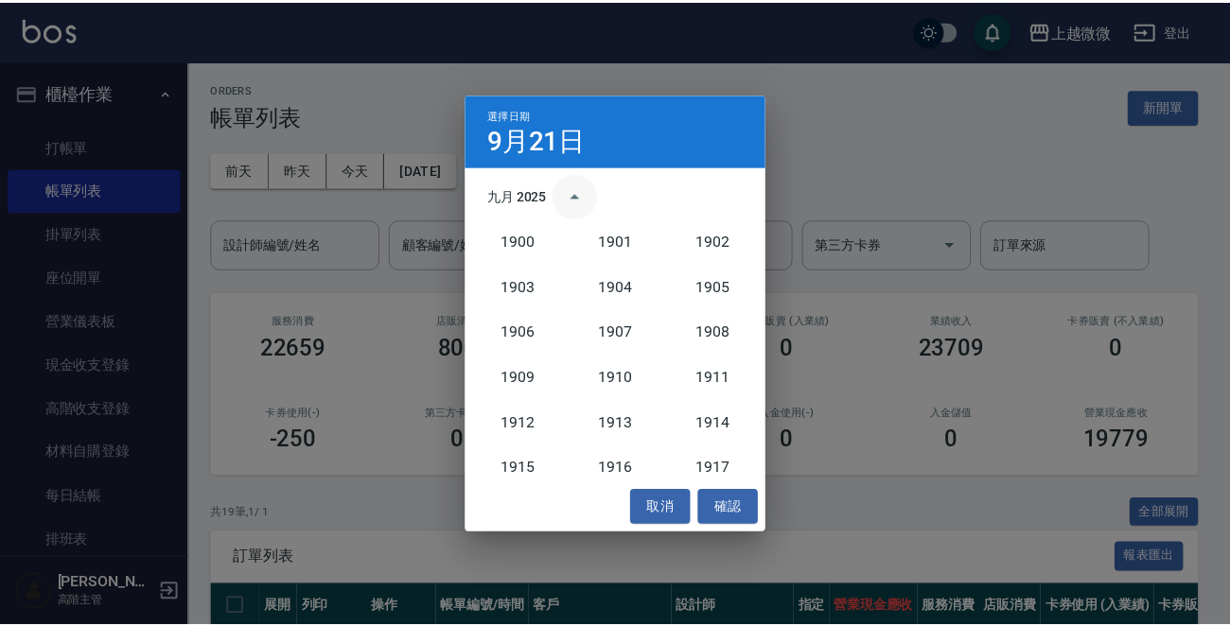
scroll to position [1750, 0]
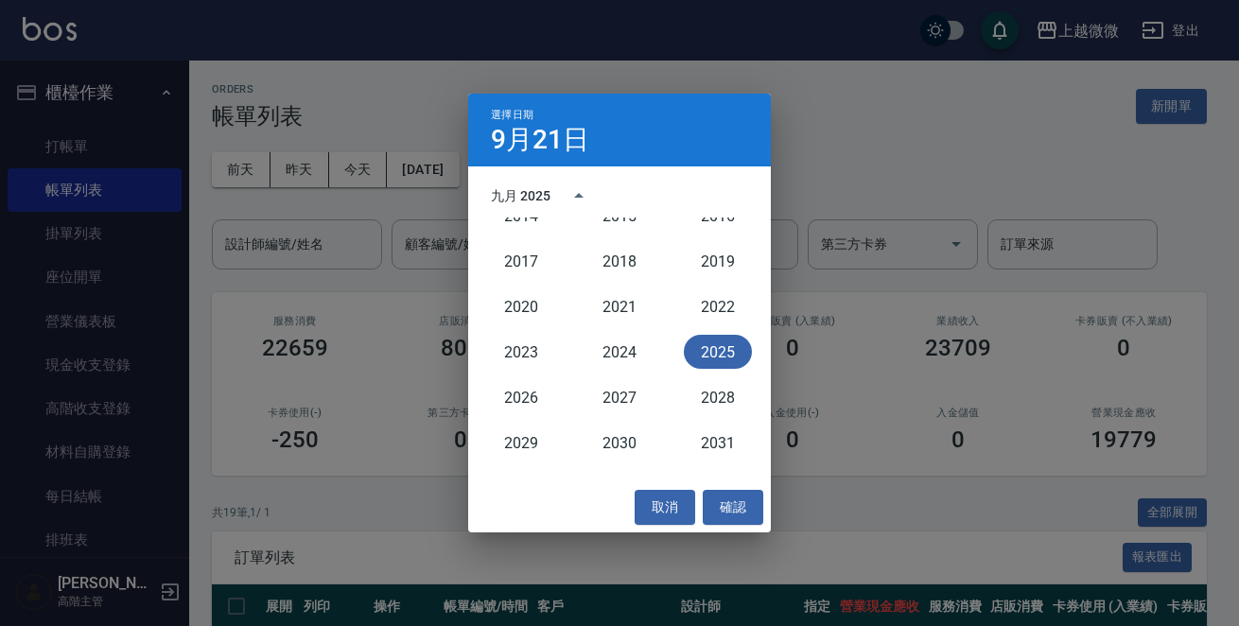
click at [691, 343] on button "2025" at bounding box center [718, 352] width 68 height 34
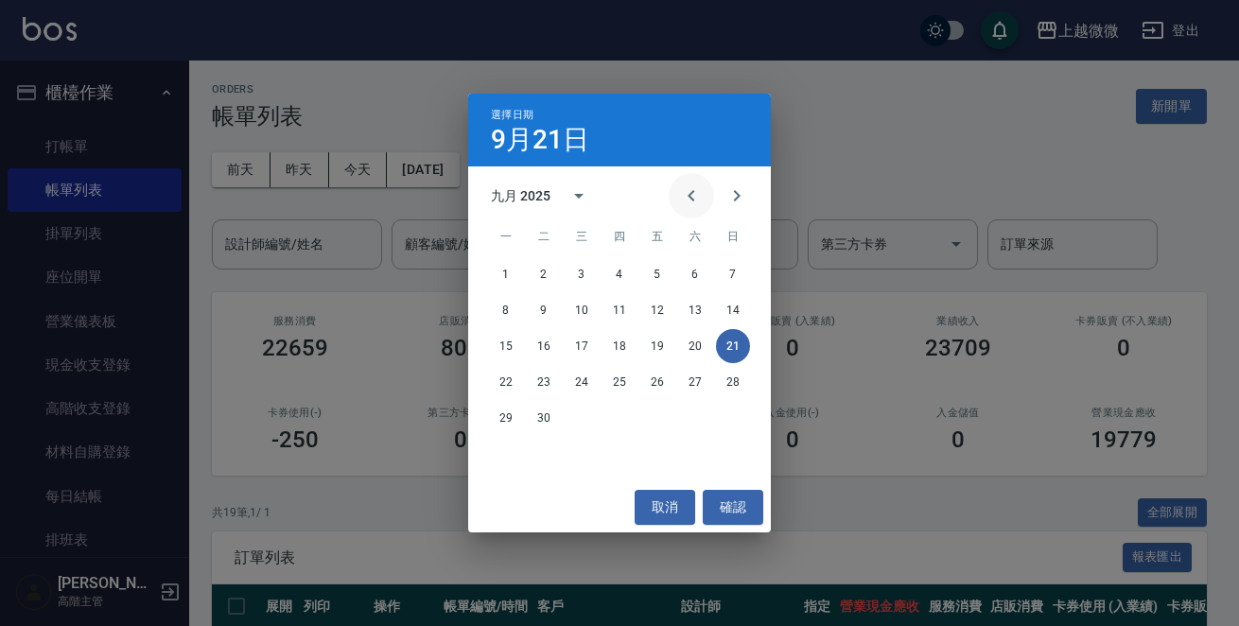
click at [697, 195] on icon "Previous month" at bounding box center [691, 195] width 23 height 23
click at [584, 413] on button "27" at bounding box center [582, 418] width 34 height 34
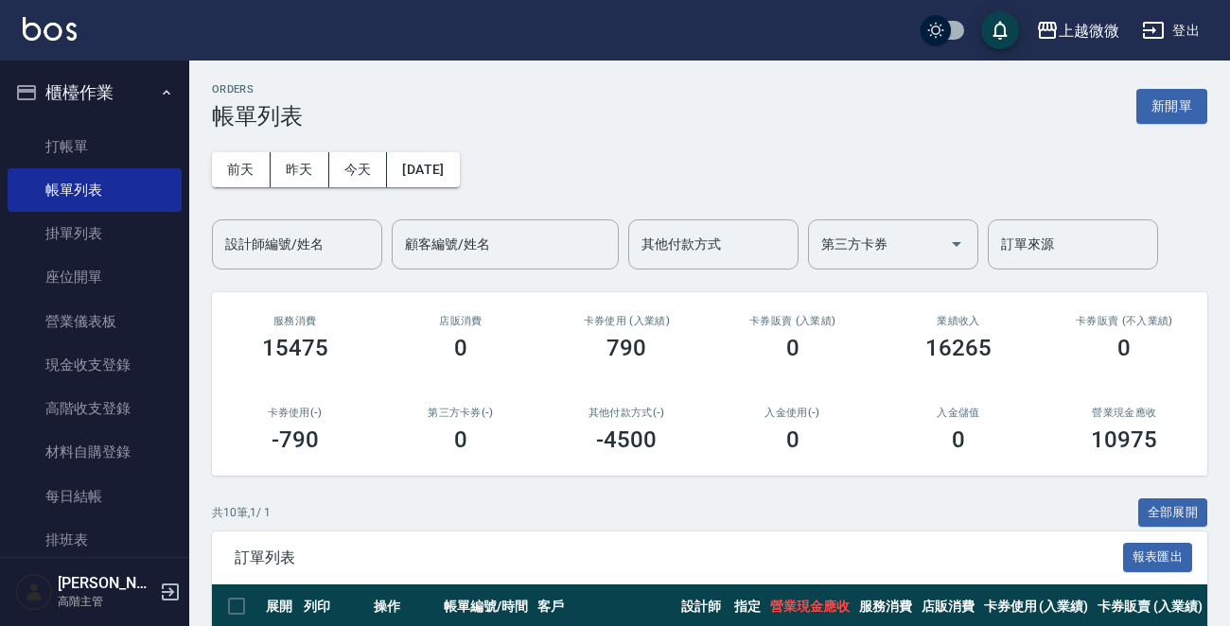
scroll to position [378, 0]
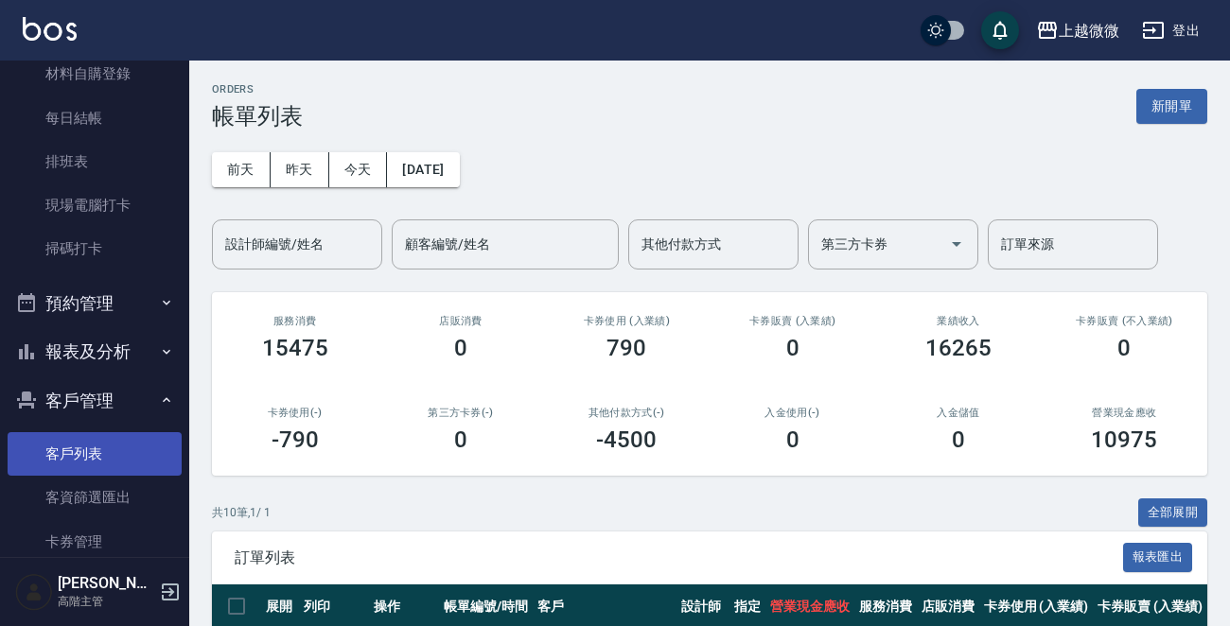
click at [77, 437] on link "客戶列表" at bounding box center [95, 454] width 174 height 44
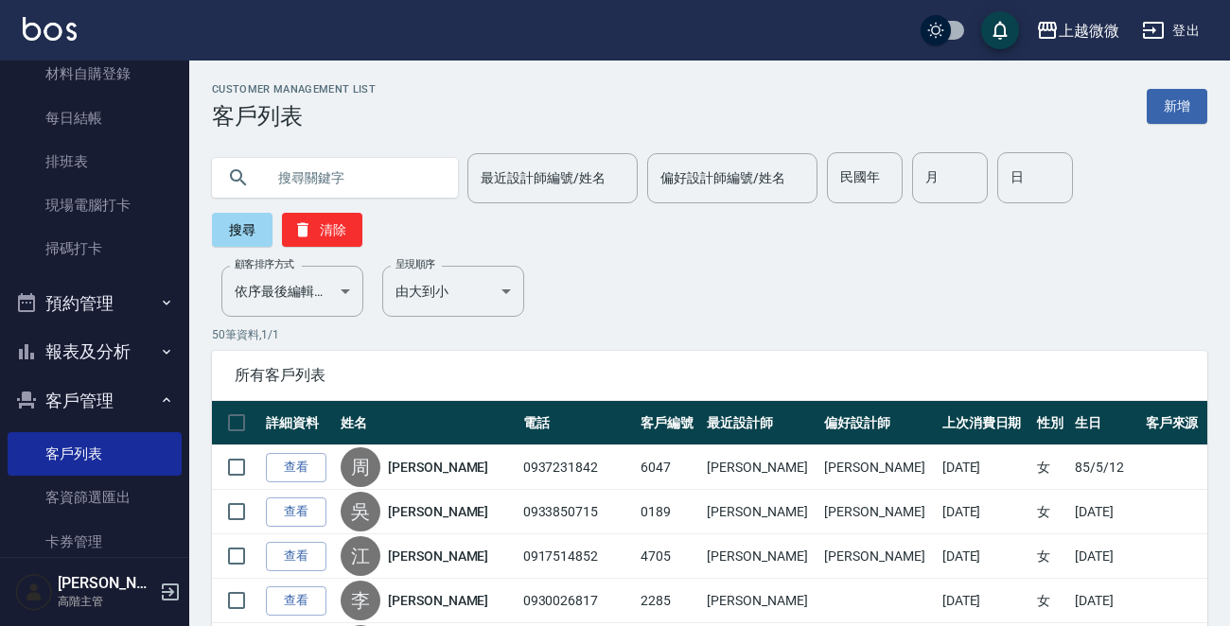
click at [305, 176] on input "text" at bounding box center [354, 177] width 178 height 51
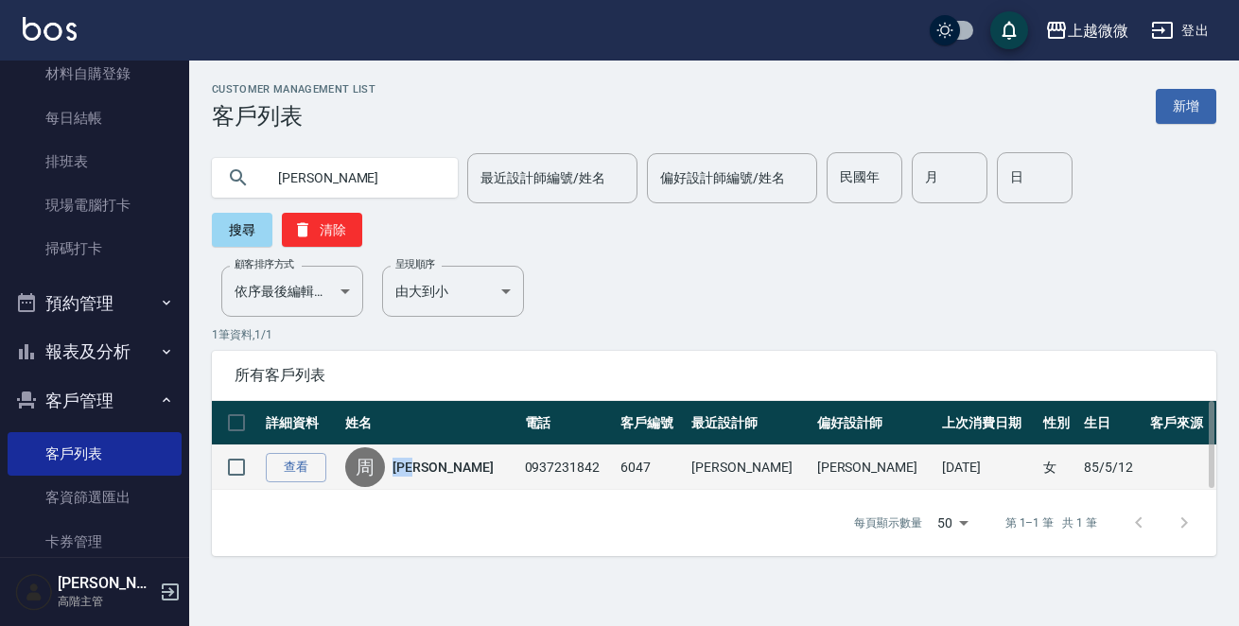
drag, startPoint x: 430, startPoint y: 430, endPoint x: 410, endPoint y: 433, distance: 20.2
click at [410, 448] on div "[PERSON_NAME]" at bounding box center [429, 468] width 169 height 40
copy link "[PERSON_NAME]"
click at [433, 458] on link "[PERSON_NAME]" at bounding box center [443, 467] width 100 height 19
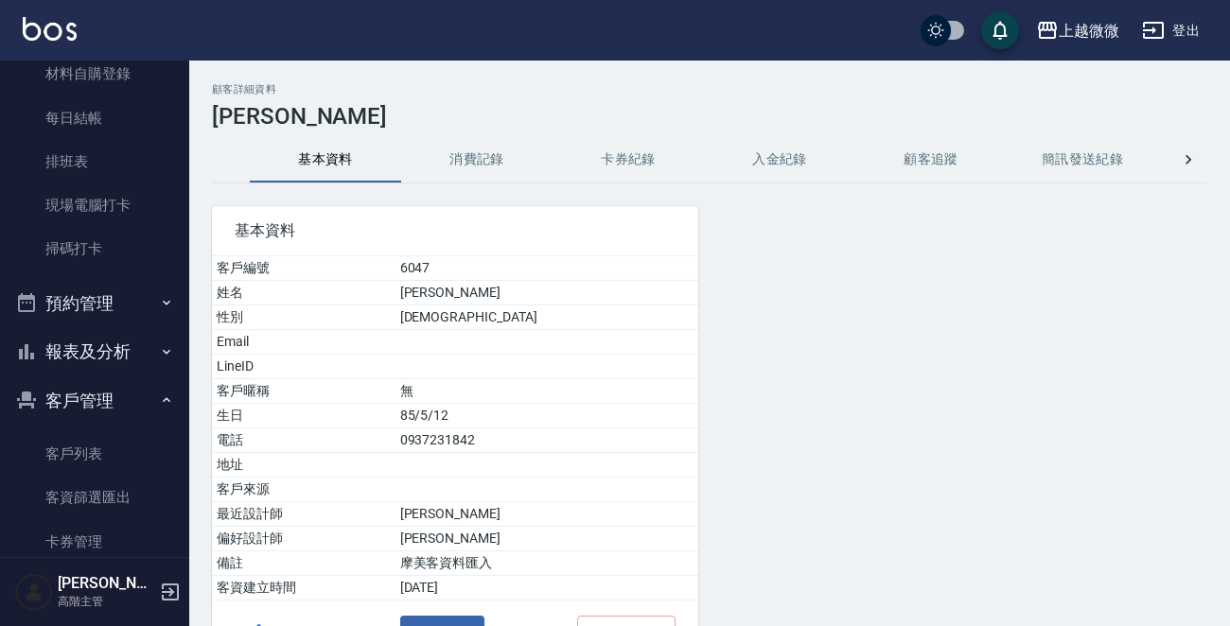
click at [487, 147] on button "消費記錄" at bounding box center [476, 159] width 151 height 45
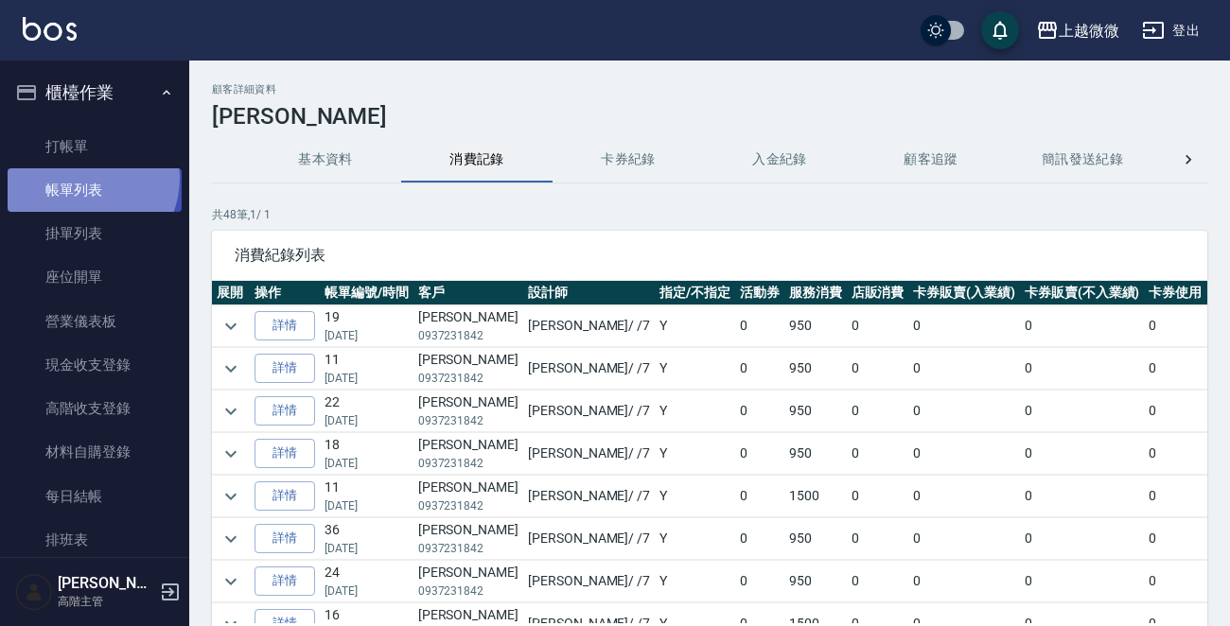
click at [83, 179] on link "帳單列表" at bounding box center [95, 190] width 174 height 44
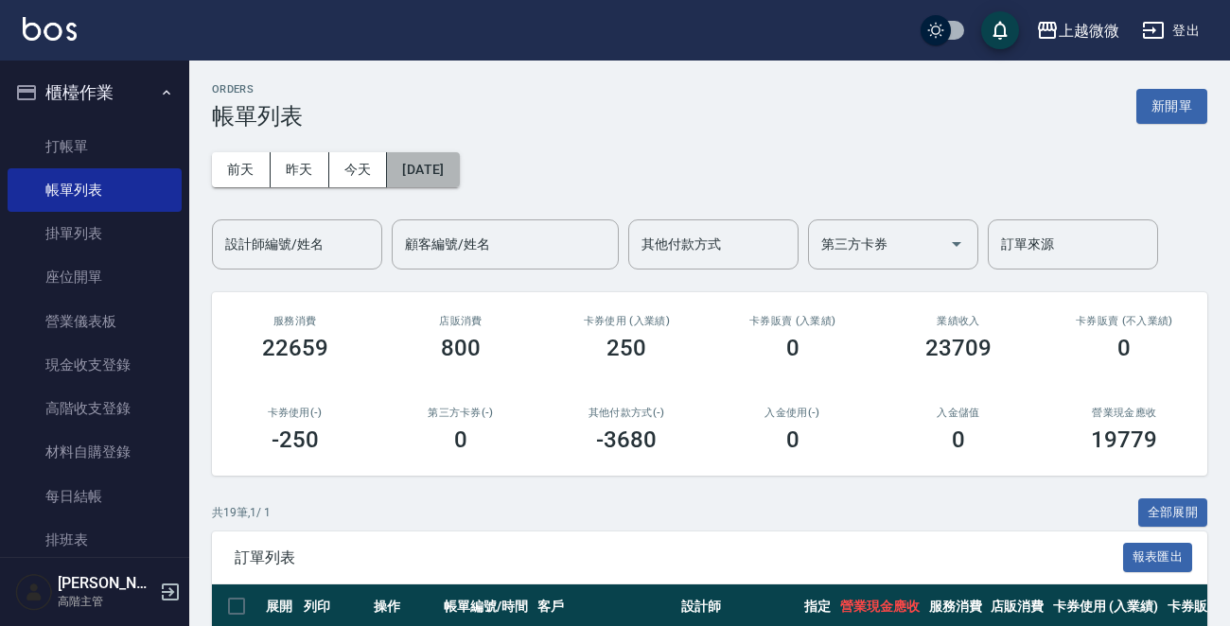
click at [432, 165] on button "[DATE]" at bounding box center [423, 169] width 72 height 35
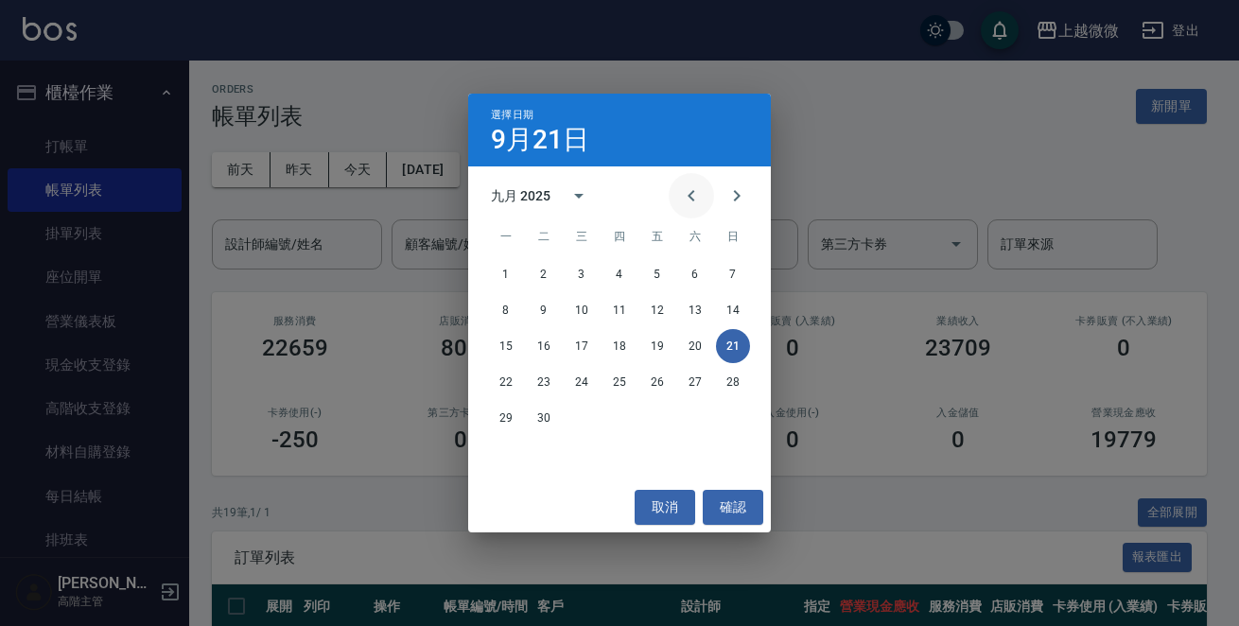
click at [687, 198] on icon "Previous month" at bounding box center [691, 195] width 23 height 23
click at [736, 348] on button "17" at bounding box center [733, 346] width 34 height 34
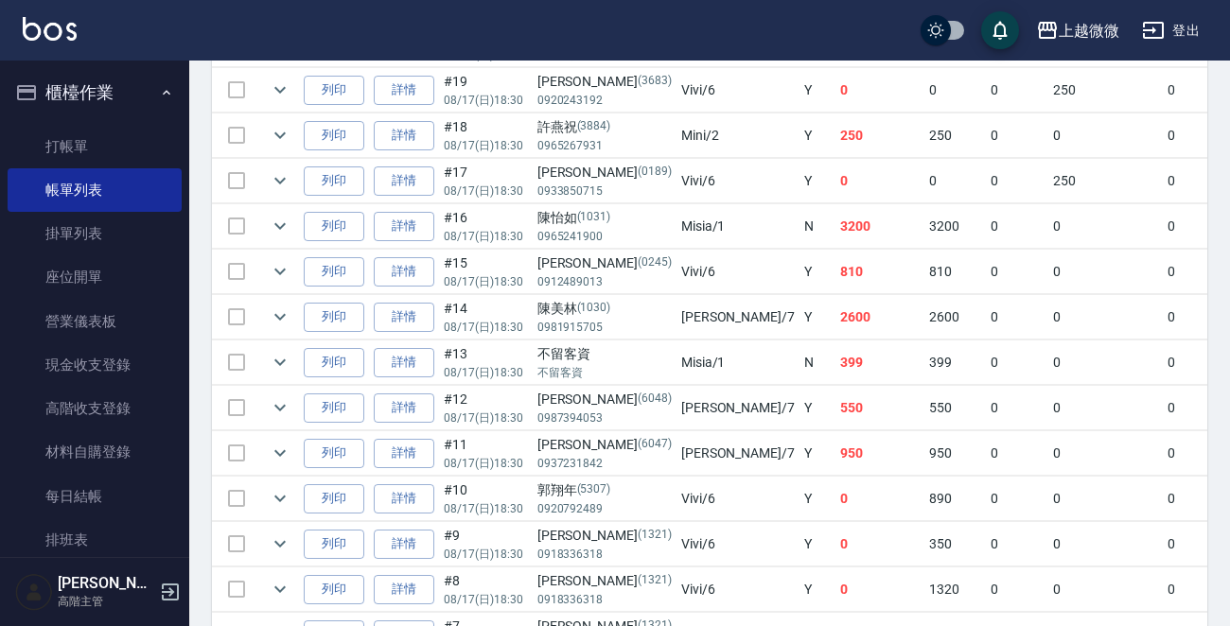
scroll to position [747, 0]
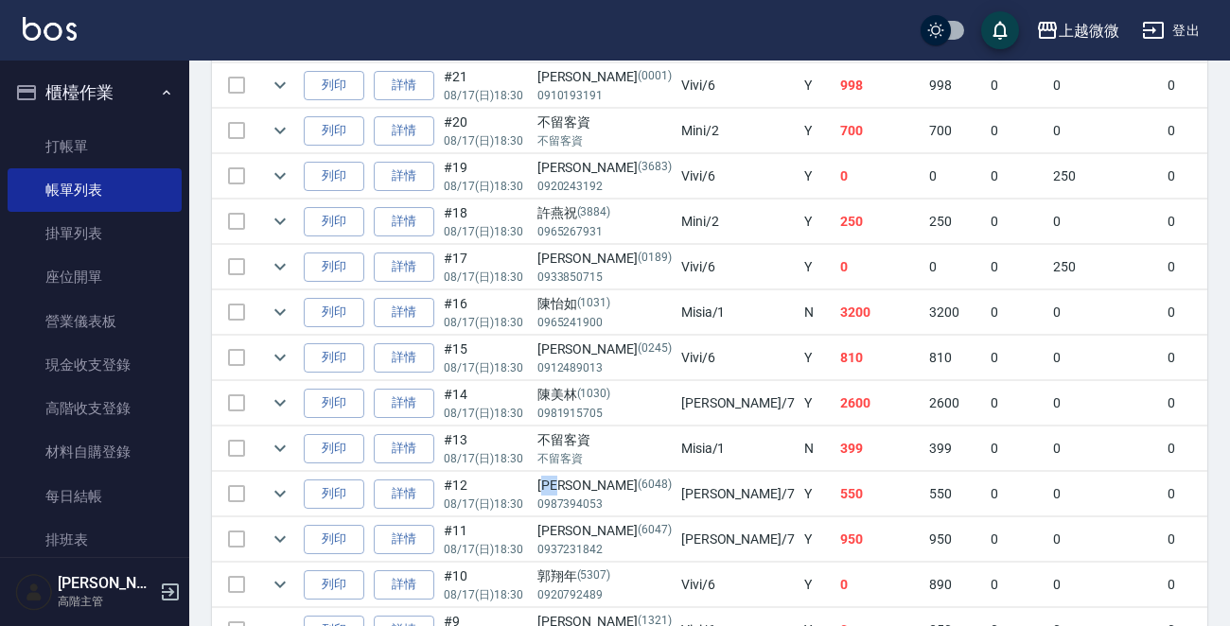
drag, startPoint x: 572, startPoint y: 480, endPoint x: 540, endPoint y: 479, distance: 32.2
click at [541, 479] on div "[PERSON_NAME](6048)" at bounding box center [604, 486] width 134 height 20
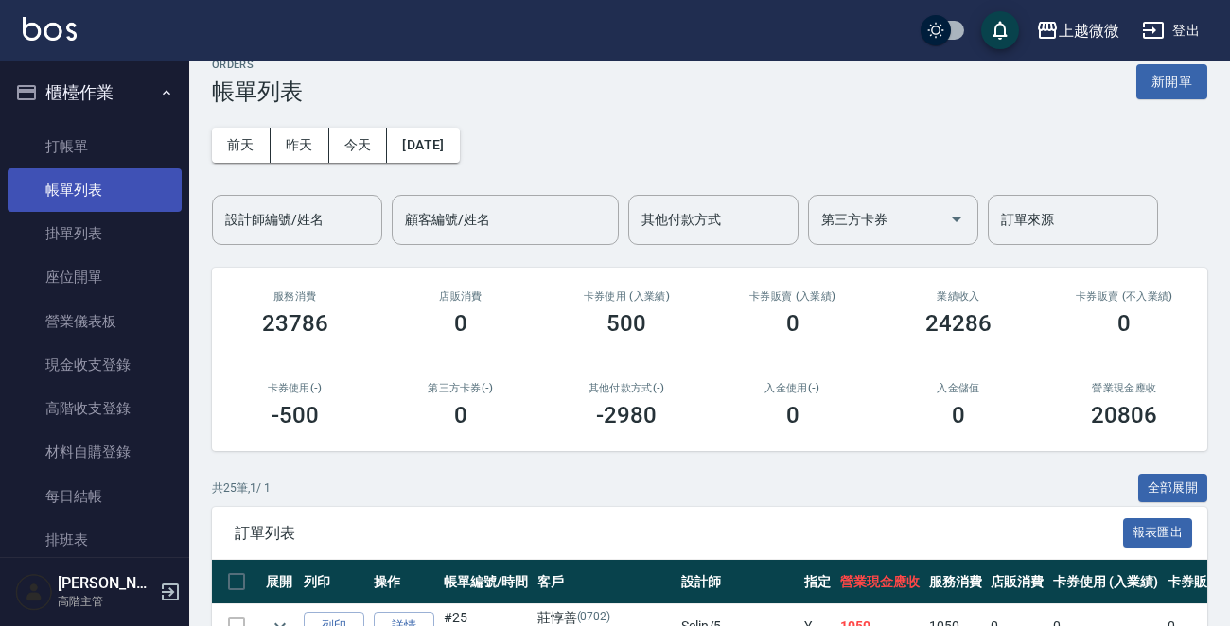
scroll to position [0, 0]
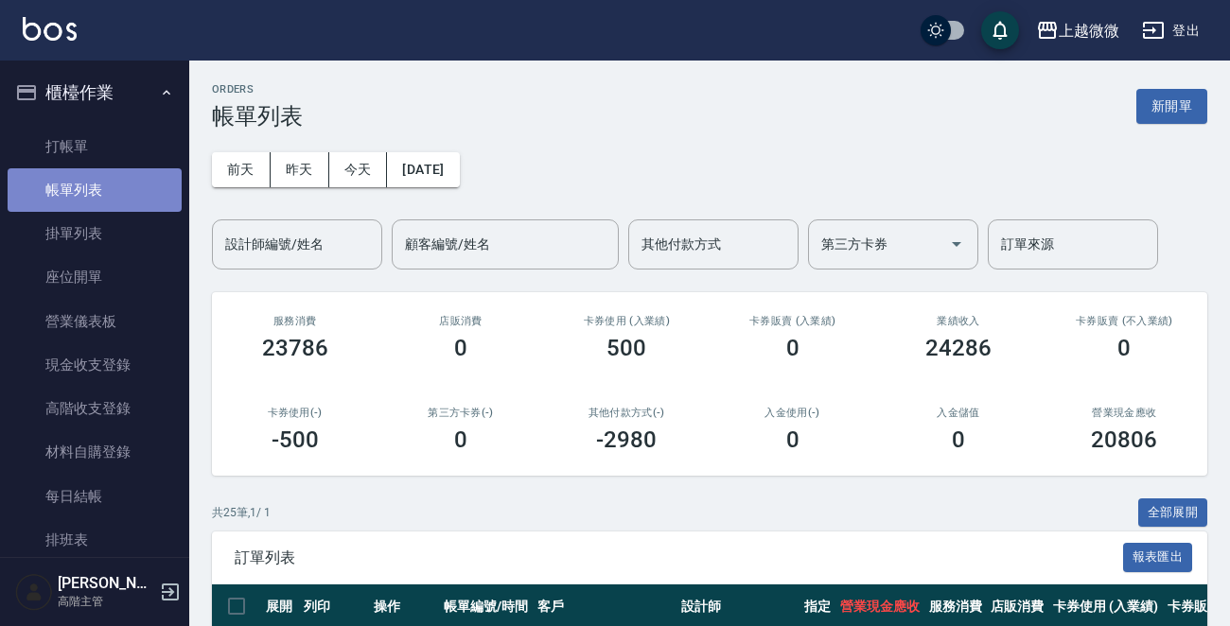
click at [94, 182] on link "帳單列表" at bounding box center [95, 190] width 174 height 44
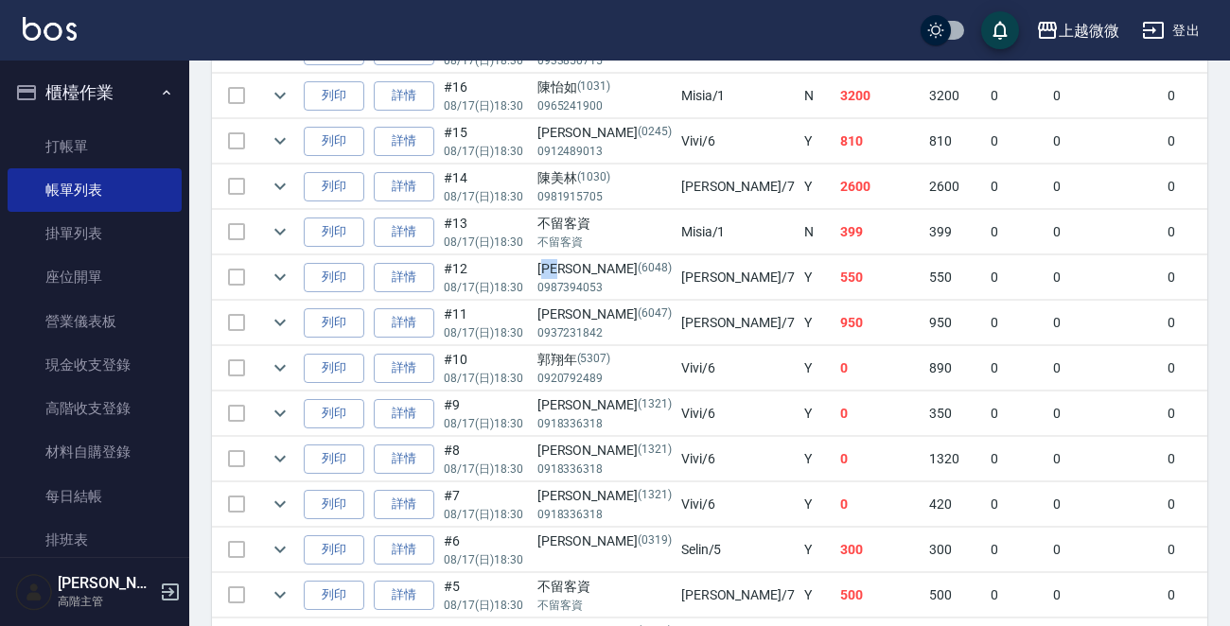
scroll to position [1221, 0]
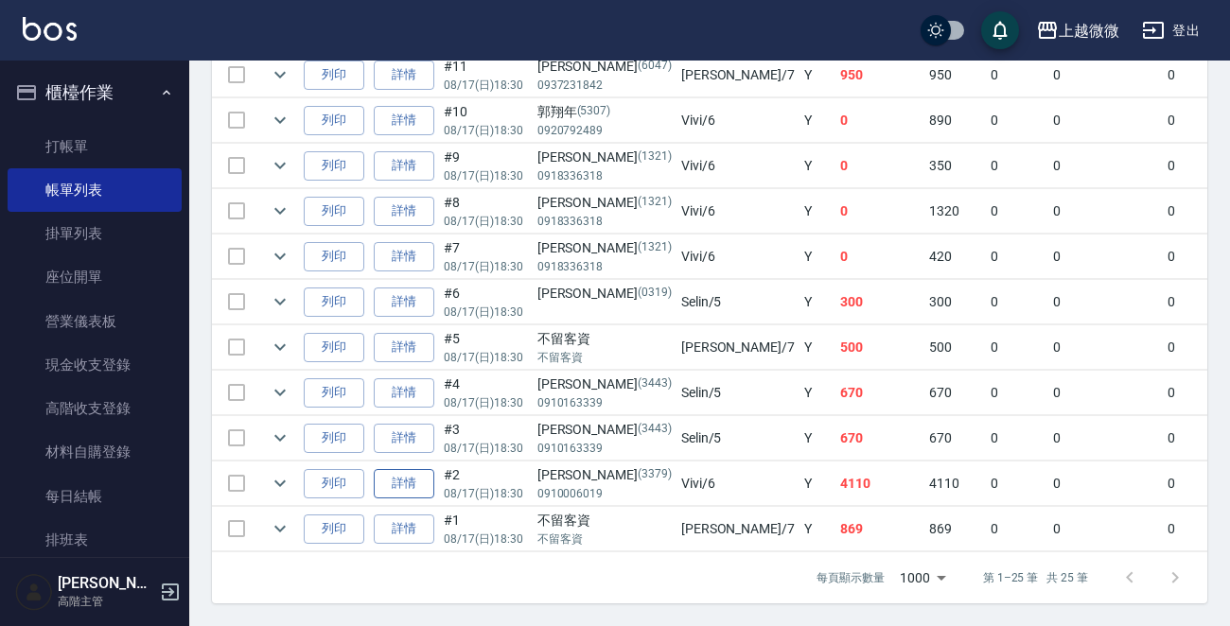
click at [383, 469] on link "詳情" at bounding box center [404, 483] width 61 height 29
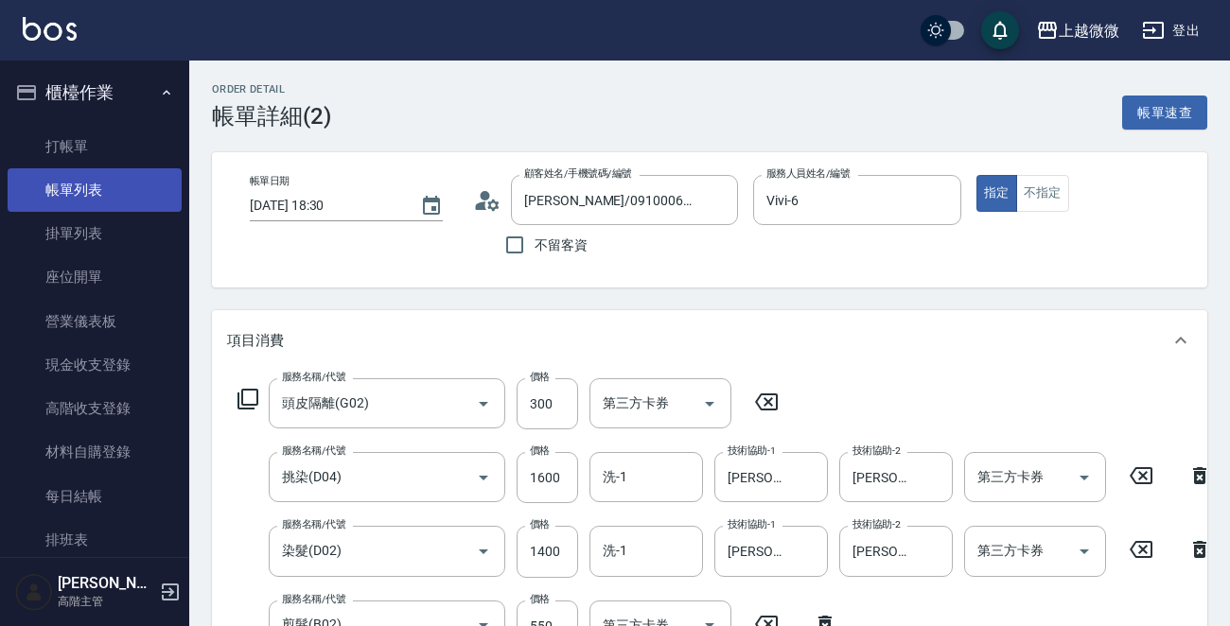
click at [73, 176] on link "帳單列表" at bounding box center [95, 190] width 174 height 44
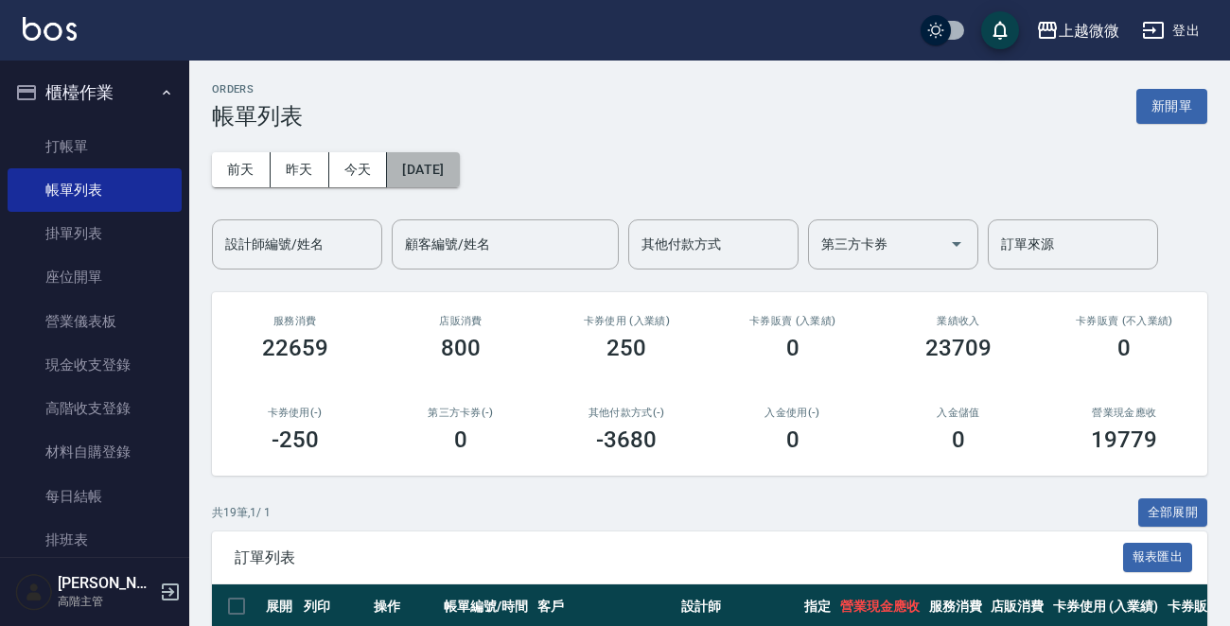
click at [430, 156] on button "[DATE]" at bounding box center [423, 169] width 72 height 35
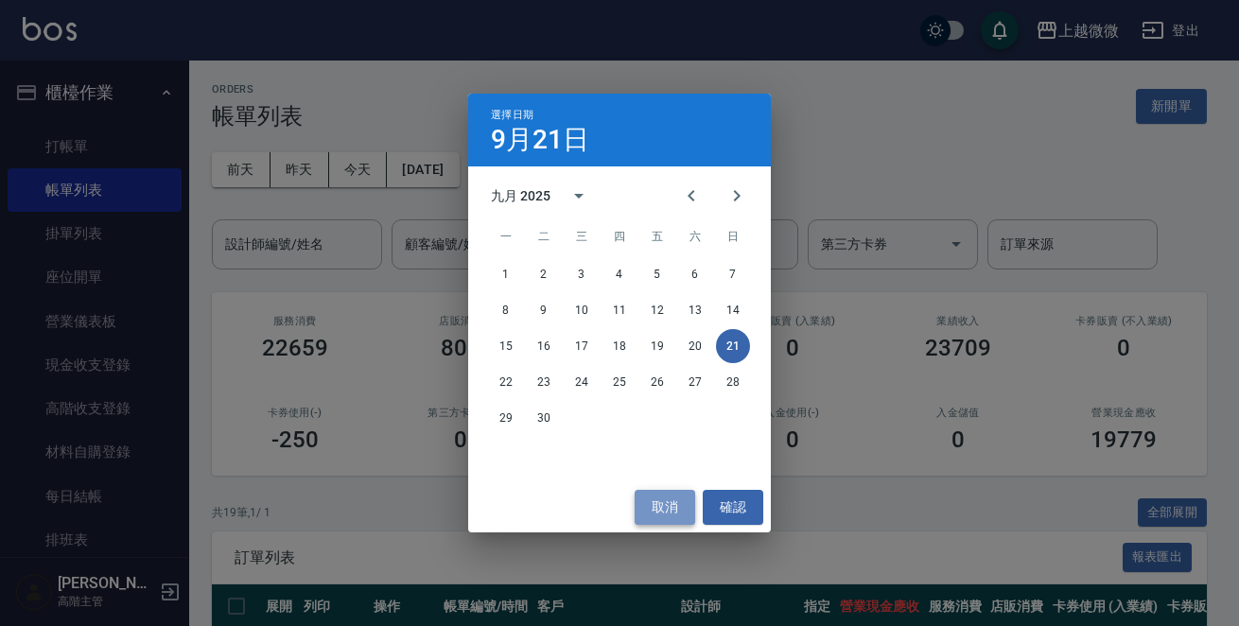
click at [666, 507] on button "取消" at bounding box center [665, 507] width 61 height 35
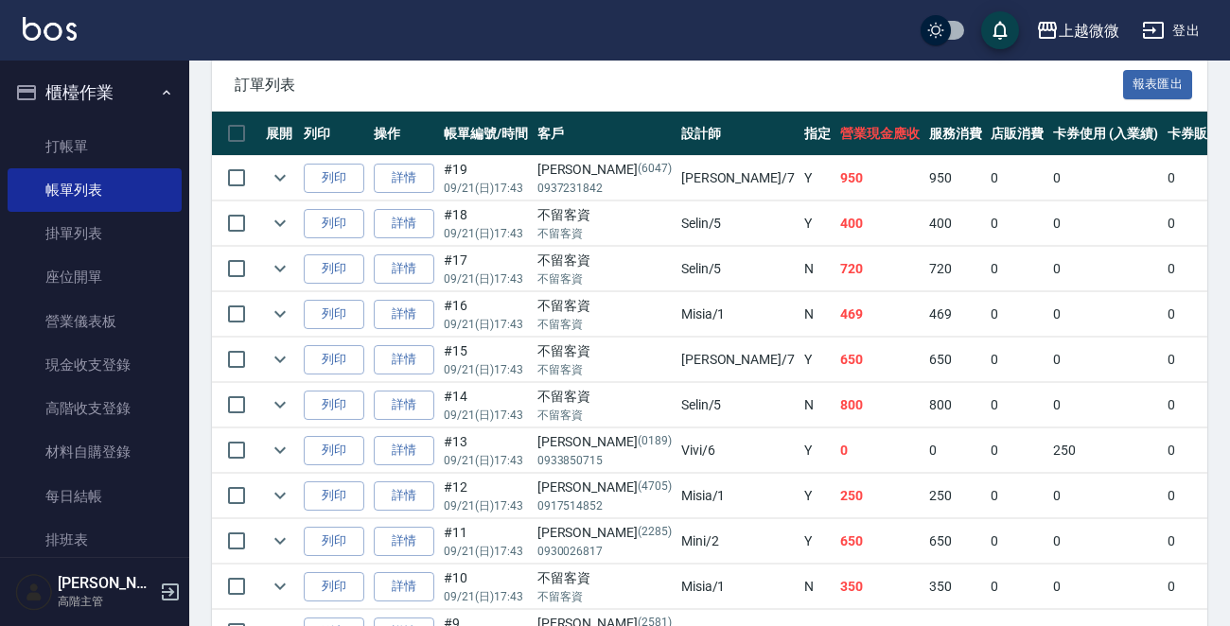
scroll to position [949, 0]
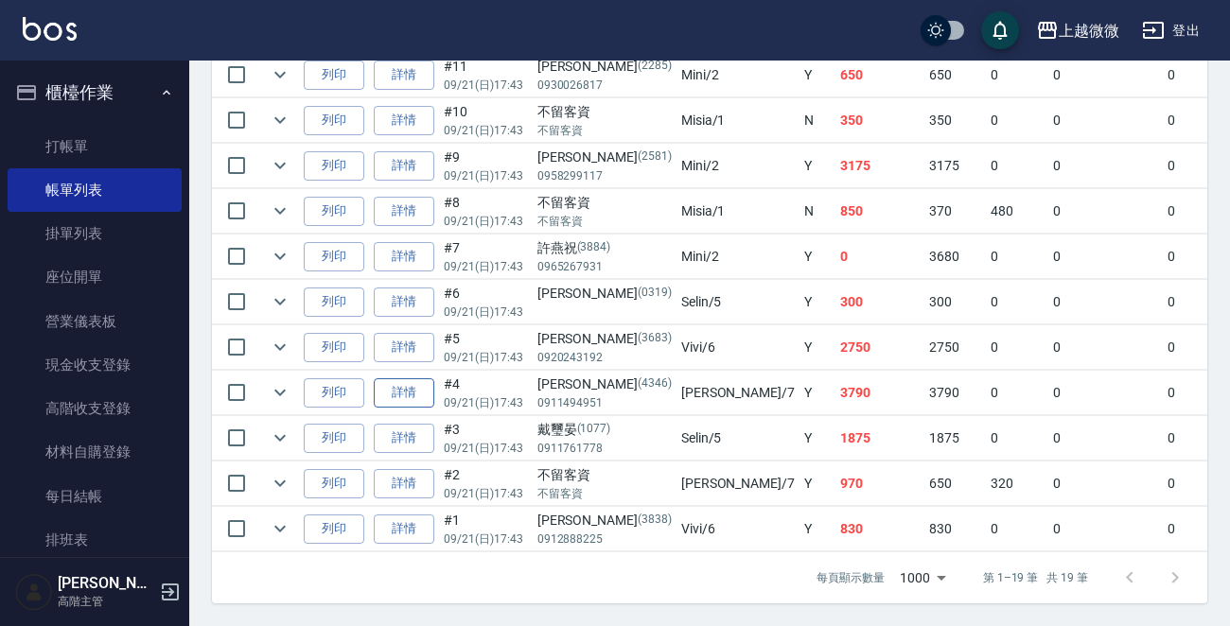
click at [397, 378] on link "詳情" at bounding box center [404, 392] width 61 height 29
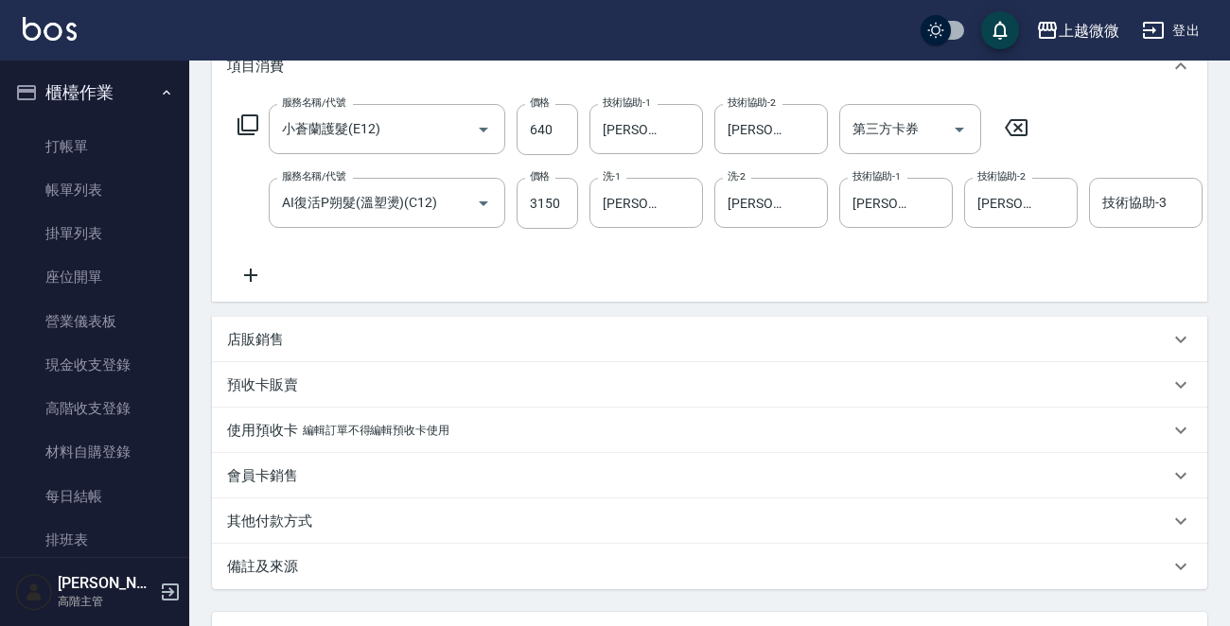
scroll to position [300, 0]
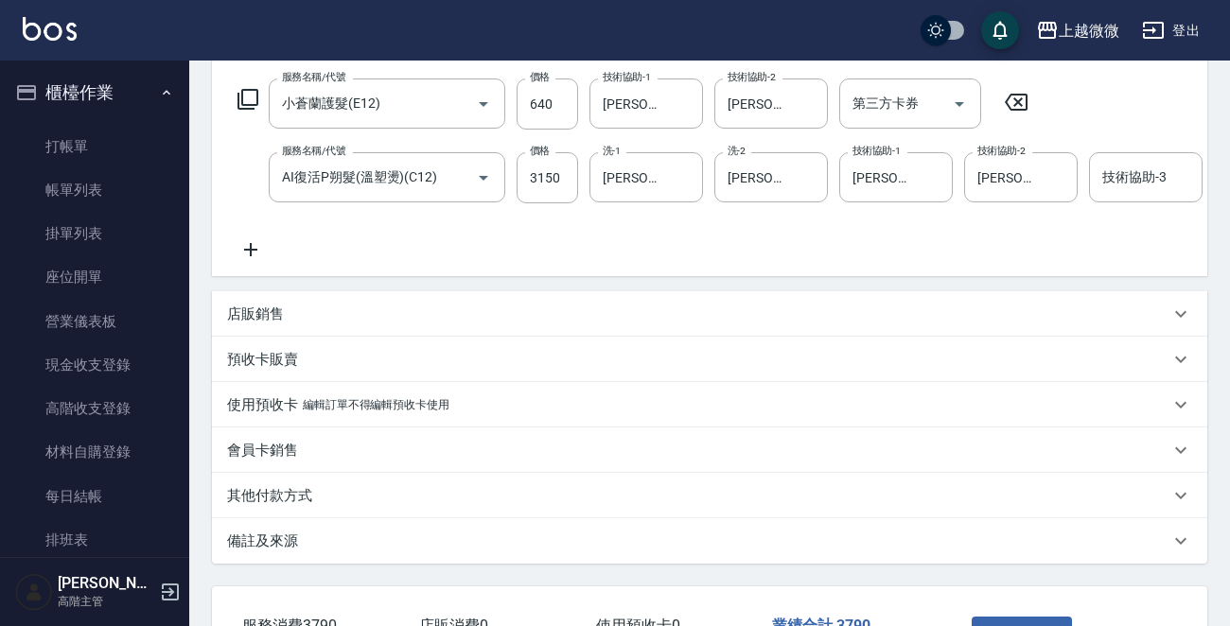
click at [238, 245] on icon at bounding box center [250, 249] width 47 height 23
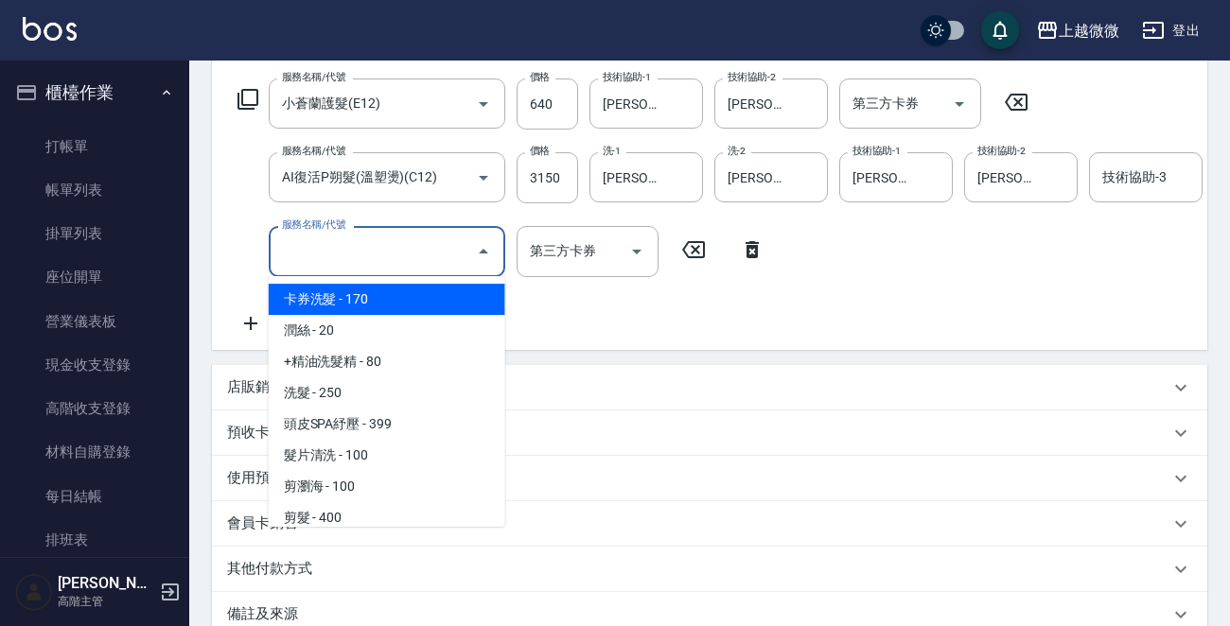
click at [364, 259] on input "服務名稱/代號" at bounding box center [372, 251] width 191 height 33
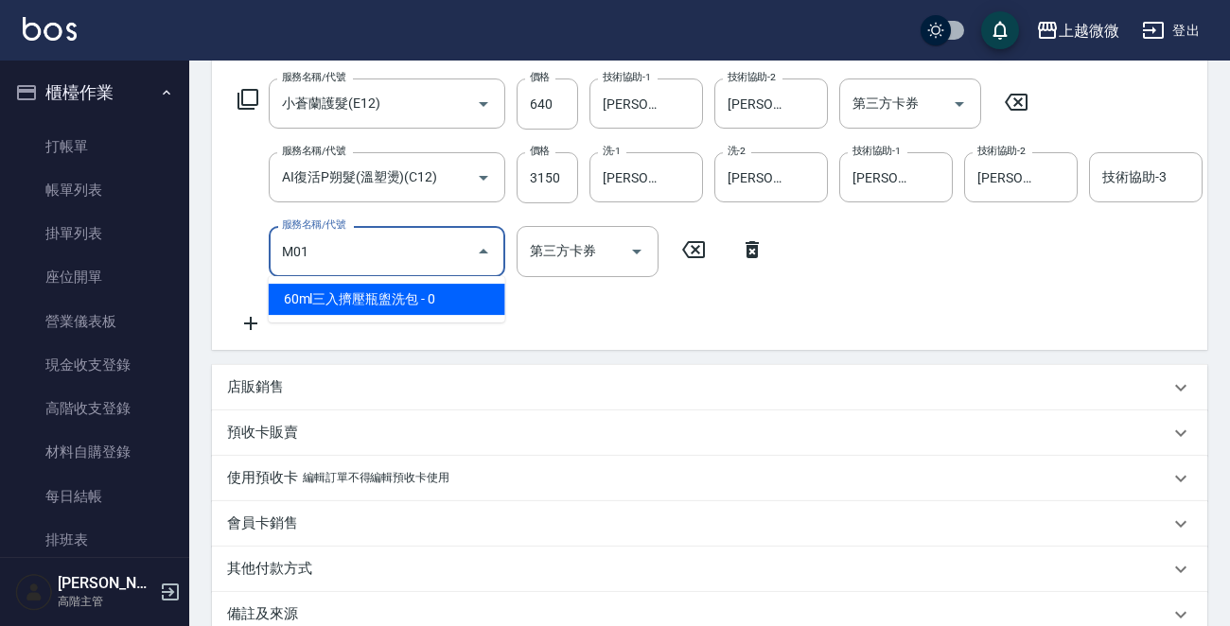
click at [386, 303] on span "60ml三入擠壓瓶盥洗包 - 0" at bounding box center [387, 299] width 237 height 31
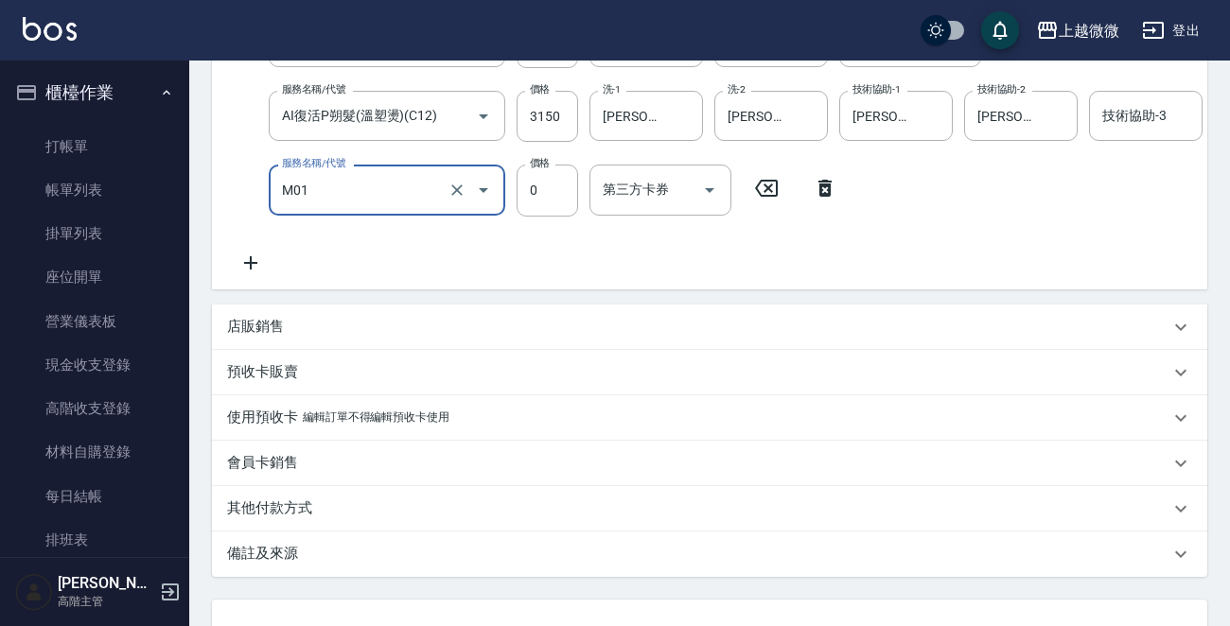
scroll to position [527, 0]
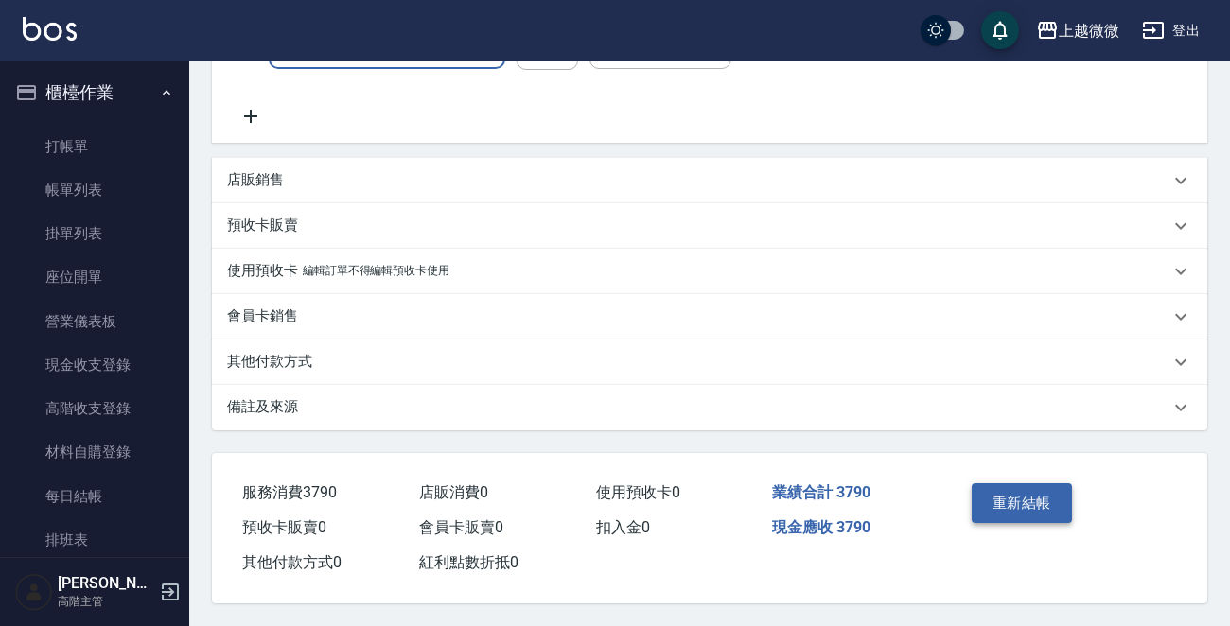
click at [1014, 504] on button "重新結帳" at bounding box center [1022, 503] width 100 height 40
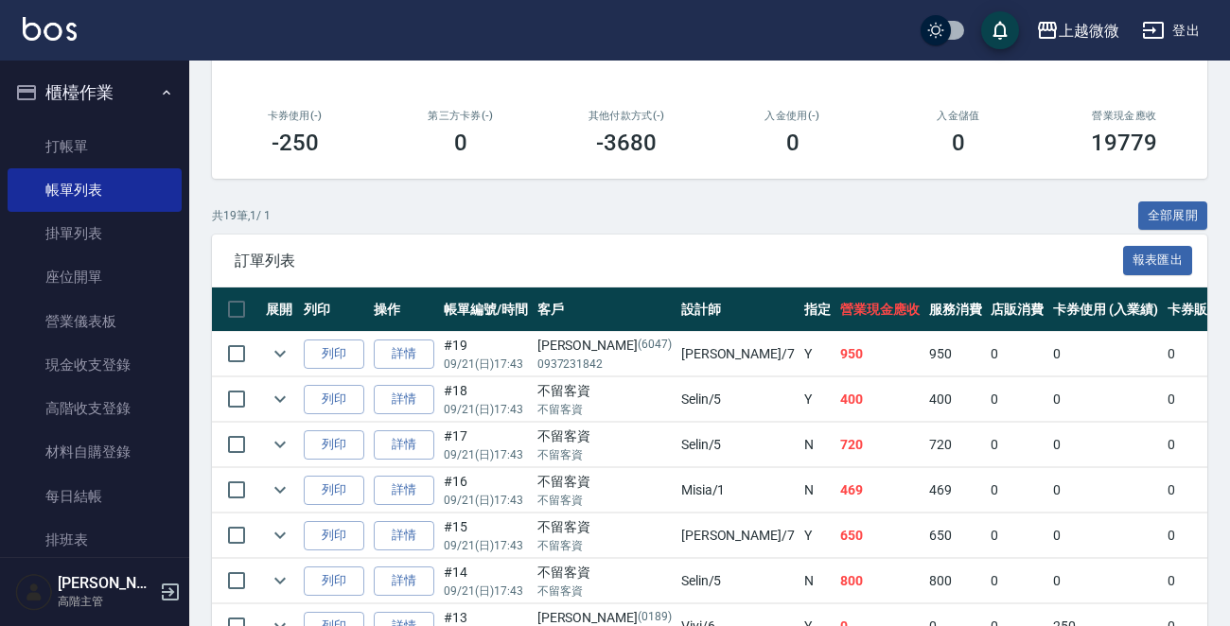
scroll to position [473, 0]
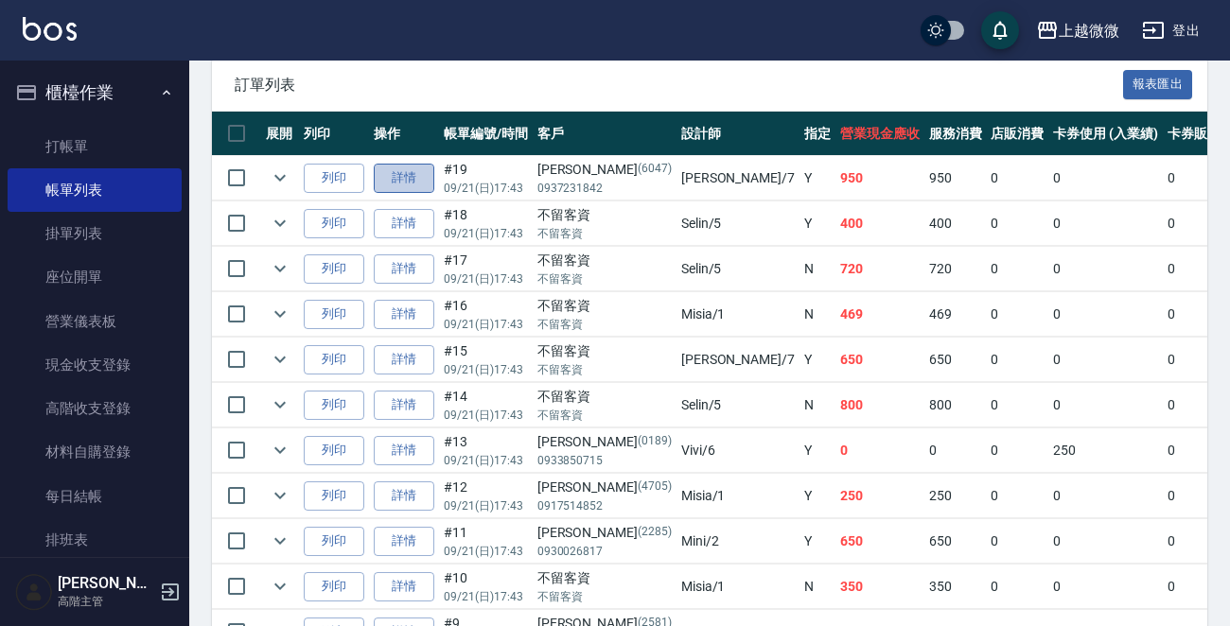
click at [397, 174] on link "詳情" at bounding box center [404, 178] width 61 height 29
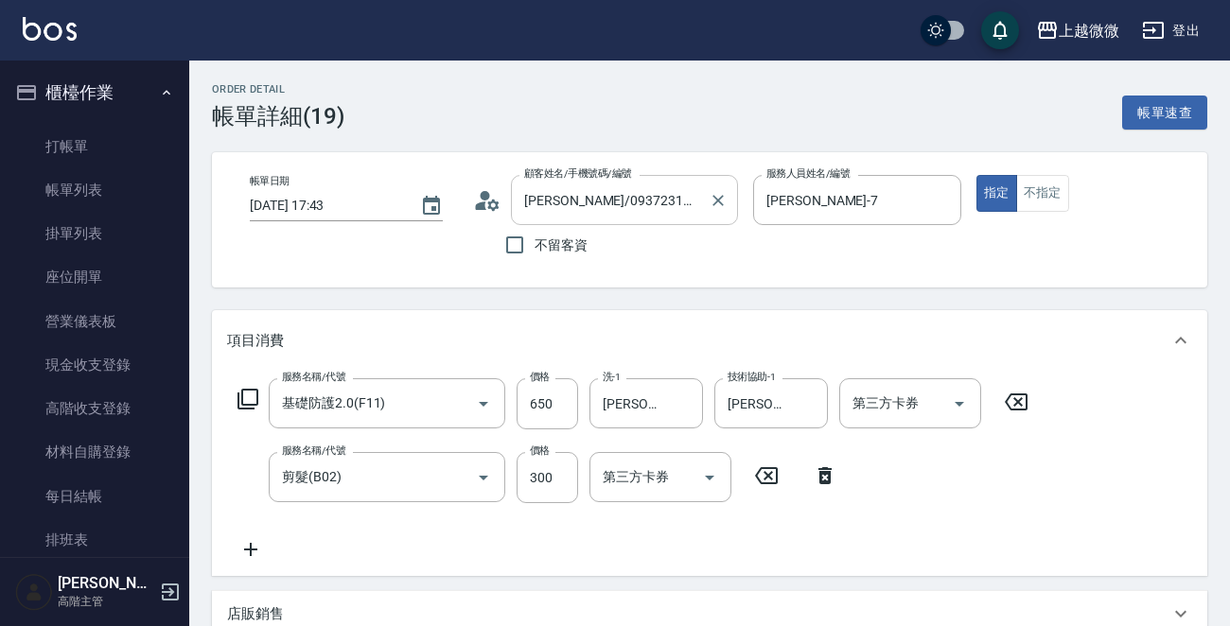
click at [565, 194] on input "[PERSON_NAME]/0937231842/6047" at bounding box center [610, 200] width 182 height 33
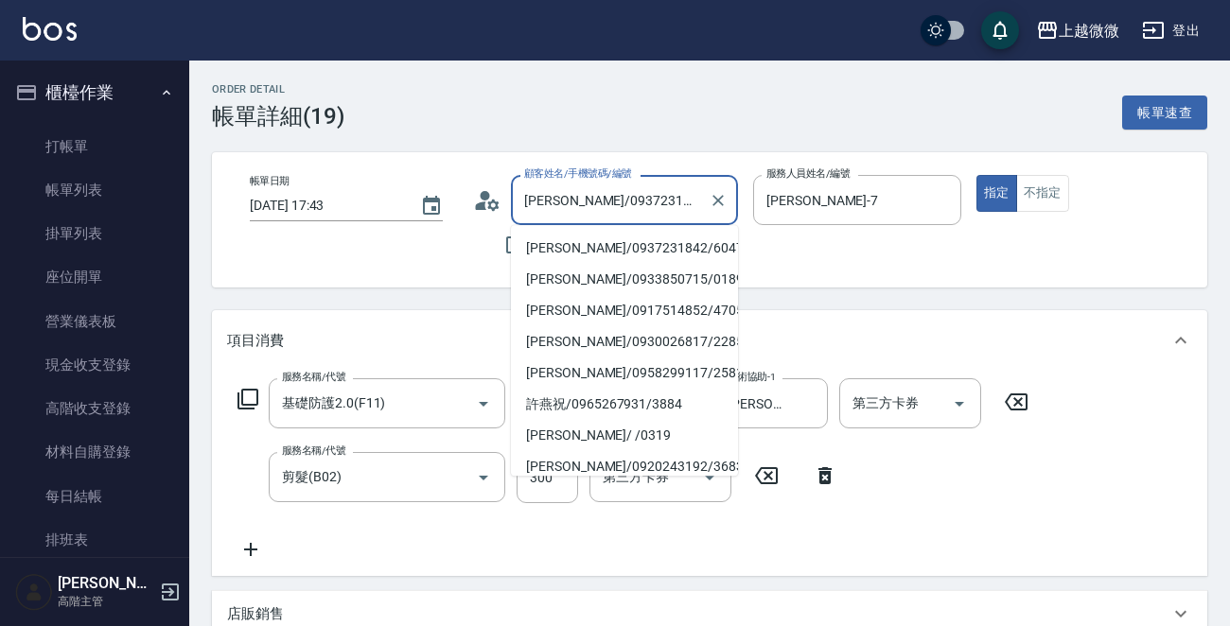
click at [571, 193] on input "[PERSON_NAME]/0937231842/6047" at bounding box center [610, 200] width 182 height 33
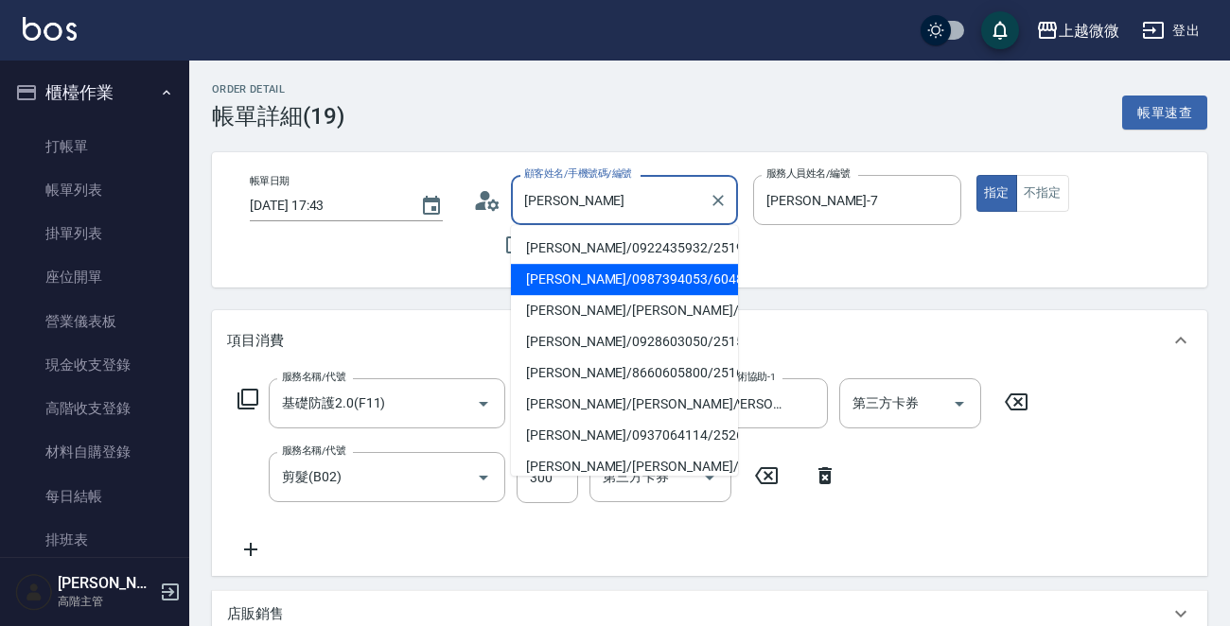
click at [587, 272] on li "[PERSON_NAME]/0987394053/6048" at bounding box center [624, 279] width 227 height 31
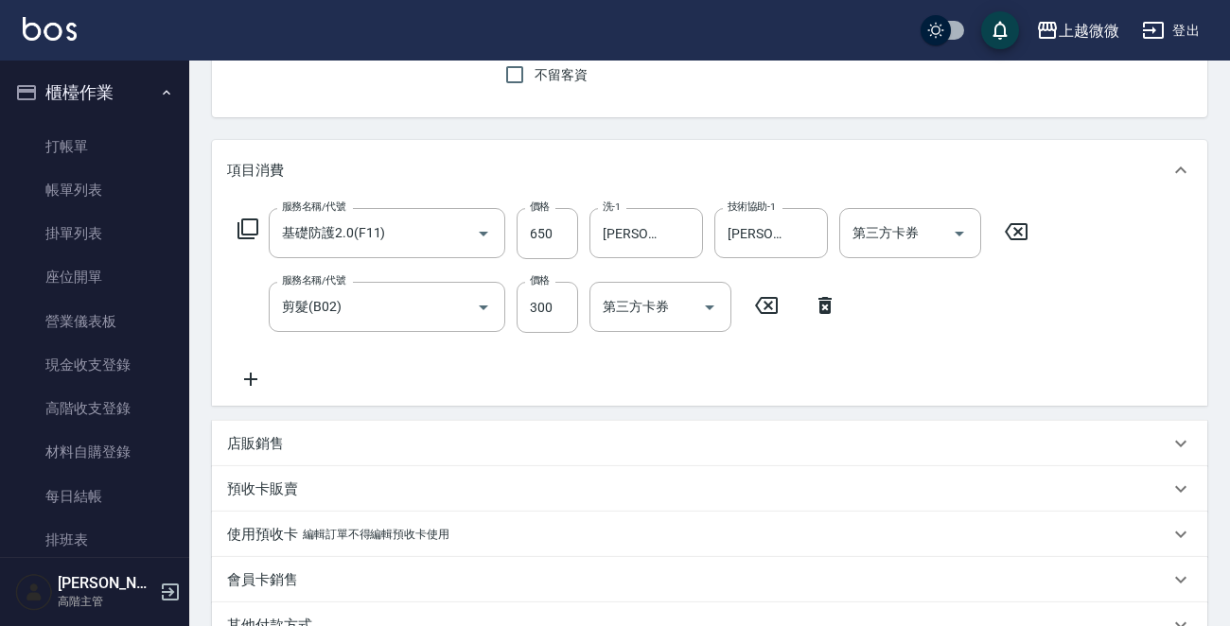
scroll to position [378, 0]
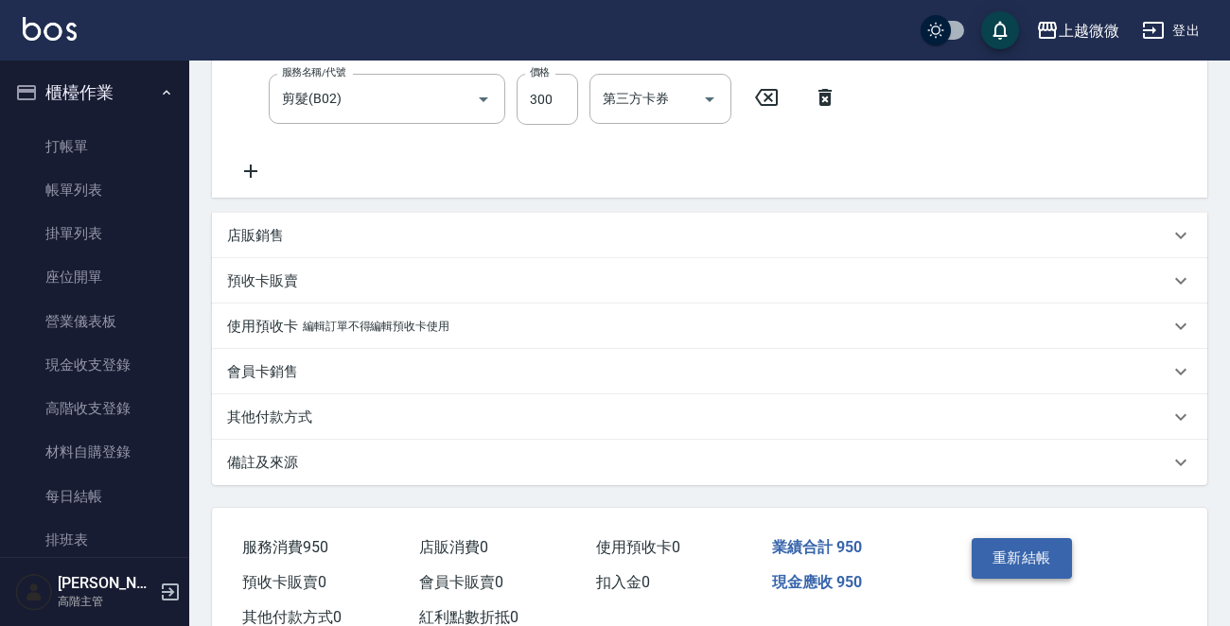
click at [1010, 553] on button "重新結帳" at bounding box center [1022, 558] width 100 height 40
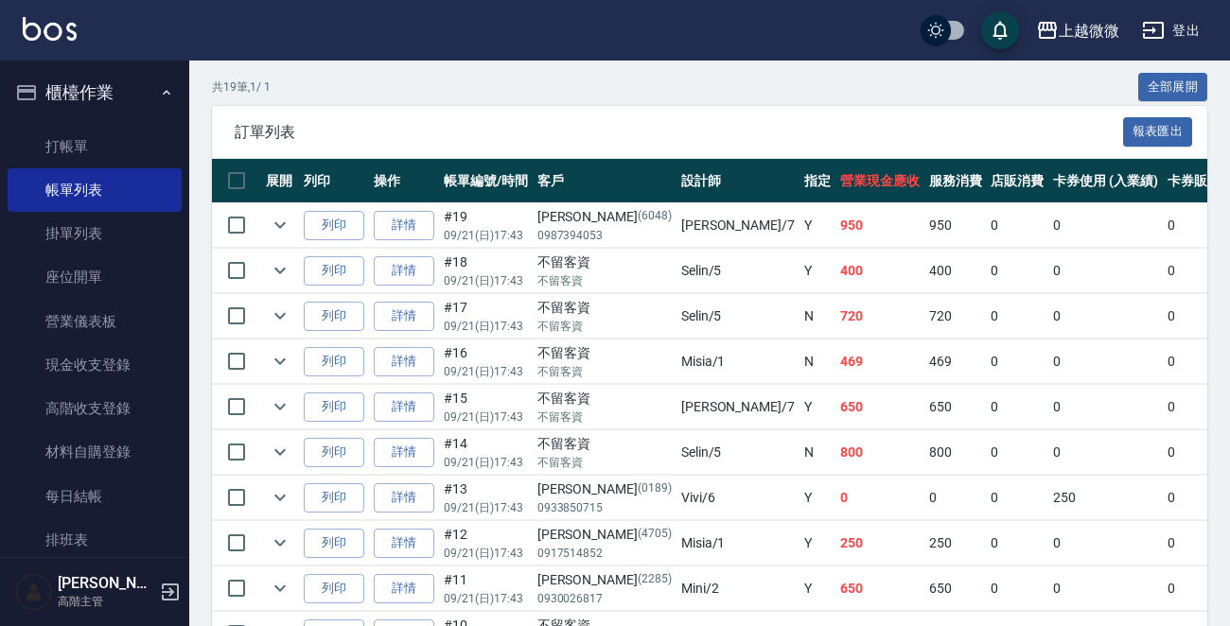
scroll to position [473, 0]
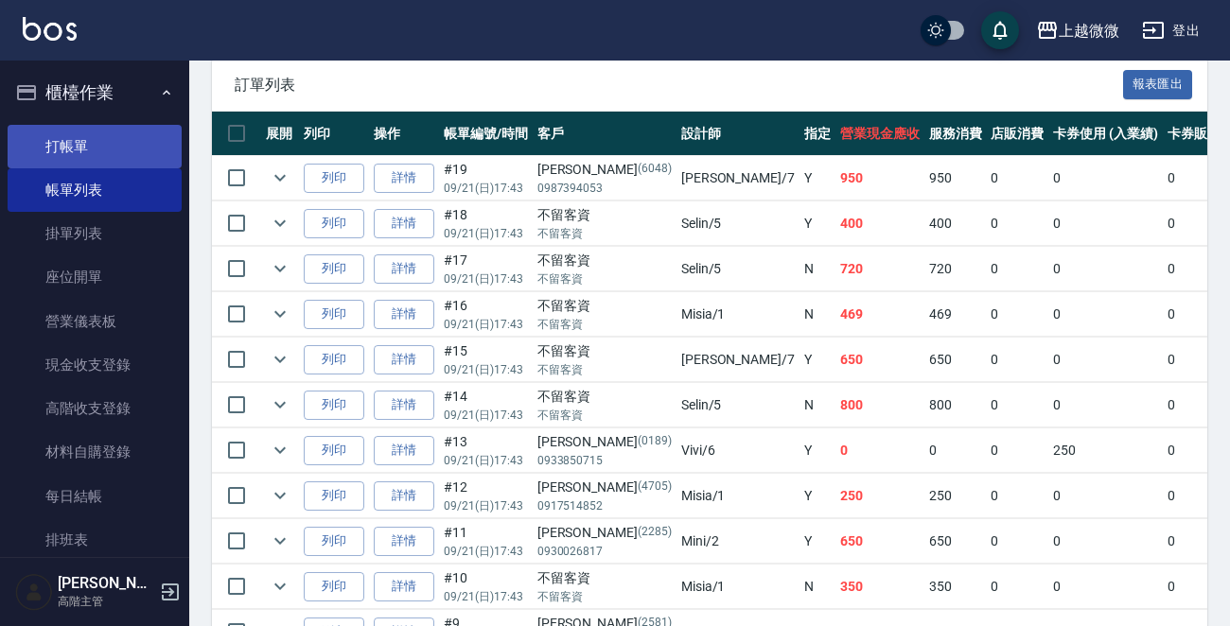
click at [72, 150] on link "打帳單" at bounding box center [95, 147] width 174 height 44
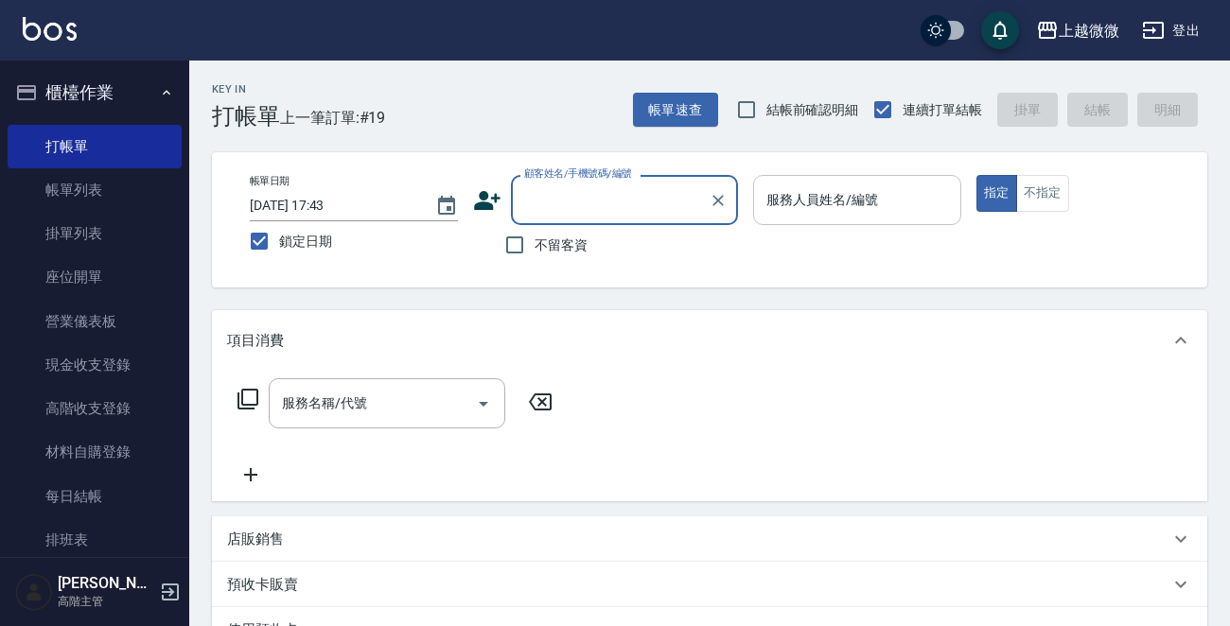
click at [889, 206] on input "服務人員姓名/編號" at bounding box center [857, 200] width 191 height 33
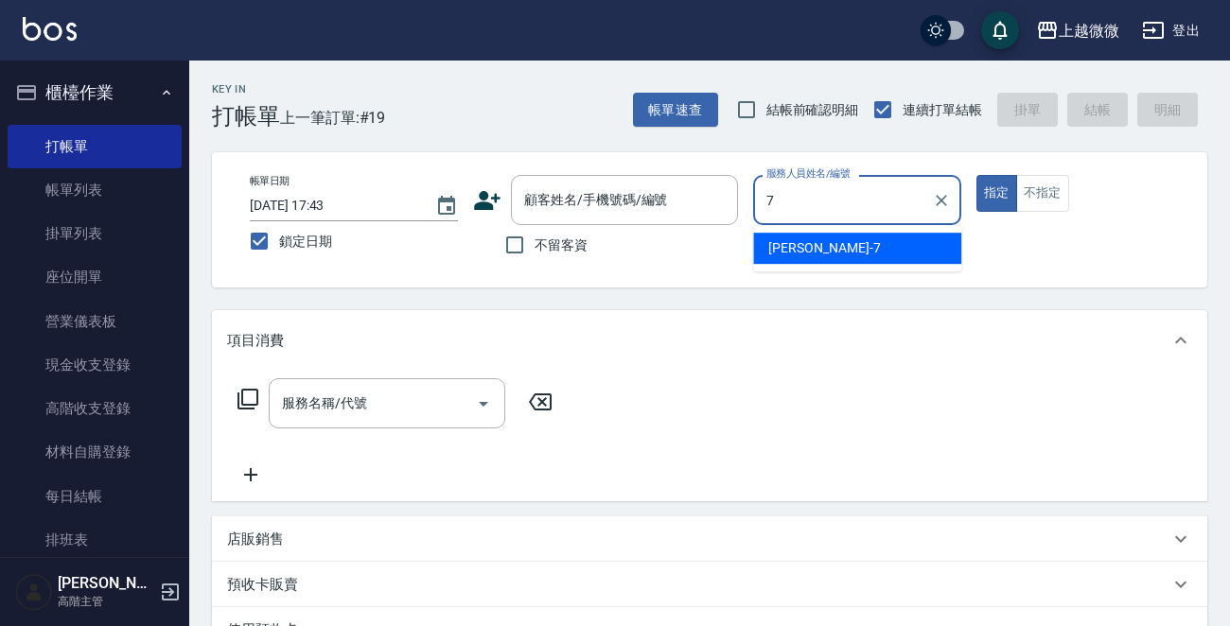
click at [859, 241] on div "[PERSON_NAME] -7" at bounding box center [857, 248] width 208 height 31
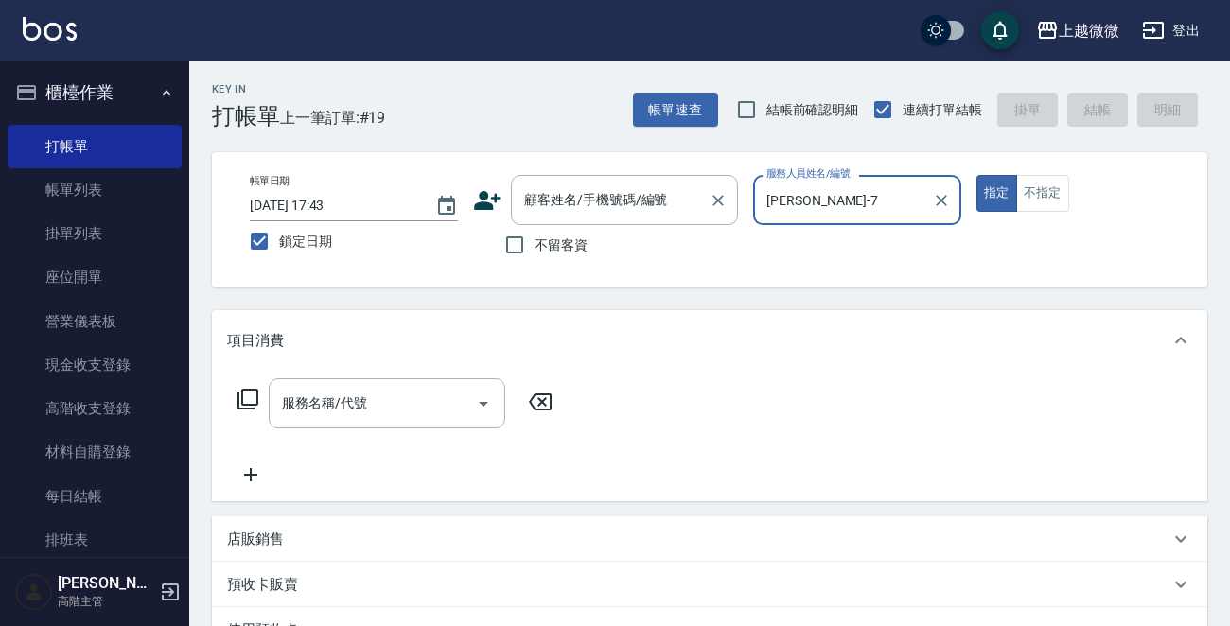
click at [588, 201] on div "顧客姓名/手機號碼/編號 顧客姓名/手機號碼/編號" at bounding box center [624, 200] width 227 height 50
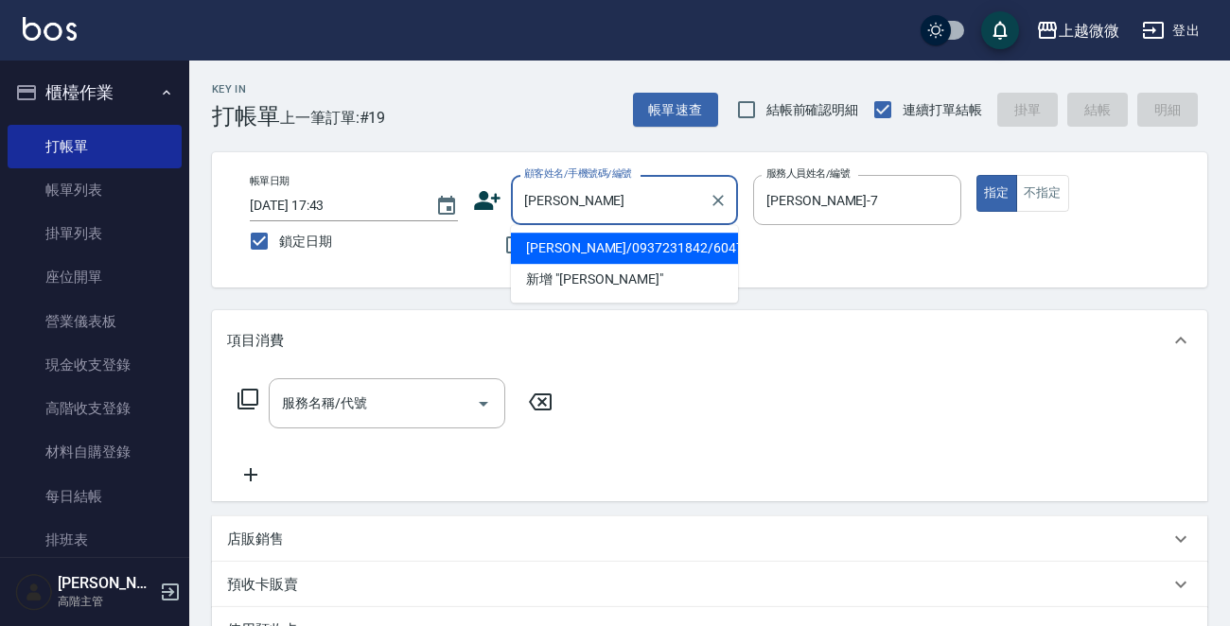
click at [609, 251] on li "[PERSON_NAME]/0937231842/6047" at bounding box center [624, 248] width 227 height 31
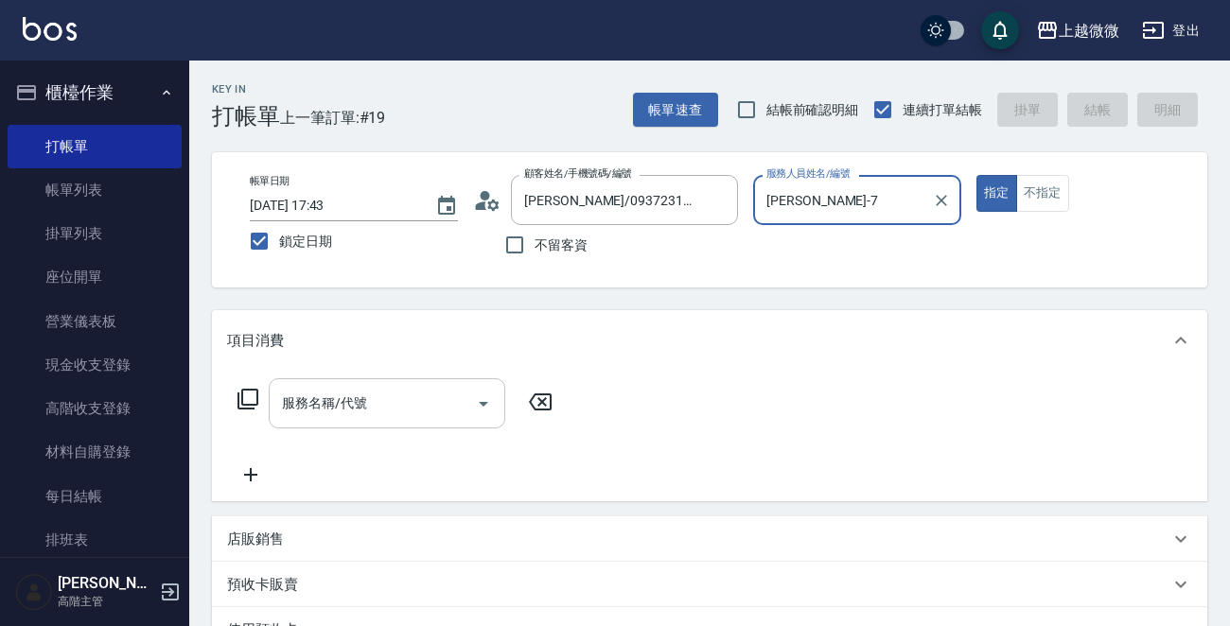
click at [325, 406] on div "服務名稱/代號 服務名稱/代號" at bounding box center [387, 403] width 237 height 50
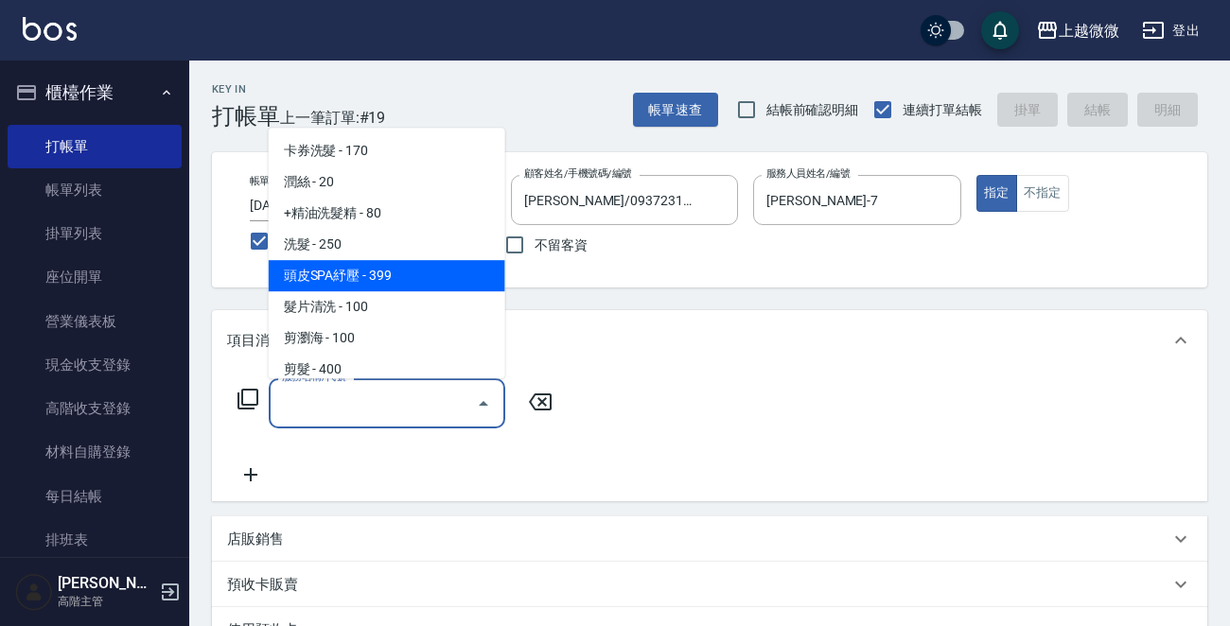
click at [379, 245] on span "洗髮 - 250" at bounding box center [387, 244] width 237 height 31
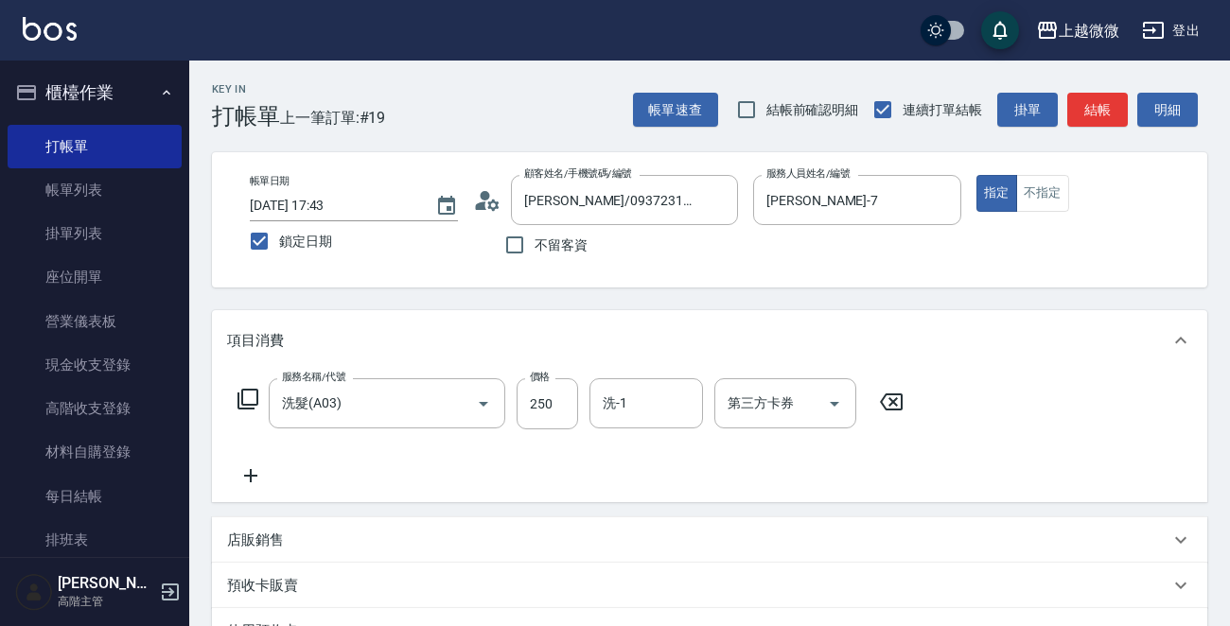
click at [238, 475] on icon at bounding box center [250, 476] width 47 height 23
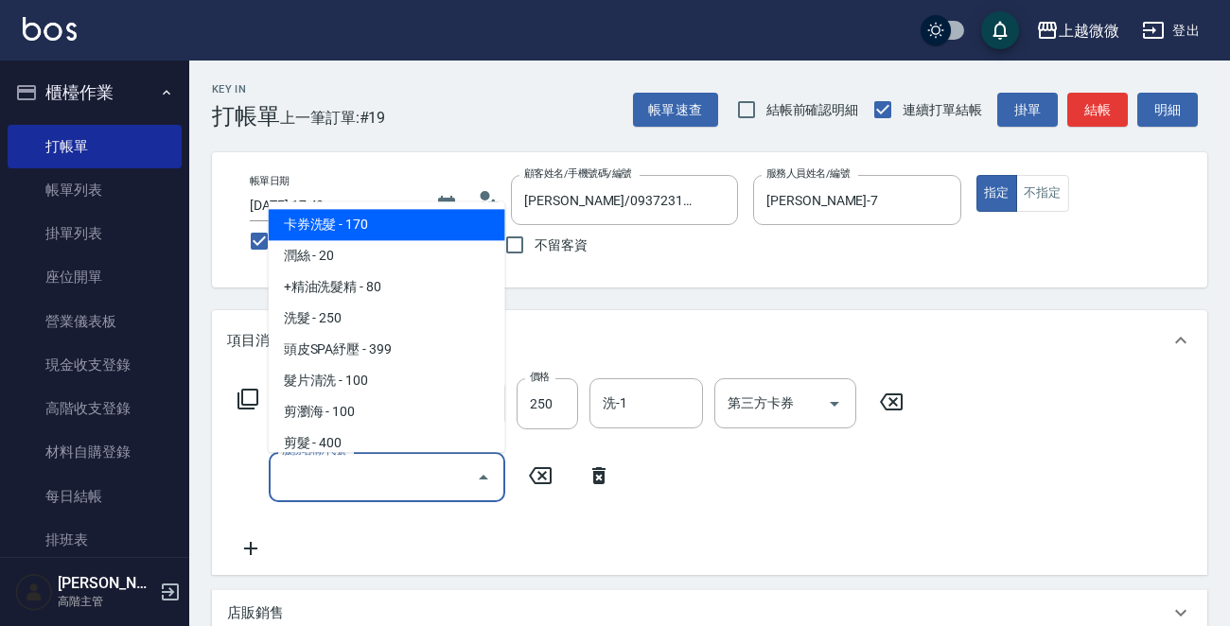
click at [320, 473] on input "服務名稱/代號" at bounding box center [372, 477] width 191 height 33
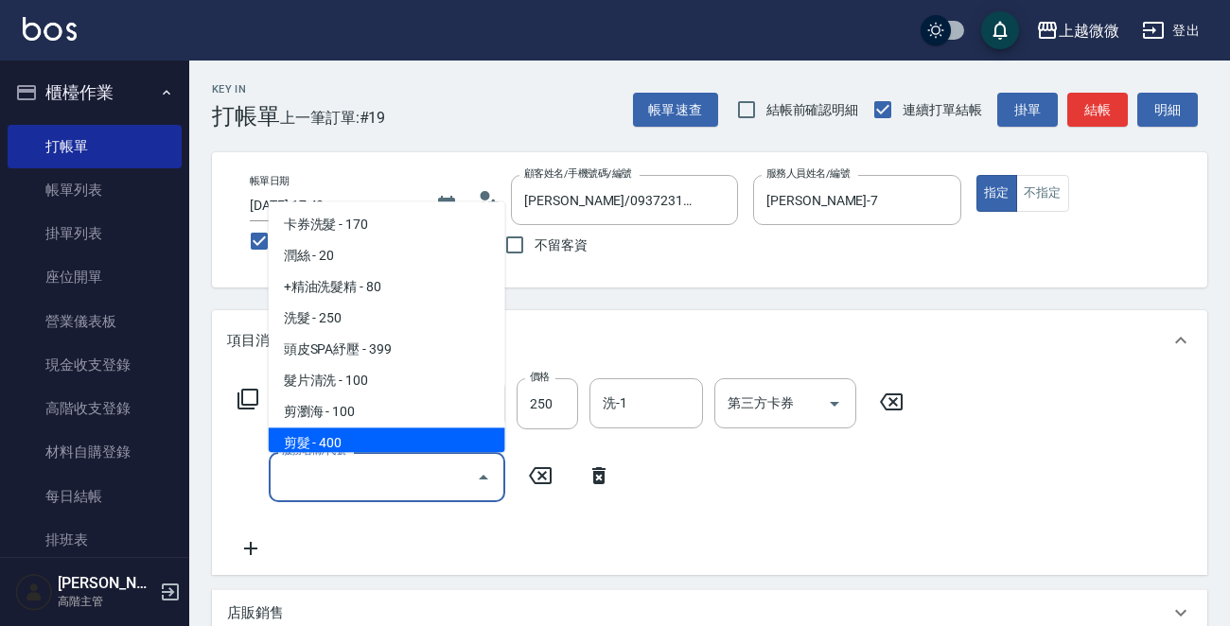
click at [353, 448] on span "剪髮 - 400" at bounding box center [387, 444] width 237 height 31
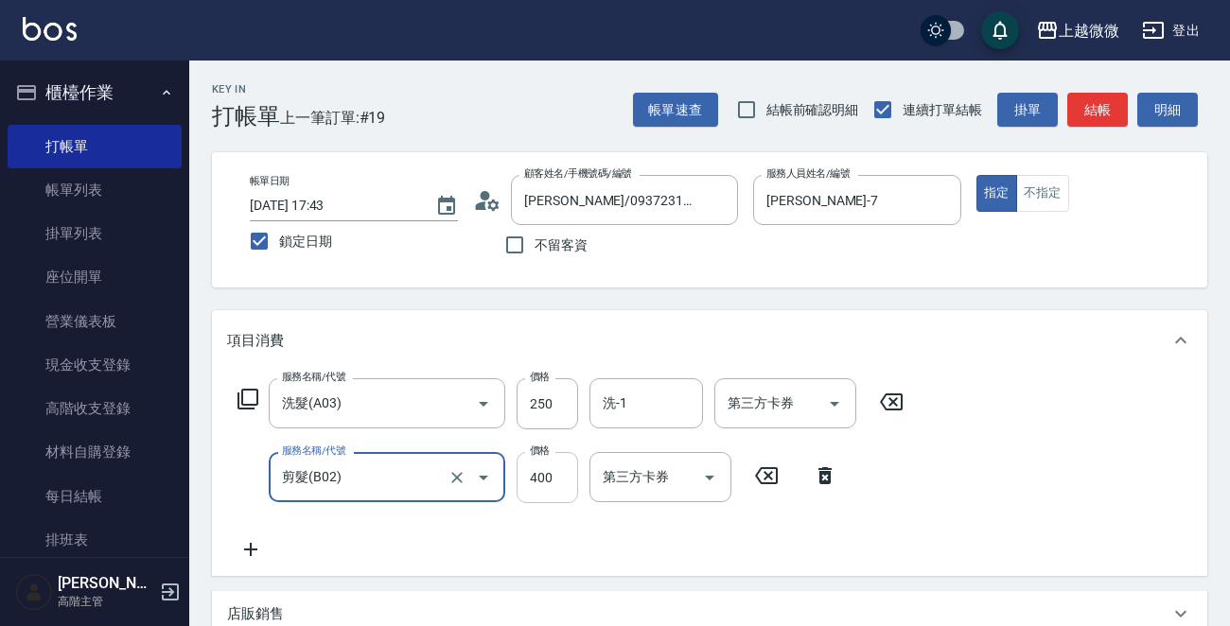
click at [556, 477] on input "400" at bounding box center [547, 477] width 61 height 51
click at [632, 409] on input "洗-1" at bounding box center [646, 403] width 97 height 33
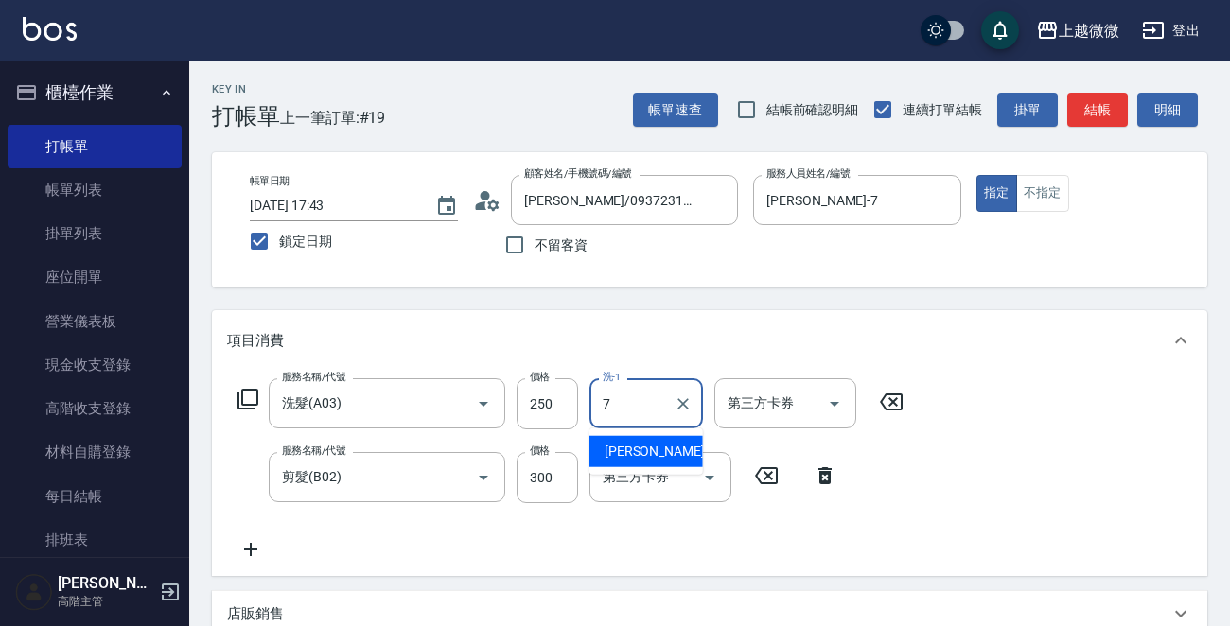
click at [628, 449] on span "[PERSON_NAME] -7" at bounding box center [661, 452] width 112 height 20
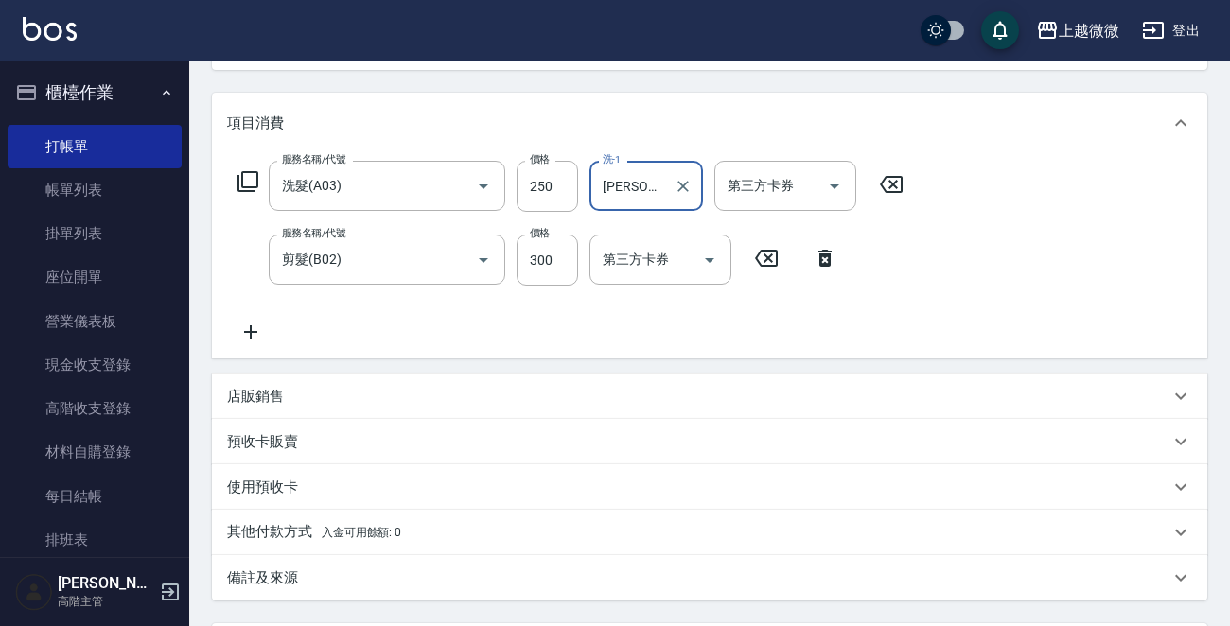
scroll to position [402, 0]
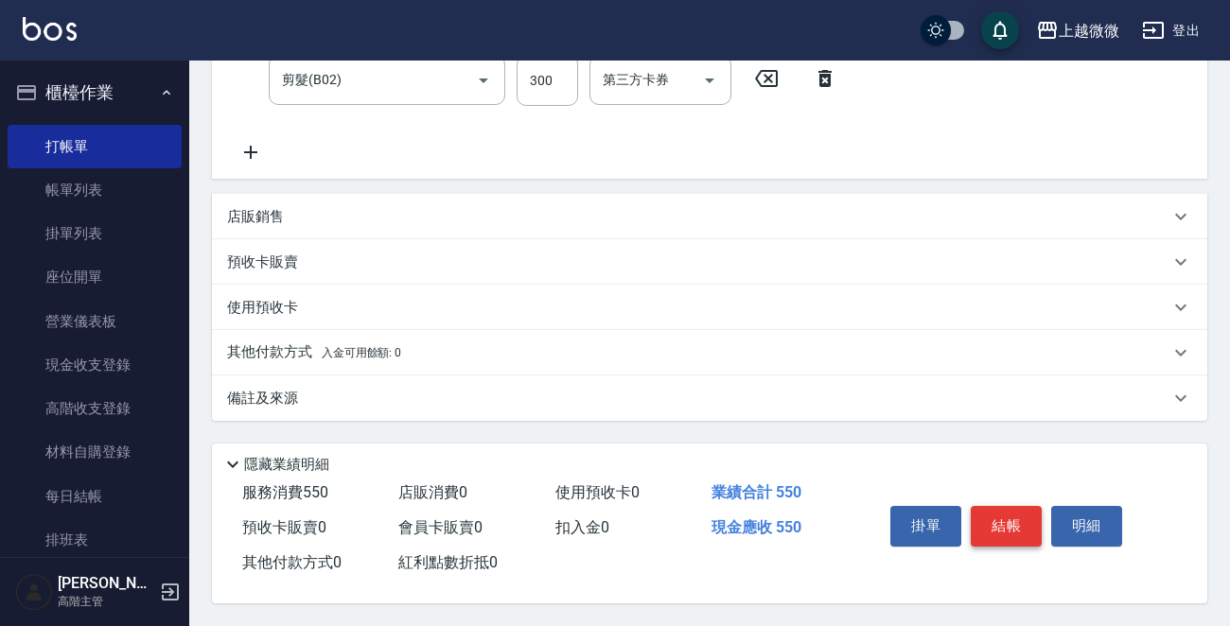
click at [1001, 518] on button "結帳" at bounding box center [1006, 526] width 71 height 40
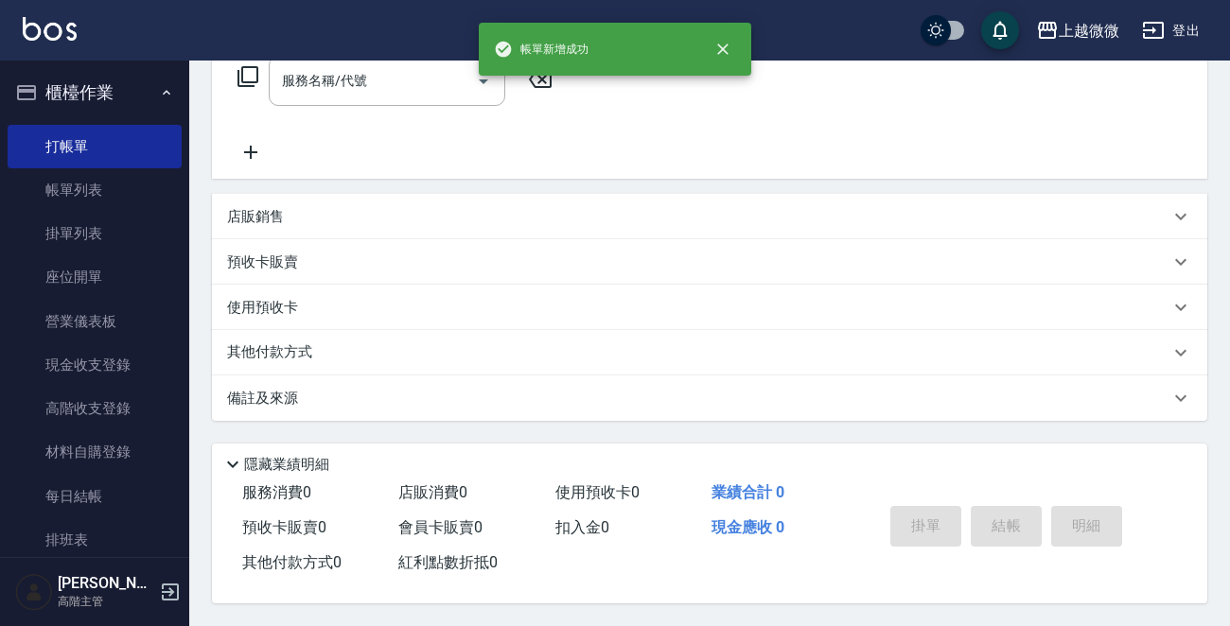
scroll to position [0, 0]
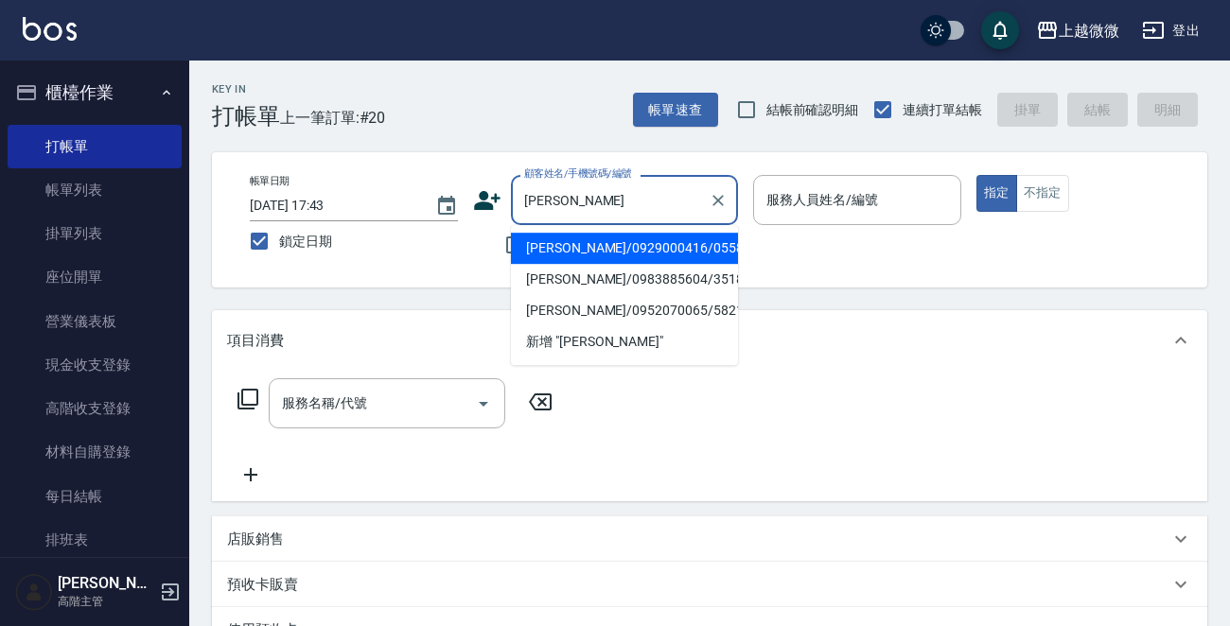
click at [609, 255] on li "[PERSON_NAME]/0929000416/0558" at bounding box center [624, 248] width 227 height 31
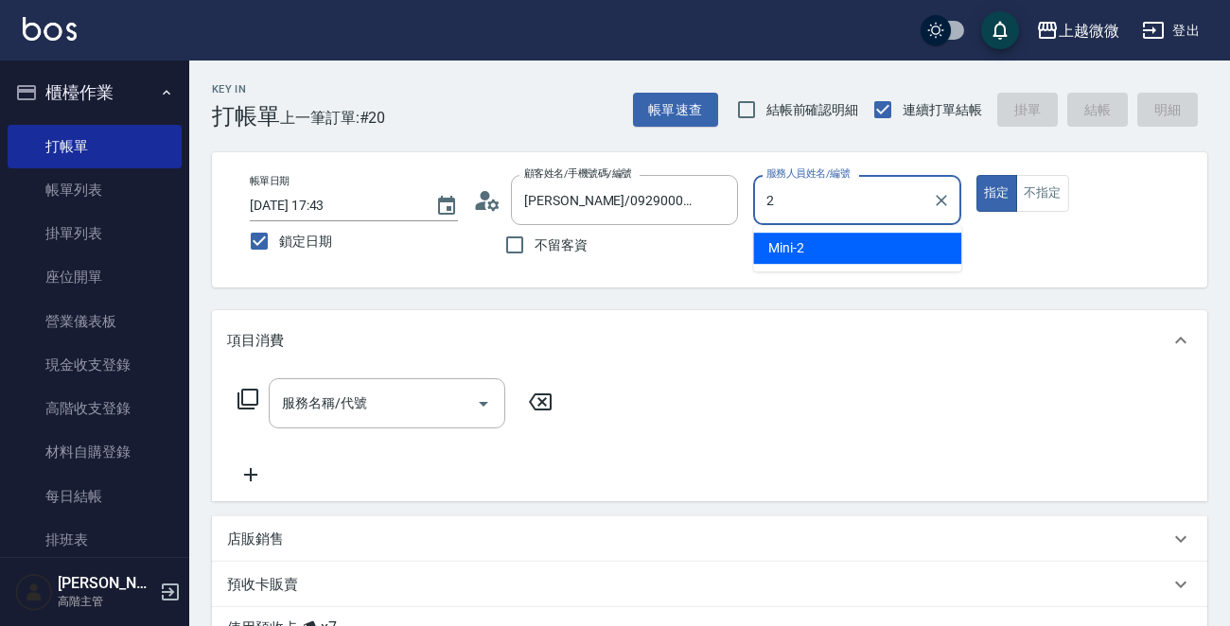
click at [863, 241] on div "Mini -2" at bounding box center [857, 248] width 208 height 31
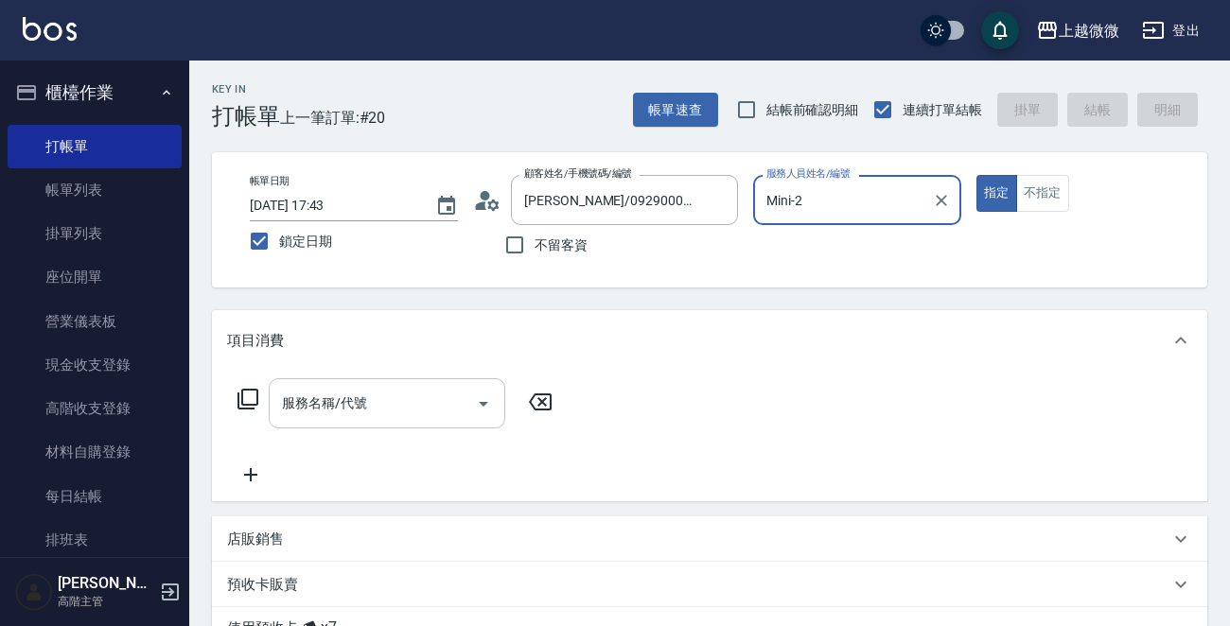
click at [352, 411] on input "服務名稱/代號" at bounding box center [372, 403] width 191 height 33
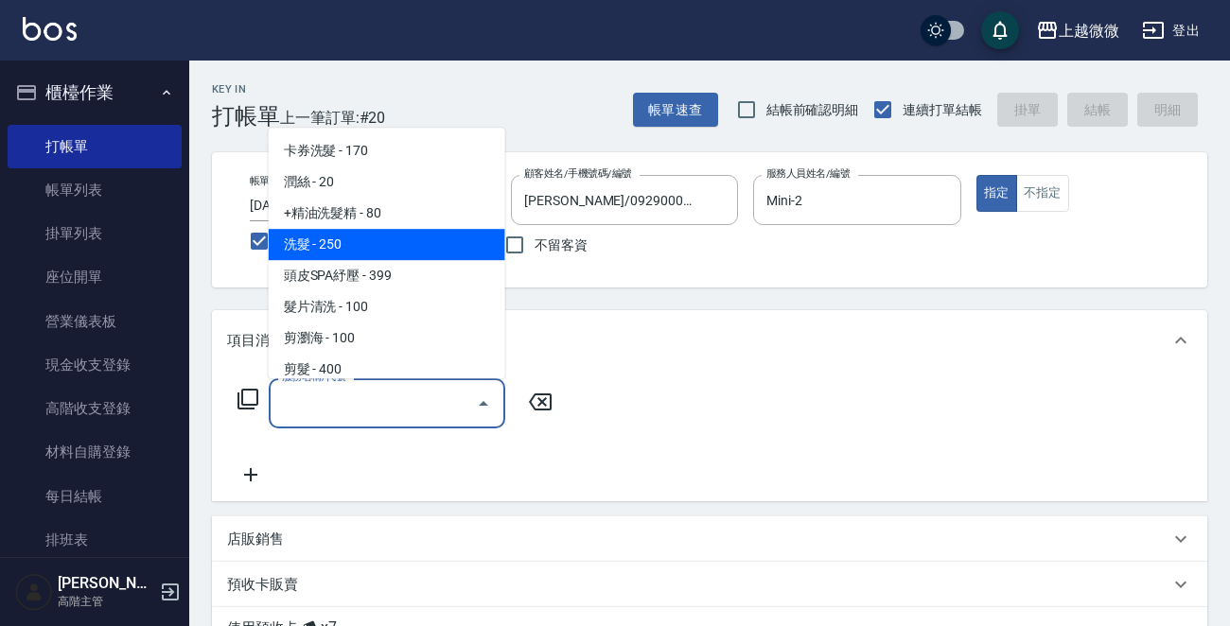
click at [364, 247] on span "洗髮 - 250" at bounding box center [387, 244] width 237 height 31
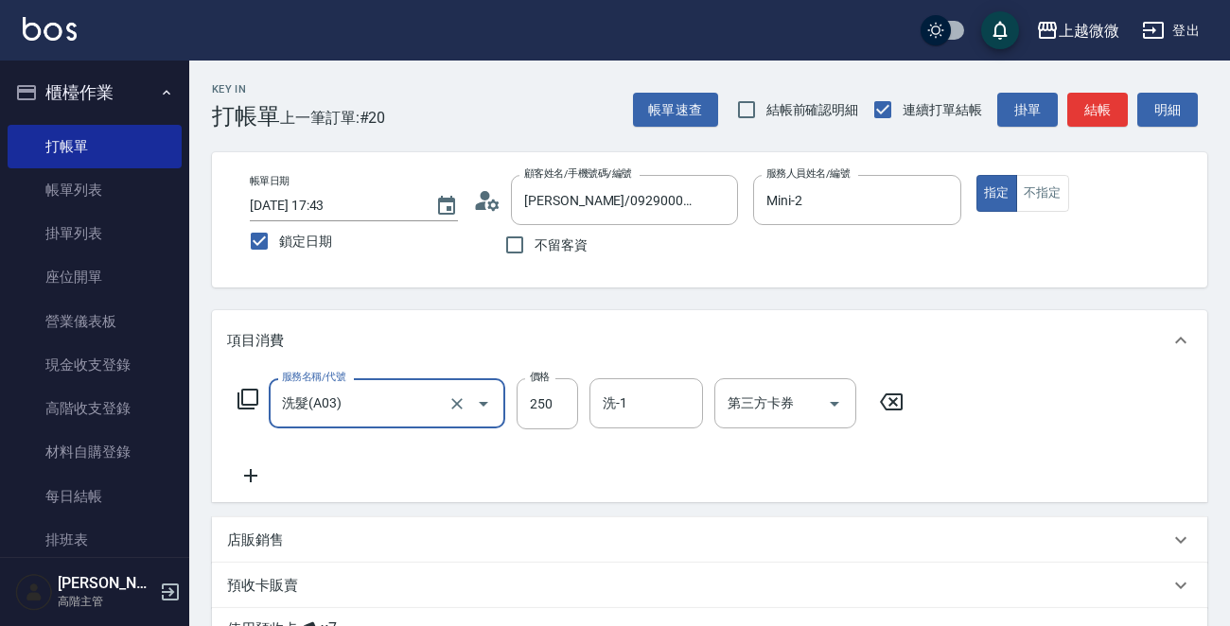
click at [242, 476] on icon at bounding box center [250, 476] width 47 height 23
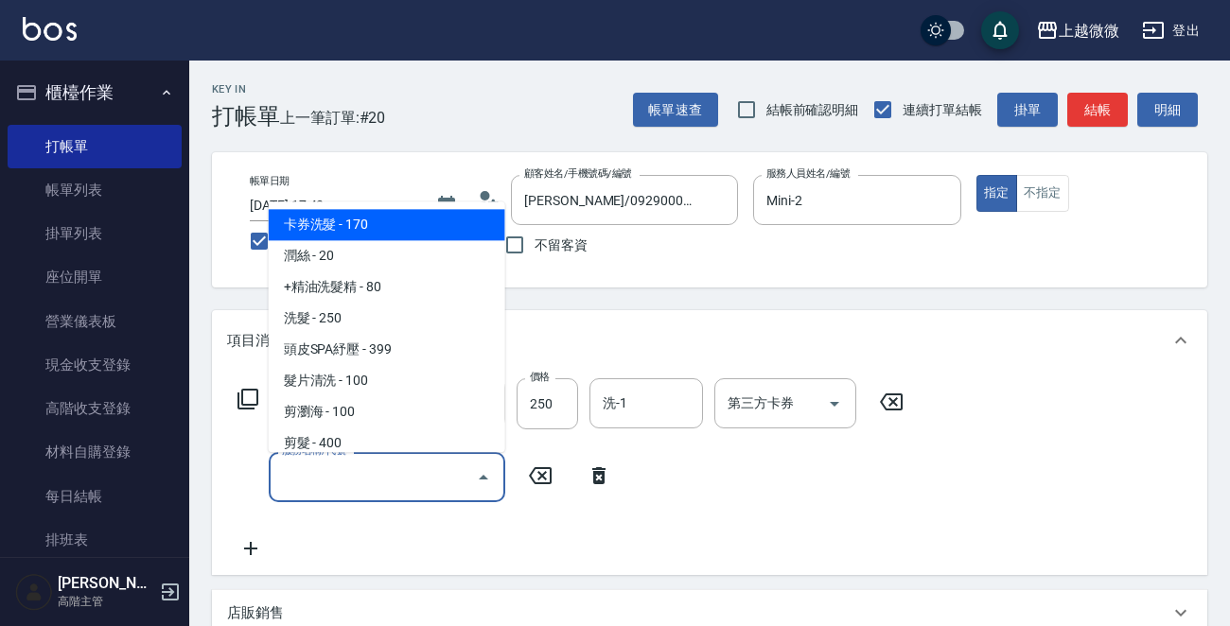
click at [314, 475] on input "服務名稱/代號" at bounding box center [372, 477] width 191 height 33
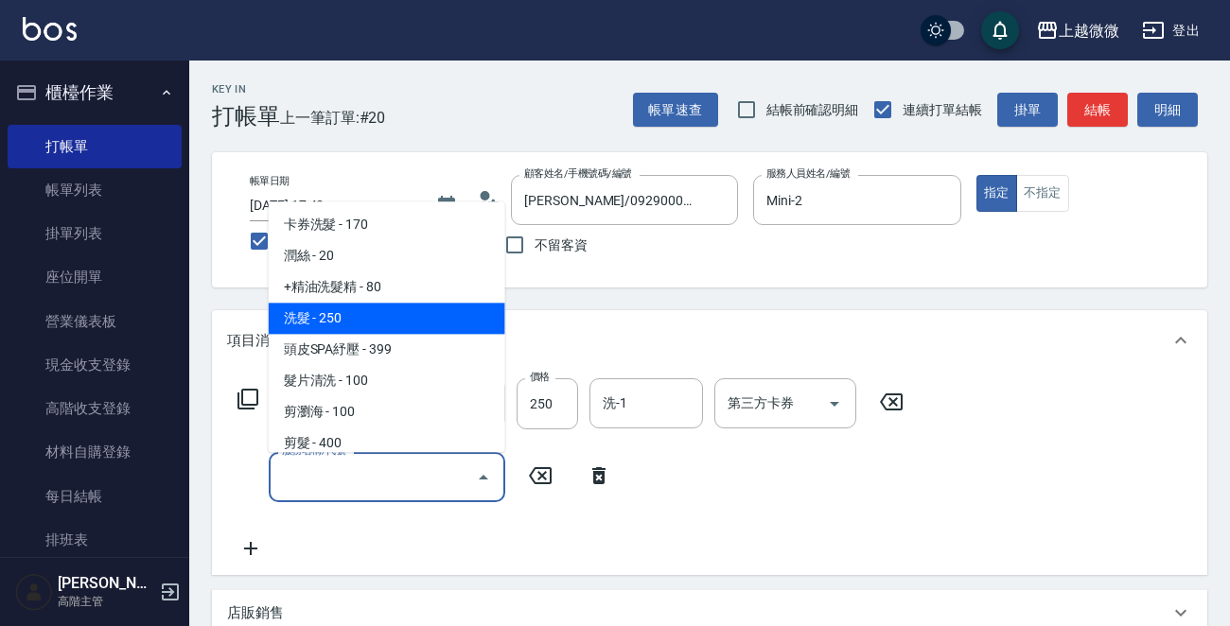
click at [369, 279] on span "+精油洗髮精 - 80" at bounding box center [387, 287] width 237 height 31
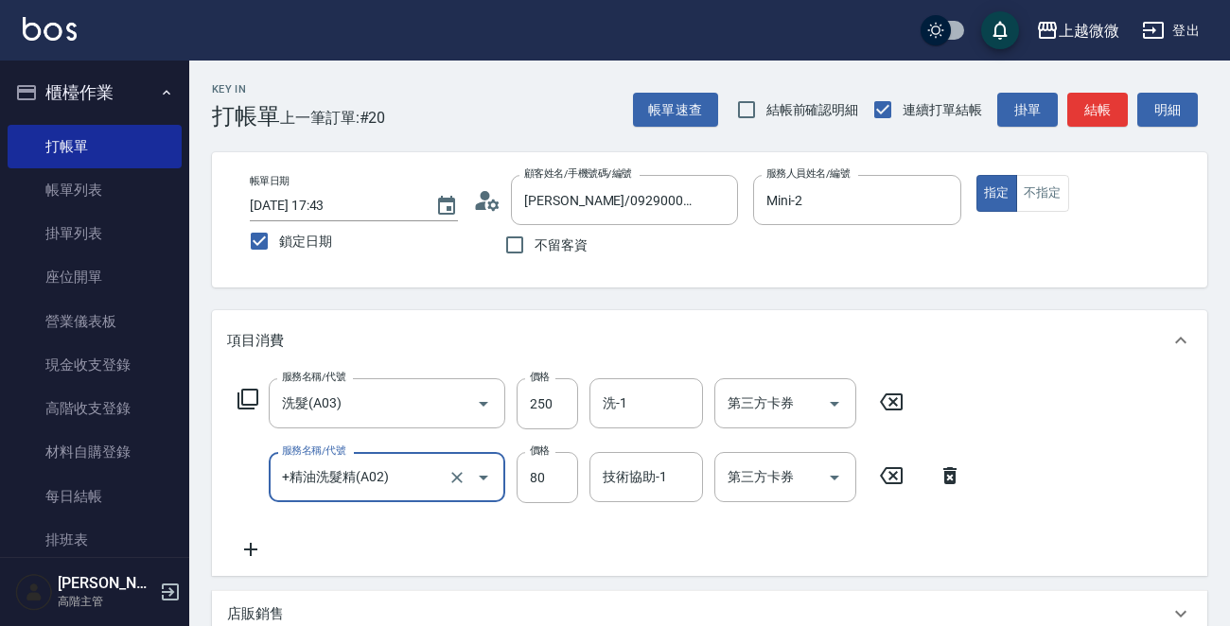
scroll to position [284, 0]
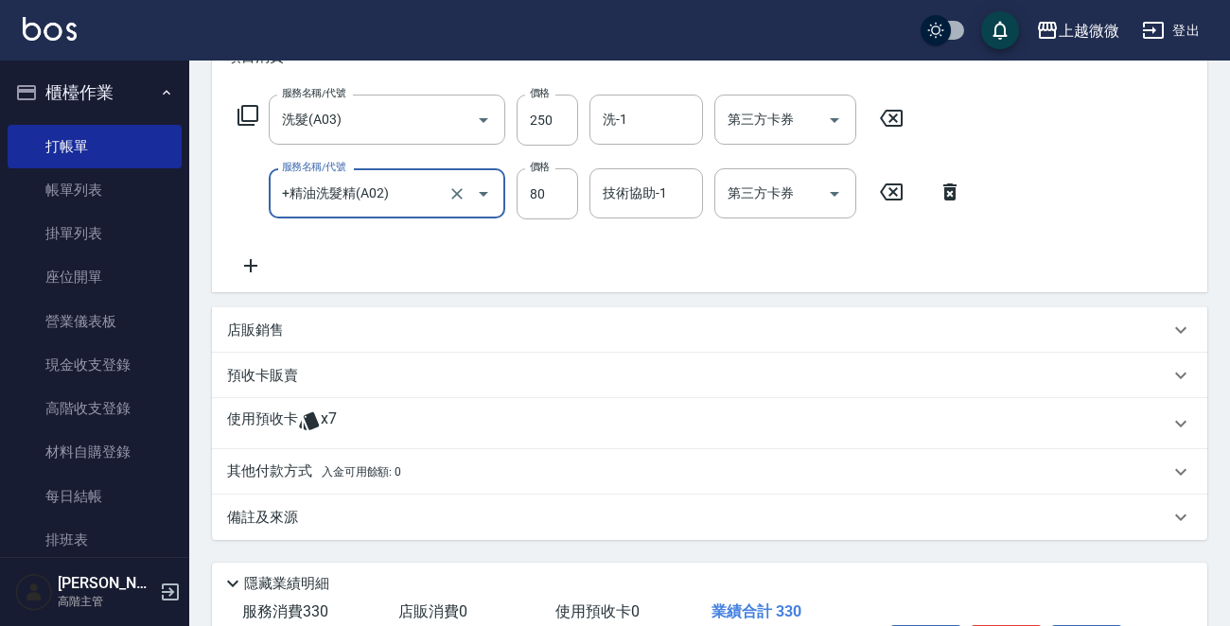
click at [255, 408] on div "使用預收卡 x7" at bounding box center [709, 423] width 995 height 51
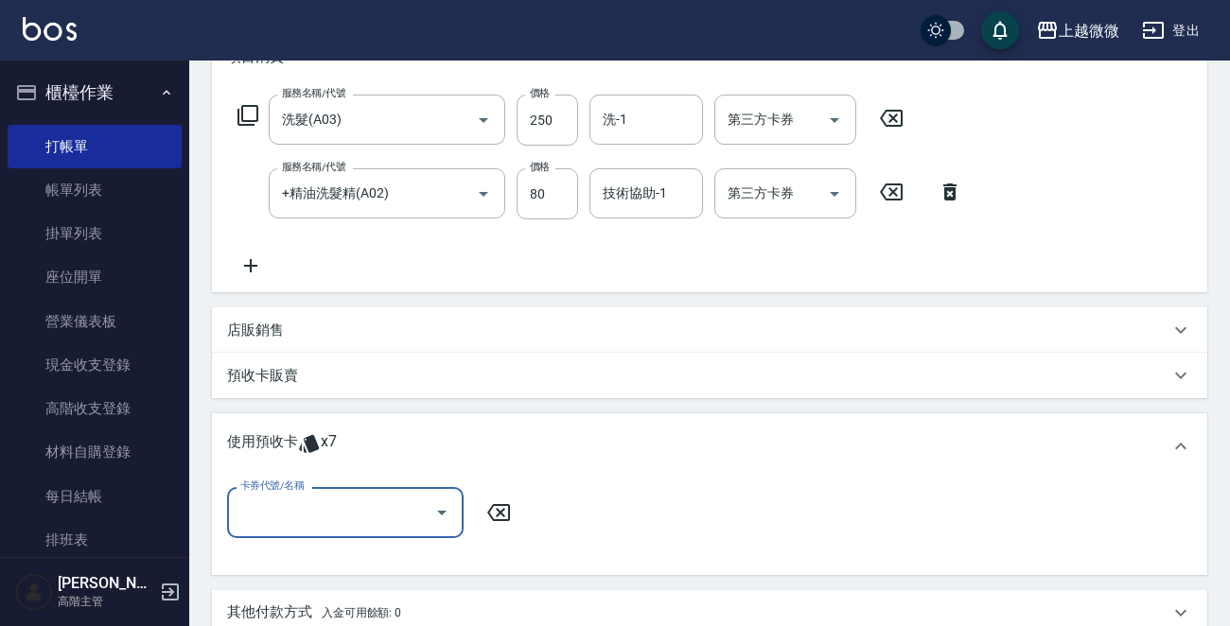
scroll to position [0, 0]
click at [286, 518] on input "卡券代號/名稱" at bounding box center [331, 512] width 191 height 33
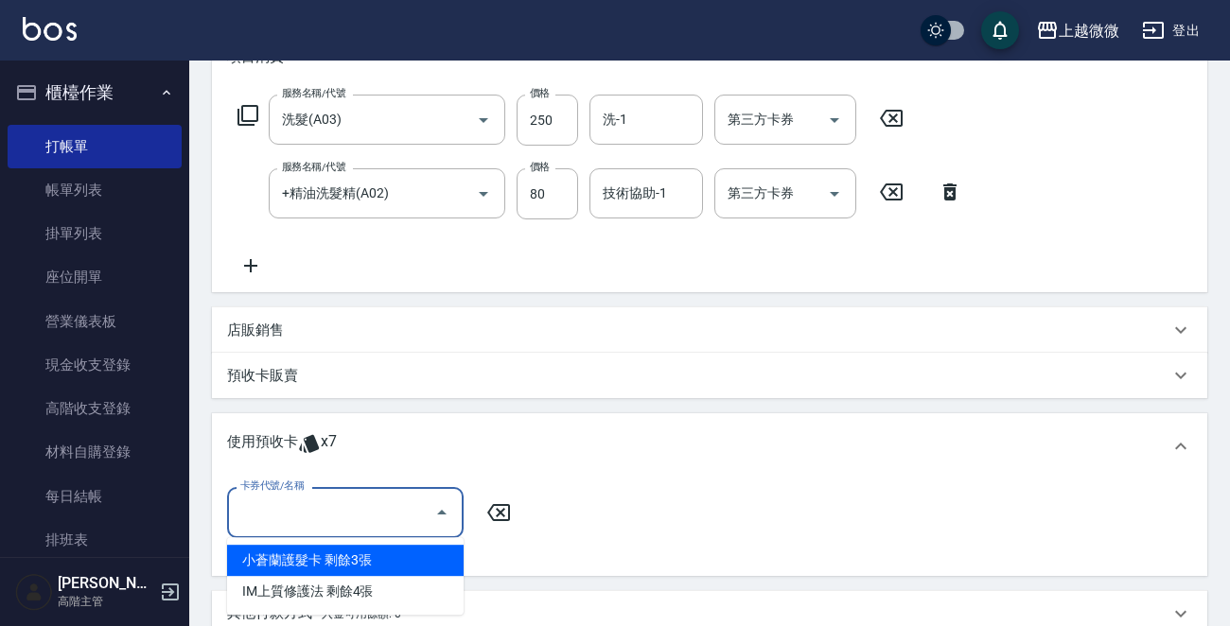
click at [378, 557] on div "小蒼蘭護髮卡 剩餘3張" at bounding box center [345, 560] width 237 height 31
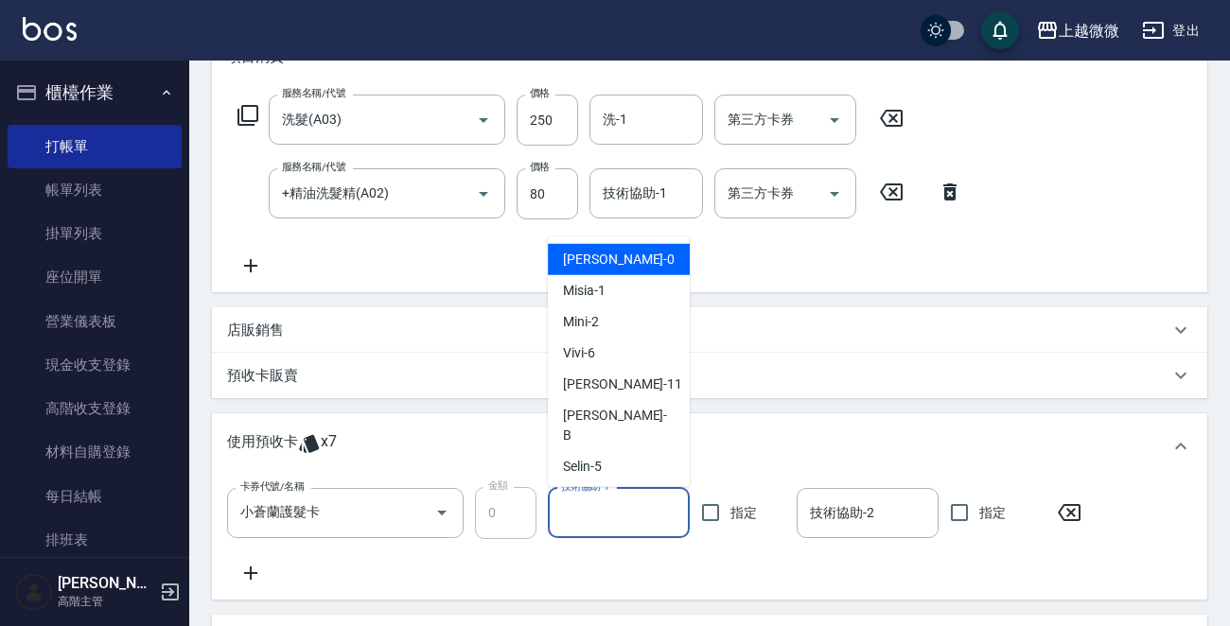
click at [618, 519] on input "技術協助-1" at bounding box center [618, 513] width 125 height 33
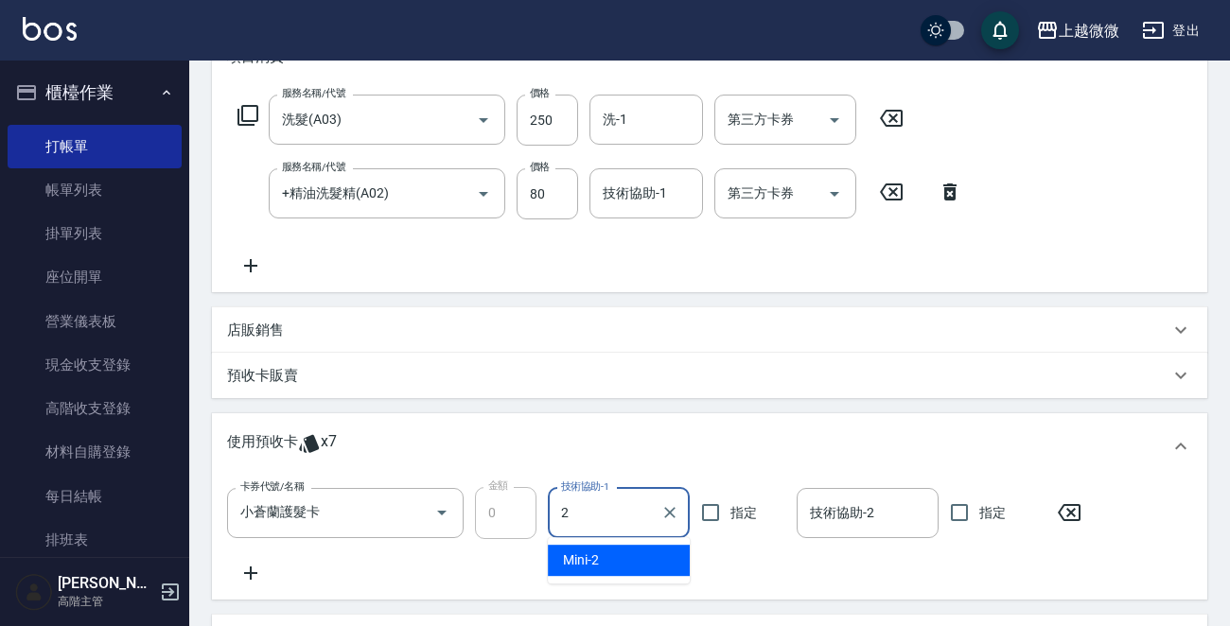
click at [618, 553] on div "Mini -2" at bounding box center [619, 560] width 142 height 31
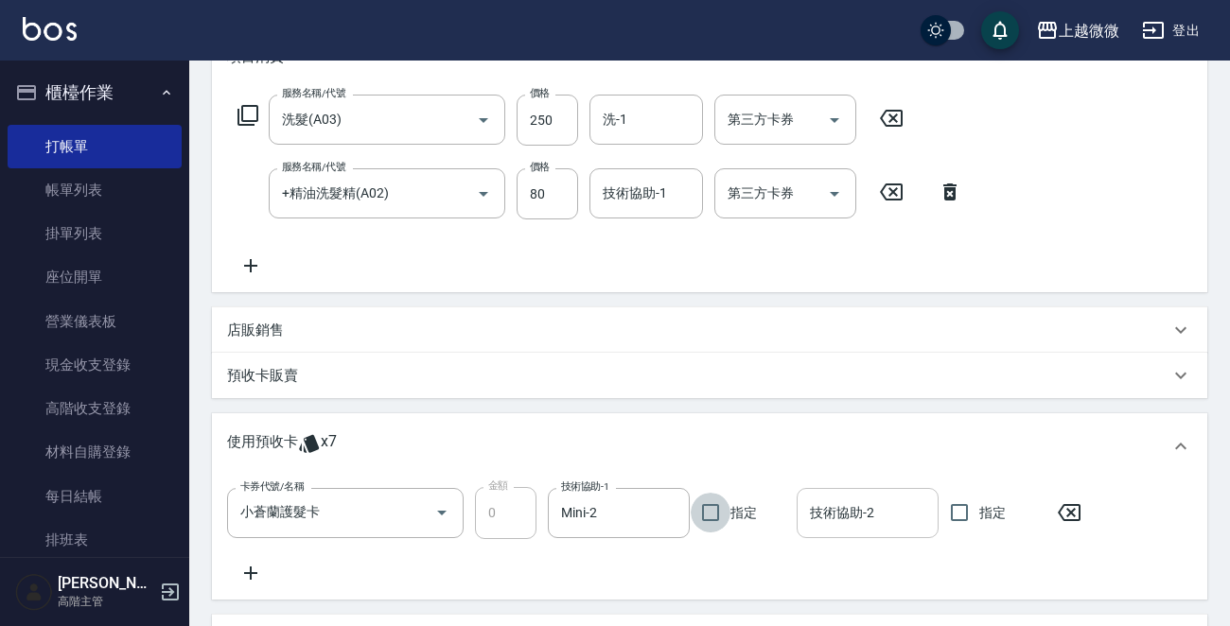
click at [857, 519] on input "技術協助-2" at bounding box center [867, 513] width 125 height 33
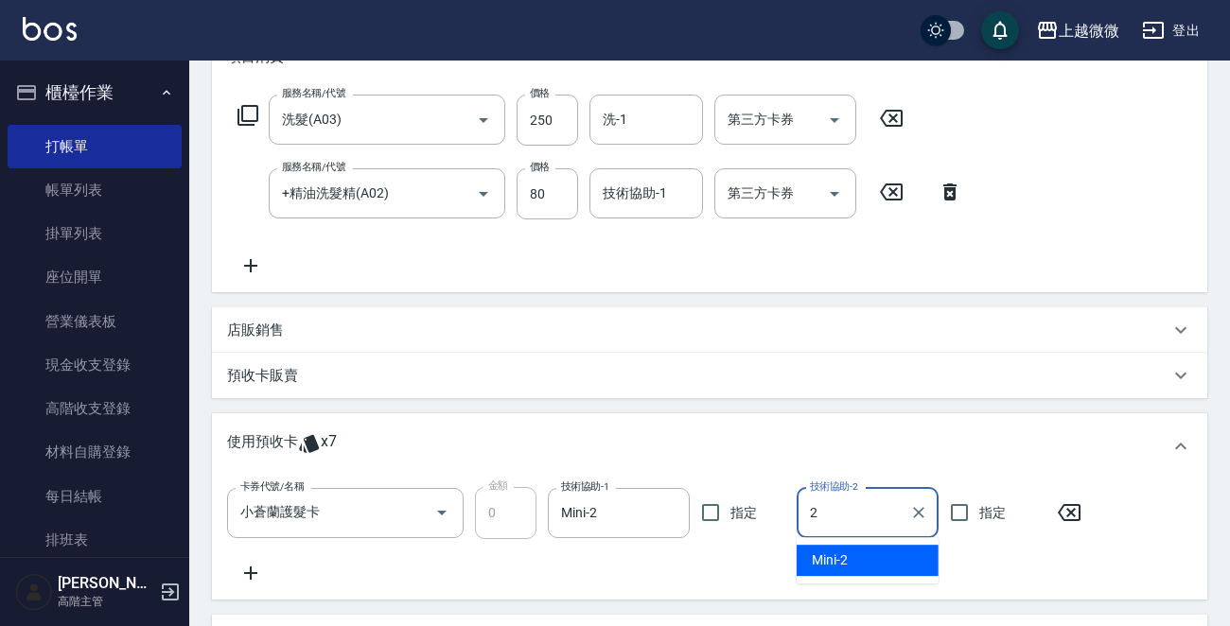
click at [856, 550] on div "Mini -2" at bounding box center [868, 560] width 142 height 31
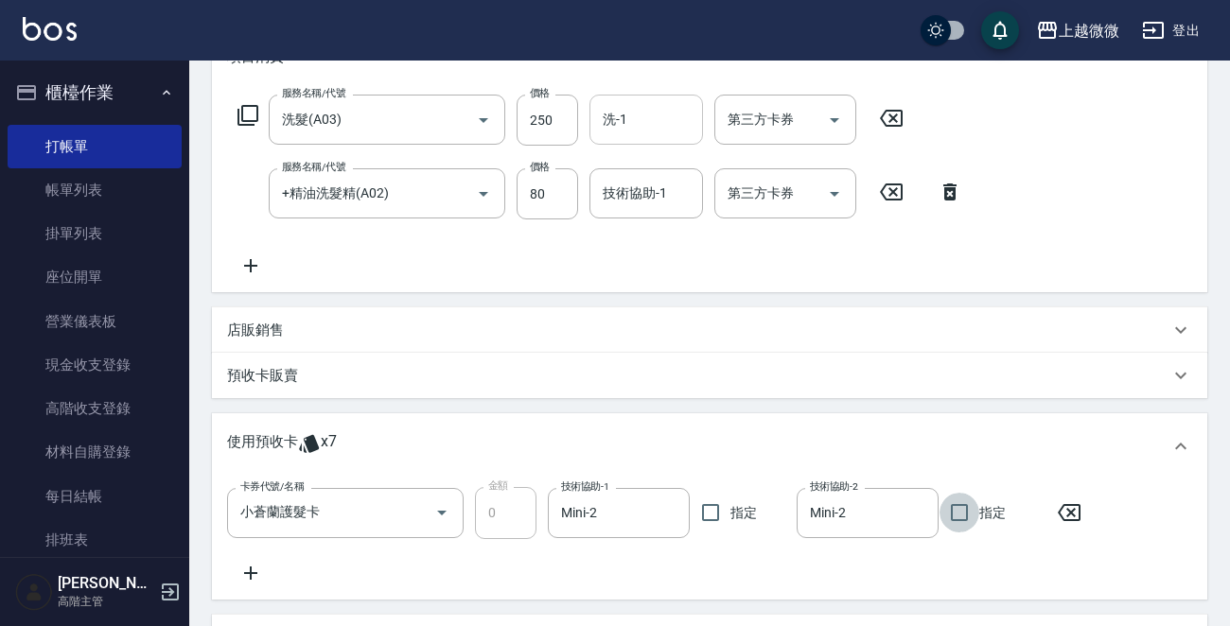
click at [673, 121] on input "洗-1" at bounding box center [646, 119] width 97 height 33
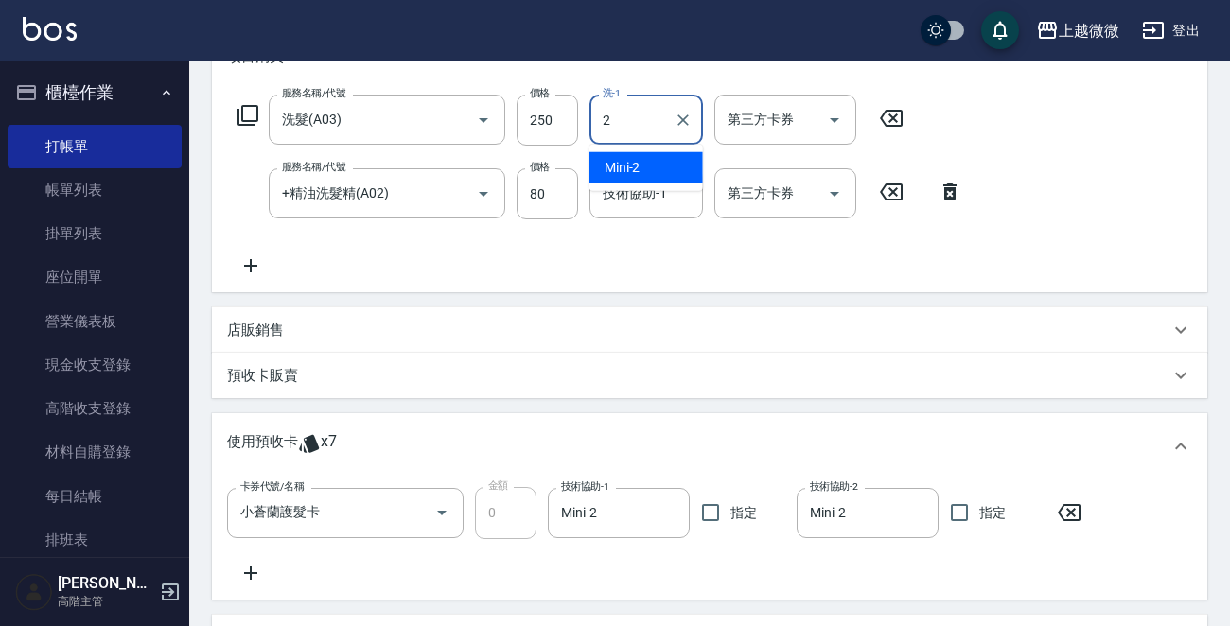
click at [655, 166] on div "Mini -2" at bounding box center [646, 167] width 114 height 31
click at [637, 190] on div "技術協助-1 技術協助-1" at bounding box center [646, 193] width 114 height 50
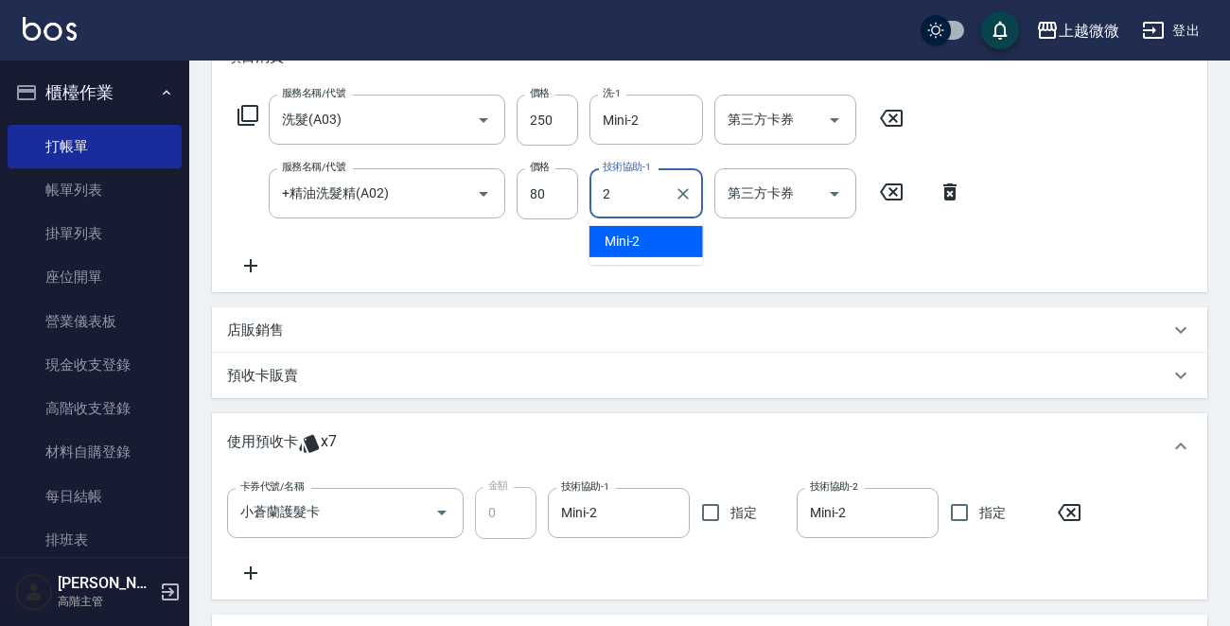
click at [633, 245] on span "Mini -2" at bounding box center [623, 242] width 36 height 20
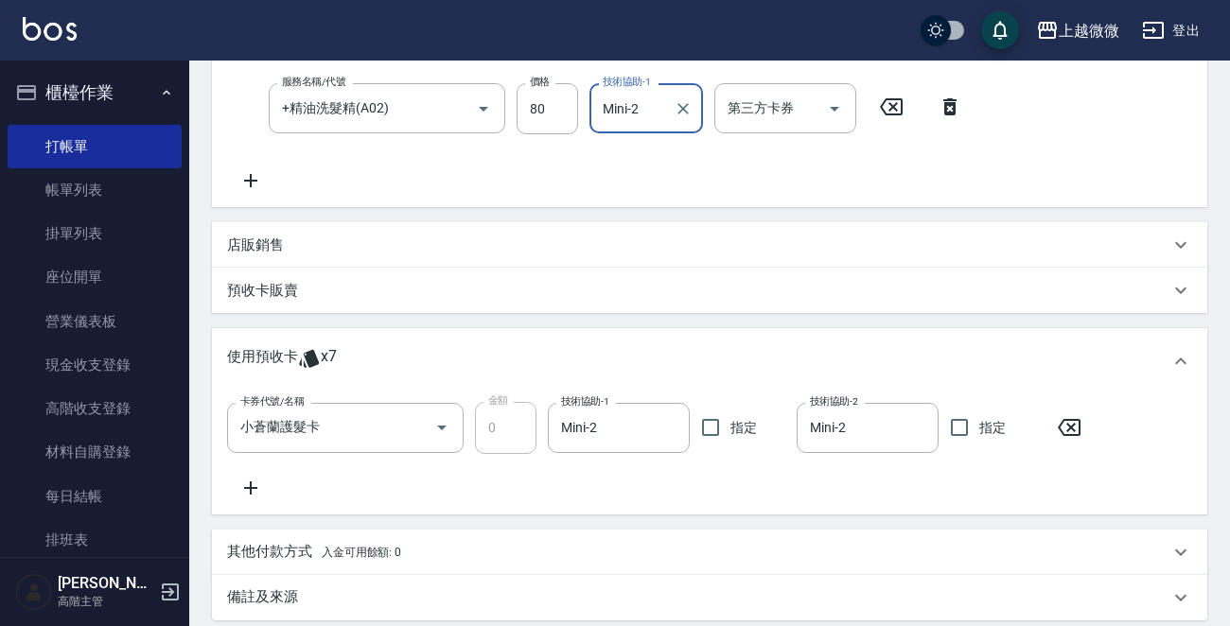
scroll to position [572, 0]
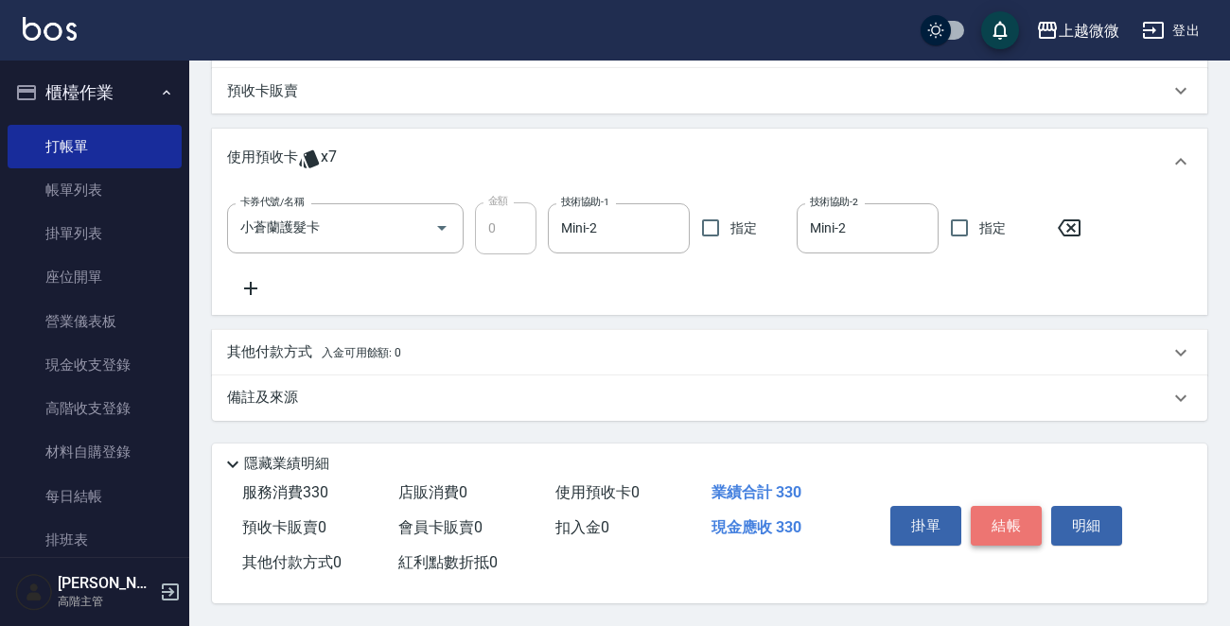
click at [984, 519] on button "結帳" at bounding box center [1006, 526] width 71 height 40
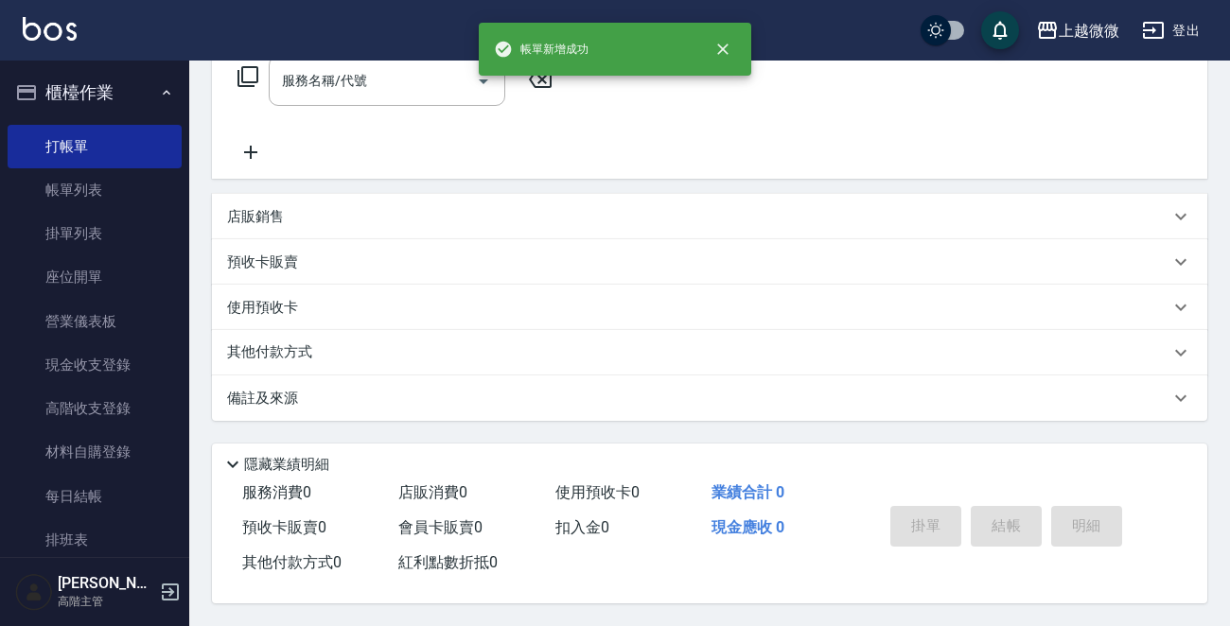
scroll to position [0, 0]
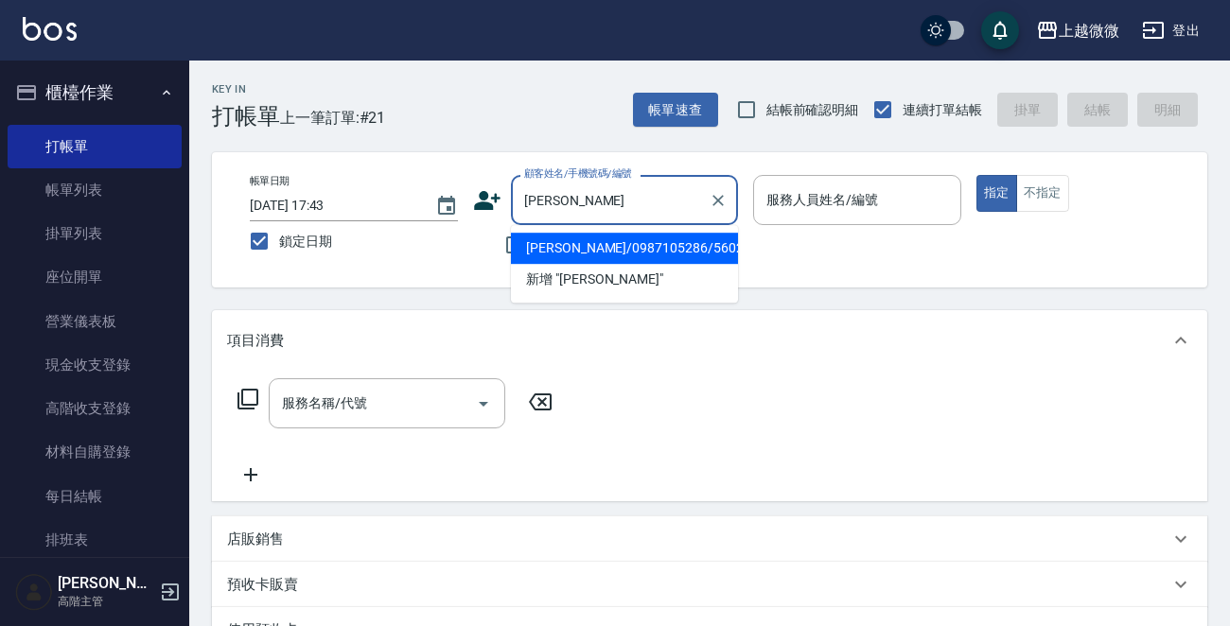
click at [607, 244] on li "[PERSON_NAME]/0987105286/5602" at bounding box center [624, 248] width 227 height 31
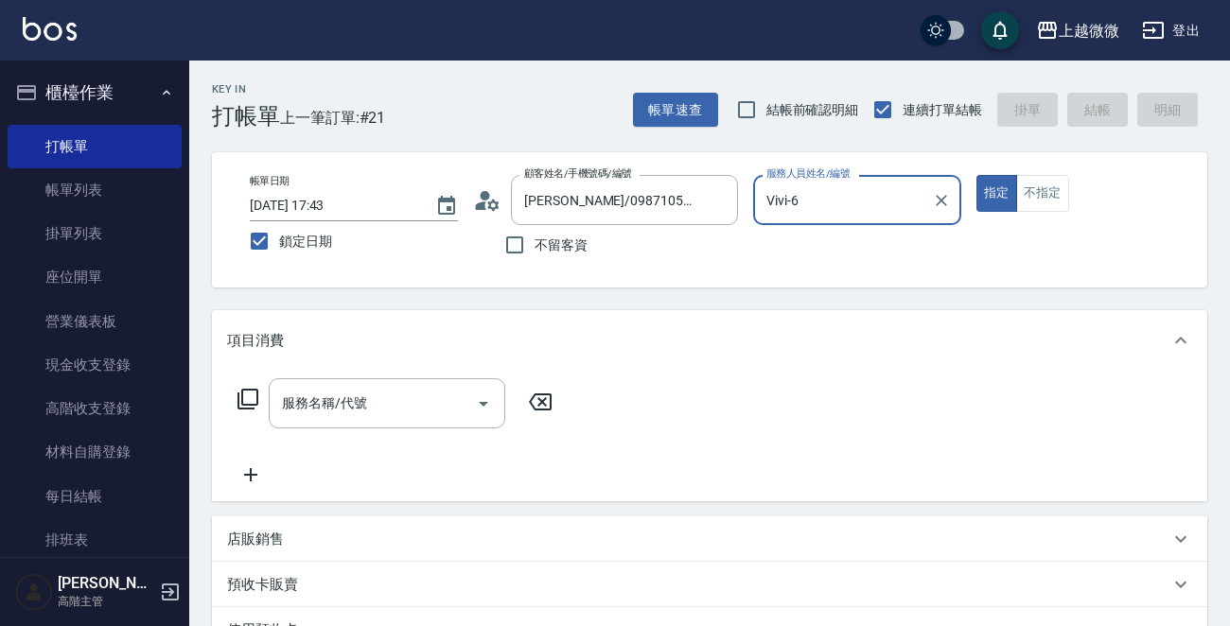
click at [269, 538] on p "店販銷售" at bounding box center [255, 540] width 57 height 20
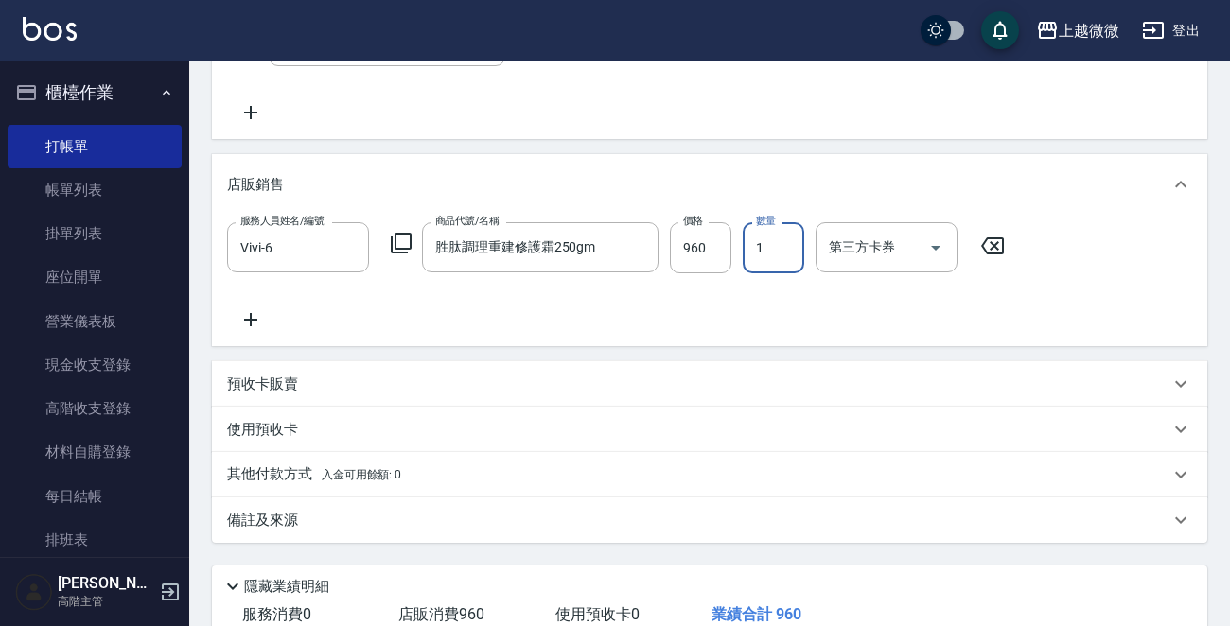
scroll to position [489, 0]
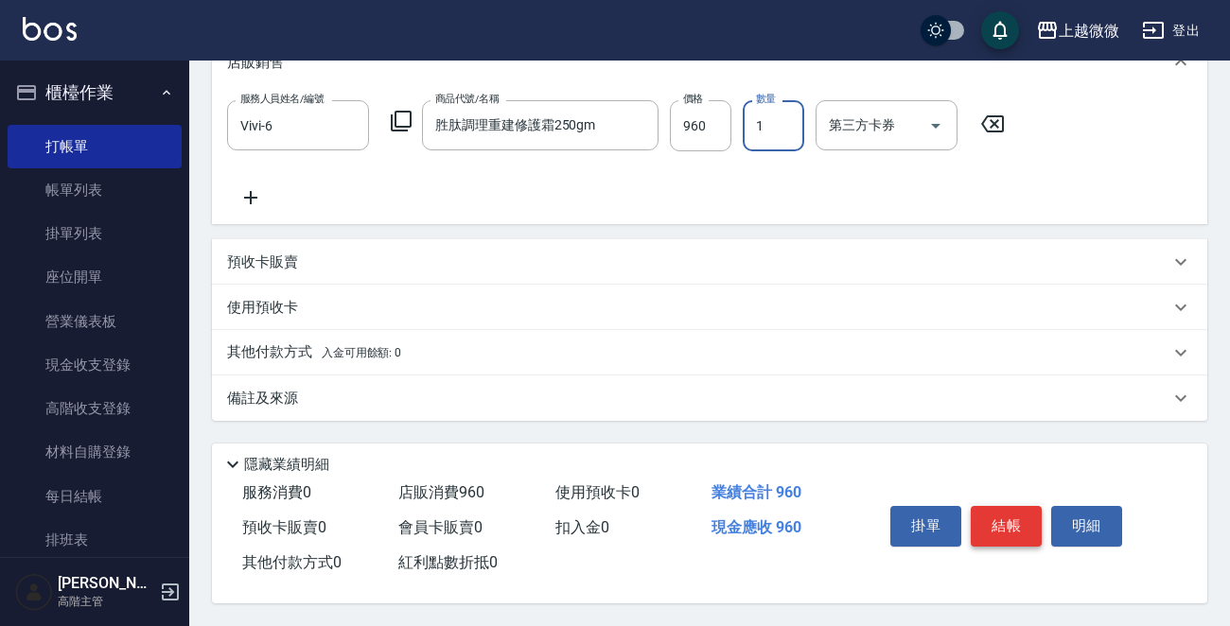
click at [1000, 511] on button "結帳" at bounding box center [1006, 526] width 71 height 40
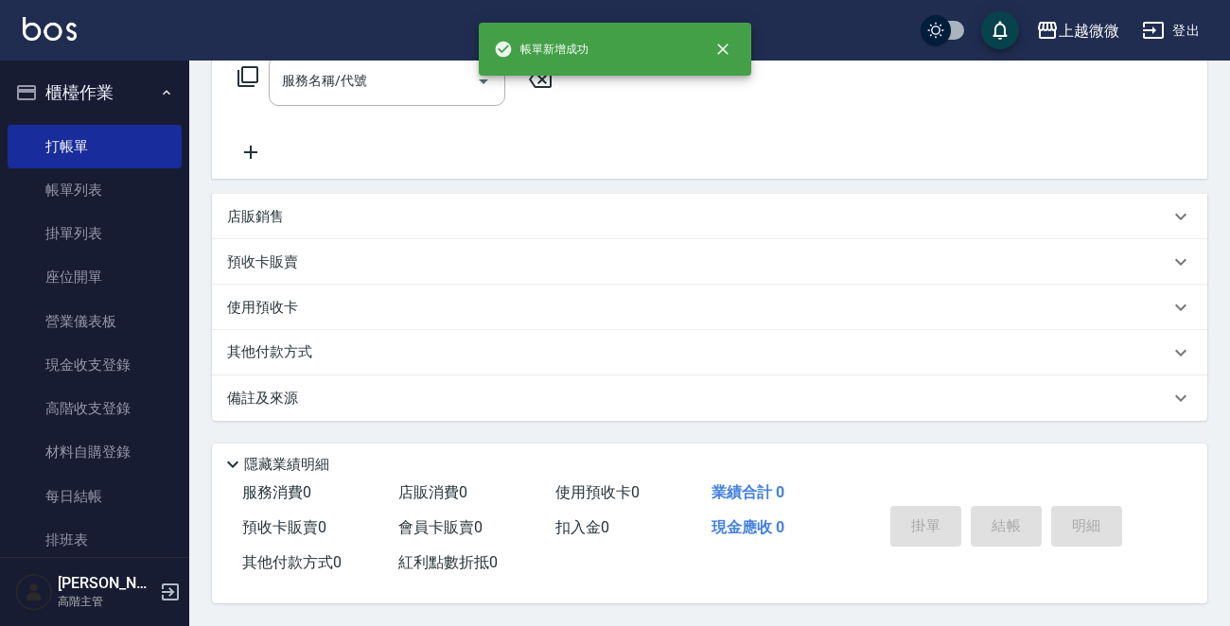
scroll to position [0, 0]
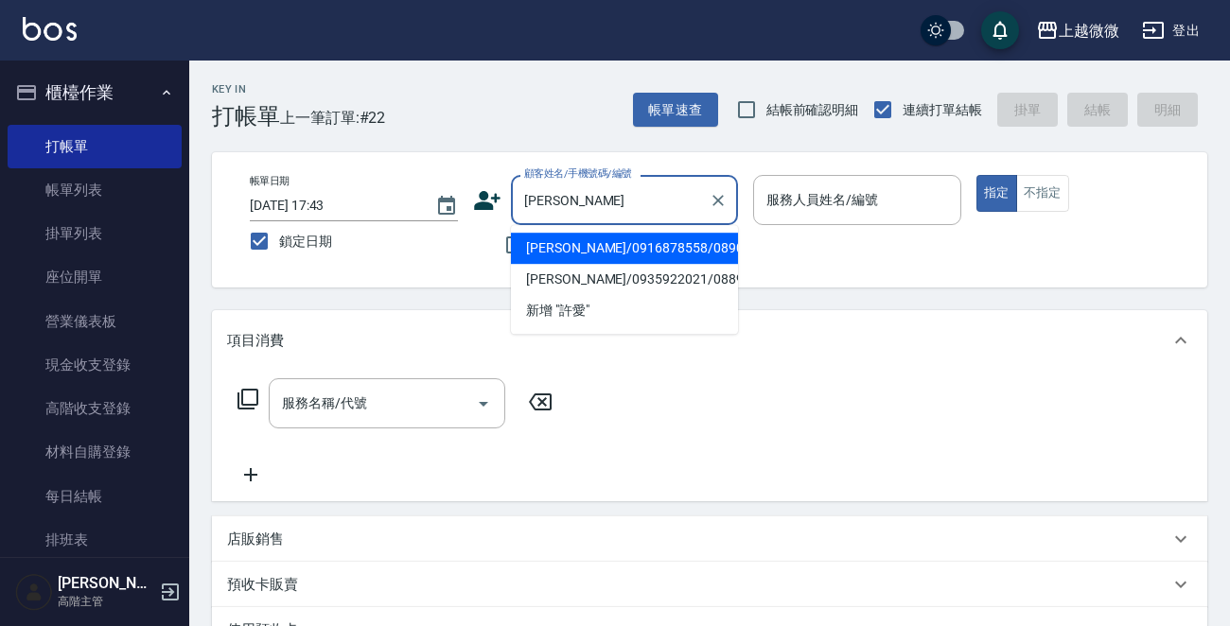
click at [548, 234] on li "[PERSON_NAME]/0916878558/0890" at bounding box center [624, 248] width 227 height 31
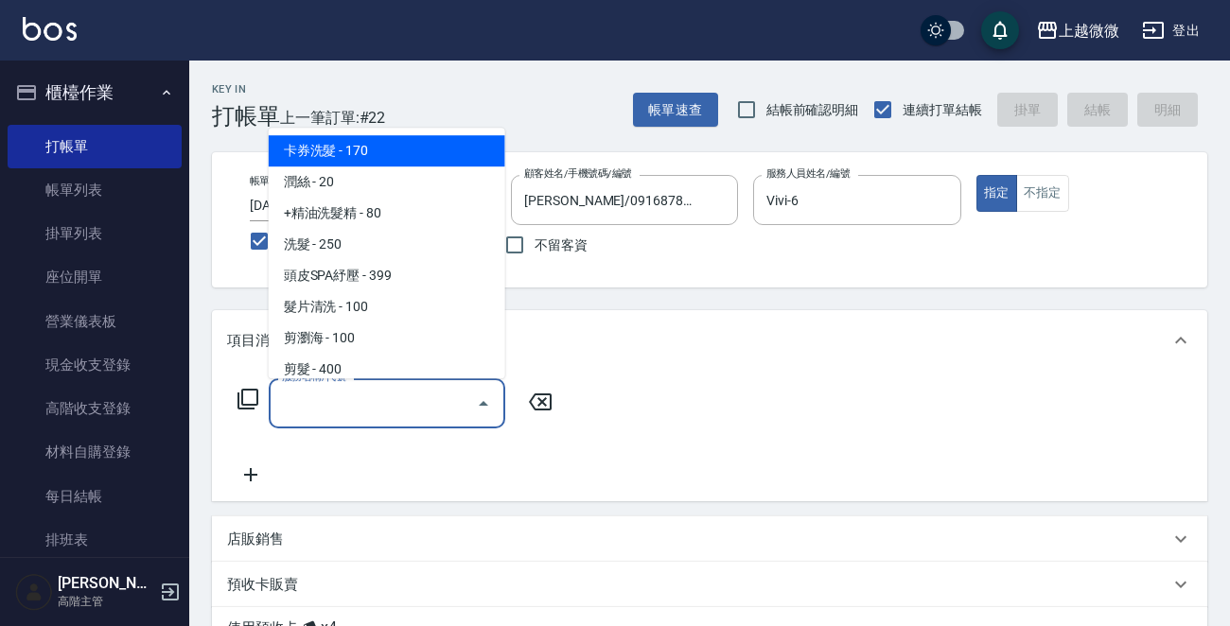
click at [384, 408] on input "服務名稱/代號" at bounding box center [372, 403] width 191 height 33
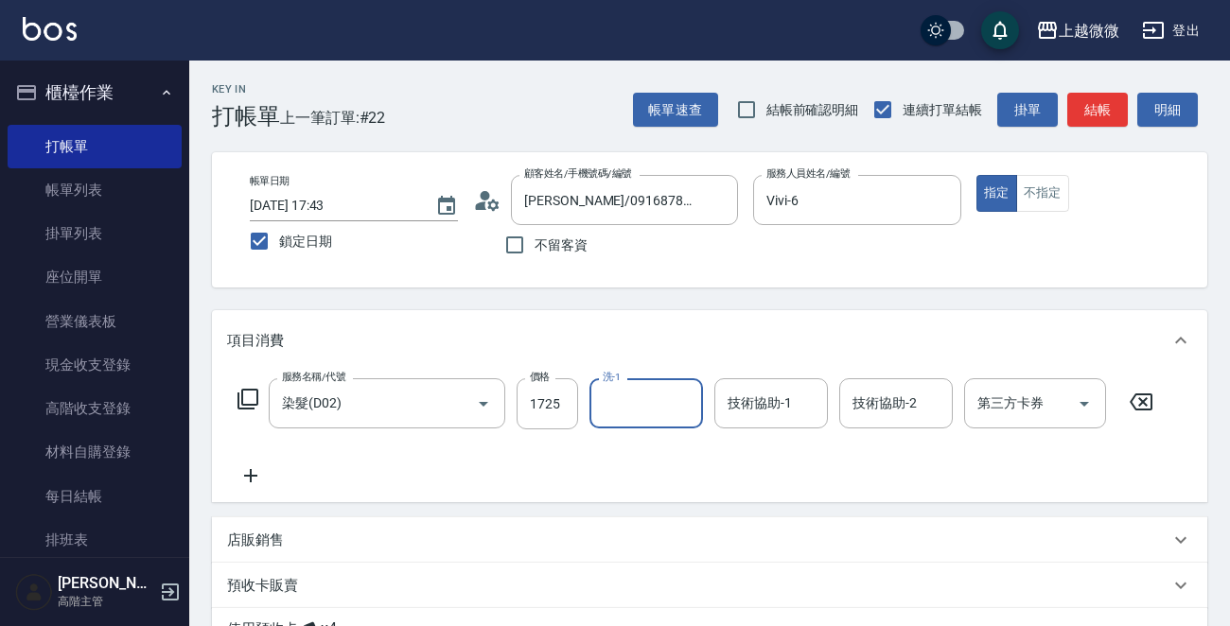
click at [253, 480] on icon at bounding box center [250, 476] width 47 height 23
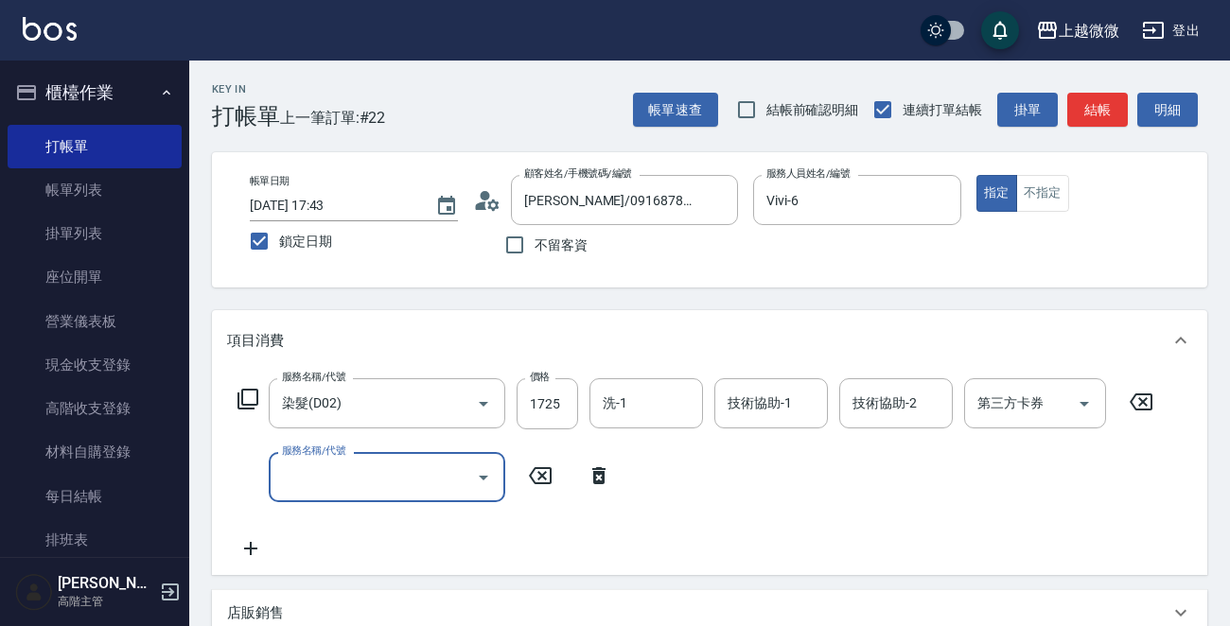
click at [360, 485] on input "服務名稱/代號" at bounding box center [372, 477] width 191 height 33
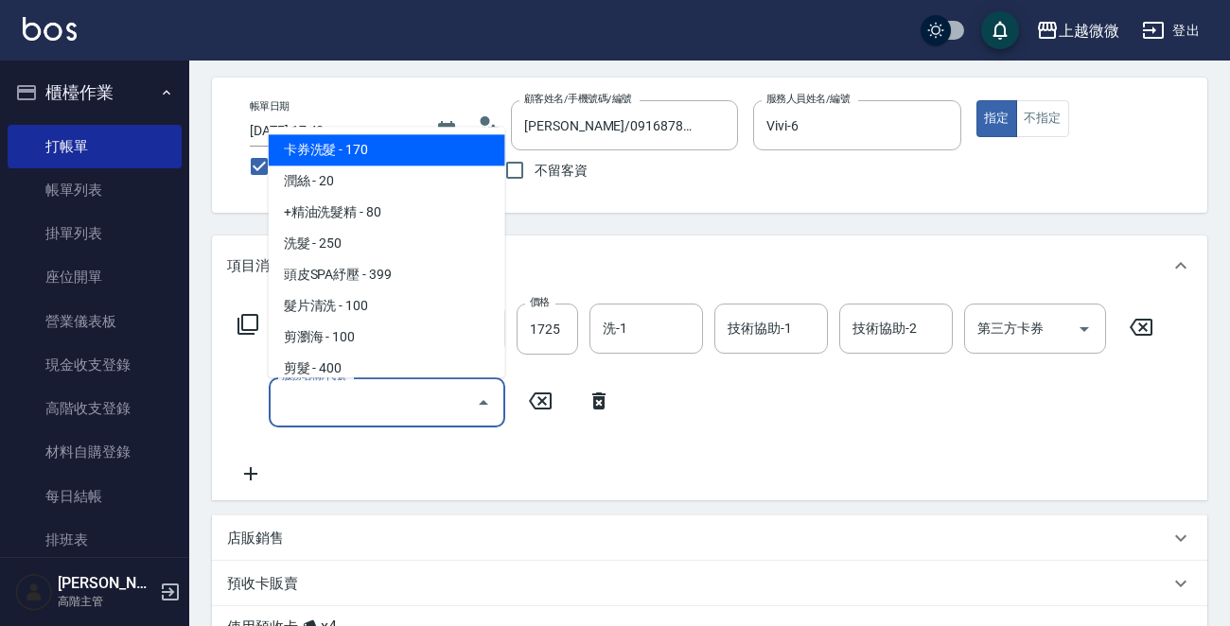
scroll to position [189, 0]
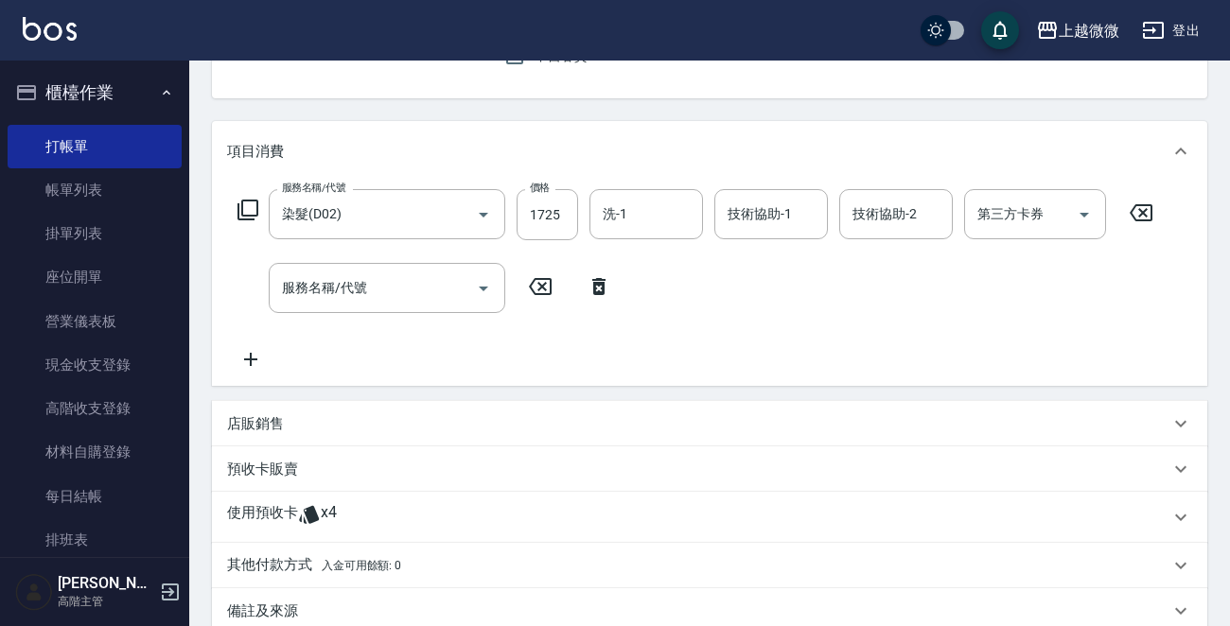
click at [234, 419] on p "店販銷售" at bounding box center [255, 424] width 57 height 20
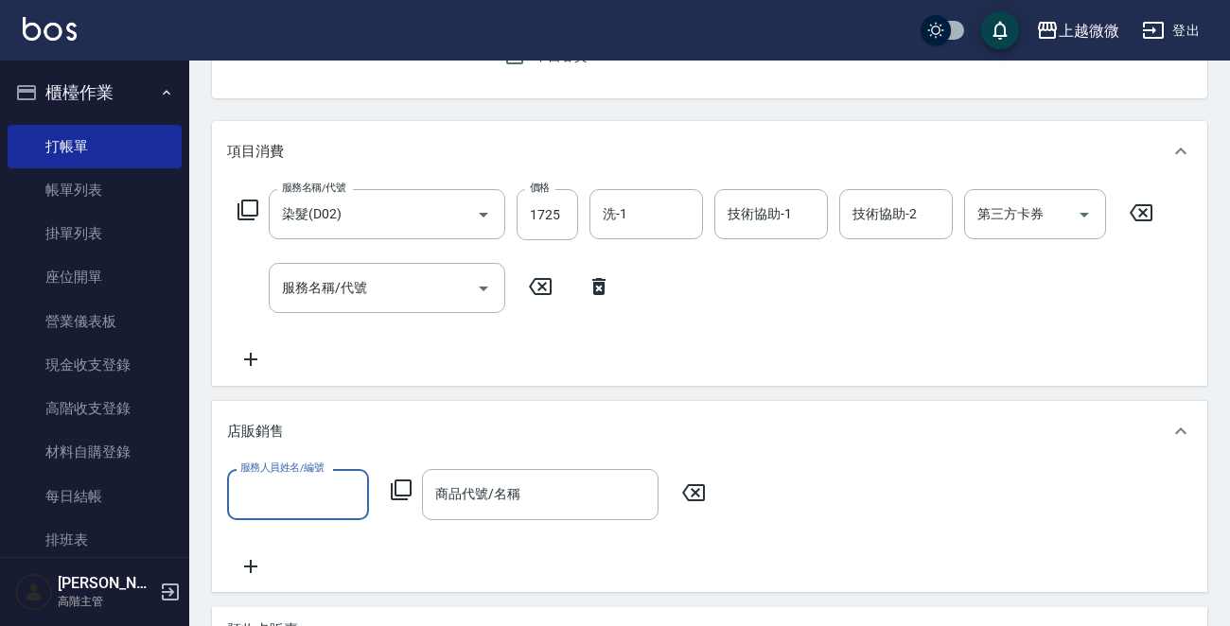
scroll to position [0, 0]
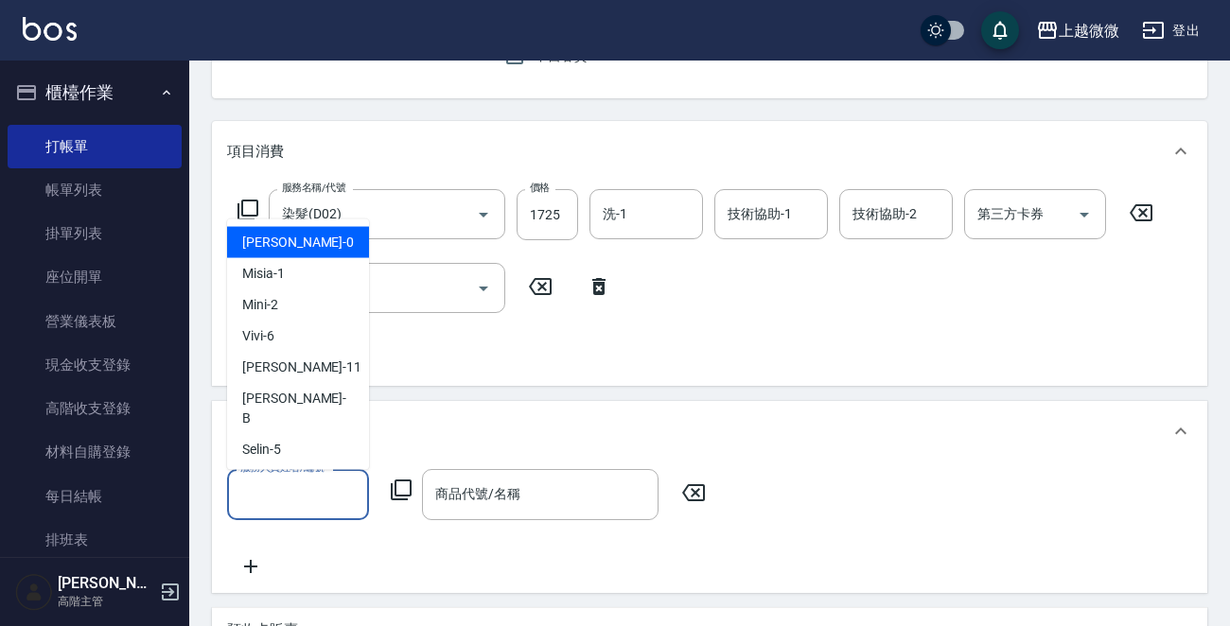
click at [350, 499] on input "服務人員姓名/編號" at bounding box center [298, 494] width 125 height 33
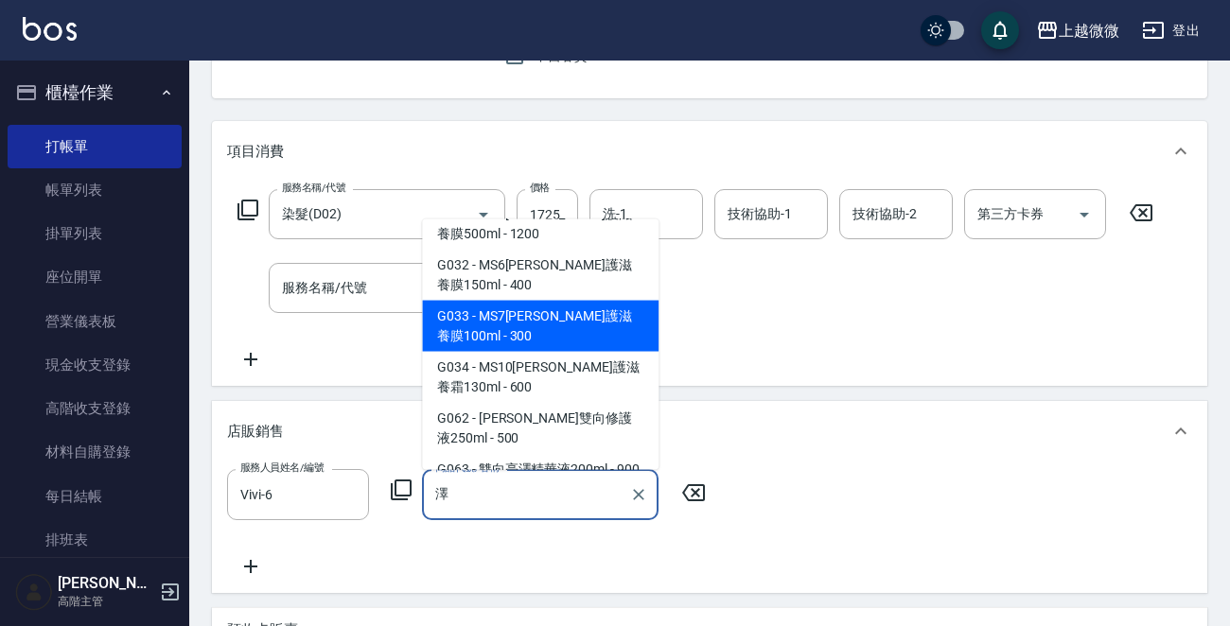
scroll to position [338, 0]
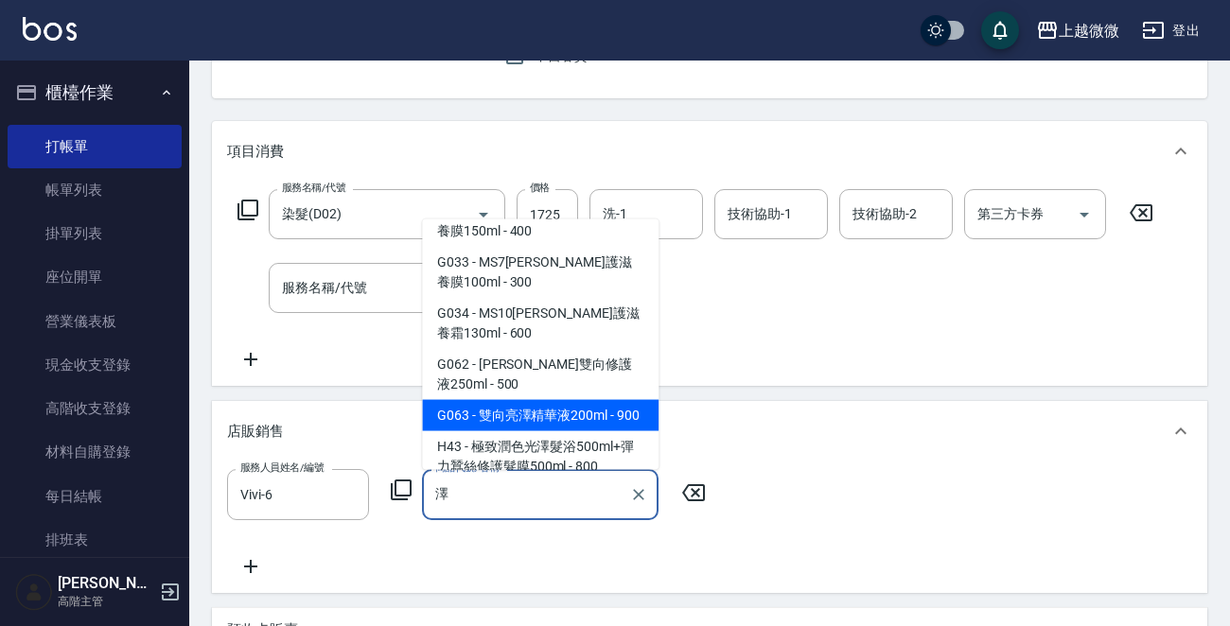
click at [565, 400] on span "G063 - 雙向亮澤精華液200ml - 900" at bounding box center [540, 415] width 237 height 31
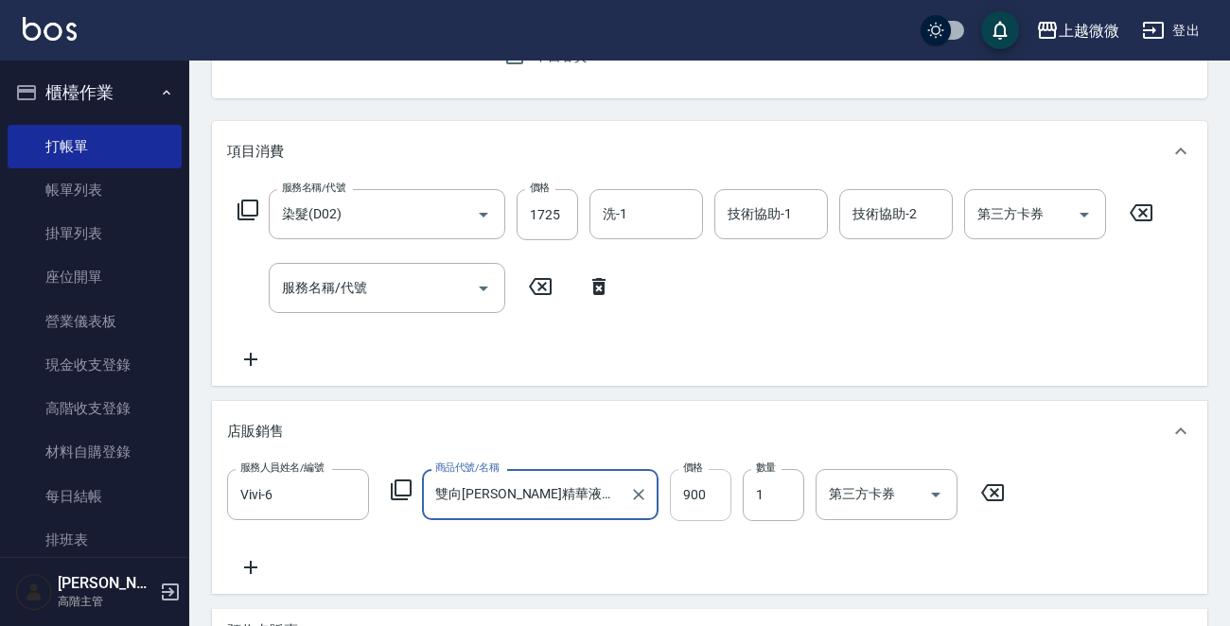
click at [692, 499] on input "900" at bounding box center [700, 494] width 61 height 51
click at [322, 289] on input "服務名稱/代號" at bounding box center [372, 288] width 191 height 33
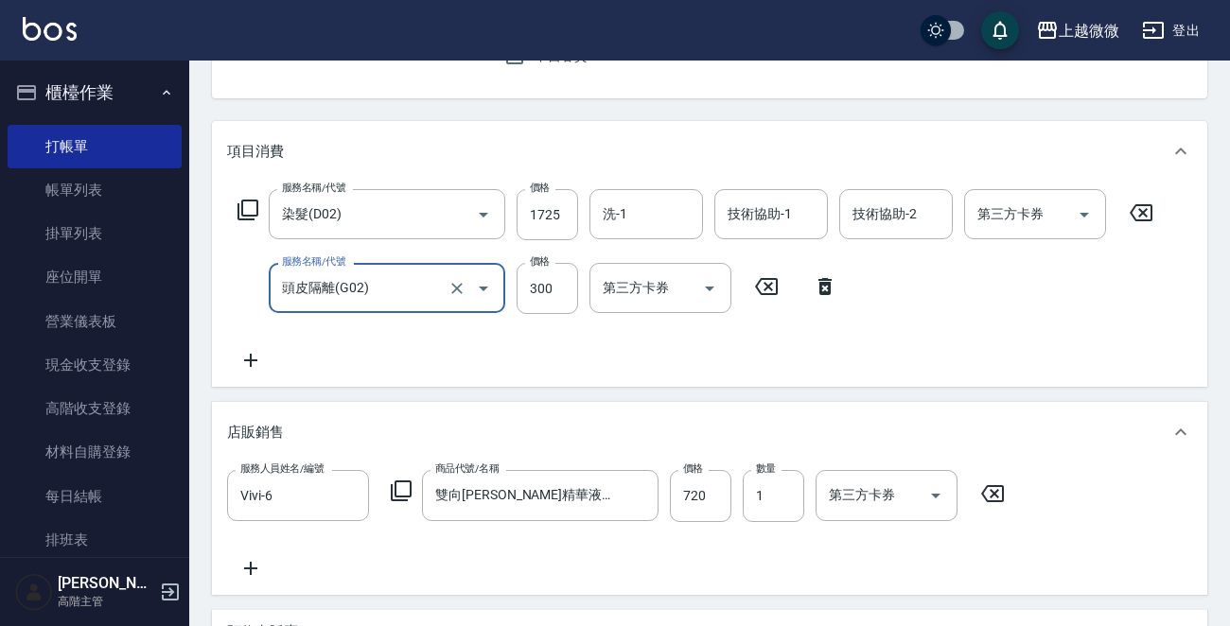
click at [246, 358] on icon at bounding box center [250, 360] width 47 height 23
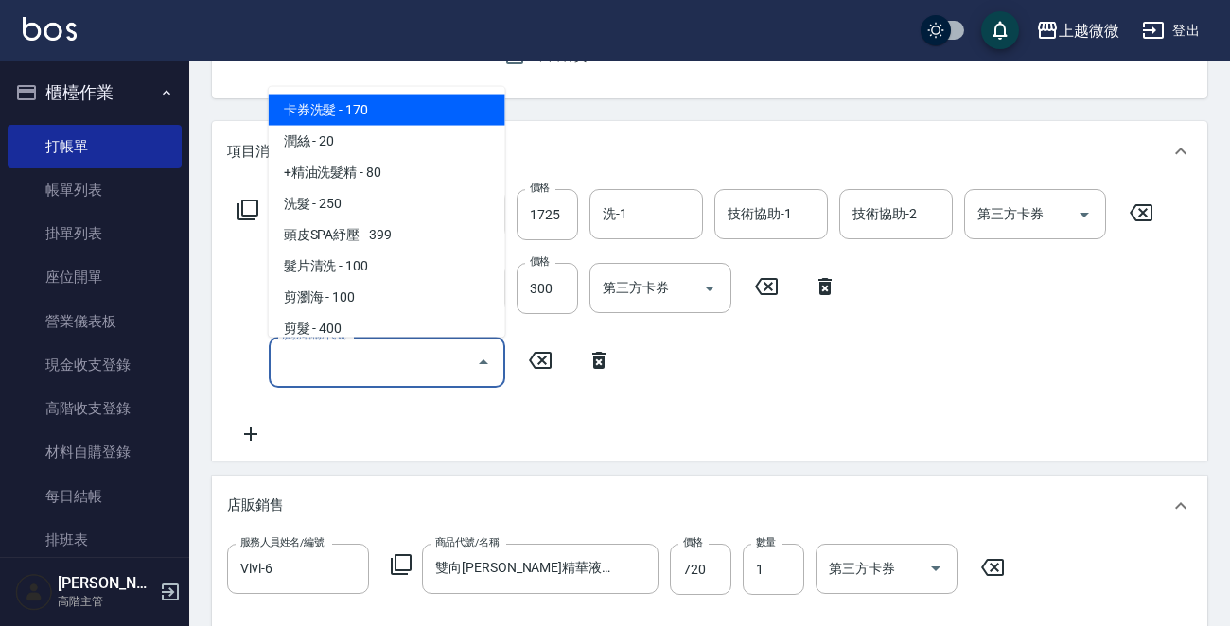
click at [366, 361] on input "服務名稱/代號" at bounding box center [372, 361] width 191 height 33
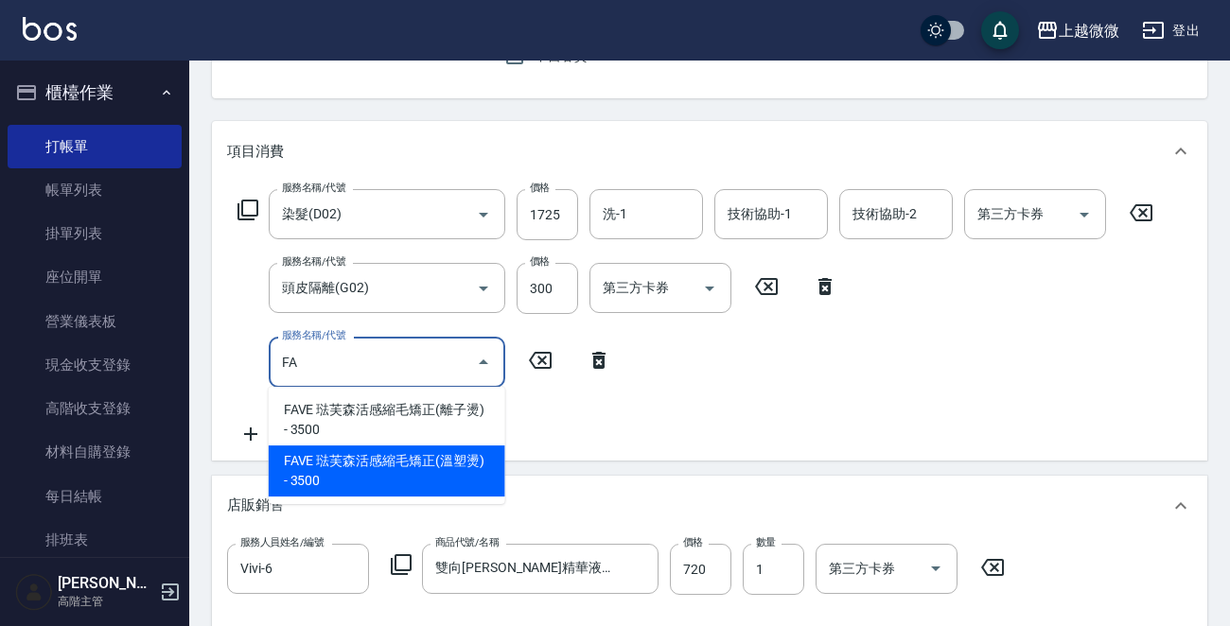
click at [382, 470] on span "FAVE 琺芙森活感縮毛矯正(溫塑燙) - 3500" at bounding box center [387, 471] width 237 height 51
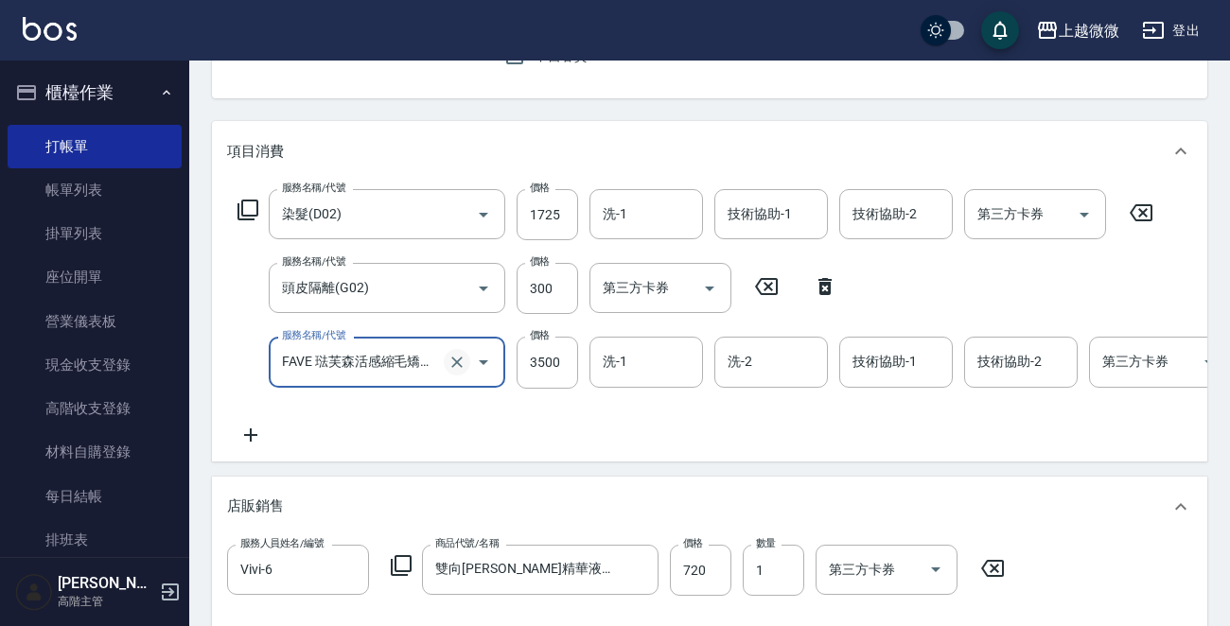
click at [455, 356] on icon "Clear" at bounding box center [457, 362] width 19 height 19
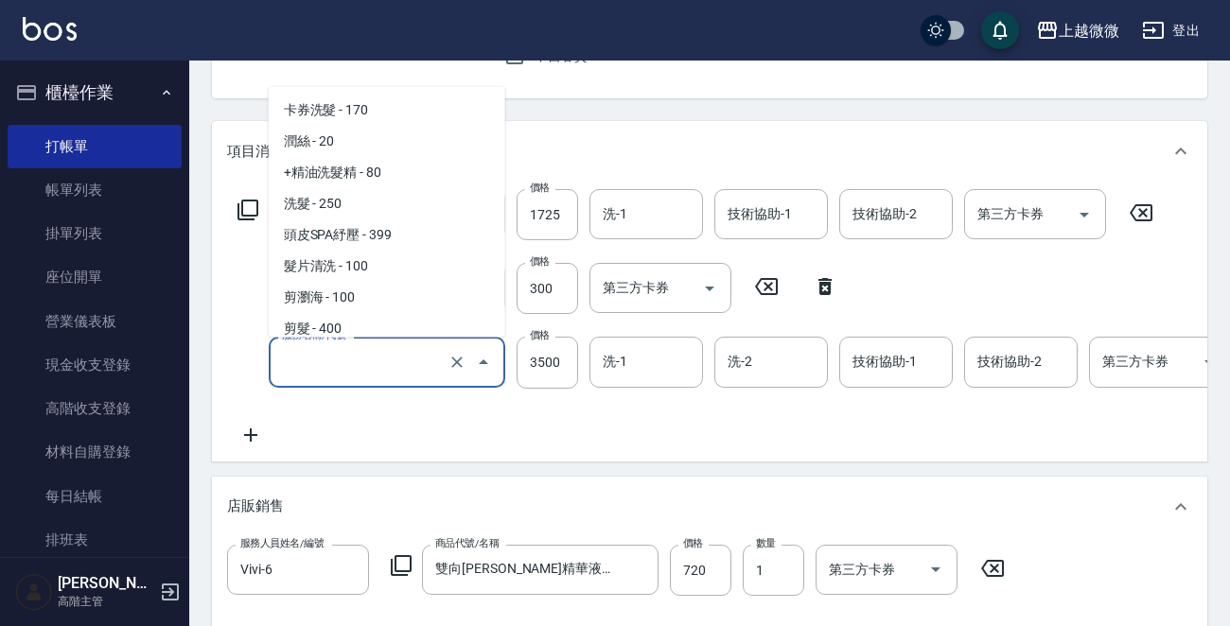
click at [398, 358] on input "服務名稱/代號" at bounding box center [360, 361] width 167 height 33
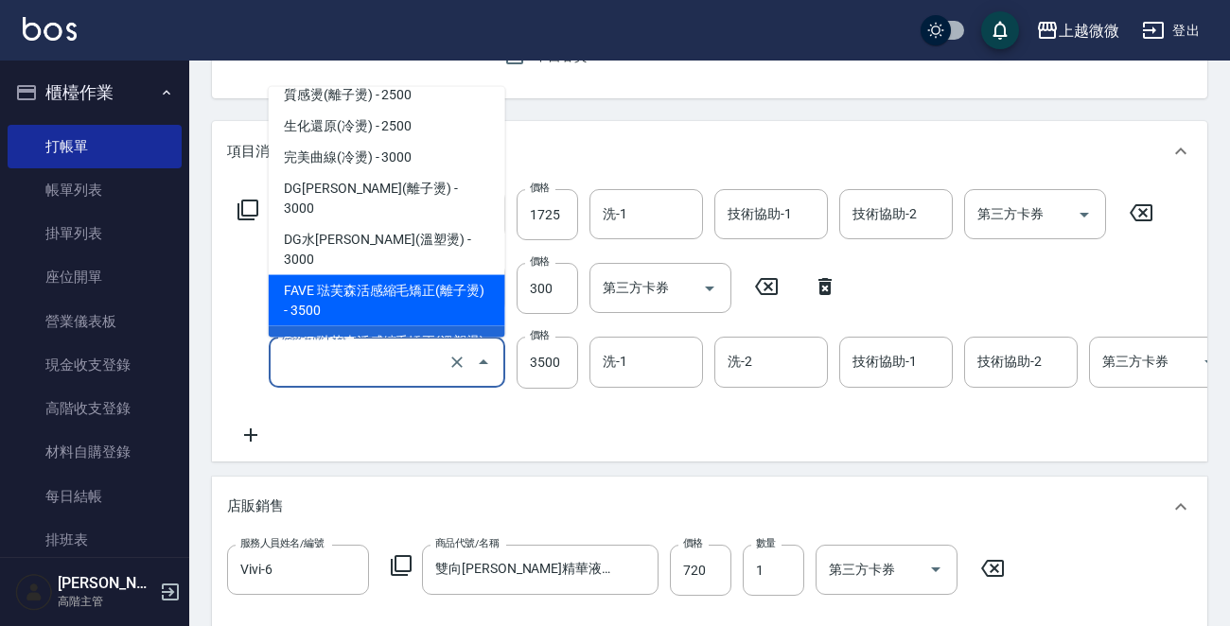
click at [415, 275] on span "FAVE 琺芙森活感縮毛矯正(離子燙) - 3500" at bounding box center [387, 300] width 237 height 51
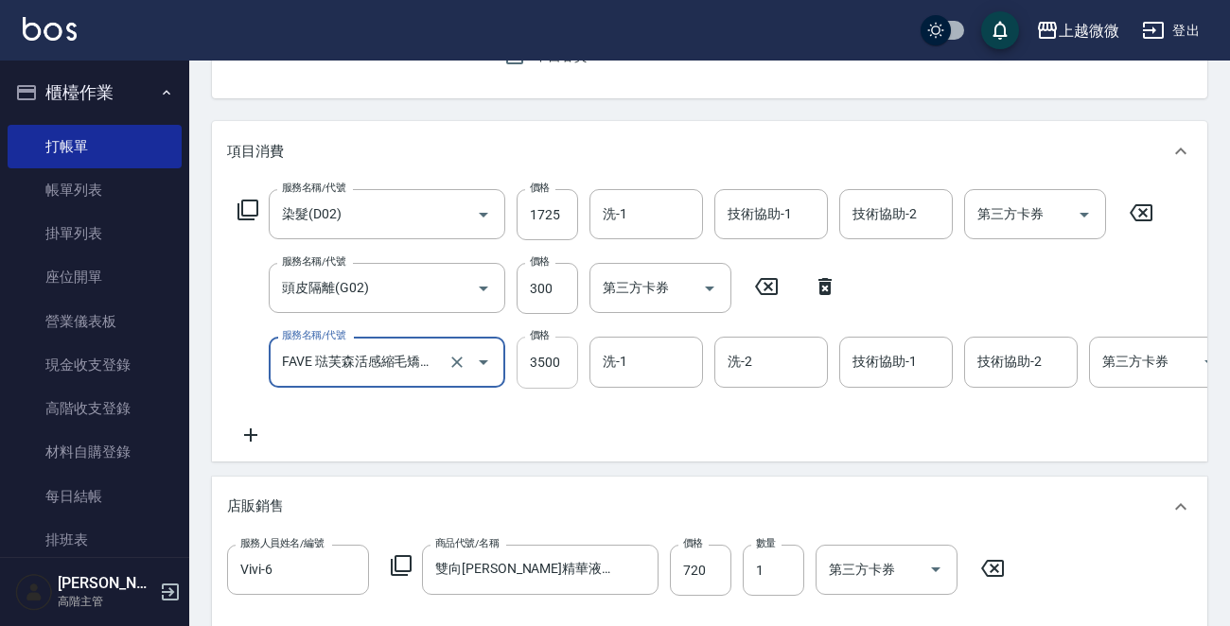
click at [552, 358] on input "3500" at bounding box center [547, 362] width 61 height 51
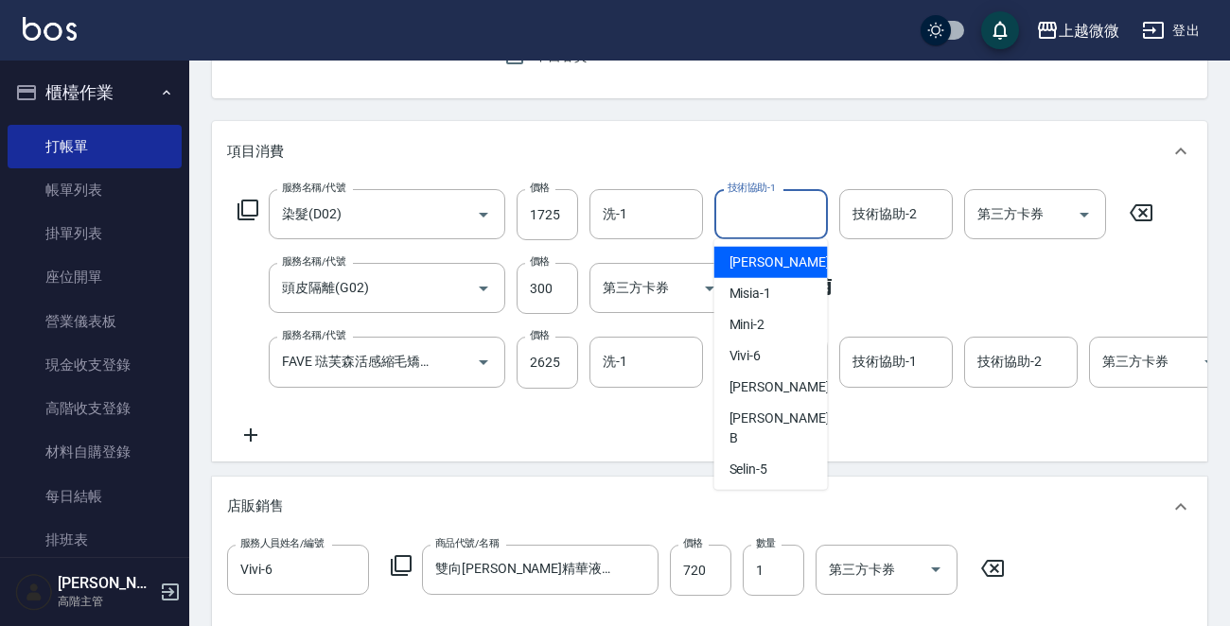
click at [764, 210] on div "技術協助-1 技術協助-1" at bounding box center [771, 214] width 114 height 50
drag, startPoint x: 782, startPoint y: 261, endPoint x: 778, endPoint y: 251, distance: 11.1
click at [779, 260] on span "[PERSON_NAME] -11" at bounding box center [788, 263] width 119 height 20
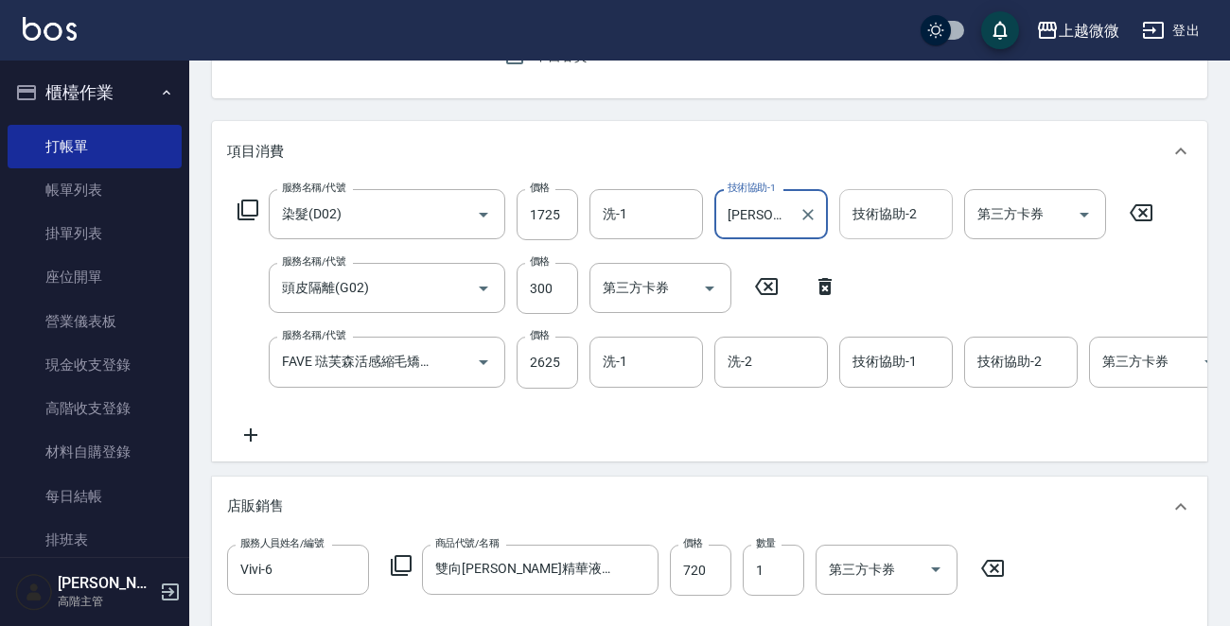
click at [918, 208] on input "技術協助-2" at bounding box center [896, 214] width 97 height 33
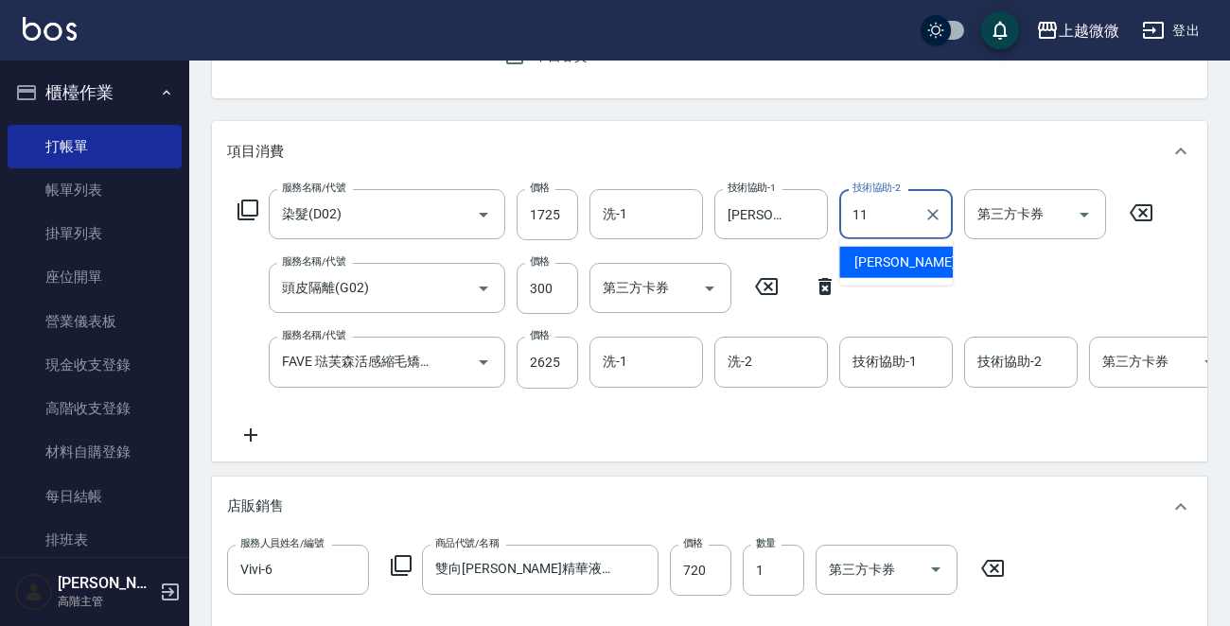
click at [893, 256] on span "[PERSON_NAME] -11" at bounding box center [913, 263] width 119 height 20
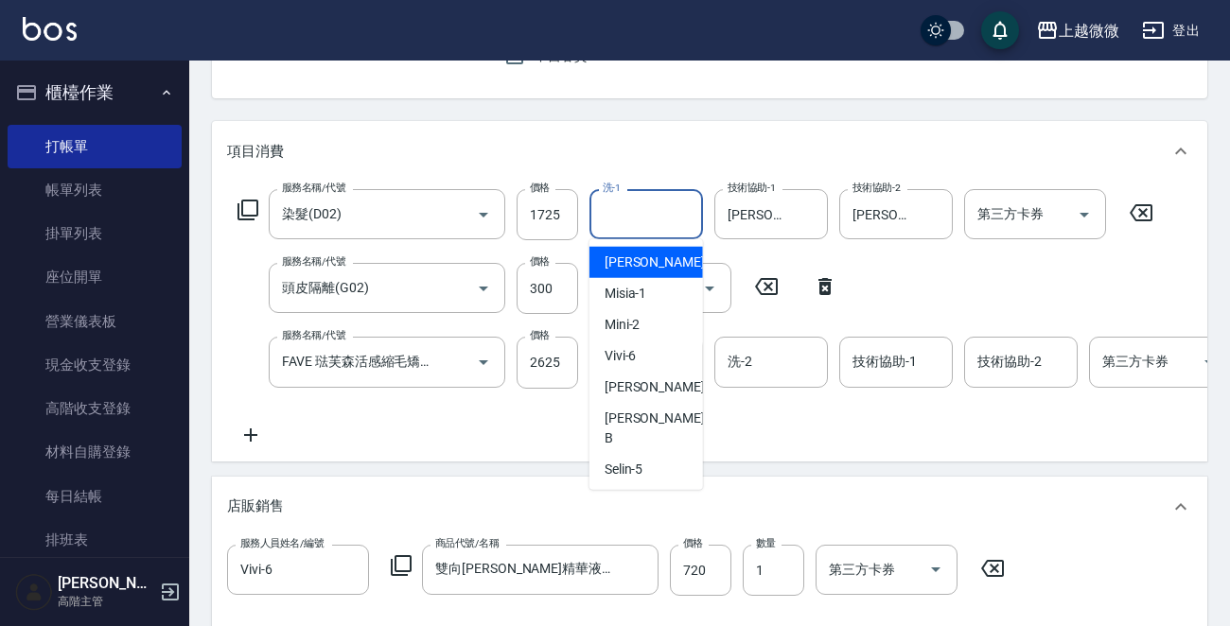
click at [660, 212] on input "洗-1" at bounding box center [646, 214] width 97 height 33
drag, startPoint x: 683, startPoint y: 208, endPoint x: 684, endPoint y: 269, distance: 60.6
click at [682, 208] on icon "Clear" at bounding box center [683, 214] width 19 height 19
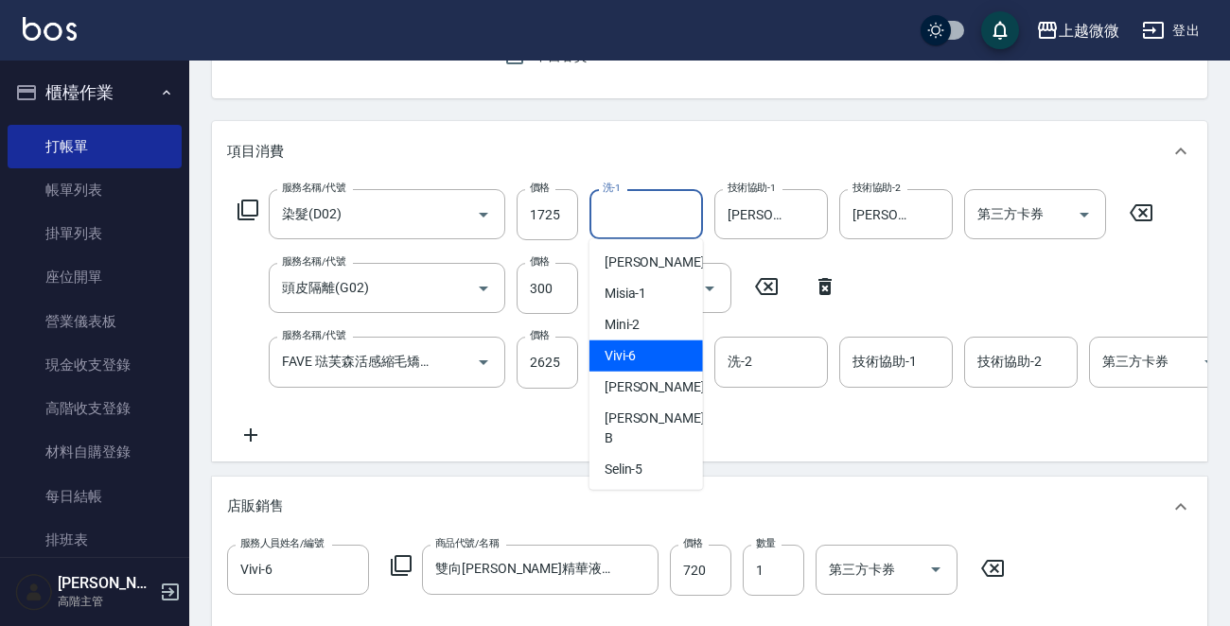
click at [783, 430] on div "服務名稱/代號 染髮(D02) 服務名稱/代號 價格 1725 價格 洗-1 洗-1 技術協助-1 Kristin-11 技術協助-1 技術協助-2 Kris…" at bounding box center [787, 317] width 1121 height 256
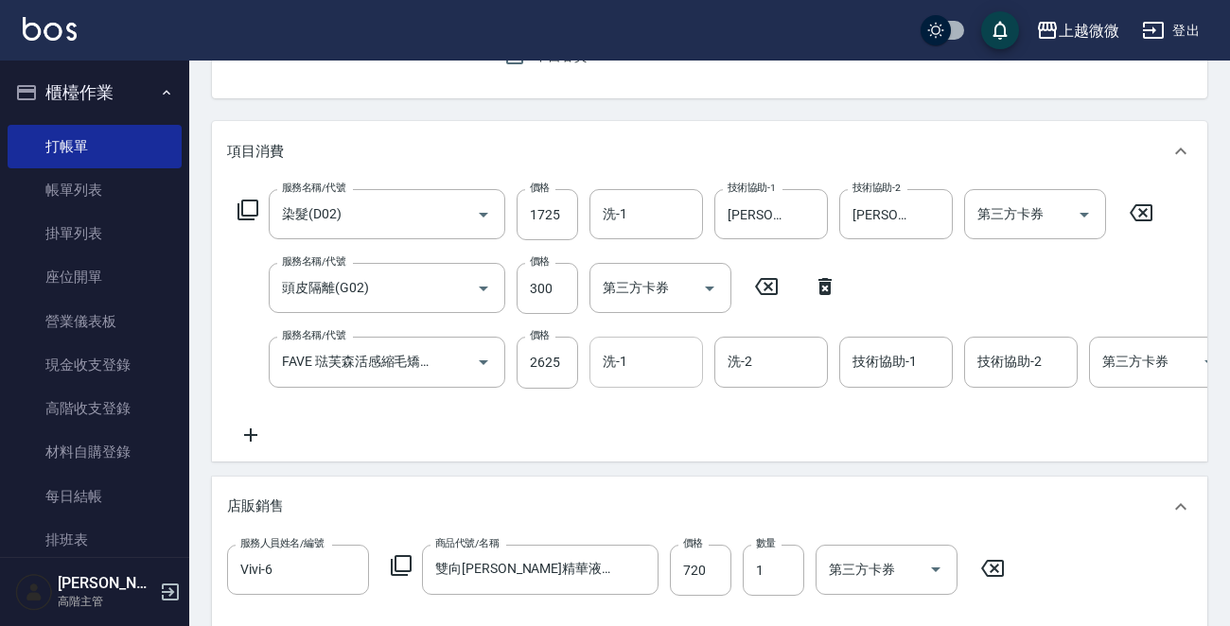
click at [658, 375] on input "洗-1" at bounding box center [646, 361] width 97 height 33
click at [658, 411] on div "[PERSON_NAME] -0" at bounding box center [646, 410] width 114 height 31
click at [799, 374] on input "洗-2" at bounding box center [771, 361] width 97 height 33
click at [779, 416] on span "[PERSON_NAME] -11" at bounding box center [788, 410] width 119 height 20
click at [899, 374] on input "技術協助-1" at bounding box center [896, 361] width 97 height 33
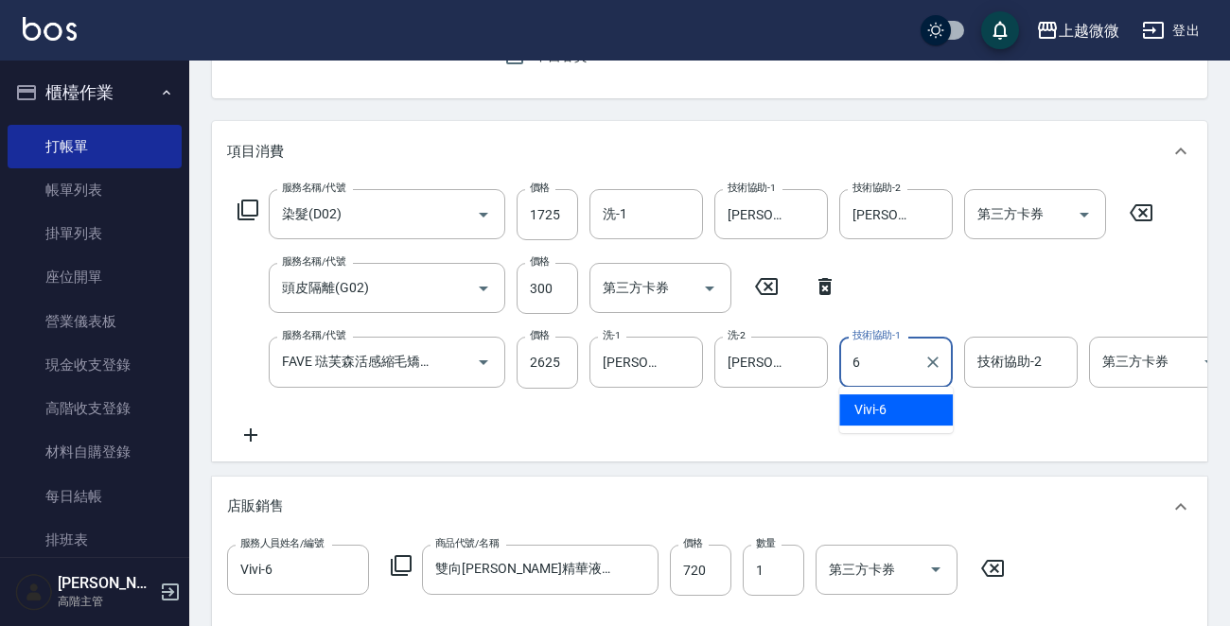
click at [897, 420] on div "Vivi -6" at bounding box center [896, 410] width 114 height 31
click at [1021, 378] on input "技術協助-2" at bounding box center [1021, 361] width 97 height 33
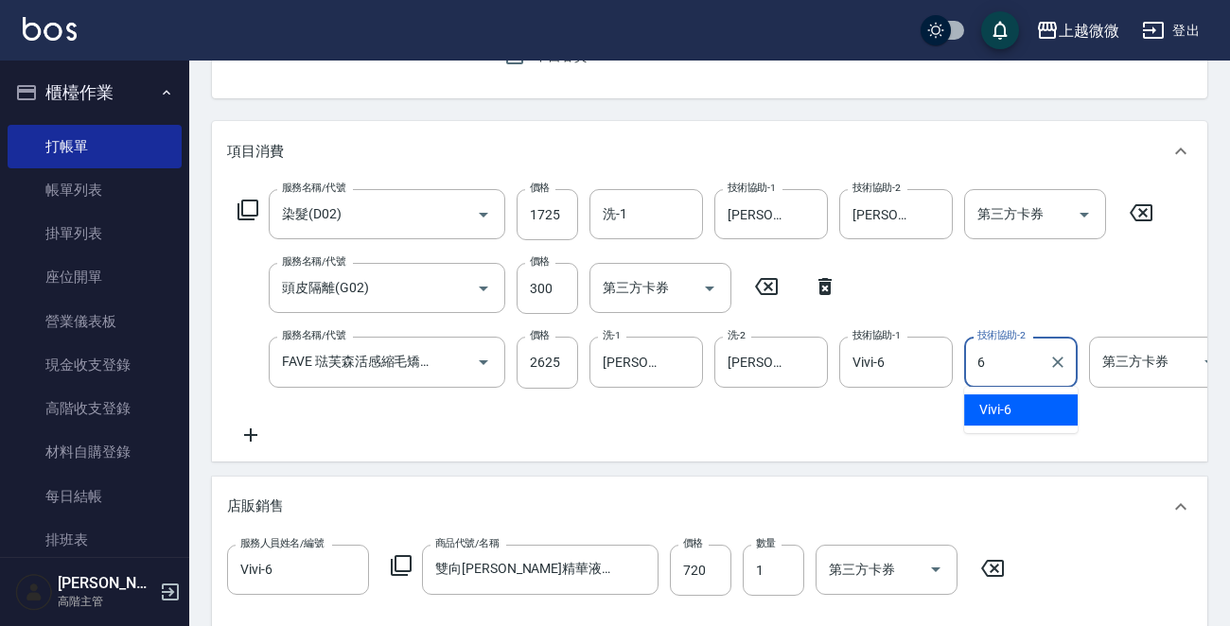
click at [986, 415] on span "Vivi -6" at bounding box center [995, 410] width 32 height 20
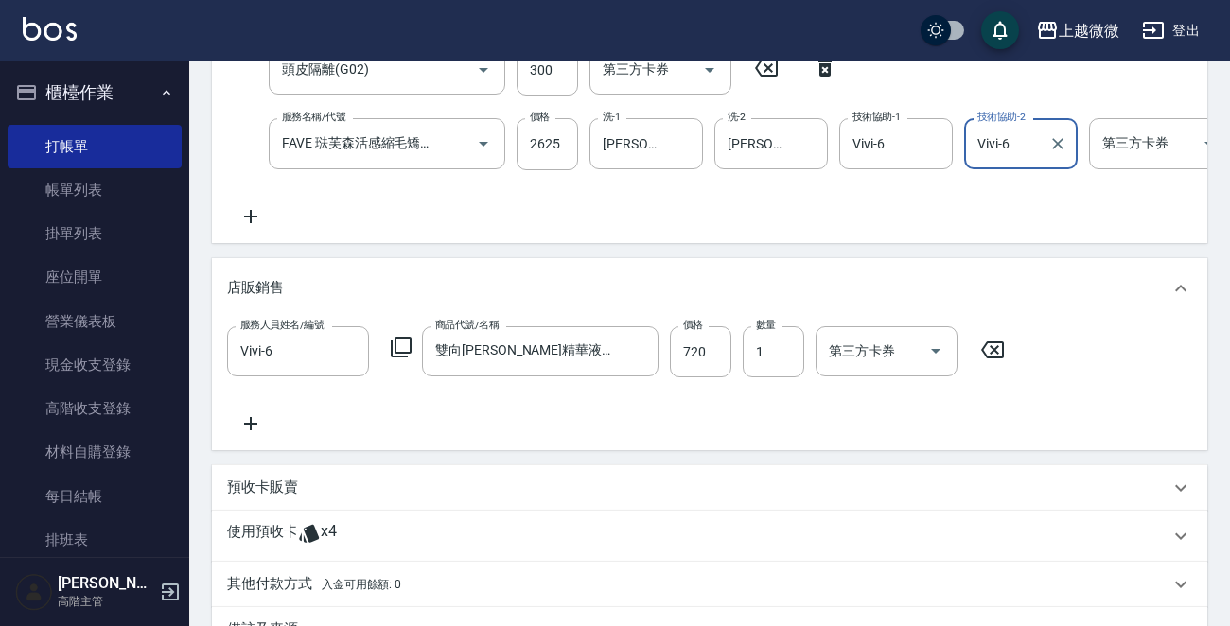
scroll to position [279, 0]
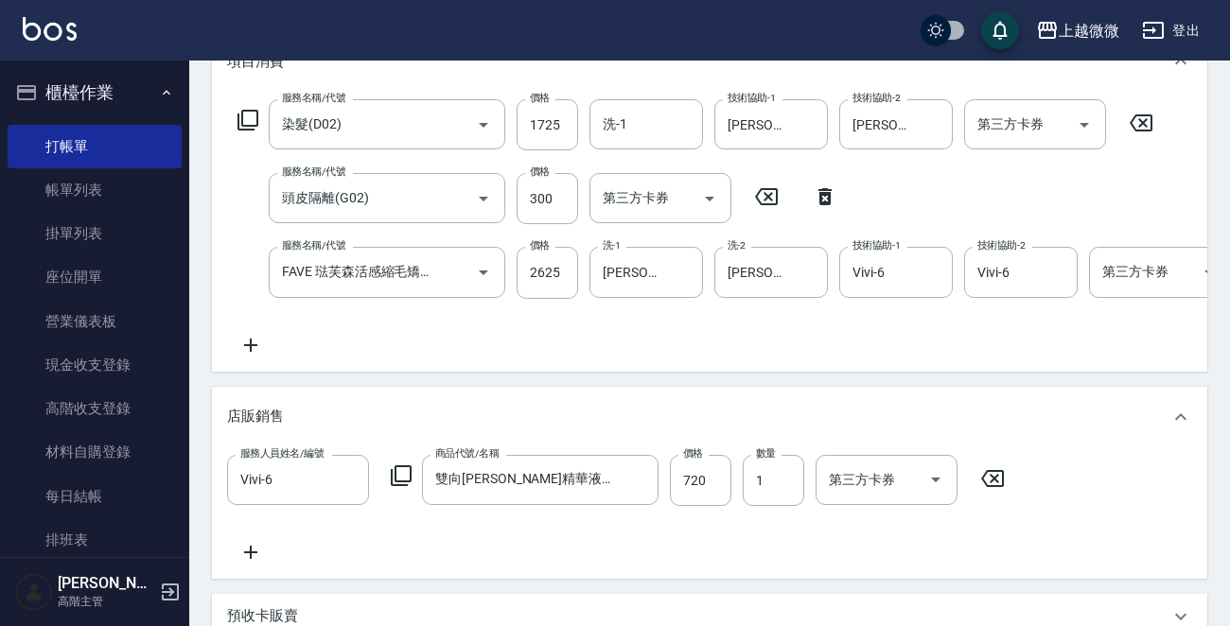
click at [255, 338] on icon at bounding box center [250, 345] width 47 height 23
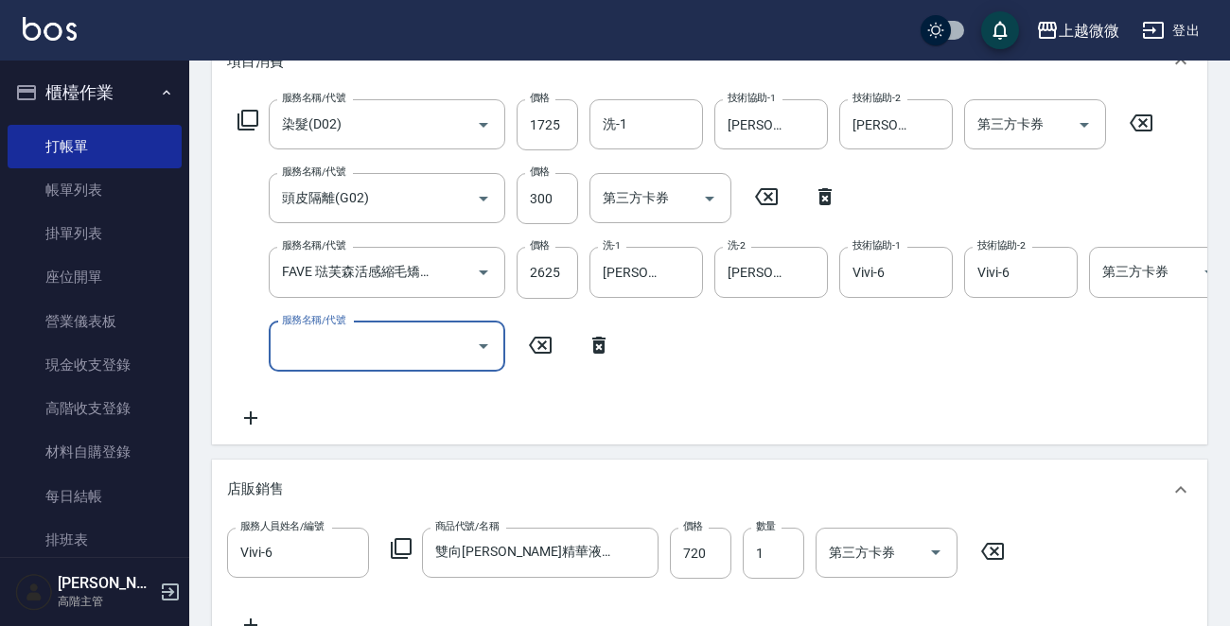
scroll to position [0, 0]
click at [329, 343] on div "服務名稱/代號 服務名稱/代號" at bounding box center [387, 347] width 237 height 50
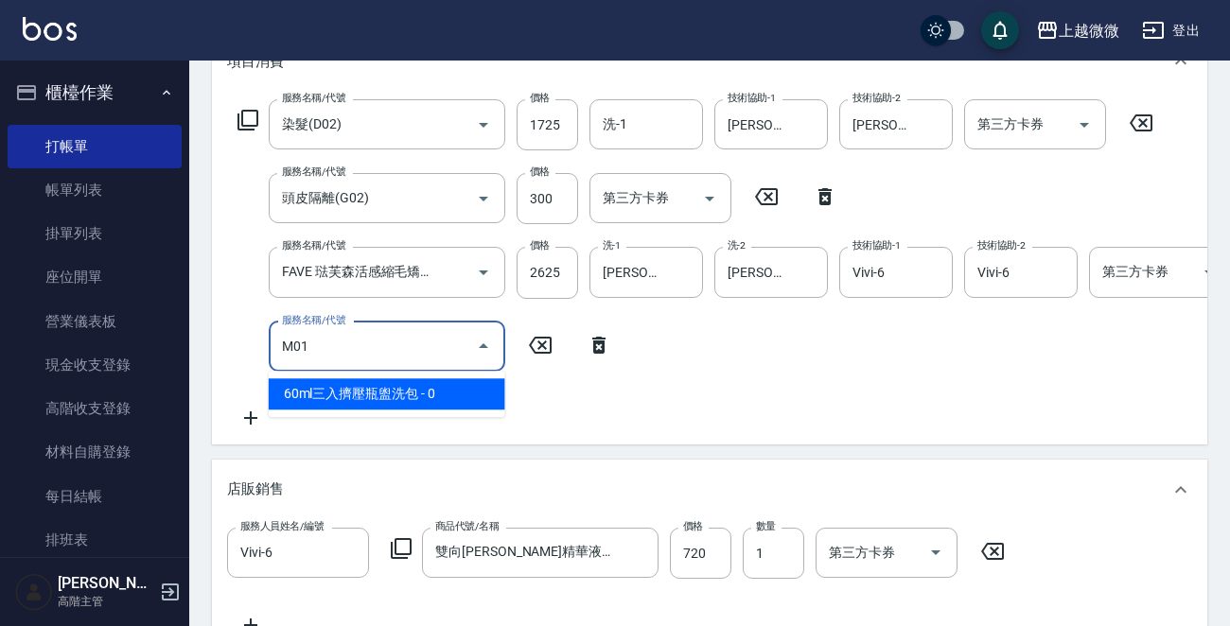
click at [433, 397] on span "60ml三入擠壓瓶盥洗包 - 0" at bounding box center [387, 393] width 237 height 31
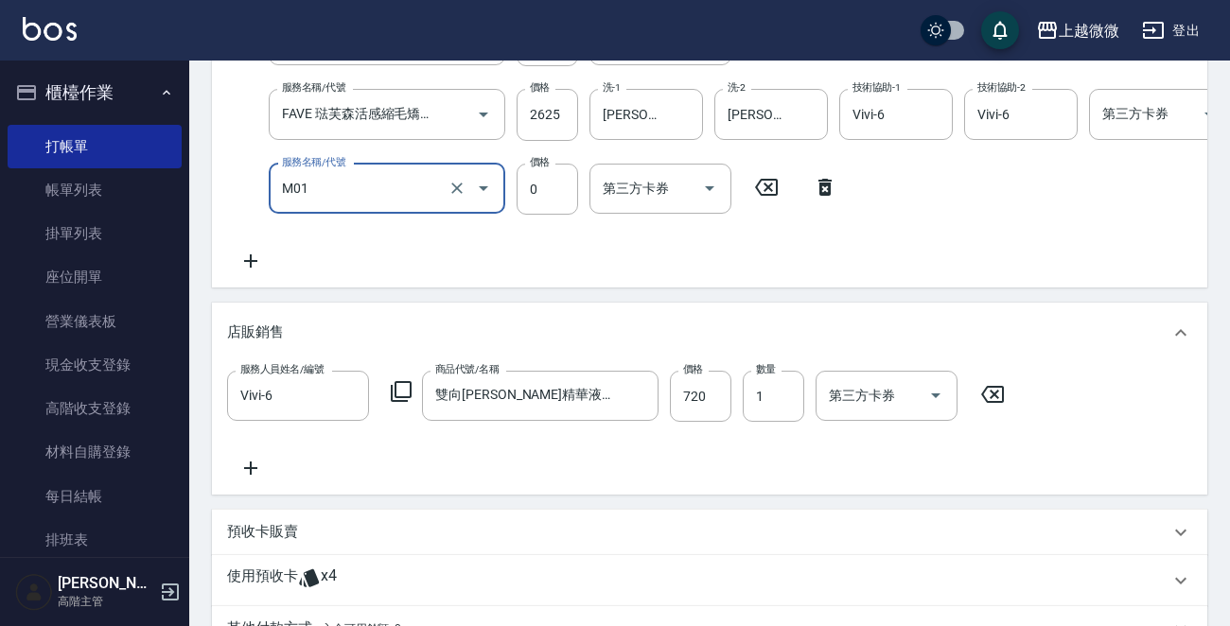
scroll to position [731, 0]
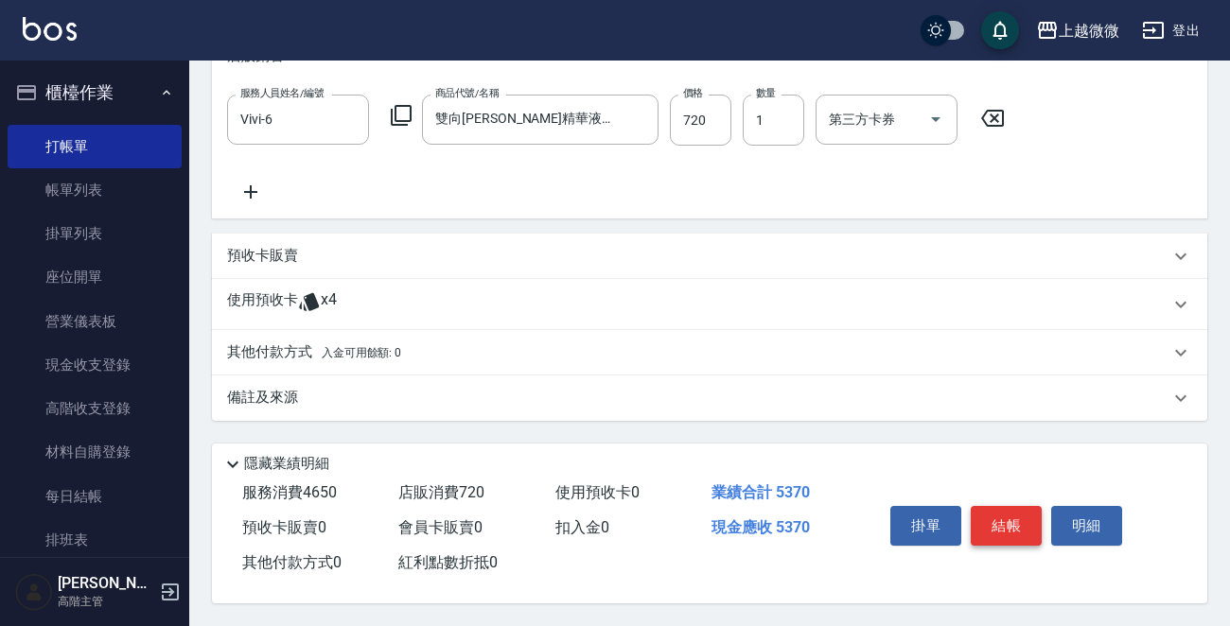
click at [1010, 506] on button "結帳" at bounding box center [1006, 526] width 71 height 40
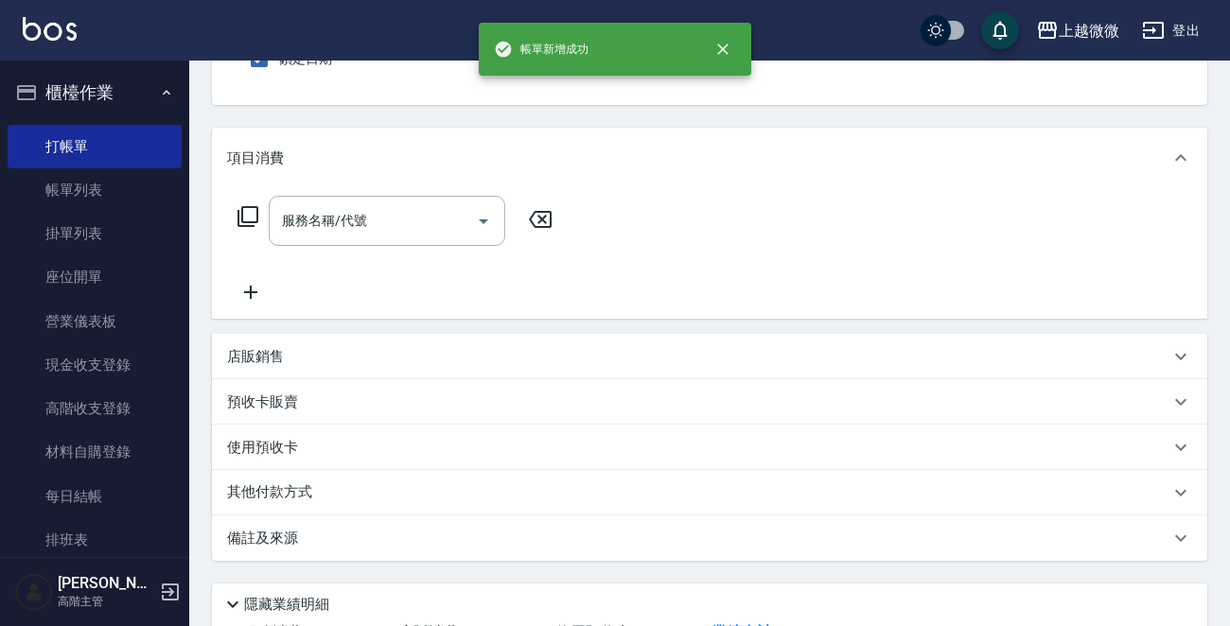
scroll to position [189, 0]
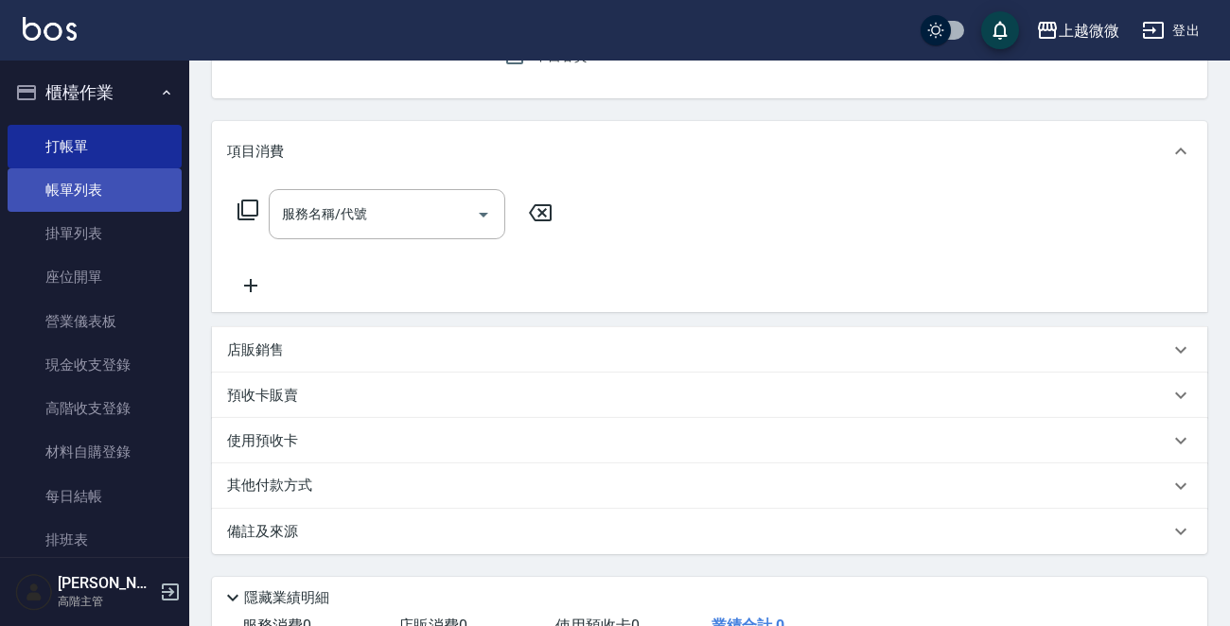
click at [76, 180] on link "帳單列表" at bounding box center [95, 190] width 174 height 44
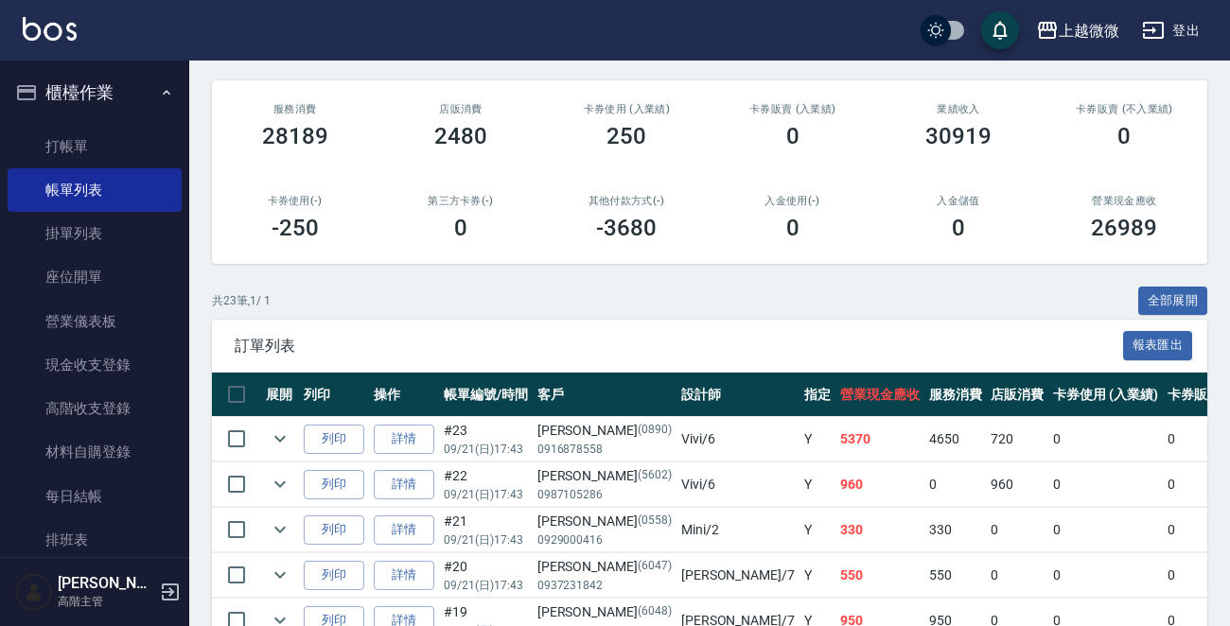
scroll to position [473, 0]
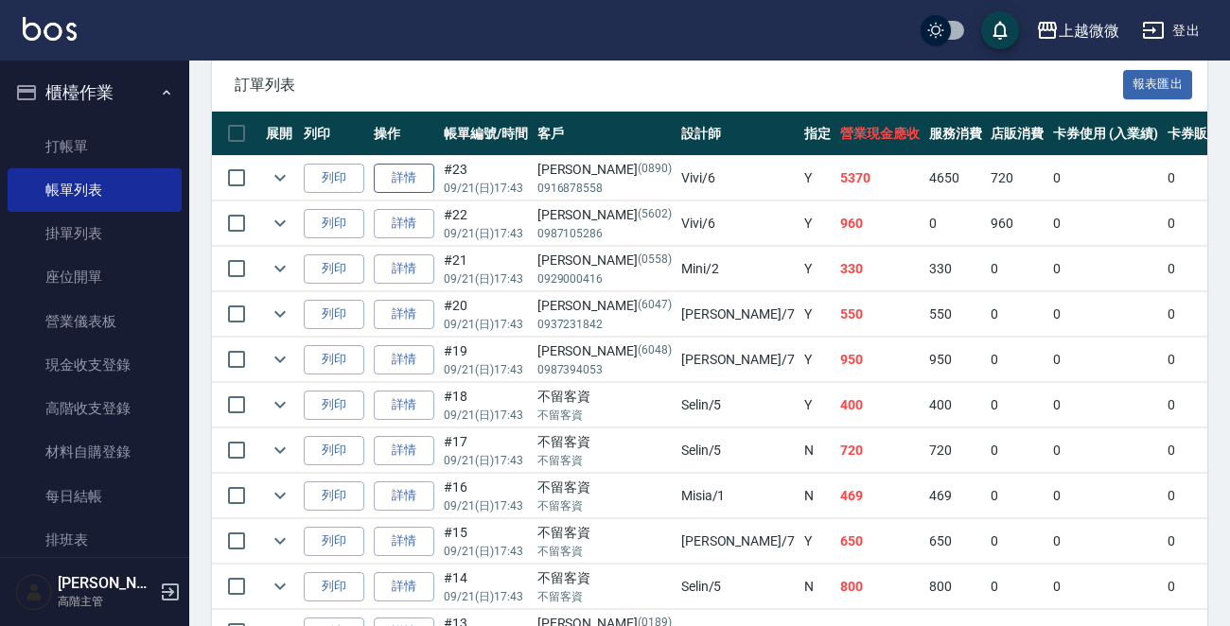
click at [408, 178] on link "詳情" at bounding box center [404, 178] width 61 height 29
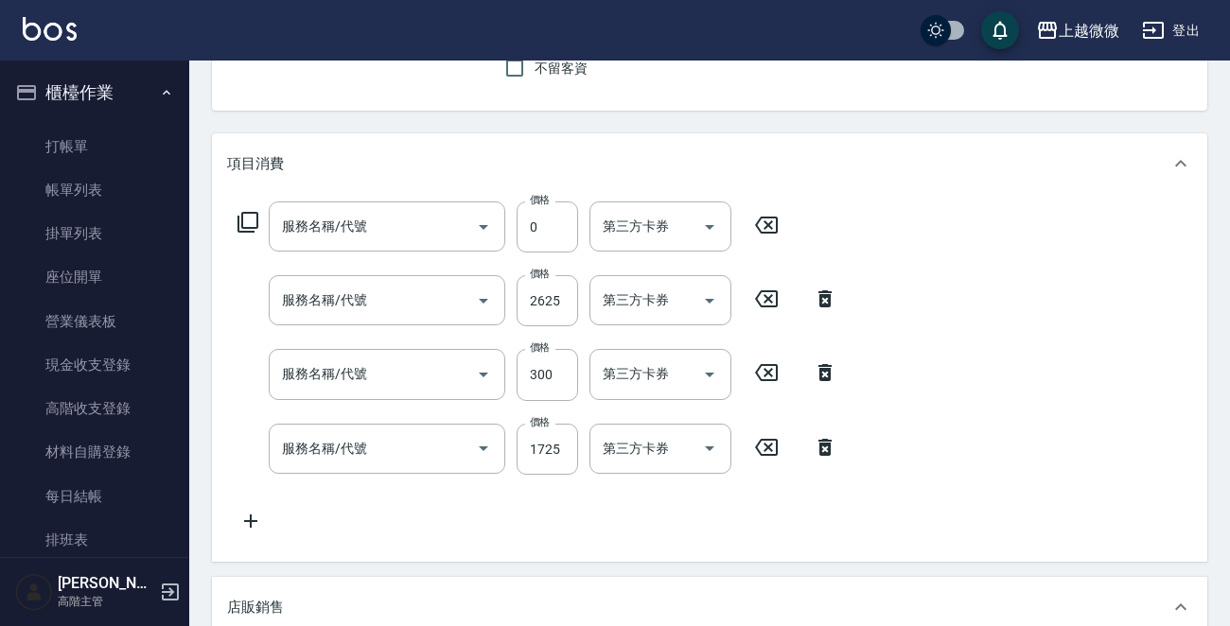
scroll to position [207, 0]
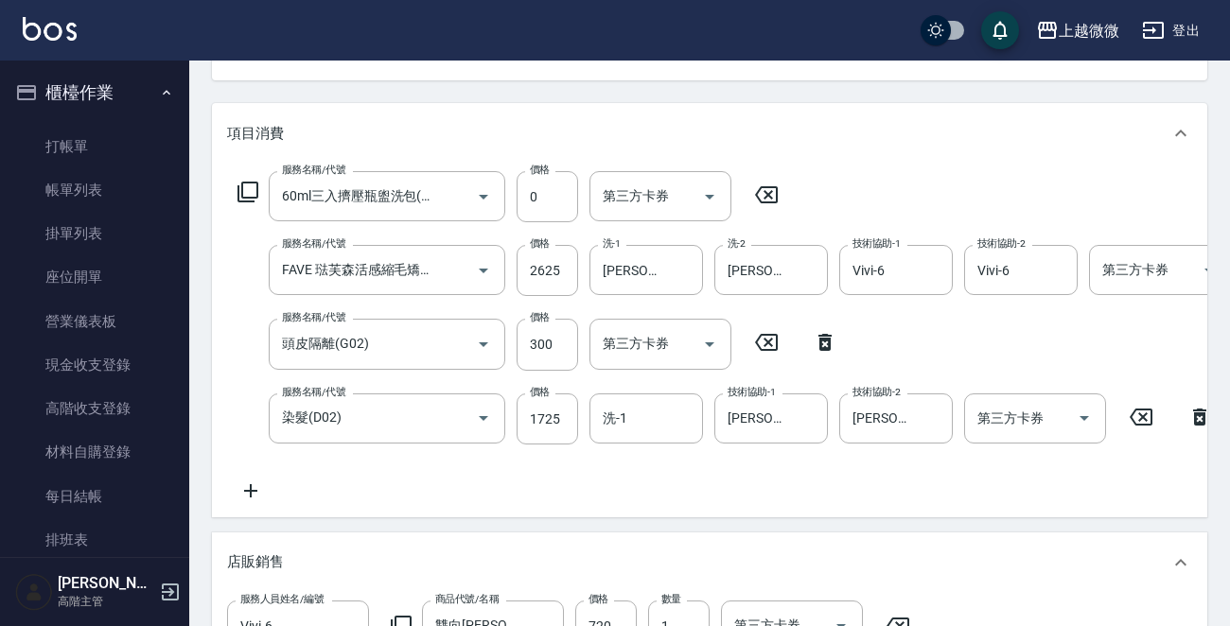
drag, startPoint x: 249, startPoint y: 483, endPoint x: 240, endPoint y: 434, distance: 49.0
click at [240, 434] on div "服務名稱/代號 60ml三入擠壓瓶盥洗包(M01) 服務名稱/代號 價格 0 價格 第三方卡券 第三方卡券 服務名稱/代號 FAVE 琺芙森活感縮毛矯正(離子…" at bounding box center [787, 336] width 1121 height 331
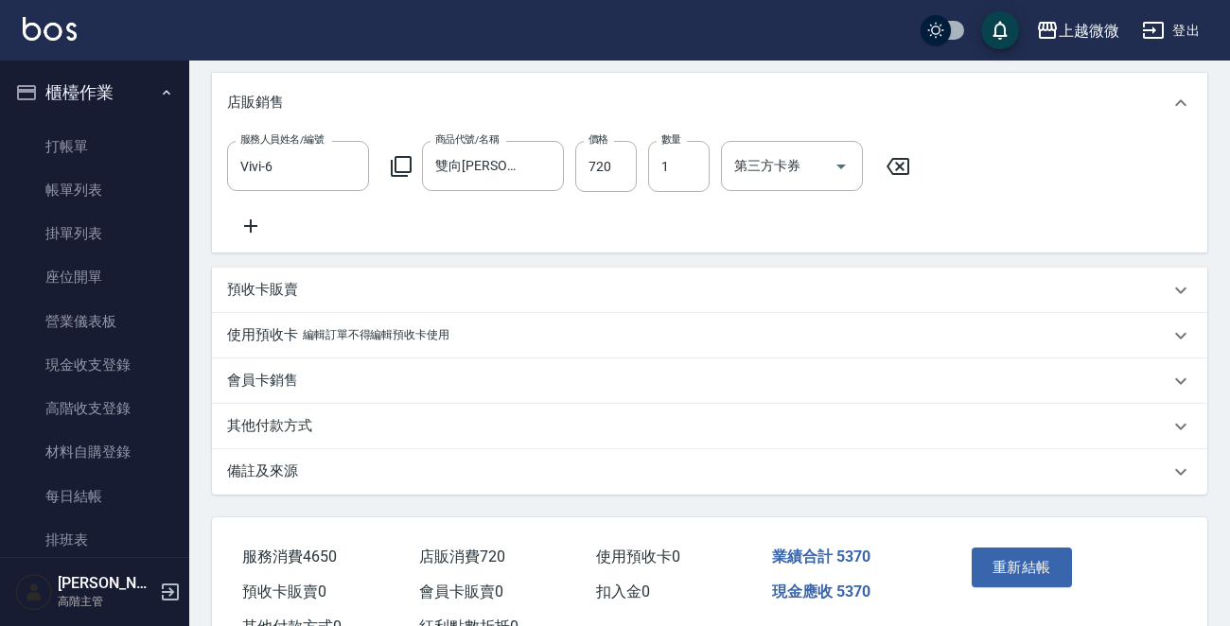
scroll to position [680, 0]
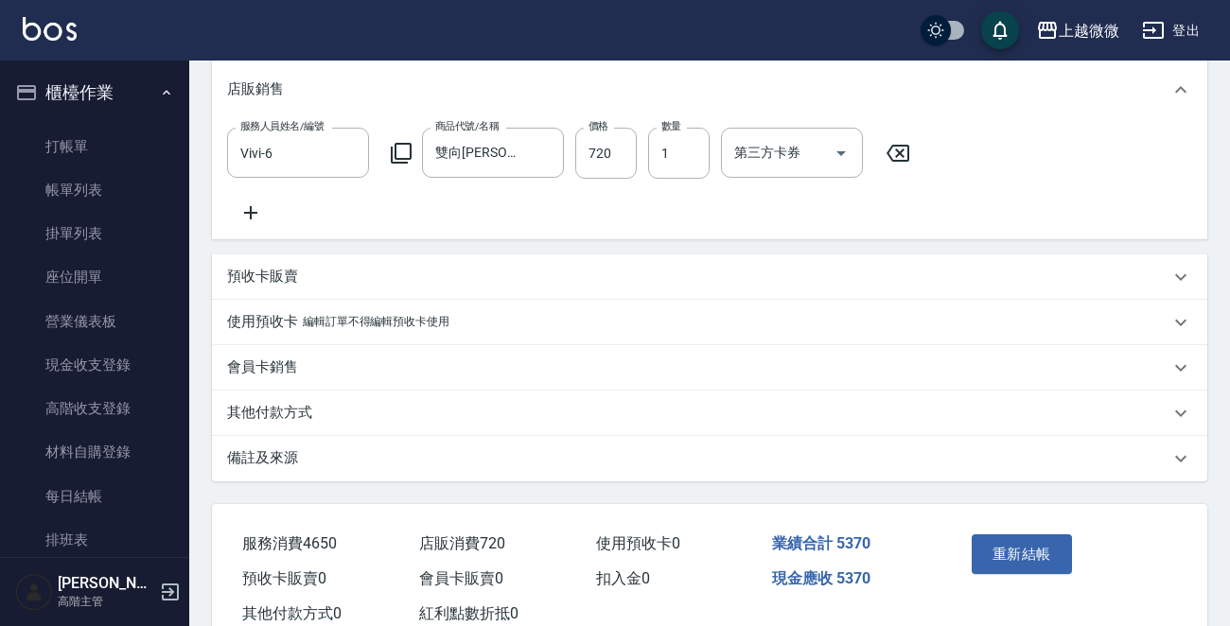
click at [280, 436] on div "其他付款方式" at bounding box center [709, 413] width 995 height 45
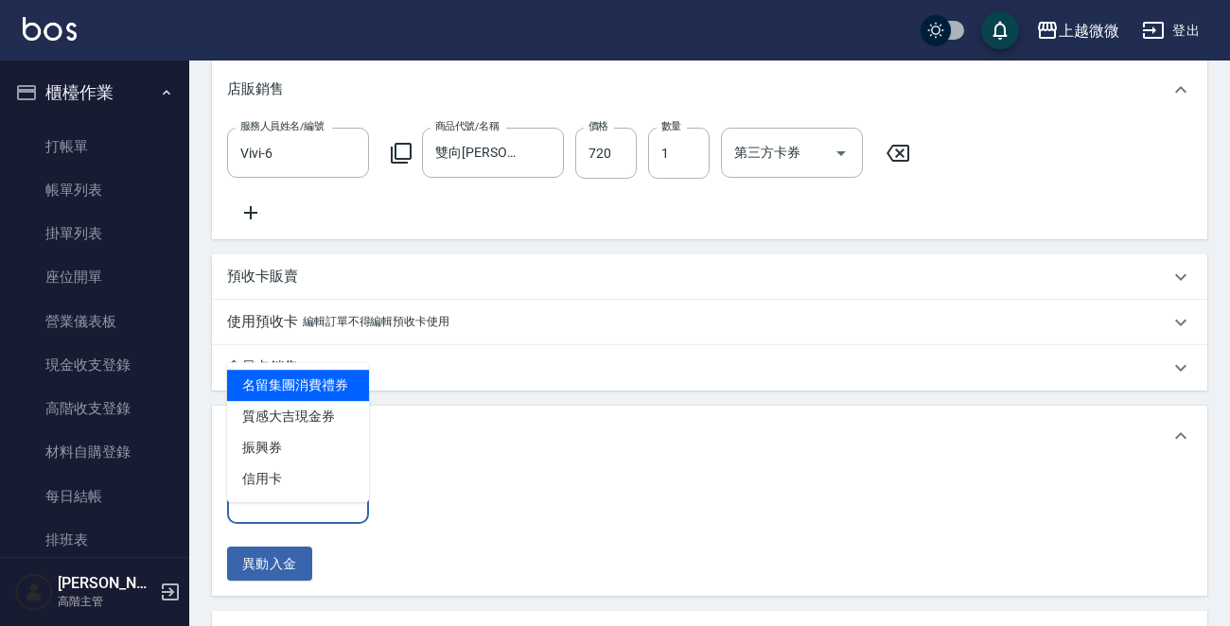
click at [286, 516] on input "其他付款方式" at bounding box center [298, 499] width 125 height 33
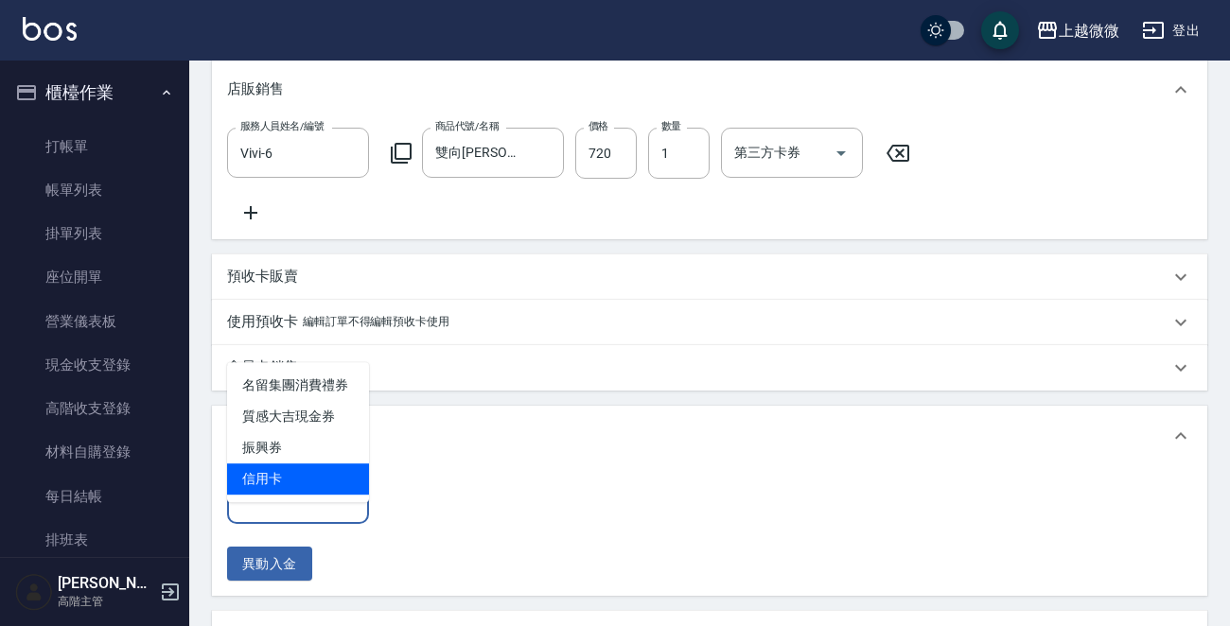
click at [300, 472] on span "信用卡" at bounding box center [298, 479] width 142 height 31
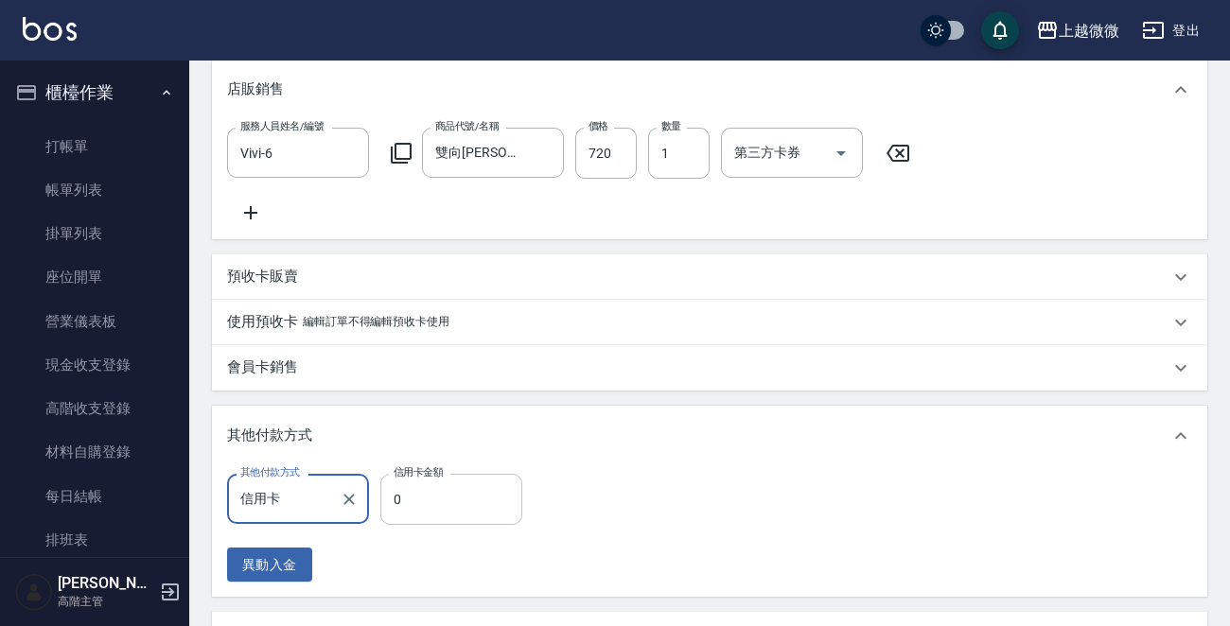
click at [424, 518] on input "0" at bounding box center [451, 499] width 142 height 51
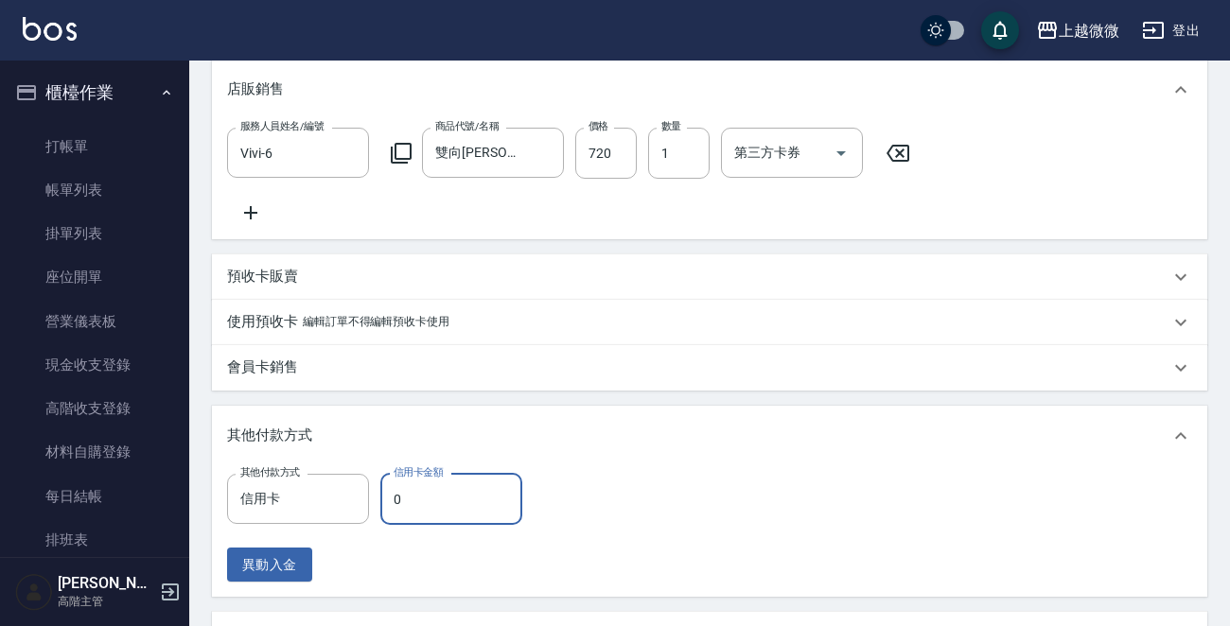
click at [442, 523] on input "0" at bounding box center [451, 499] width 142 height 51
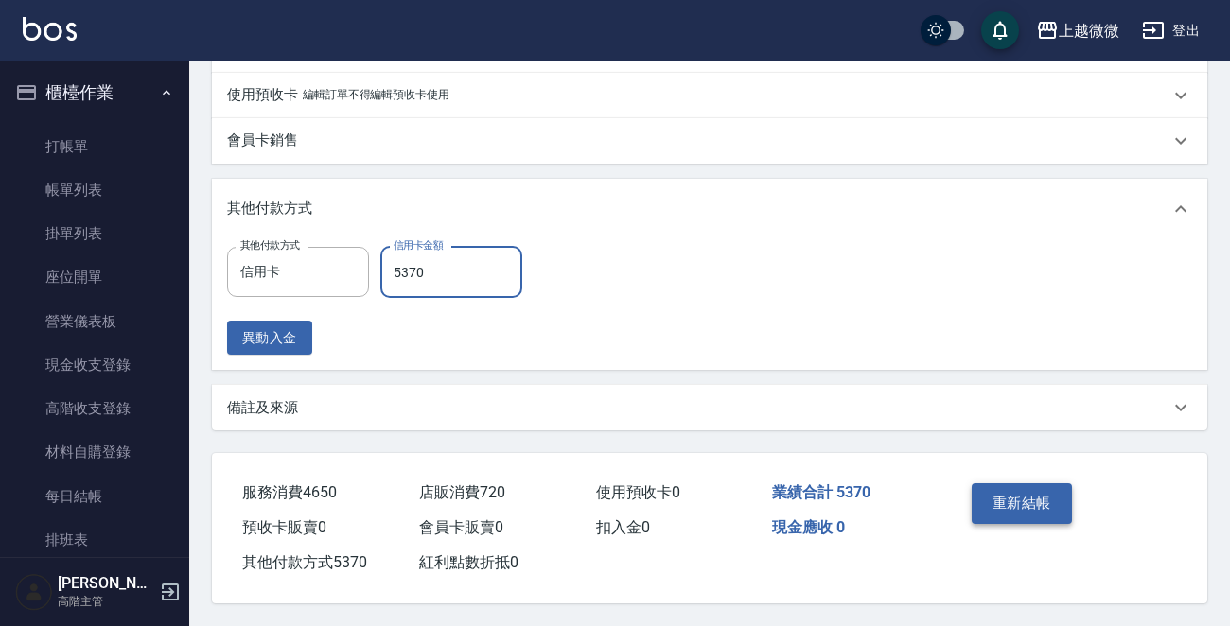
click at [1034, 501] on button "重新結帳" at bounding box center [1022, 503] width 100 height 40
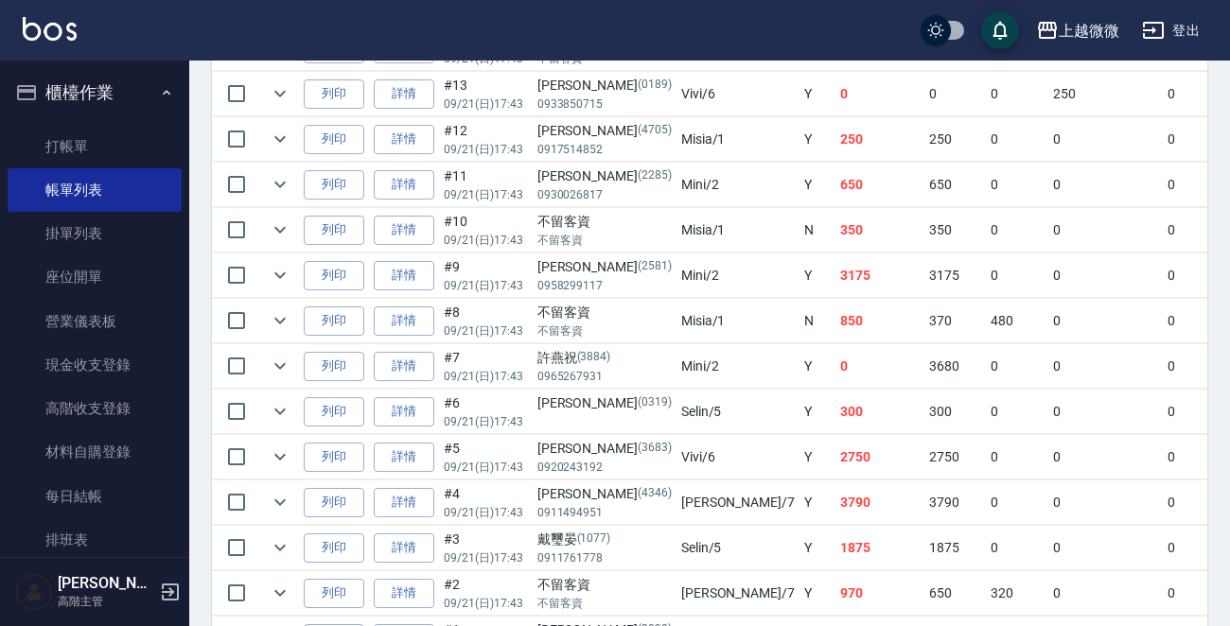
scroll to position [1131, 0]
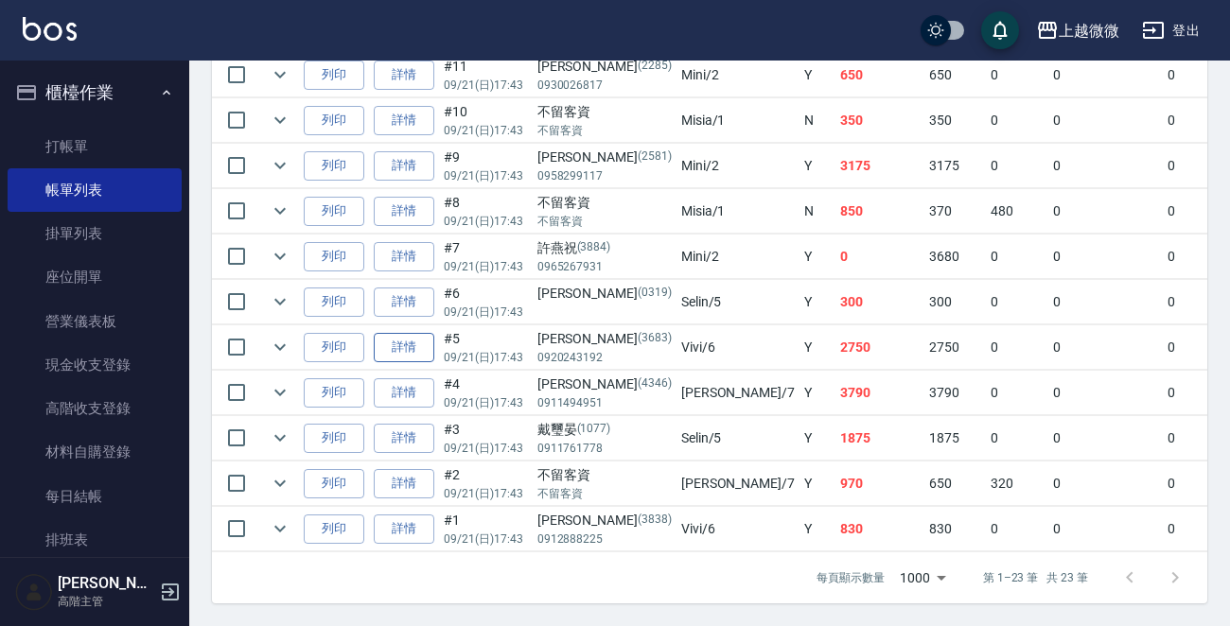
click at [398, 335] on link "詳情" at bounding box center [404, 347] width 61 height 29
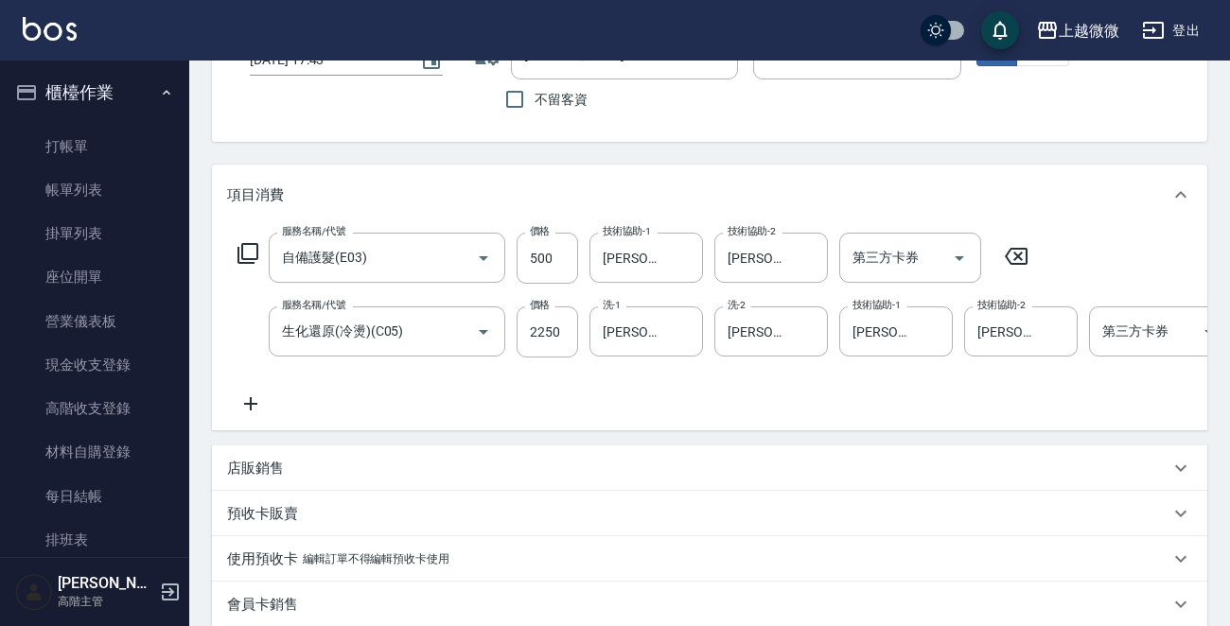
scroll to position [206, 0]
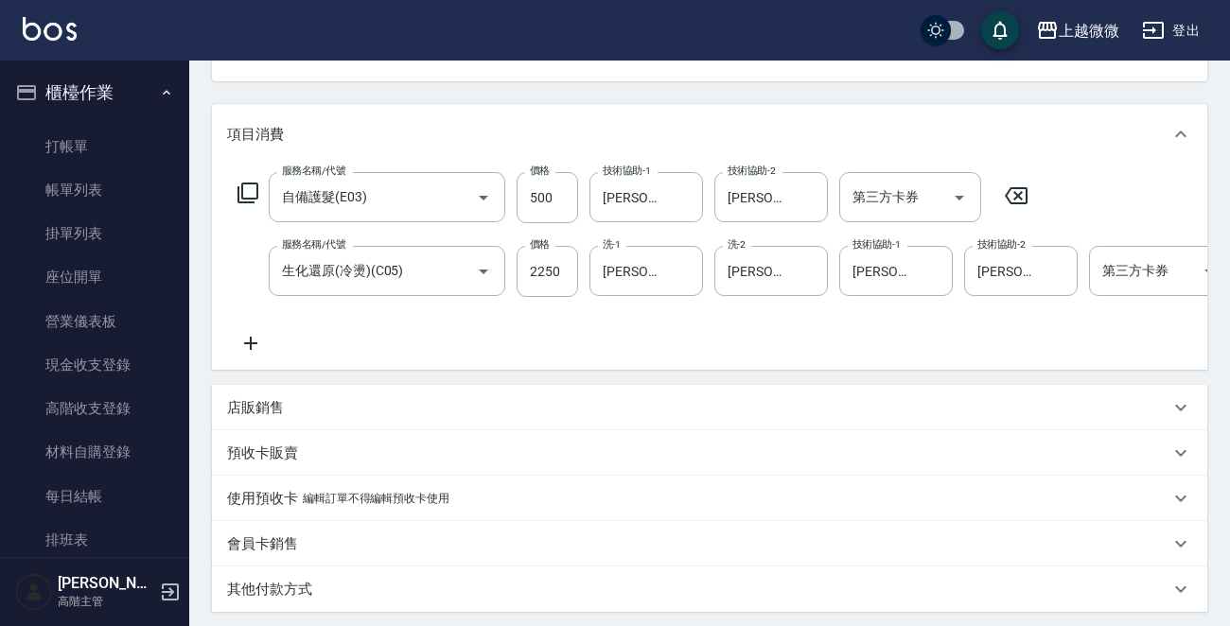
click at [242, 336] on icon at bounding box center [250, 343] width 47 height 23
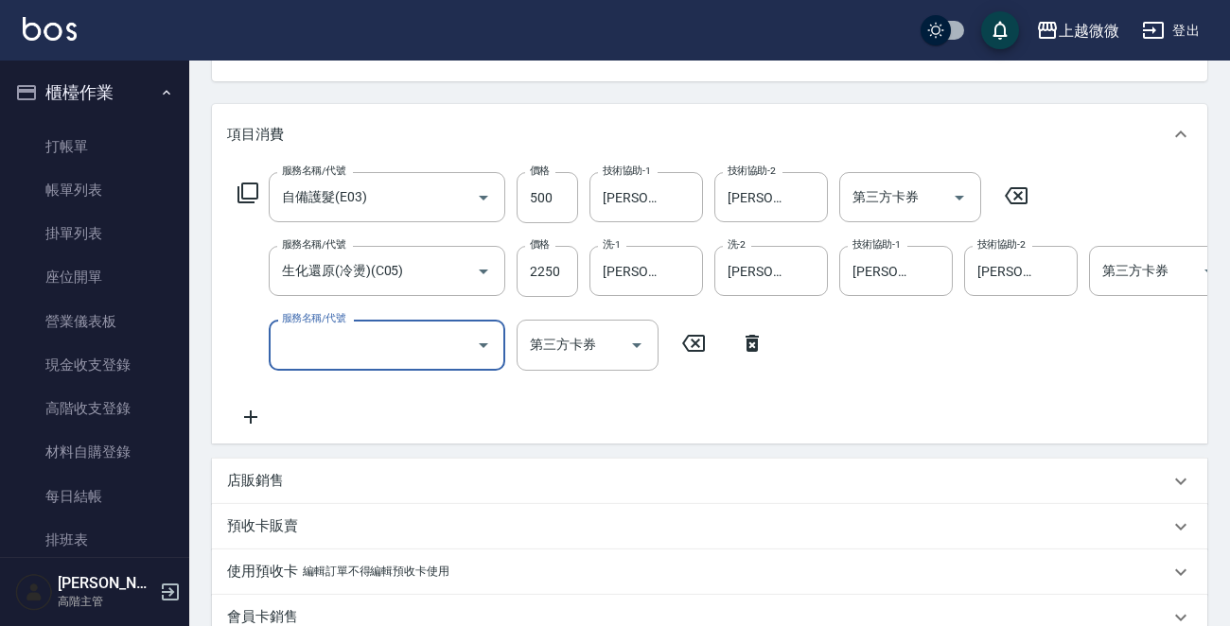
click at [330, 336] on input "服務名稱/代號" at bounding box center [372, 344] width 191 height 33
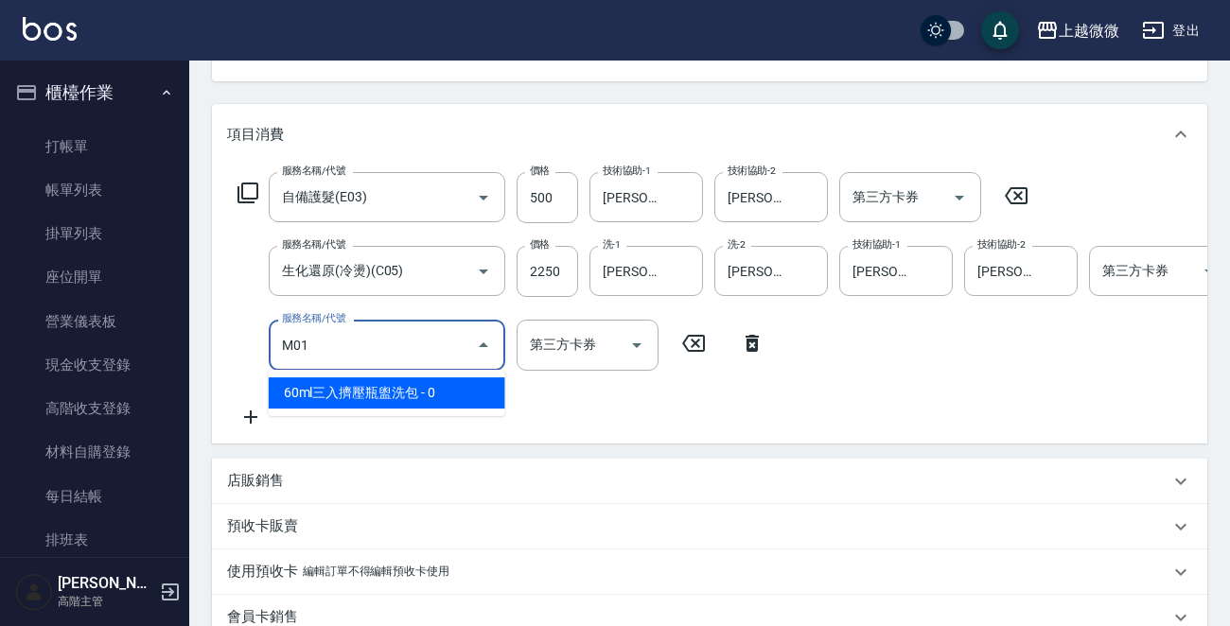
click at [378, 399] on span "60ml三入擠壓瓶盥洗包 - 0" at bounding box center [387, 393] width 237 height 31
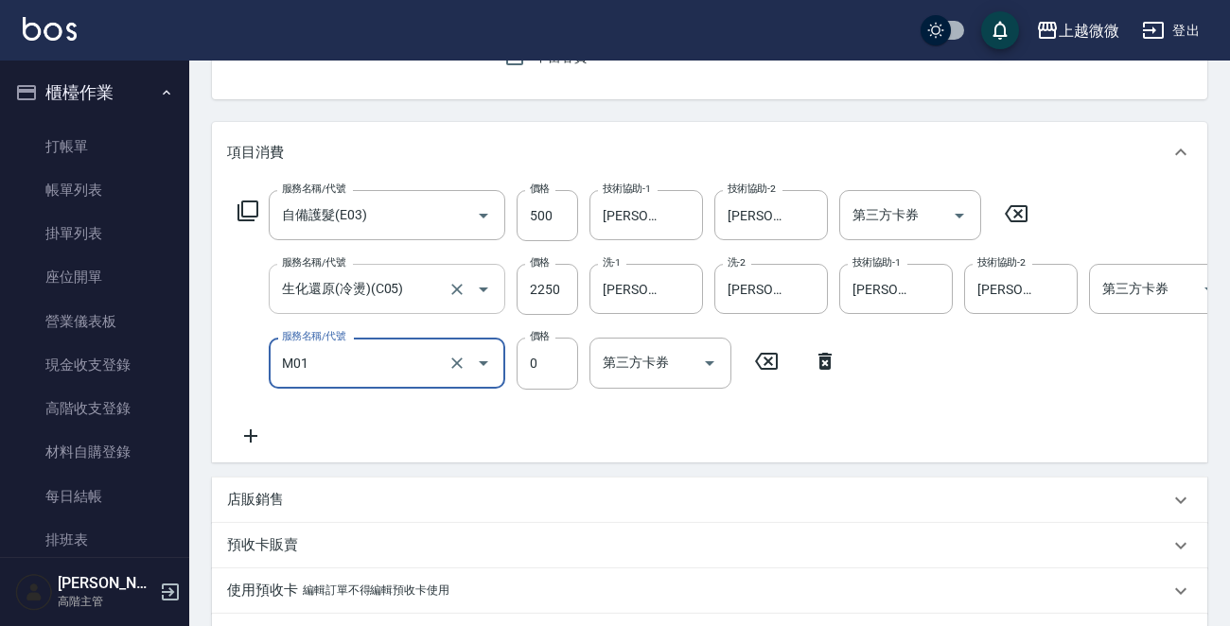
scroll to position [180, 0]
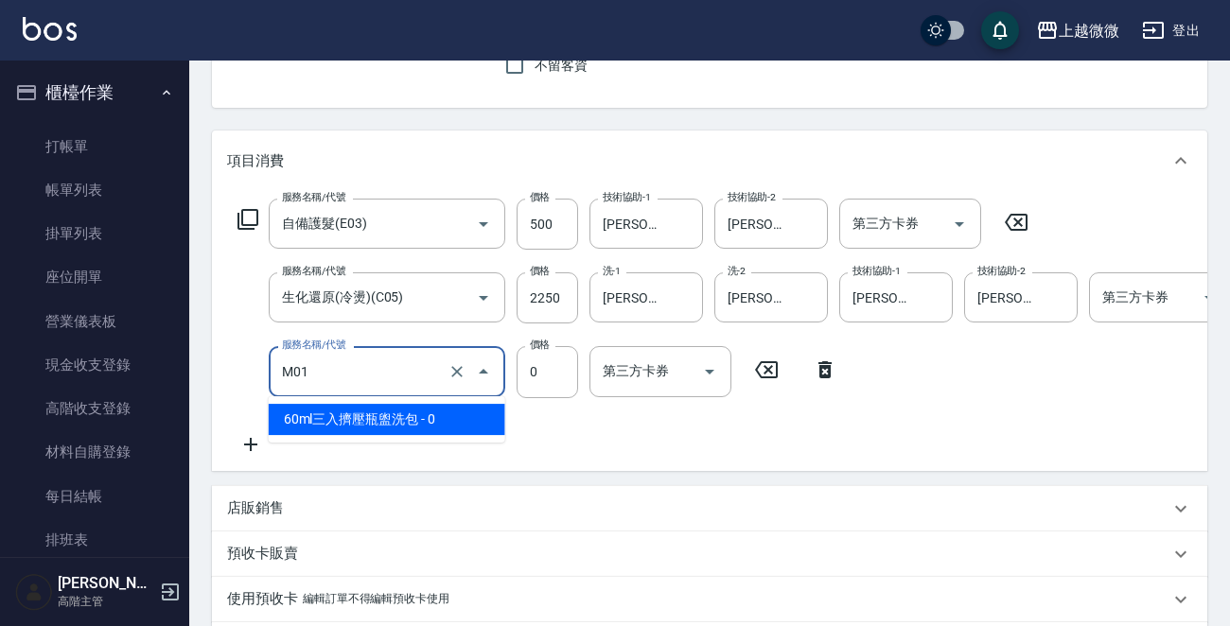
click at [382, 376] on input "M01" at bounding box center [360, 371] width 167 height 33
click at [378, 415] on span "60ml三入擠壓瓶盥洗包 - 0" at bounding box center [387, 419] width 237 height 31
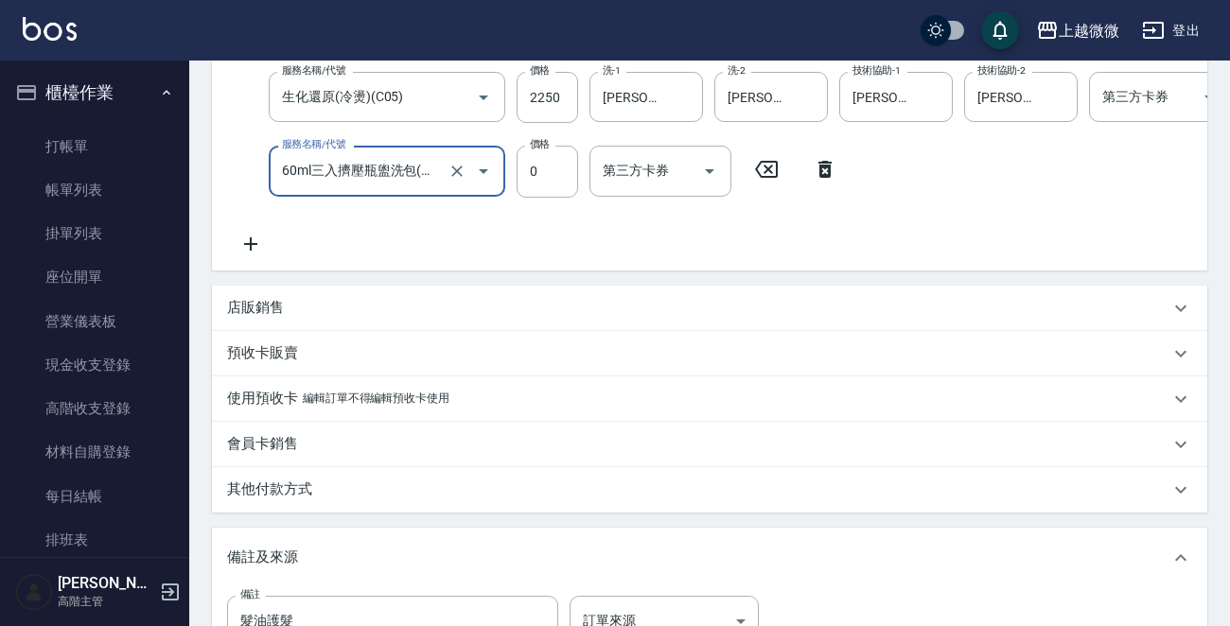
scroll to position [653, 0]
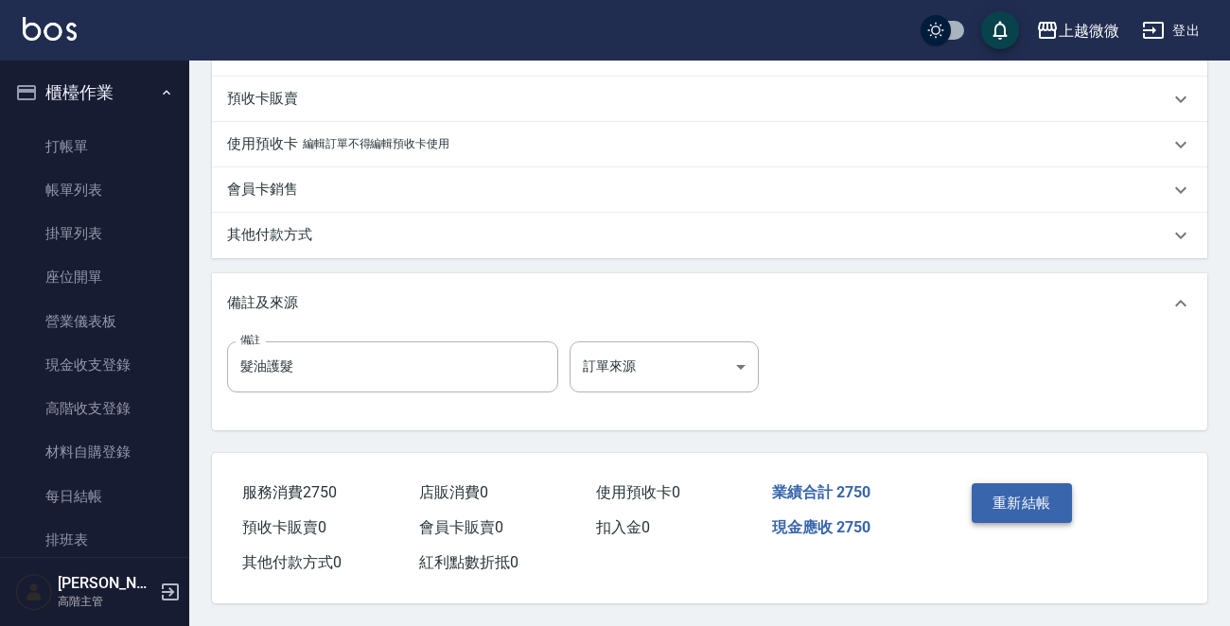
click at [1007, 501] on button "重新結帳" at bounding box center [1022, 503] width 100 height 40
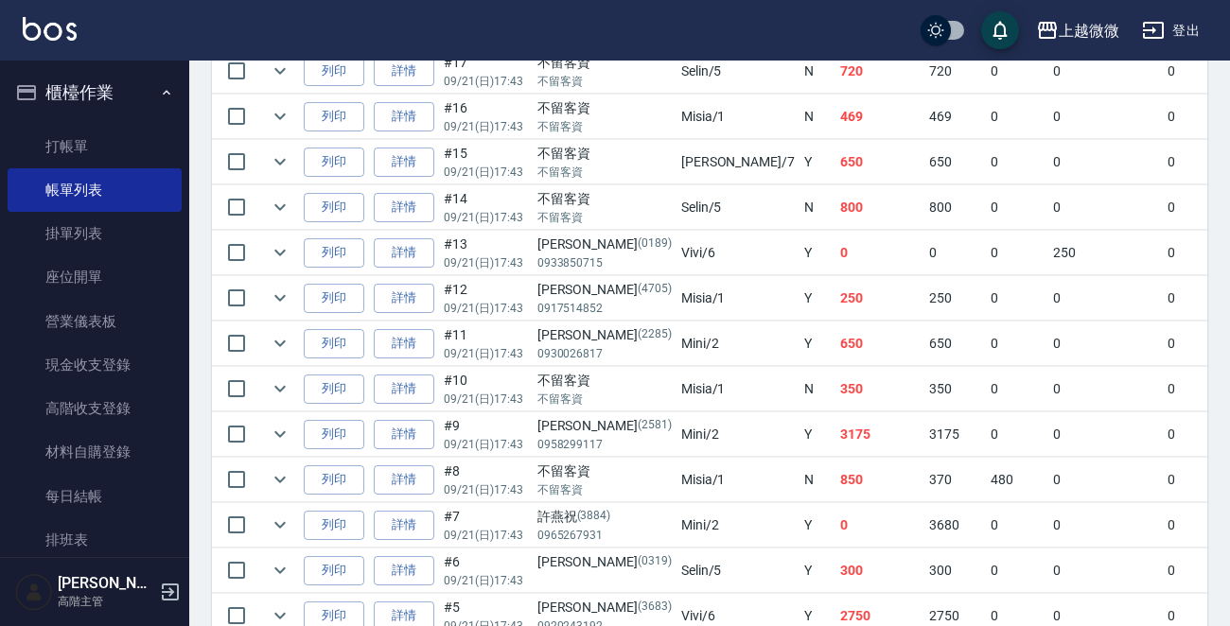
scroll to position [946, 0]
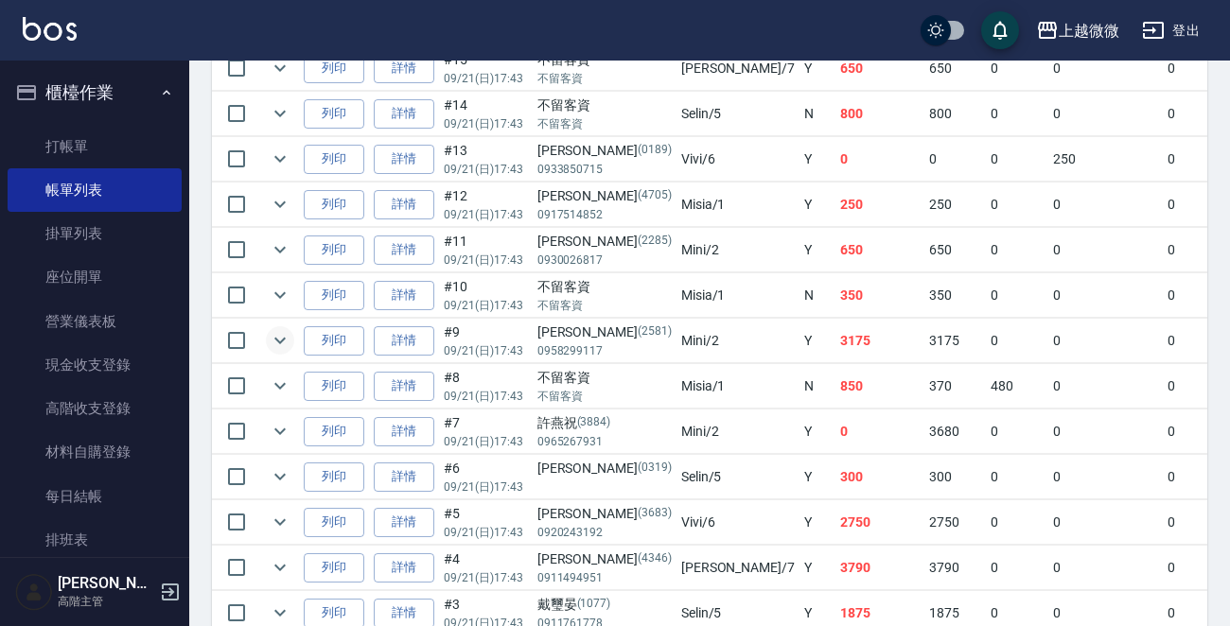
click at [281, 336] on icon "expand row" at bounding box center [280, 340] width 23 height 23
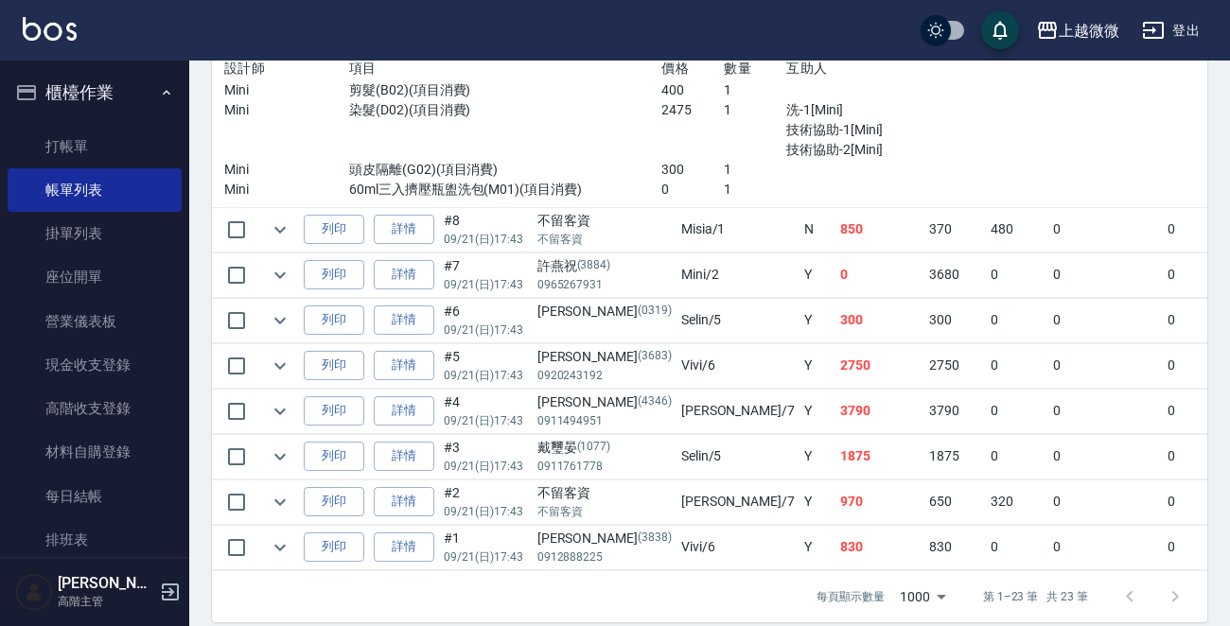
scroll to position [1288, 0]
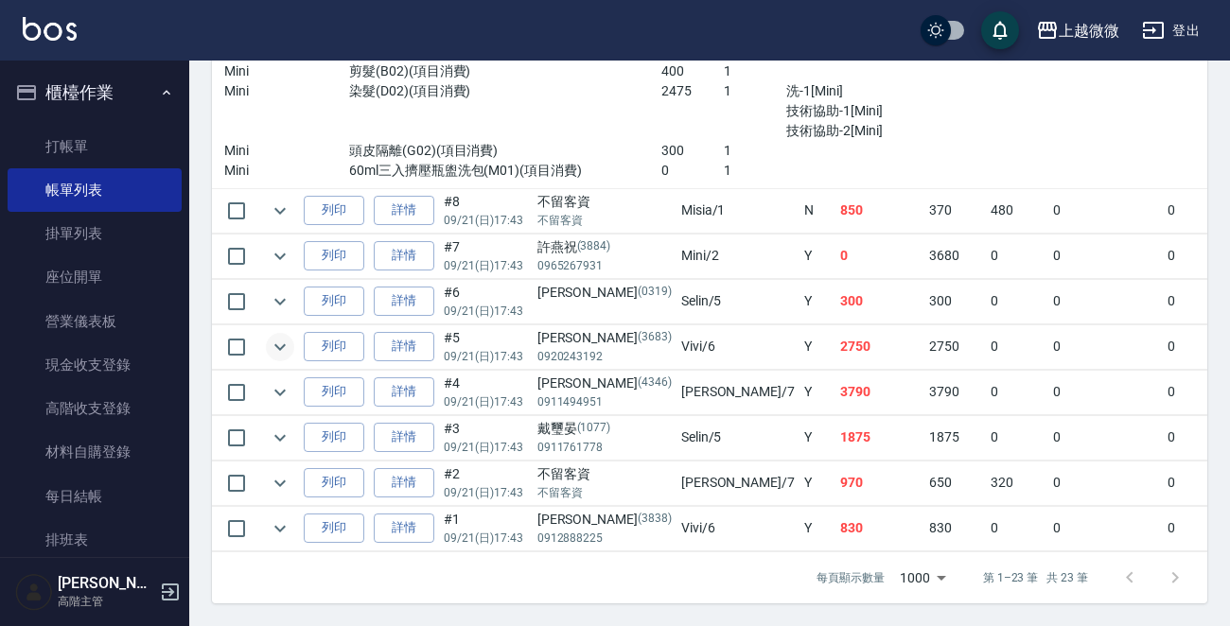
click at [278, 336] on icon "expand row" at bounding box center [280, 347] width 23 height 23
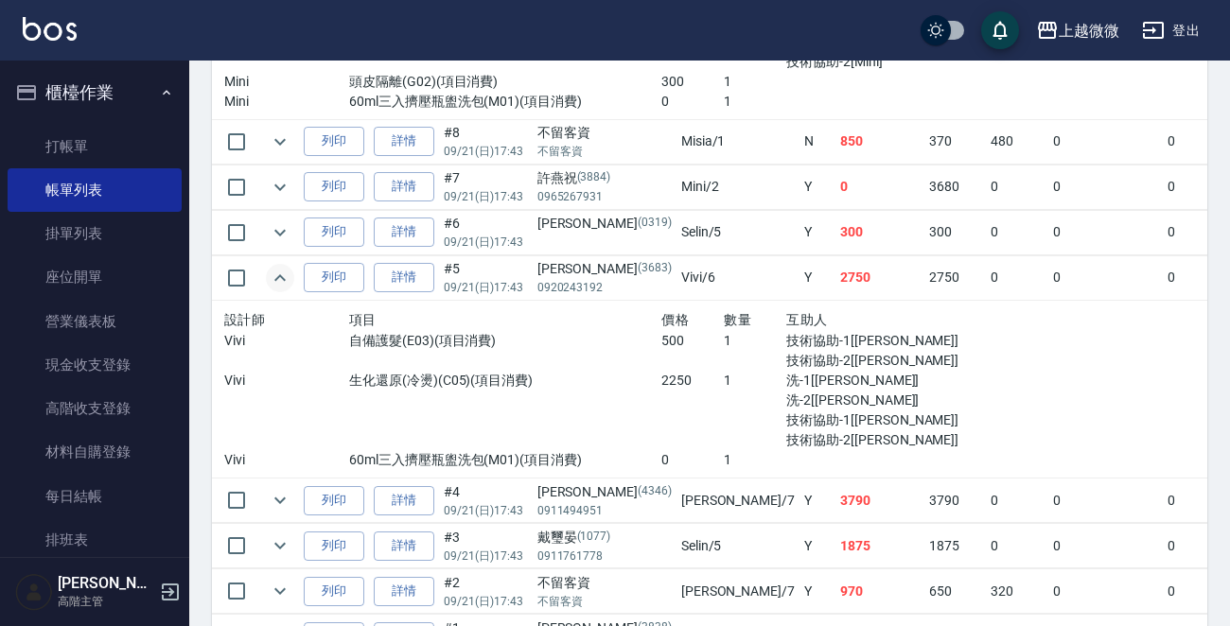
scroll to position [1466, 0]
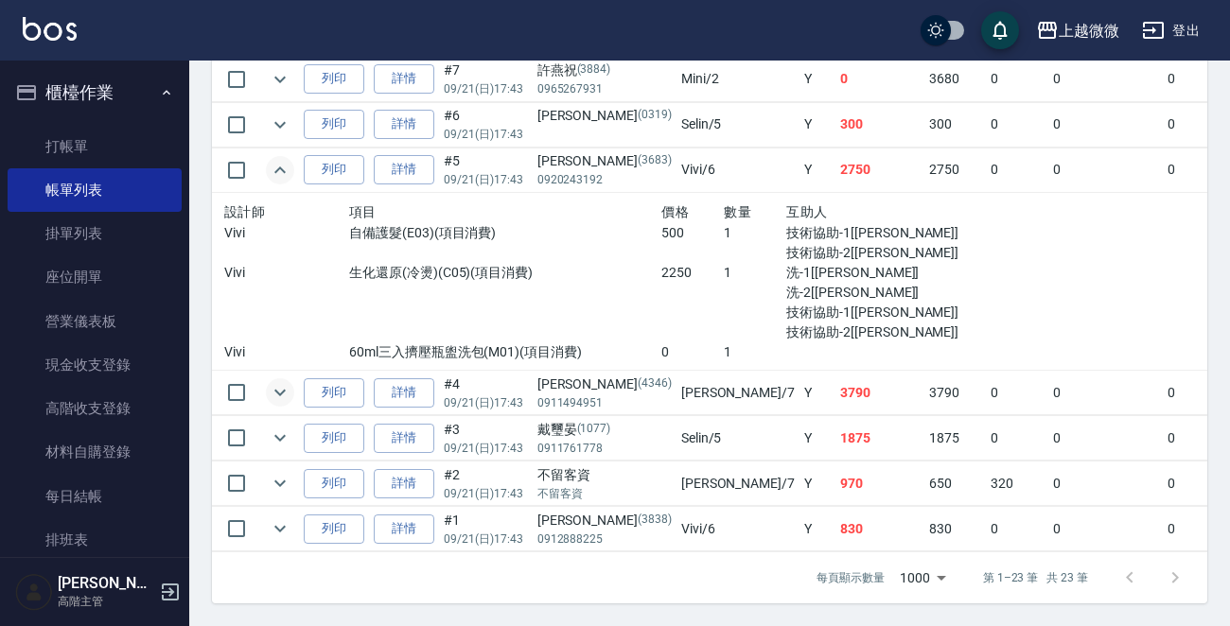
click at [280, 381] on icon "expand row" at bounding box center [280, 392] width 23 height 23
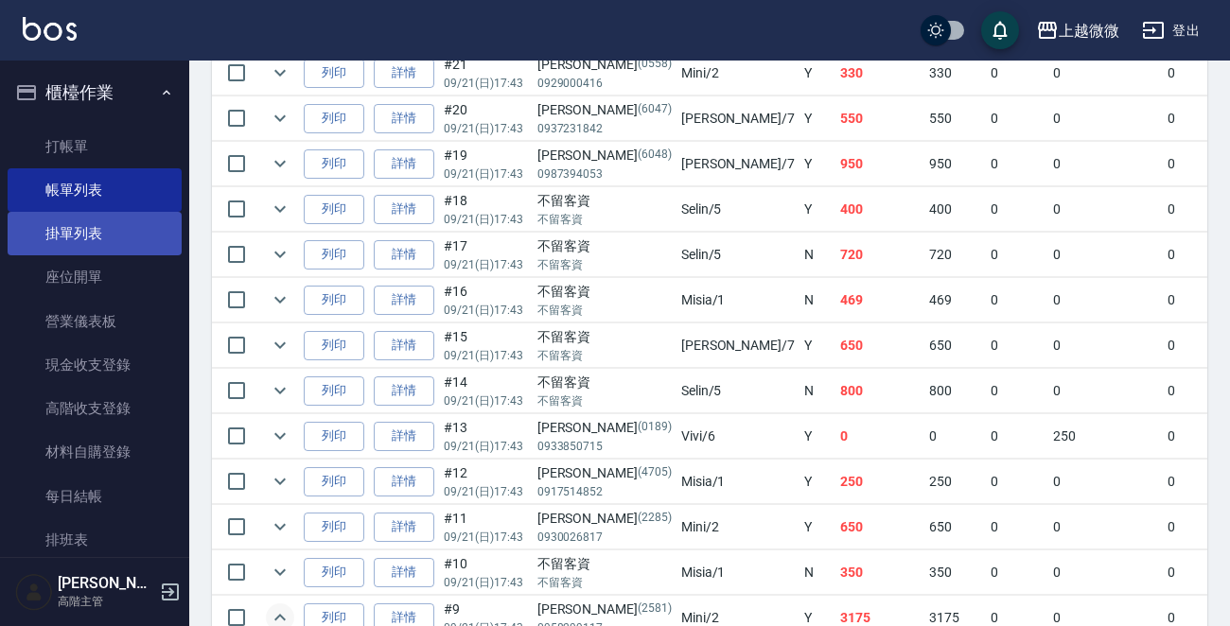
scroll to position [507, 0]
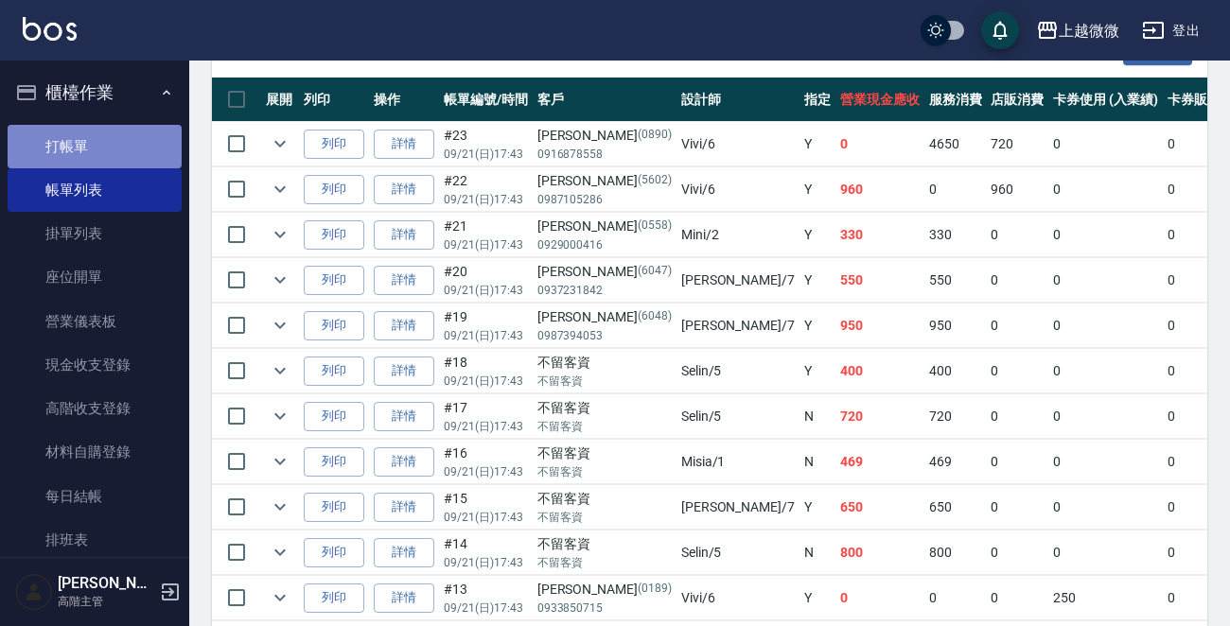
click at [117, 139] on link "打帳單" at bounding box center [95, 147] width 174 height 44
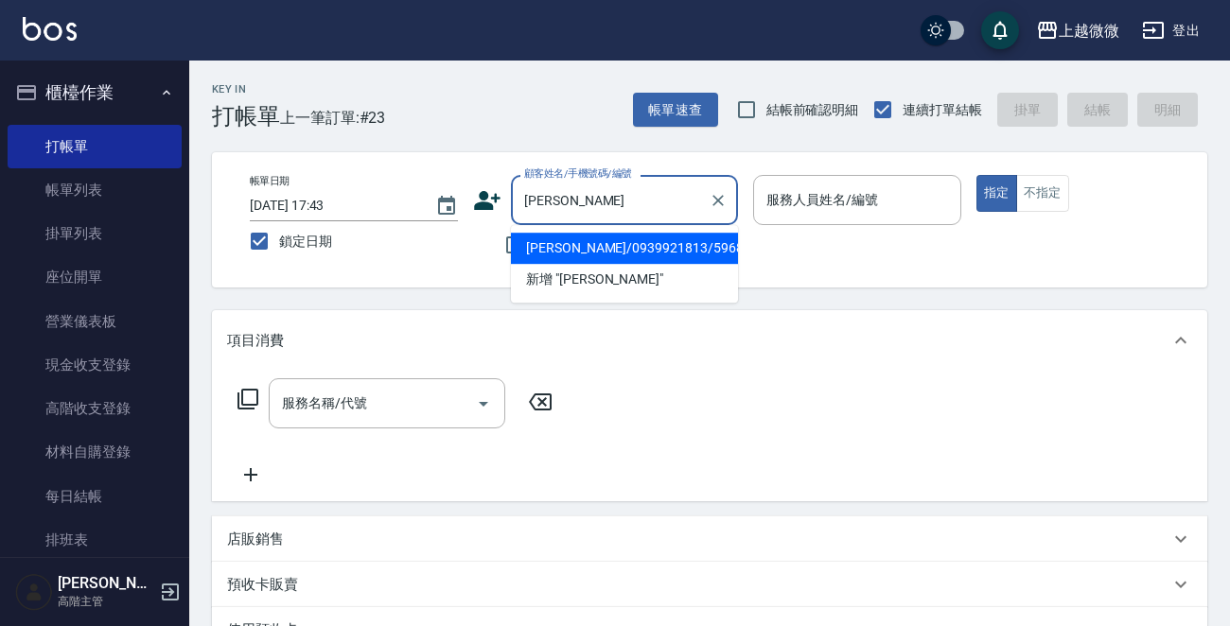
click at [552, 233] on li "[PERSON_NAME]/0939921813/5968" at bounding box center [624, 248] width 227 height 31
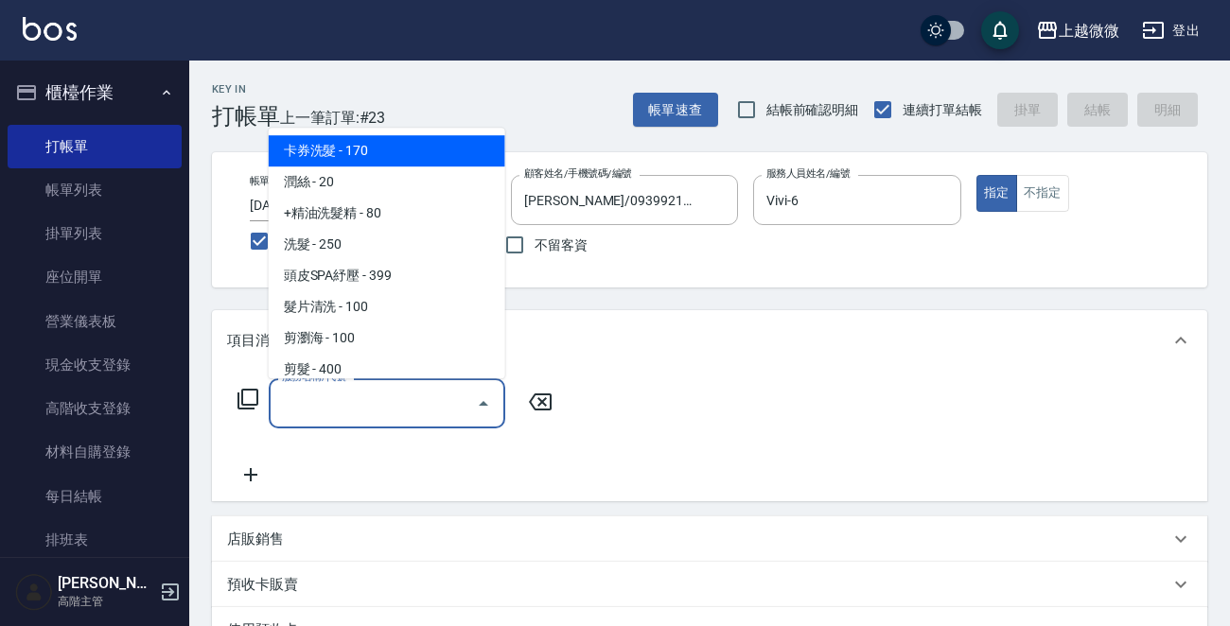
click at [331, 394] on div "服務名稱/代號 服務名稱/代號" at bounding box center [387, 403] width 237 height 50
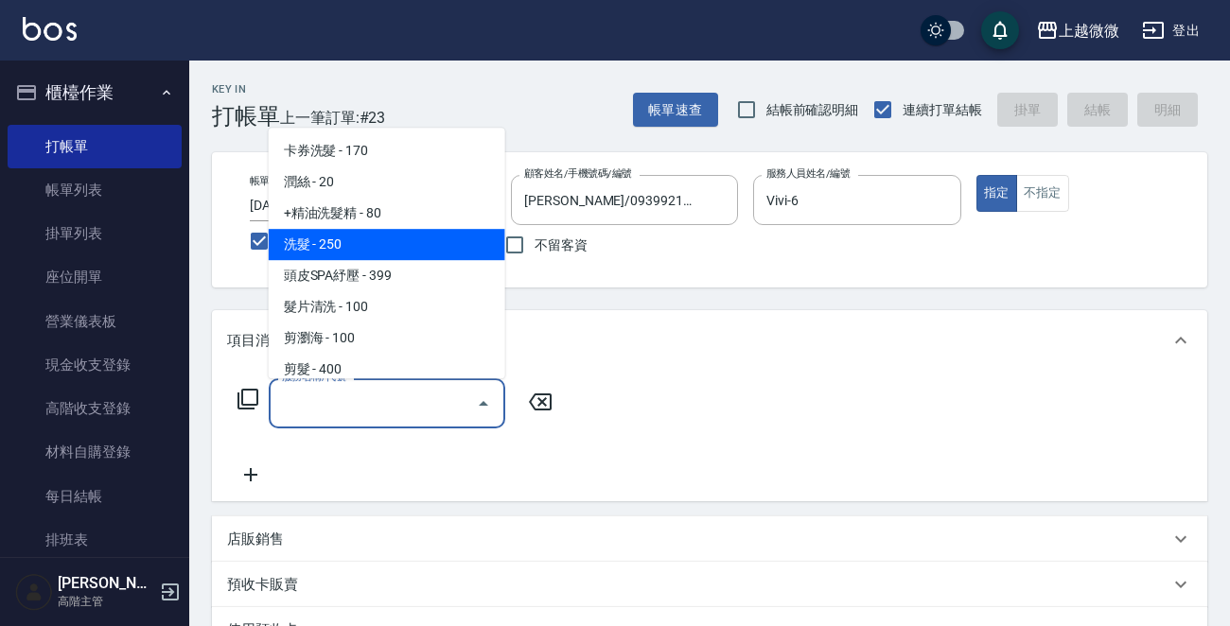
click at [357, 248] on span "洗髮 - 250" at bounding box center [387, 244] width 237 height 31
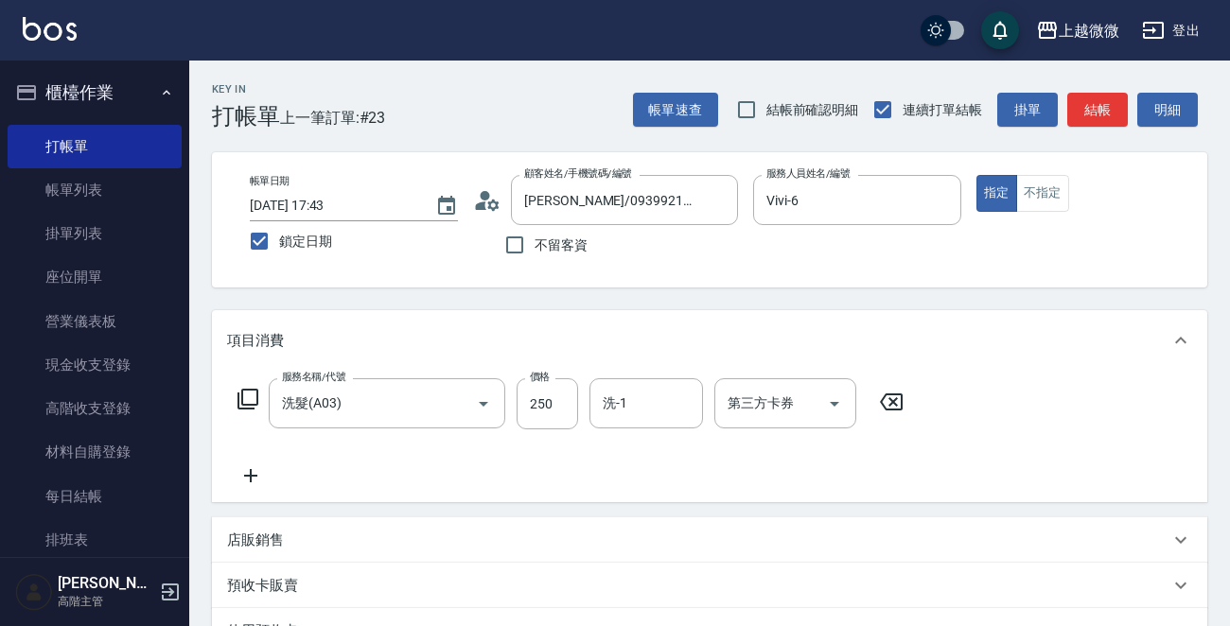
click at [247, 476] on icon at bounding box center [250, 475] width 13 height 13
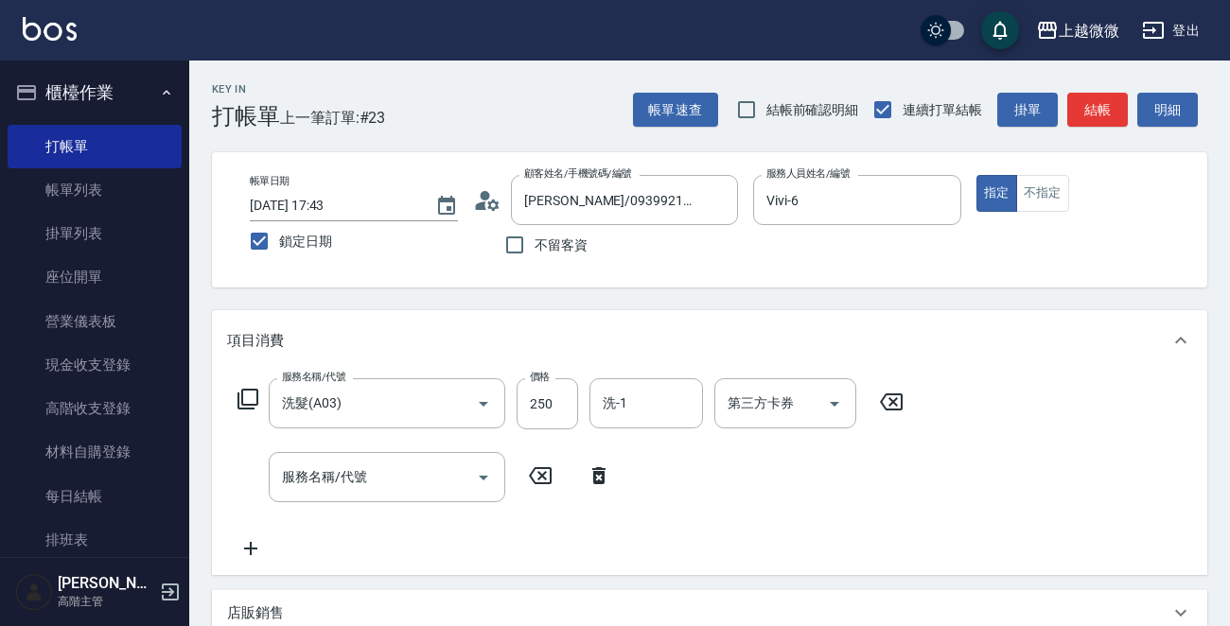
click at [348, 504] on div "服務名稱/代號 洗髮(A03) 服務名稱/代號 價格 250 價格 洗-1 洗-1 第三方卡券 第三方卡券 服務名稱/代號 服務名稱/代號" at bounding box center [571, 469] width 688 height 182
click at [348, 500] on div "服務名稱/代號" at bounding box center [387, 477] width 237 height 50
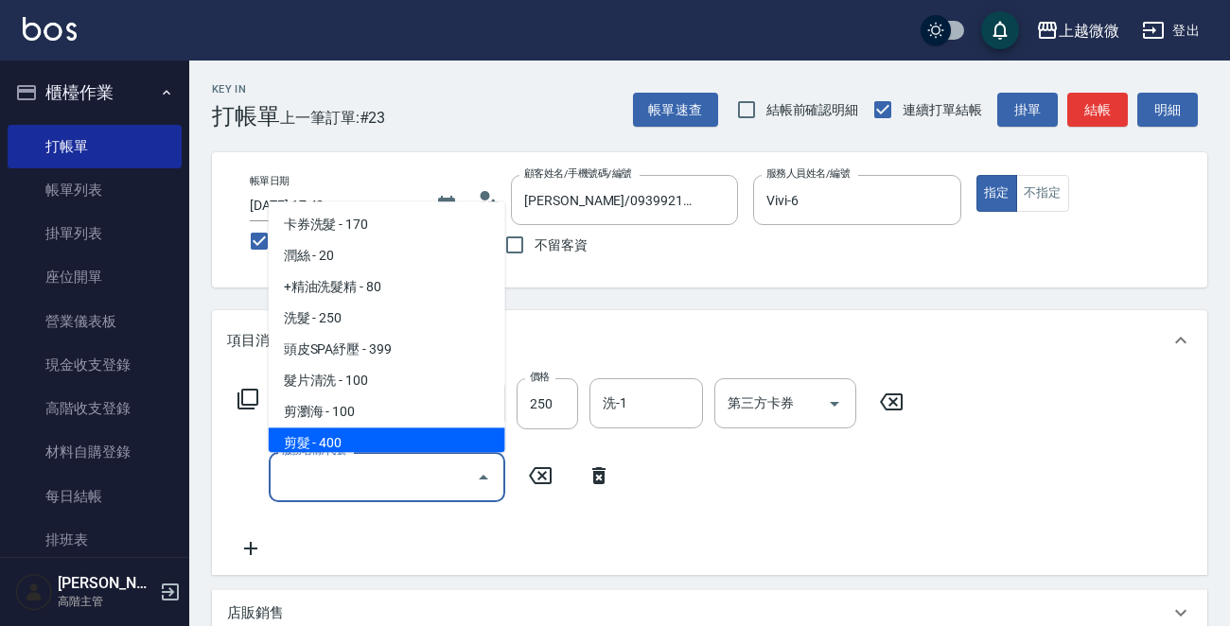
click at [354, 435] on span "剪髮 - 400" at bounding box center [387, 444] width 237 height 31
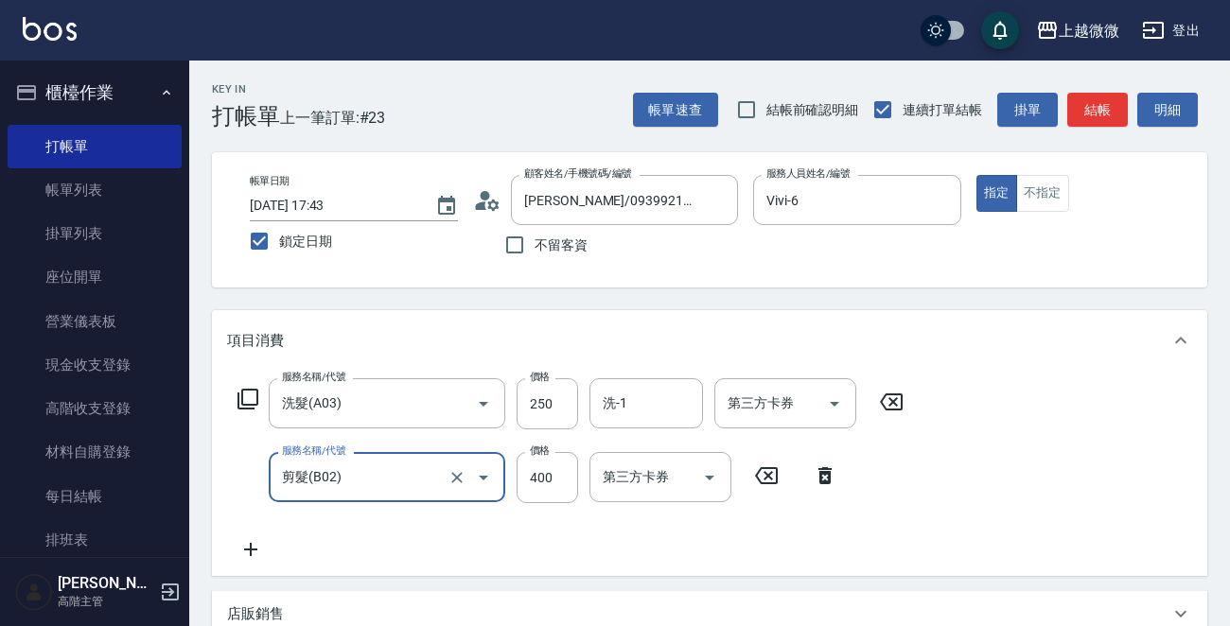
click at [262, 550] on icon at bounding box center [250, 549] width 47 height 23
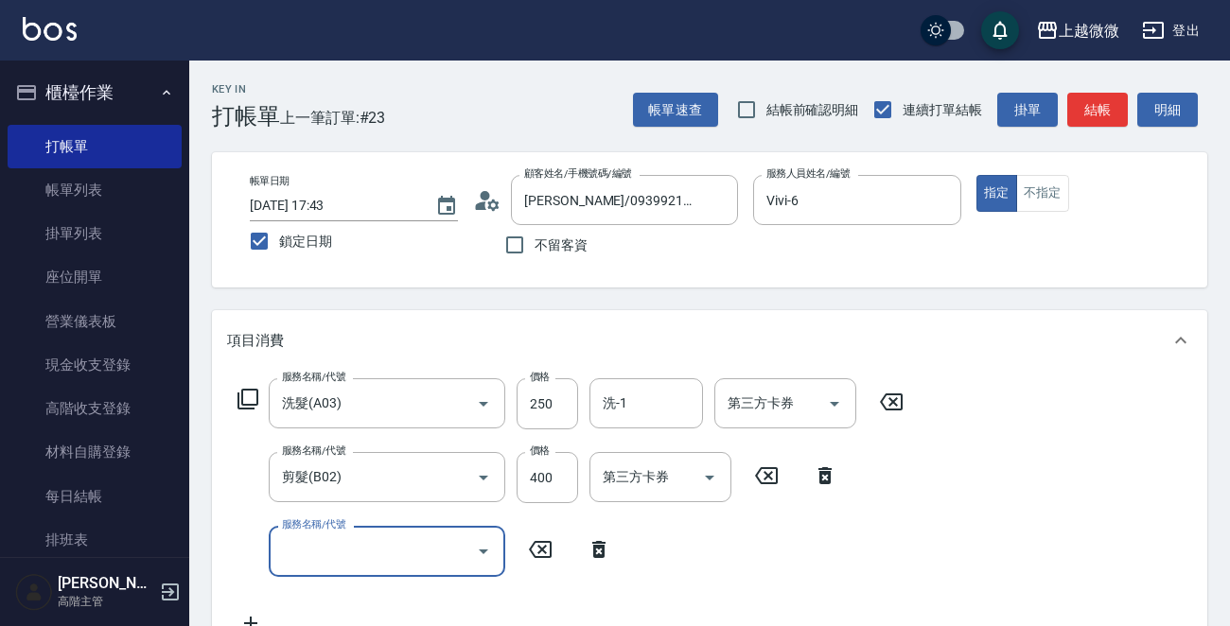
click at [325, 550] on input "服務名稱/代號" at bounding box center [372, 551] width 191 height 33
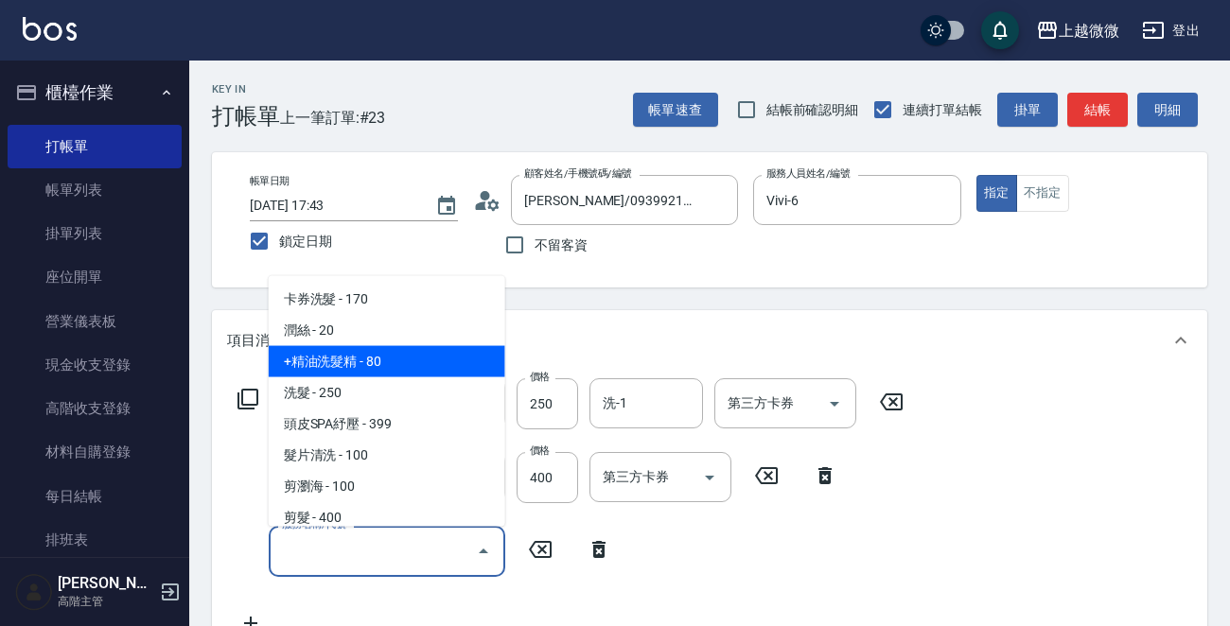
click at [391, 363] on span "+精油洗髮精 - 80" at bounding box center [387, 361] width 237 height 31
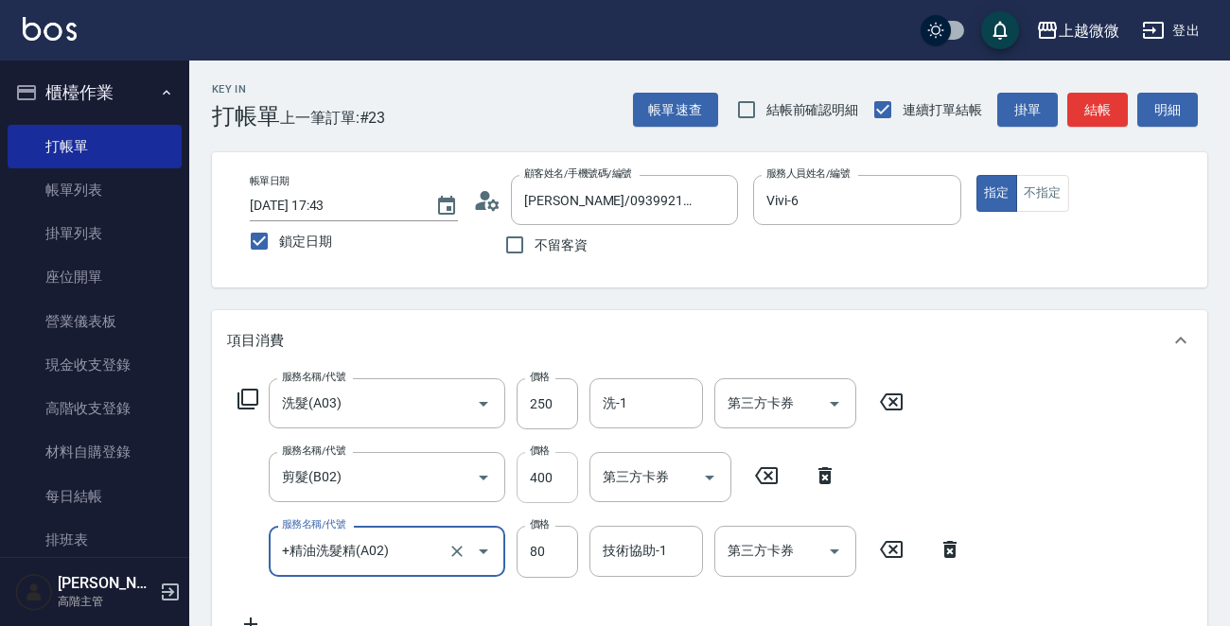
click at [539, 466] on input "400" at bounding box center [547, 477] width 61 height 51
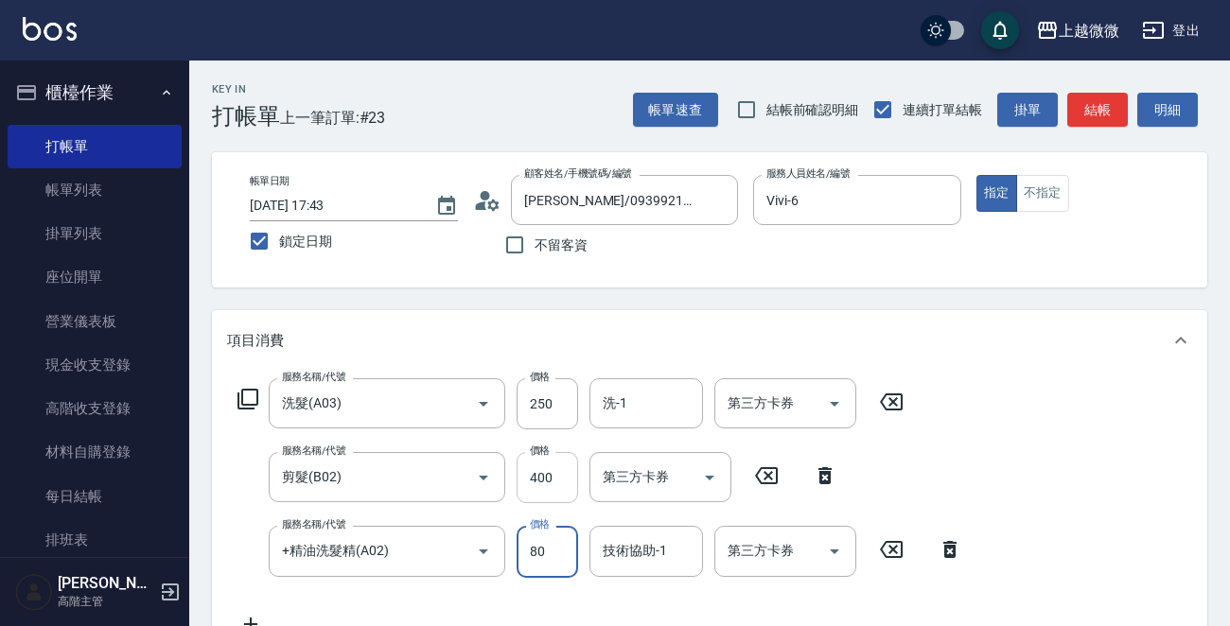
click at [552, 474] on input "400" at bounding box center [547, 477] width 61 height 51
click at [549, 402] on input "250" at bounding box center [547, 403] width 61 height 51
click at [662, 400] on input "洗-1" at bounding box center [646, 403] width 97 height 33
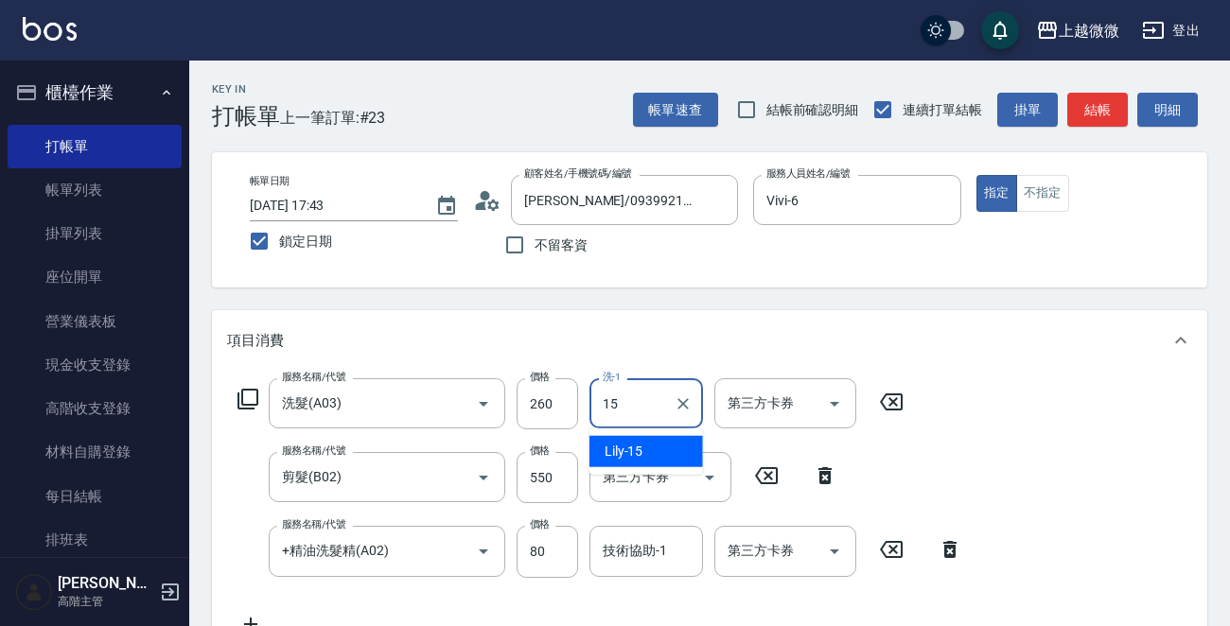
click at [660, 445] on div "Lily -15" at bounding box center [646, 451] width 114 height 31
click at [661, 544] on div "技術協助-1 技術協助-1" at bounding box center [646, 551] width 114 height 50
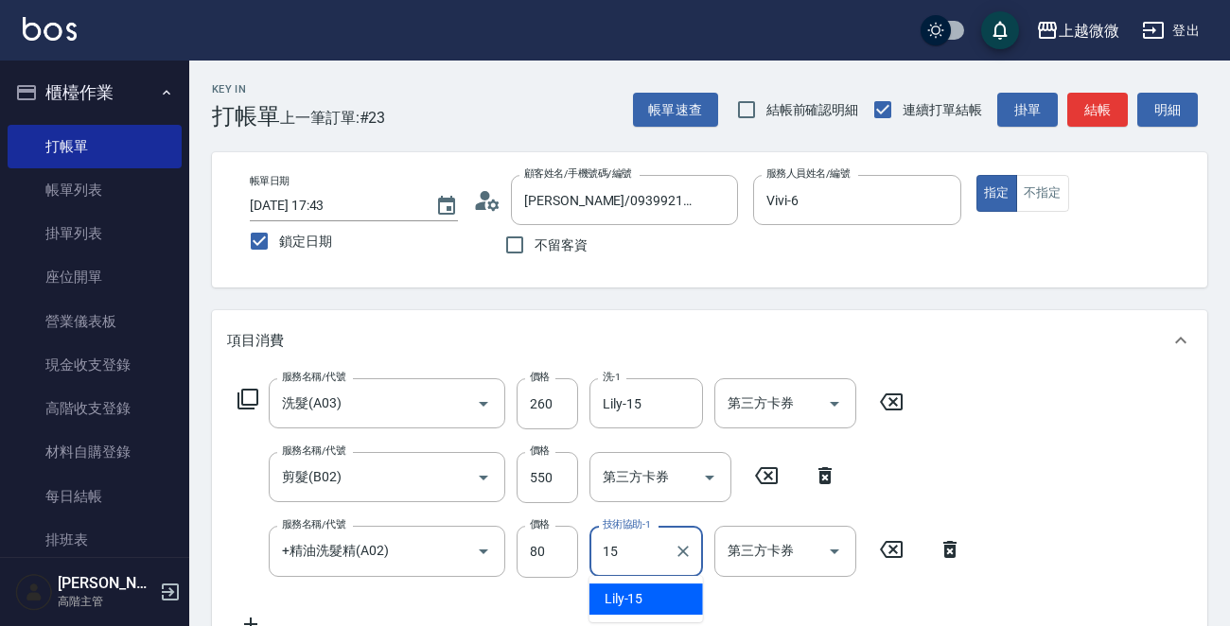
click at [630, 598] on span "Lily -15" at bounding box center [624, 599] width 39 height 20
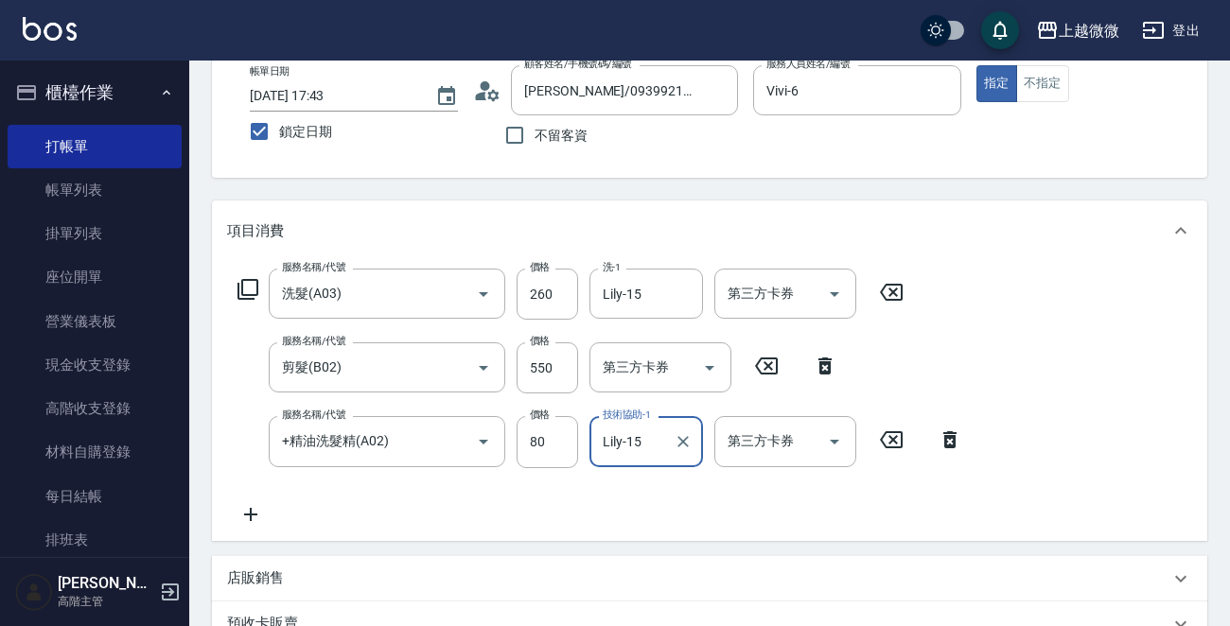
scroll to position [189, 0]
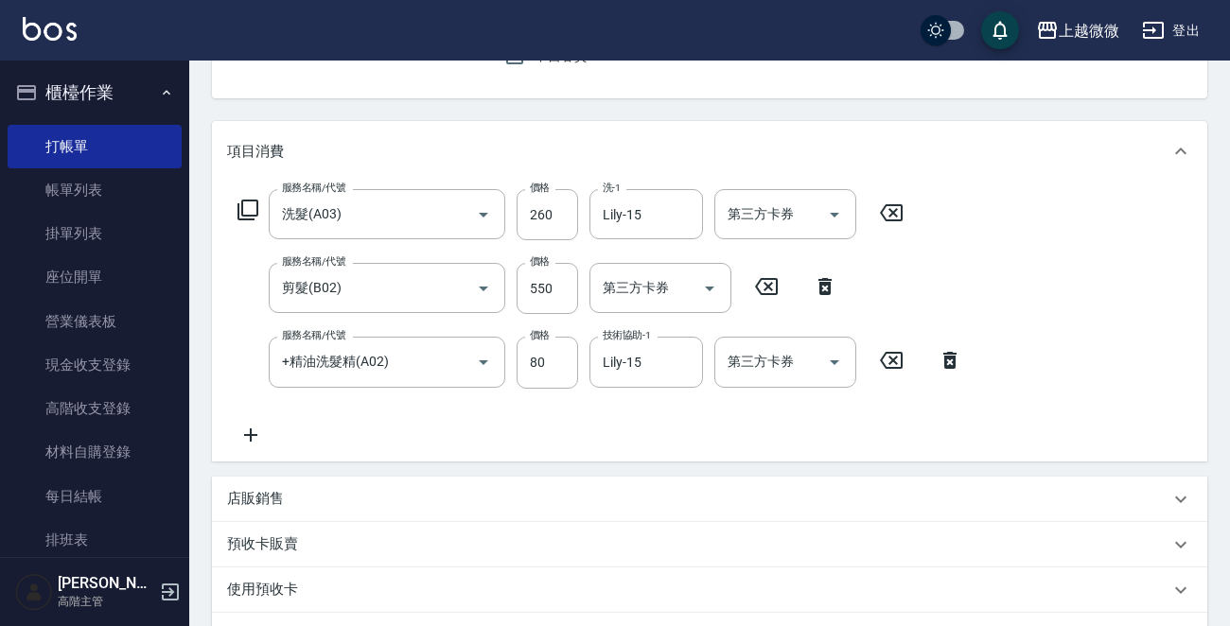
click at [251, 441] on icon at bounding box center [250, 435] width 47 height 23
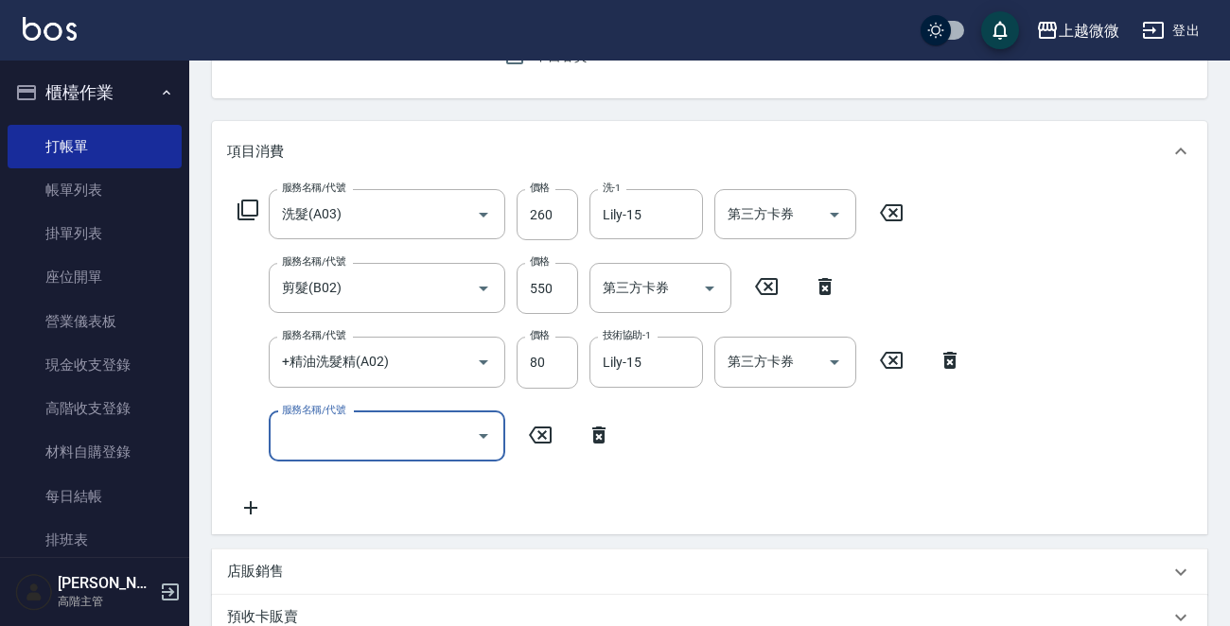
click at [342, 432] on div "服務名稱/代號 服務名稱/代號" at bounding box center [387, 437] width 237 height 50
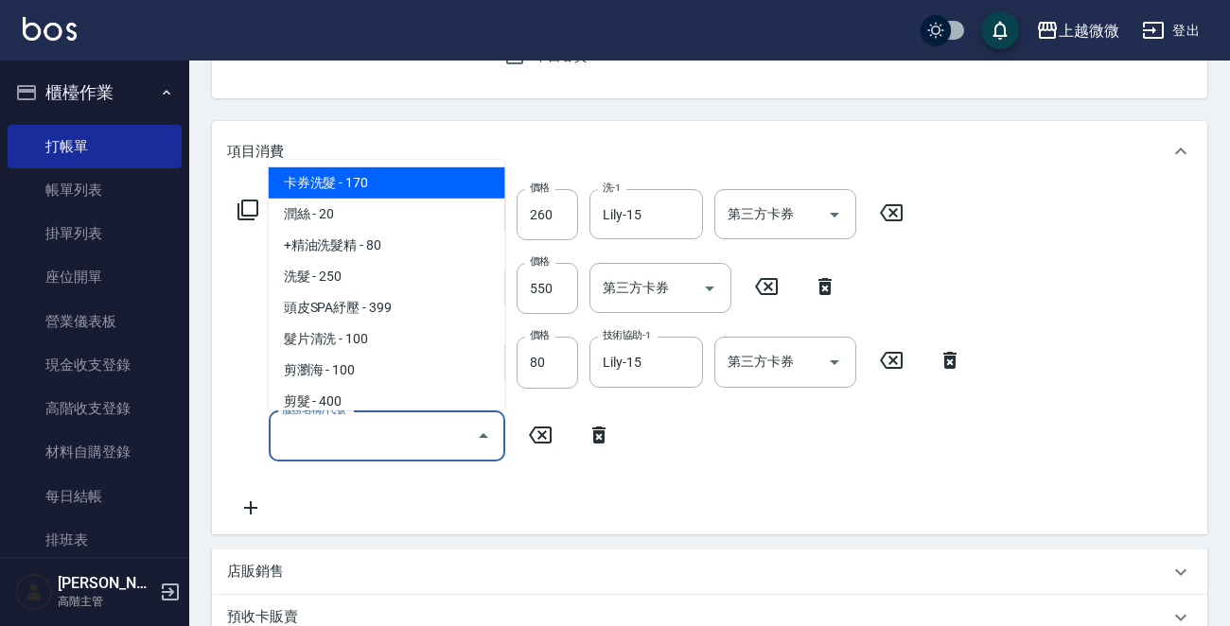
click at [350, 425] on input "服務名稱/代號" at bounding box center [372, 436] width 191 height 33
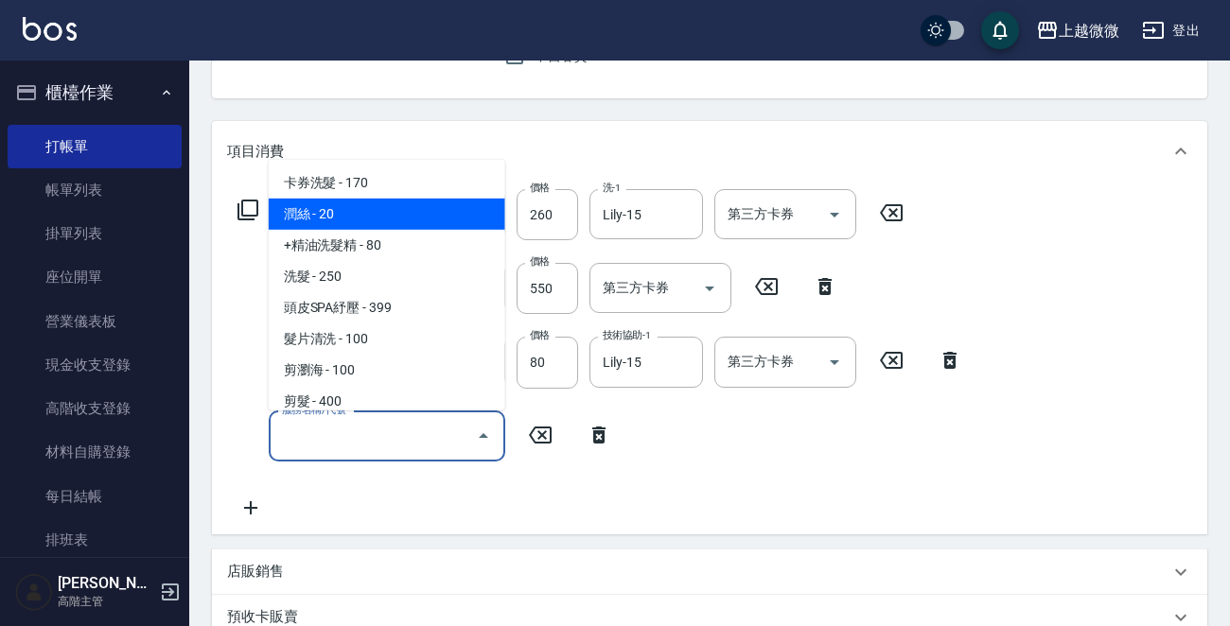
click at [369, 223] on span "潤絲 - 20" at bounding box center [387, 214] width 237 height 31
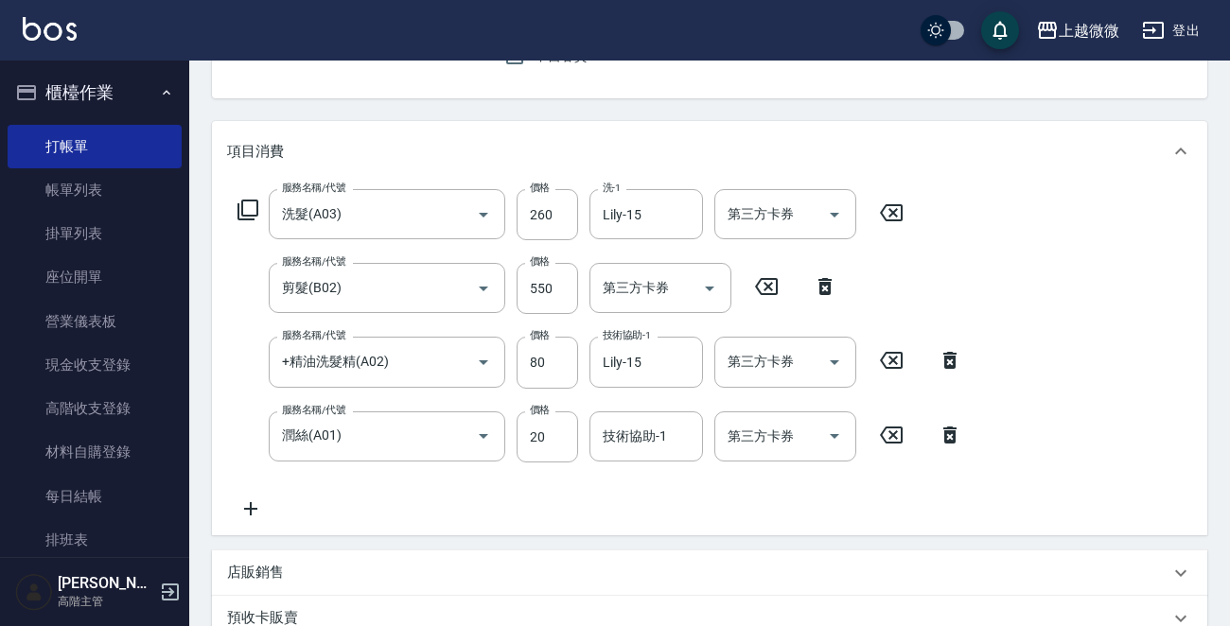
click at [245, 506] on icon at bounding box center [250, 509] width 47 height 23
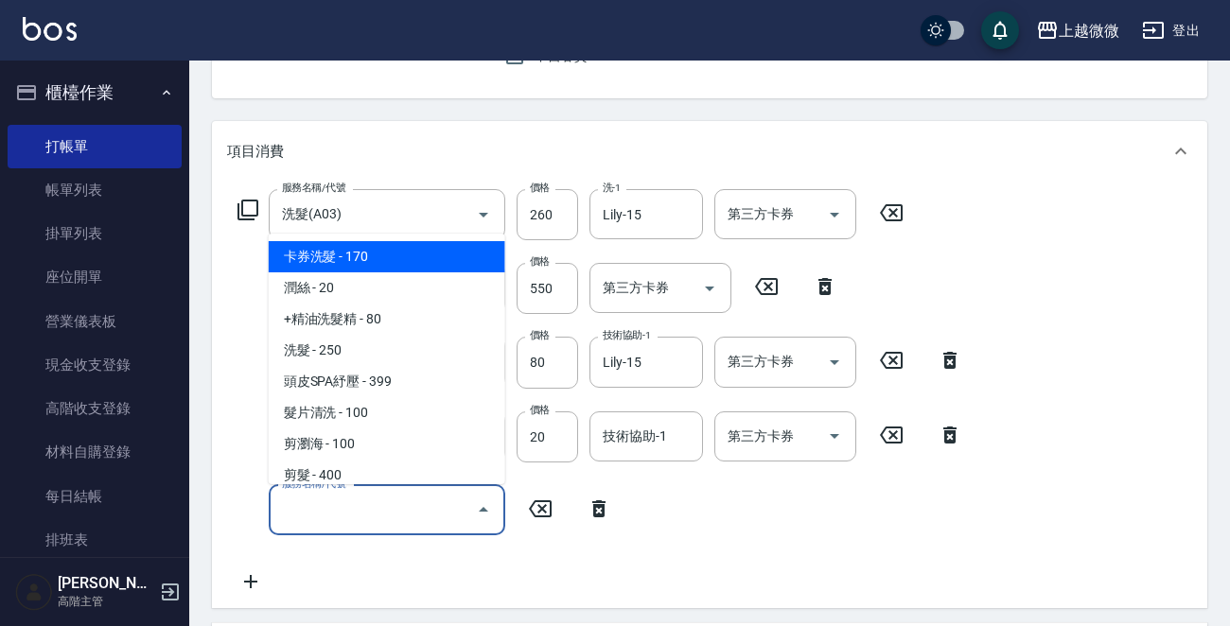
click at [328, 518] on input "服務名稱/代號" at bounding box center [372, 510] width 191 height 33
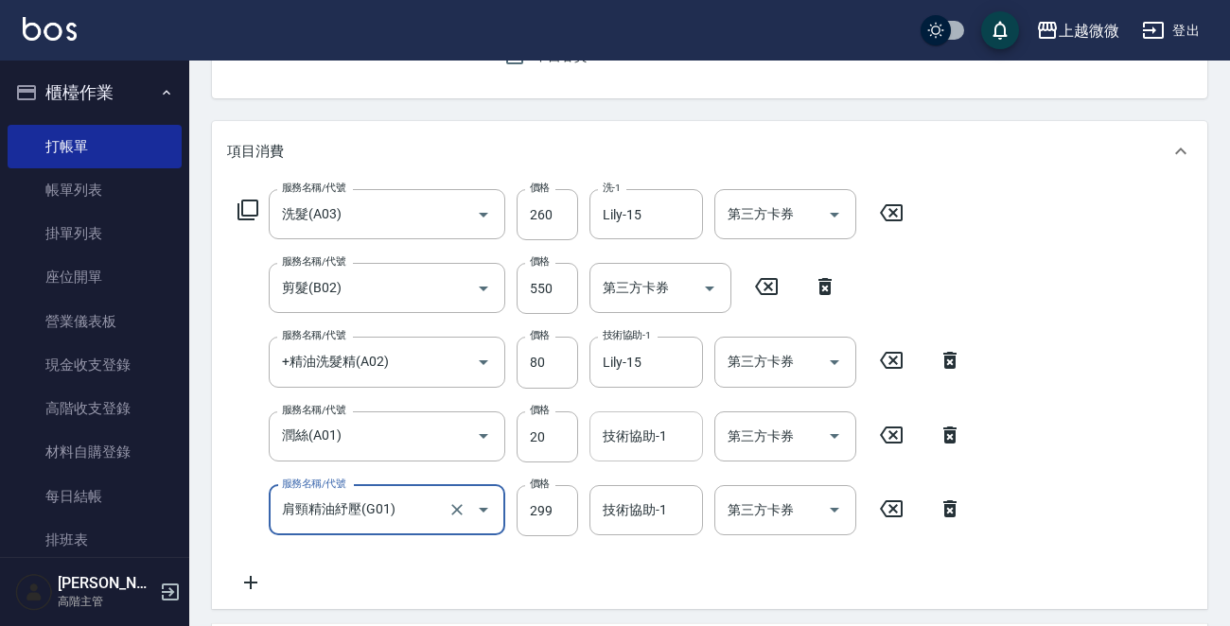
click at [659, 447] on input "技術協助-1" at bounding box center [646, 436] width 97 height 33
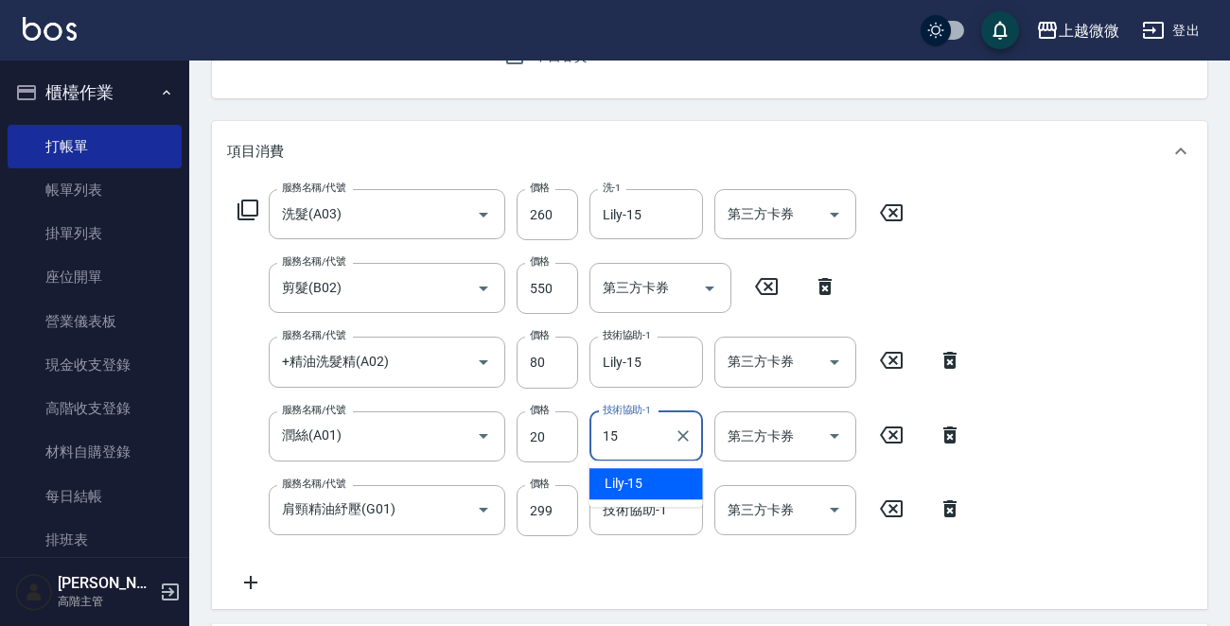
drag, startPoint x: 645, startPoint y: 477, endPoint x: 641, endPoint y: 510, distance: 33.5
click at [644, 477] on div "Lily -15" at bounding box center [646, 483] width 114 height 31
click at [639, 518] on input "技術協助-1" at bounding box center [646, 510] width 97 height 33
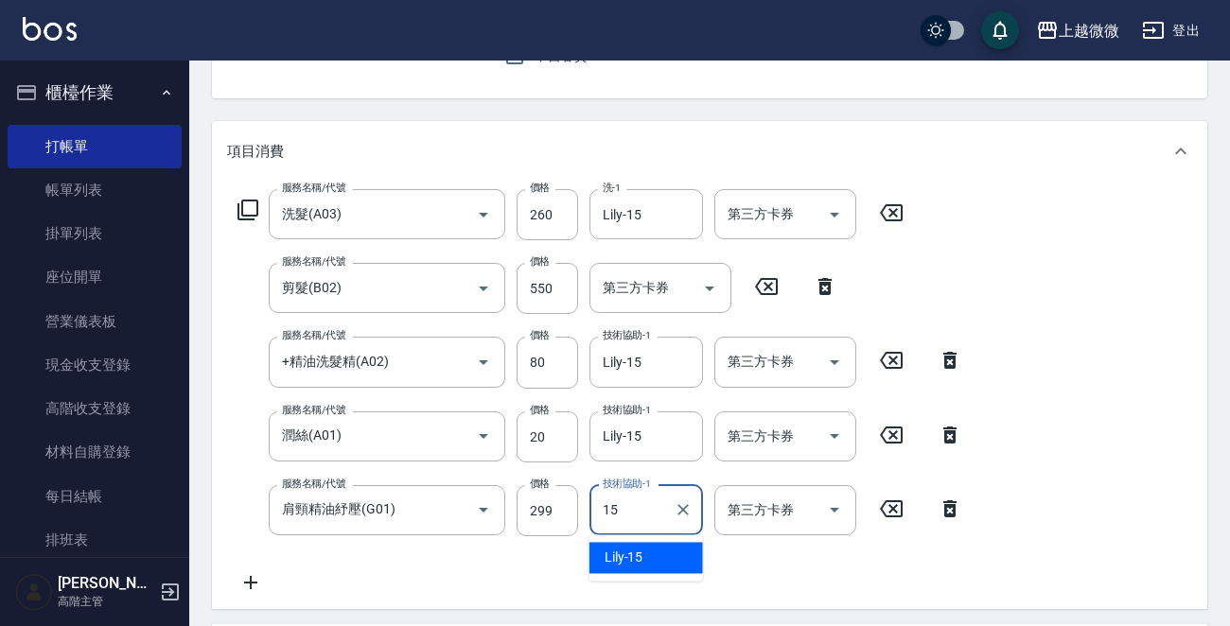
click at [644, 559] on div "Lily -15" at bounding box center [646, 557] width 114 height 31
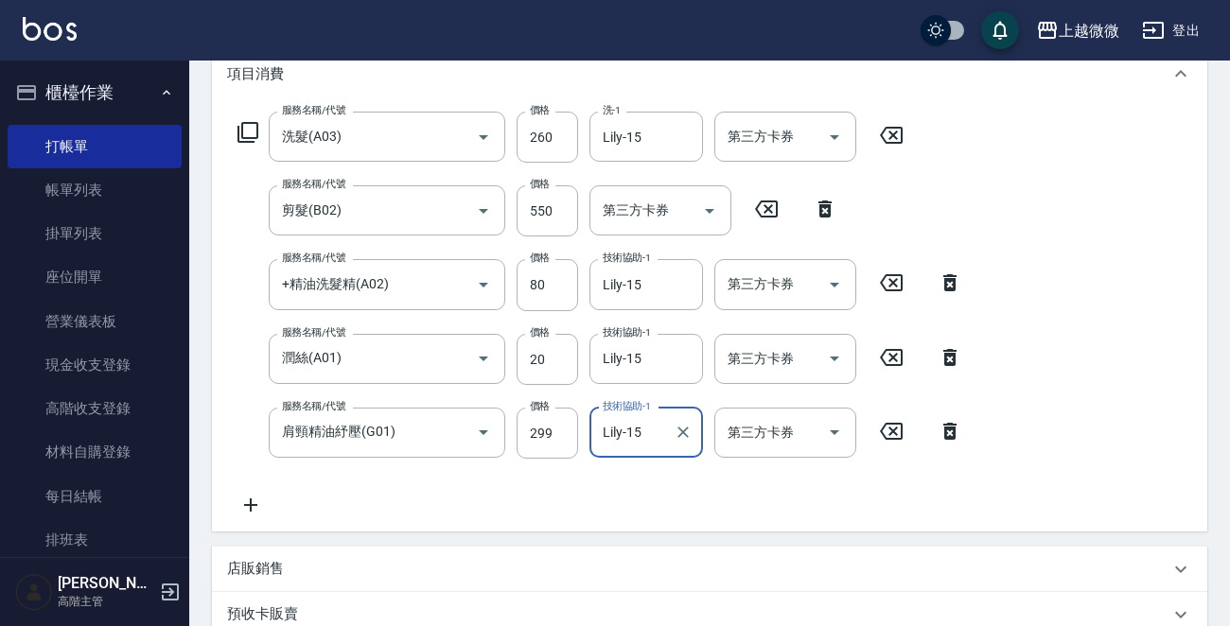
scroll to position [568, 0]
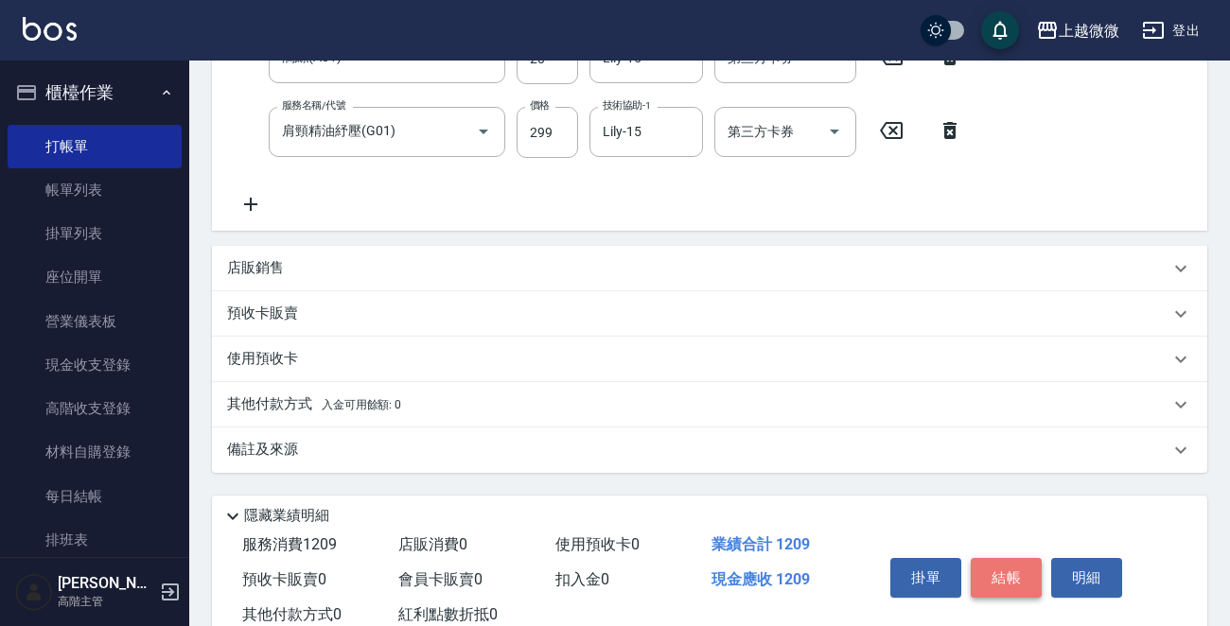
click at [991, 572] on button "結帳" at bounding box center [1006, 578] width 71 height 40
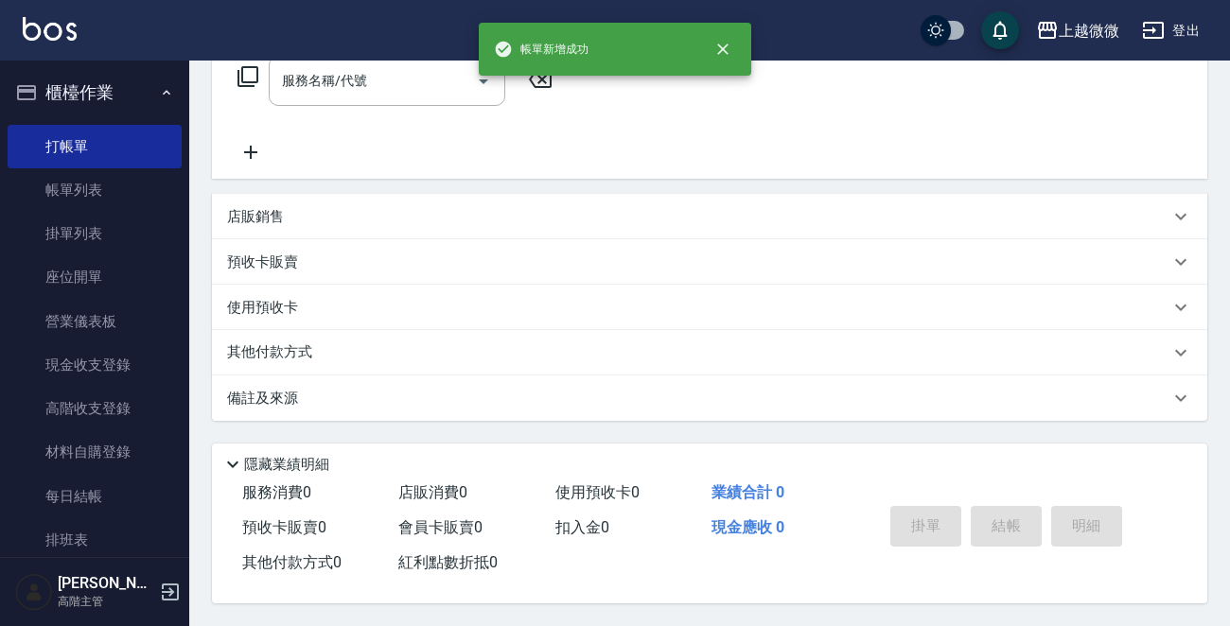
scroll to position [0, 0]
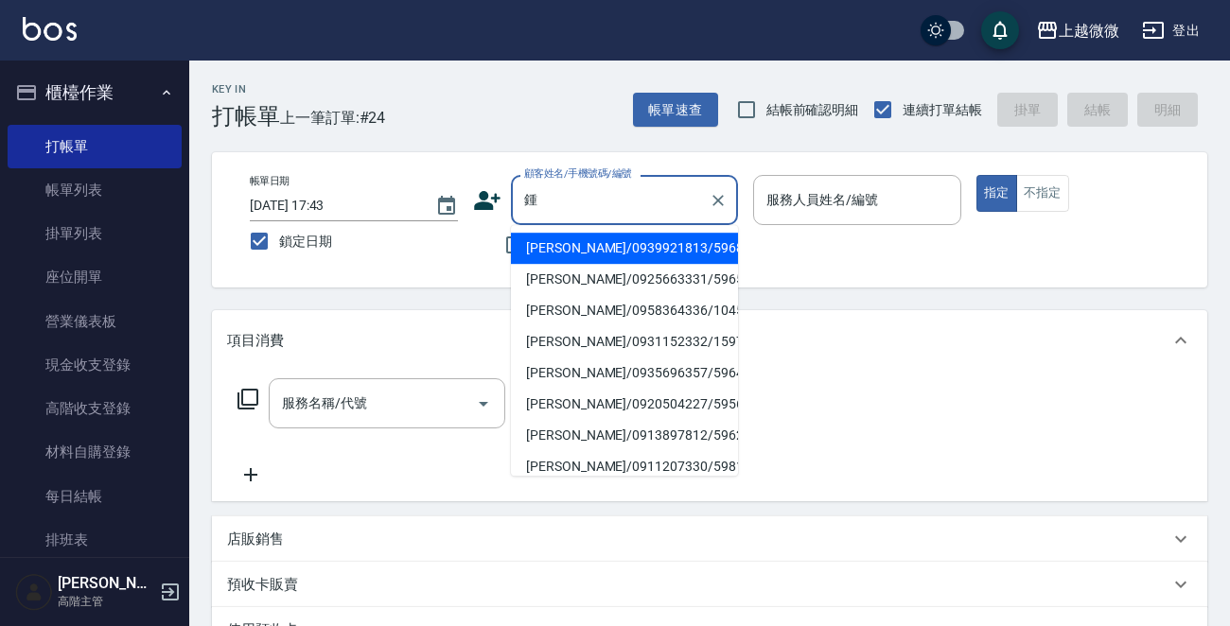
click at [604, 255] on li "[PERSON_NAME]/0939921813/5968" at bounding box center [624, 248] width 227 height 31
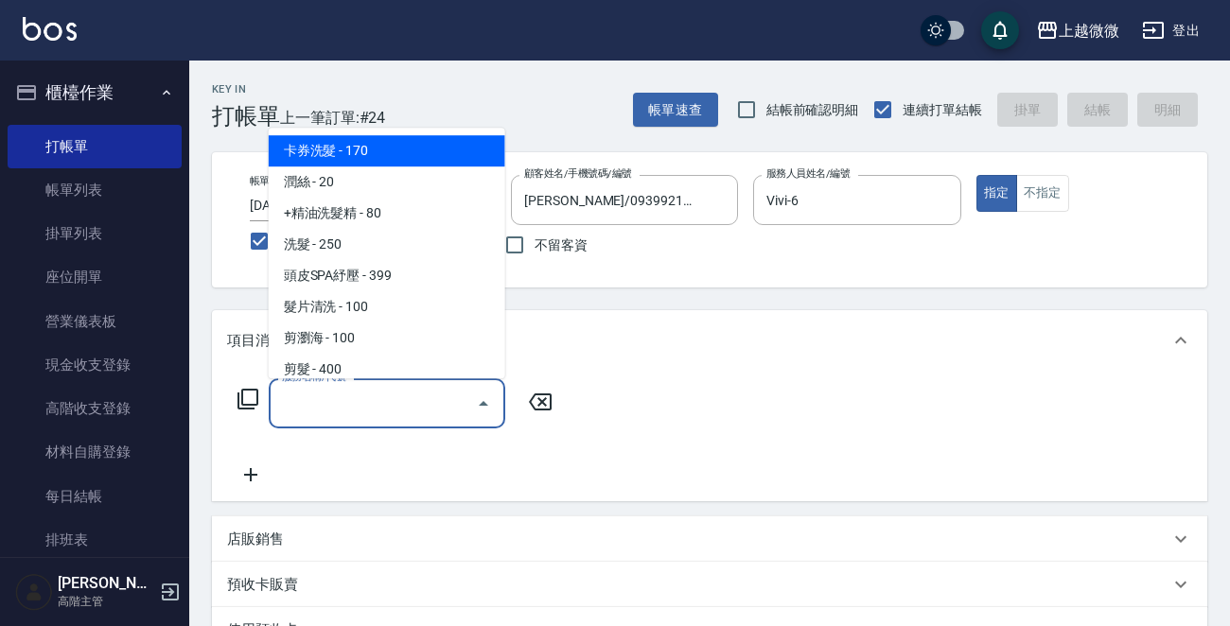
click at [345, 405] on div "服務名稱/代號 服務名稱/代號" at bounding box center [387, 403] width 237 height 50
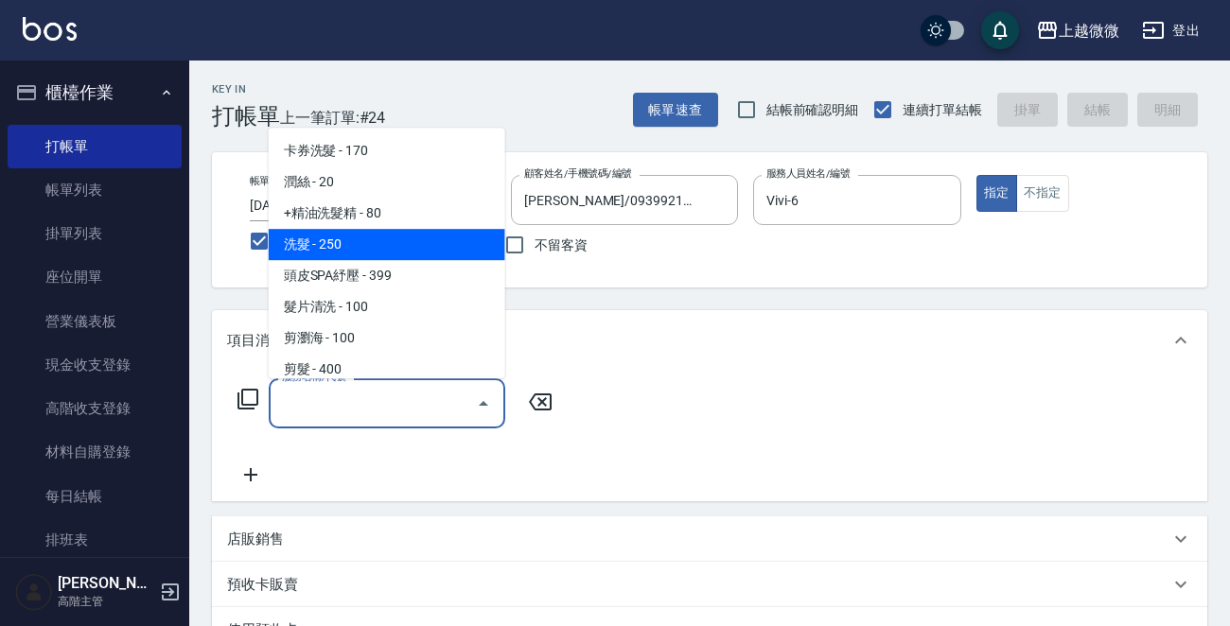
click at [402, 248] on span "洗髮 - 250" at bounding box center [387, 244] width 237 height 31
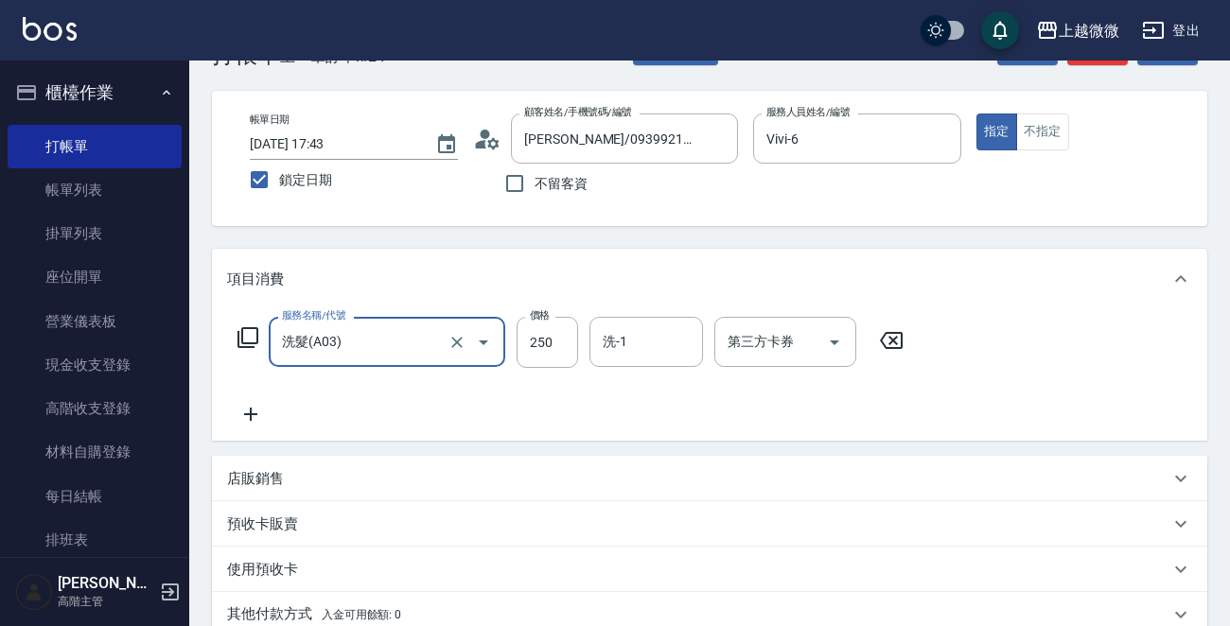
scroll to position [95, 0]
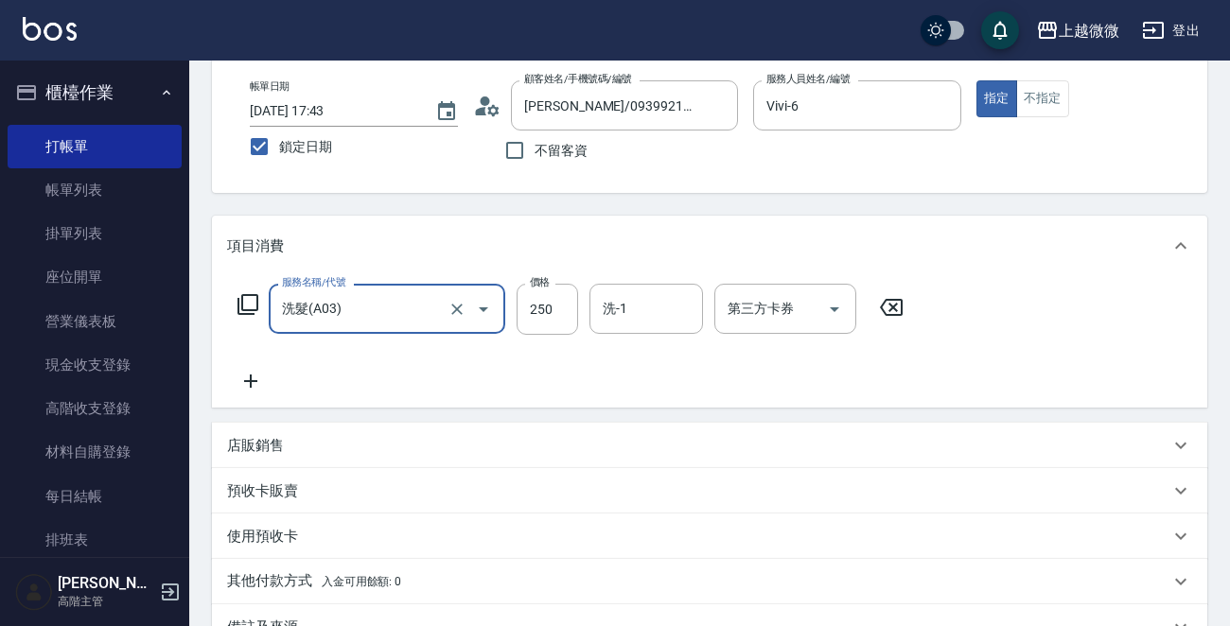
click at [264, 385] on icon at bounding box center [250, 381] width 47 height 23
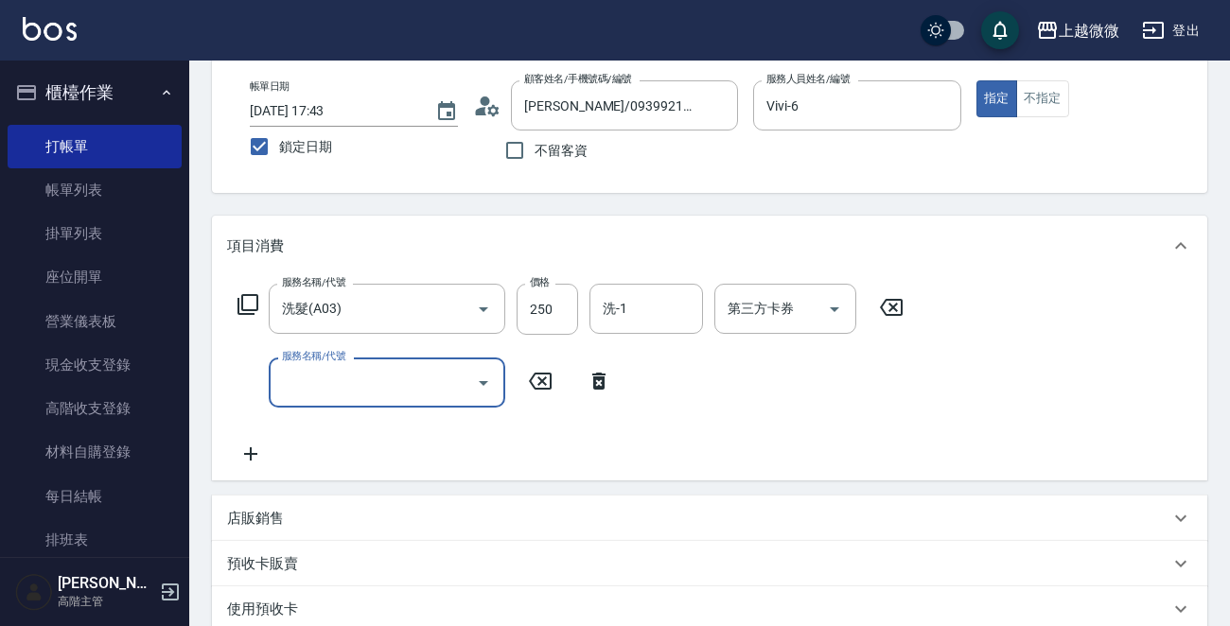
click at [368, 386] on input "服務名稱/代號" at bounding box center [372, 382] width 191 height 33
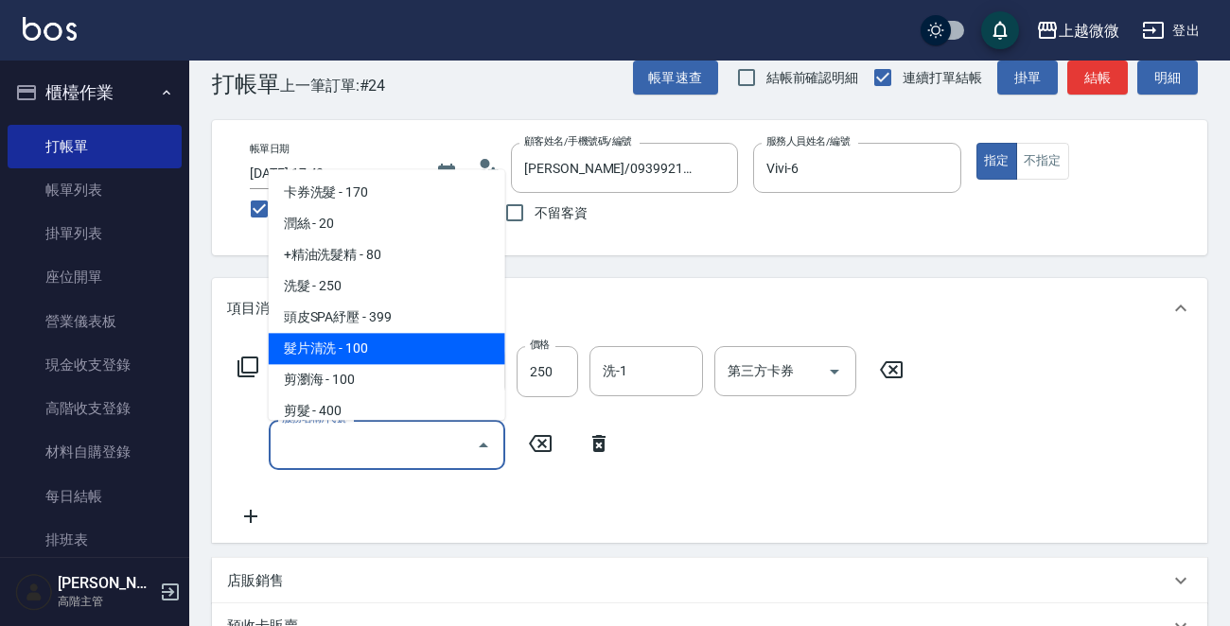
scroll to position [0, 0]
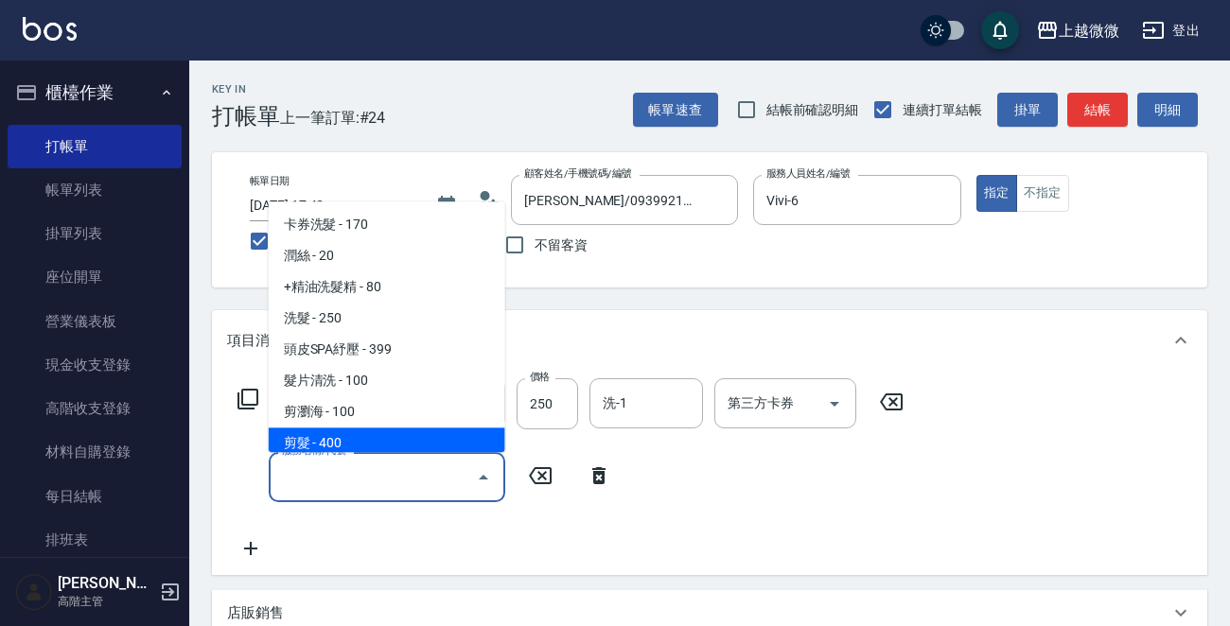
click at [401, 432] on span "剪髮 - 400" at bounding box center [387, 444] width 237 height 31
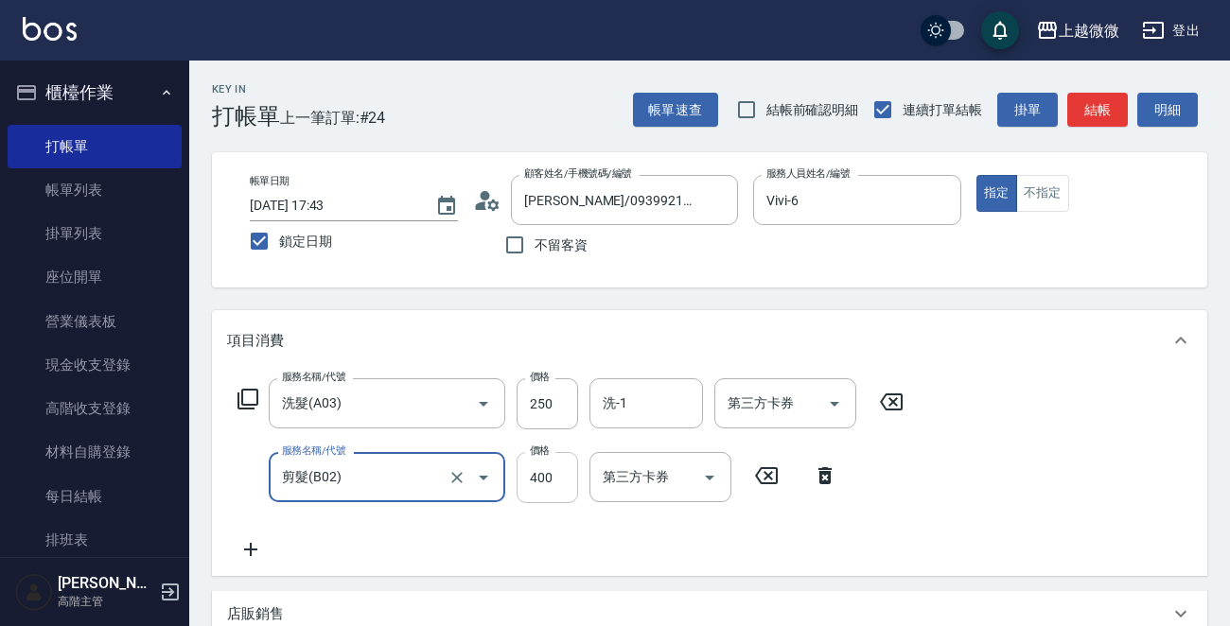
click at [547, 467] on input "400" at bounding box center [547, 477] width 61 height 51
drag, startPoint x: 549, startPoint y: 460, endPoint x: 518, endPoint y: 473, distance: 33.9
click at [518, 473] on input "0" at bounding box center [547, 477] width 61 height 51
click at [662, 395] on input "洗-1" at bounding box center [646, 403] width 97 height 33
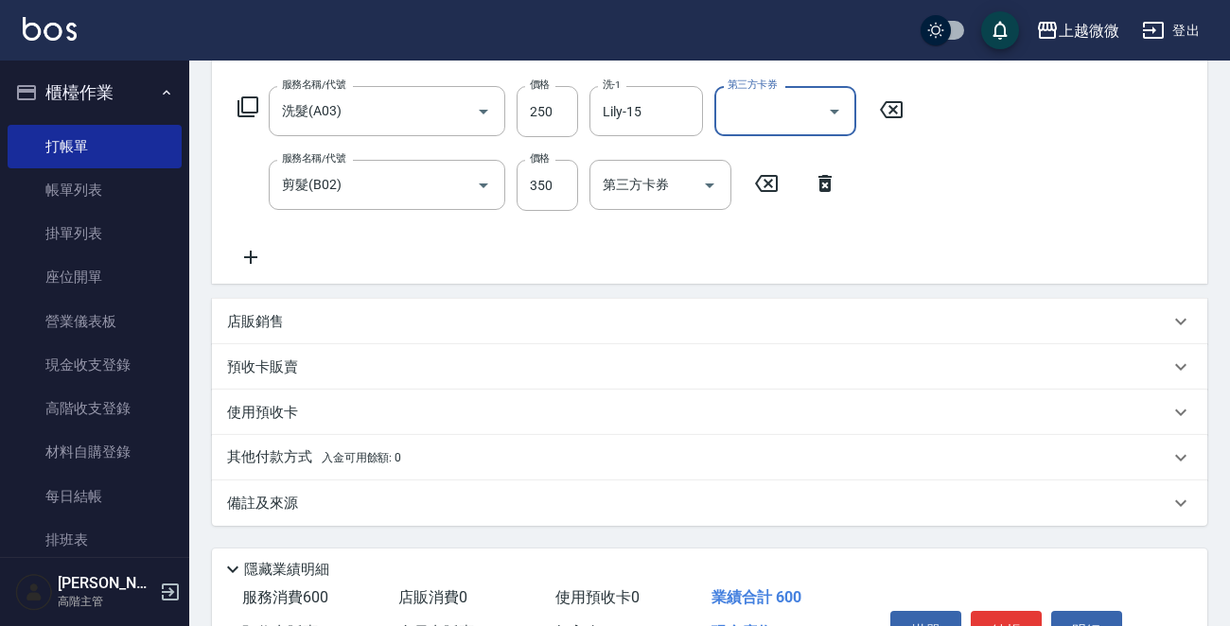
scroll to position [378, 0]
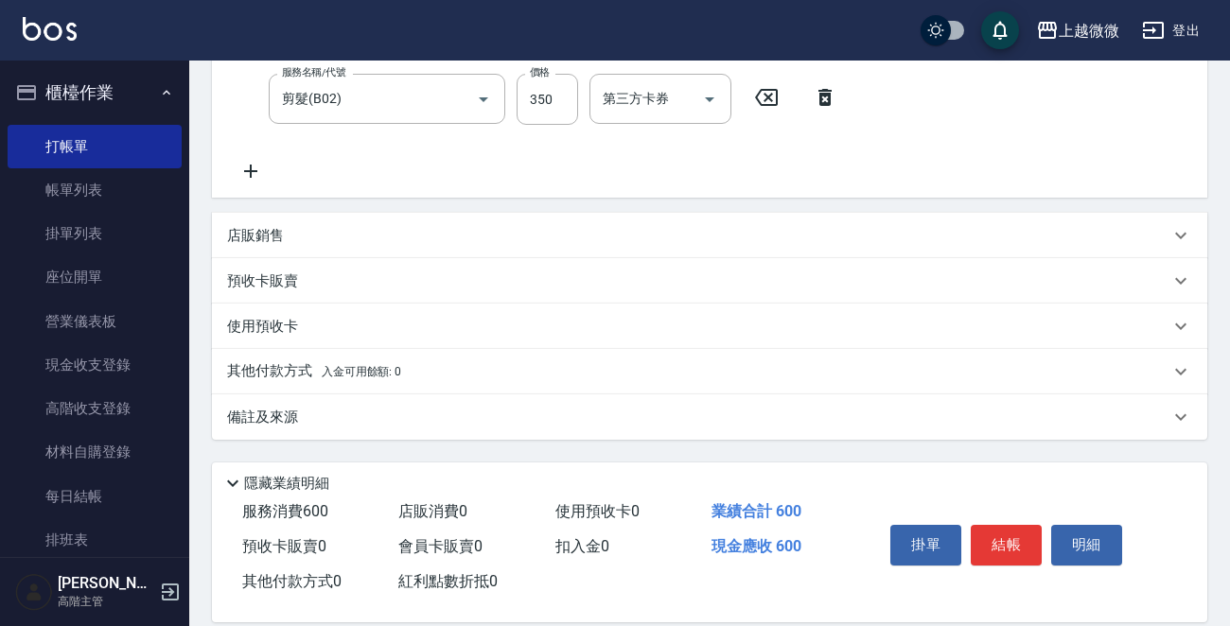
click at [287, 415] on p "備註及來源" at bounding box center [262, 418] width 71 height 20
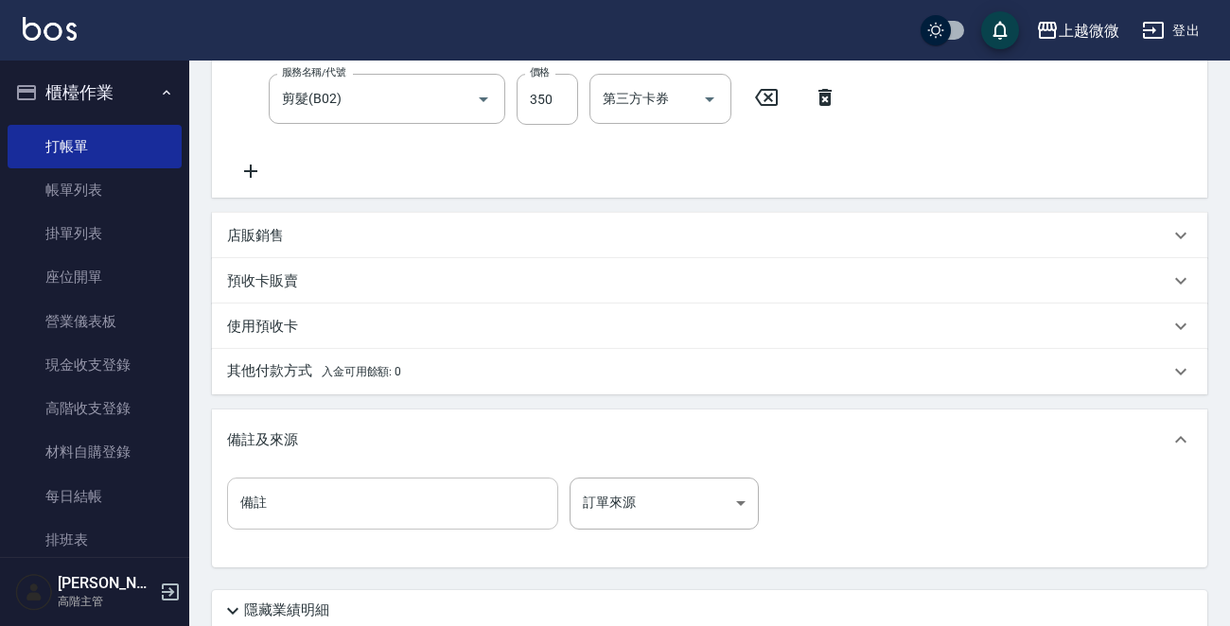
click at [320, 510] on input "備註" at bounding box center [392, 503] width 331 height 51
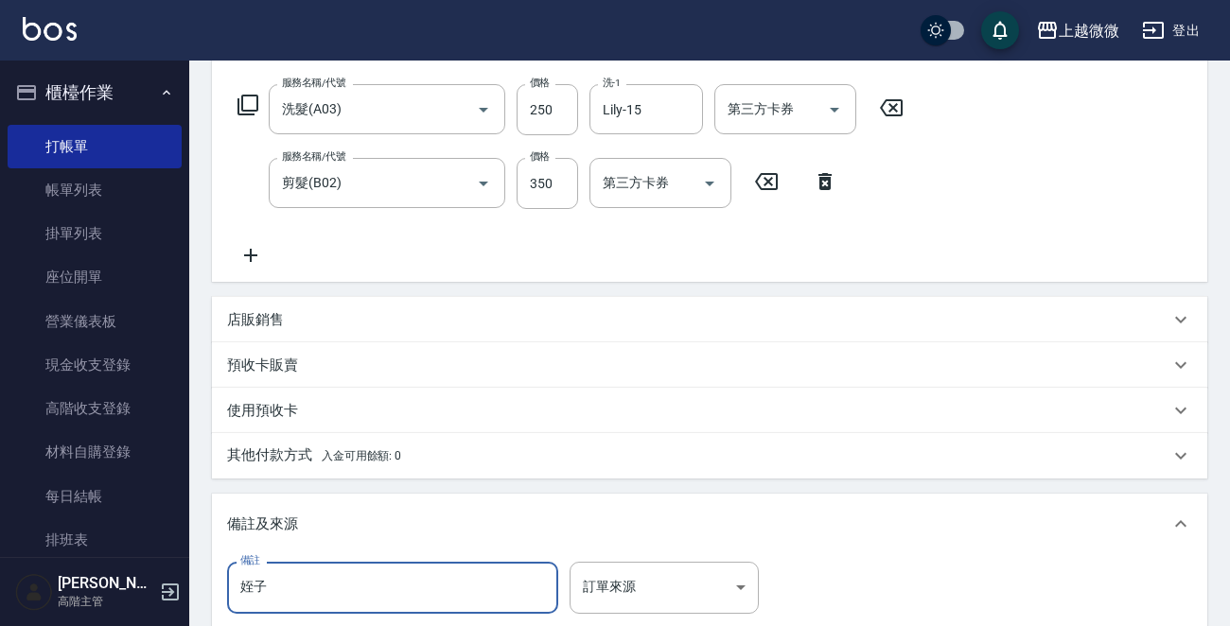
scroll to position [529, 0]
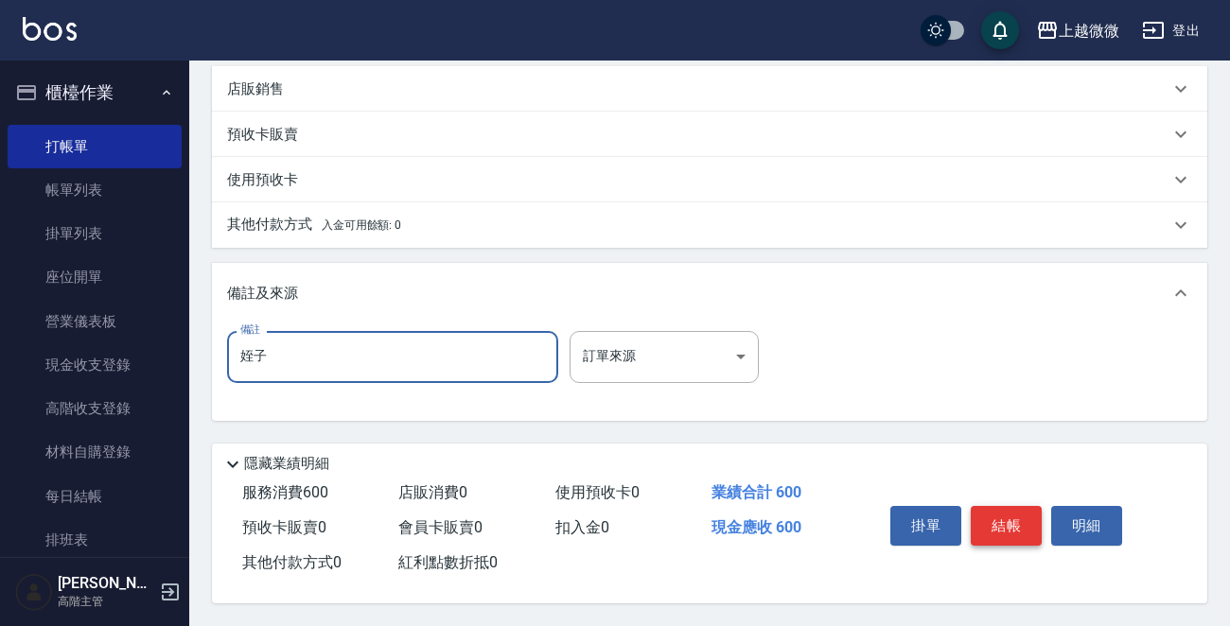
click at [992, 519] on button "結帳" at bounding box center [1006, 526] width 71 height 40
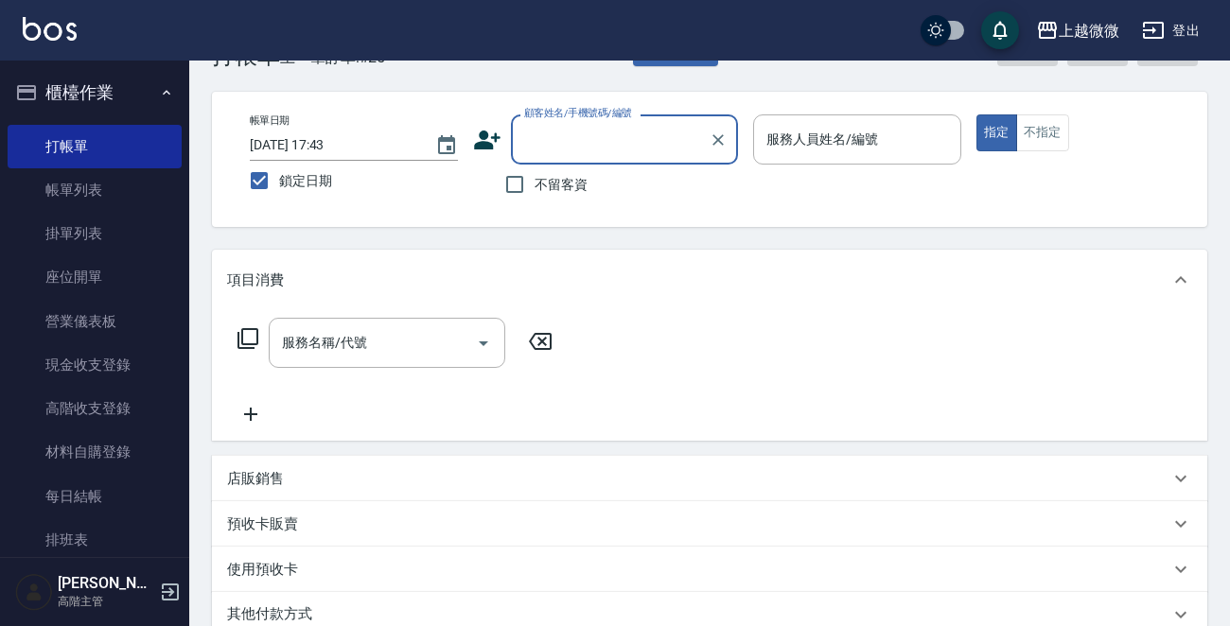
scroll to position [95, 0]
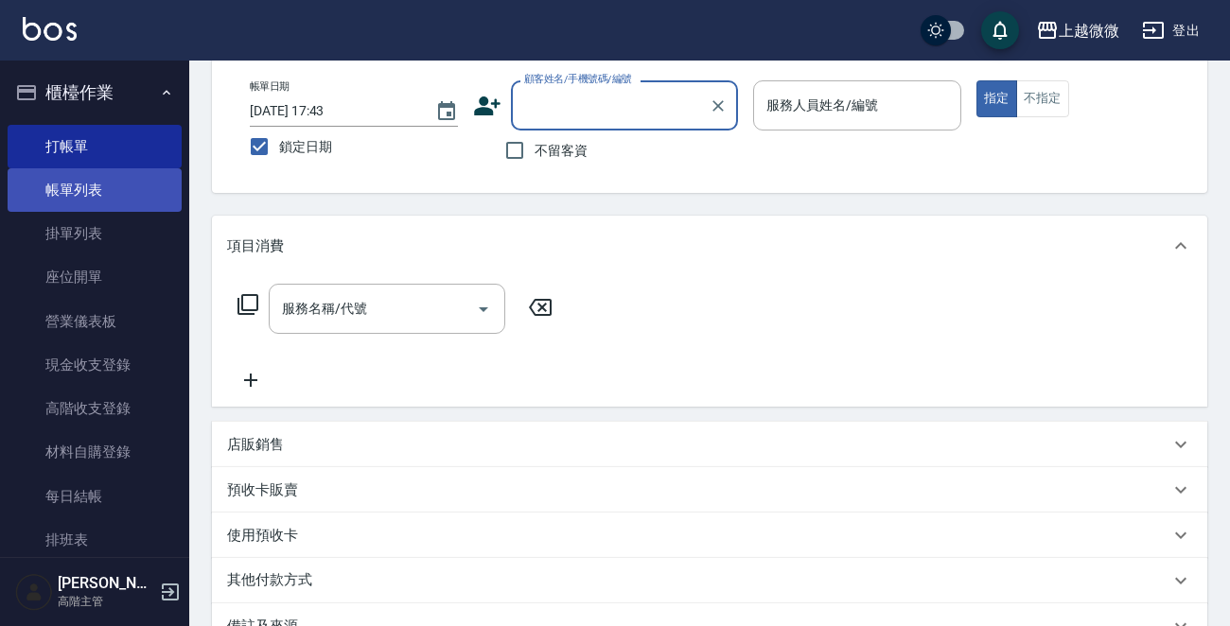
click at [138, 187] on link "帳單列表" at bounding box center [95, 190] width 174 height 44
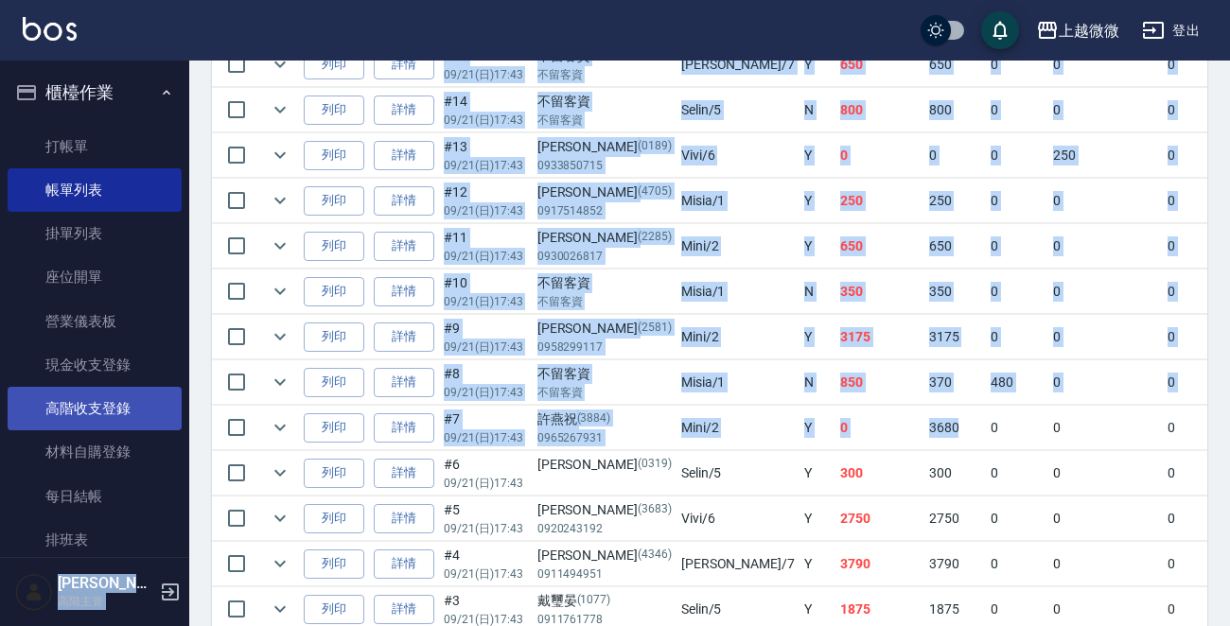
drag, startPoint x: 821, startPoint y: 423, endPoint x: 101, endPoint y: 425, distance: 720.0
click at [924, 415] on td "3680" at bounding box center [955, 428] width 62 height 44
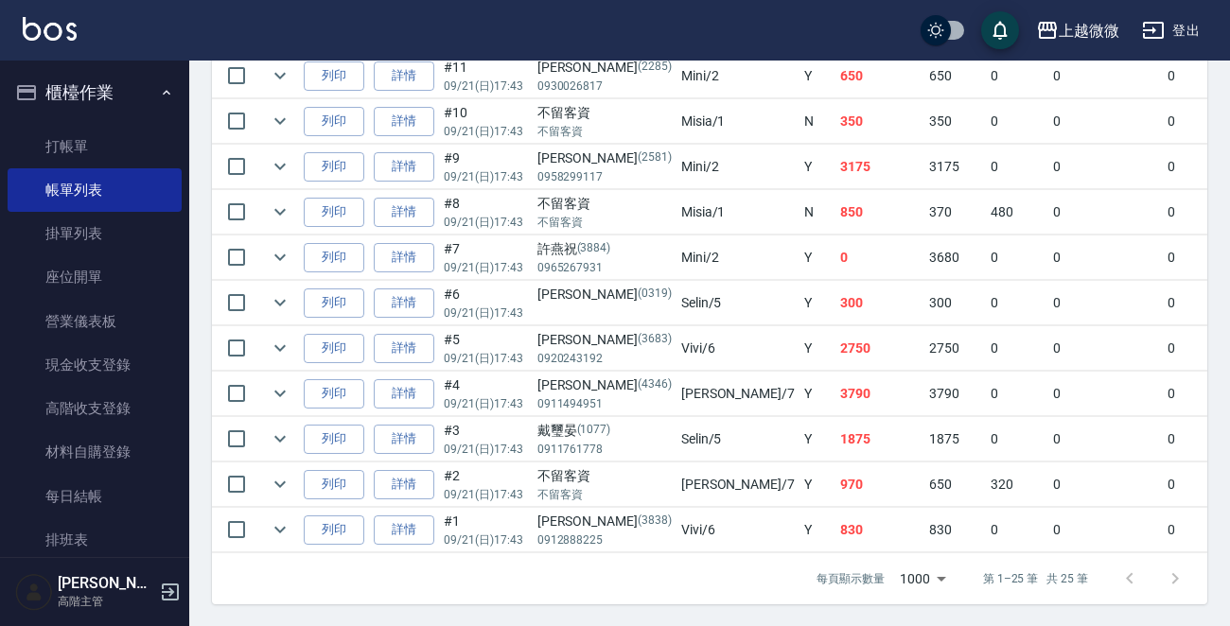
scroll to position [1221, 0]
drag, startPoint x: 773, startPoint y: 536, endPoint x: 916, endPoint y: 536, distance: 142.9
click at [971, 552] on tr at bounding box center [1076, 552] width 1728 height 1
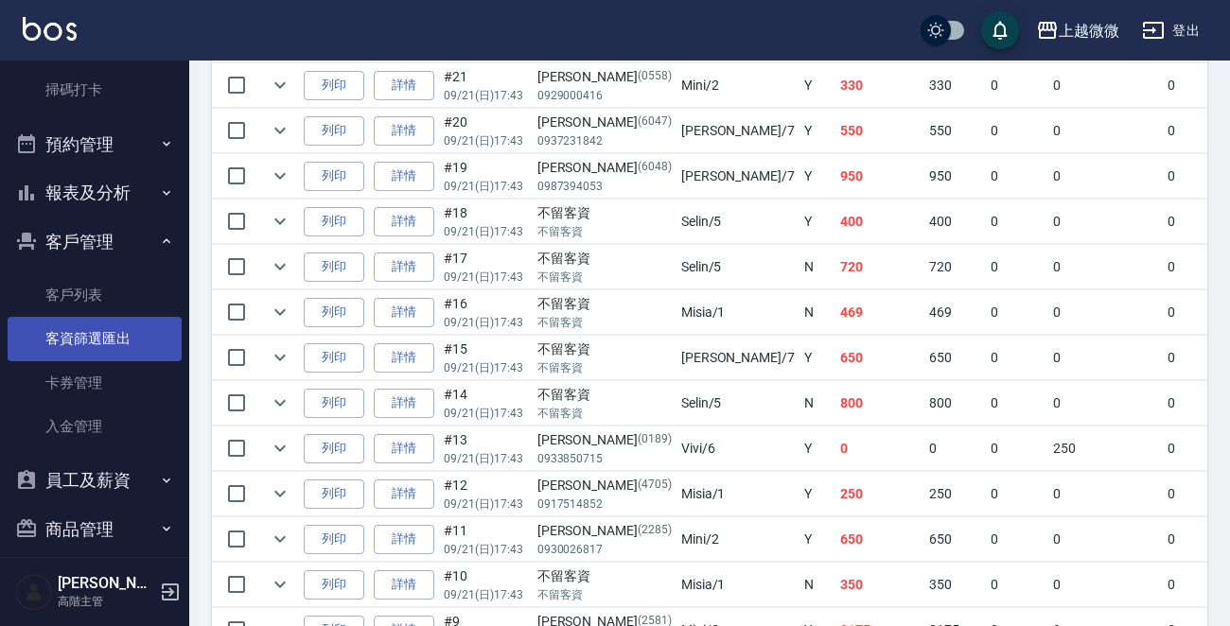
scroll to position [369, 0]
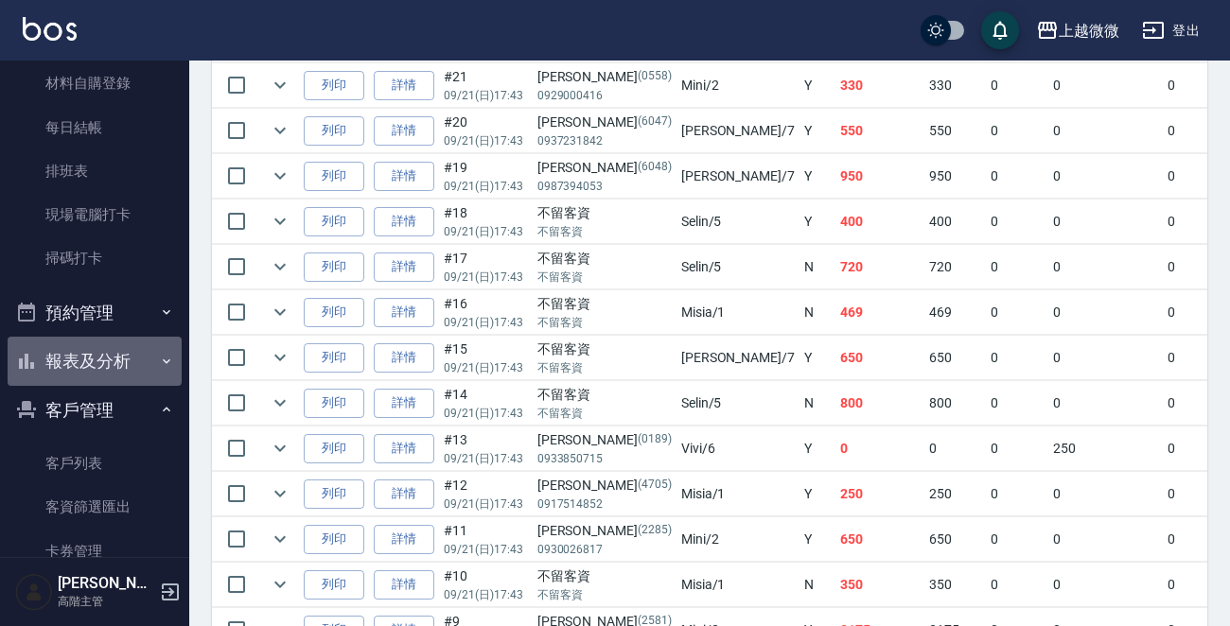
click at [154, 350] on button "報表及分析" at bounding box center [95, 361] width 174 height 49
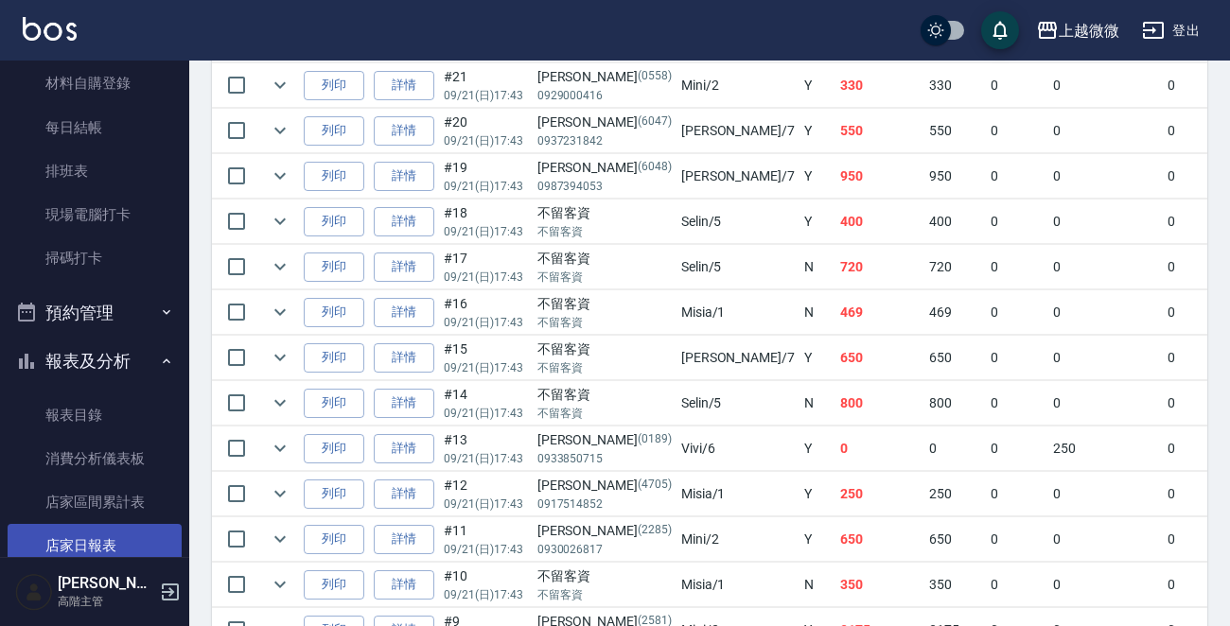
click at [151, 543] on link "店家日報表" at bounding box center [95, 546] width 174 height 44
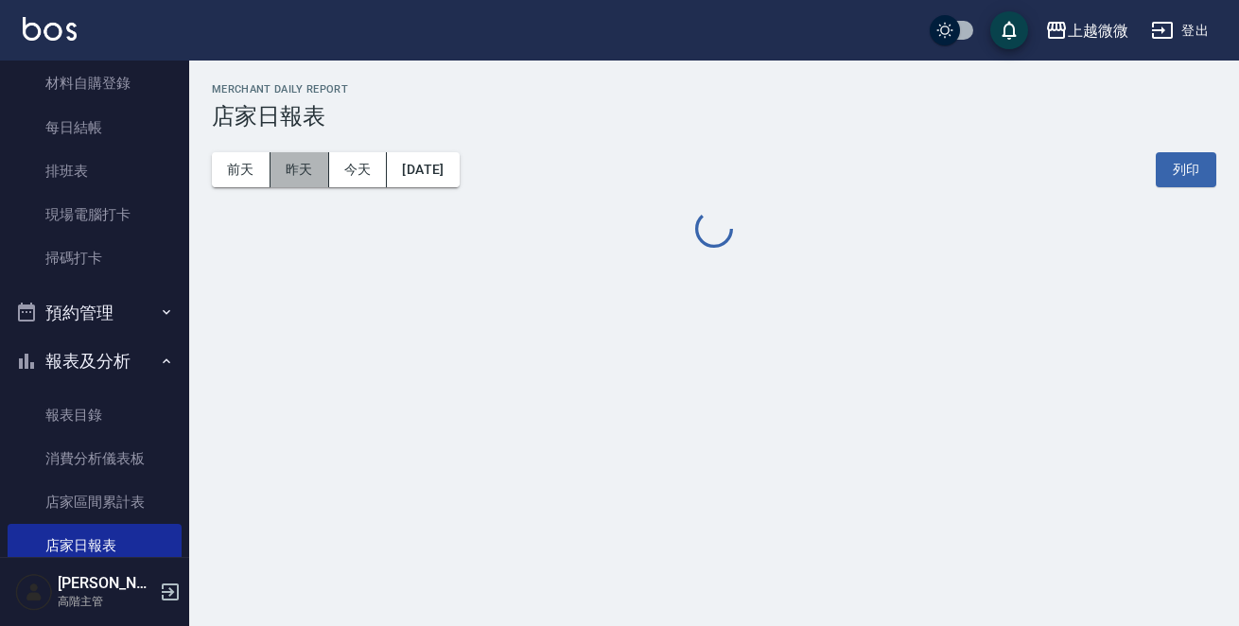
click at [304, 174] on button "昨天" at bounding box center [300, 169] width 59 height 35
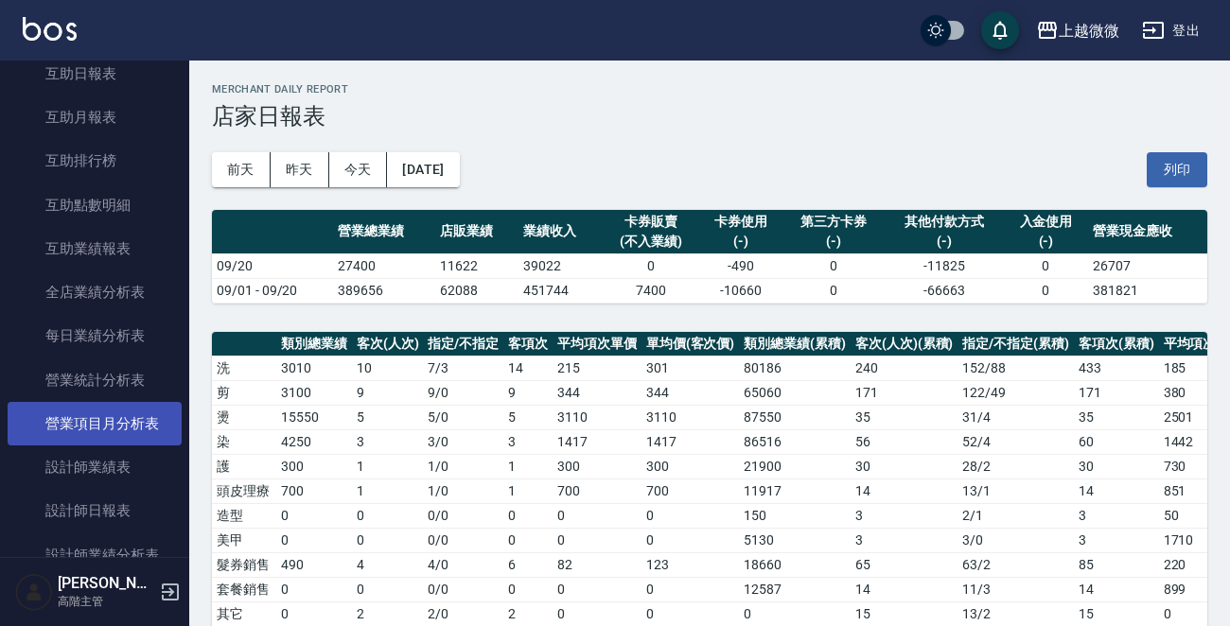
scroll to position [937, 0]
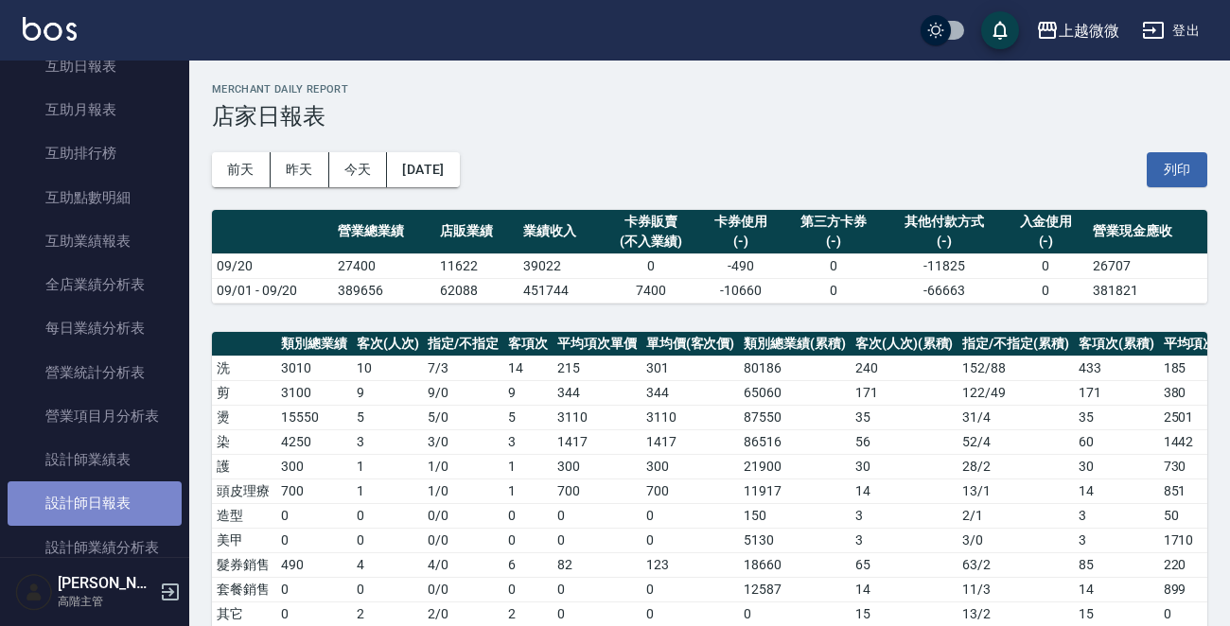
click at [132, 491] on link "設計師日報表" at bounding box center [95, 504] width 174 height 44
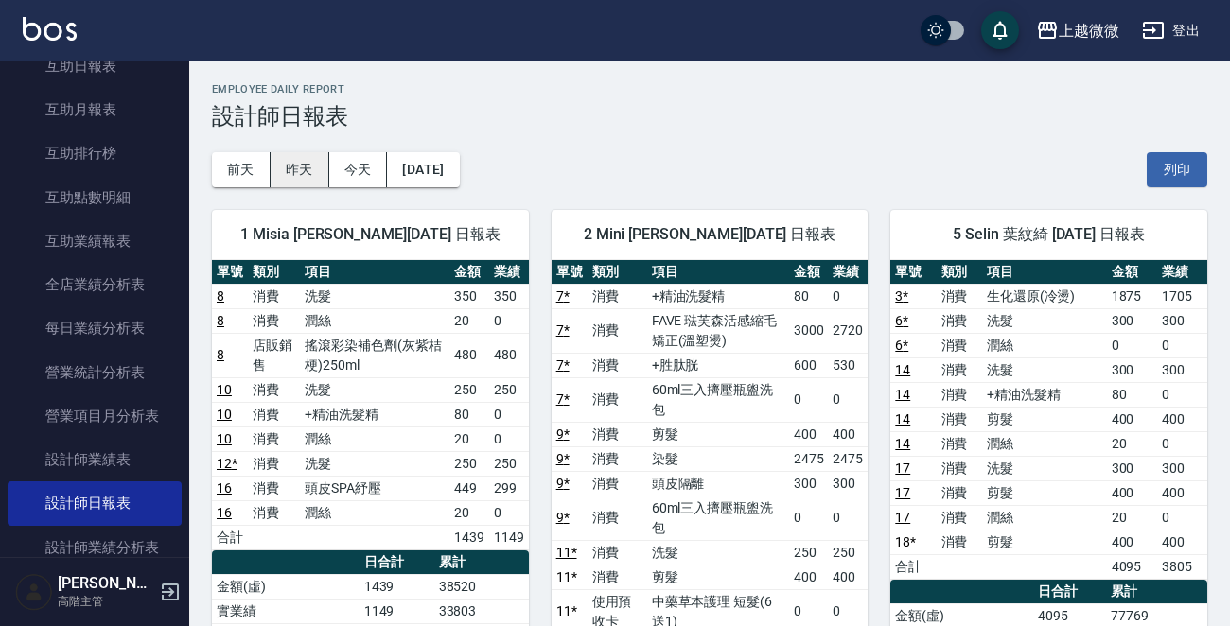
click at [305, 160] on button "昨天" at bounding box center [300, 169] width 59 height 35
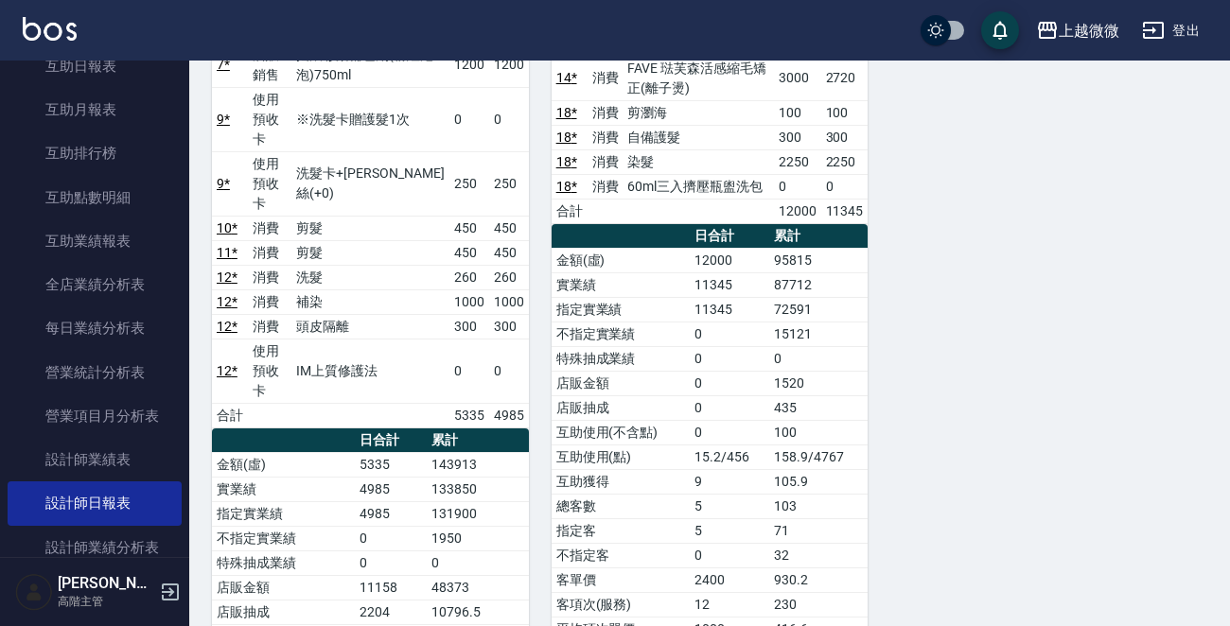
scroll to position [1419, 0]
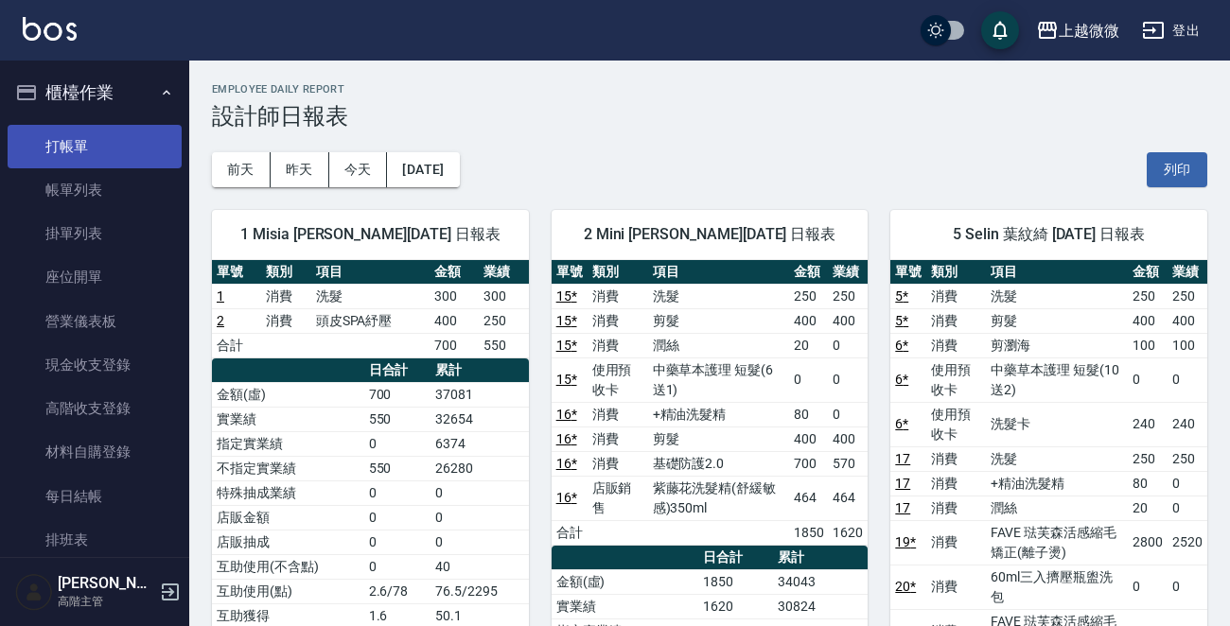
click at [94, 137] on link "打帳單" at bounding box center [95, 147] width 174 height 44
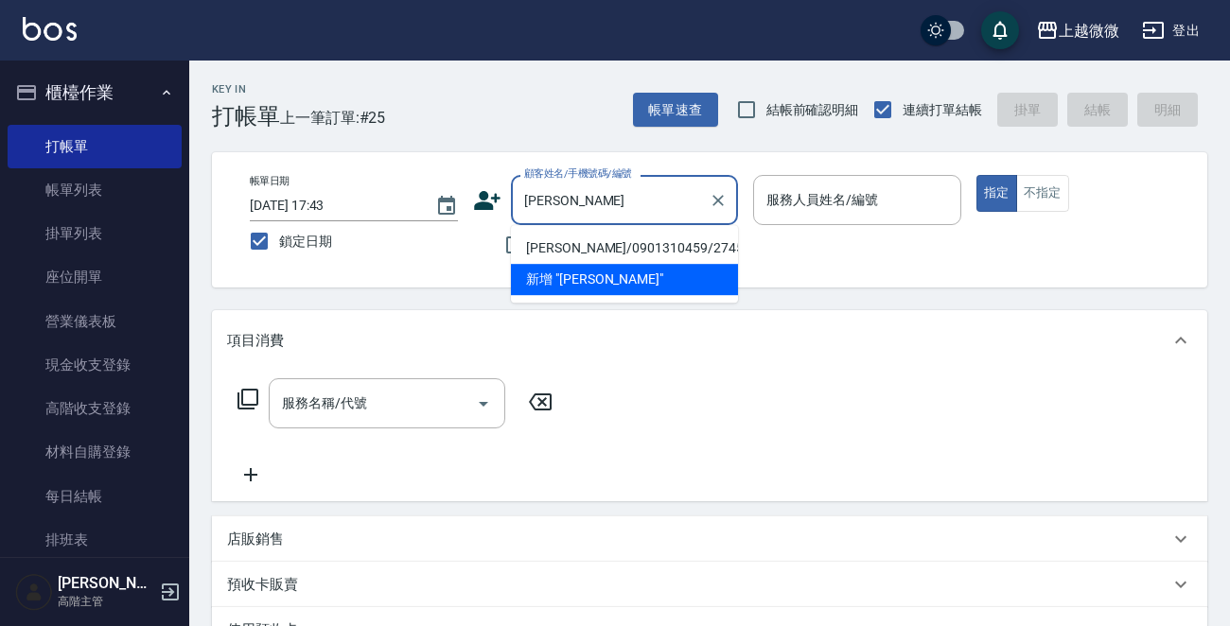
click at [603, 244] on li "[PERSON_NAME]/0901310459/2745" at bounding box center [624, 248] width 227 height 31
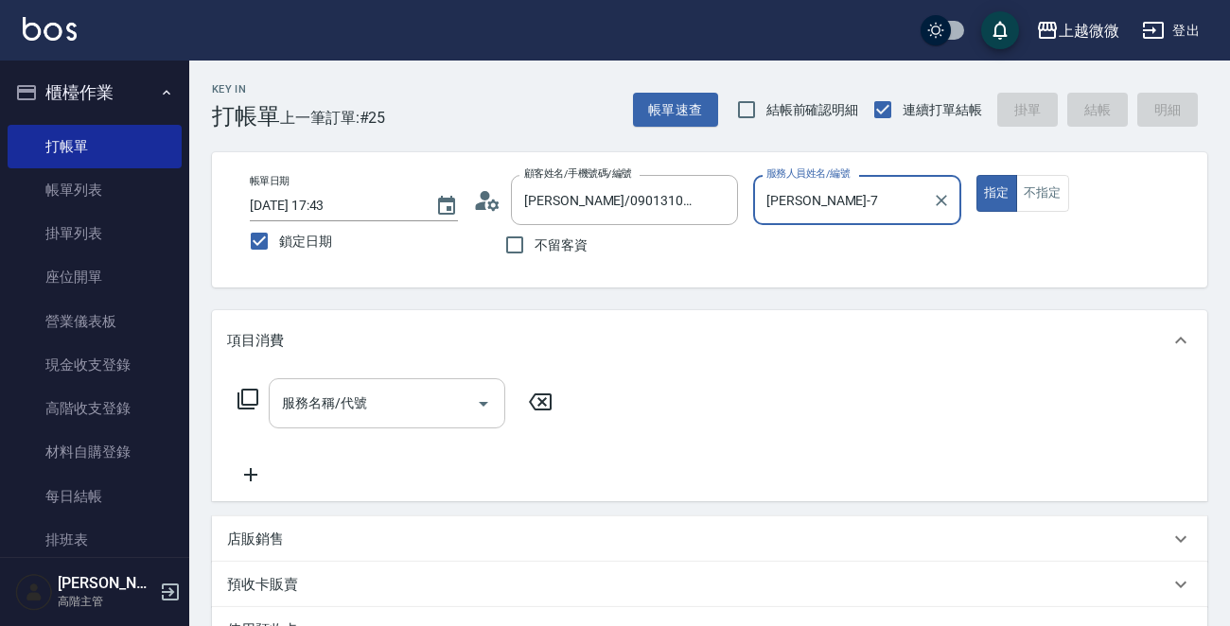
click at [376, 391] on input "服務名稱/代號" at bounding box center [372, 403] width 191 height 33
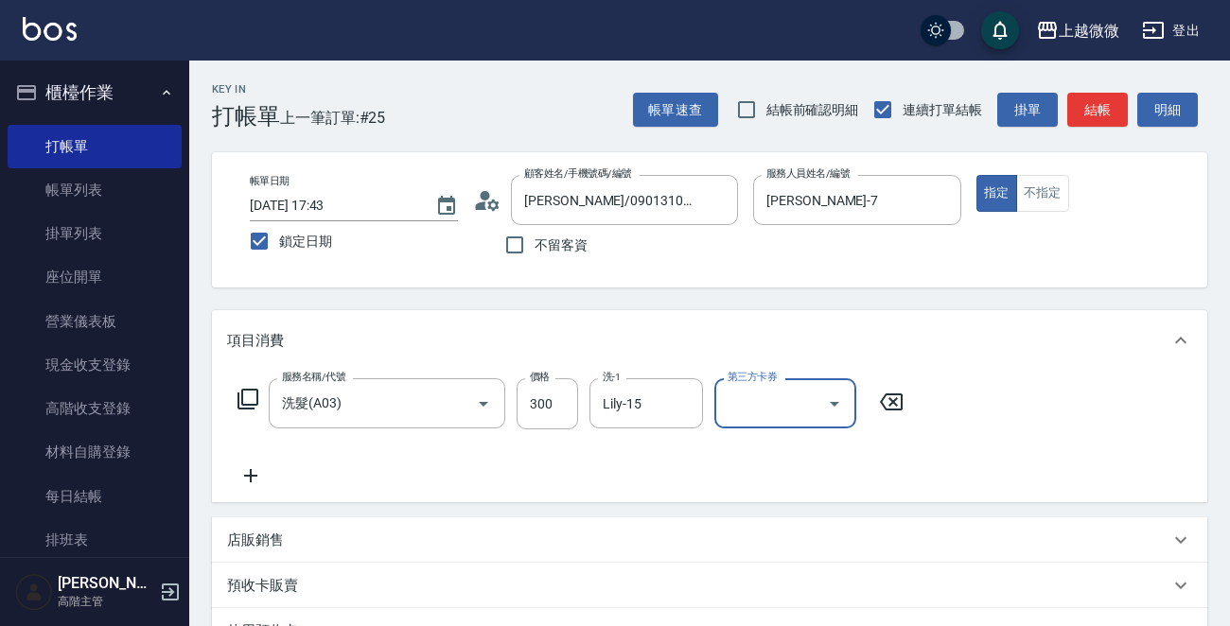
drag, startPoint x: 249, startPoint y: 461, endPoint x: 245, endPoint y: 483, distance: 23.0
click at [246, 483] on div "服務名稱/代號 洗髮(A03) 服務名稱/代號 價格 300 價格 洗-1 Lily-15 洗-1 第三方卡券 第三方卡券" at bounding box center [571, 432] width 688 height 109
click at [245, 483] on icon at bounding box center [250, 476] width 47 height 23
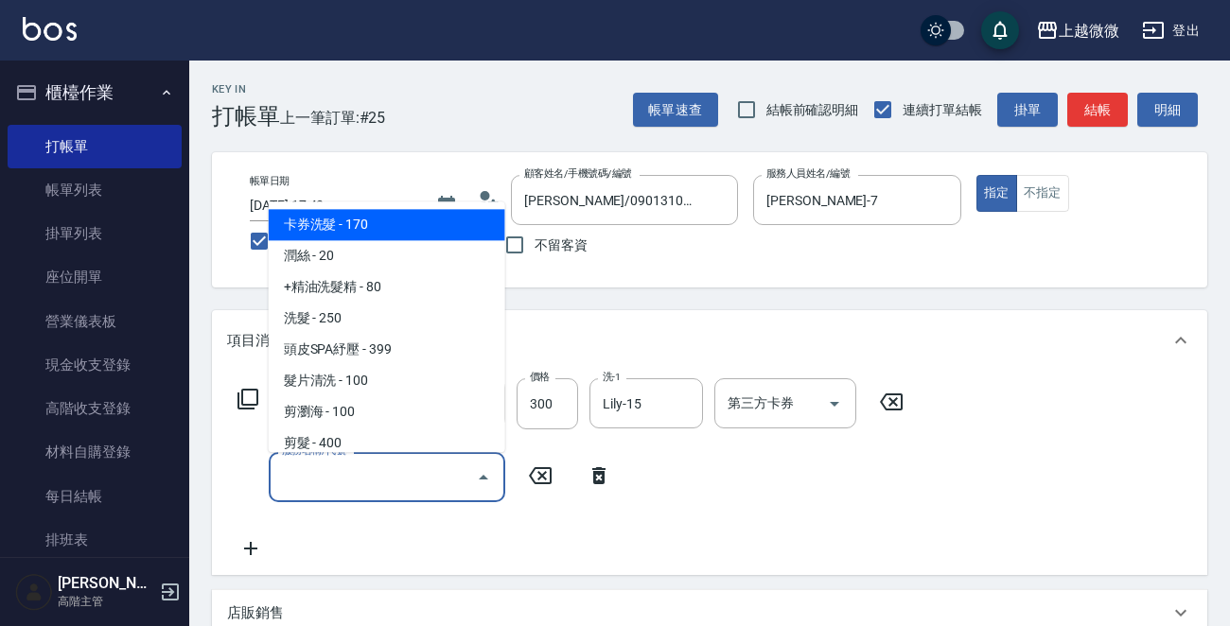
click at [284, 481] on input "服務名稱/代號" at bounding box center [372, 477] width 191 height 33
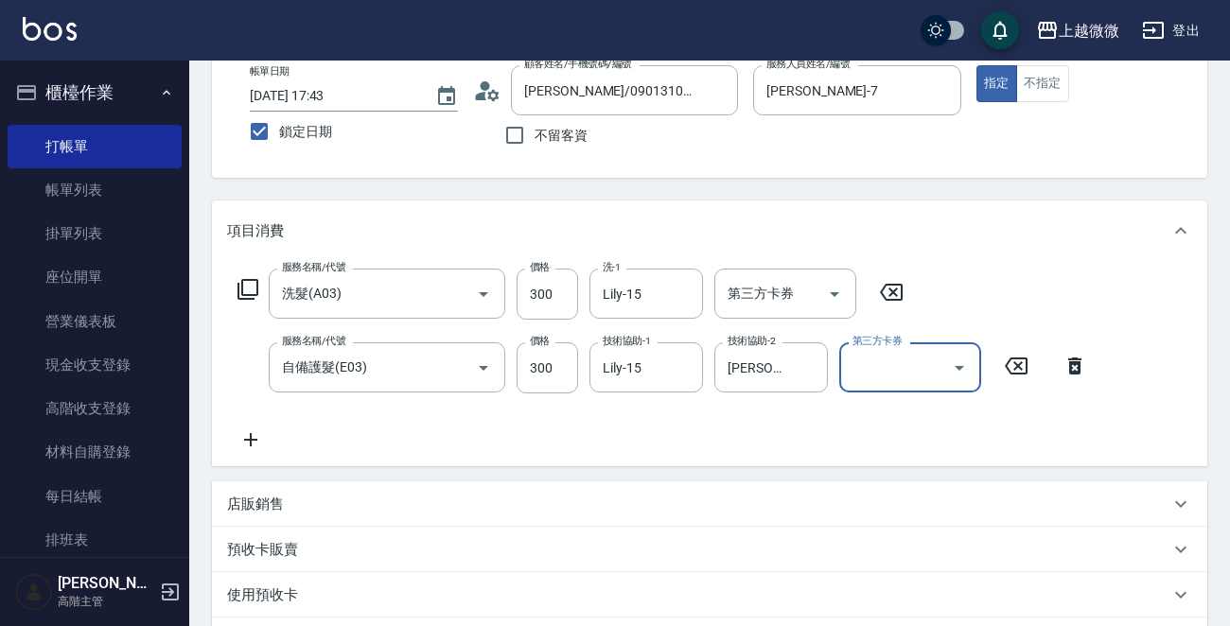
scroll to position [402, 0]
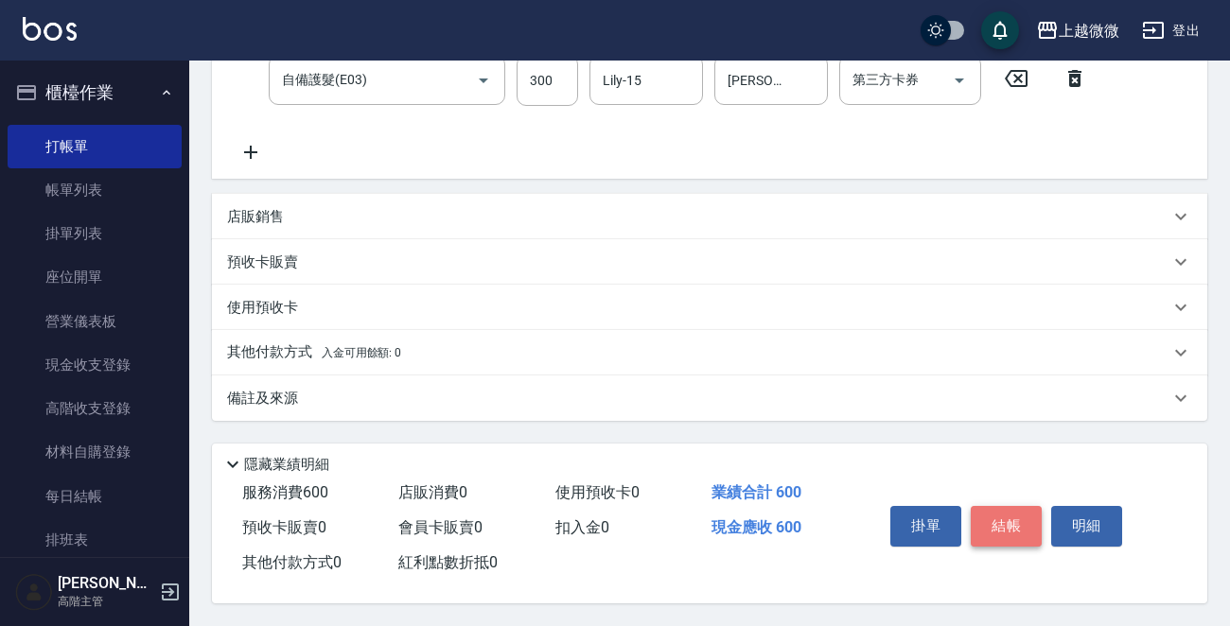
click at [994, 530] on button "結帳" at bounding box center [1006, 526] width 71 height 40
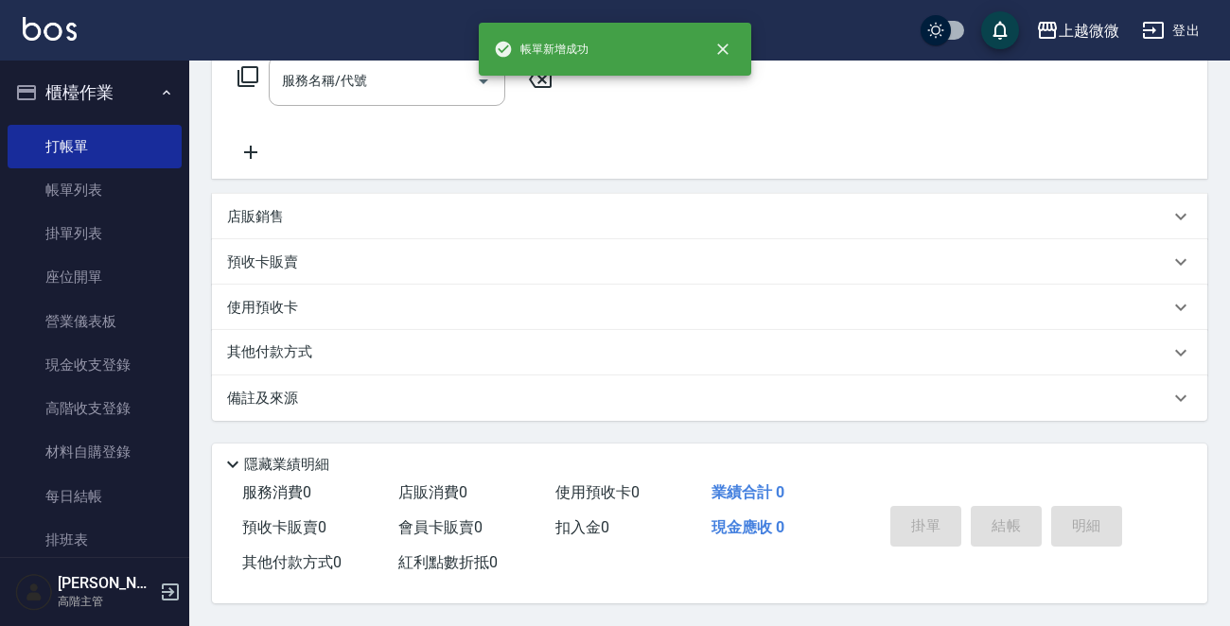
scroll to position [0, 0]
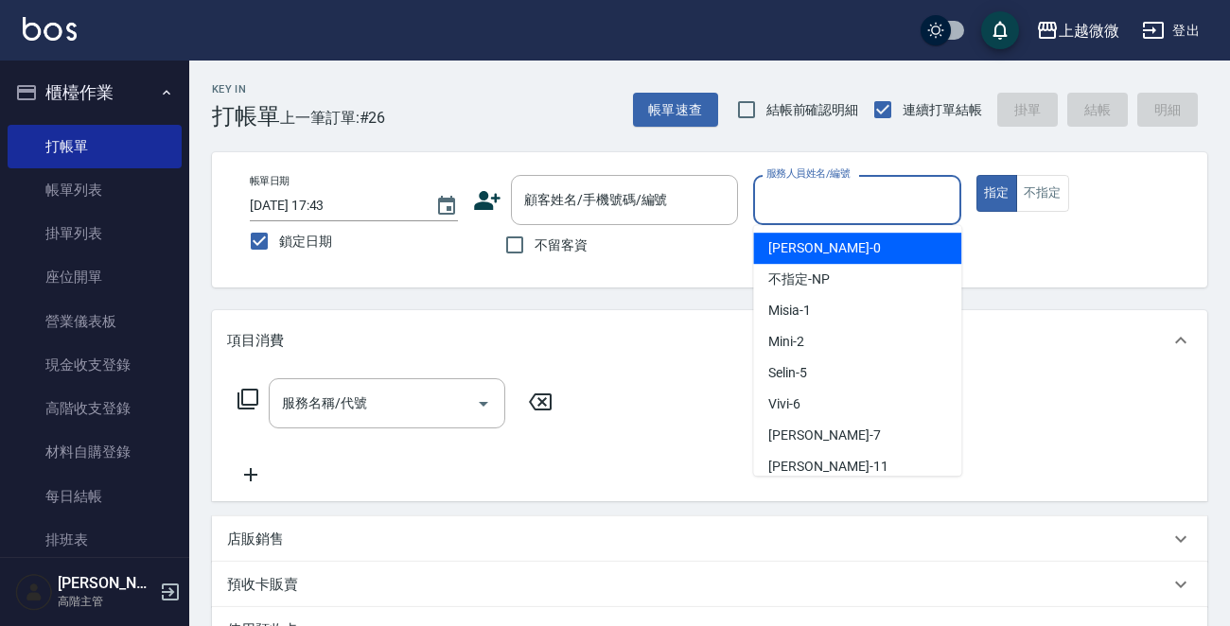
click at [808, 191] on input "服務人員姓名/編號" at bounding box center [857, 200] width 191 height 33
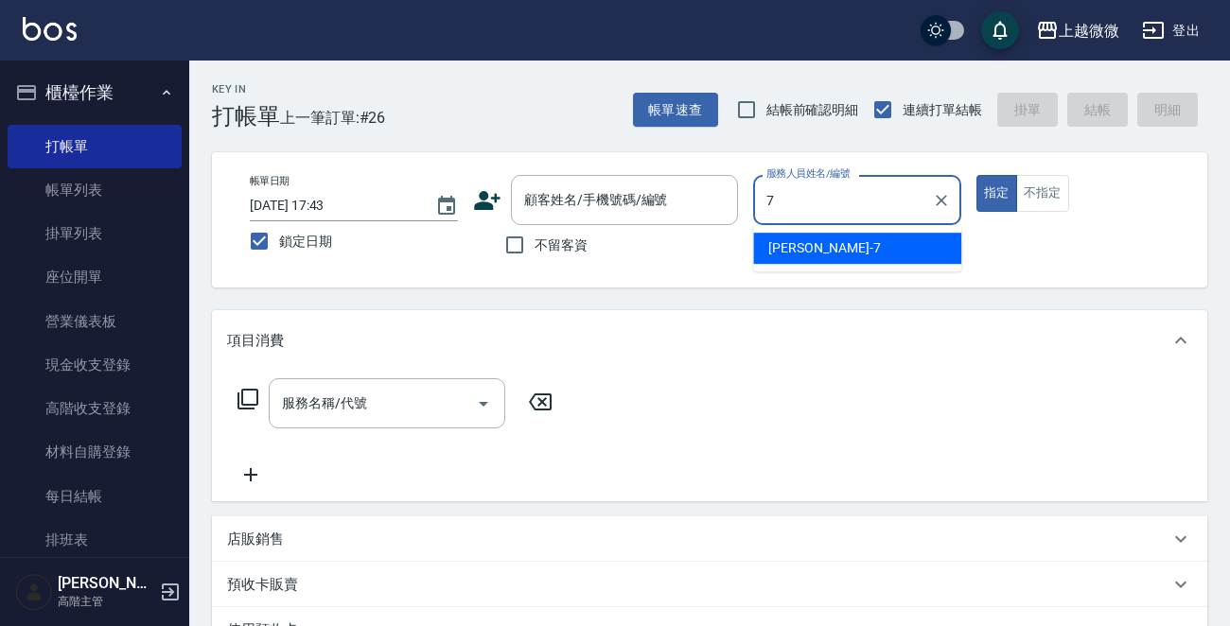
click at [844, 255] on div "[PERSON_NAME] -7" at bounding box center [857, 248] width 208 height 31
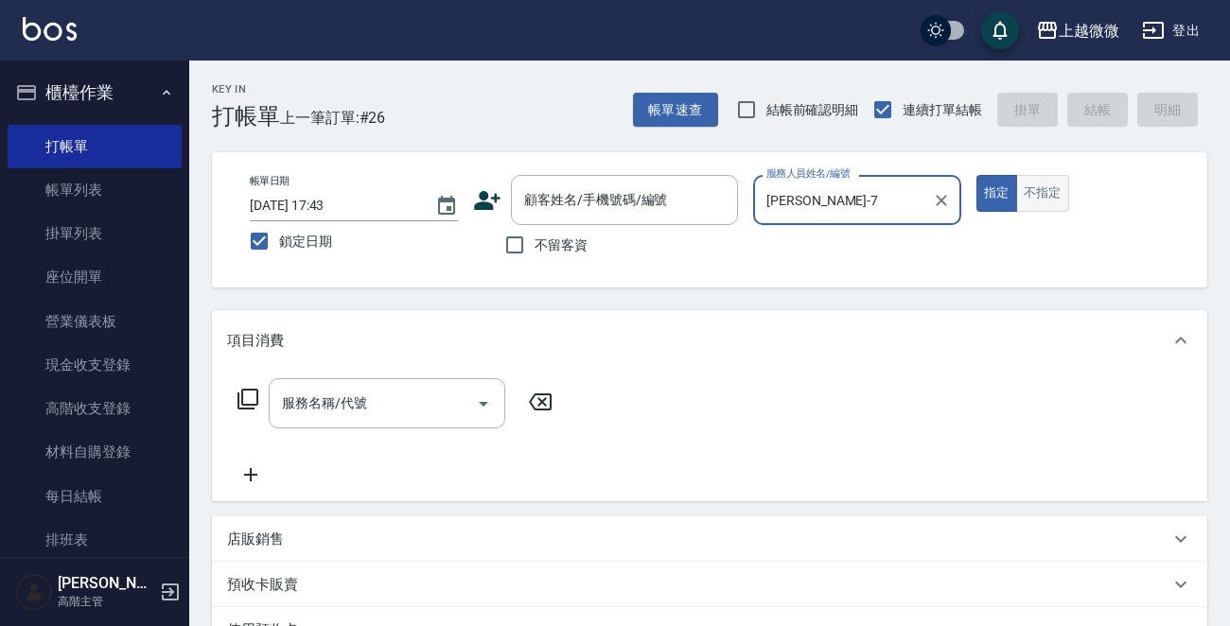
click at [1027, 196] on button "不指定" at bounding box center [1042, 193] width 53 height 37
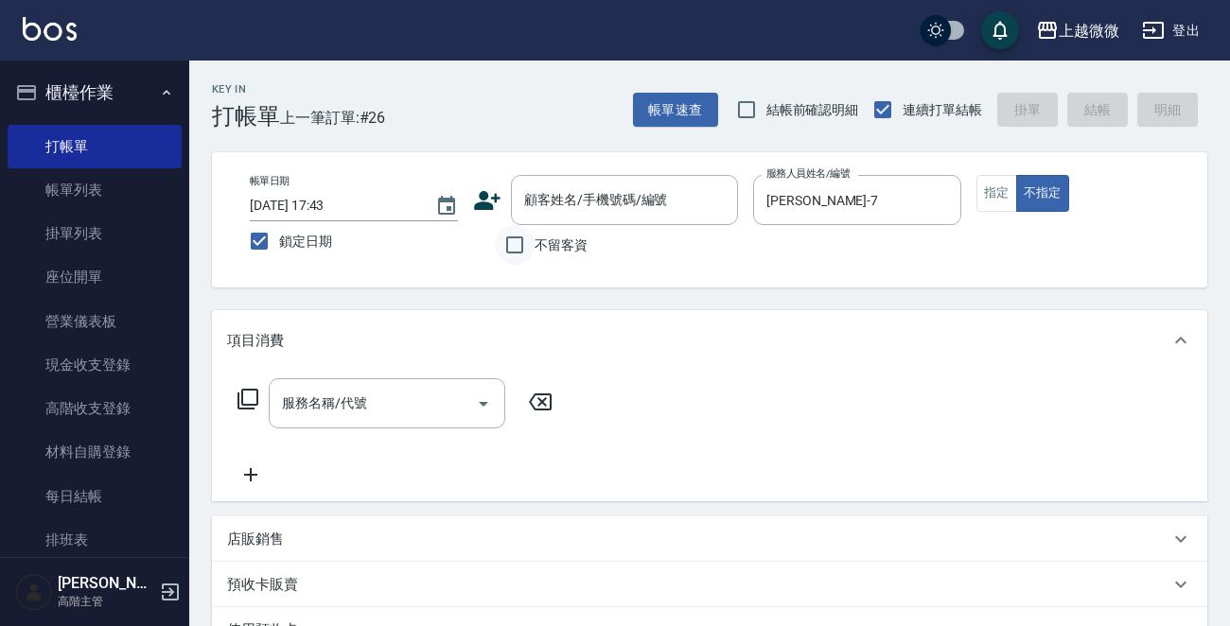
click at [518, 245] on input "不留客資" at bounding box center [515, 245] width 40 height 40
click at [389, 415] on input "服務名稱/代號" at bounding box center [372, 403] width 191 height 33
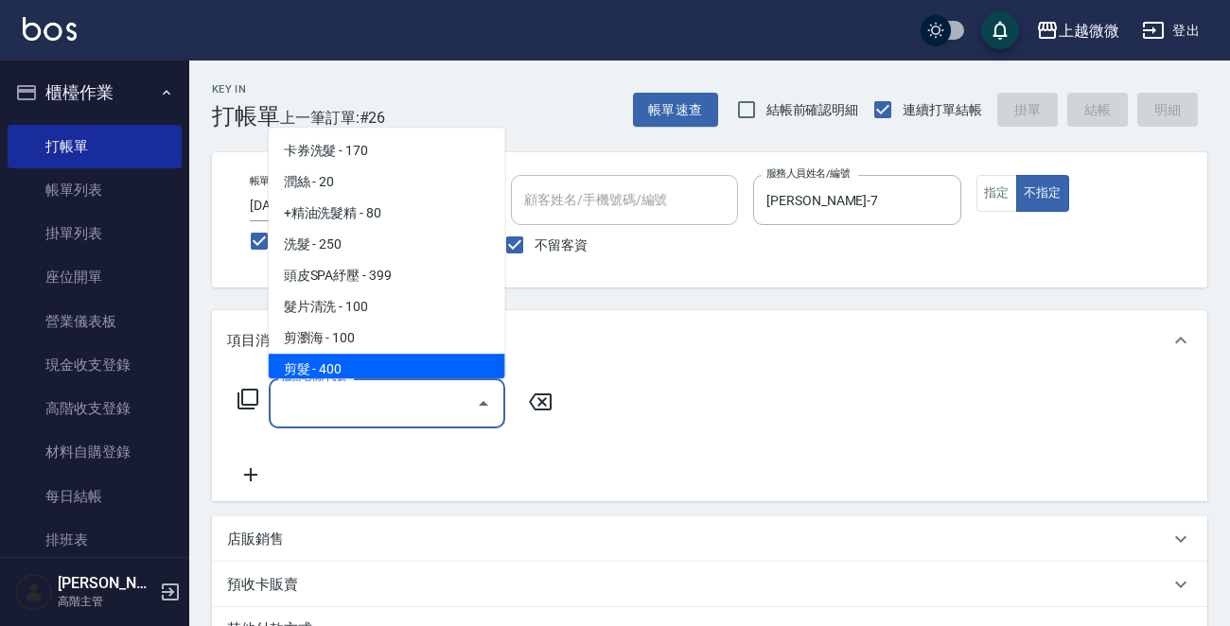
click at [411, 364] on span "剪髮 - 400" at bounding box center [387, 369] width 237 height 31
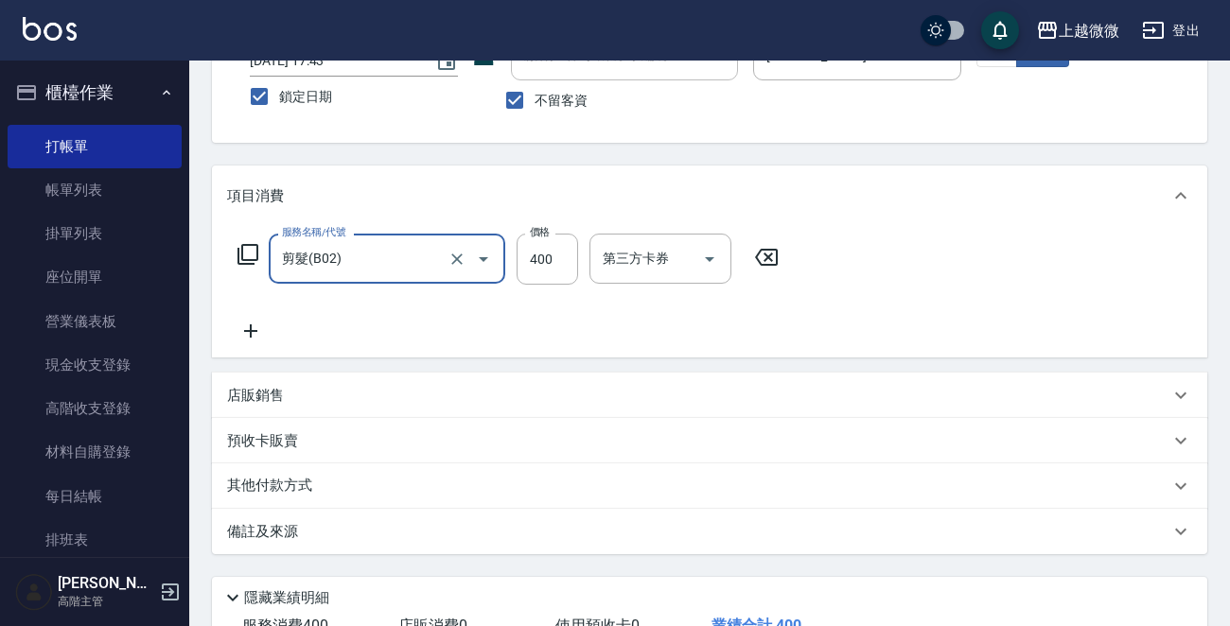
scroll to position [283, 0]
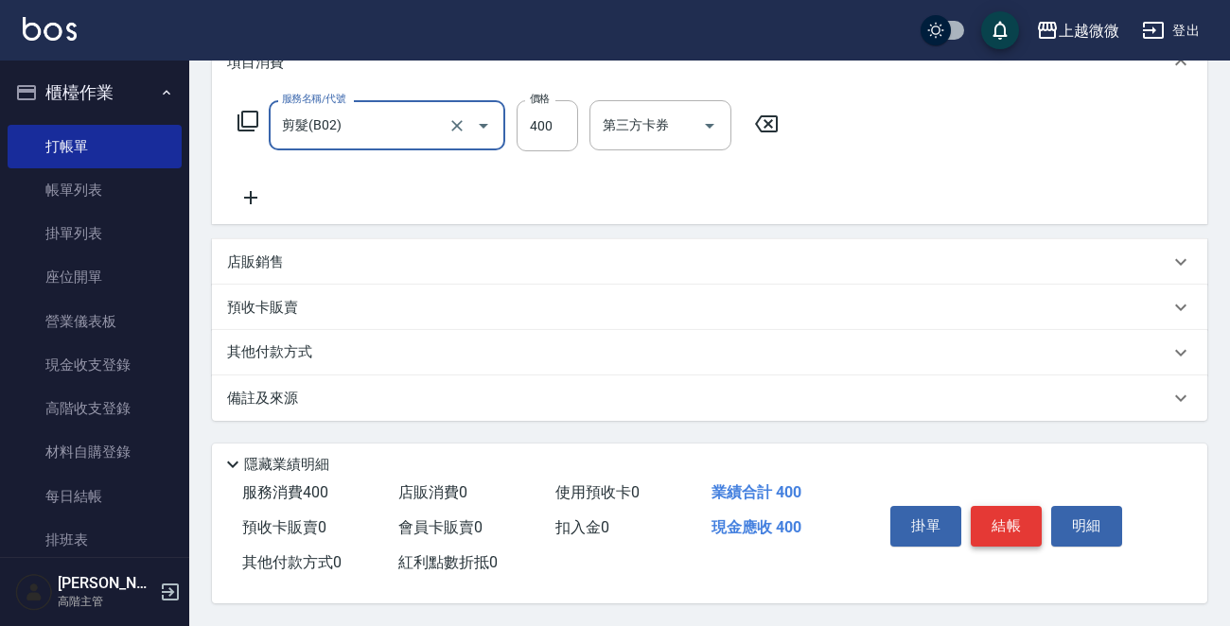
click at [1008, 519] on button "結帳" at bounding box center [1006, 526] width 71 height 40
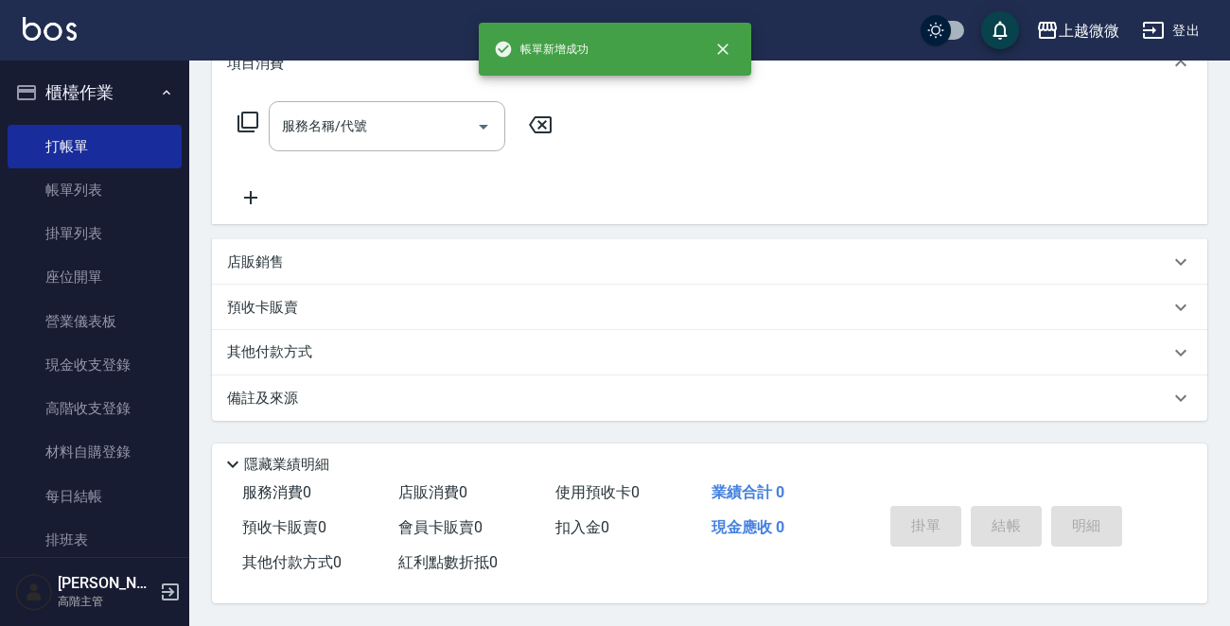
scroll to position [0, 0]
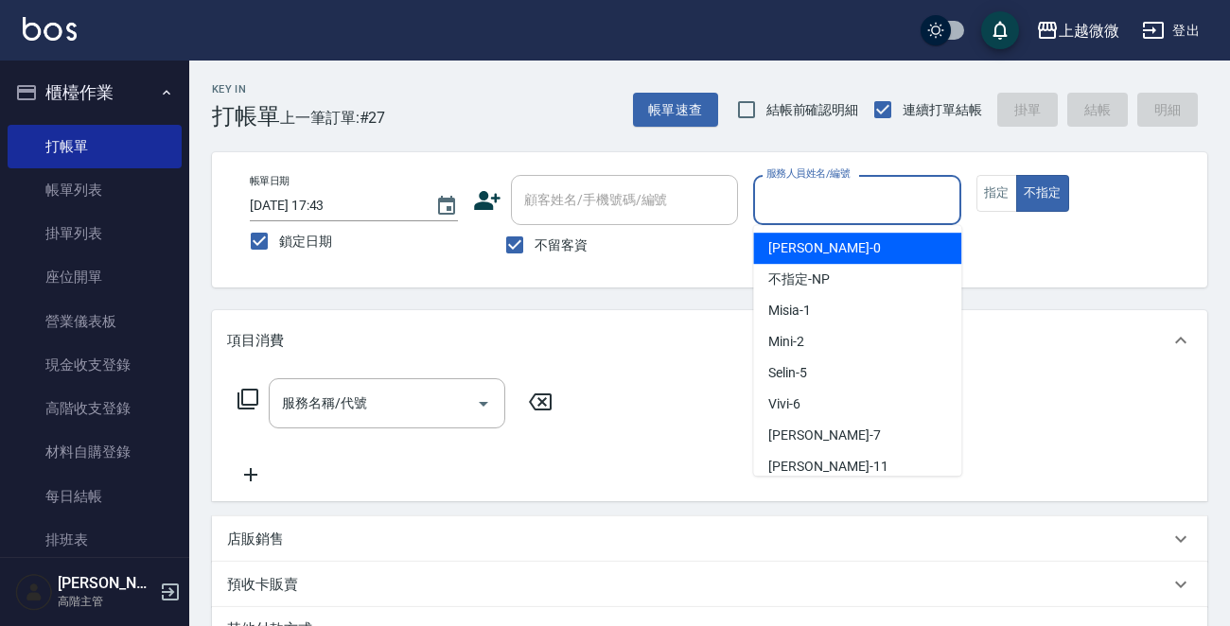
click at [867, 207] on input "服務人員姓名/編號" at bounding box center [857, 200] width 191 height 33
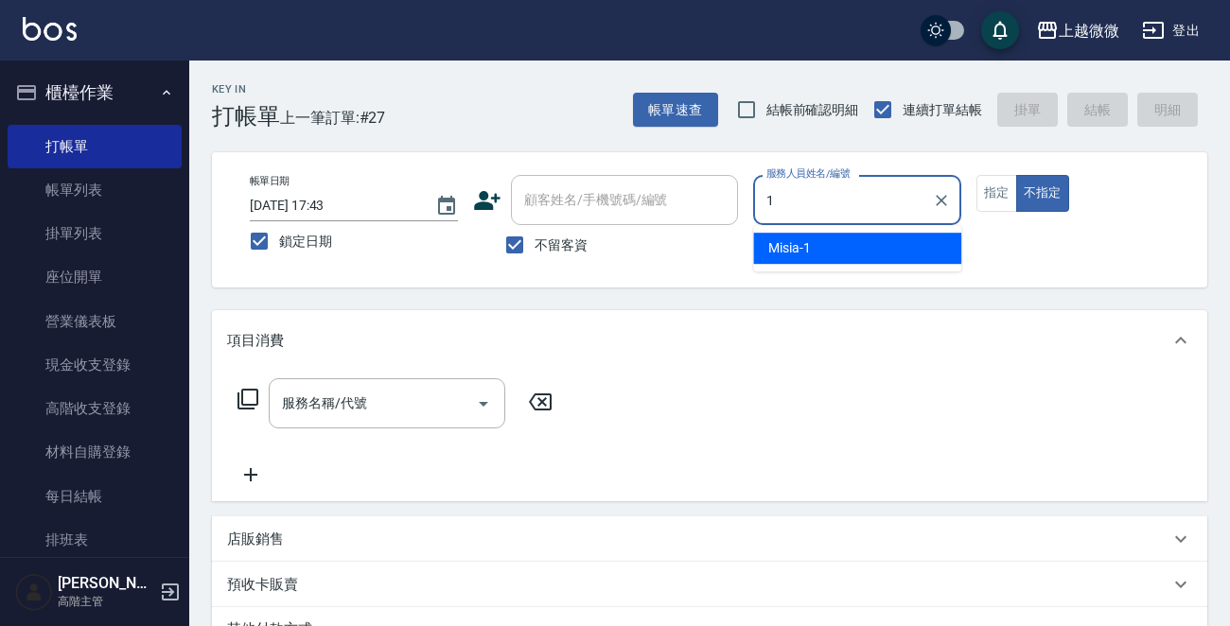
click at [818, 236] on div "Misia -1" at bounding box center [857, 248] width 208 height 31
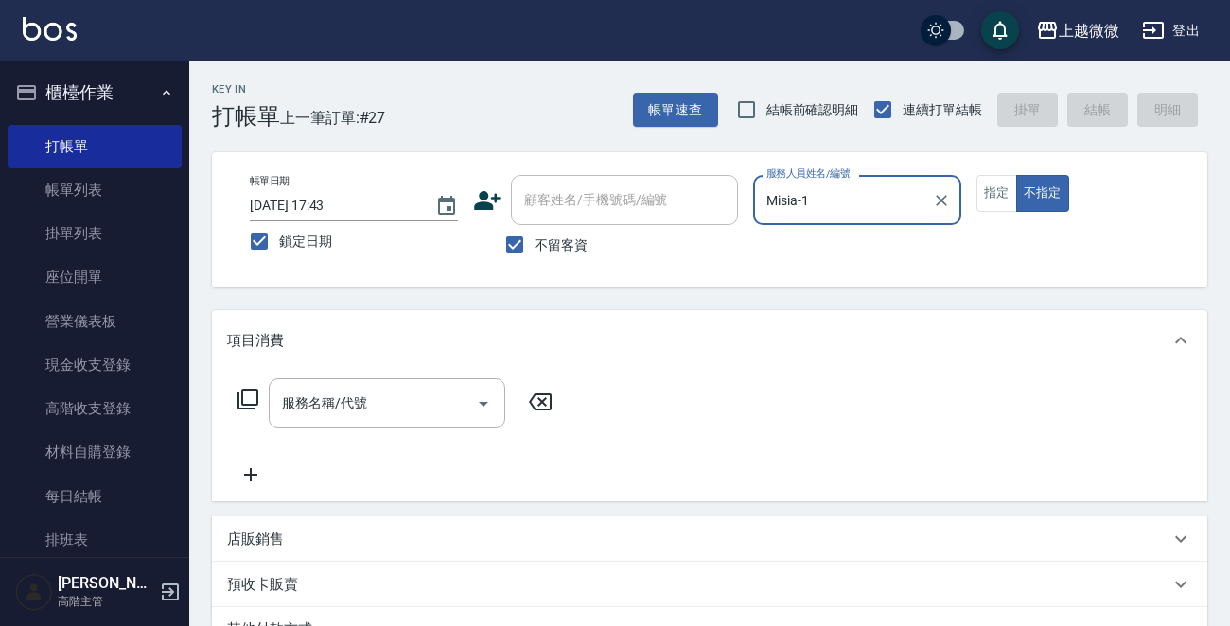
click at [350, 404] on div "服務名稱/代號 服務名稱/代號" at bounding box center [387, 403] width 237 height 50
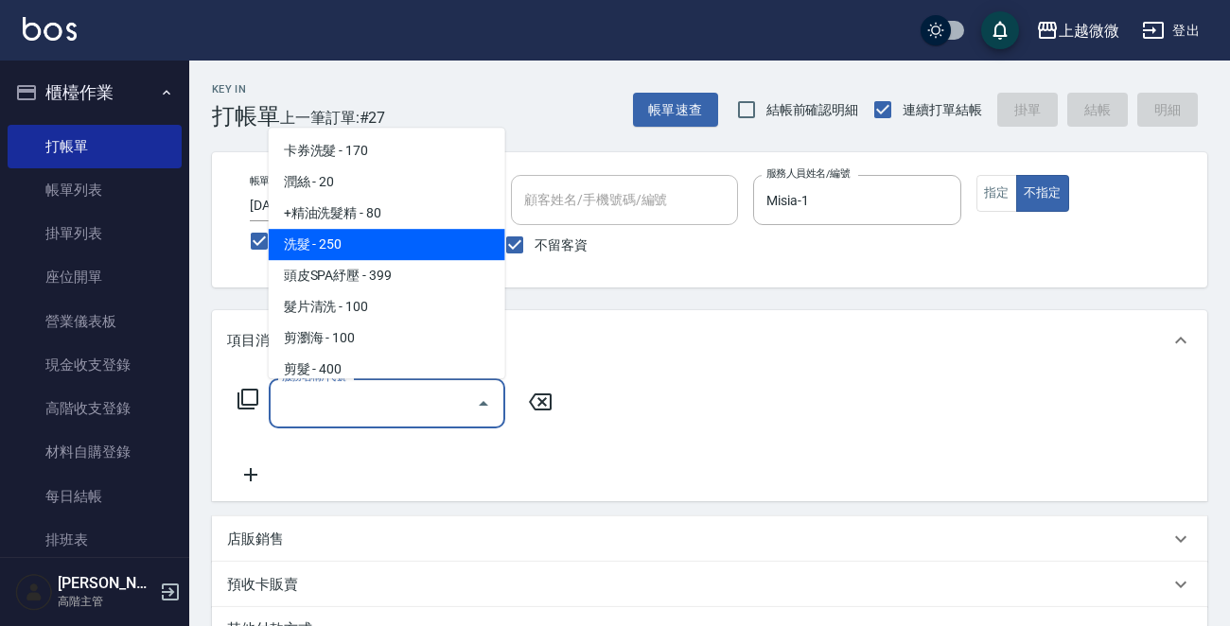
click at [360, 254] on span "洗髮 - 250" at bounding box center [387, 244] width 237 height 31
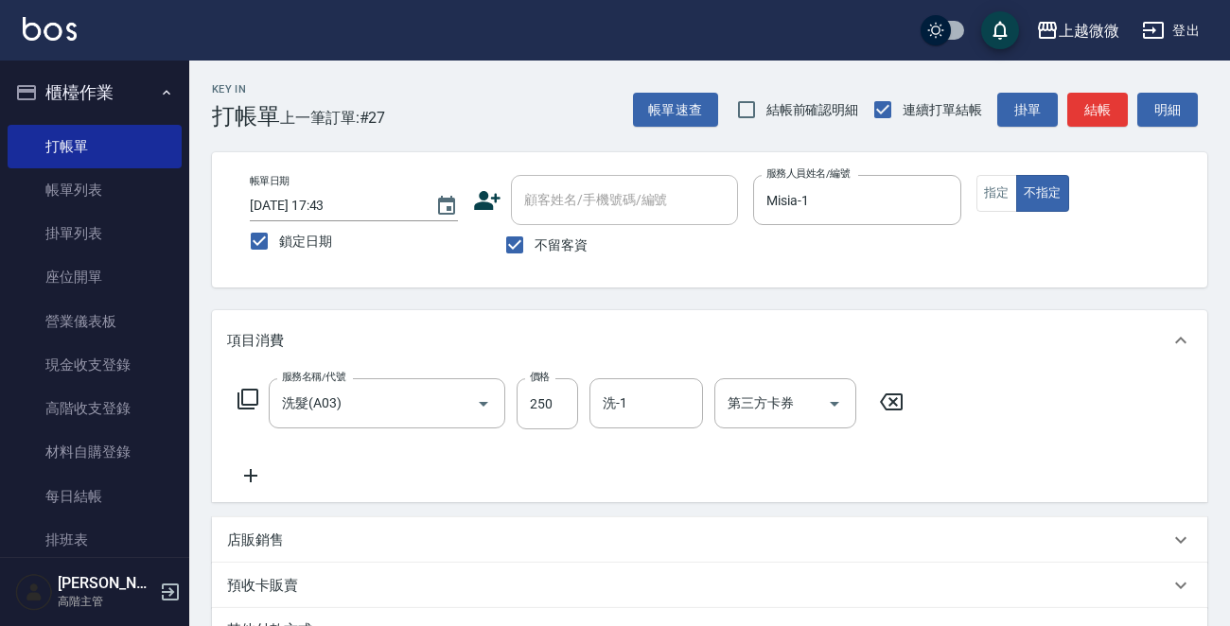
click at [260, 472] on icon at bounding box center [250, 476] width 47 height 23
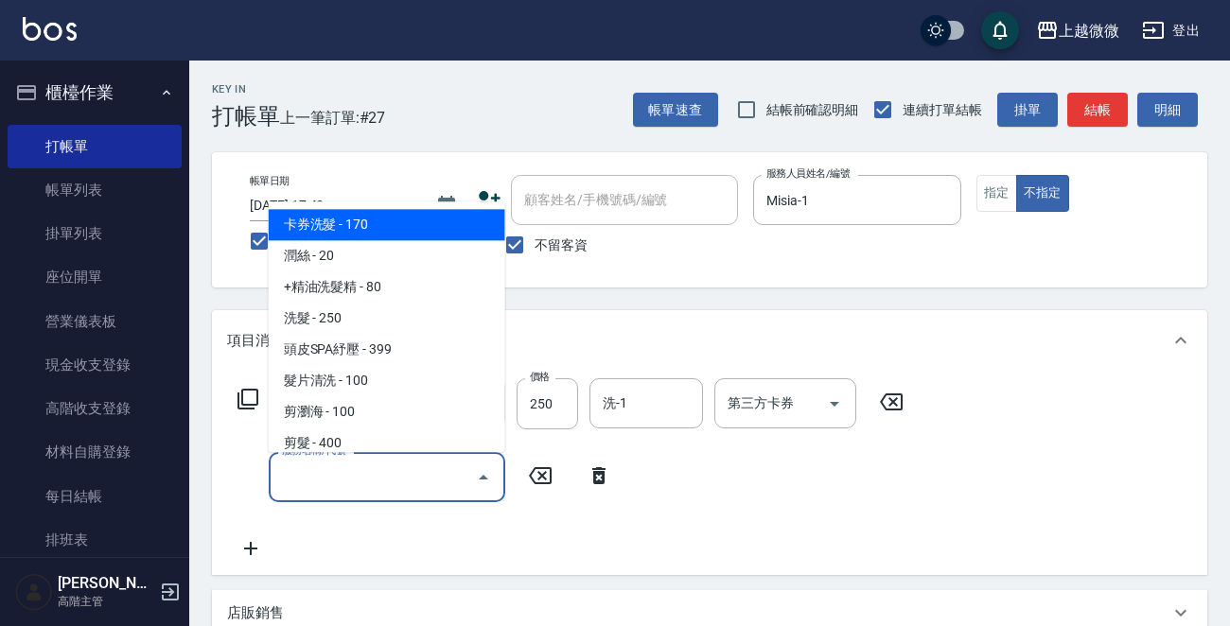
click at [339, 483] on input "服務名稱/代號" at bounding box center [372, 477] width 191 height 33
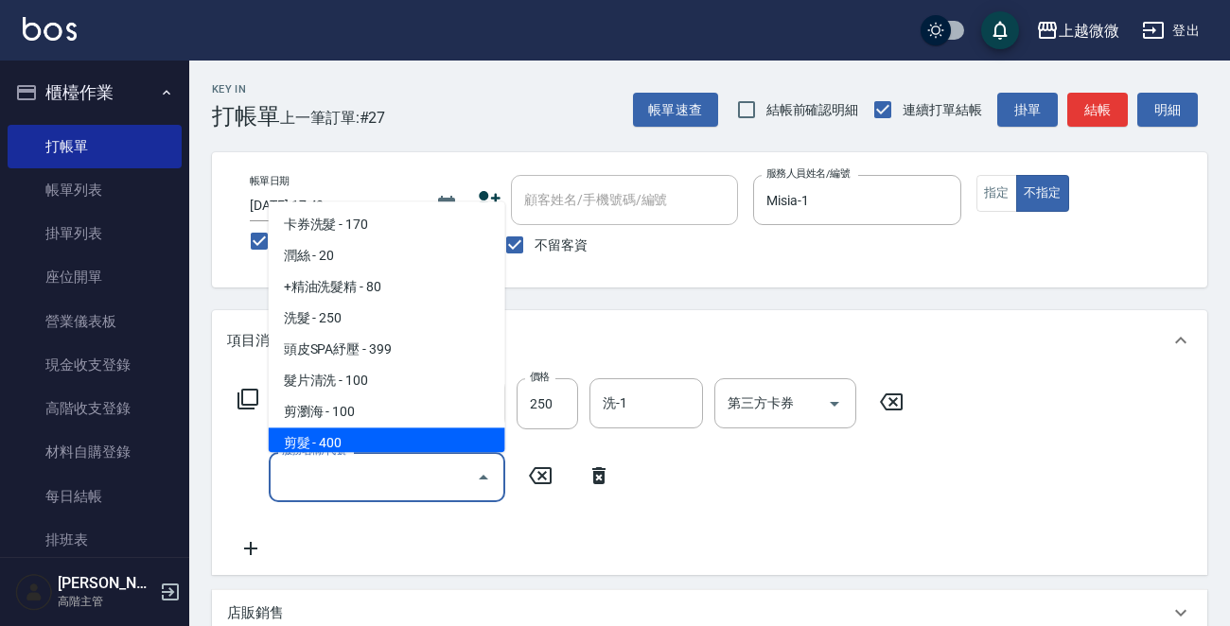
click at [354, 432] on span "剪髮 - 400" at bounding box center [387, 444] width 237 height 31
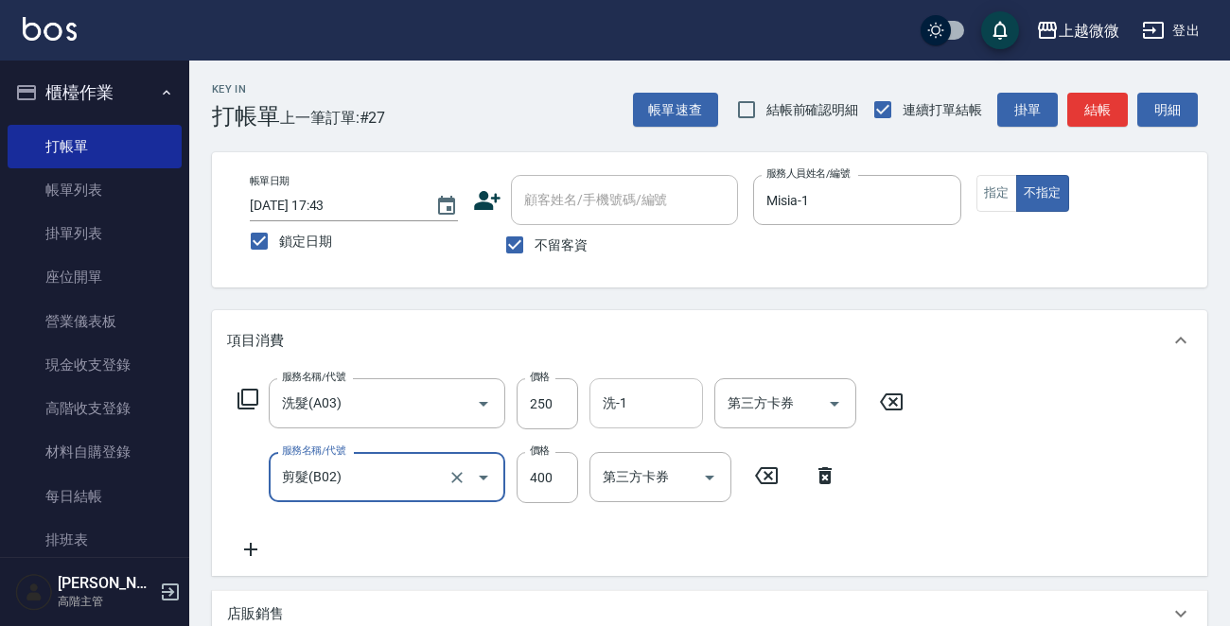
click at [622, 401] on div "洗-1 洗-1" at bounding box center [646, 403] width 114 height 50
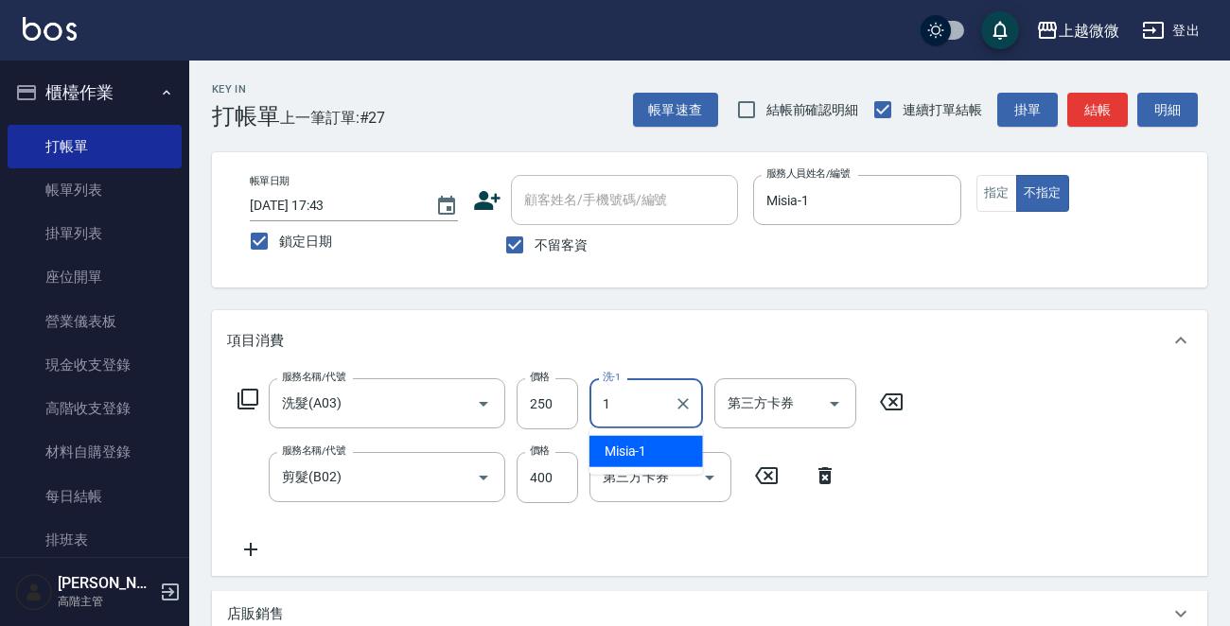
click at [634, 445] on span "Misia -1" at bounding box center [626, 452] width 43 height 20
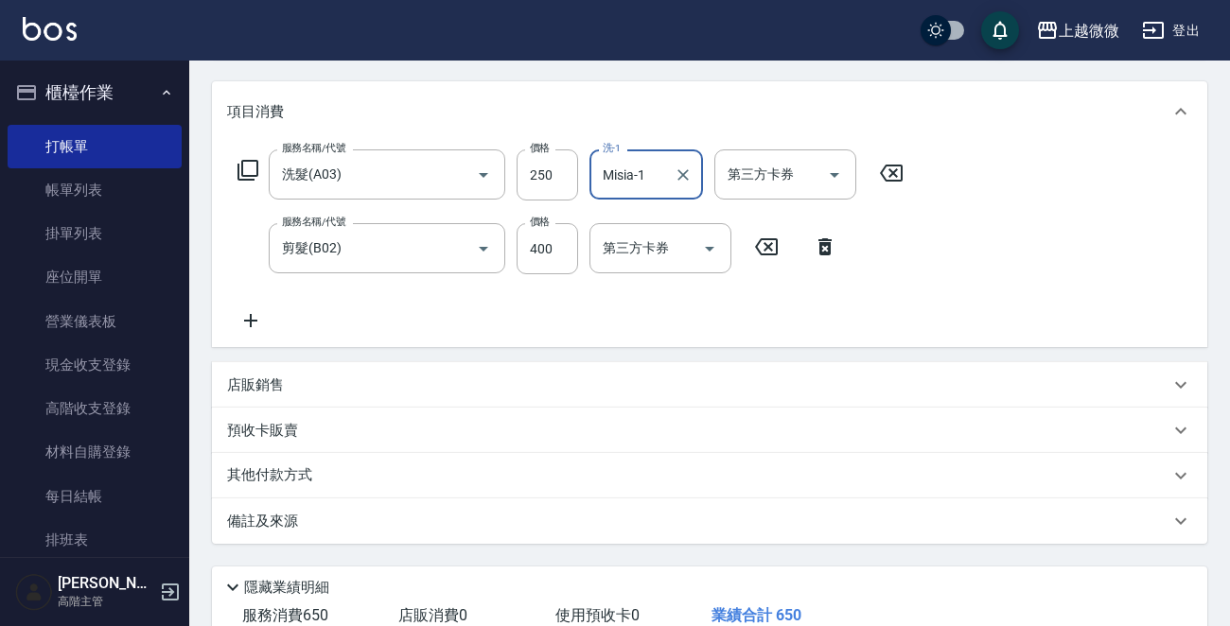
scroll to position [357, 0]
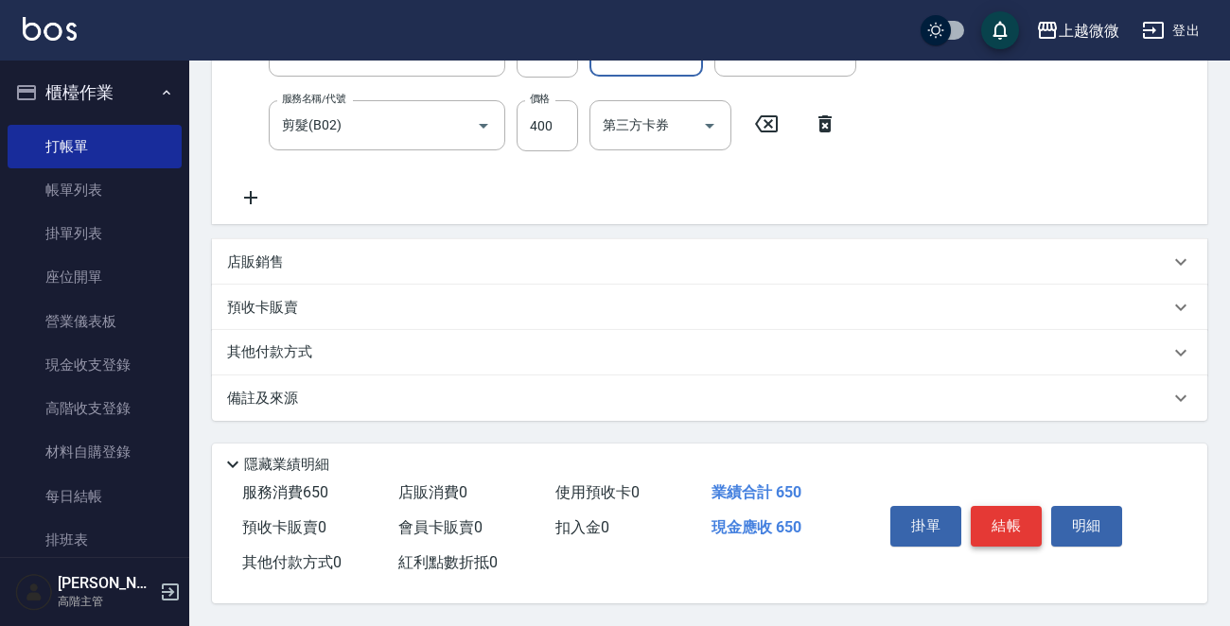
click at [1009, 521] on button "結帳" at bounding box center [1006, 526] width 71 height 40
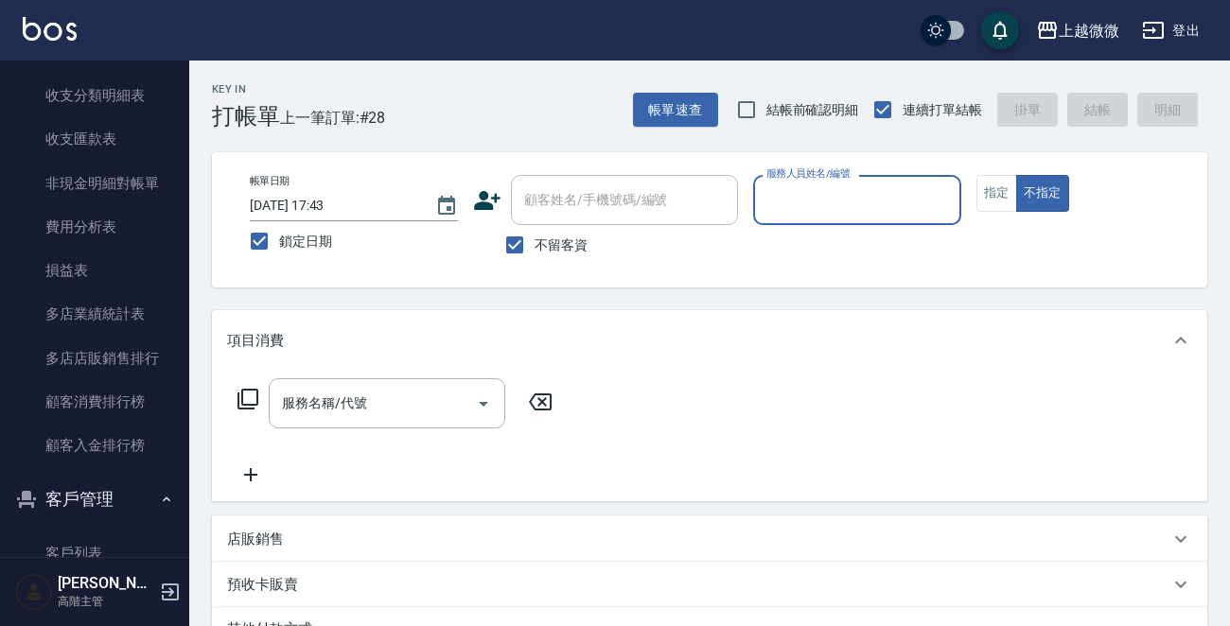
scroll to position [2550, 0]
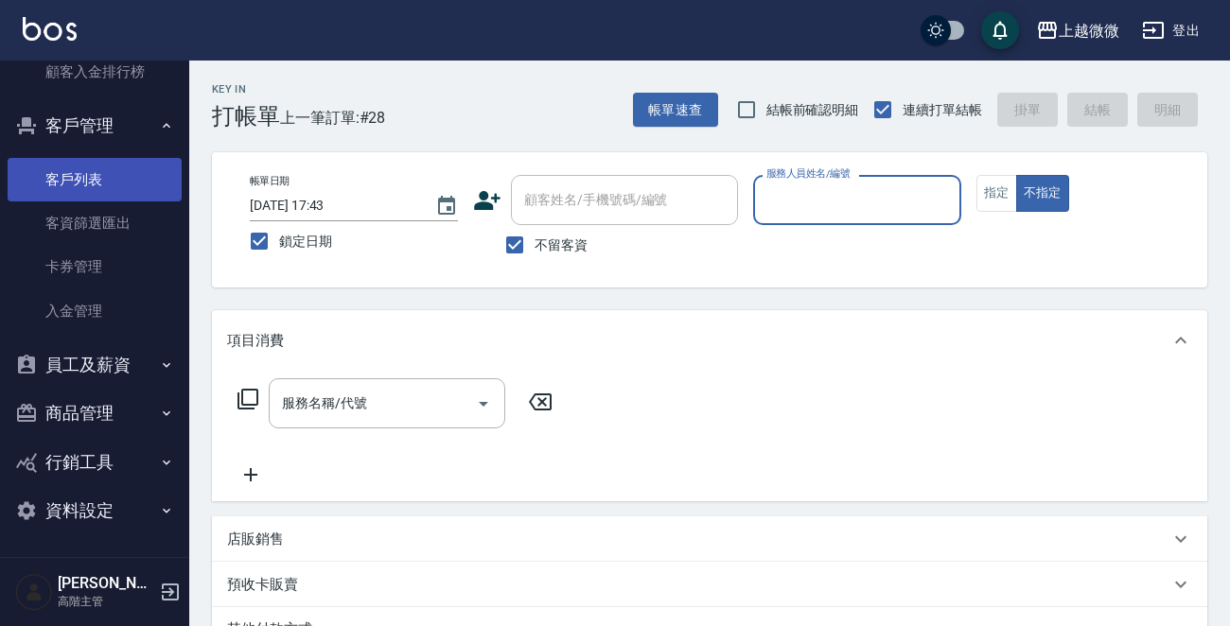
click at [89, 180] on link "客戶列表" at bounding box center [95, 180] width 174 height 44
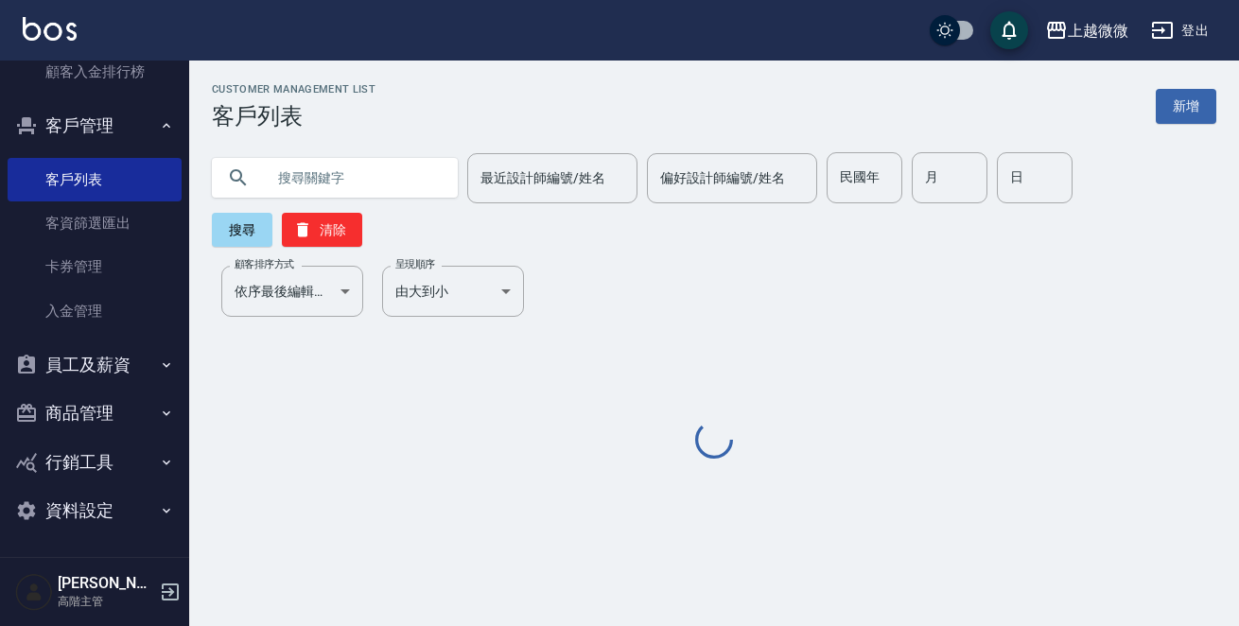
click at [309, 182] on input "text" at bounding box center [354, 177] width 178 height 51
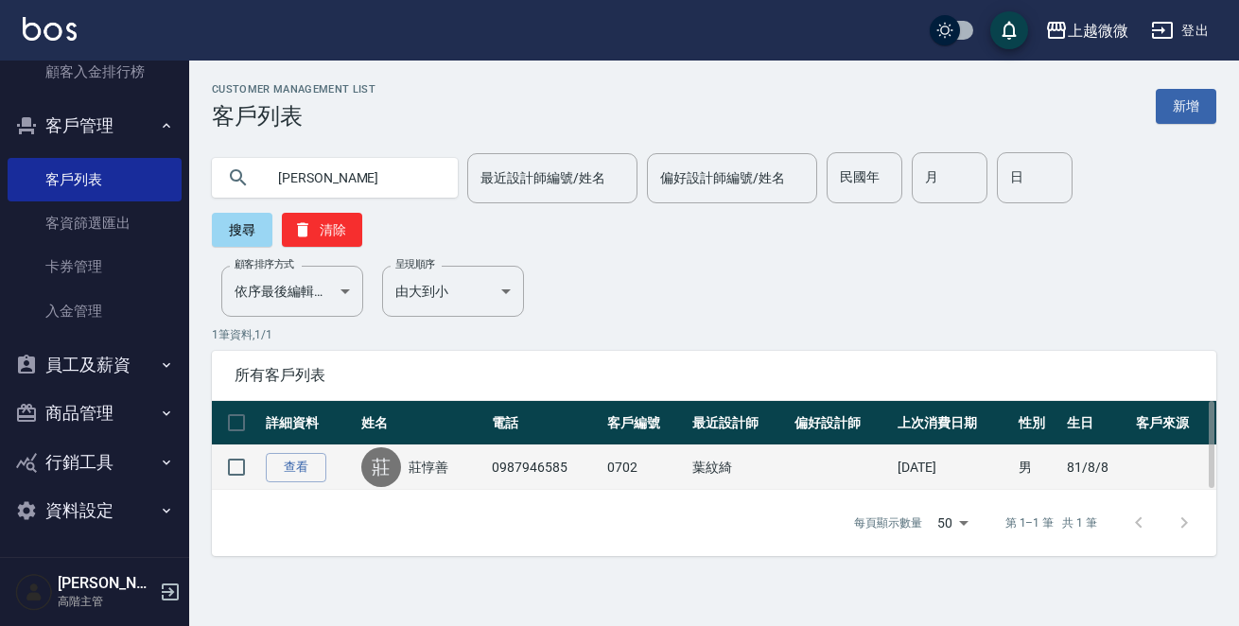
drag, startPoint x: 435, startPoint y: 424, endPoint x: 450, endPoint y: 420, distance: 15.6
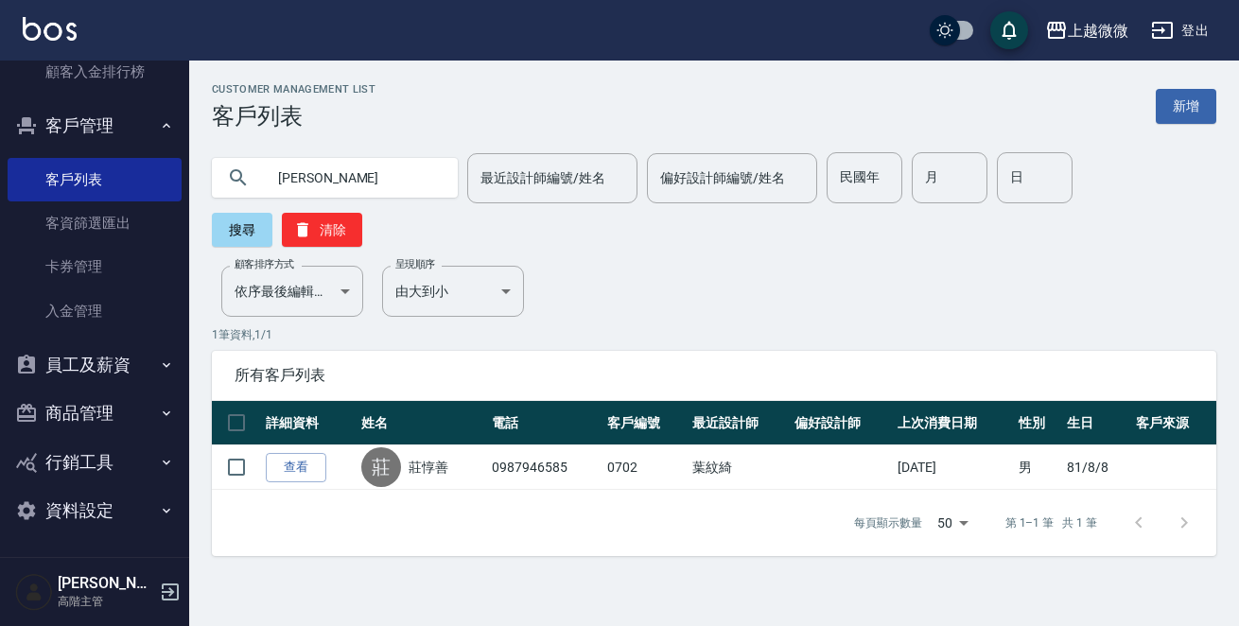
click at [434, 458] on link "莊惇善" at bounding box center [429, 467] width 40 height 19
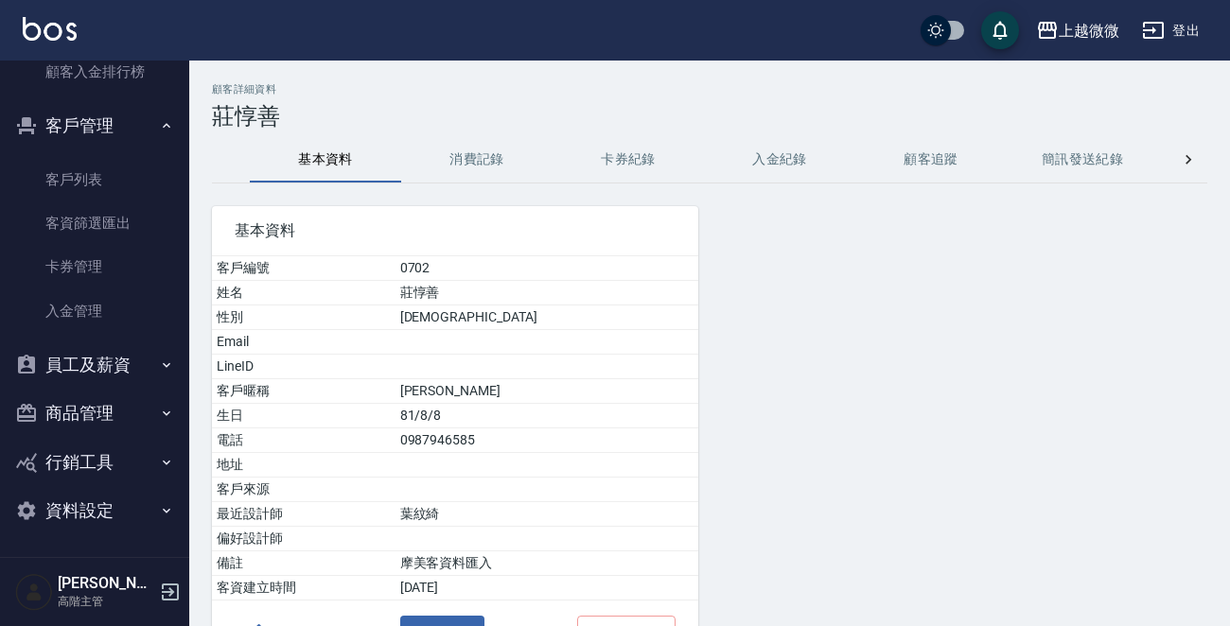
click at [473, 147] on button "消費記錄" at bounding box center [476, 159] width 151 height 45
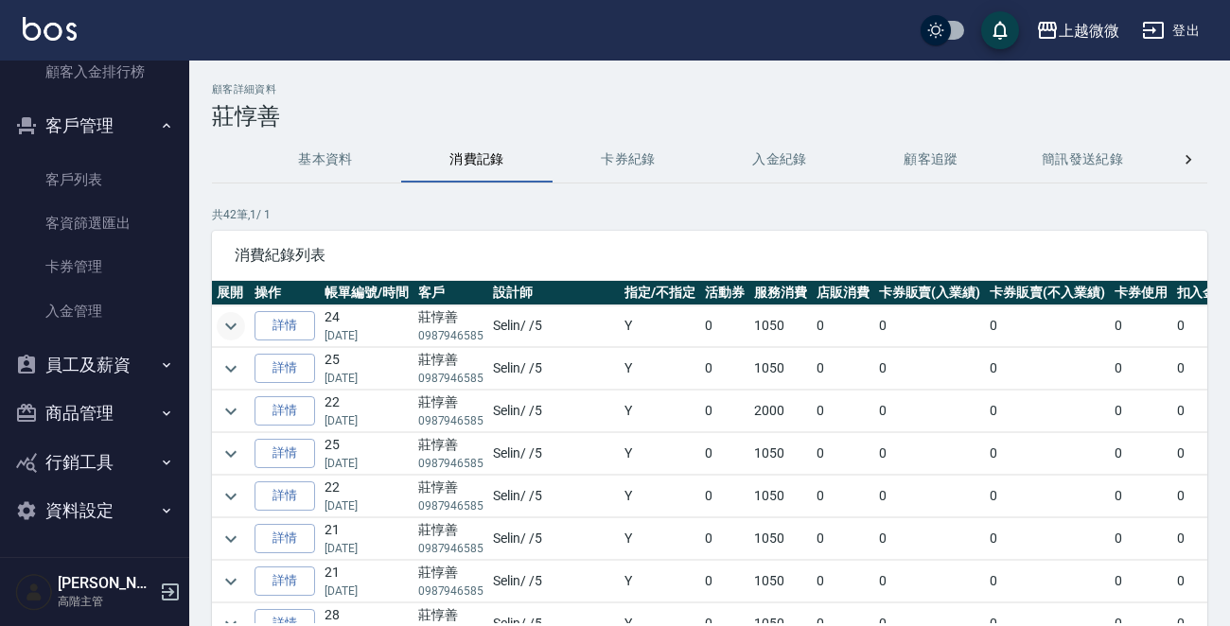
click at [229, 322] on icon "expand row" at bounding box center [231, 326] width 23 height 23
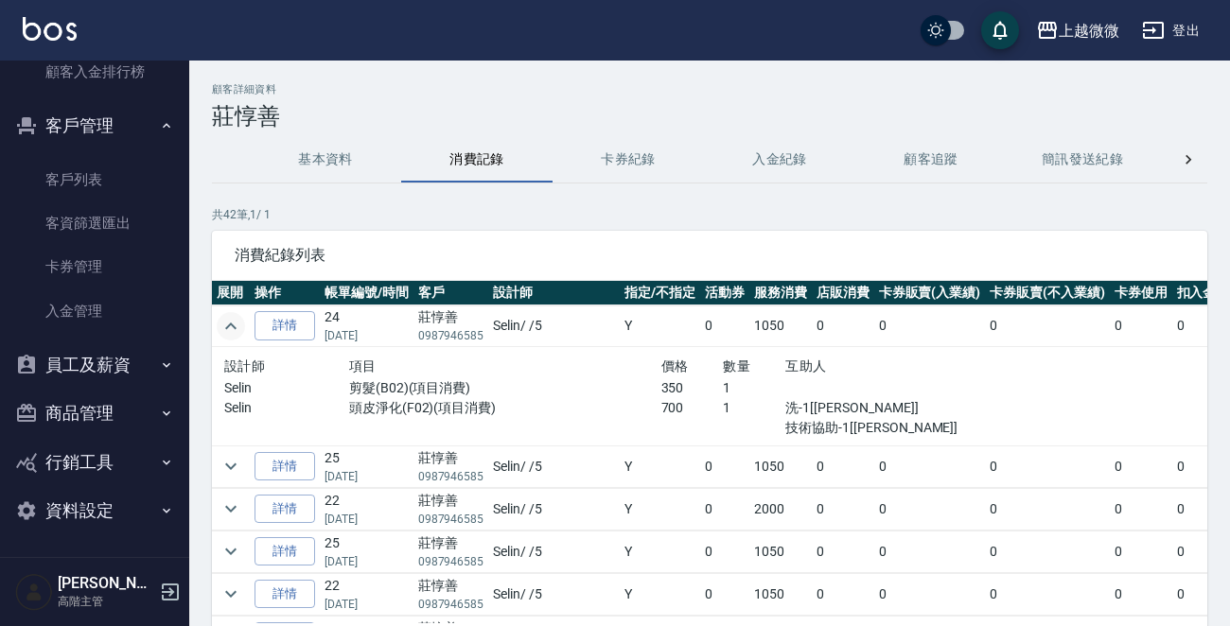
click at [229, 322] on icon "expand row" at bounding box center [231, 326] width 23 height 23
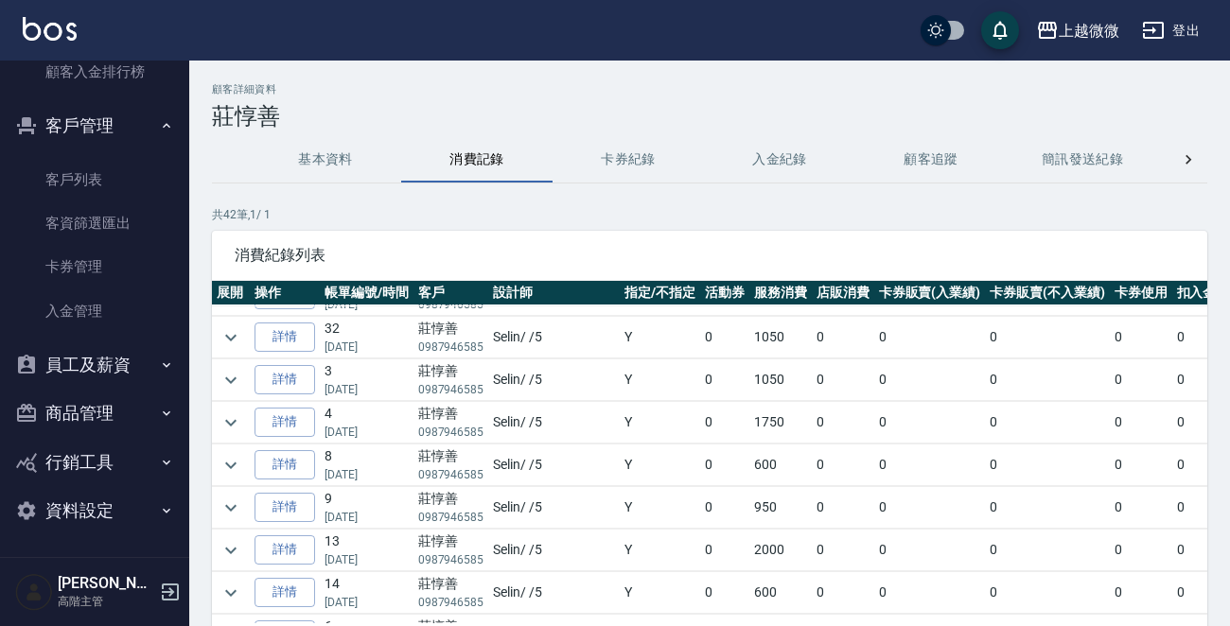
scroll to position [568, 0]
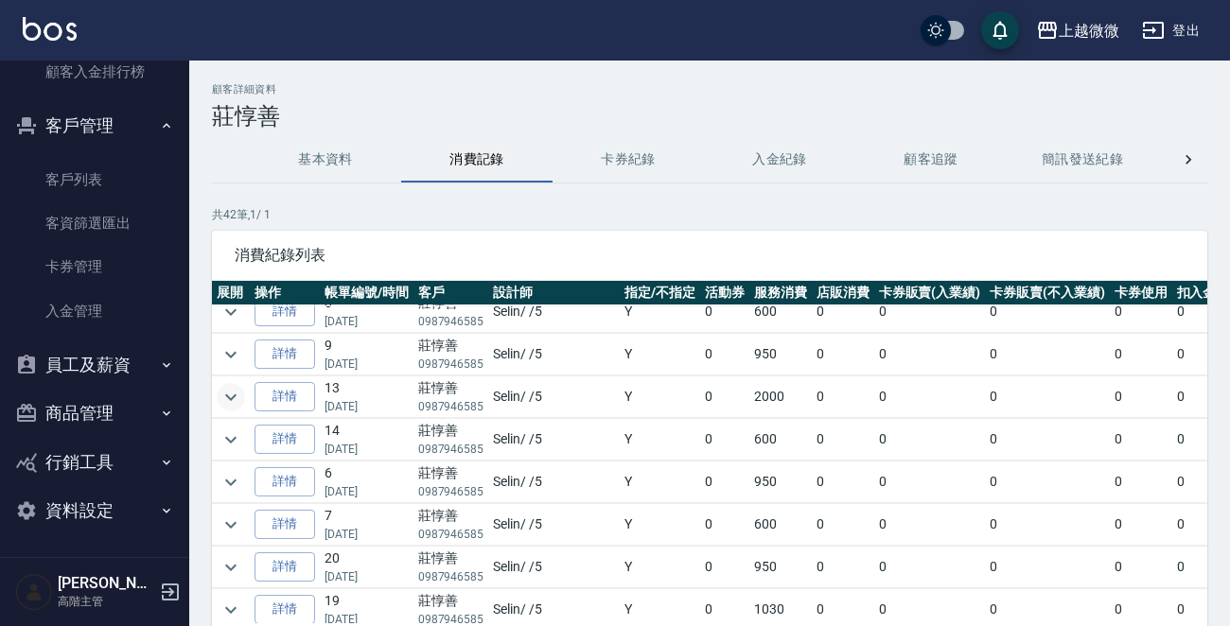
click at [236, 390] on icon "expand row" at bounding box center [231, 397] width 23 height 23
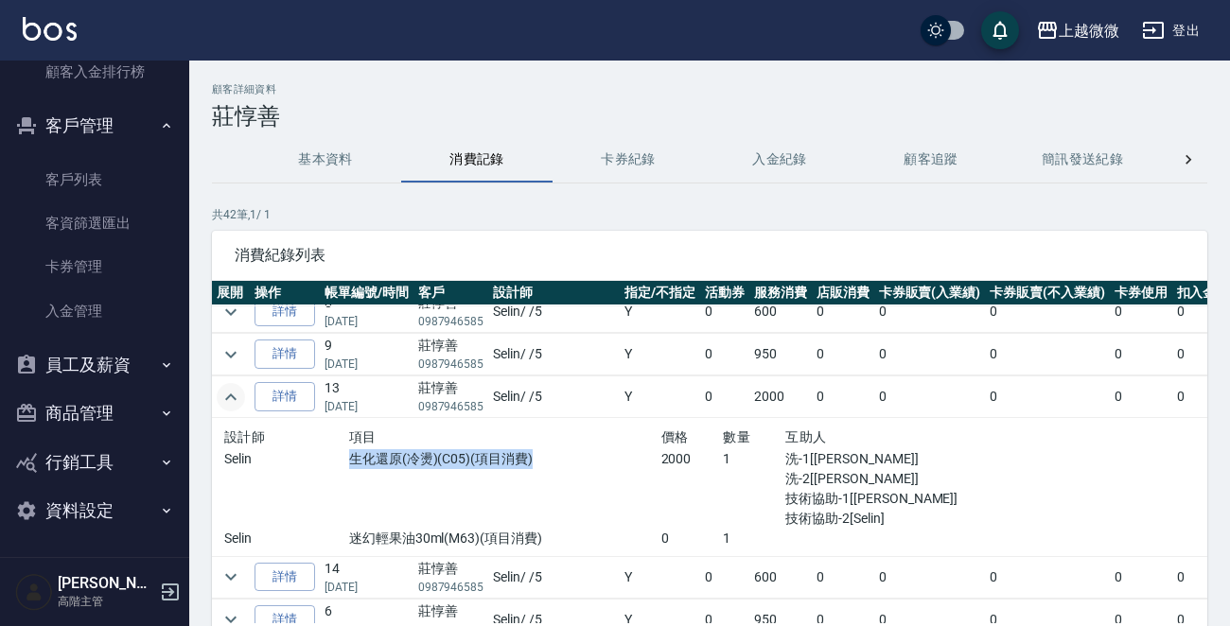
drag, startPoint x: 334, startPoint y: 462, endPoint x: 516, endPoint y: 454, distance: 181.8
click at [516, 454] on p "生化還原(冷燙)(C05)(項目消費)" at bounding box center [505, 459] width 312 height 20
copy p "生化還原(冷燙)(C05)(項目消費)"
click at [455, 454] on p "生化還原(冷燙)(C05)(項目消費)" at bounding box center [505, 459] width 312 height 20
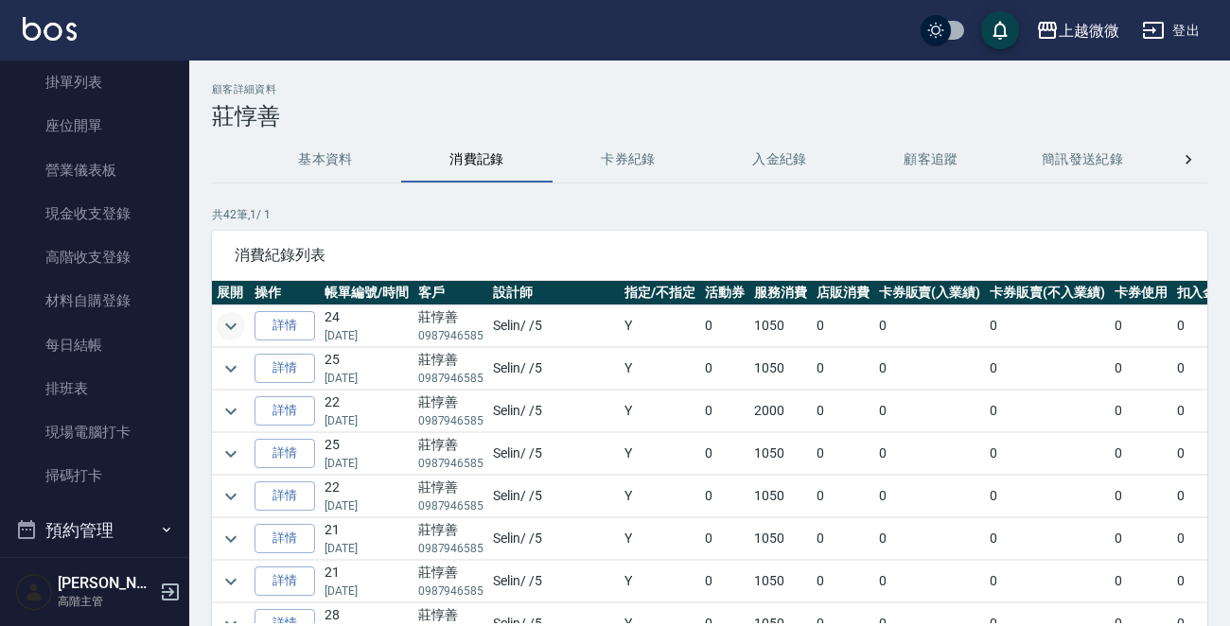
scroll to position [0, 0]
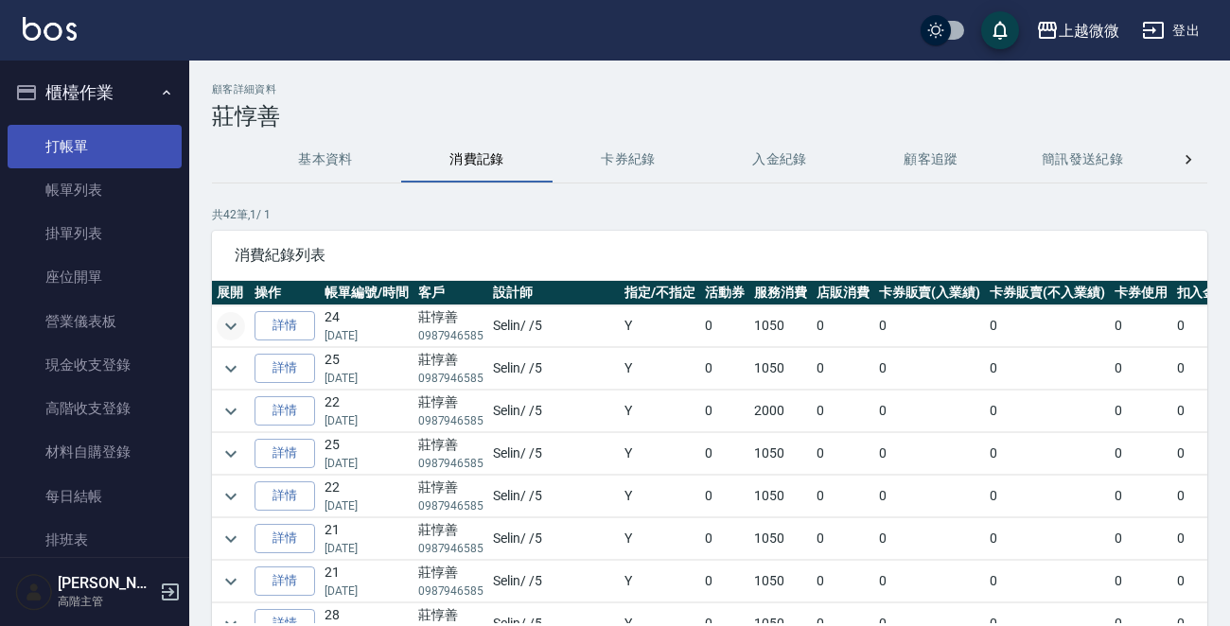
click at [79, 138] on link "打帳單" at bounding box center [95, 147] width 174 height 44
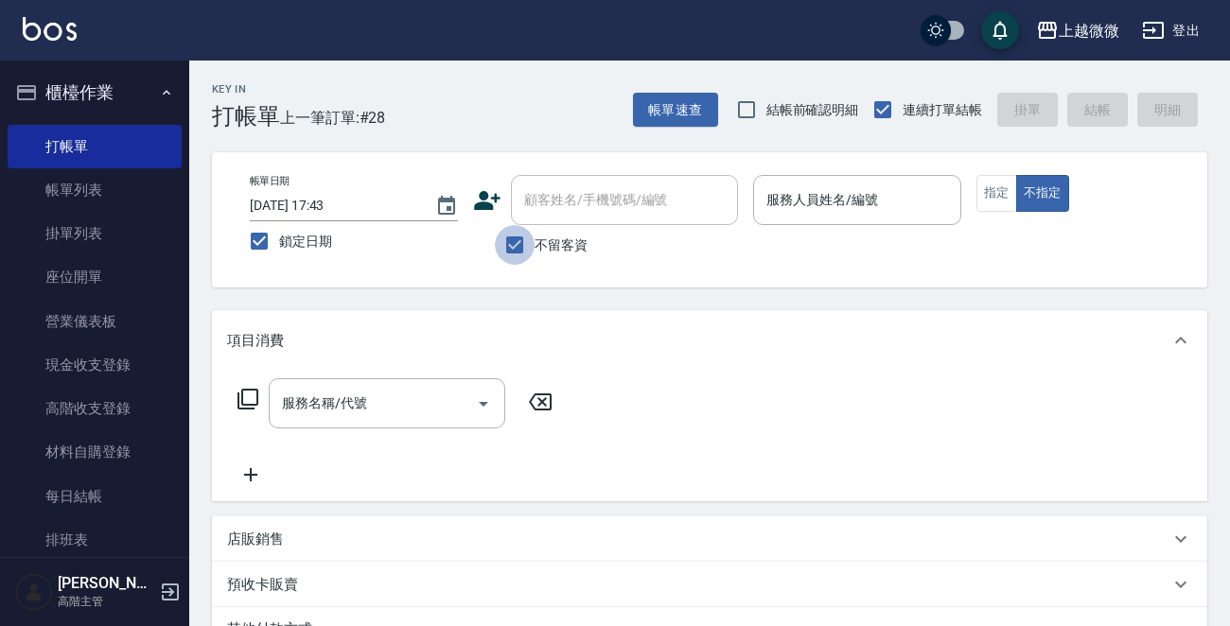
drag, startPoint x: 518, startPoint y: 235, endPoint x: 550, endPoint y: 206, distance: 42.9
click at [518, 235] on input "不留客資" at bounding box center [515, 245] width 40 height 40
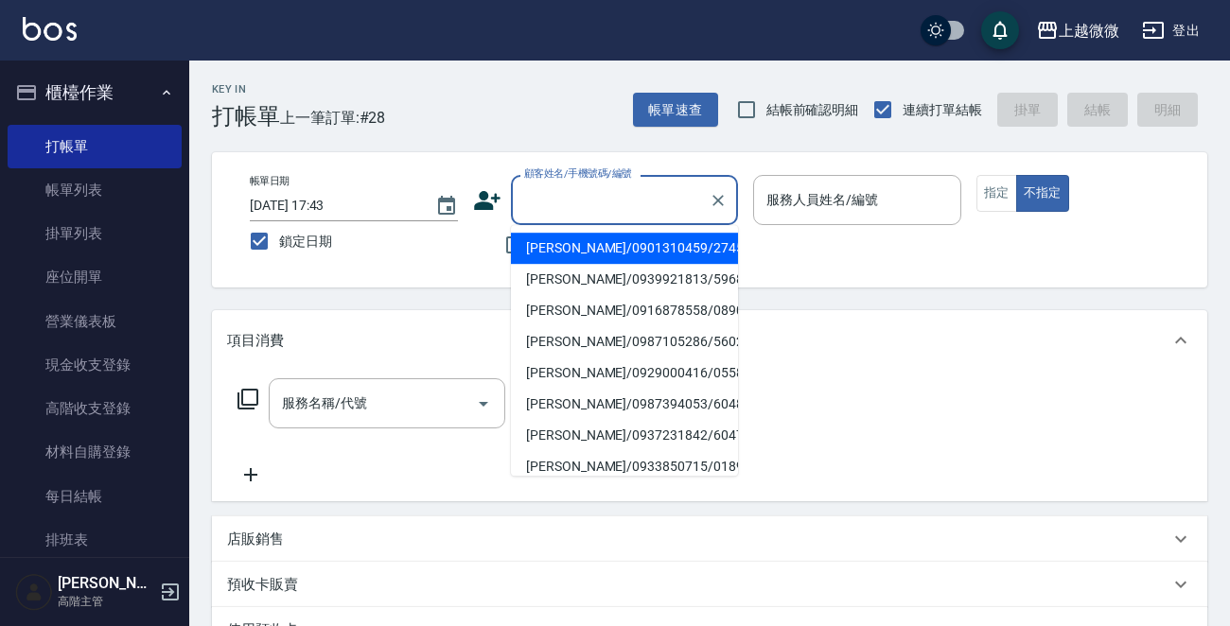
click at [550, 206] on input "顧客姓名/手機號碼/編號" at bounding box center [610, 200] width 182 height 33
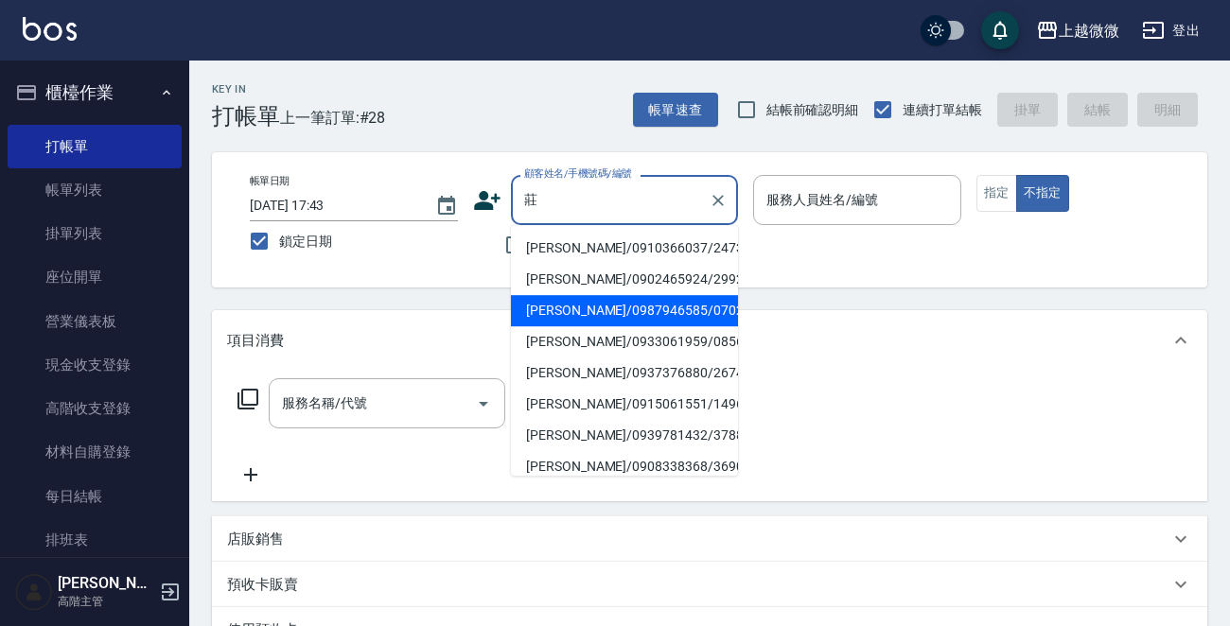
click at [605, 315] on li "[PERSON_NAME]/0987946585/0702" at bounding box center [624, 310] width 227 height 31
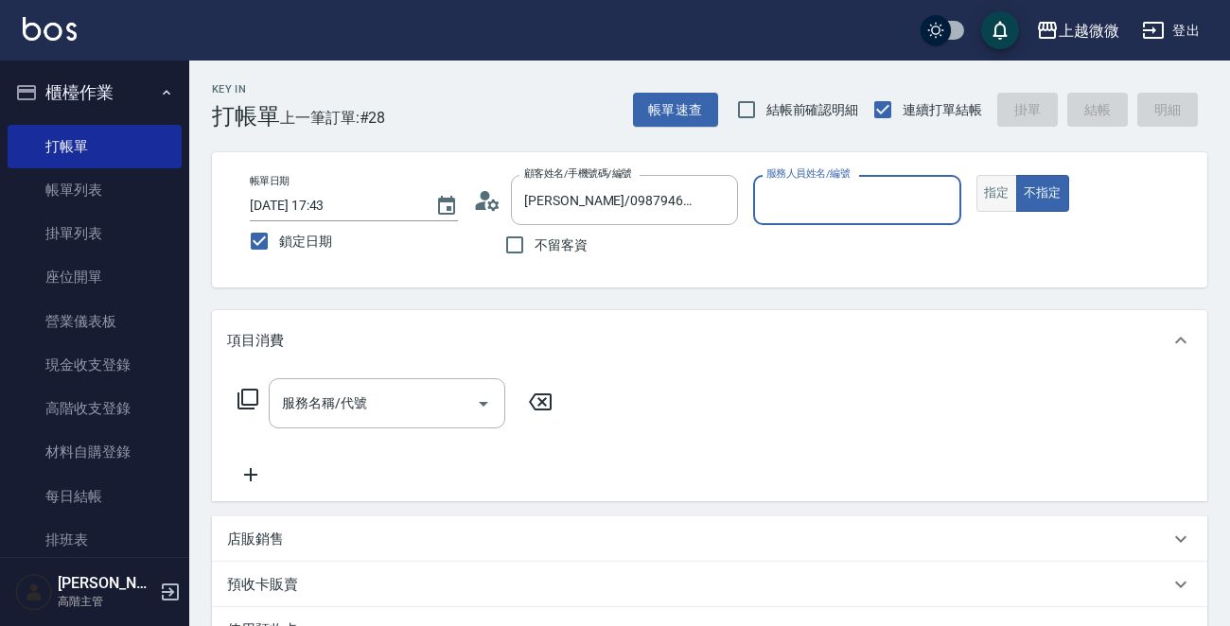
click at [994, 188] on button "指定" at bounding box center [996, 193] width 41 height 37
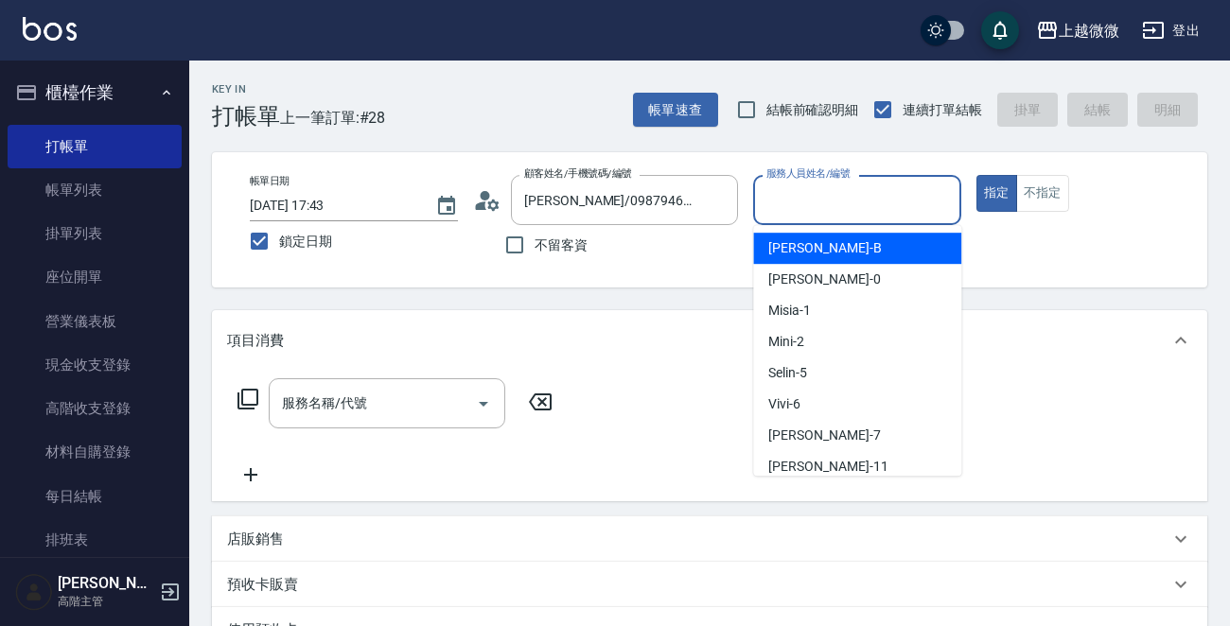
click at [852, 216] on input "服務人員姓名/編號" at bounding box center [857, 200] width 191 height 33
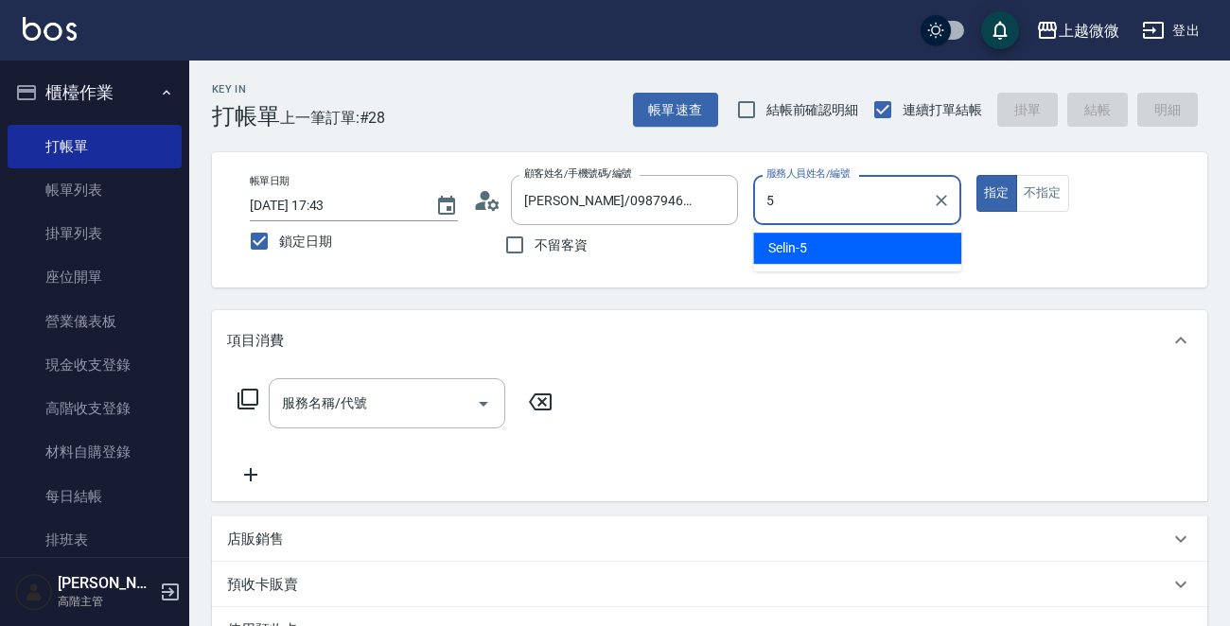
drag, startPoint x: 826, startPoint y: 240, endPoint x: 404, endPoint y: 365, distance: 440.1
click at [822, 240] on div "Selin -5" at bounding box center [857, 248] width 208 height 31
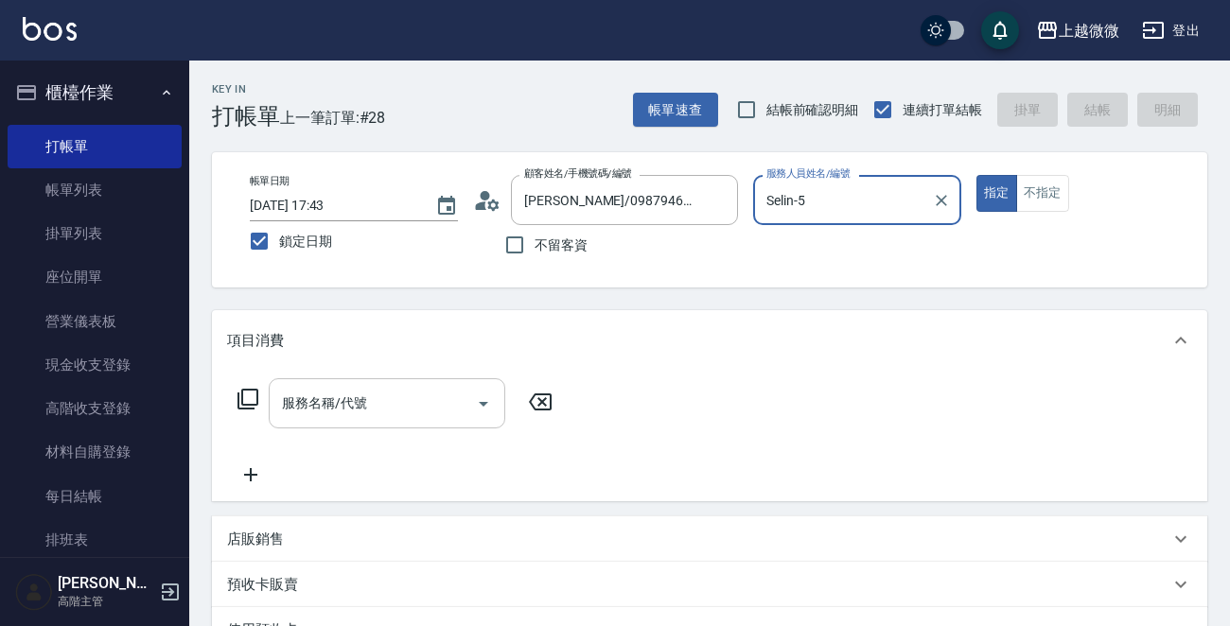
click at [337, 402] on div "服務名稱/代號 服務名稱/代號" at bounding box center [387, 403] width 237 height 50
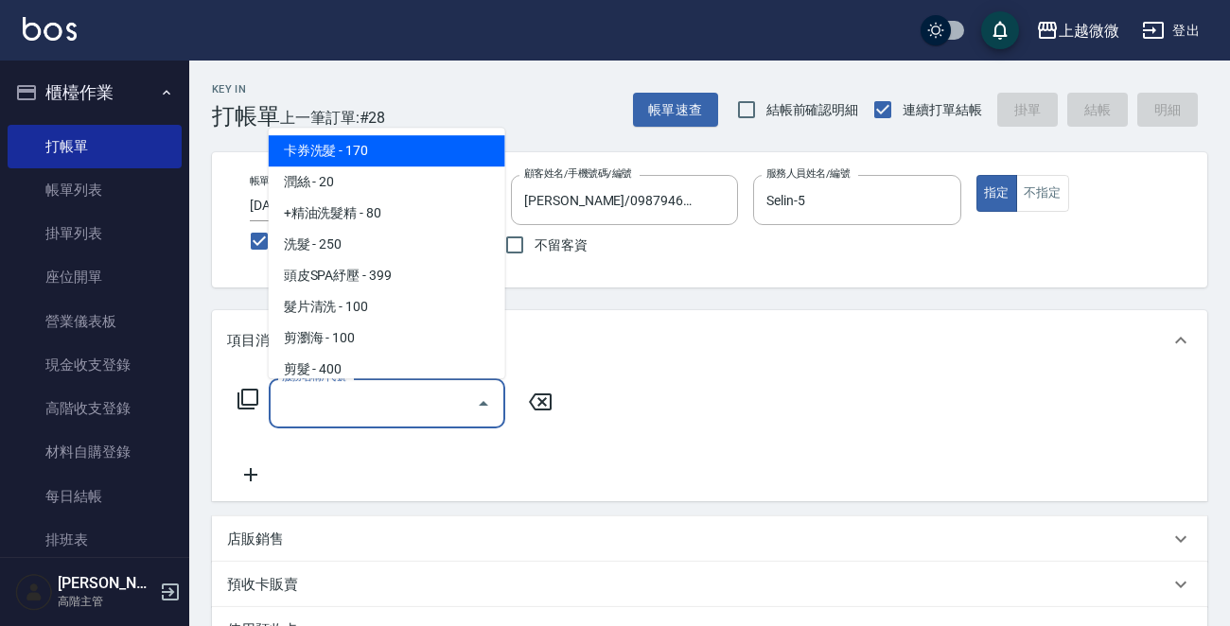
paste input "生化還原(冷燙)(C05)(項目消費)"
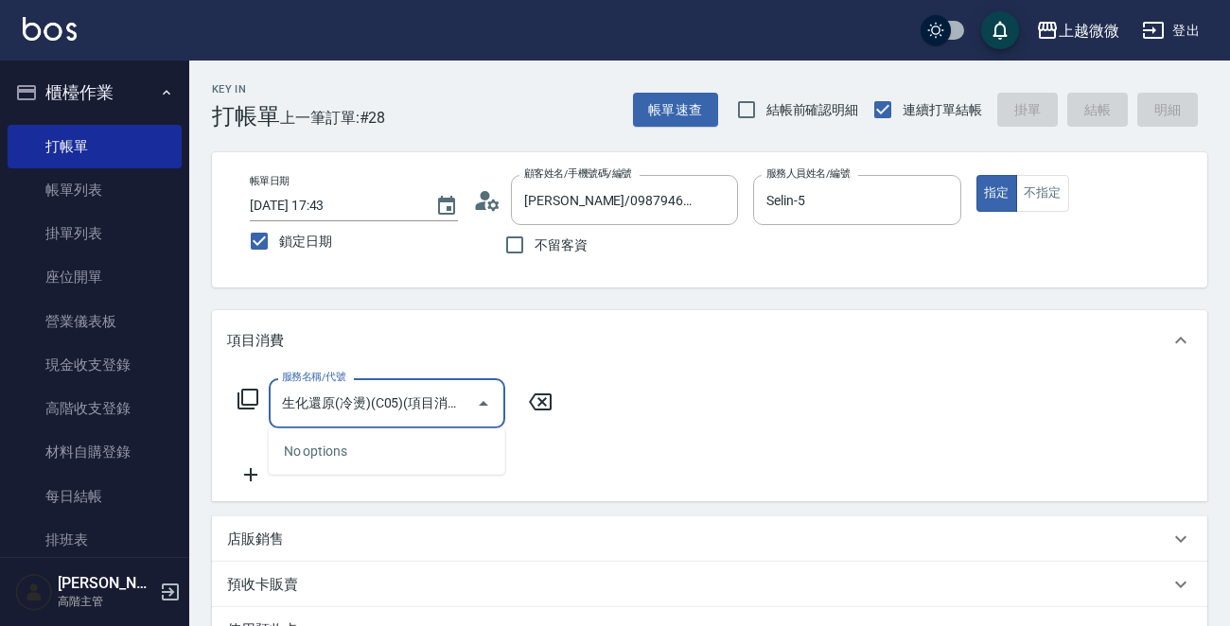
drag, startPoint x: 340, startPoint y: 401, endPoint x: 513, endPoint y: 398, distance: 173.2
click at [513, 398] on div "服務名稱/代號 生化還原(冷燙)(C05)(項目消費) 服務名稱/代號" at bounding box center [395, 403] width 337 height 50
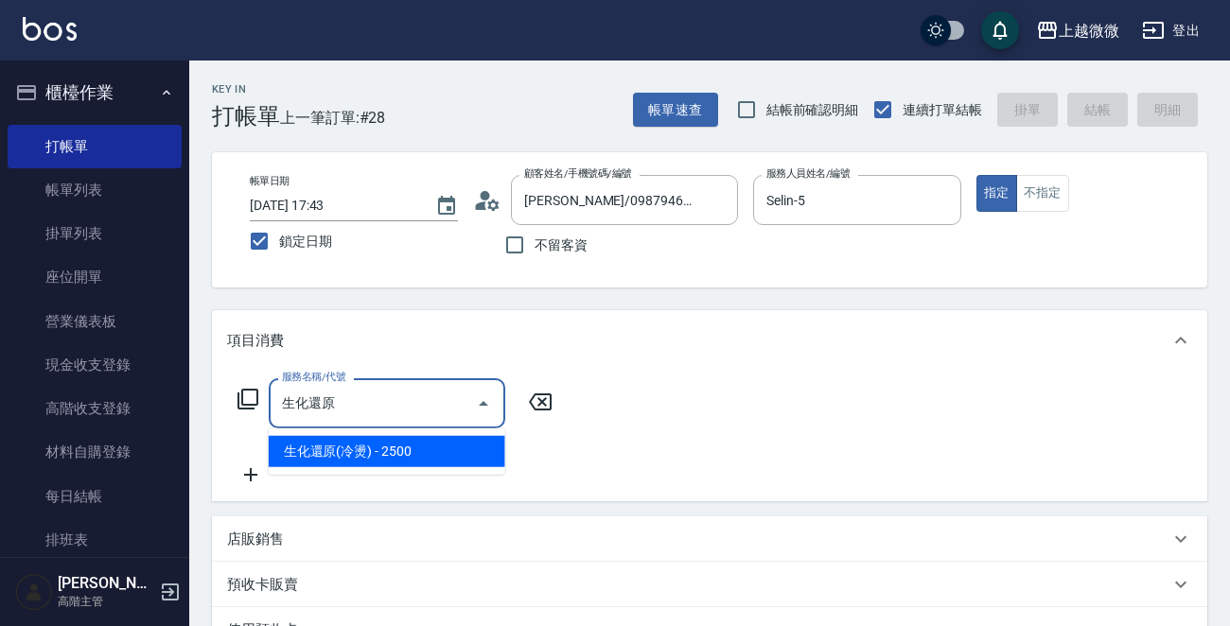
click at [407, 441] on span "生化還原(冷燙) - 2500" at bounding box center [387, 451] width 237 height 31
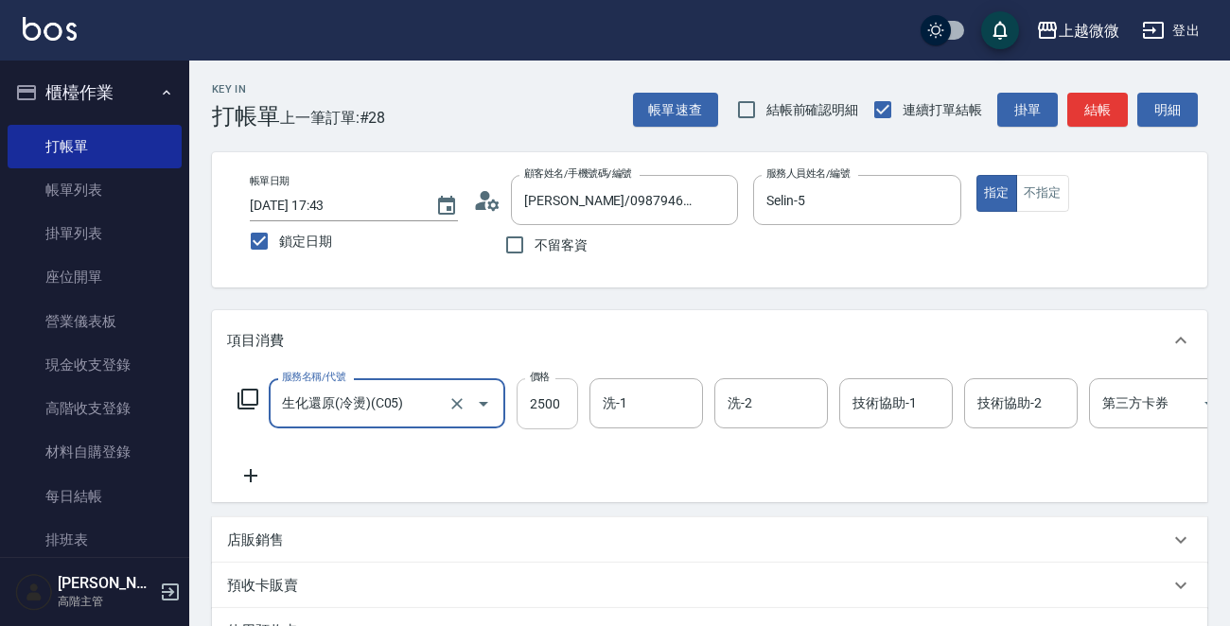
click at [556, 400] on input "2500" at bounding box center [547, 403] width 61 height 51
click at [660, 396] on input "洗-1" at bounding box center [646, 403] width 97 height 33
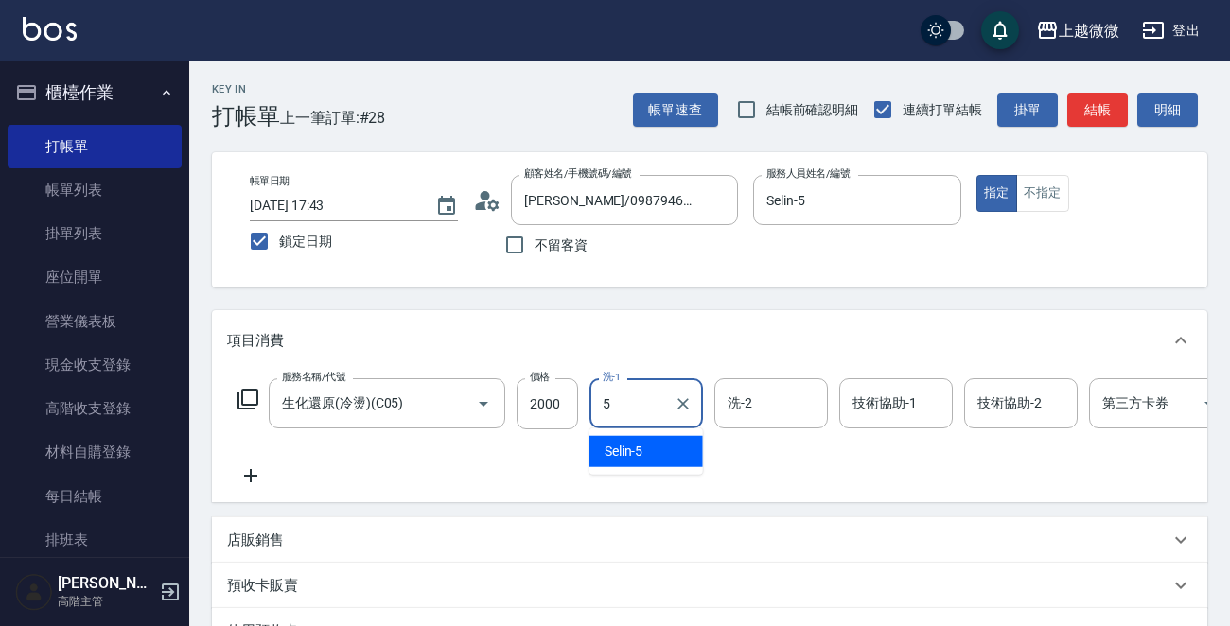
click at [652, 442] on div "Selin -5" at bounding box center [646, 451] width 114 height 31
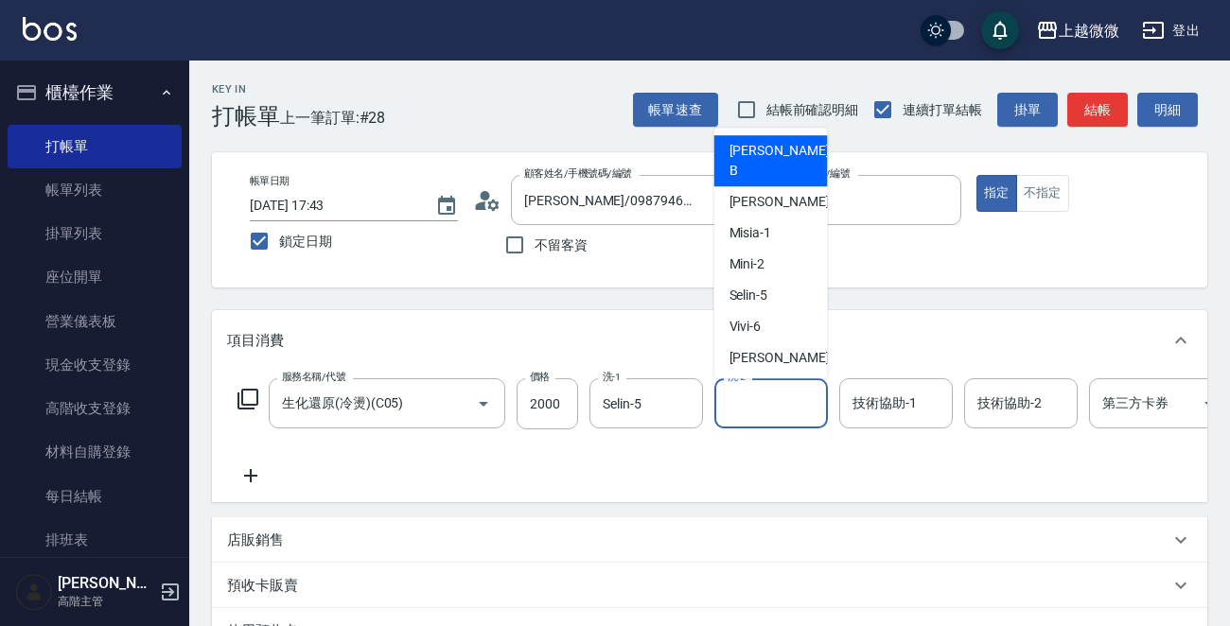
click at [801, 400] on input "洗-2" at bounding box center [771, 403] width 97 height 33
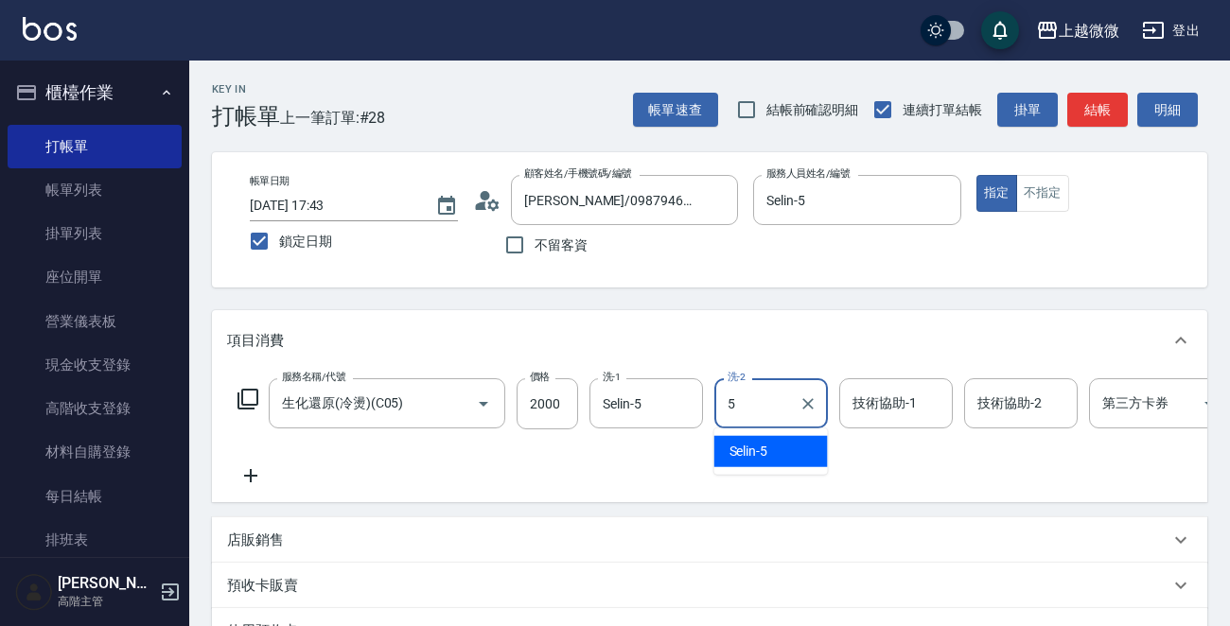
click at [784, 448] on div "Selin -5" at bounding box center [771, 451] width 114 height 31
click at [870, 409] on input "技術協助-1" at bounding box center [896, 403] width 97 height 33
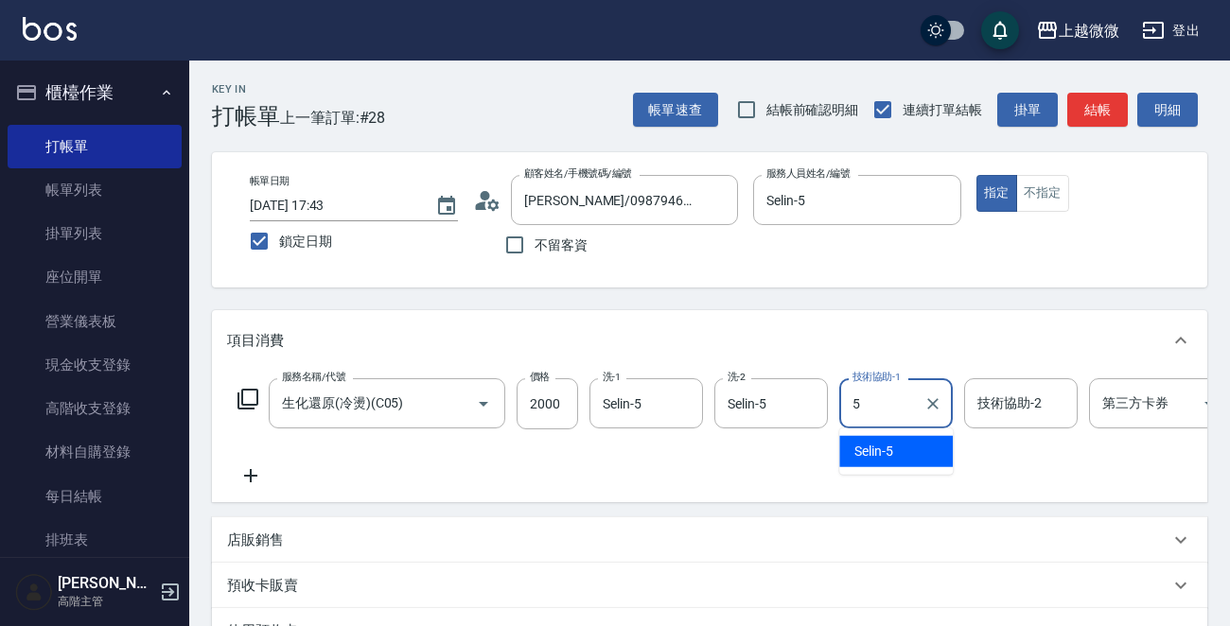
click at [880, 438] on div "Selin -5" at bounding box center [896, 451] width 114 height 31
click at [975, 416] on div "技術協助-2" at bounding box center [1021, 403] width 114 height 50
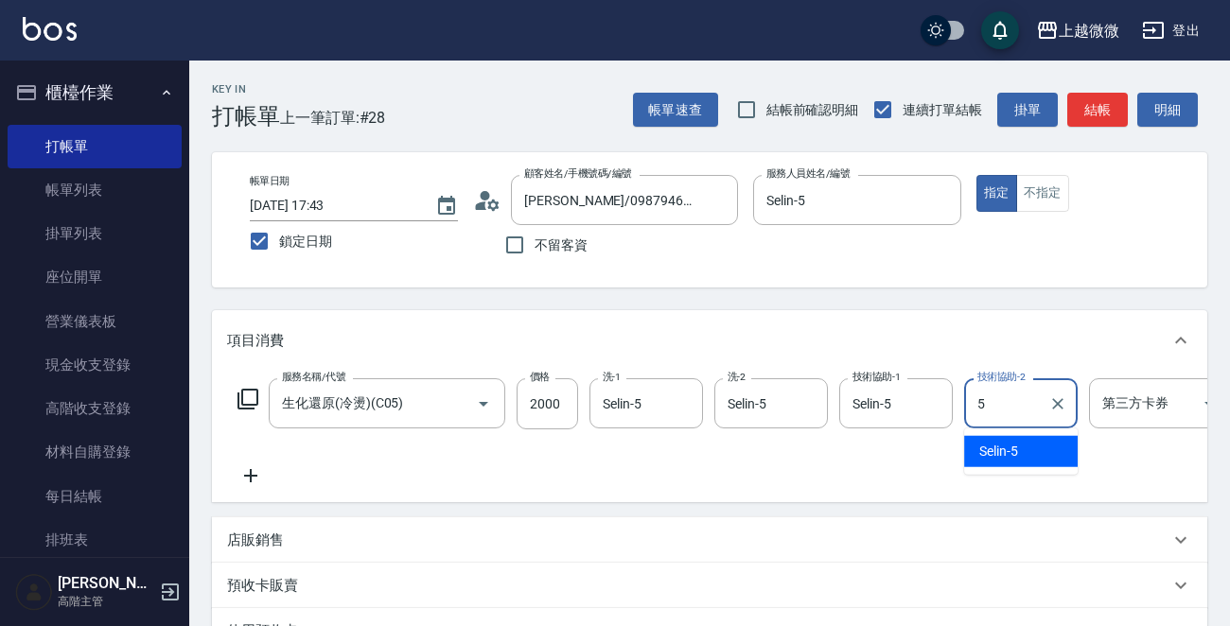
click at [974, 449] on div "Selin -5" at bounding box center [1021, 451] width 114 height 31
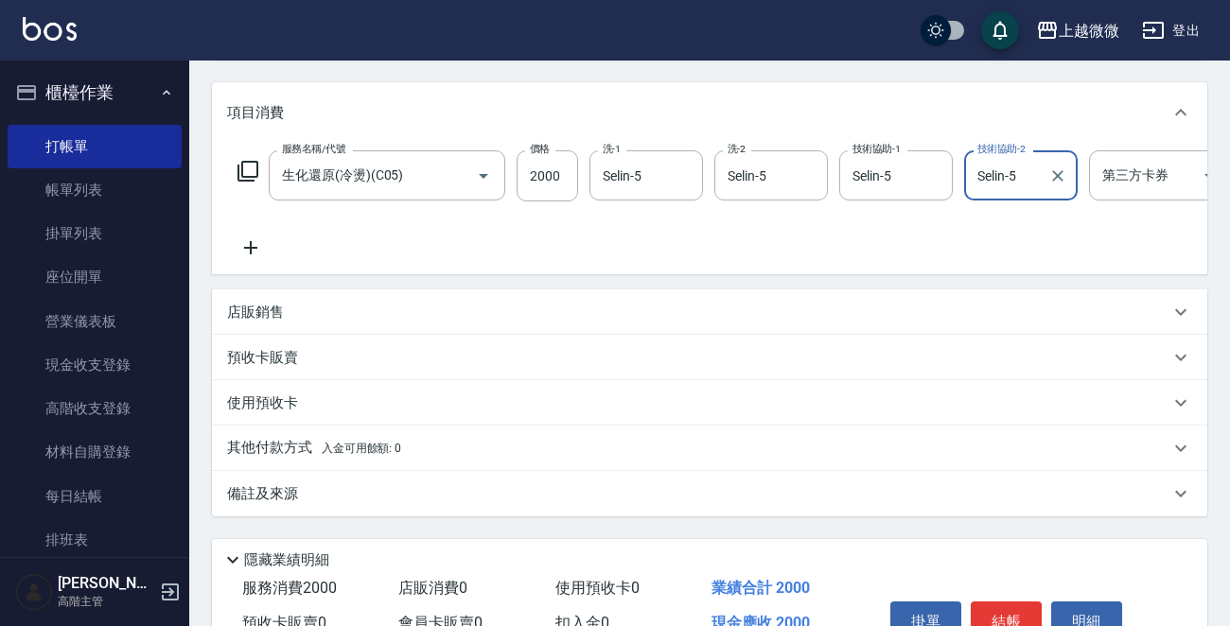
scroll to position [343, 0]
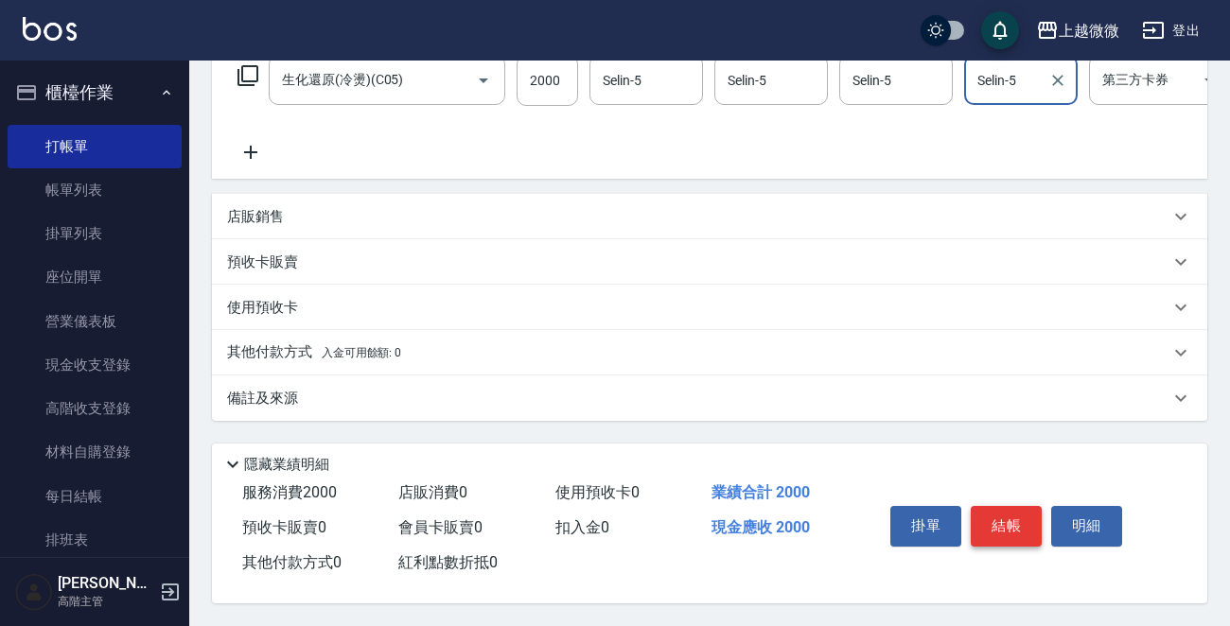
click at [1002, 519] on button "結帳" at bounding box center [1006, 526] width 71 height 40
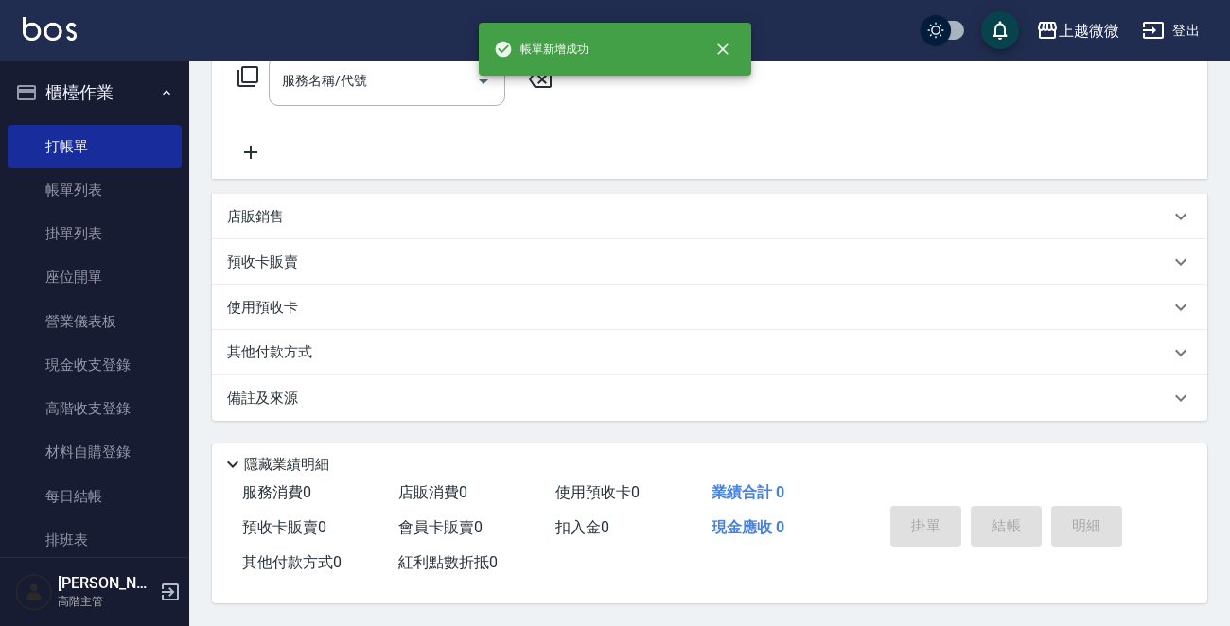
scroll to position [0, 0]
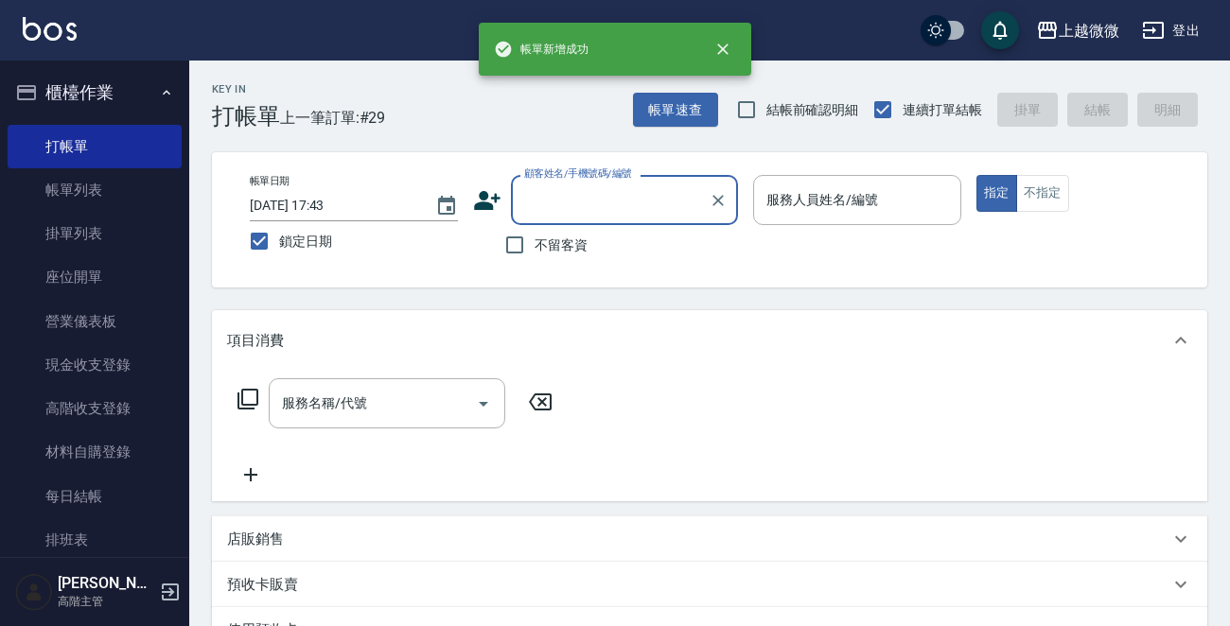
click at [573, 217] on input "顧客姓名/手機號碼/編號" at bounding box center [610, 200] width 182 height 33
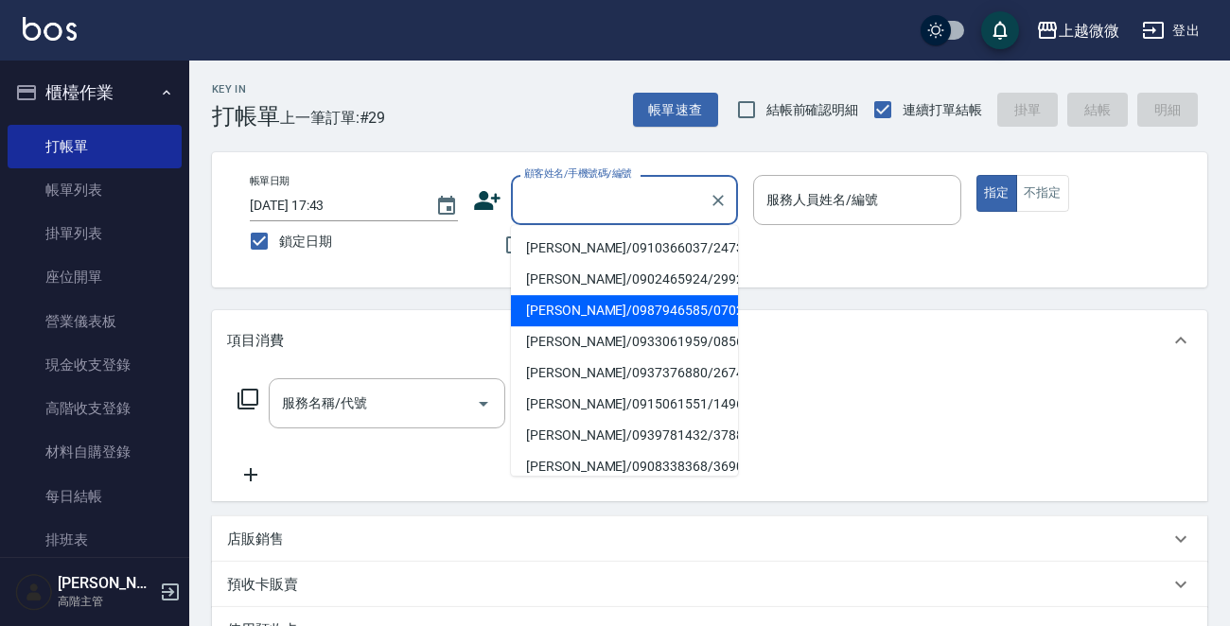
click at [589, 308] on li "[PERSON_NAME]/0987946585/0702" at bounding box center [624, 310] width 227 height 31
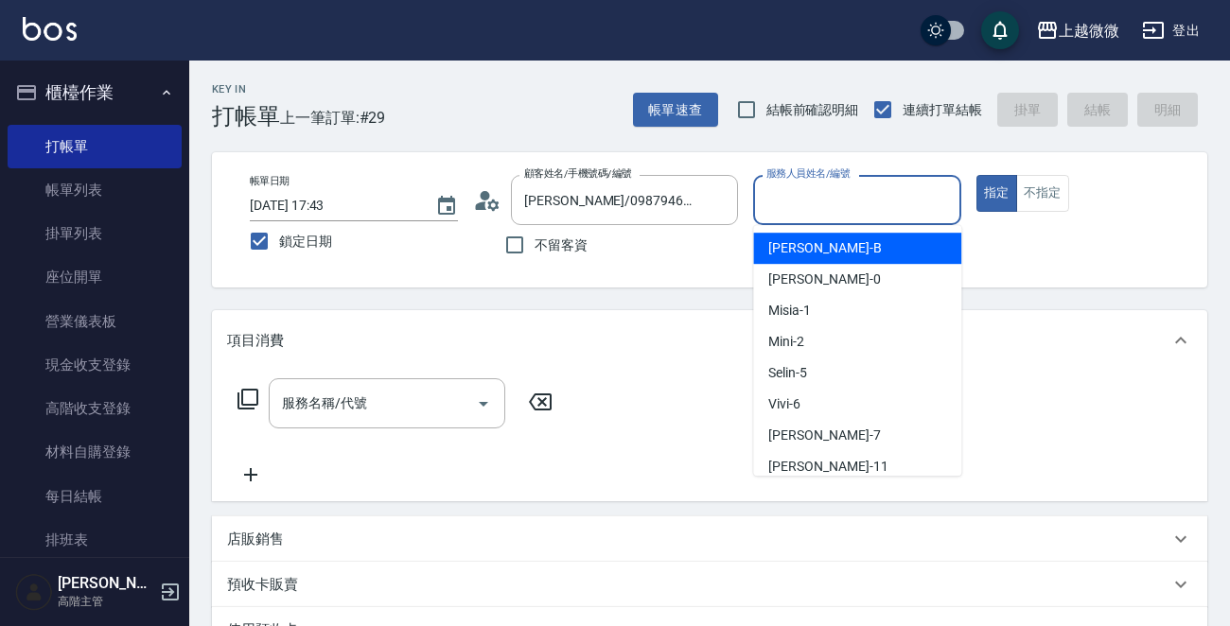
click at [860, 198] on input "服務人員姓名/編號" at bounding box center [857, 200] width 191 height 33
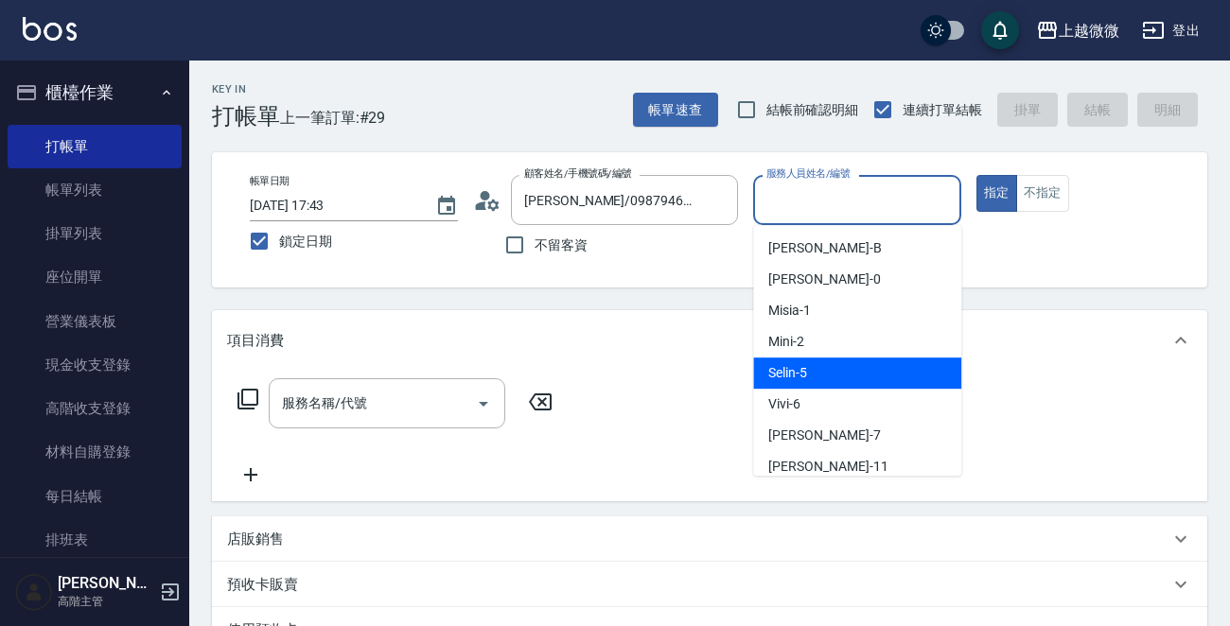
click at [837, 378] on div "Selin -5" at bounding box center [857, 373] width 208 height 31
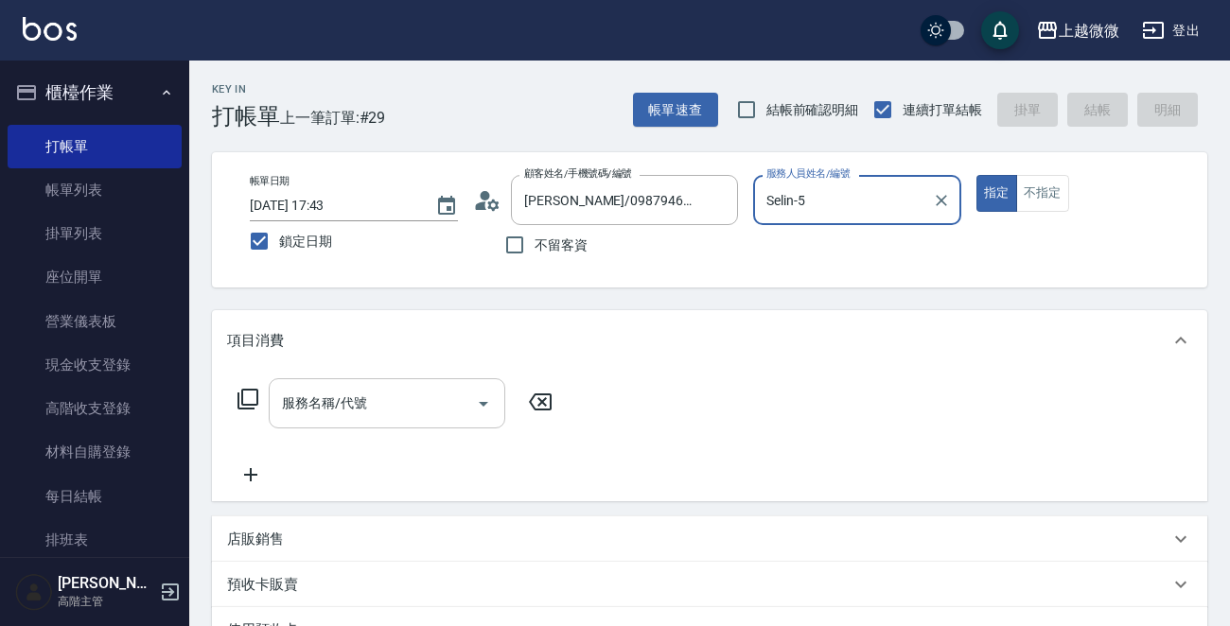
click at [393, 395] on input "服務名稱/代號" at bounding box center [372, 403] width 191 height 33
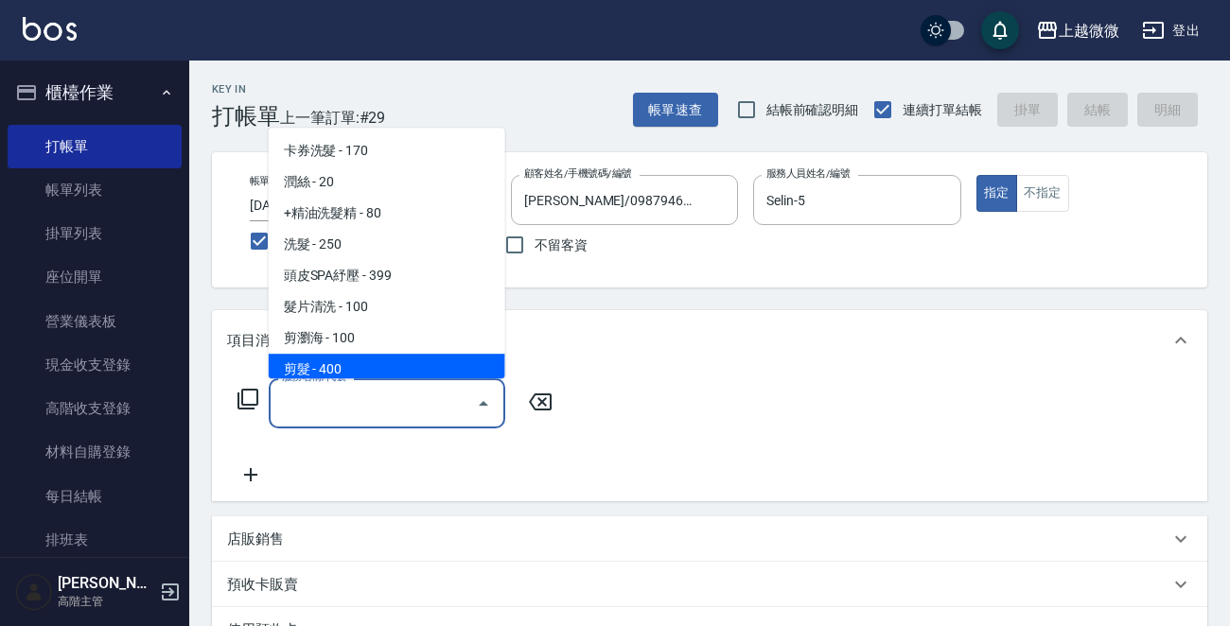
click at [354, 367] on span "剪髮 - 400" at bounding box center [387, 369] width 237 height 31
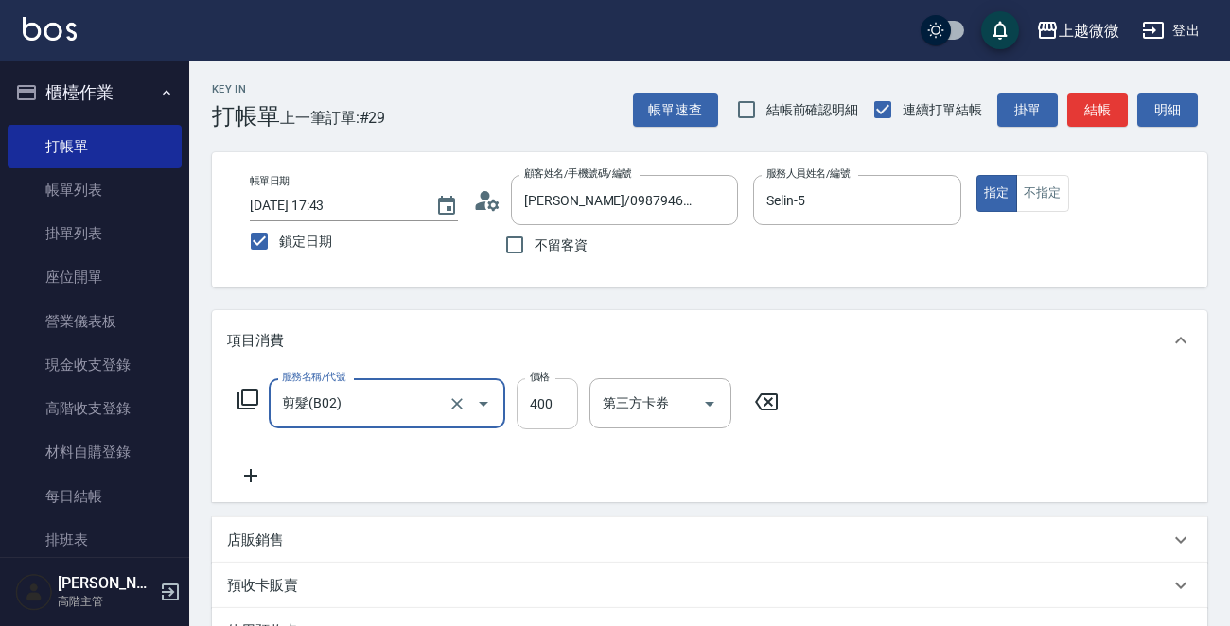
click at [555, 393] on input "400" at bounding box center [547, 403] width 61 height 51
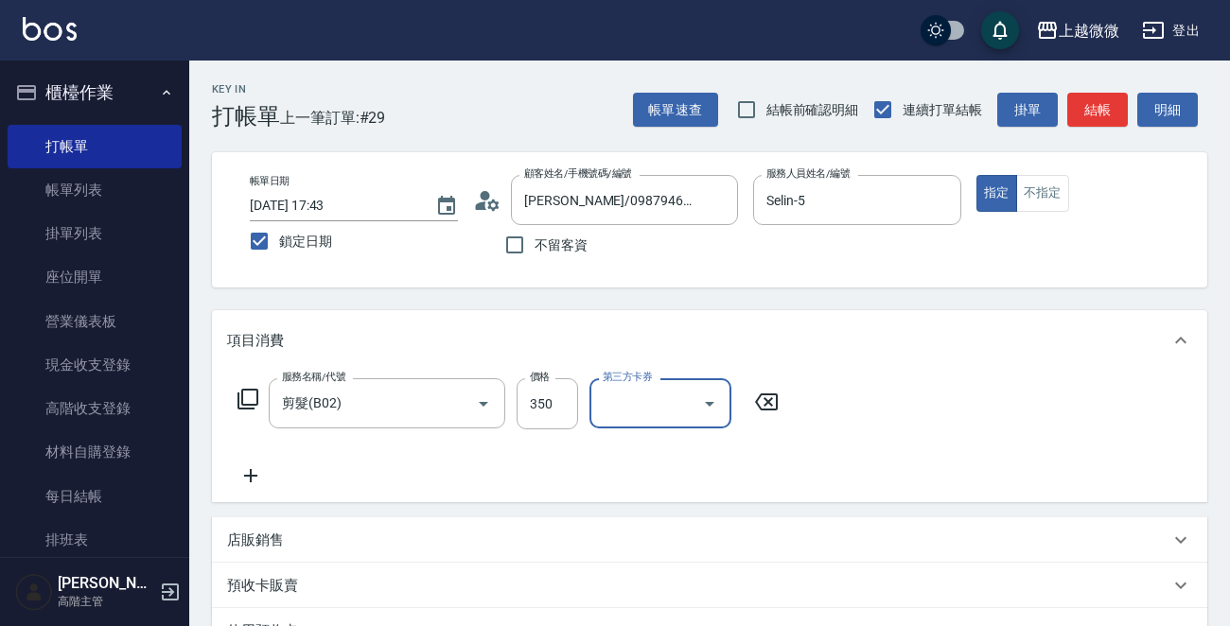
click at [236, 471] on icon at bounding box center [250, 476] width 47 height 23
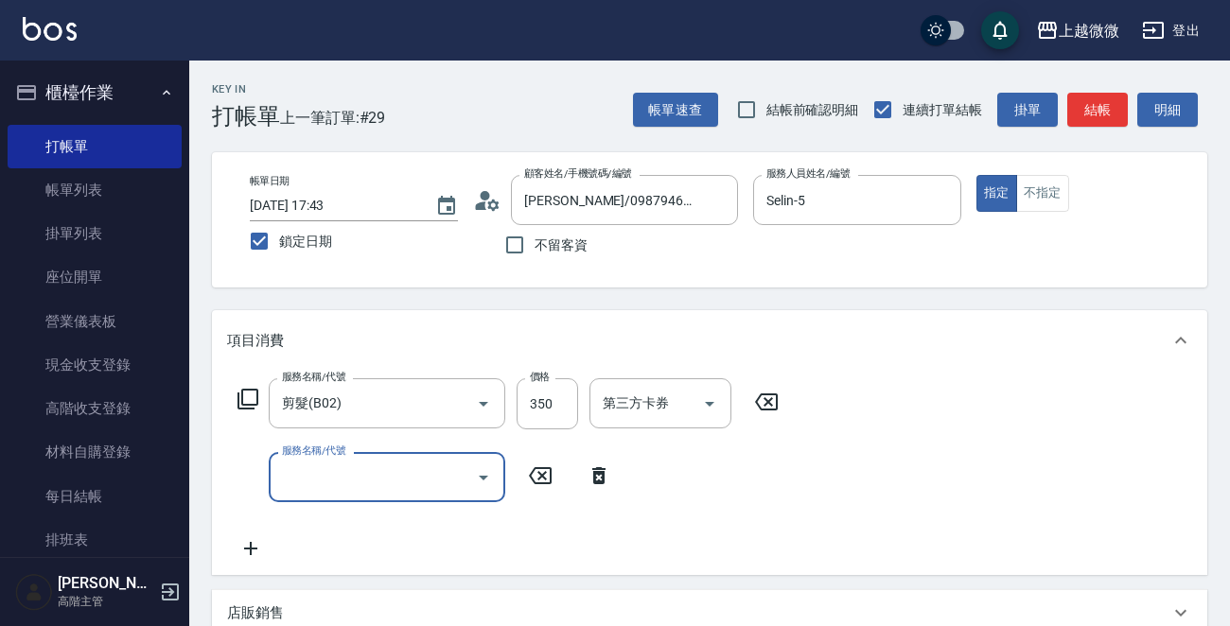
click at [341, 483] on input "服務名稱/代號" at bounding box center [372, 477] width 191 height 33
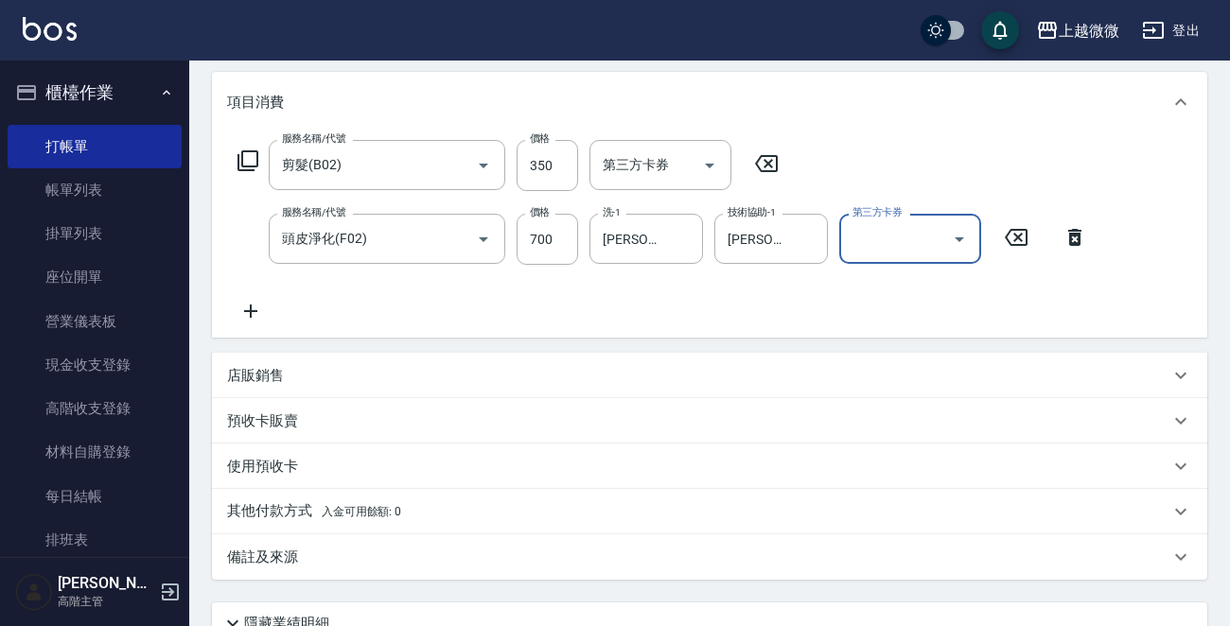
scroll to position [402, 0]
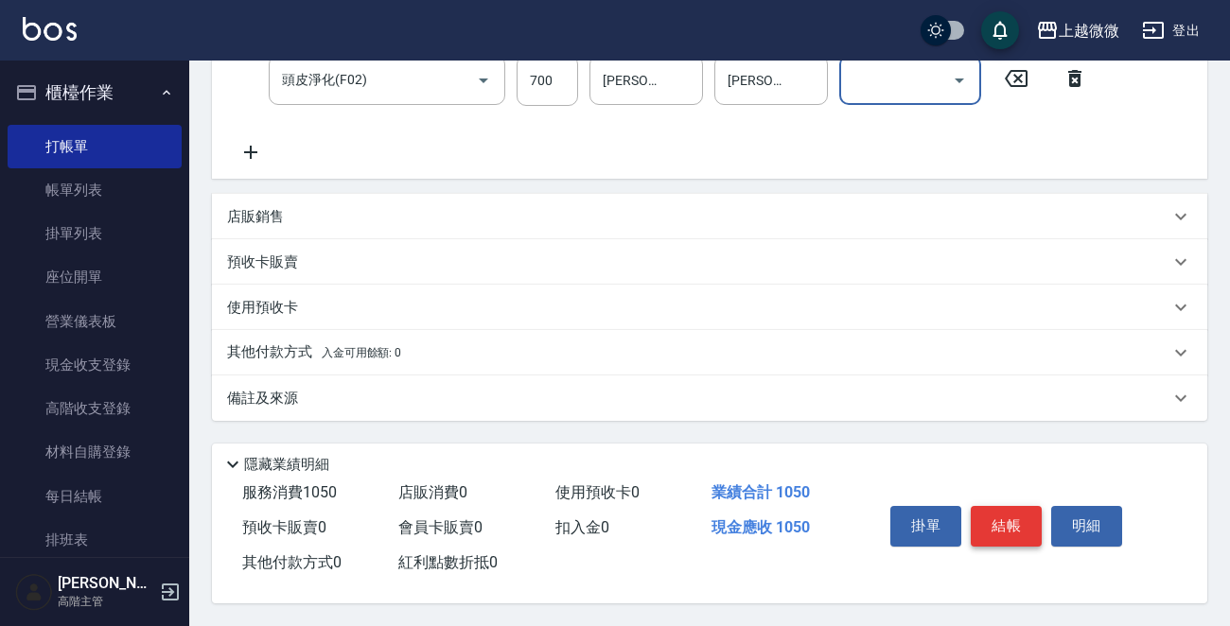
click at [1003, 519] on button "結帳" at bounding box center [1006, 526] width 71 height 40
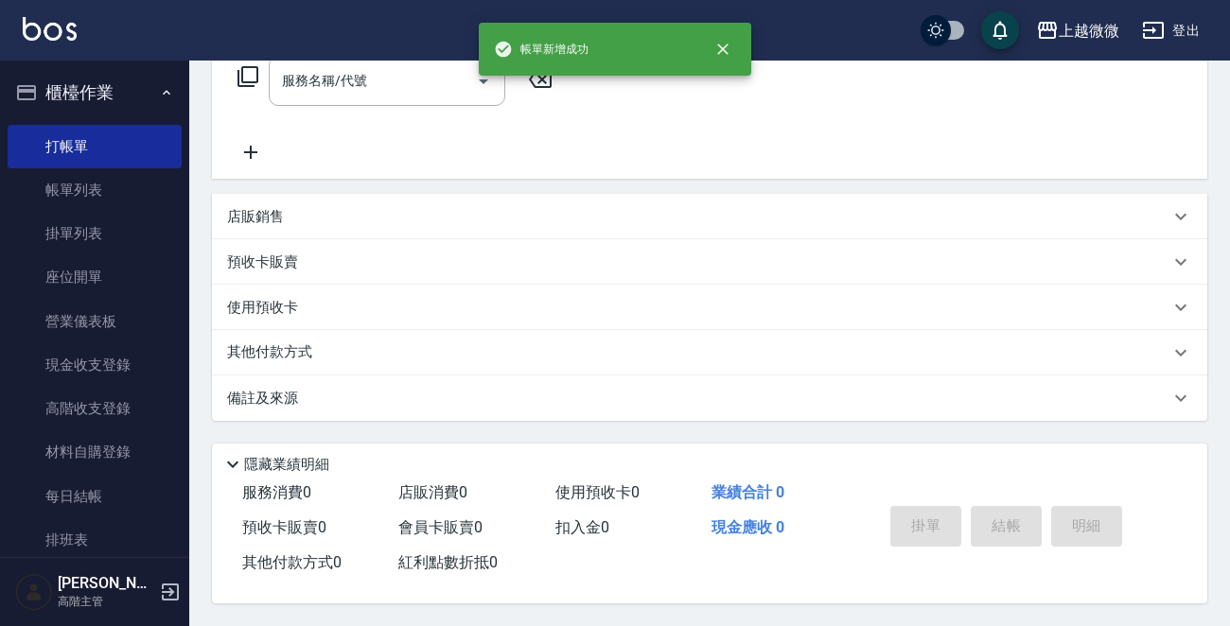
scroll to position [0, 0]
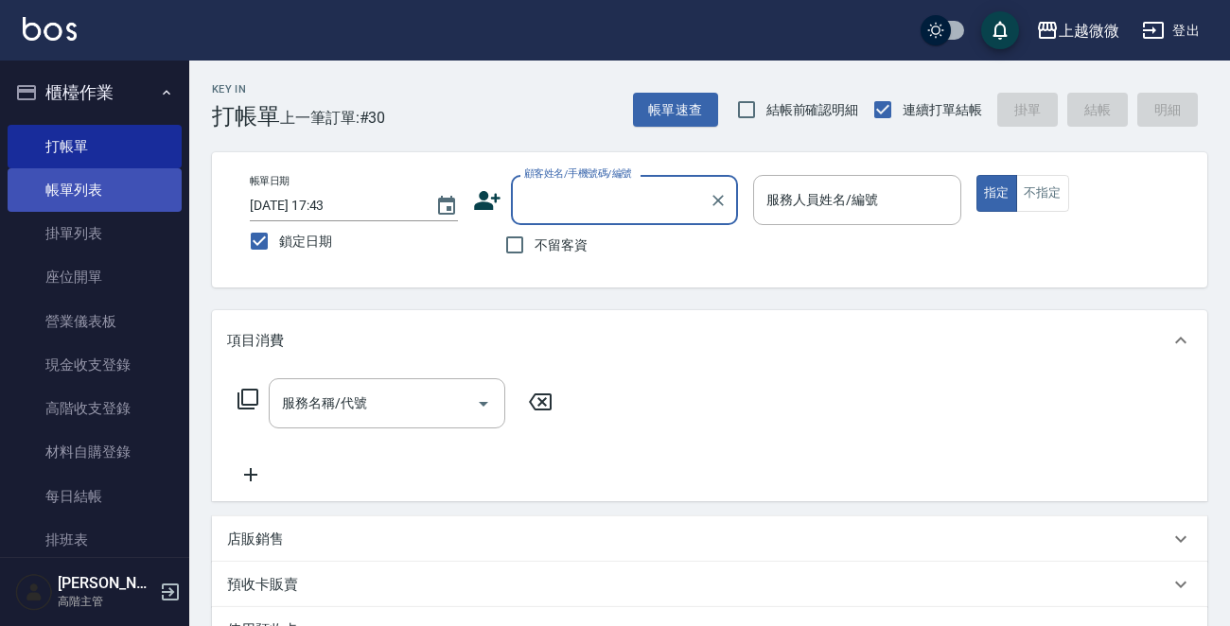
click at [118, 196] on link "帳單列表" at bounding box center [95, 190] width 174 height 44
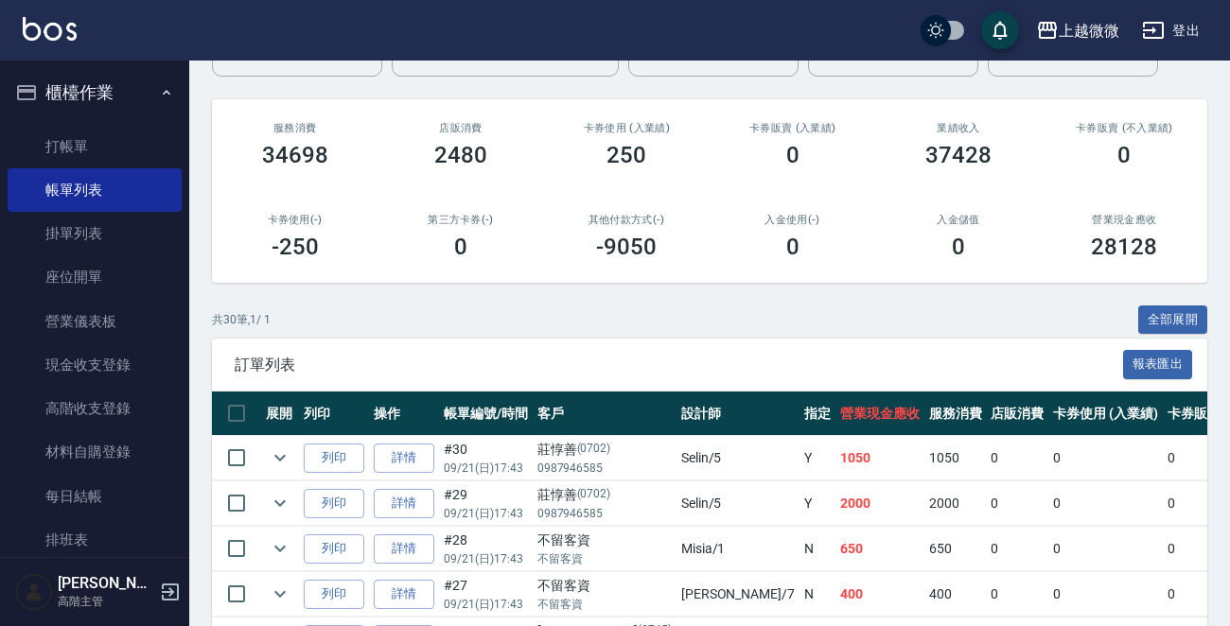
scroll to position [284, 0]
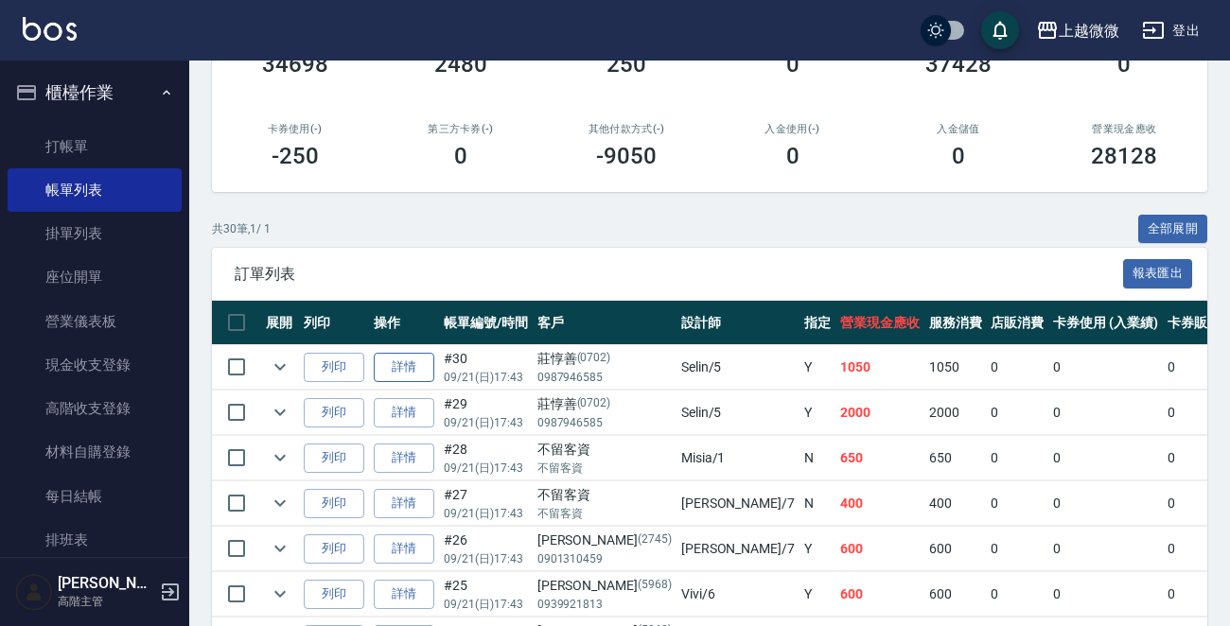
click at [393, 367] on link "詳情" at bounding box center [404, 367] width 61 height 29
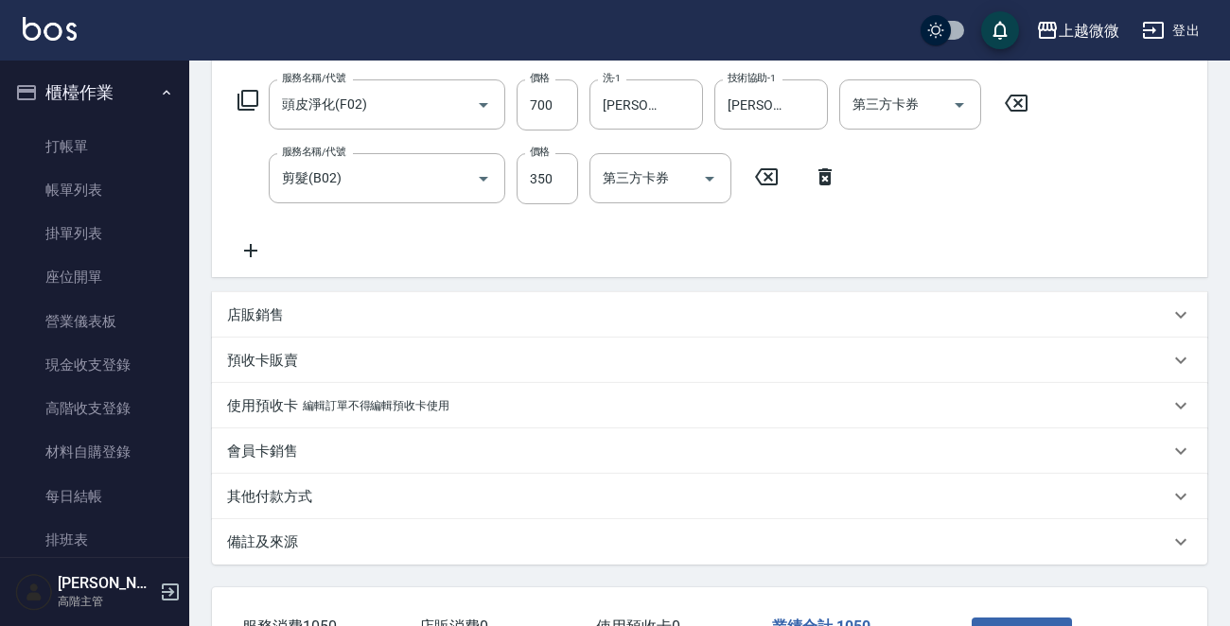
scroll to position [430, 0]
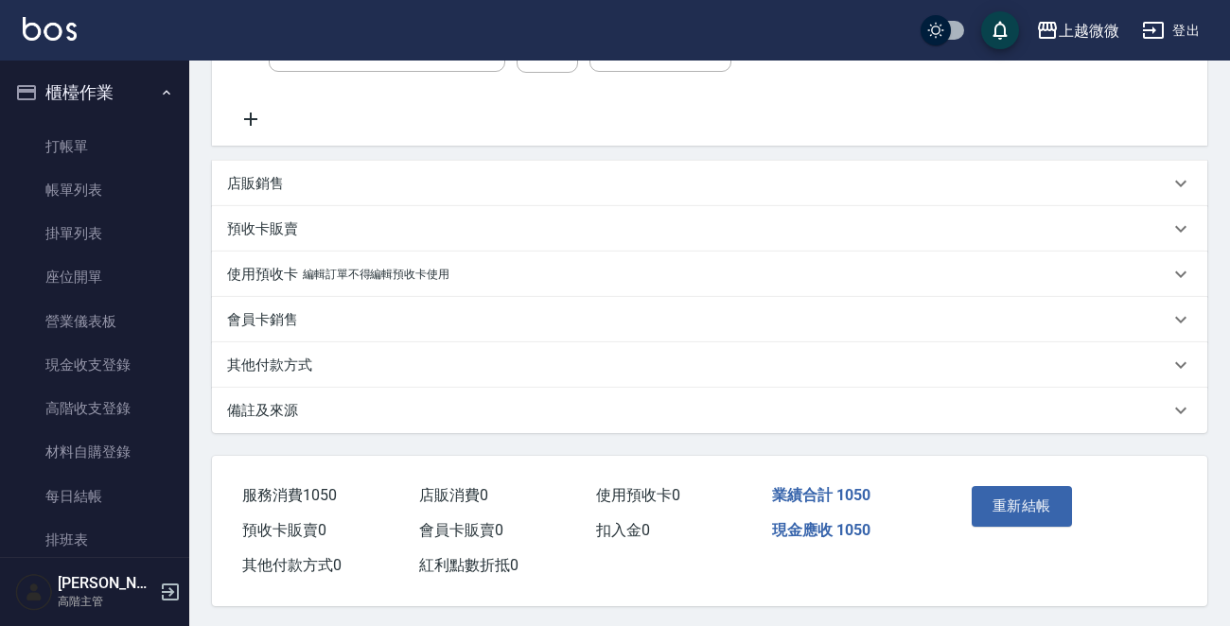
click at [274, 415] on p "備註及來源" at bounding box center [262, 411] width 71 height 20
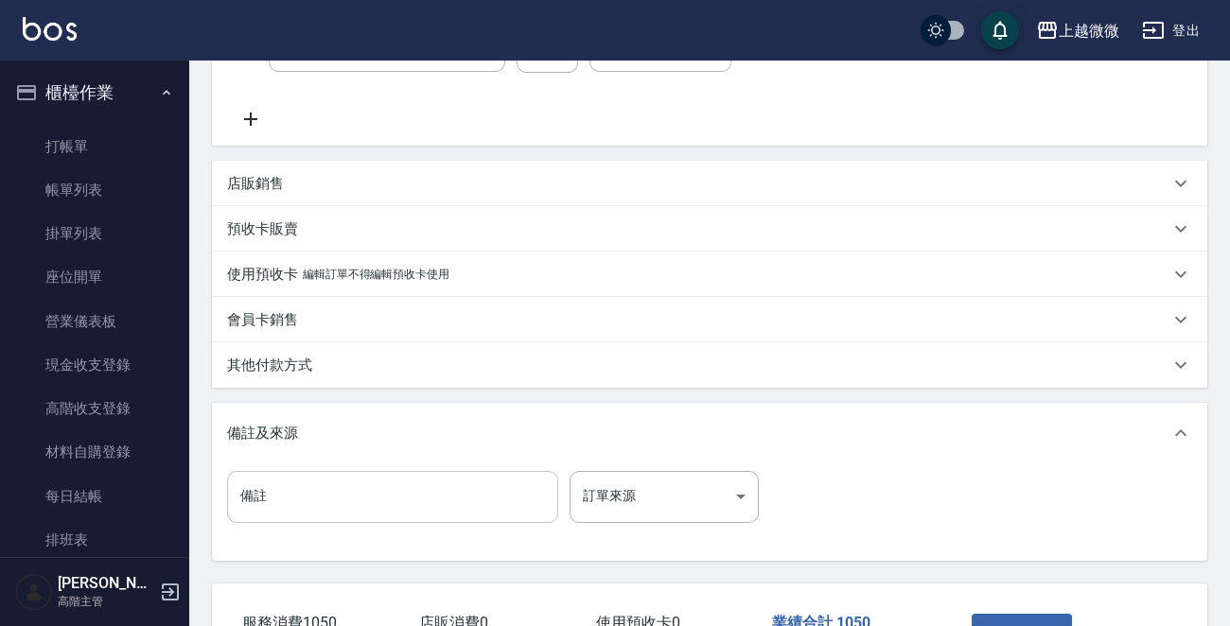
click at [290, 480] on input "備註" at bounding box center [392, 496] width 331 height 51
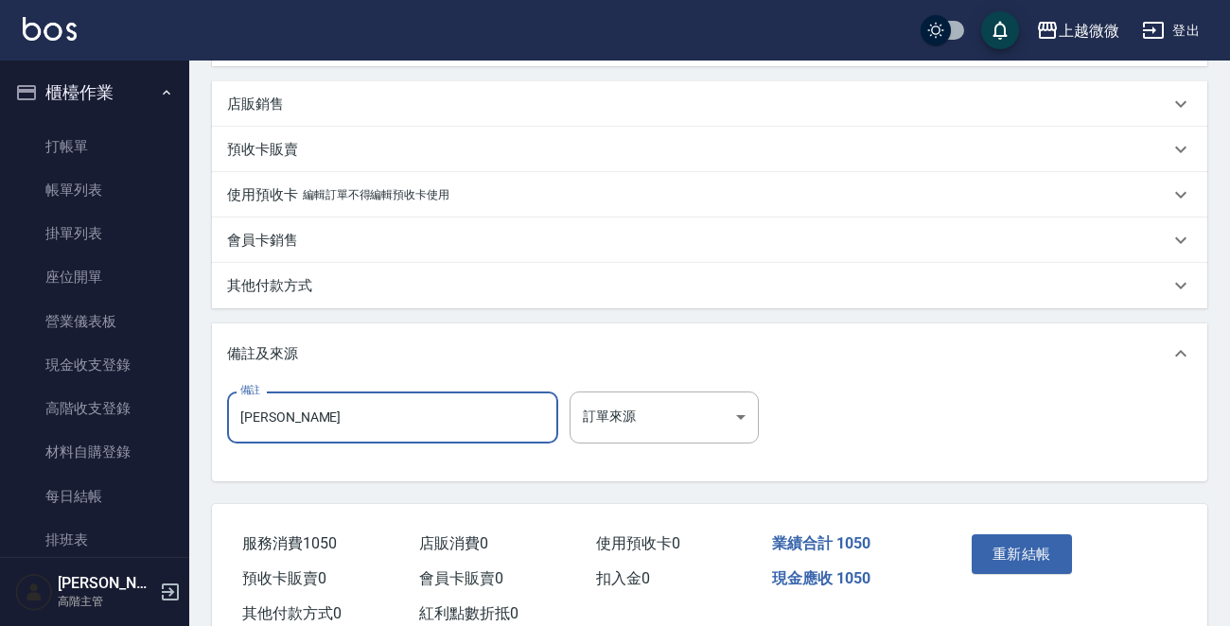
scroll to position [565, 0]
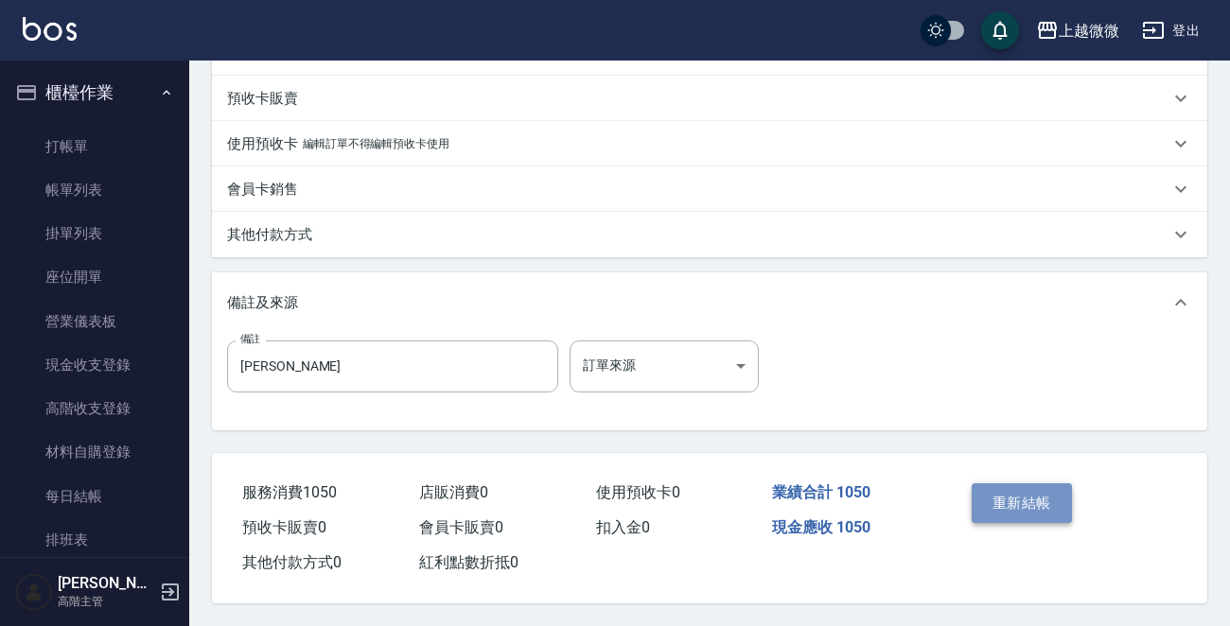
click at [1001, 489] on button "重新結帳" at bounding box center [1022, 503] width 100 height 40
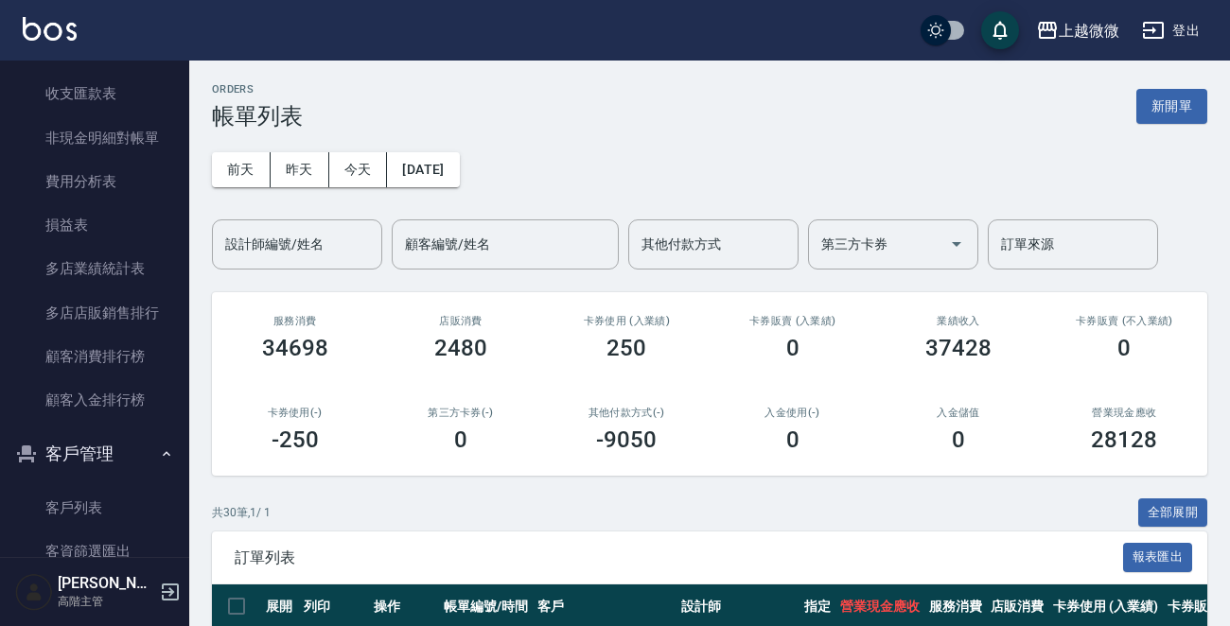
scroll to position [2266, 0]
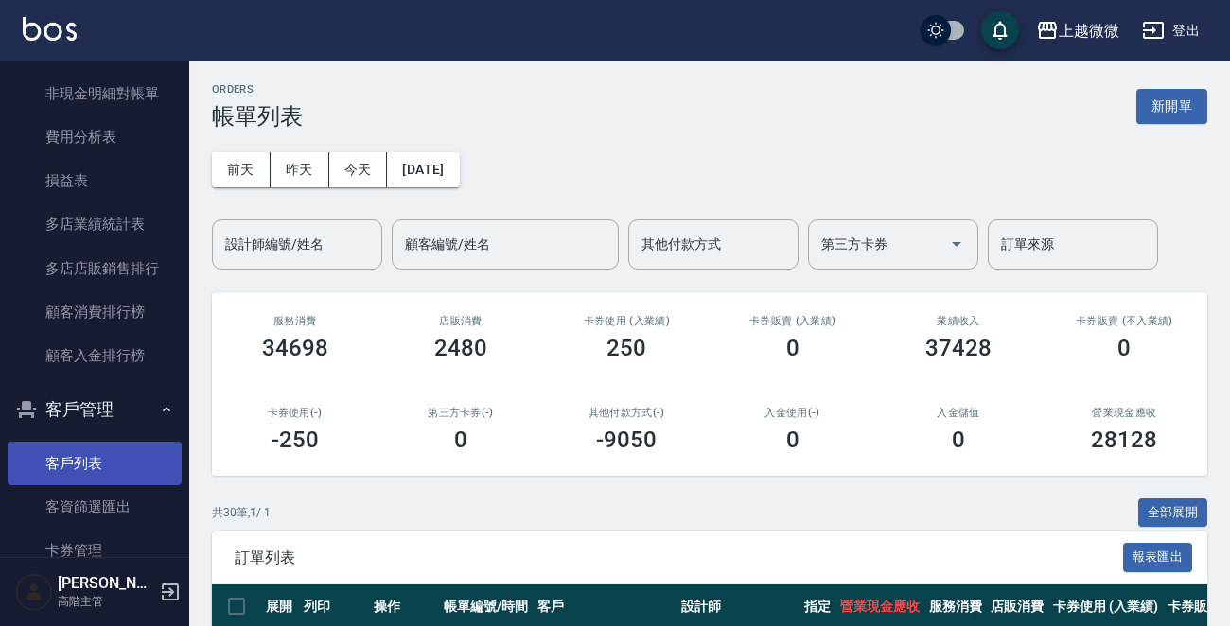
click at [96, 458] on link "客戶列表" at bounding box center [95, 464] width 174 height 44
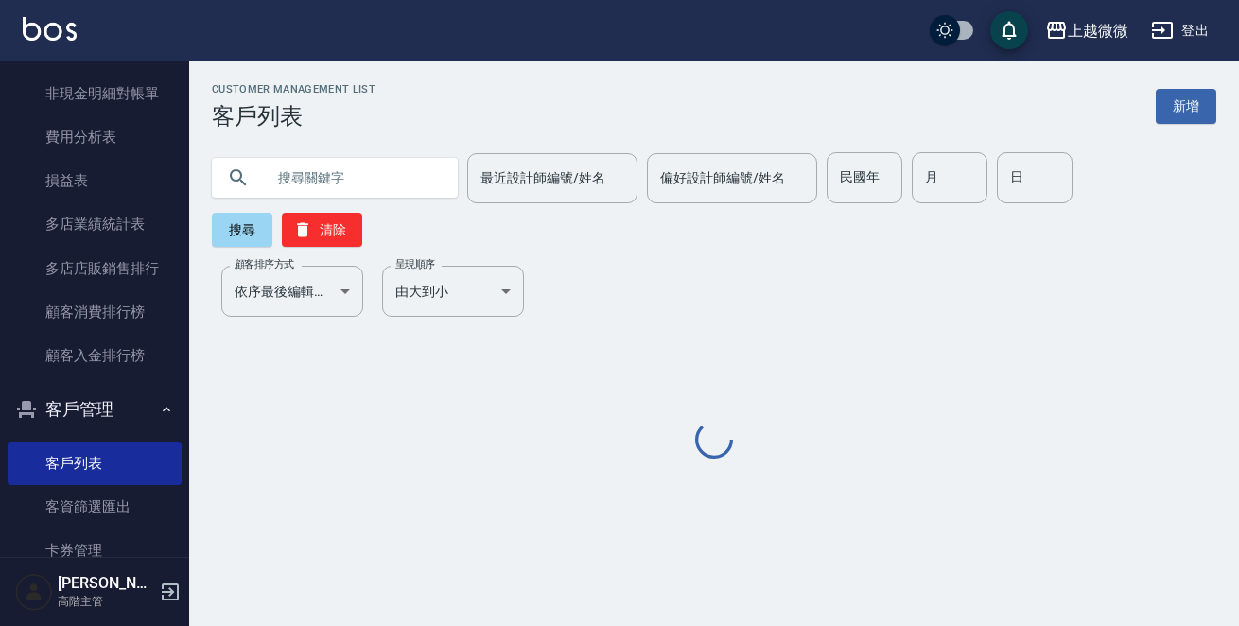
click at [371, 169] on input "text" at bounding box center [354, 177] width 178 height 51
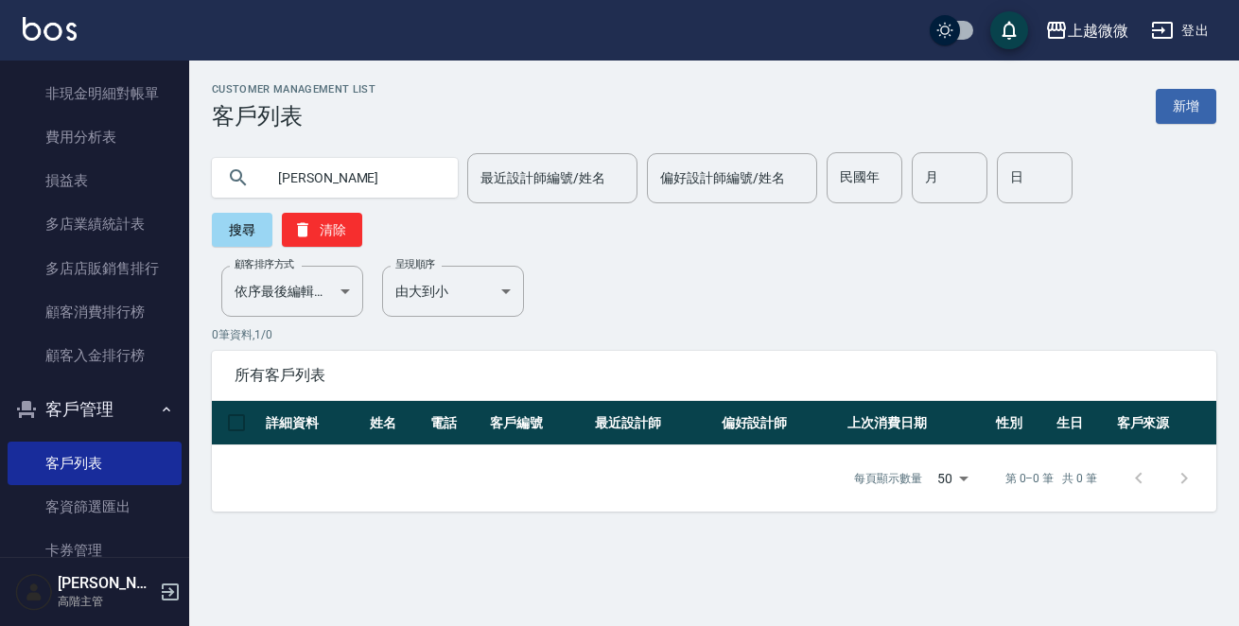
click at [371, 169] on input "[PERSON_NAME]" at bounding box center [354, 177] width 178 height 51
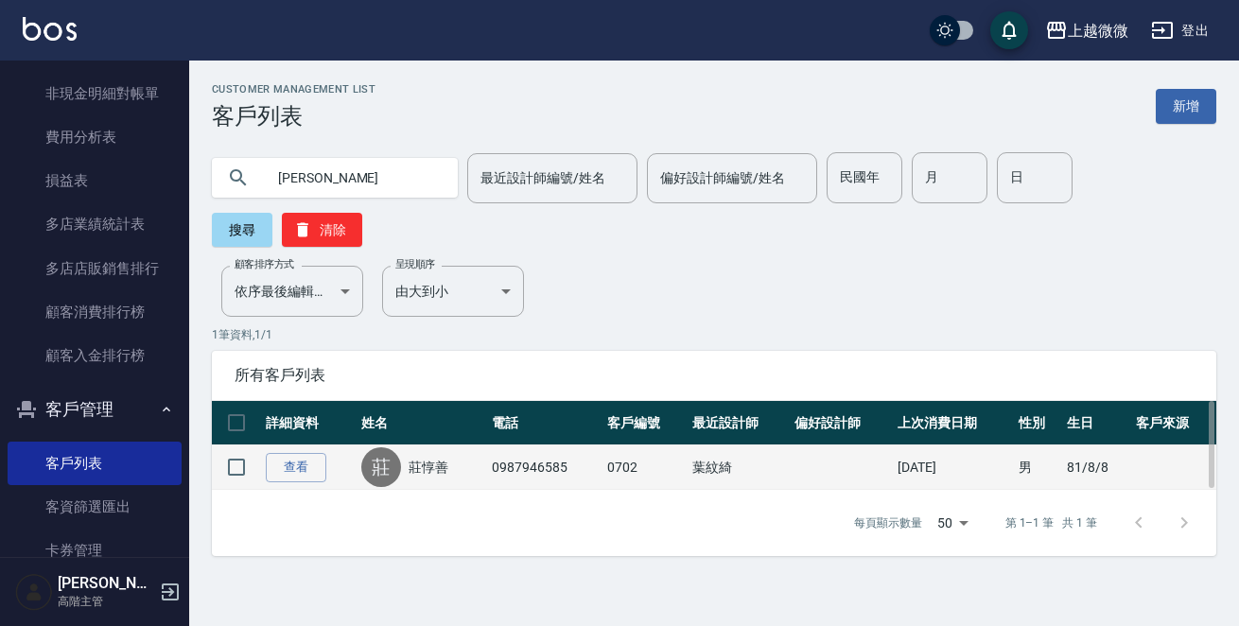
click at [423, 458] on link "莊惇善" at bounding box center [429, 467] width 40 height 19
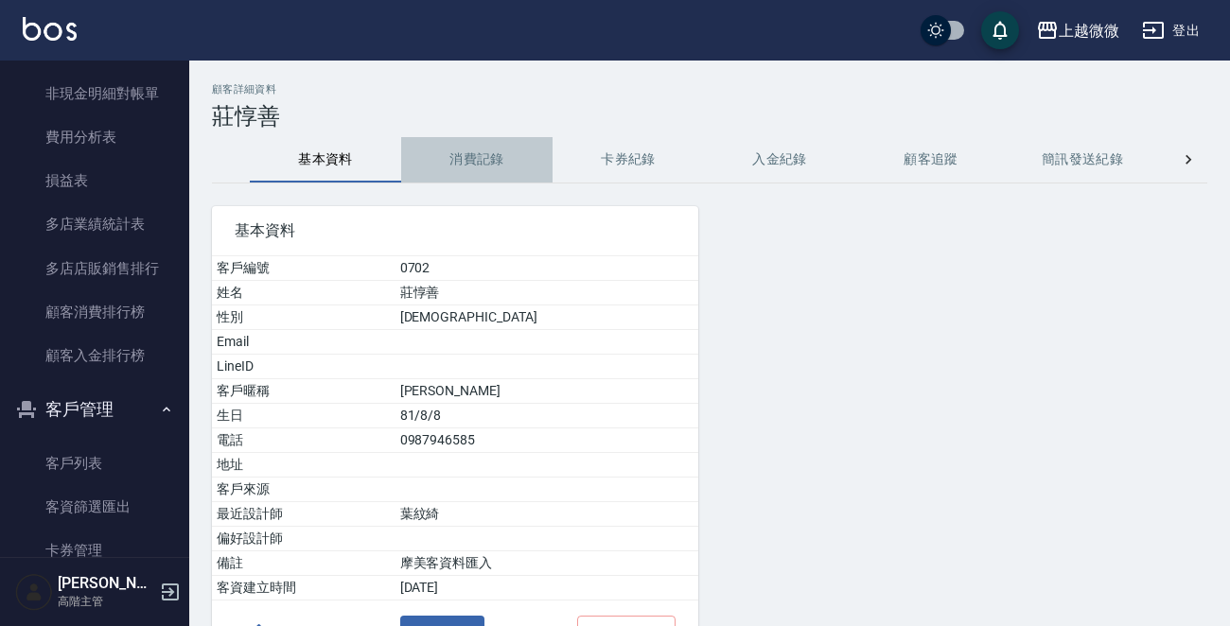
click at [499, 149] on button "消費記錄" at bounding box center [476, 159] width 151 height 45
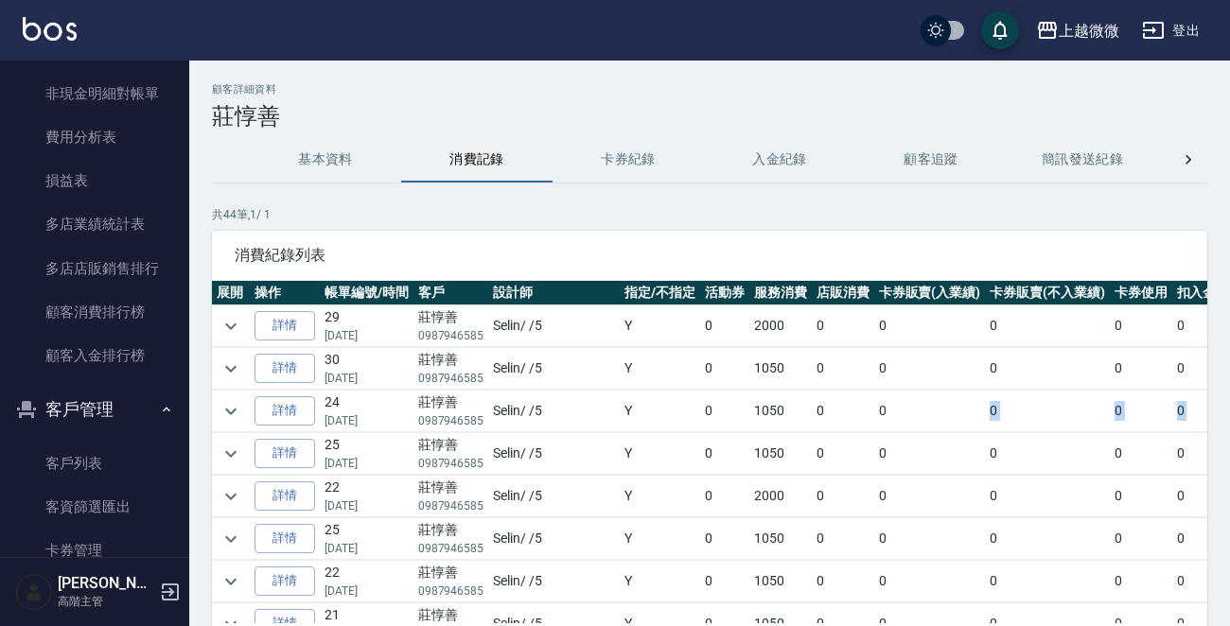
scroll to position [0, 127]
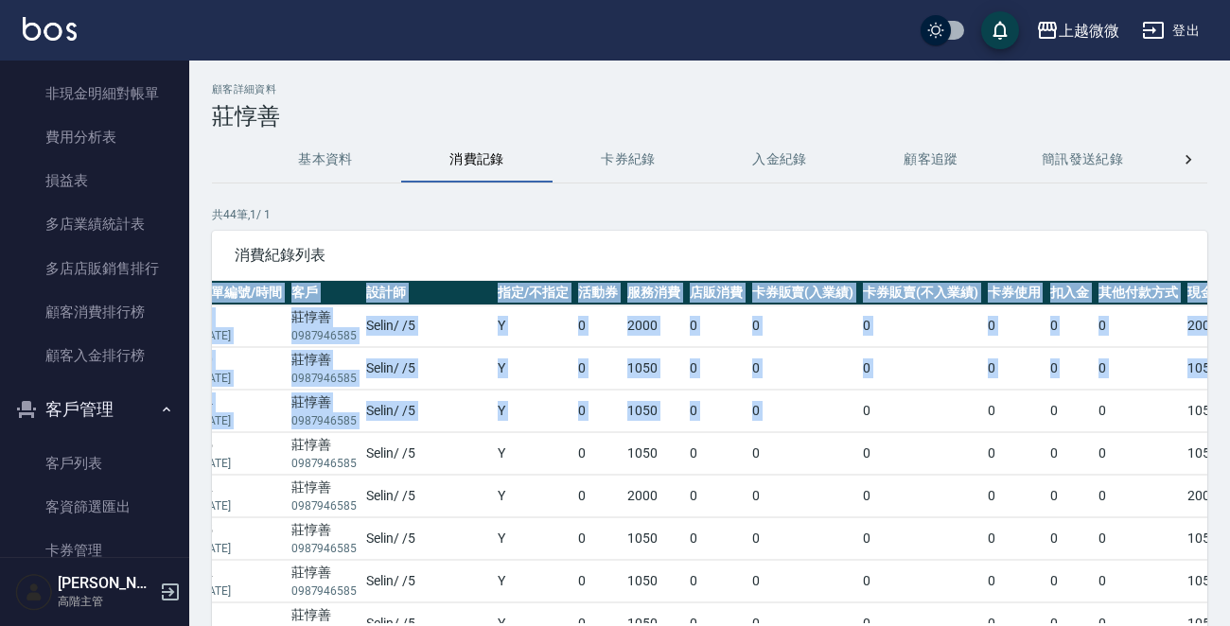
drag, startPoint x: 1195, startPoint y: 418, endPoint x: 1237, endPoint y: 421, distance: 41.7
click at [1229, 421] on html "上越微微 登出 櫃檯作業 打帳單 帳單列表 掛單列表 座位開單 營業儀表板 現金收支登錄 高階收支登錄 材料自購登錄 每日結帳 排班表 現場電腦打卡 掃碼打卡…" at bounding box center [615, 377] width 1230 height 755
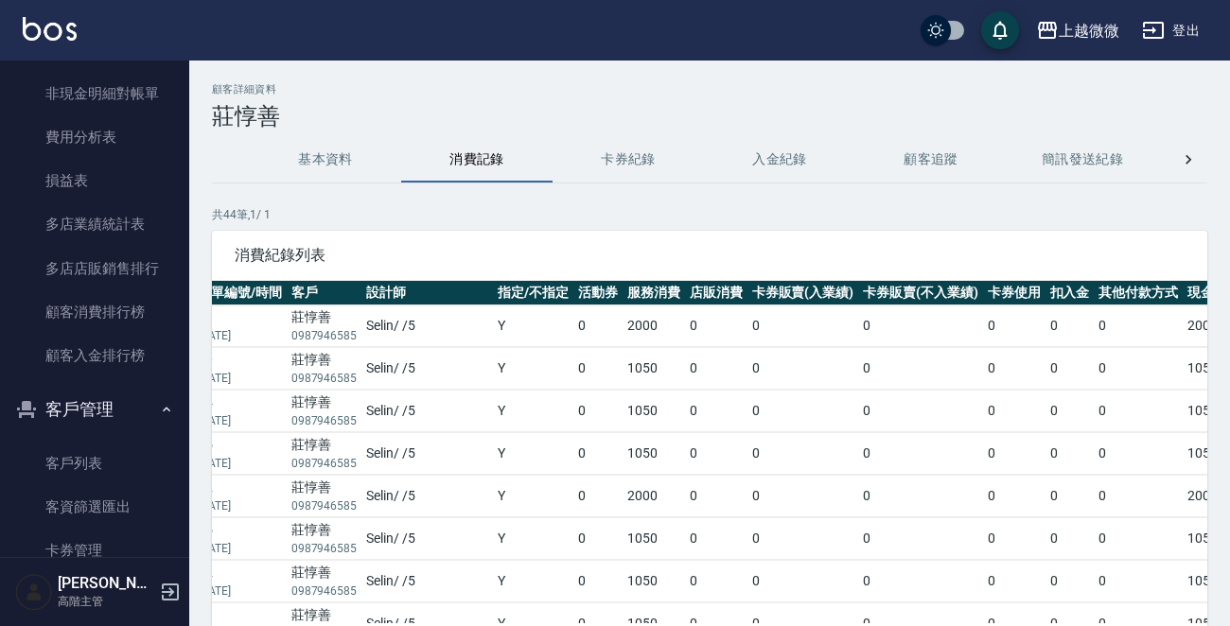
click at [869, 378] on td "0" at bounding box center [920, 369] width 125 height 42
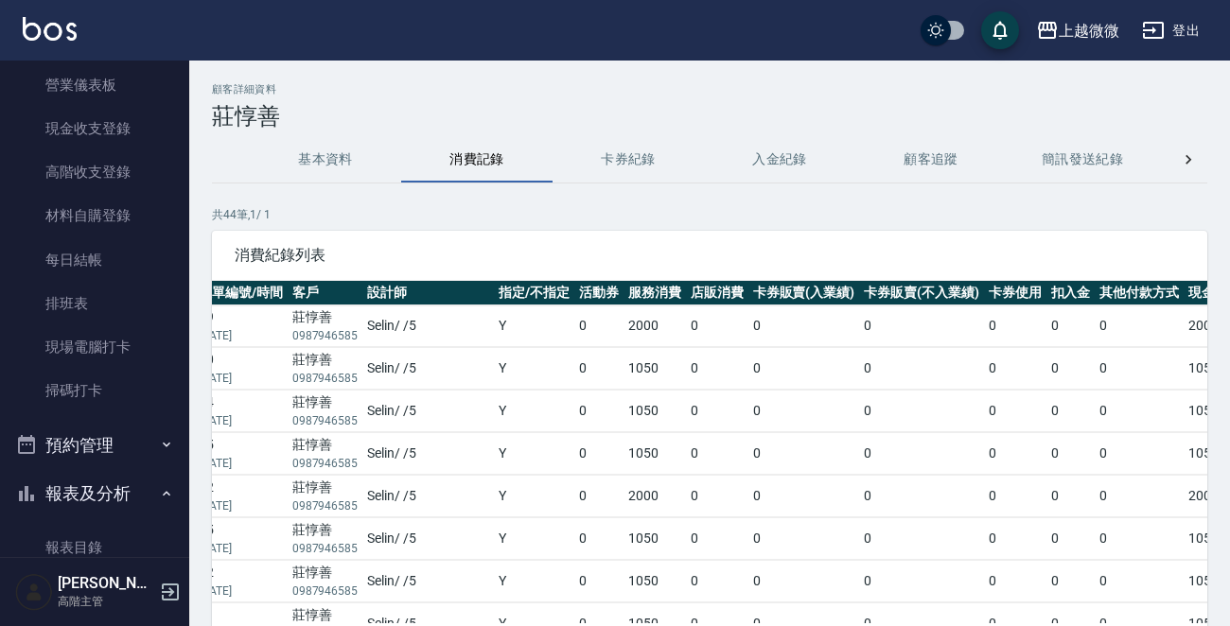
scroll to position [374, 0]
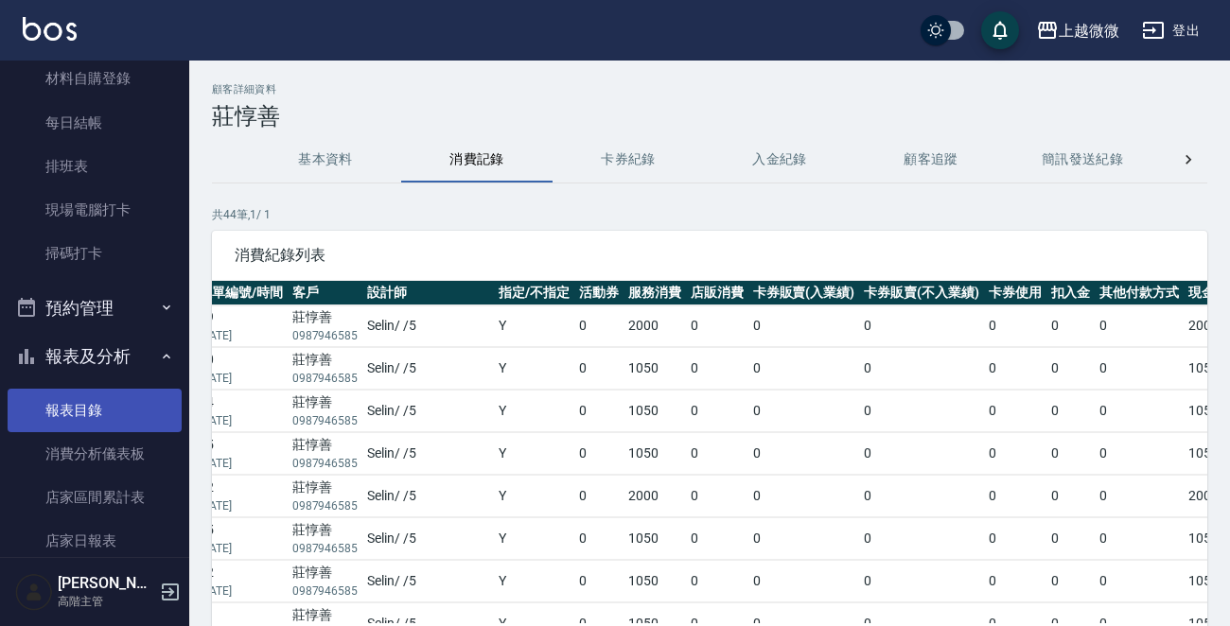
click at [85, 412] on link "報表目錄" at bounding box center [95, 411] width 174 height 44
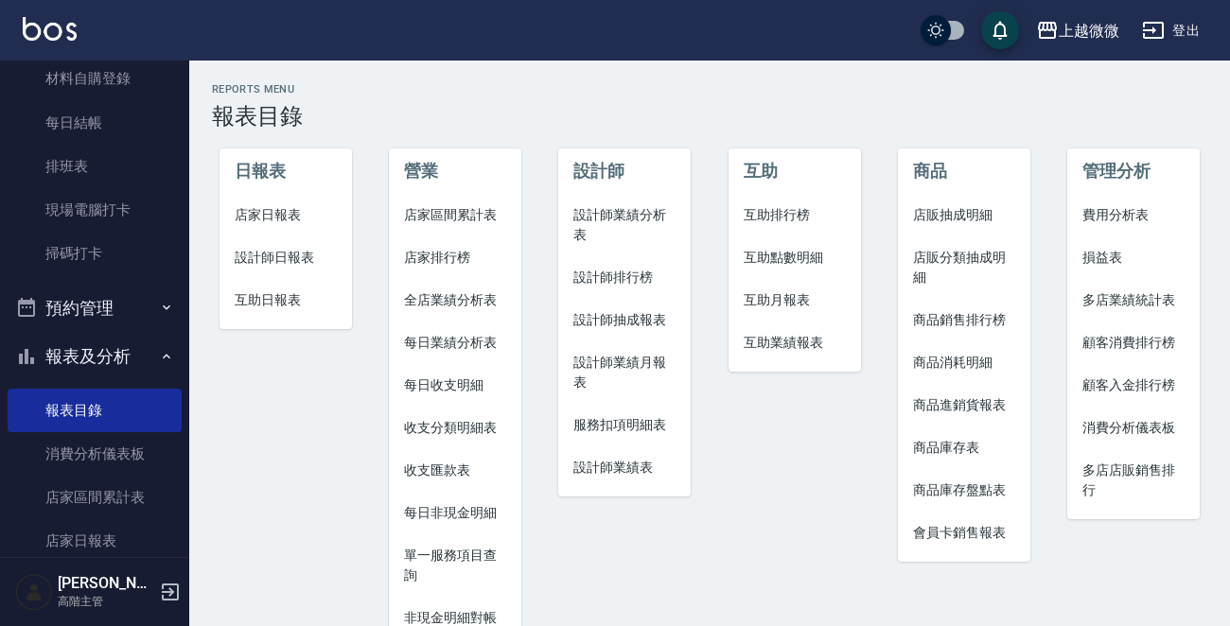
click at [281, 207] on span "店家日報表" at bounding box center [286, 215] width 102 height 20
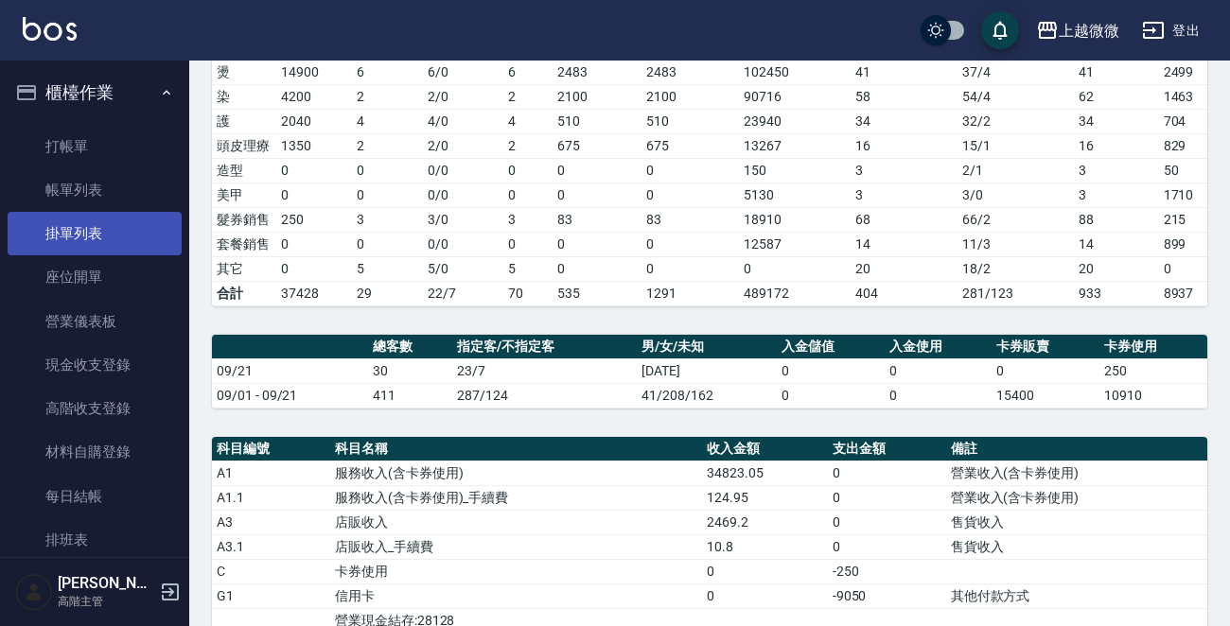
scroll to position [141, 0]
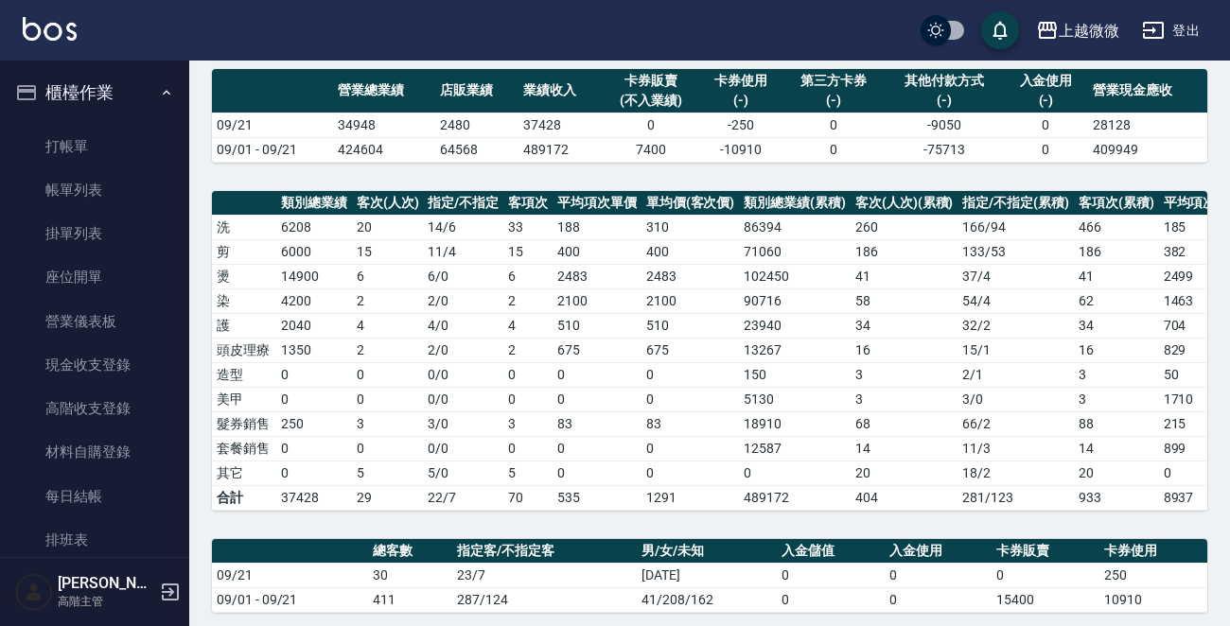
drag, startPoint x: 85, startPoint y: 191, endPoint x: 206, endPoint y: 624, distance: 449.0
click at [85, 191] on link "帳單列表" at bounding box center [95, 190] width 174 height 44
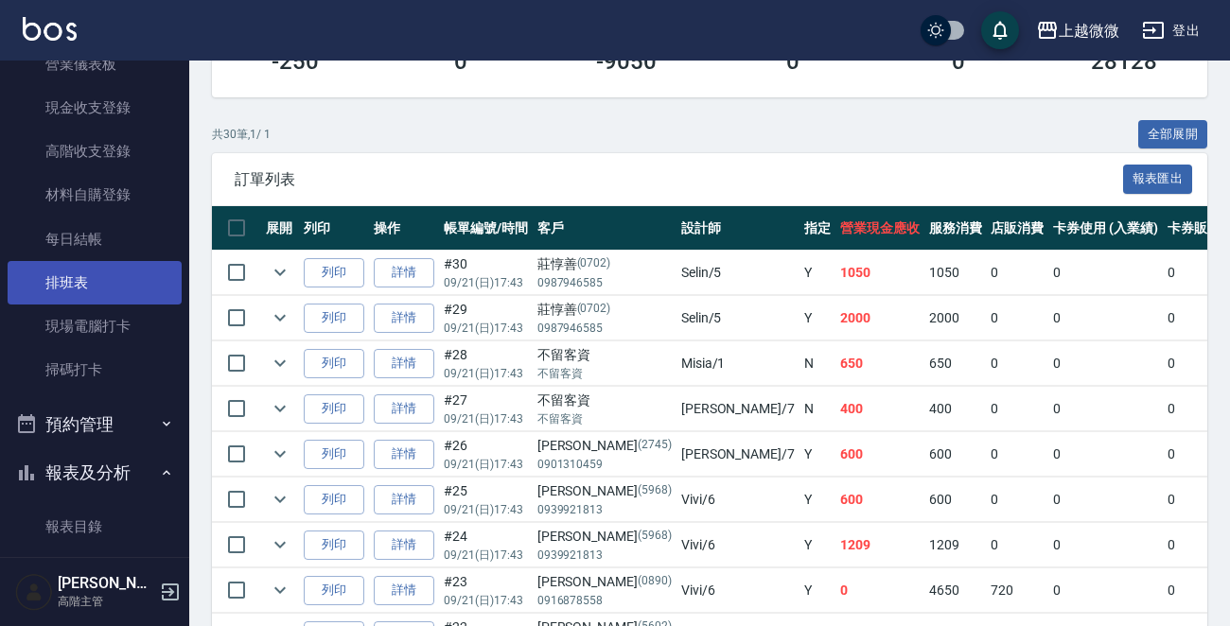
scroll to position [284, 0]
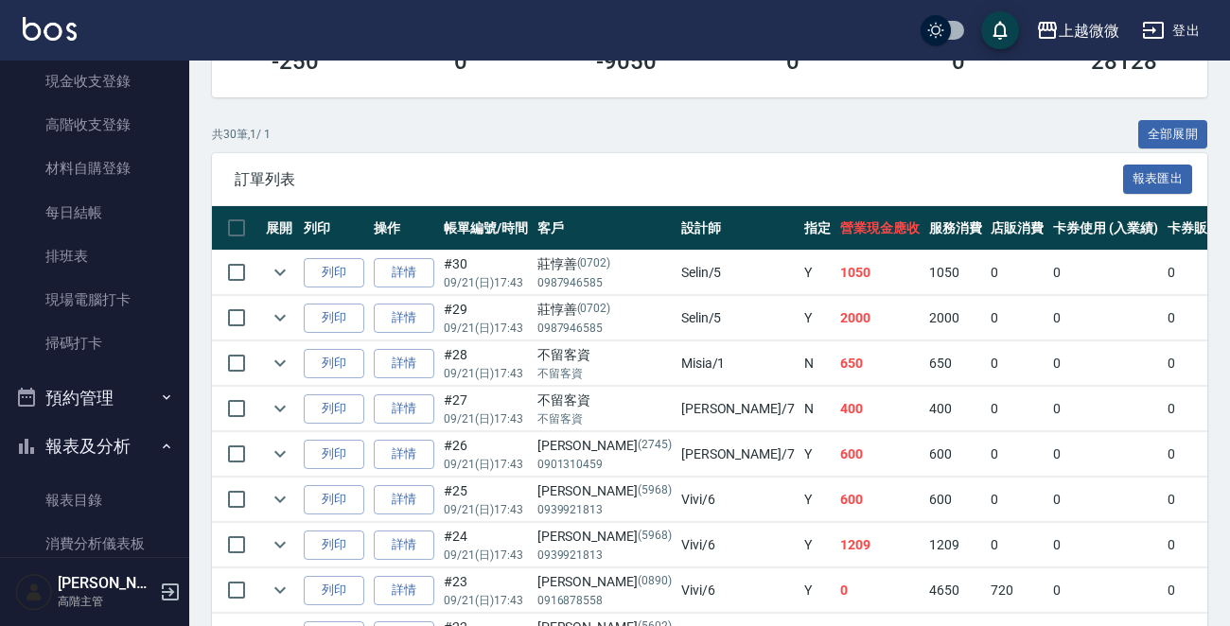
drag, startPoint x: 744, startPoint y: 97, endPoint x: 662, endPoint y: 97, distance: 81.4
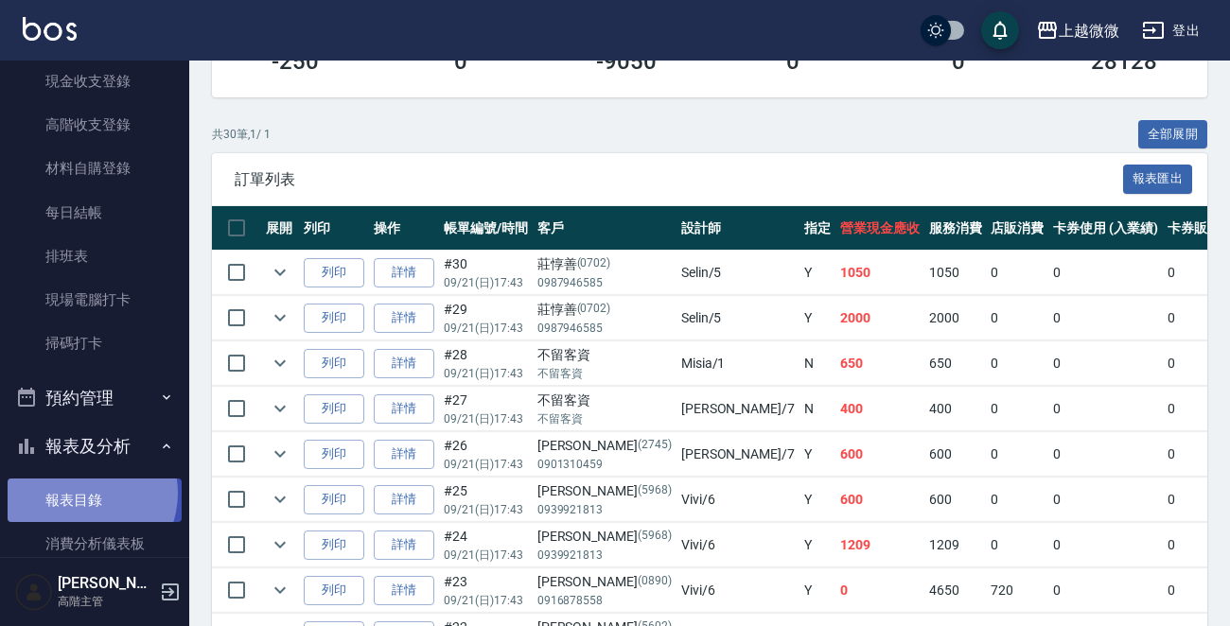
click at [81, 493] on link "報表目錄" at bounding box center [95, 501] width 174 height 44
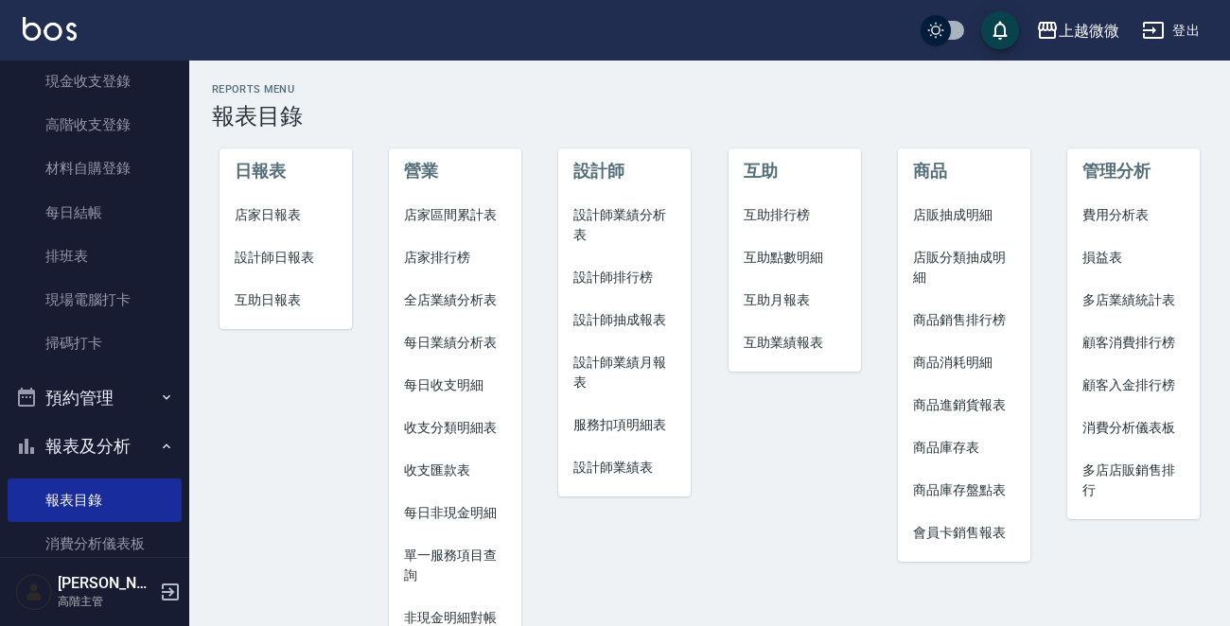
click at [242, 205] on span "店家日報表" at bounding box center [286, 215] width 102 height 20
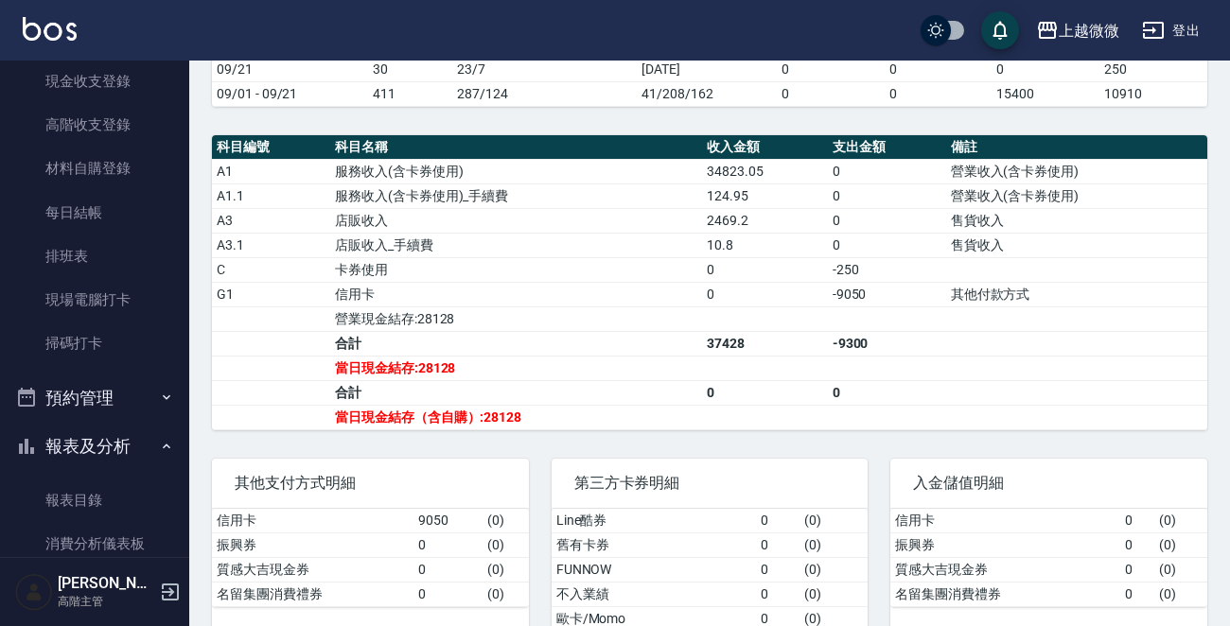
scroll to position [709, 0]
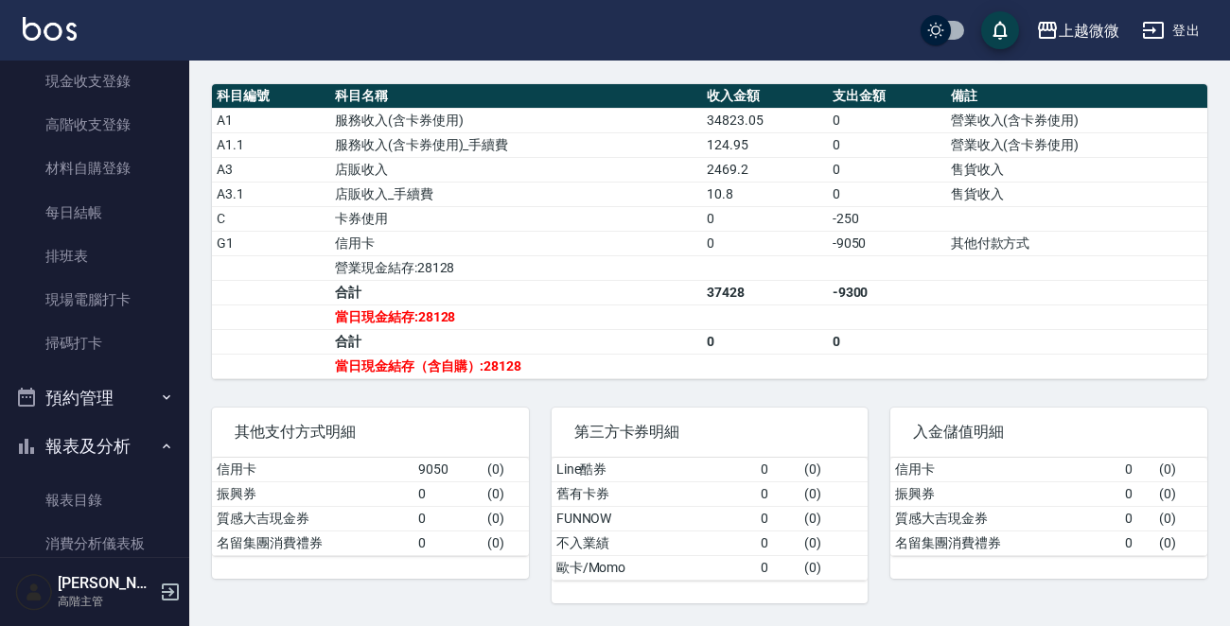
click at [602, 270] on td "營業現金結存:28128" at bounding box center [516, 267] width 372 height 25
click at [95, 339] on link "掃碼打卡" at bounding box center [95, 344] width 174 height 44
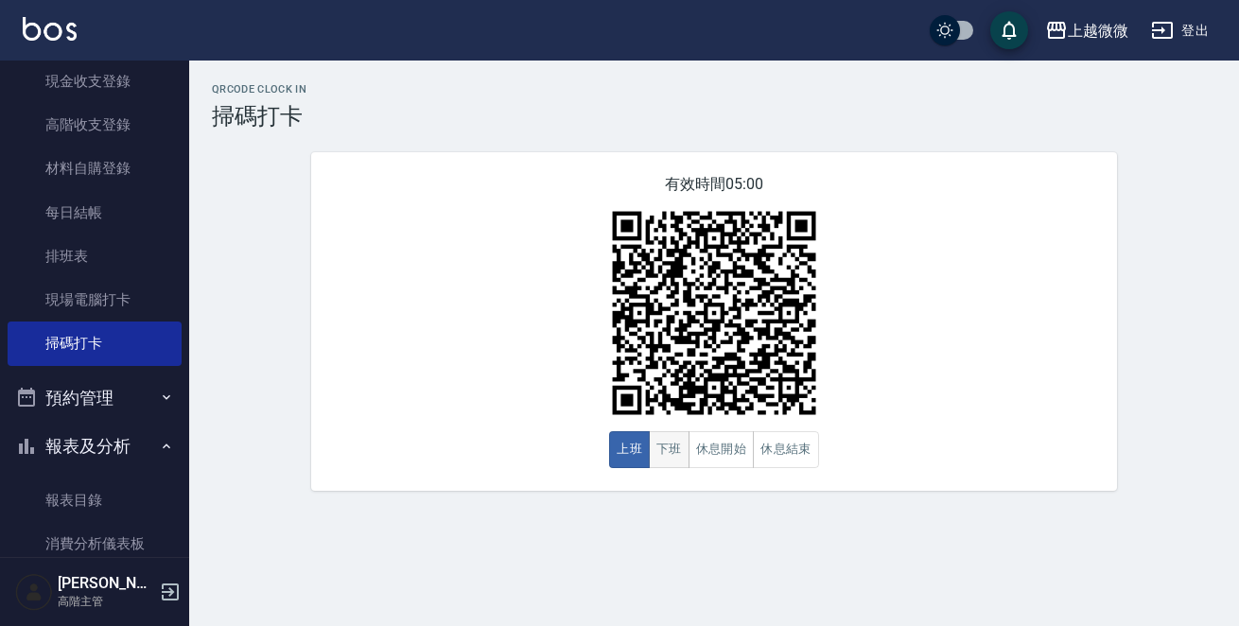
click at [664, 441] on button "下班" at bounding box center [669, 449] width 41 height 37
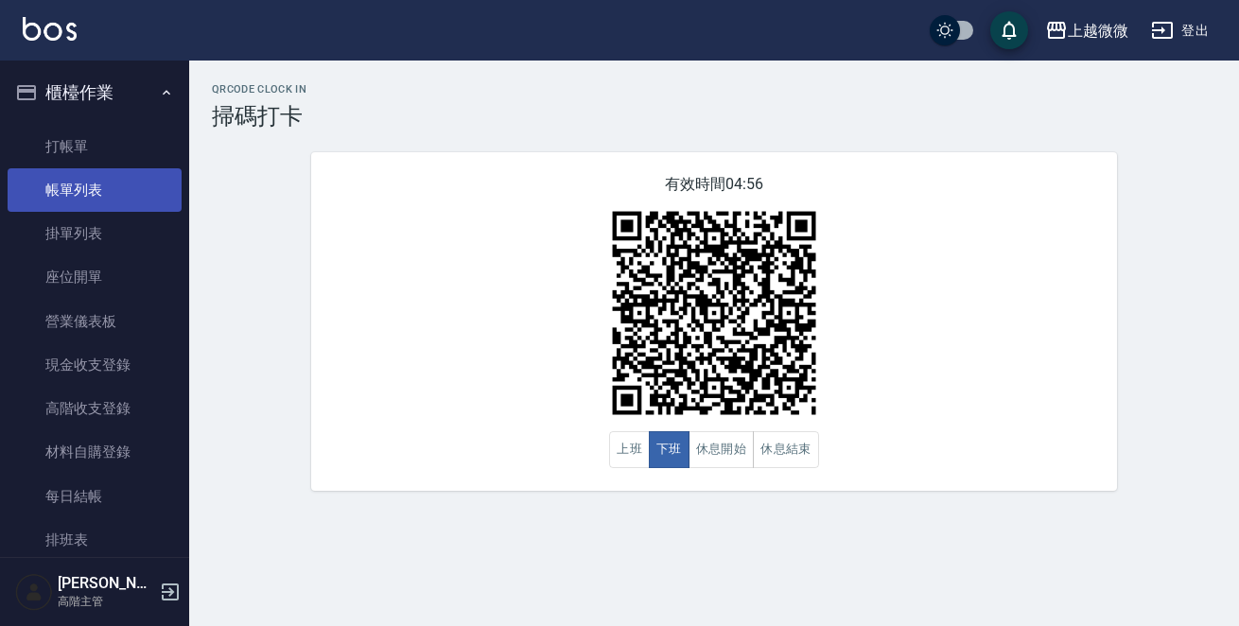
click at [96, 194] on link "帳單列表" at bounding box center [95, 190] width 174 height 44
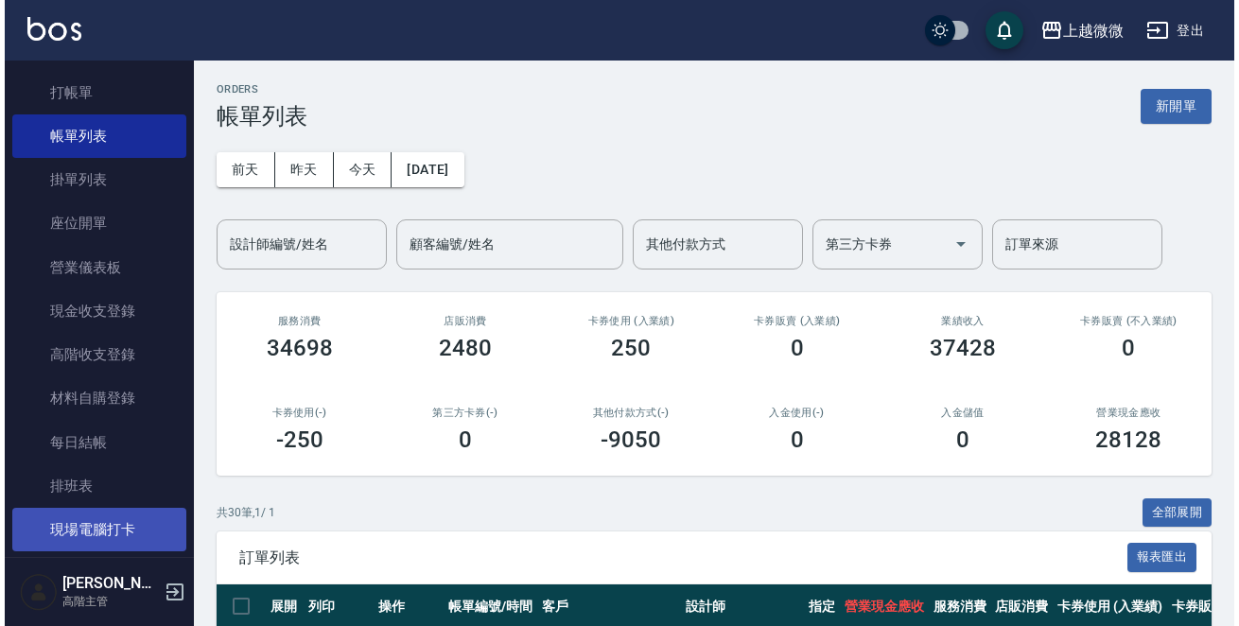
scroll to position [95, 0]
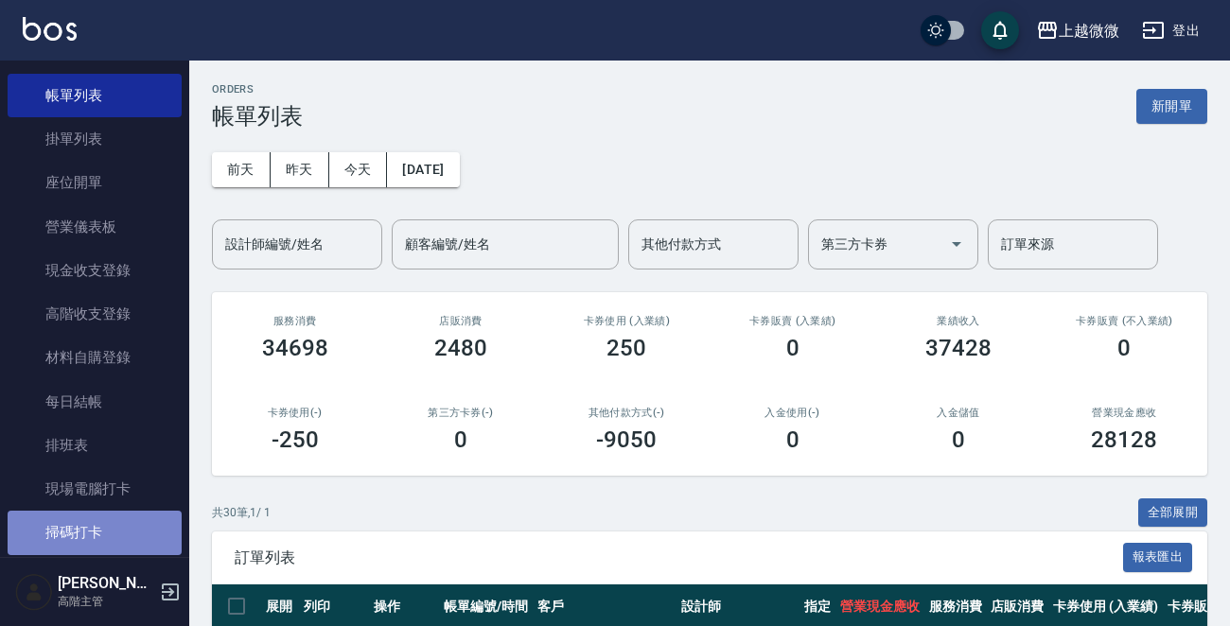
click at [119, 519] on link "掃碼打卡" at bounding box center [95, 533] width 174 height 44
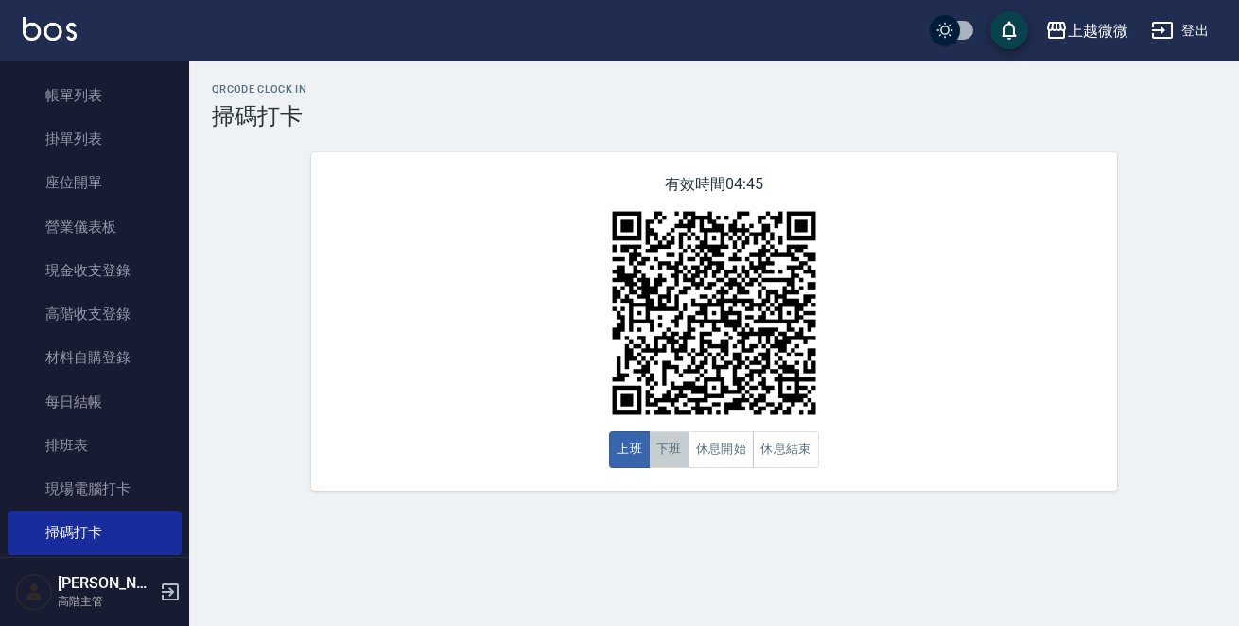
click at [658, 448] on button "下班" at bounding box center [669, 449] width 41 height 37
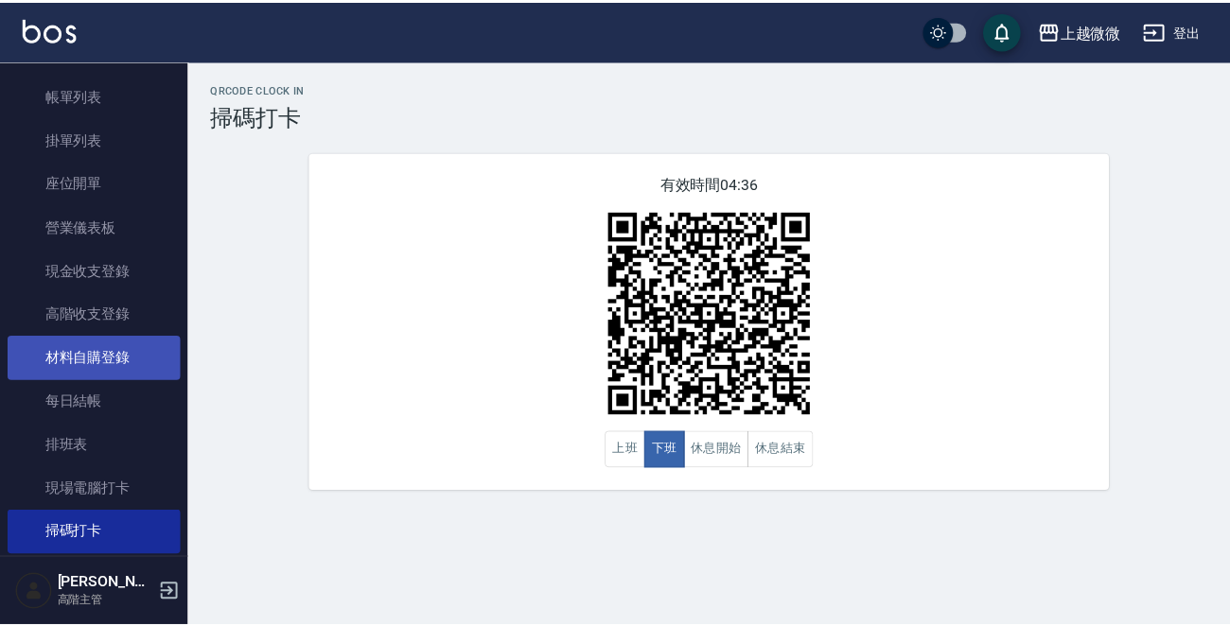
scroll to position [378, 0]
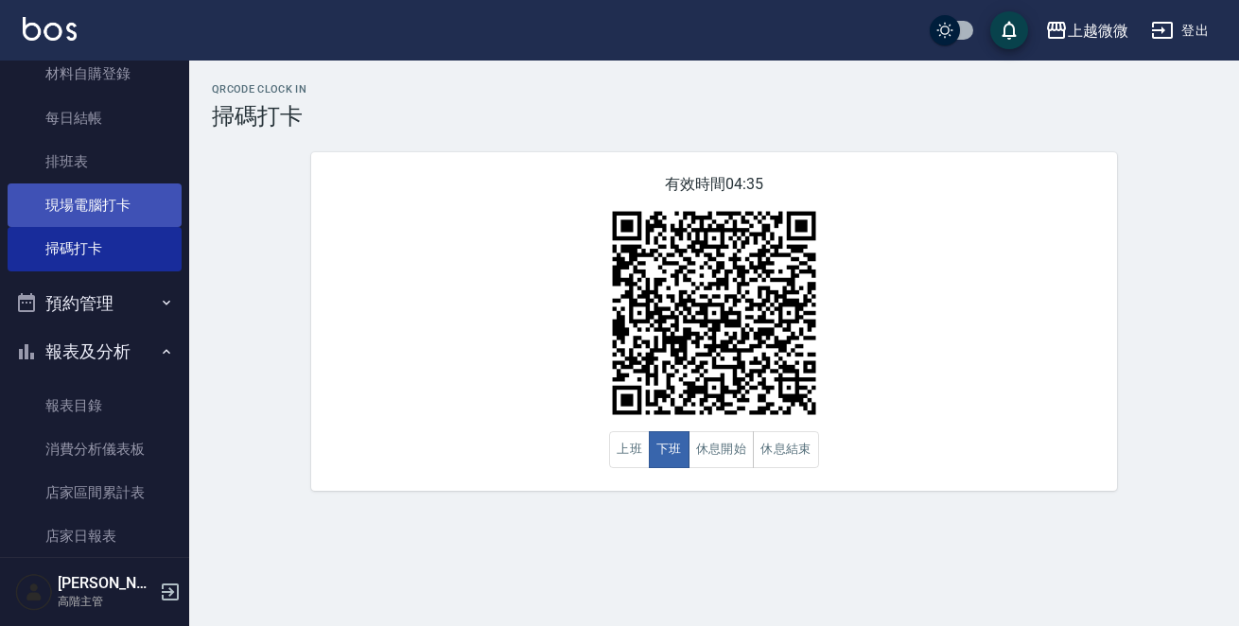
click at [113, 210] on link "現場電腦打卡" at bounding box center [95, 206] width 174 height 44
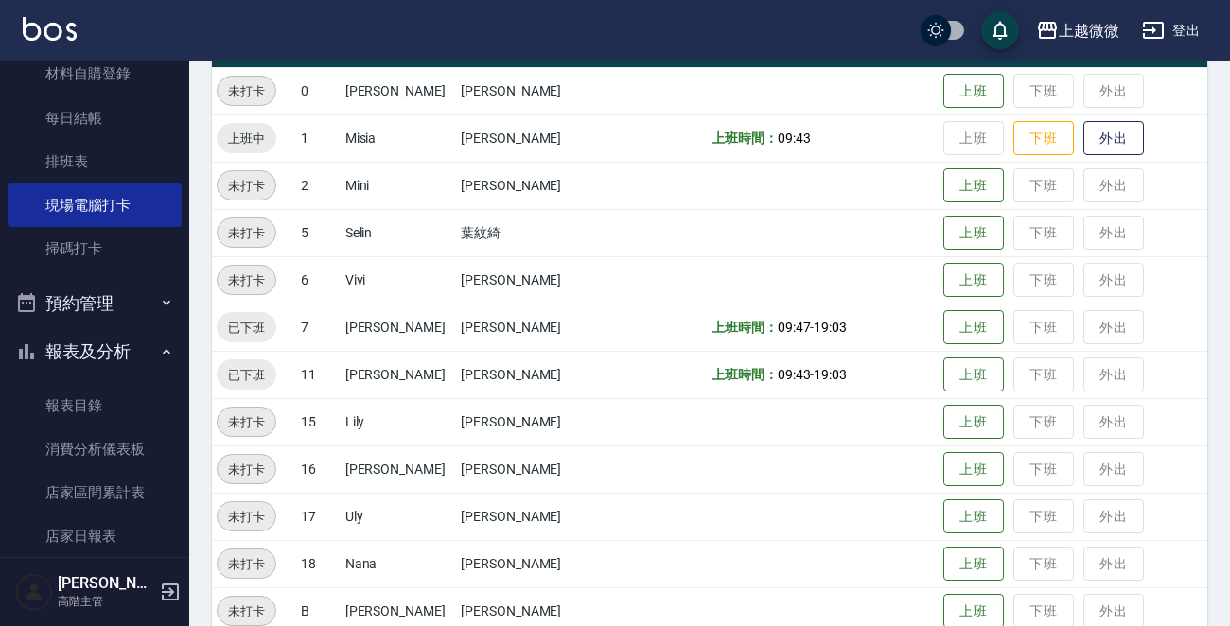
scroll to position [317, 0]
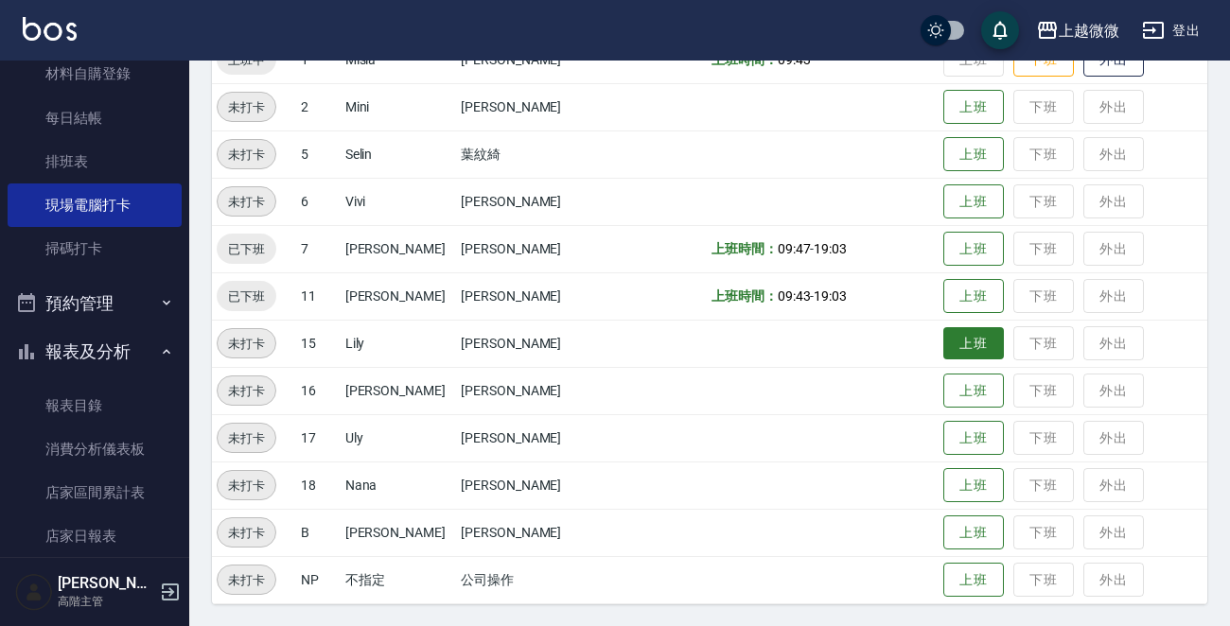
click at [961, 344] on button "上班" at bounding box center [973, 343] width 61 height 33
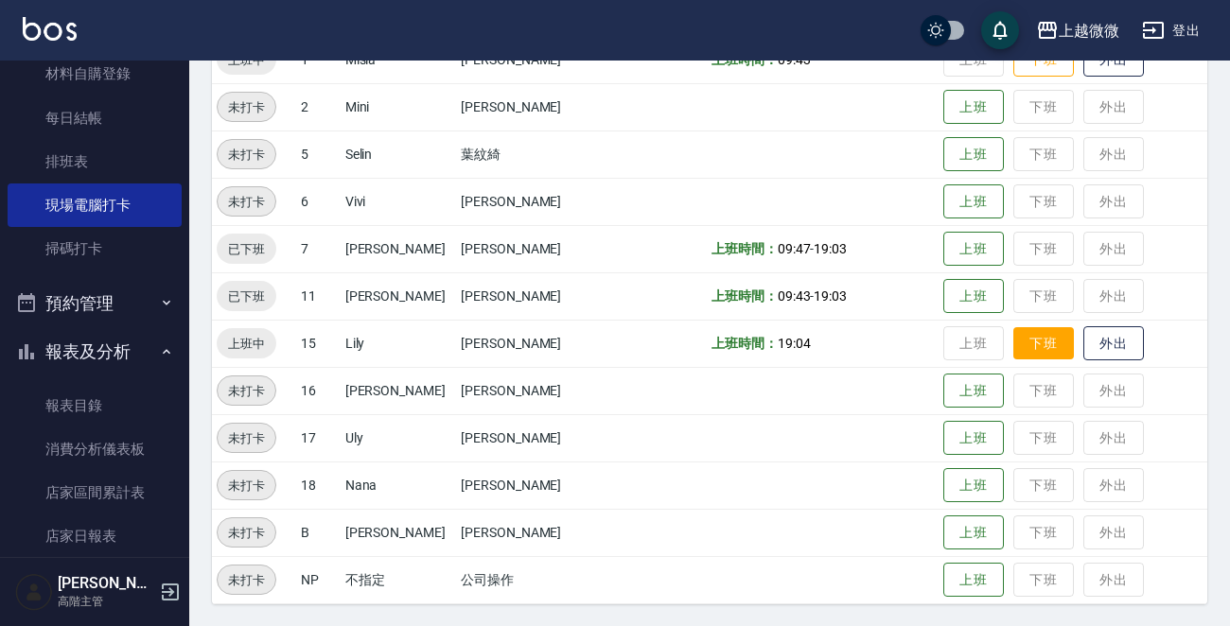
click at [1013, 345] on button "下班" at bounding box center [1043, 343] width 61 height 33
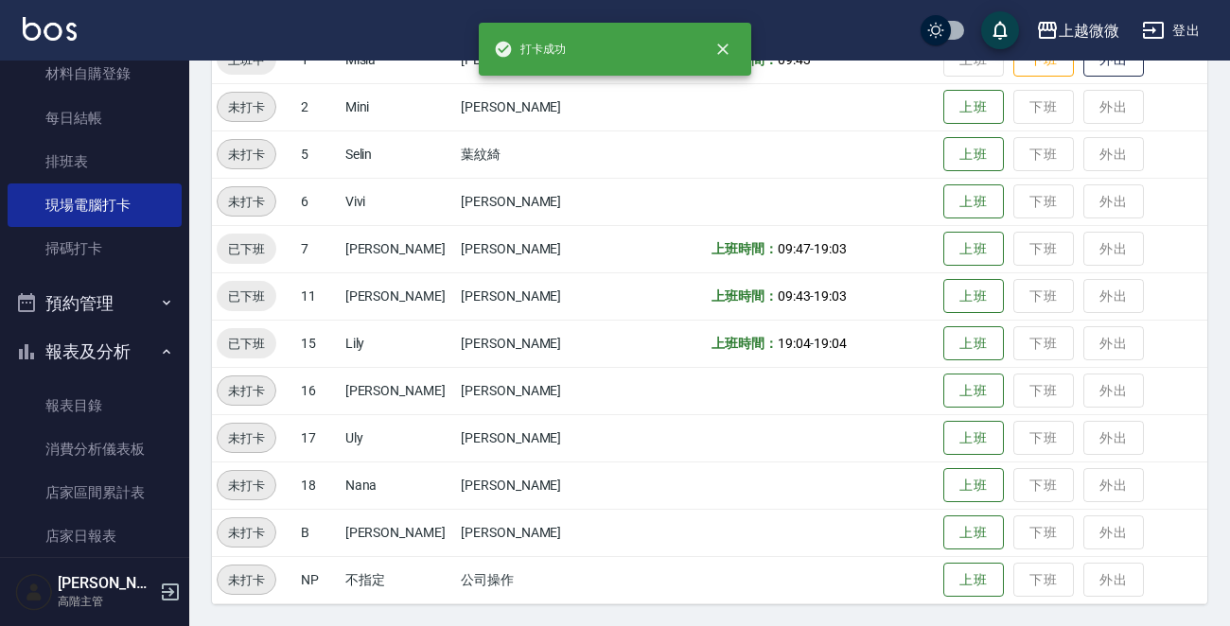
click at [778, 341] on span "19:04" at bounding box center [794, 343] width 33 height 15
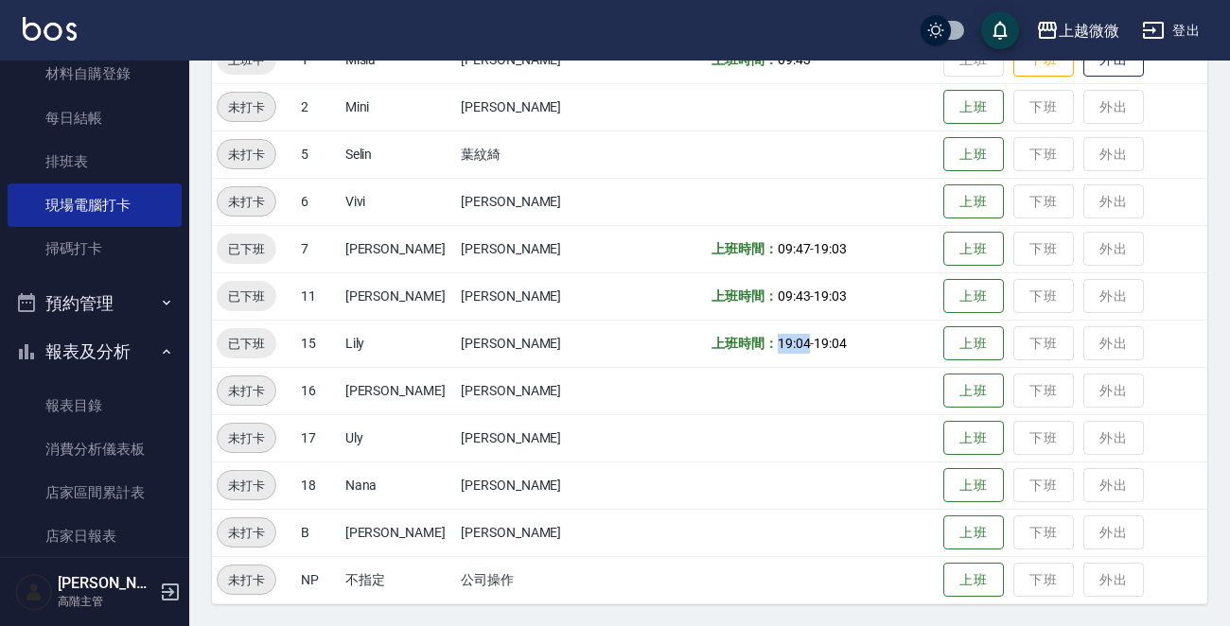
drag, startPoint x: 750, startPoint y: 339, endPoint x: 764, endPoint y: 339, distance: 13.2
click at [764, 339] on td "上班時間： 19:04 - 19:04" at bounding box center [823, 343] width 232 height 47
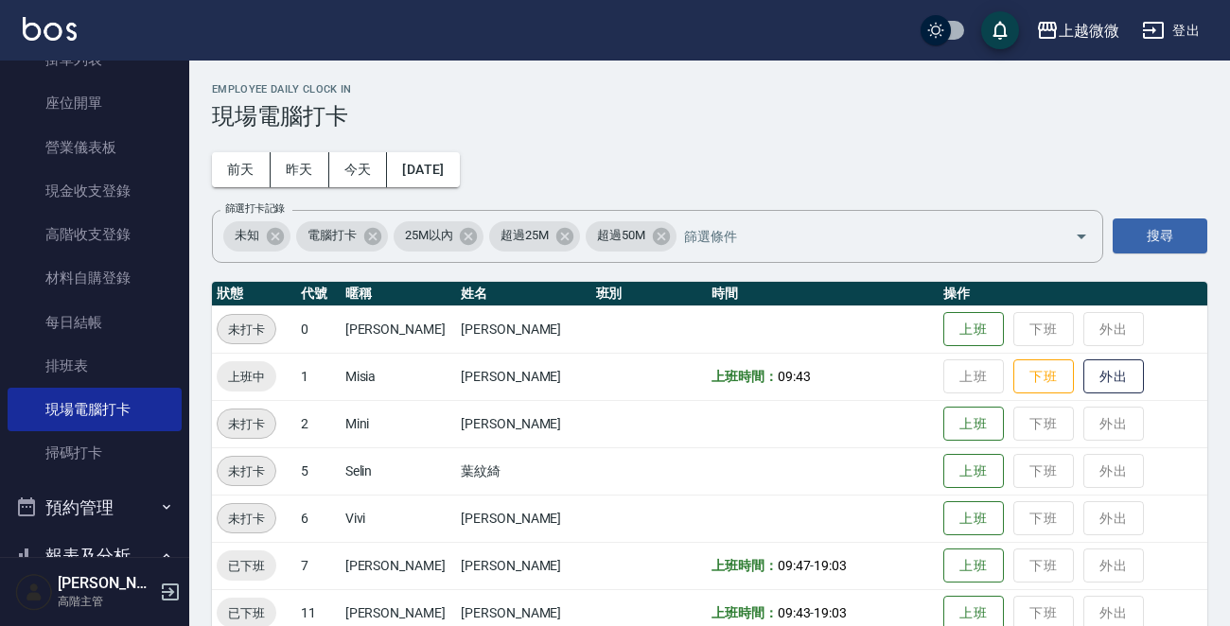
scroll to position [0, 0]
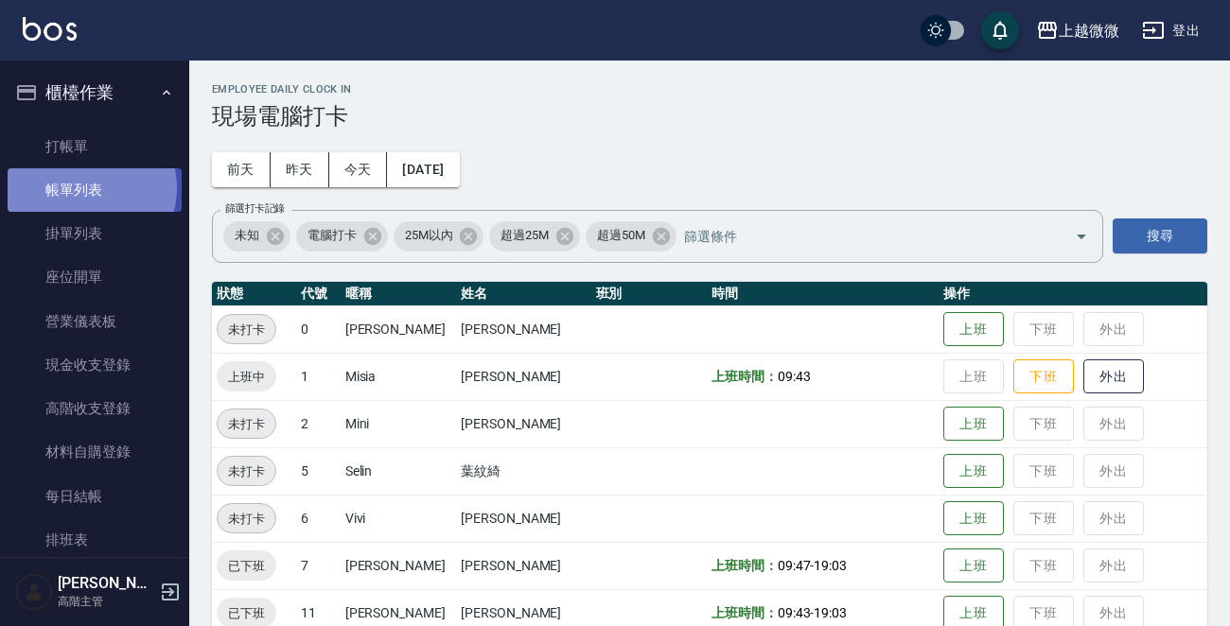
click at [83, 188] on link "帳單列表" at bounding box center [95, 190] width 174 height 44
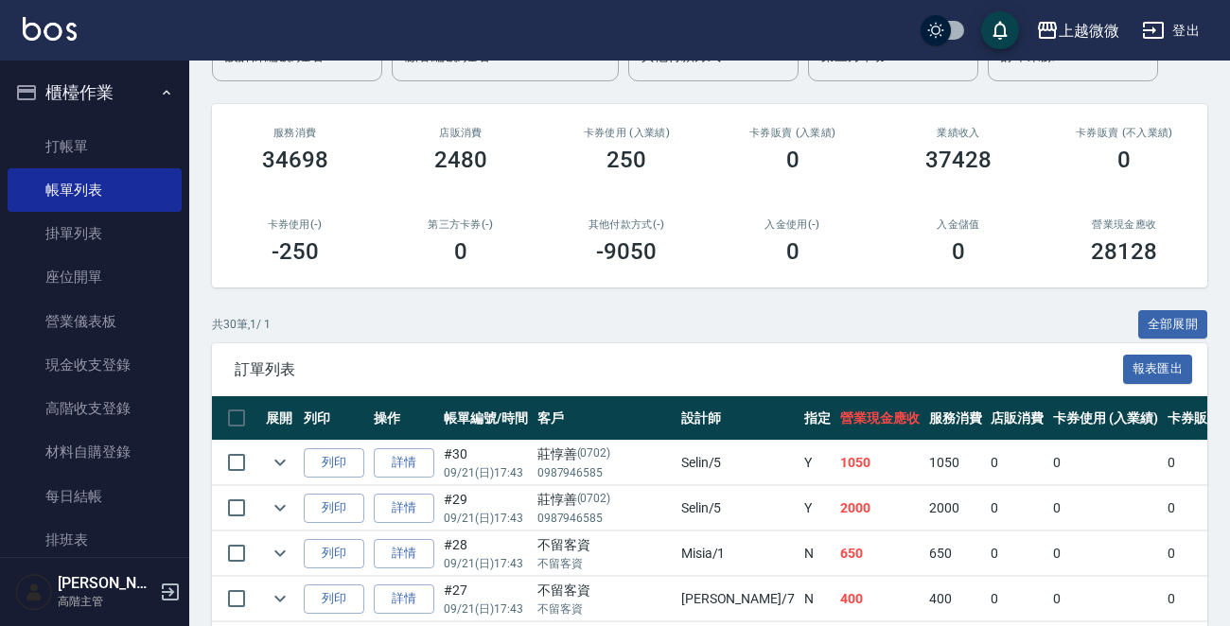
scroll to position [189, 0]
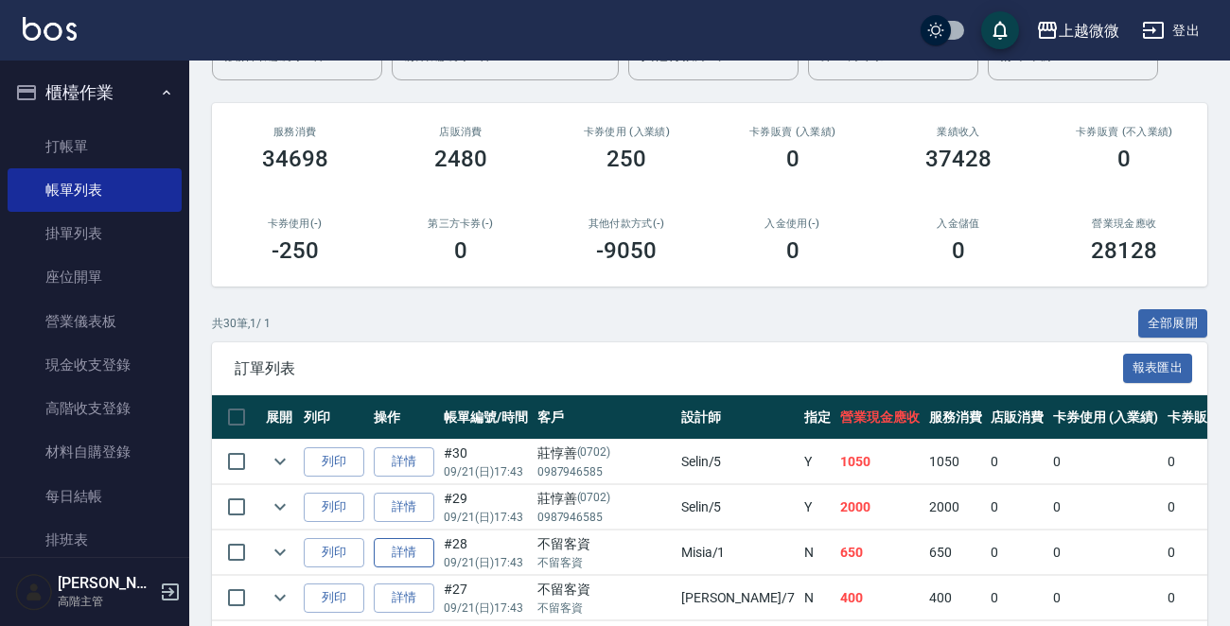
click at [415, 552] on link "詳情" at bounding box center [404, 552] width 61 height 29
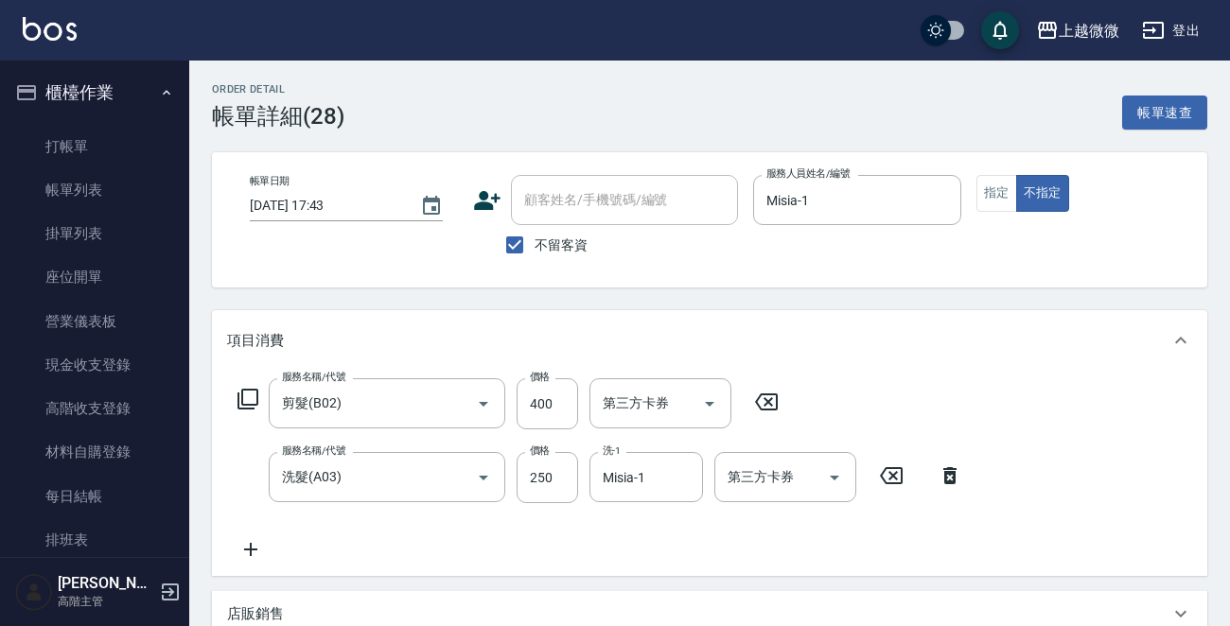
click at [255, 548] on icon at bounding box center [250, 549] width 47 height 23
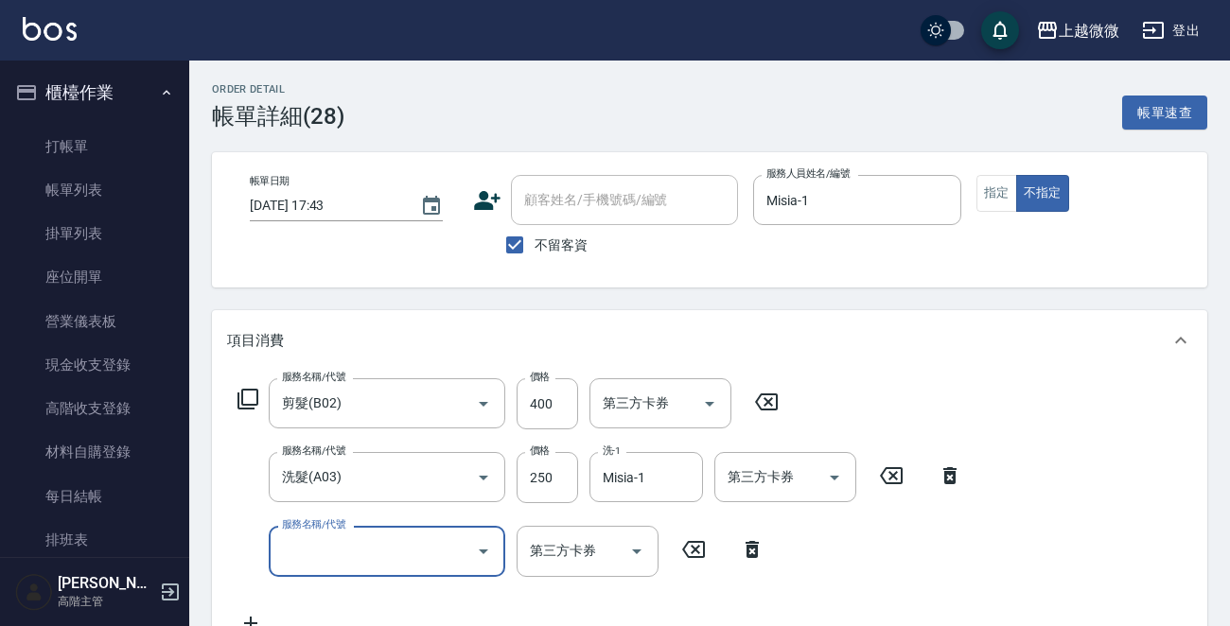
click at [343, 548] on input "服務名稱/代號" at bounding box center [372, 551] width 191 height 33
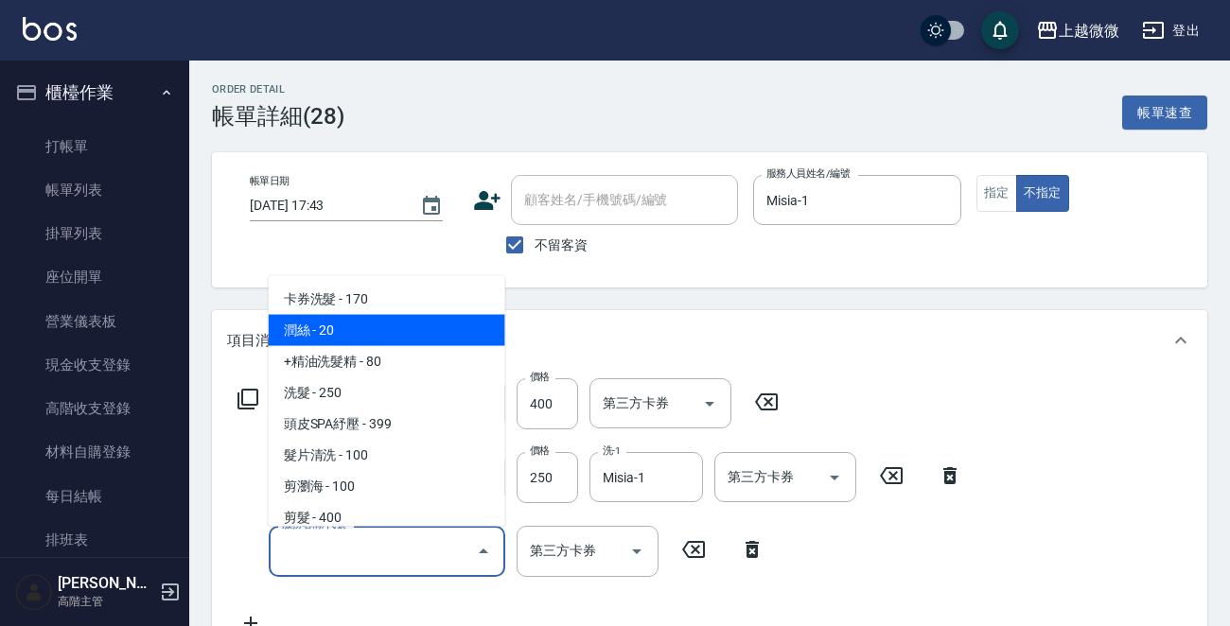
click at [388, 329] on span "潤絲 - 20" at bounding box center [387, 330] width 237 height 31
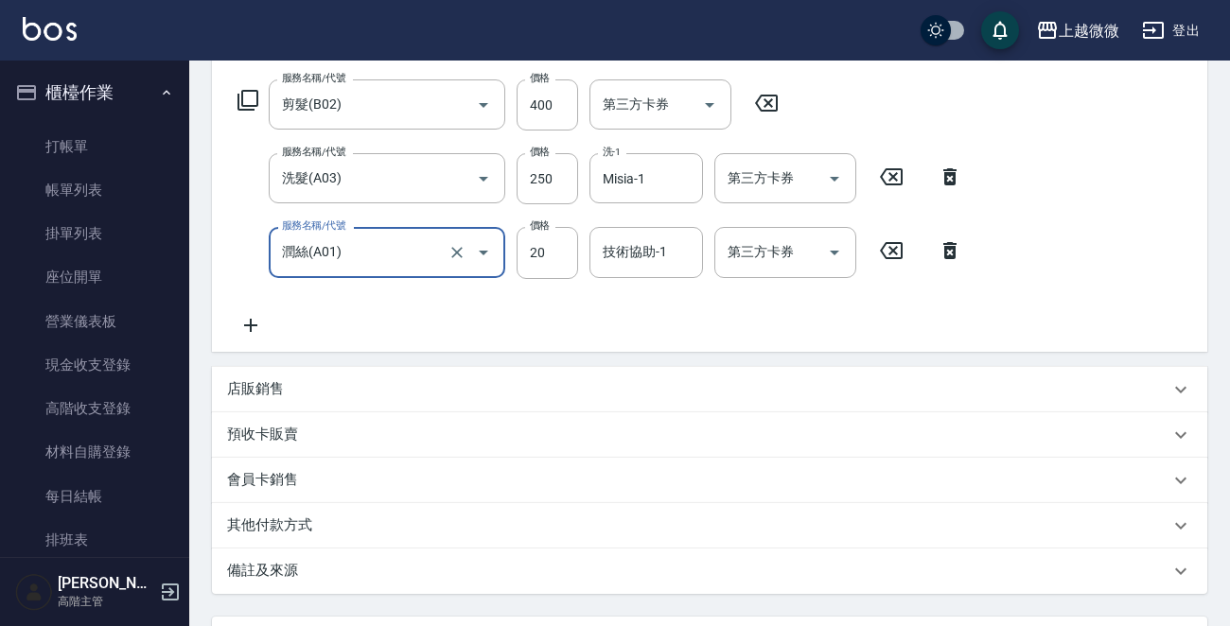
scroll to position [466, 0]
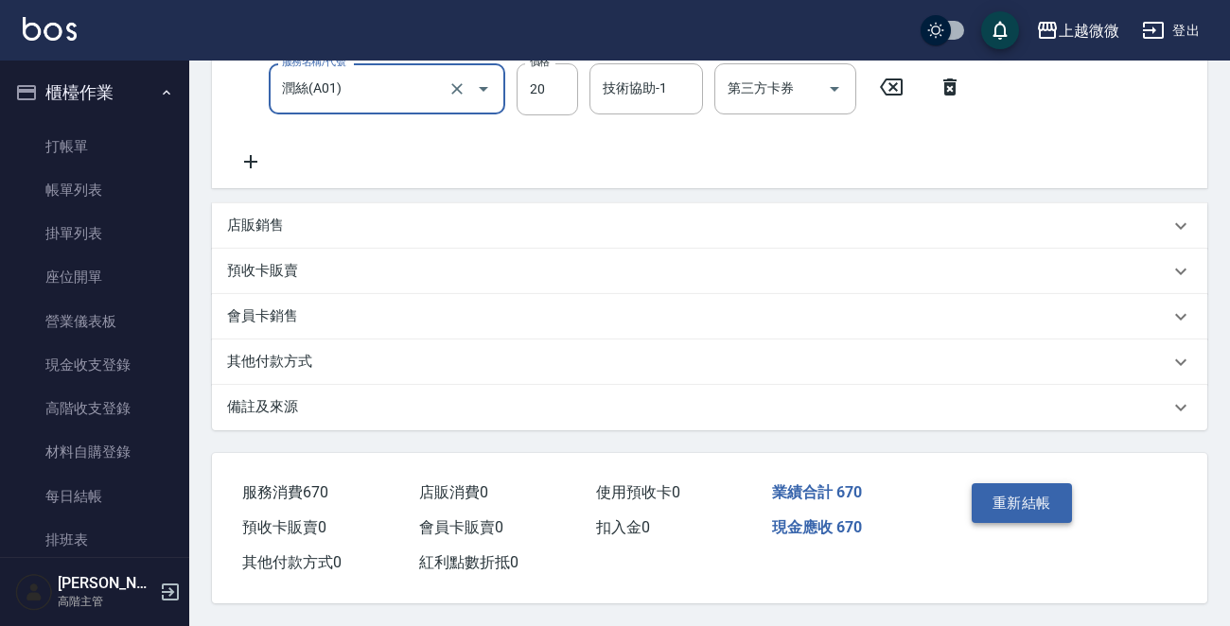
click at [1006, 500] on button "重新結帳" at bounding box center [1022, 503] width 100 height 40
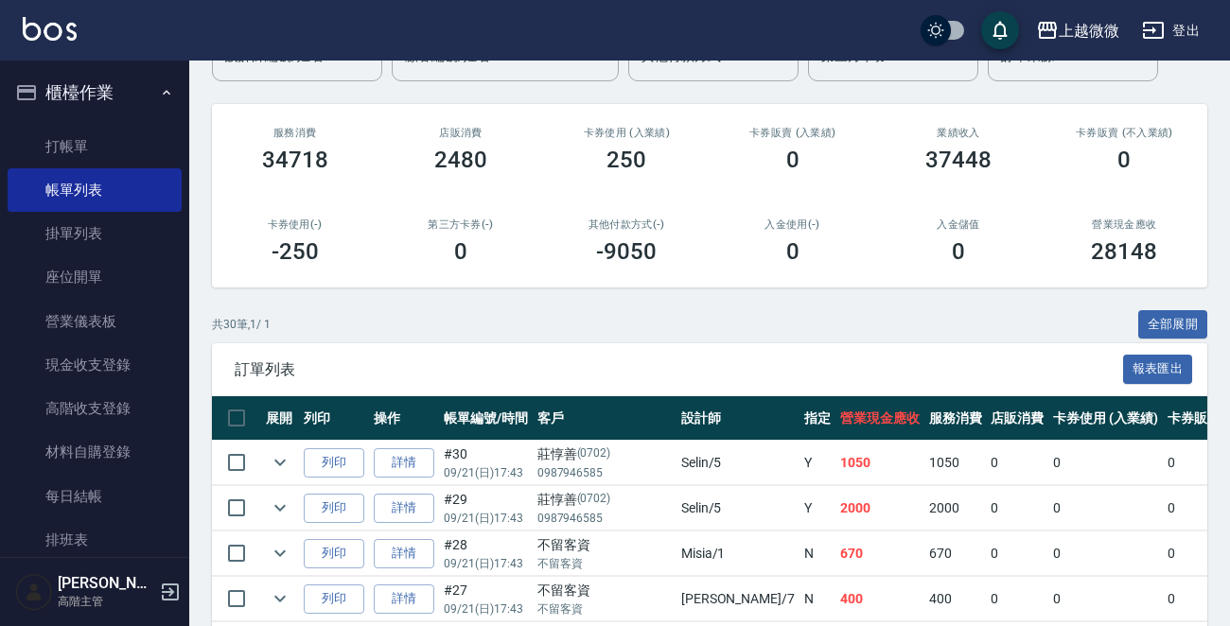
scroll to position [378, 0]
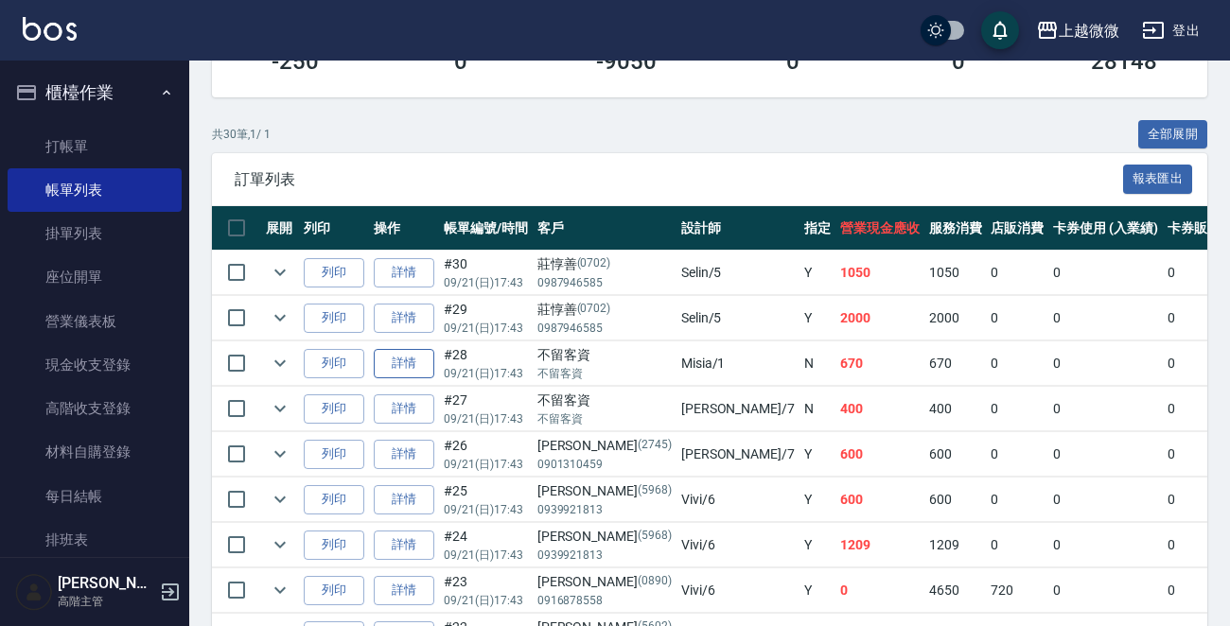
click at [422, 358] on link "詳情" at bounding box center [404, 363] width 61 height 29
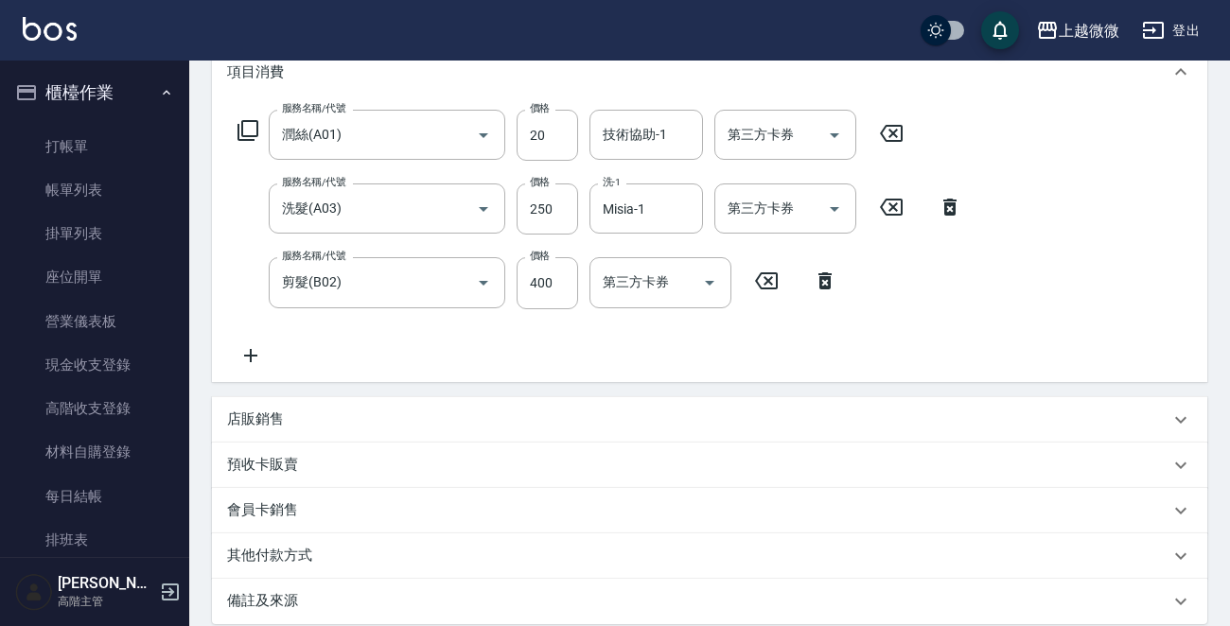
scroll to position [284, 0]
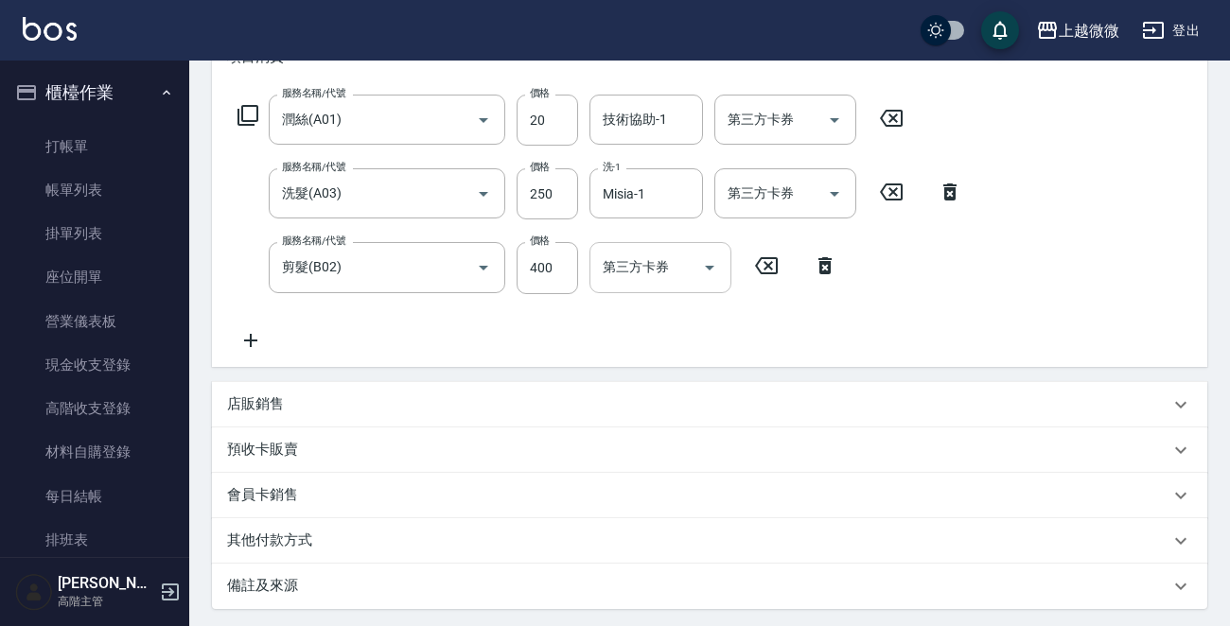
click at [651, 270] on div "第三方卡券 第三方卡券" at bounding box center [660, 267] width 142 height 50
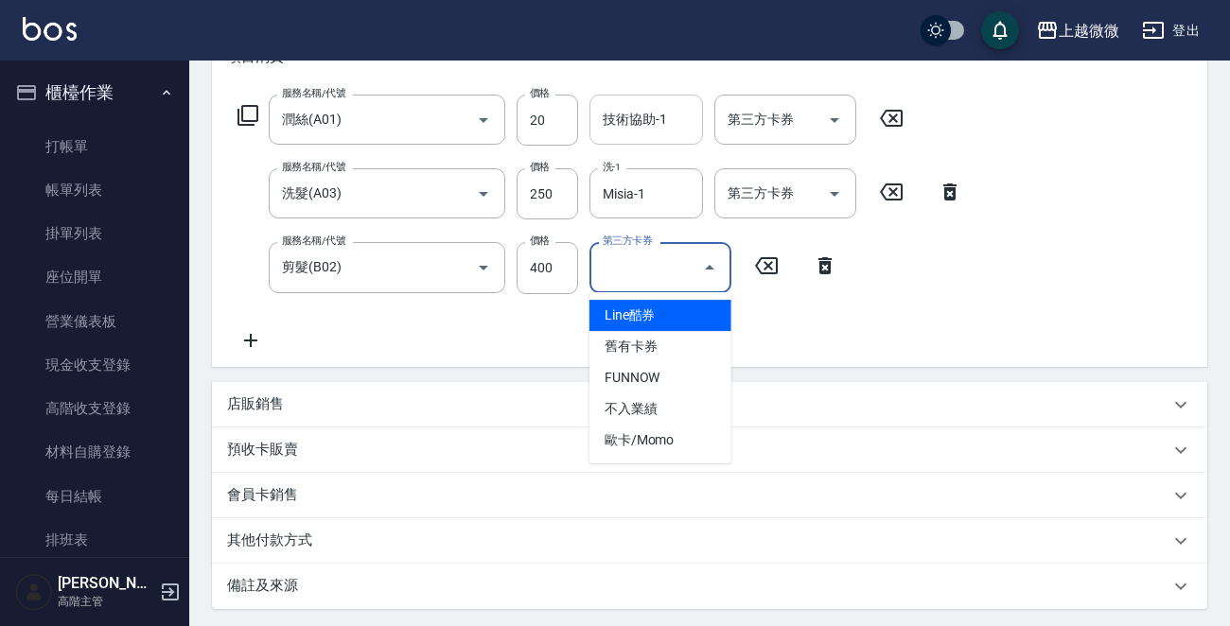
click at [656, 114] on div "技術協助-1 技術協助-1" at bounding box center [646, 120] width 114 height 50
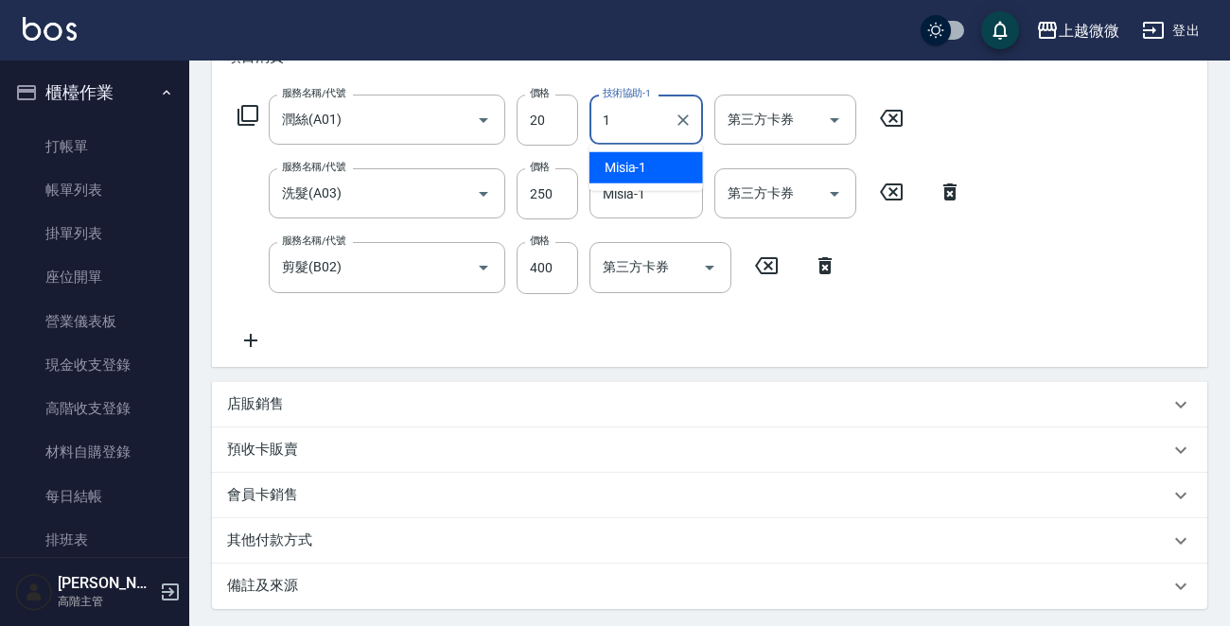
click at [661, 168] on div "Misia -1" at bounding box center [646, 167] width 114 height 31
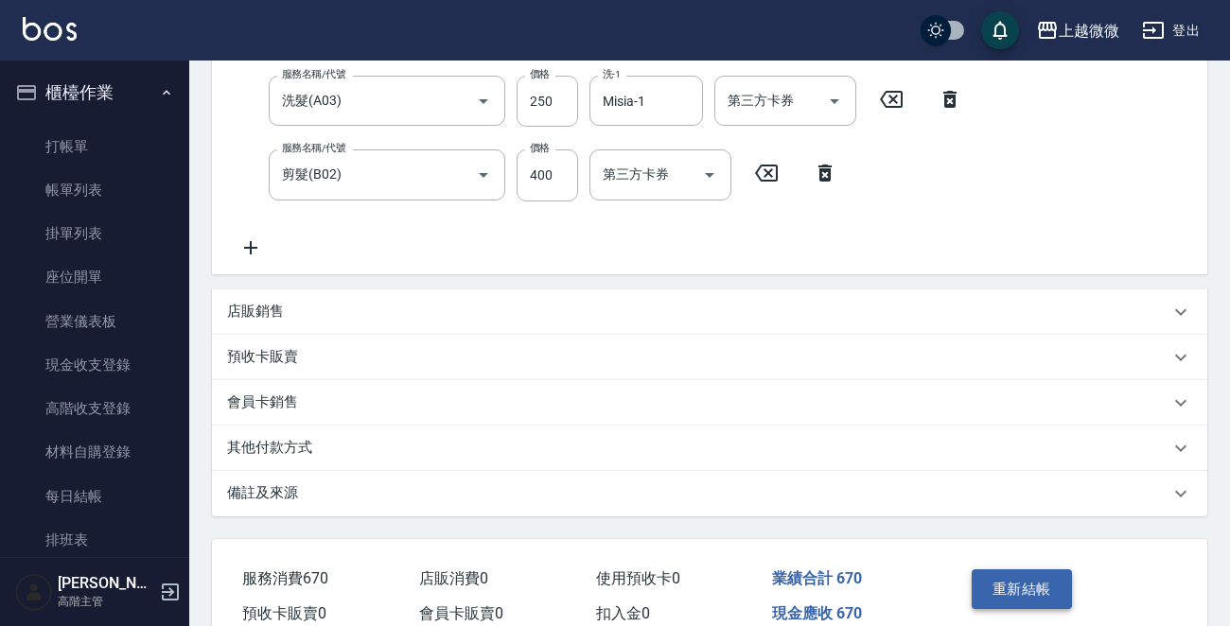
scroll to position [466, 0]
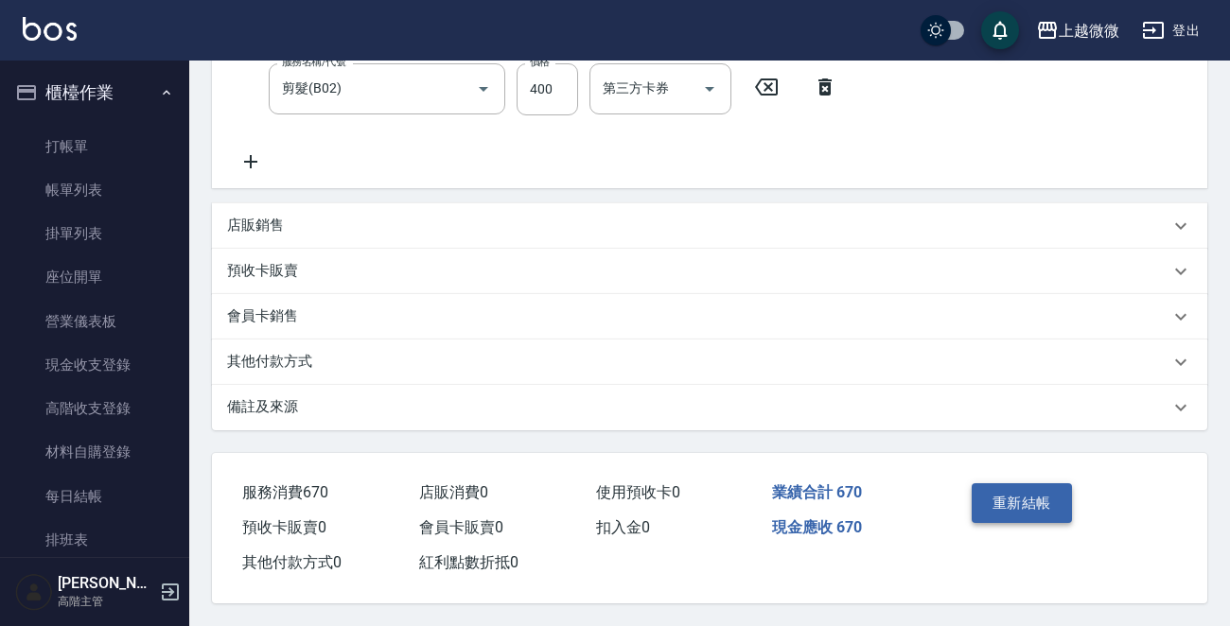
click at [1026, 501] on button "重新結帳" at bounding box center [1022, 503] width 100 height 40
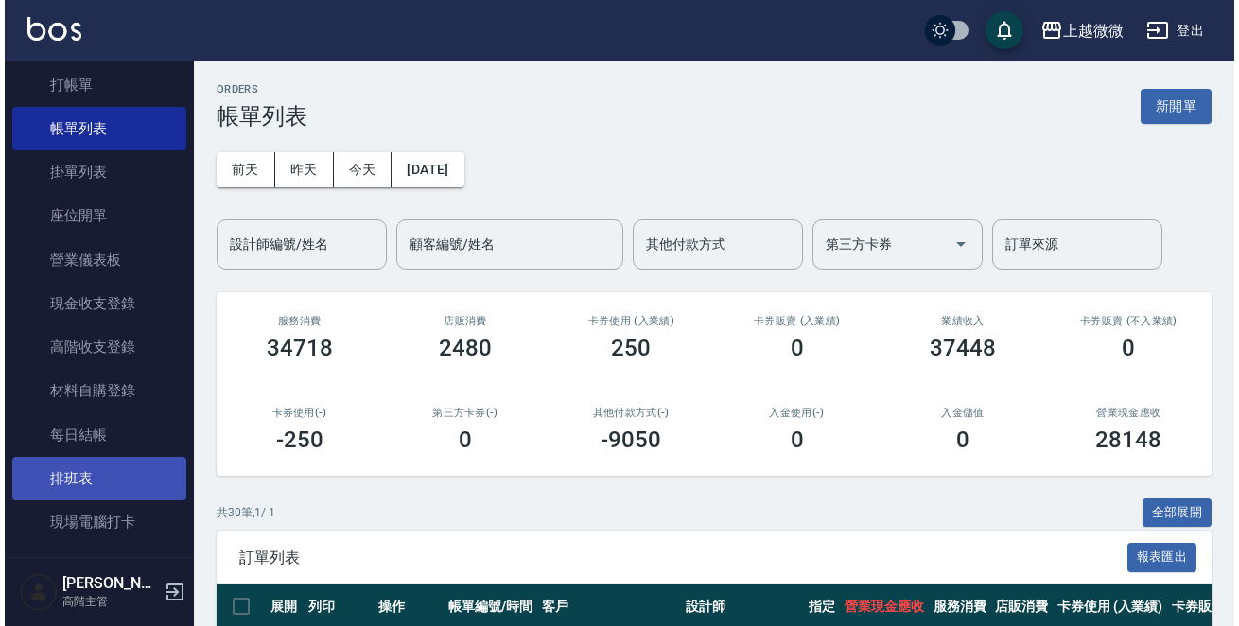
scroll to position [95, 0]
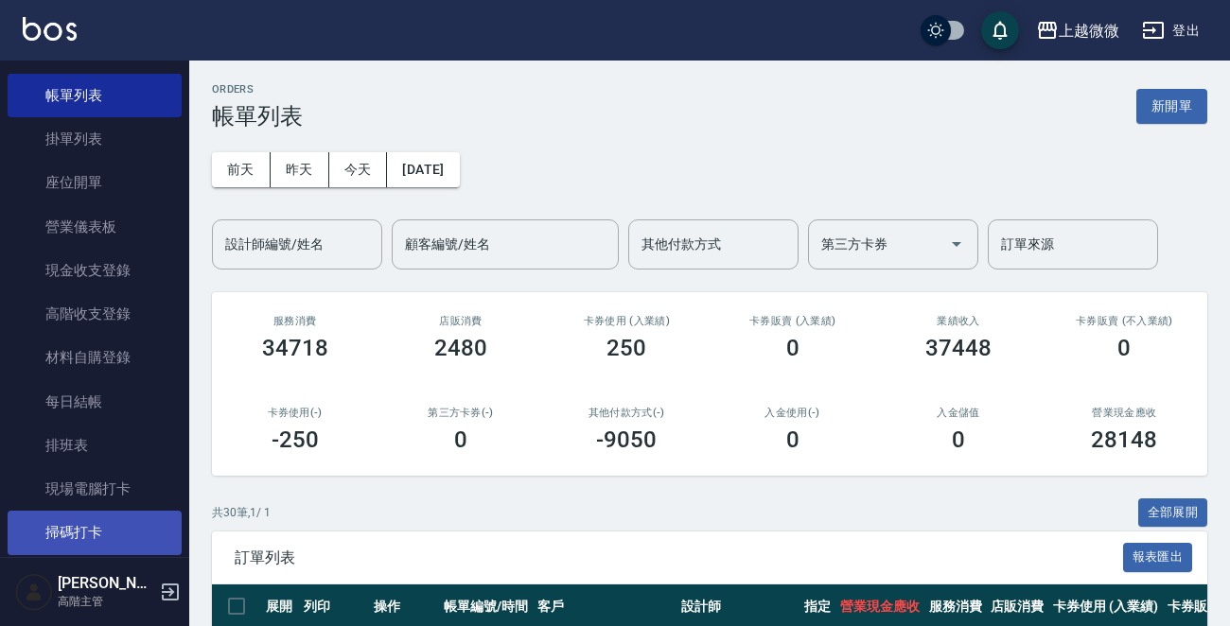
click at [114, 530] on link "掃碼打卡" at bounding box center [95, 533] width 174 height 44
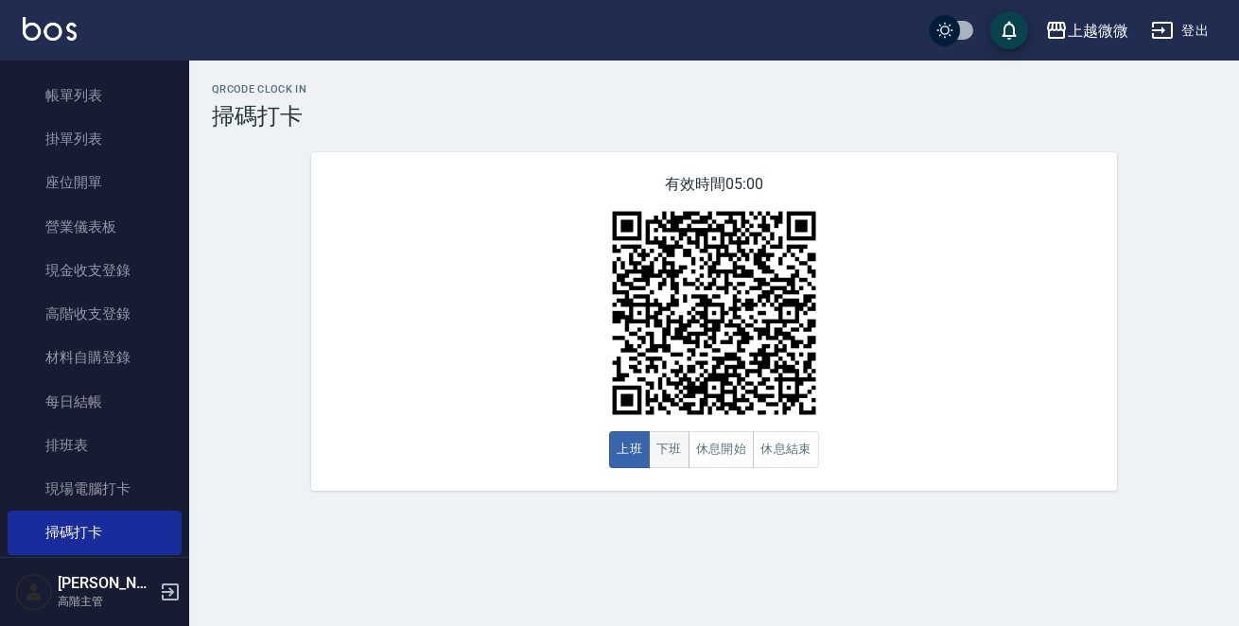
click at [671, 452] on button "下班" at bounding box center [669, 449] width 41 height 37
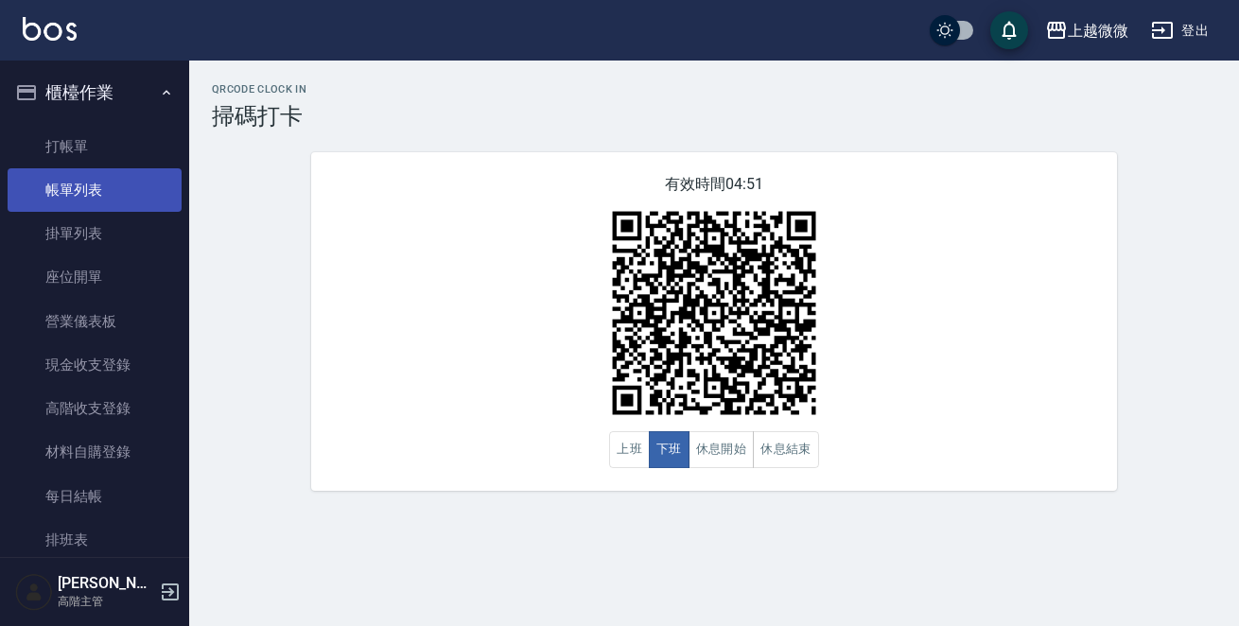
click at [84, 193] on link "帳單列表" at bounding box center [95, 190] width 174 height 44
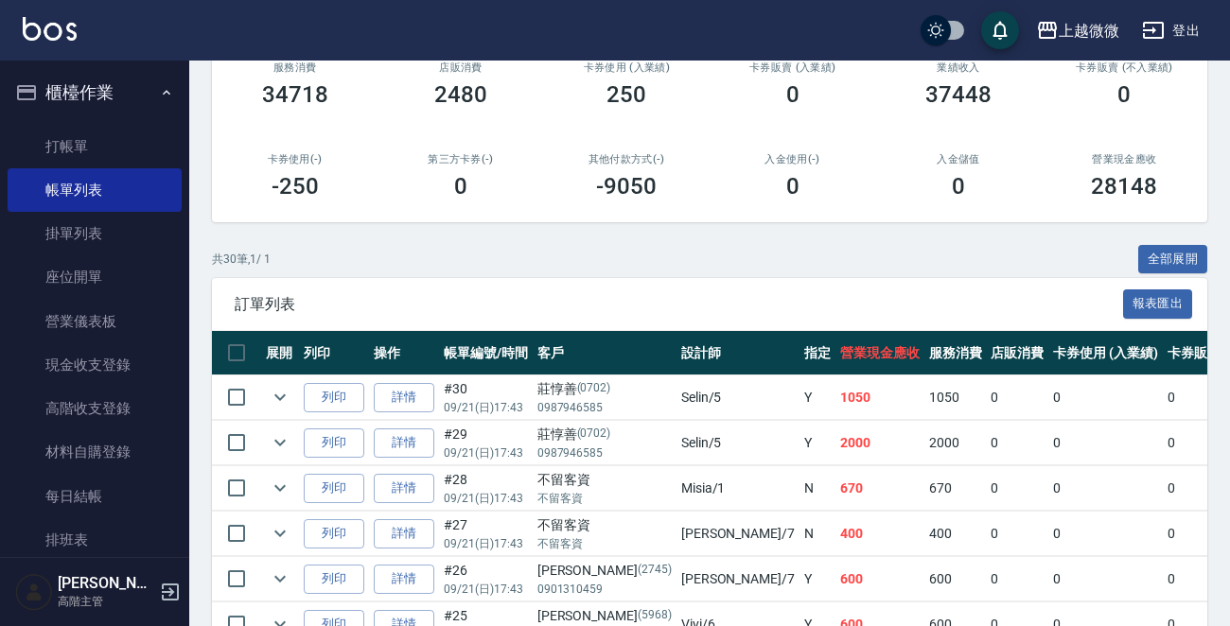
scroll to position [473, 0]
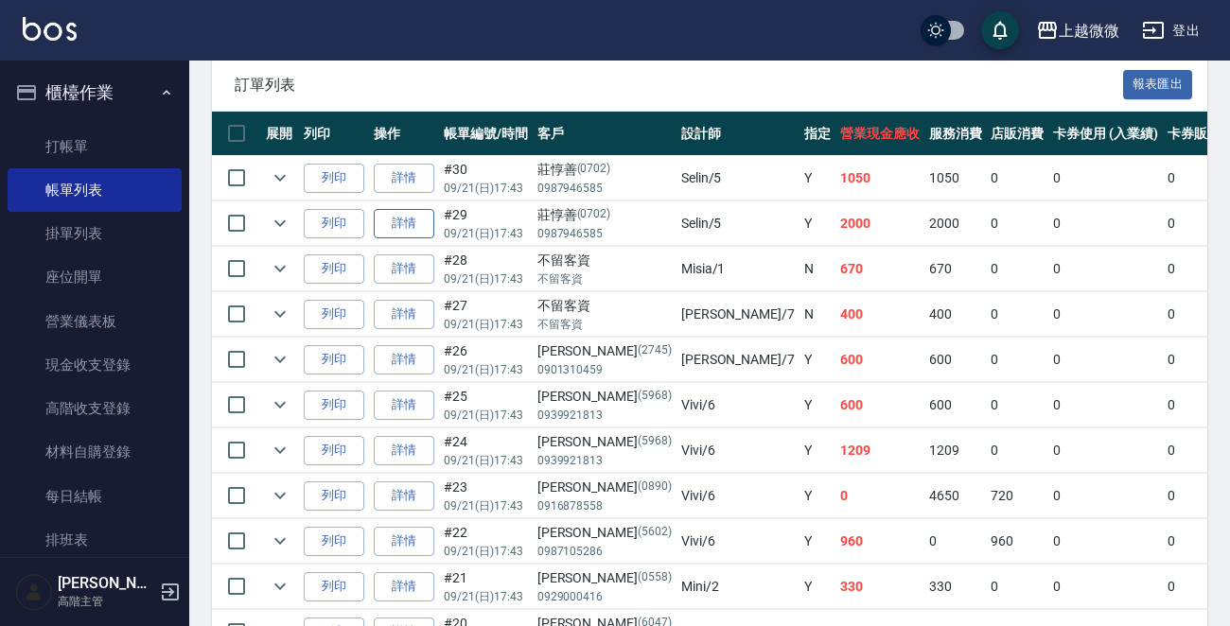
click at [395, 223] on link "詳情" at bounding box center [404, 223] width 61 height 29
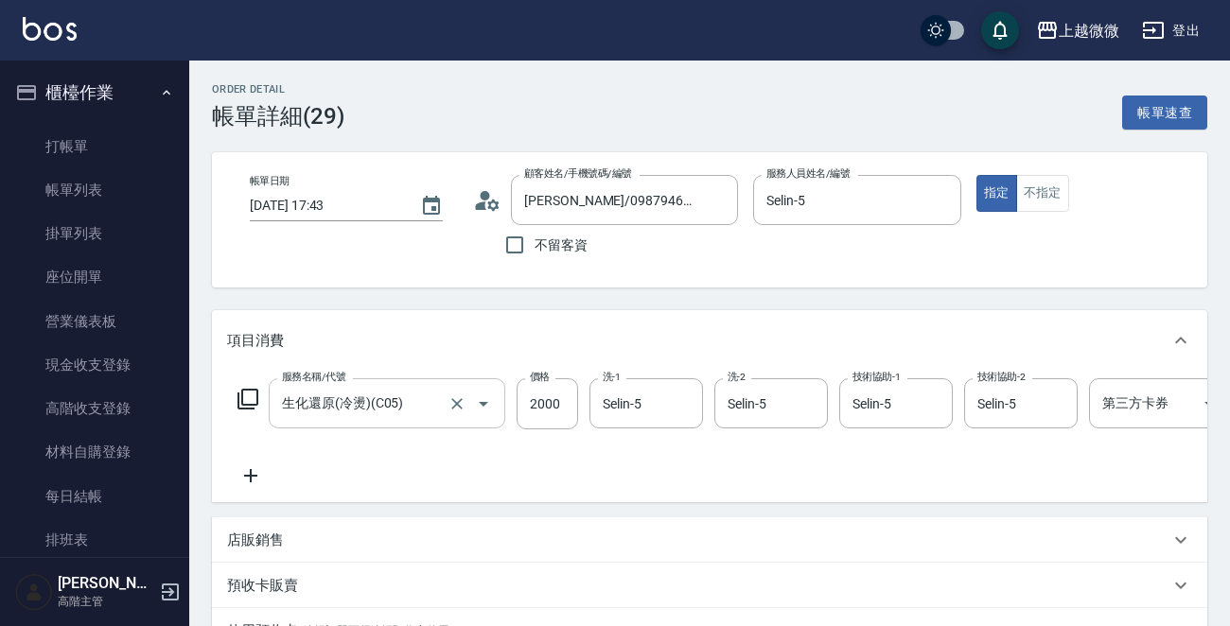
click at [397, 405] on input "生化還原(冷燙)(C05)" at bounding box center [360, 403] width 167 height 33
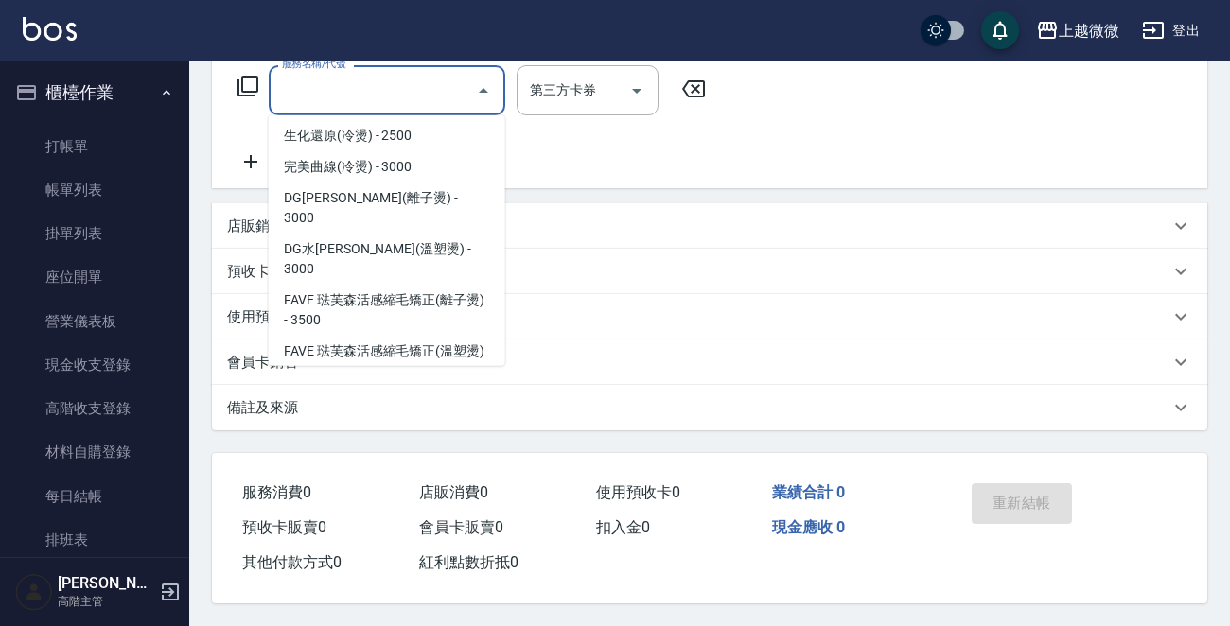
scroll to position [386, 0]
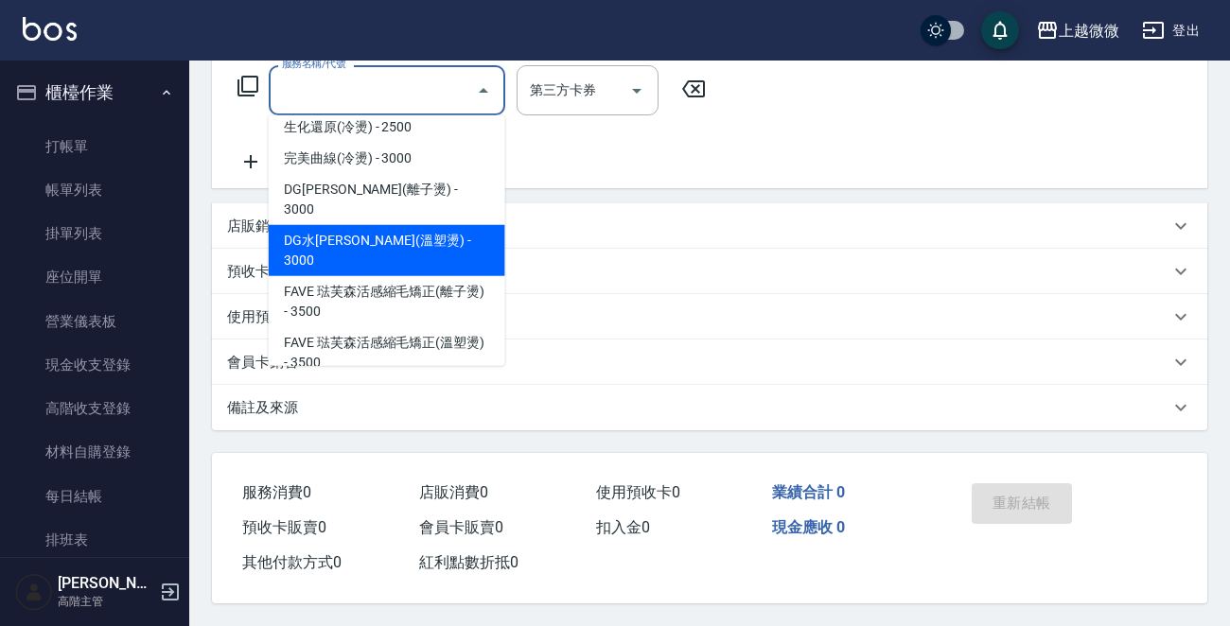
click at [388, 225] on span "DG水[PERSON_NAME](溫塑燙) - 3000" at bounding box center [387, 250] width 237 height 51
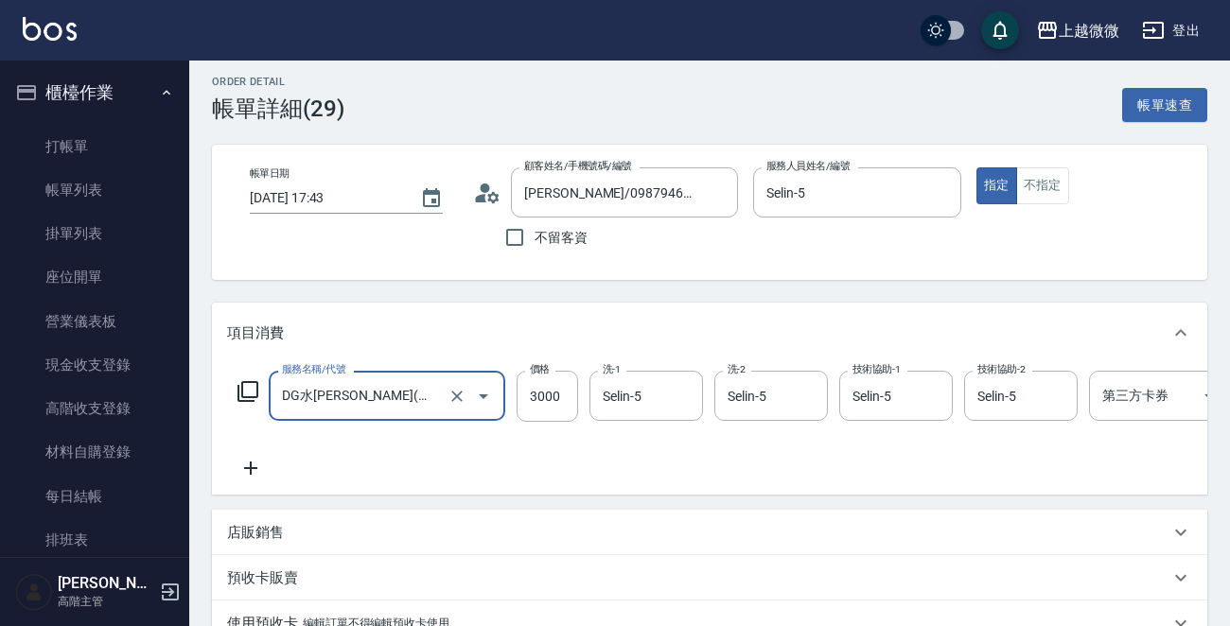
scroll to position [0, 0]
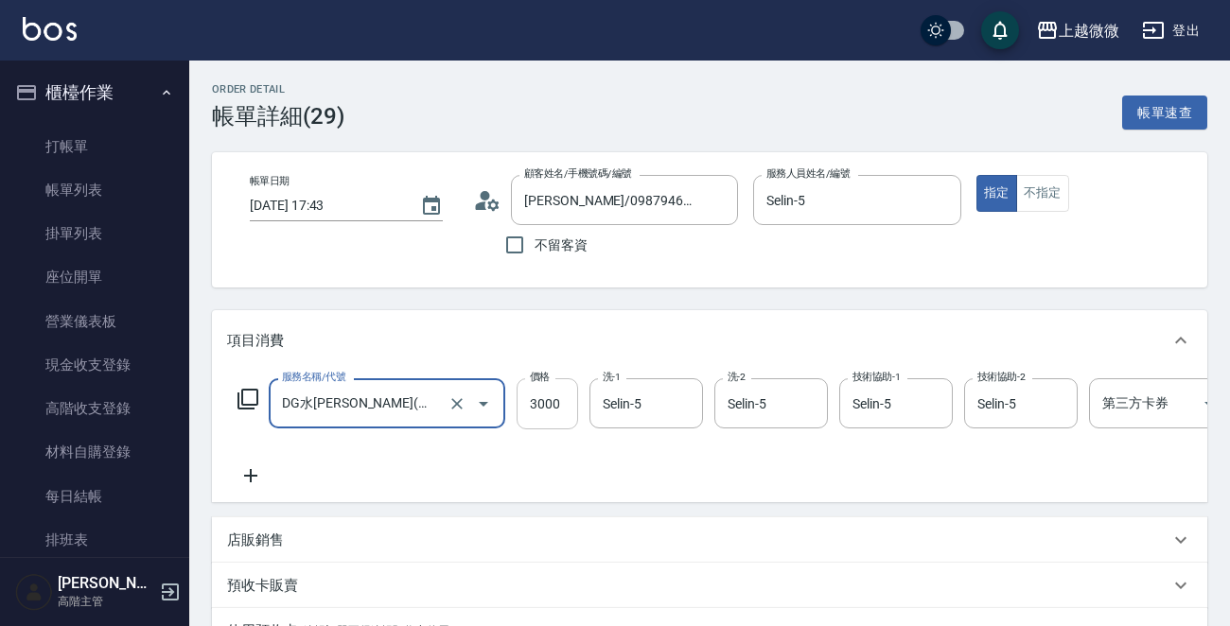
click at [553, 407] on input "3000" at bounding box center [547, 403] width 61 height 51
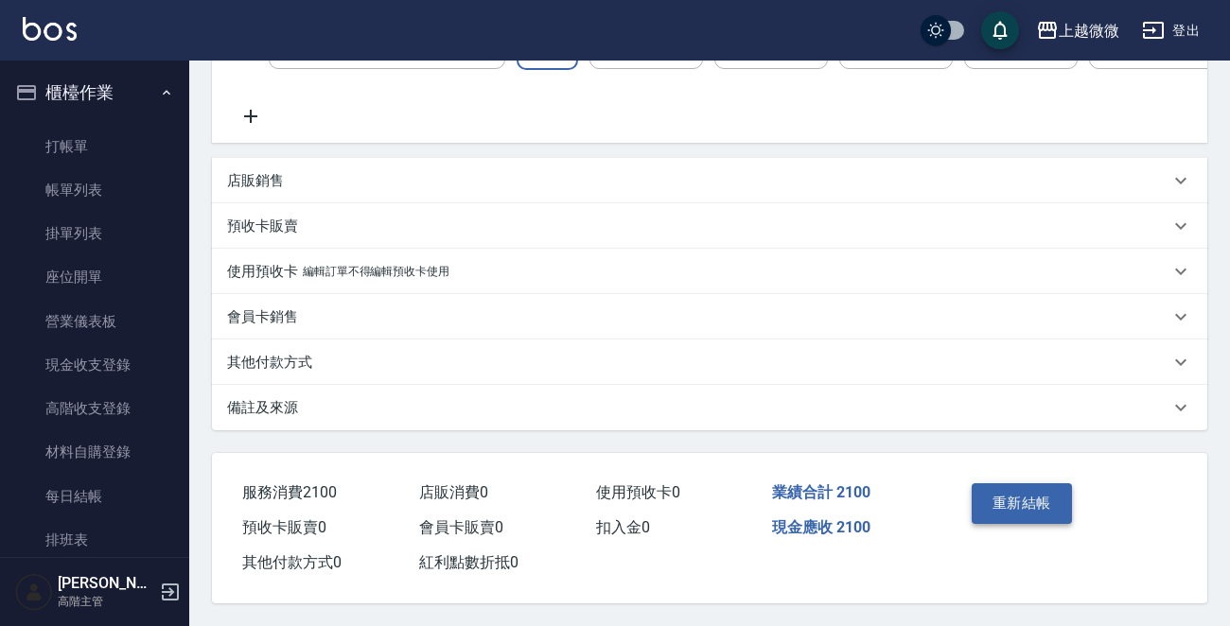
click at [1006, 500] on button "重新結帳" at bounding box center [1022, 503] width 100 height 40
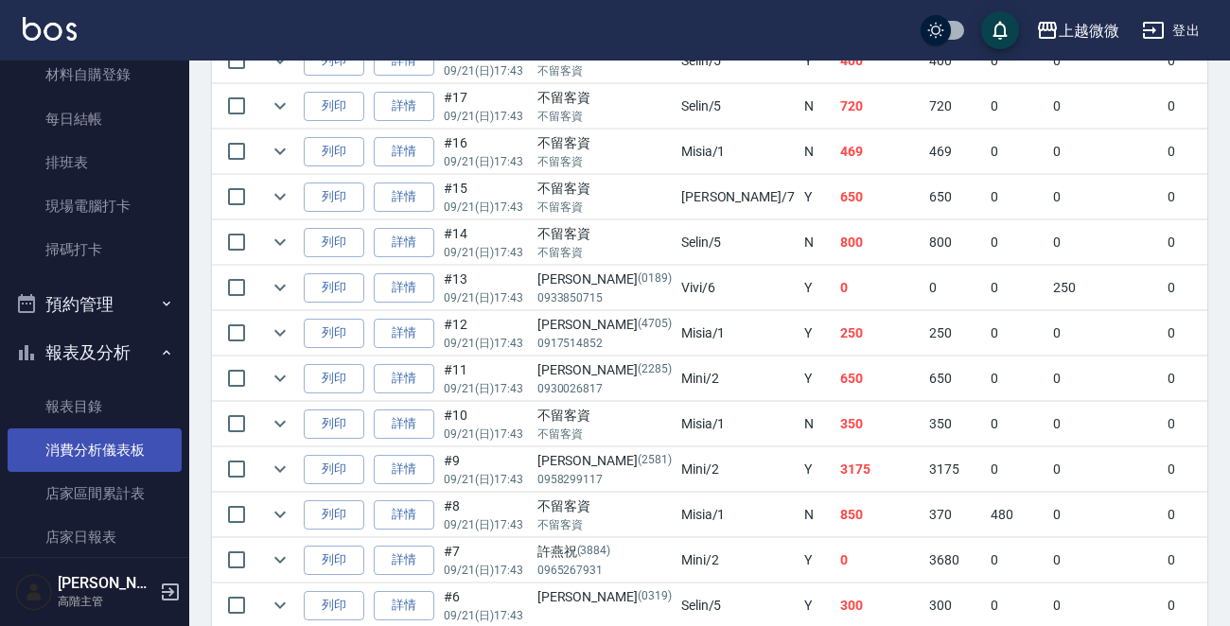
scroll to position [378, 0]
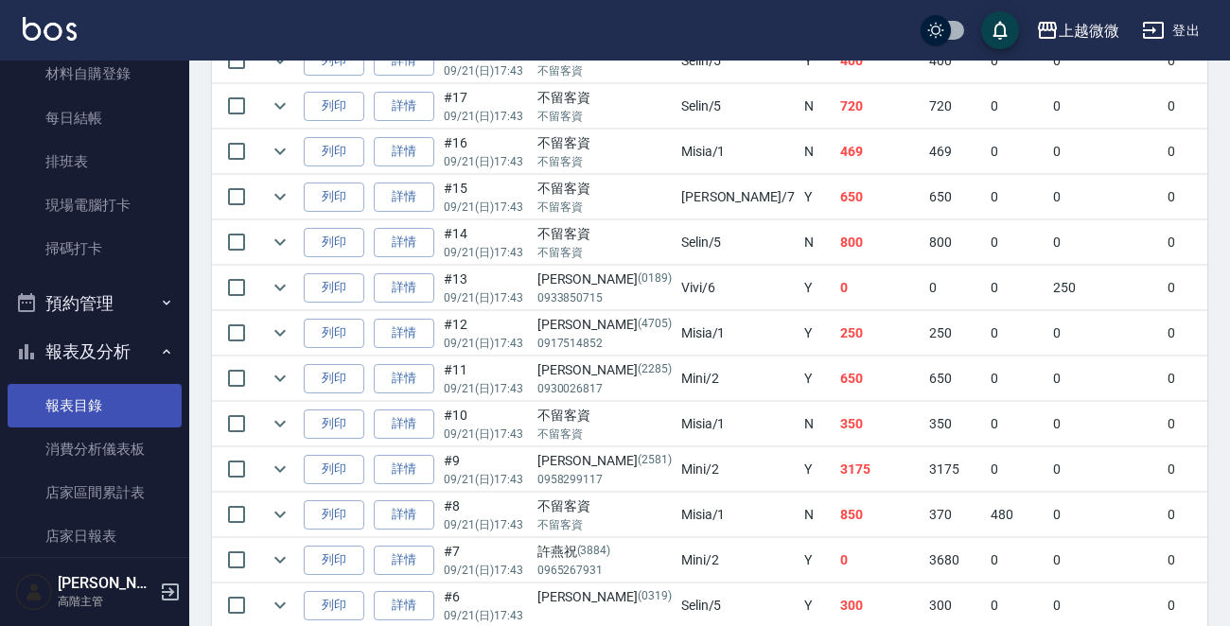
click at [95, 402] on link "報表目錄" at bounding box center [95, 406] width 174 height 44
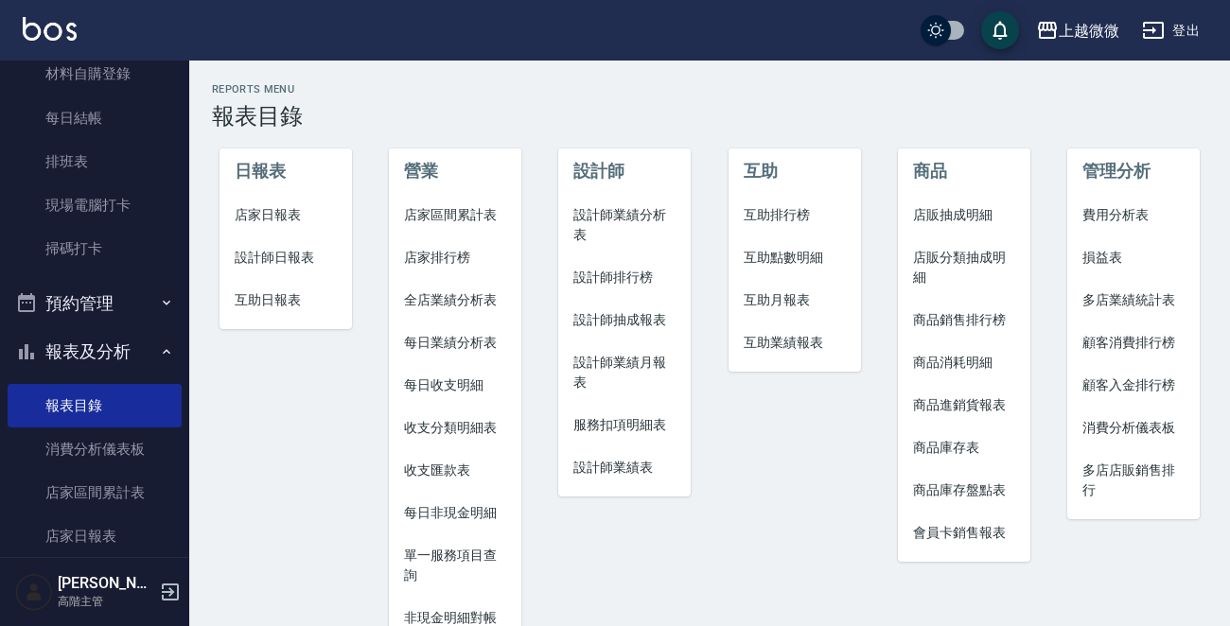
click at [274, 557] on div "日報表 店家日報表 設計師日報表 互助日報表" at bounding box center [273, 491] width 169 height 769
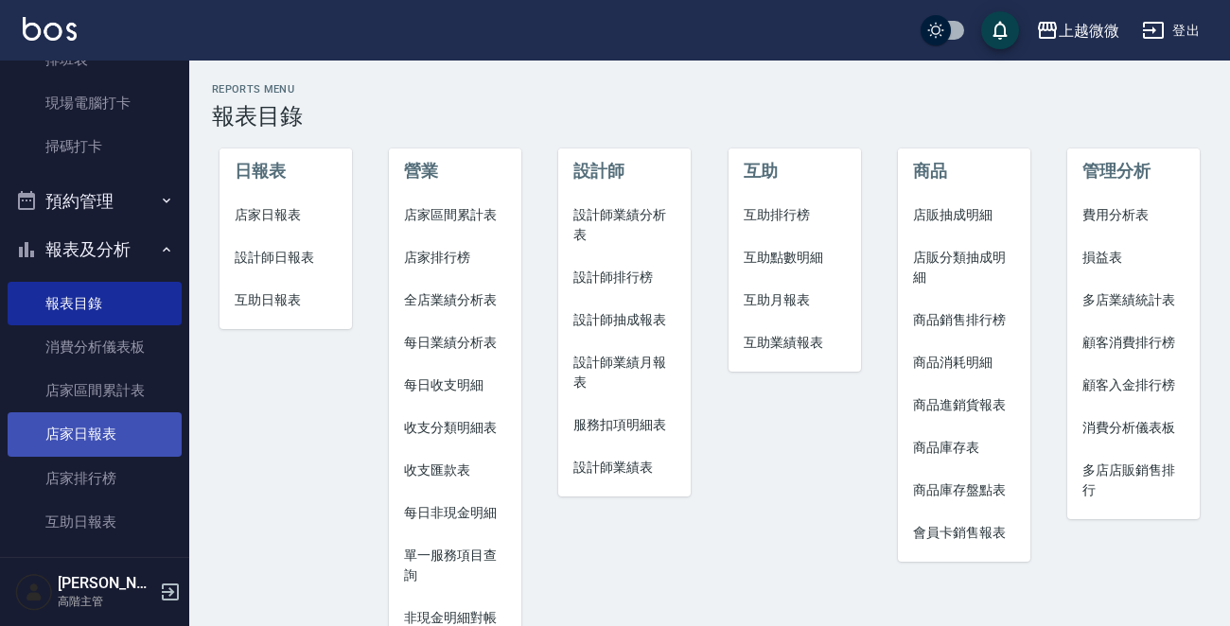
scroll to position [568, 0]
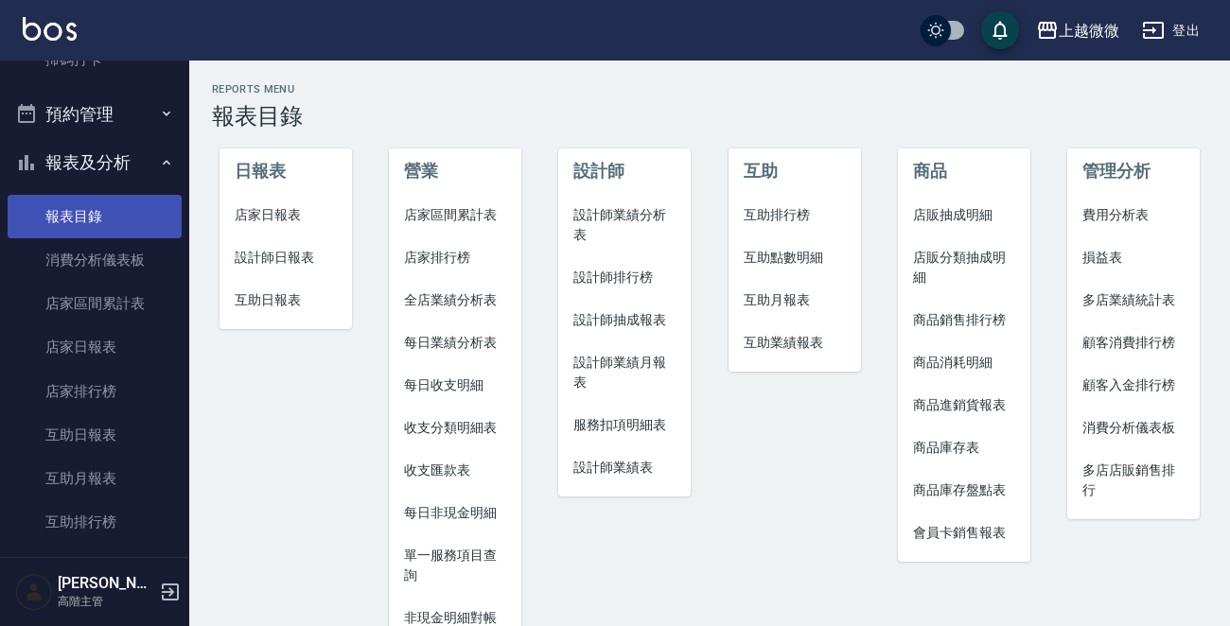
click at [121, 213] on link "報表目錄" at bounding box center [95, 217] width 174 height 44
click at [281, 205] on span "店家日報表" at bounding box center [286, 215] width 102 height 20
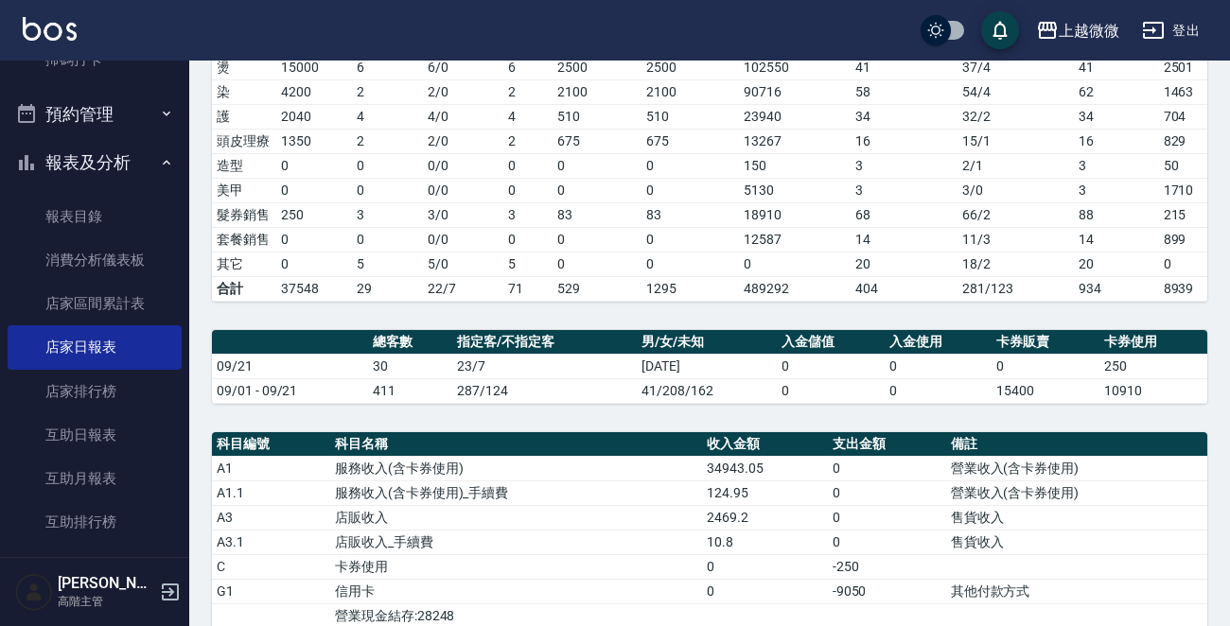
scroll to position [709, 0]
